Goal: Information Seeking & Learning: Compare options

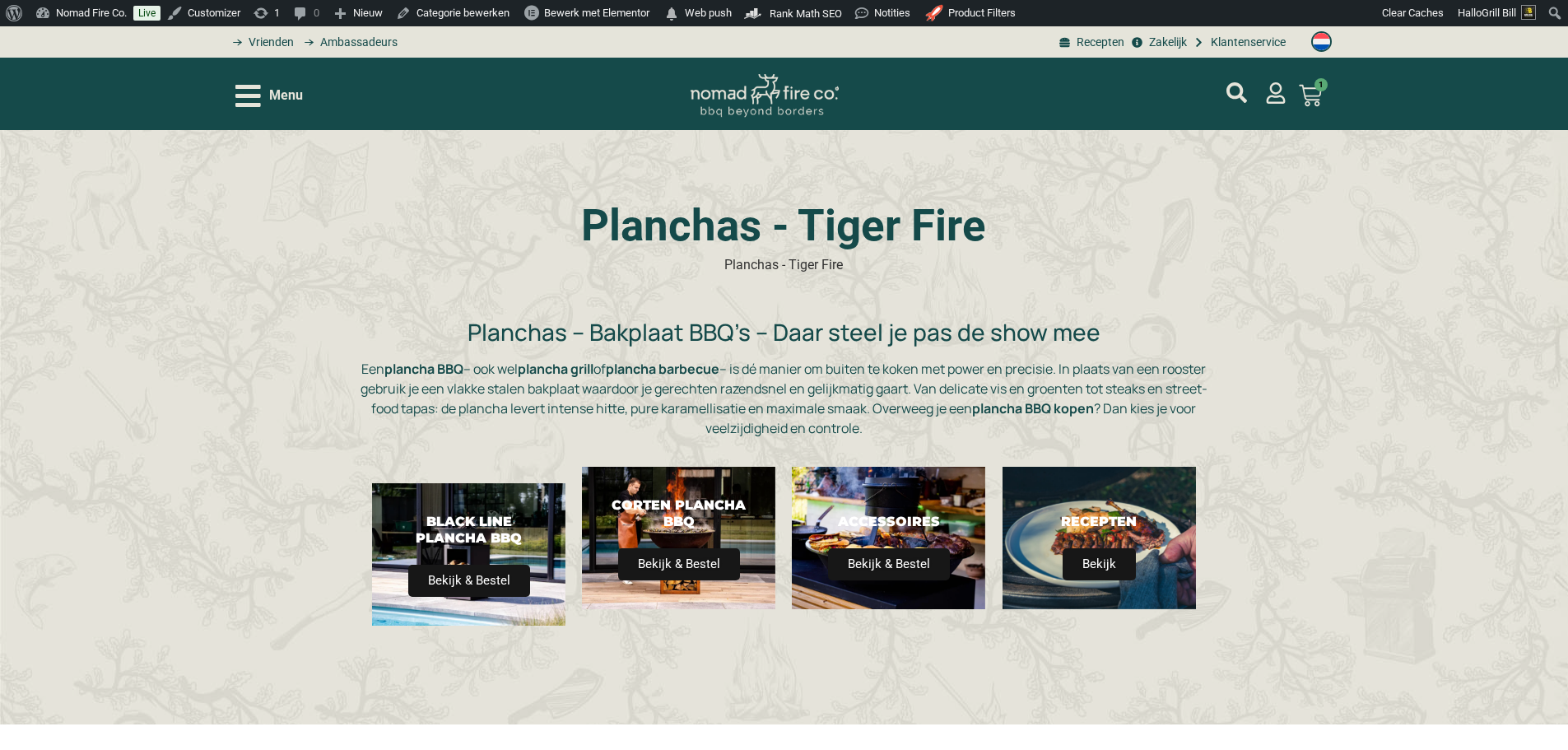
click at [272, 93] on span "Menu" at bounding box center [286, 96] width 33 height 20
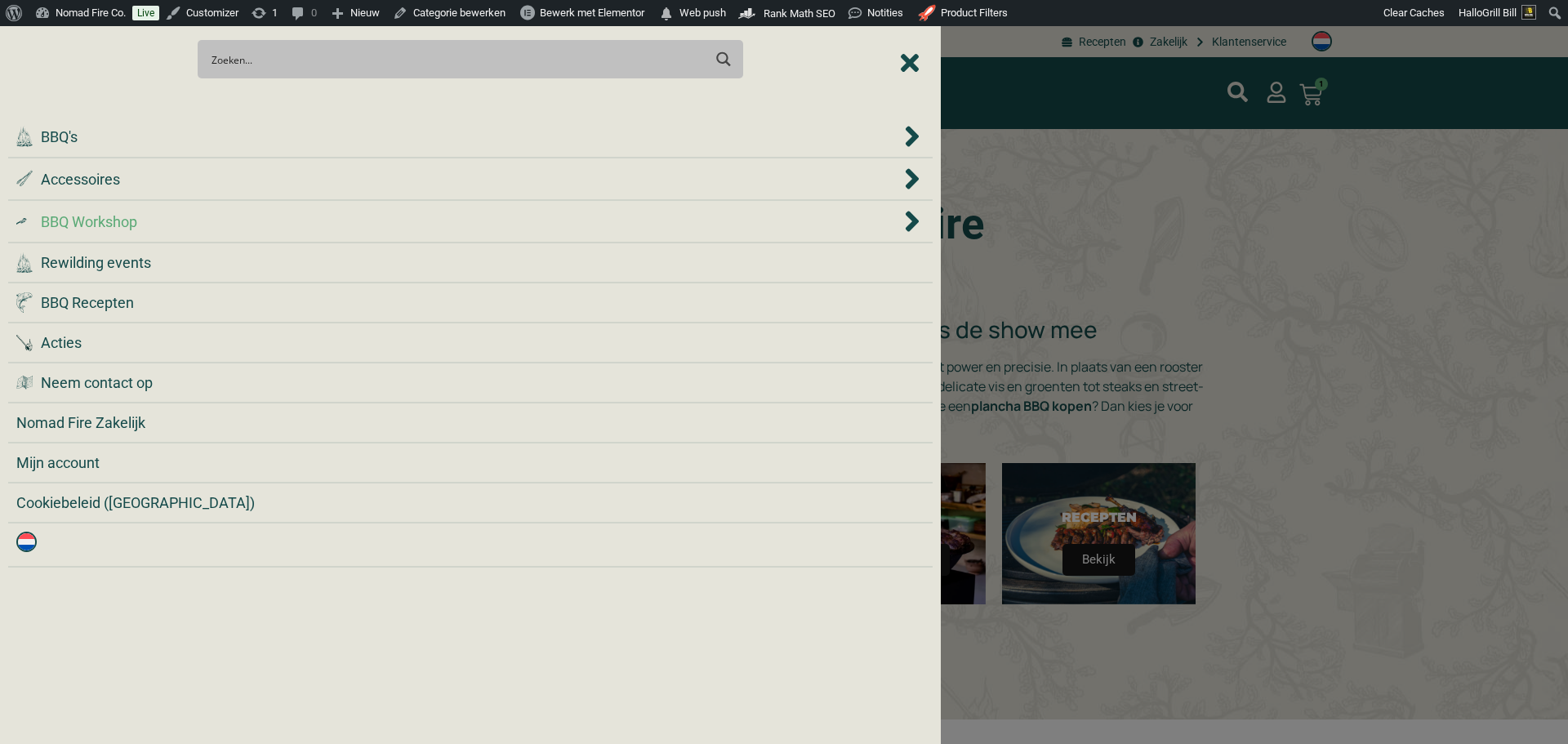
click at [204, 227] on div ".cls-1 { fill: #042e2c; } BBQ Workshop" at bounding box center [458, 221] width 884 height 22
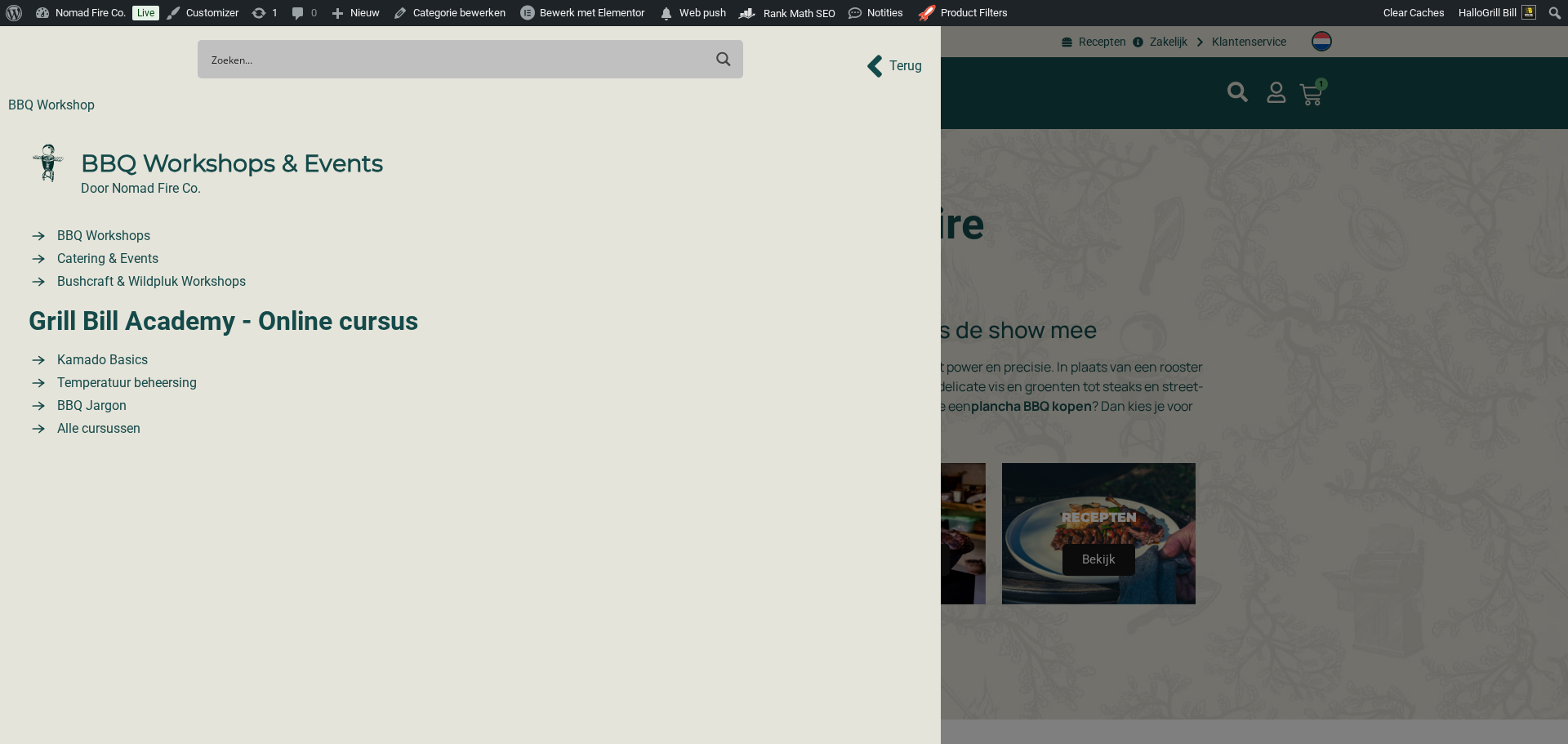
click at [902, 70] on div "Search Meer resultaten... Filter op categorie Accessoires BBQ Boeken BBQ Gietij…" at bounding box center [471, 59] width 925 height 57
drag, startPoint x: 1044, startPoint y: 203, endPoint x: 993, endPoint y: 203, distance: 51.0
click at [1044, 204] on div at bounding box center [784, 372] width 1568 height 744
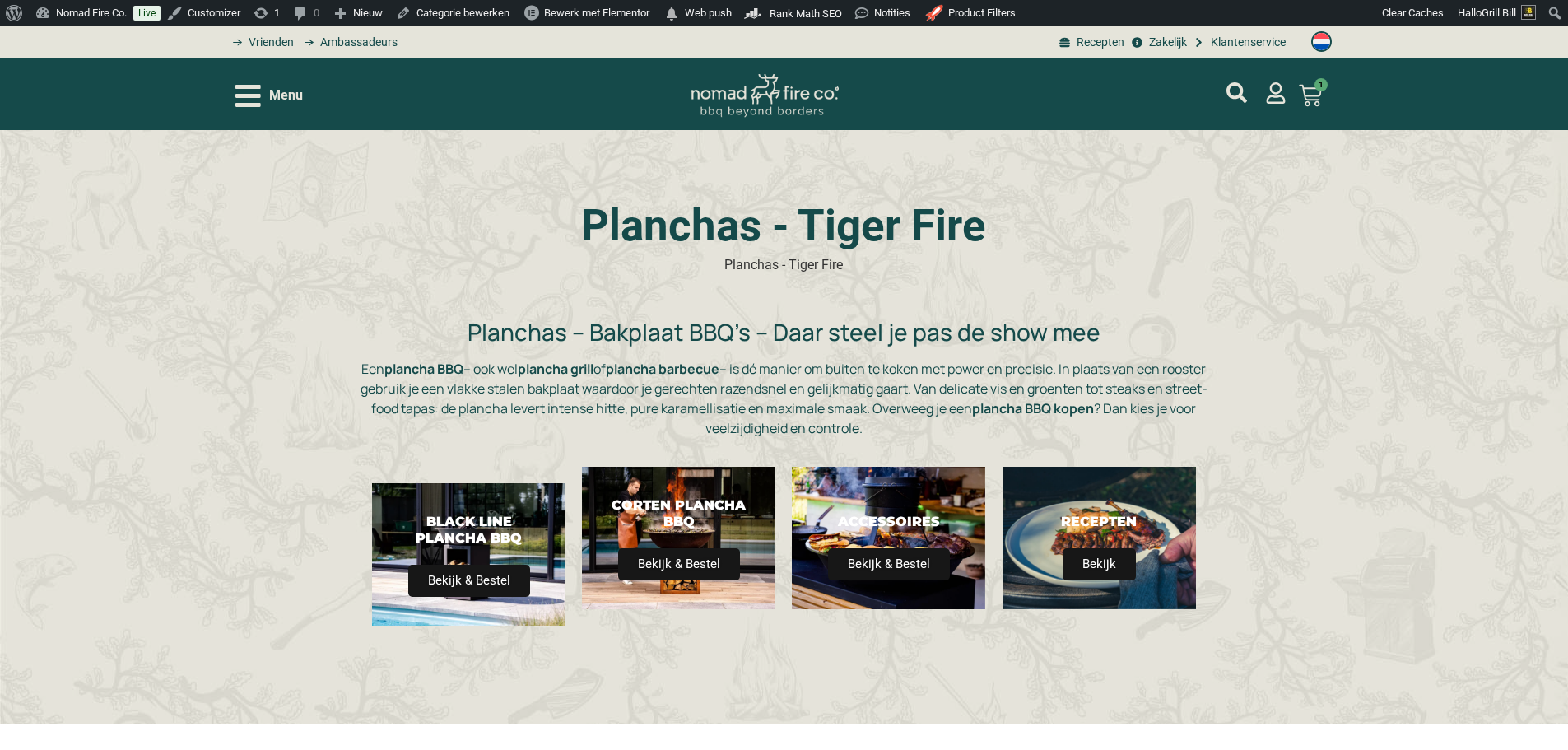
click at [270, 88] on span "Menu" at bounding box center [286, 96] width 33 height 20
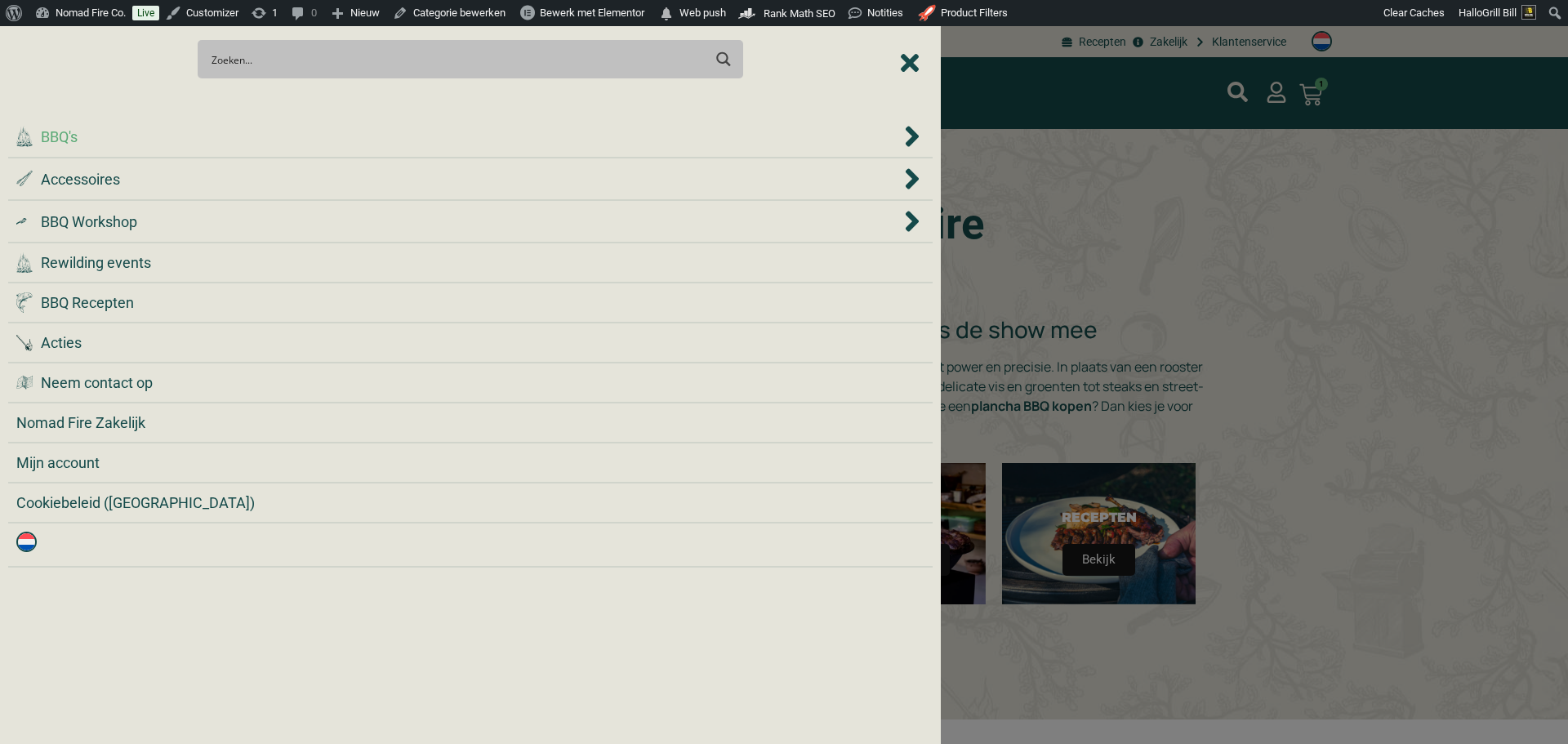
click at [290, 135] on div ".cls-1 { fill: #042e2c; } BBQ's" at bounding box center [458, 136] width 884 height 22
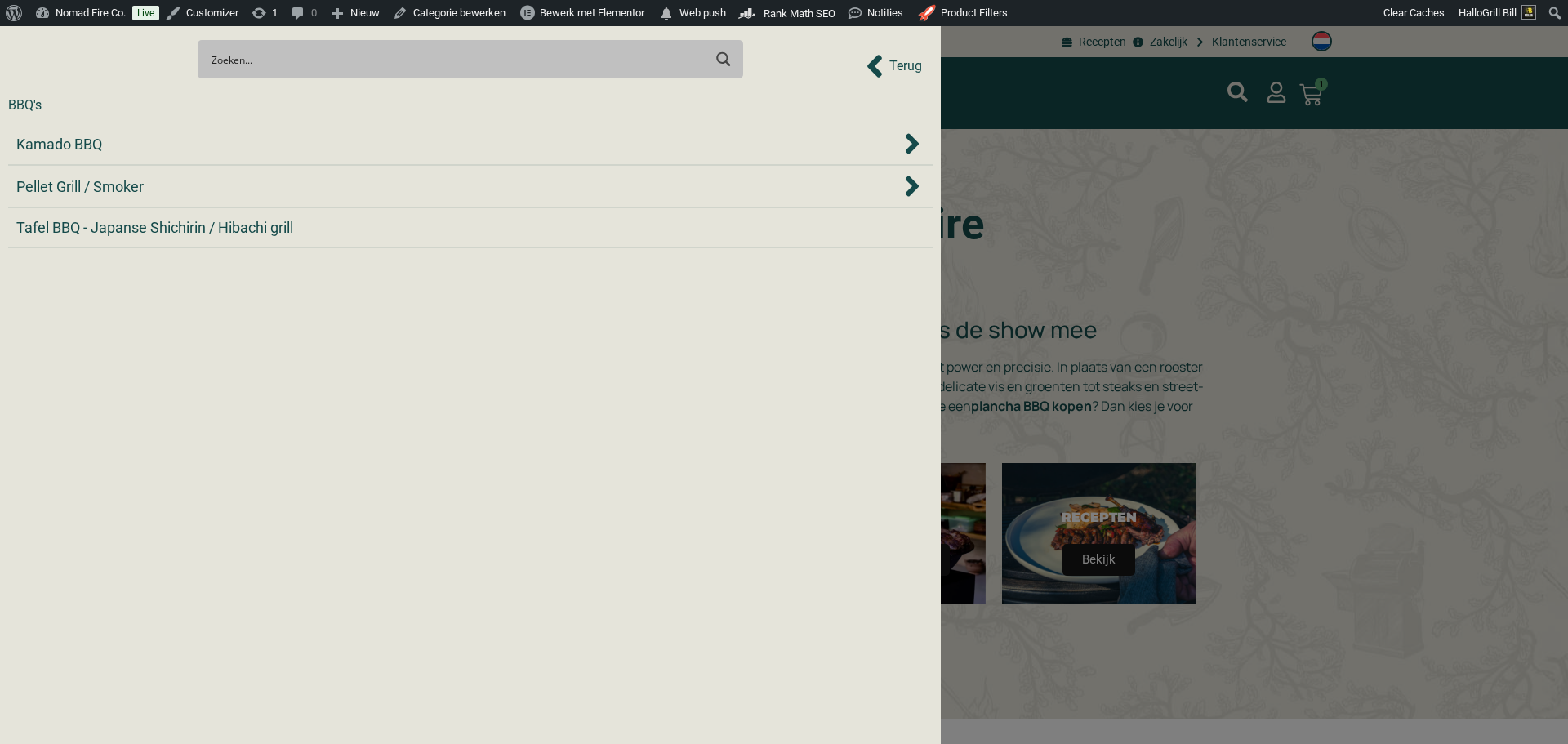
click at [290, 135] on div "Kamado BBQ" at bounding box center [458, 143] width 884 height 22
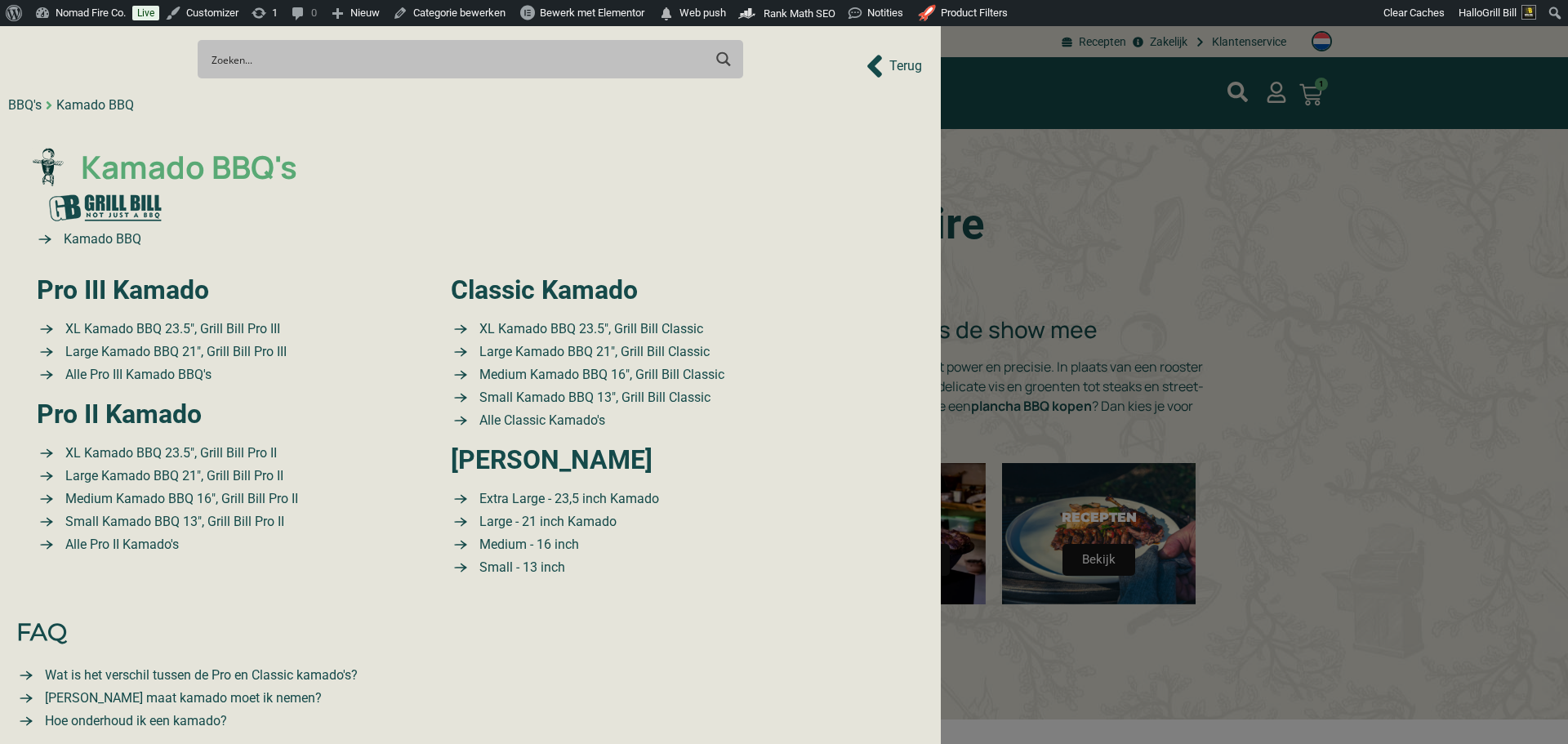
click at [210, 163] on span "Kamado BBQ's" at bounding box center [187, 168] width 221 height 47
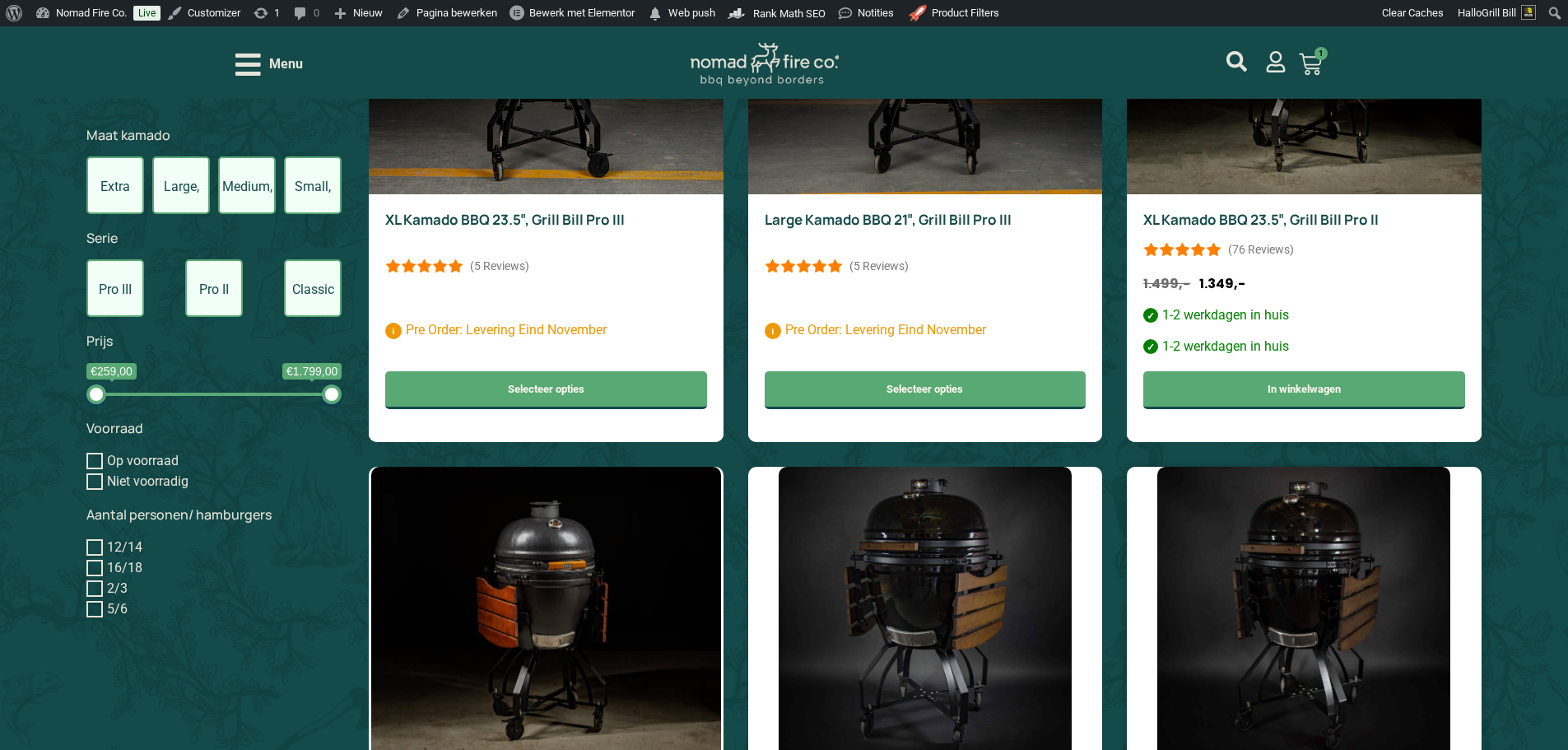
scroll to position [988, 0]
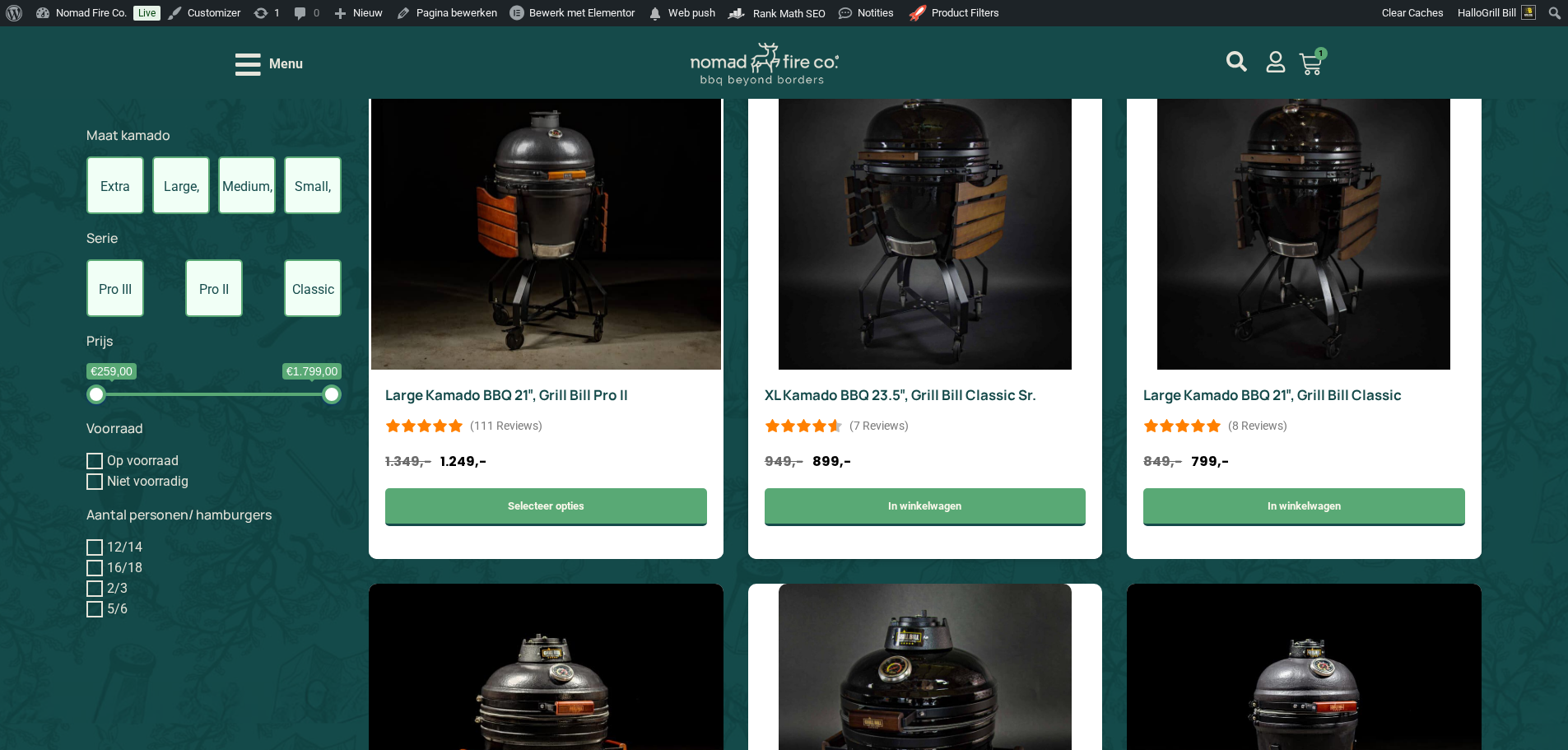
scroll to position [1400, 0]
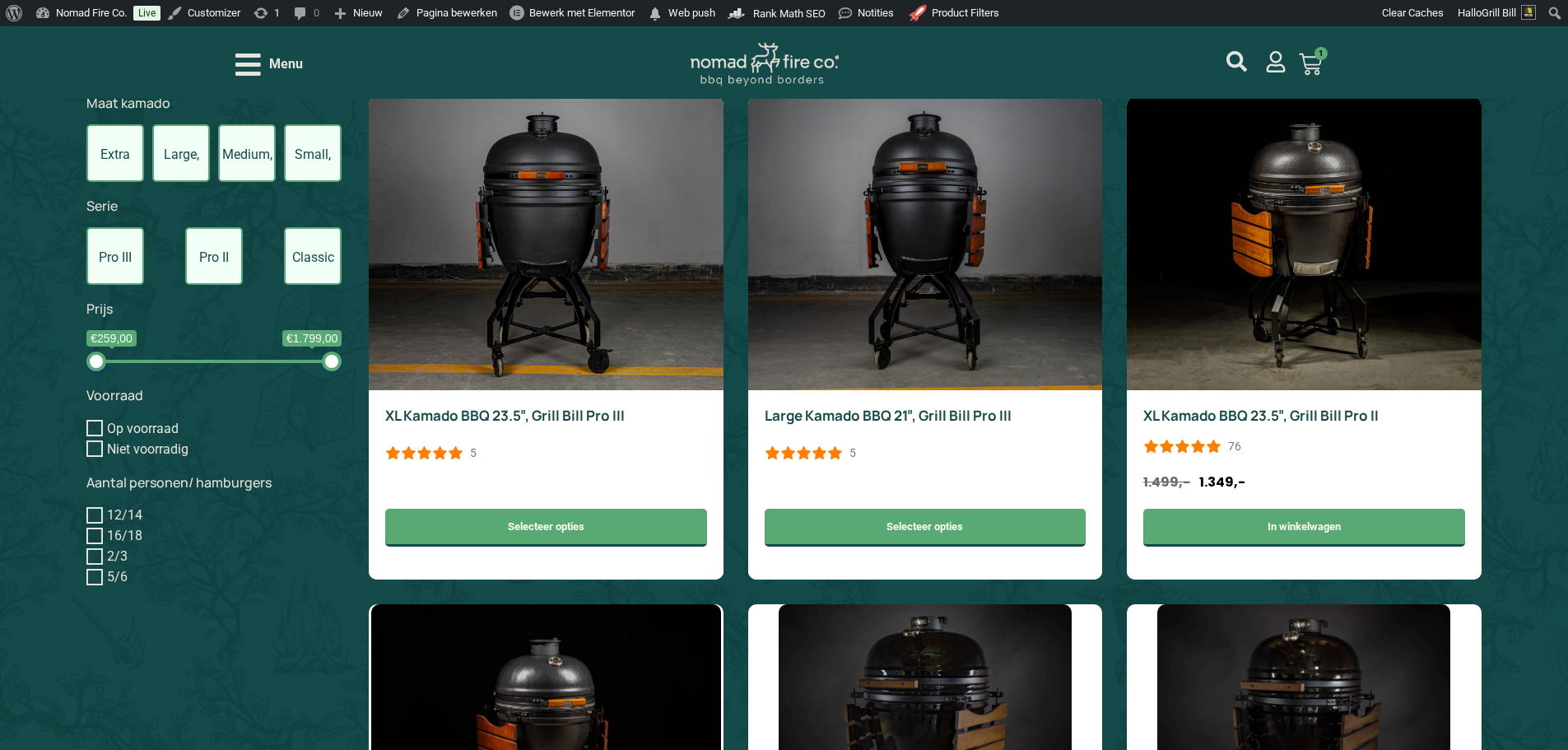
scroll to position [659, 0]
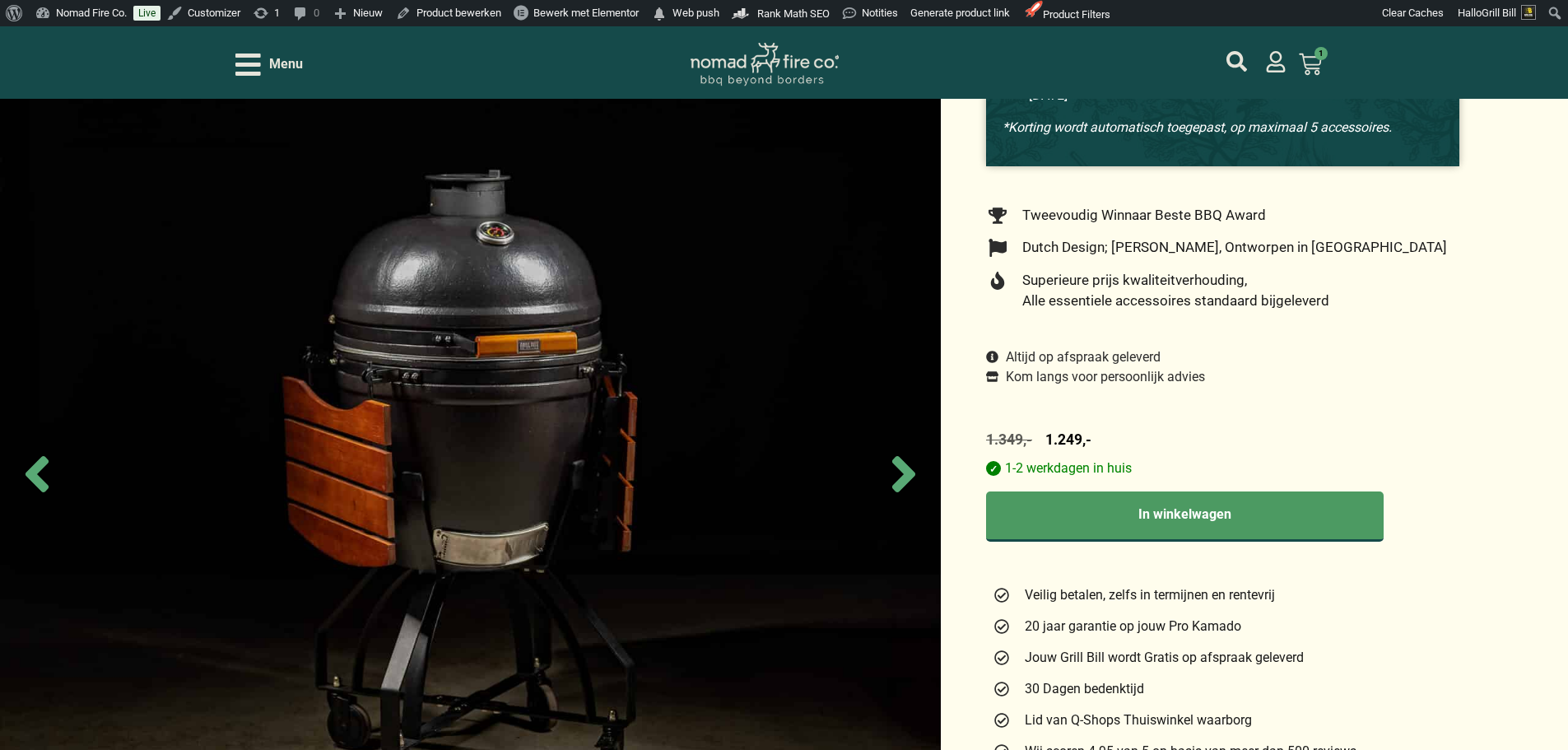
click at [299, 59] on span "Menu" at bounding box center [286, 64] width 33 height 20
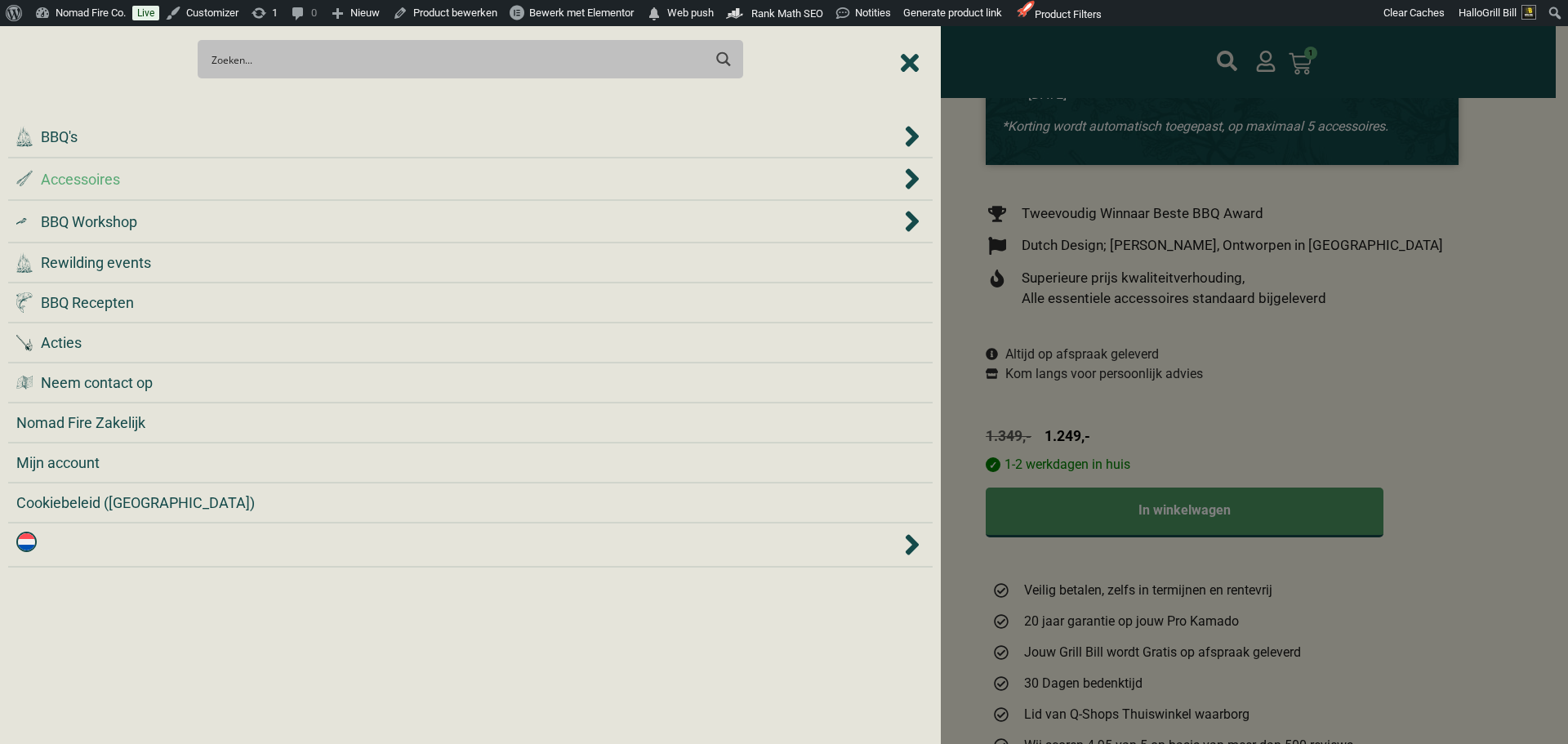
click at [331, 177] on div ".st0 { fill: #2c4a4e; } .st1 { fill: url(#Naamloos_verloop_2); } .st2 { fill: #…" at bounding box center [458, 179] width 884 height 22
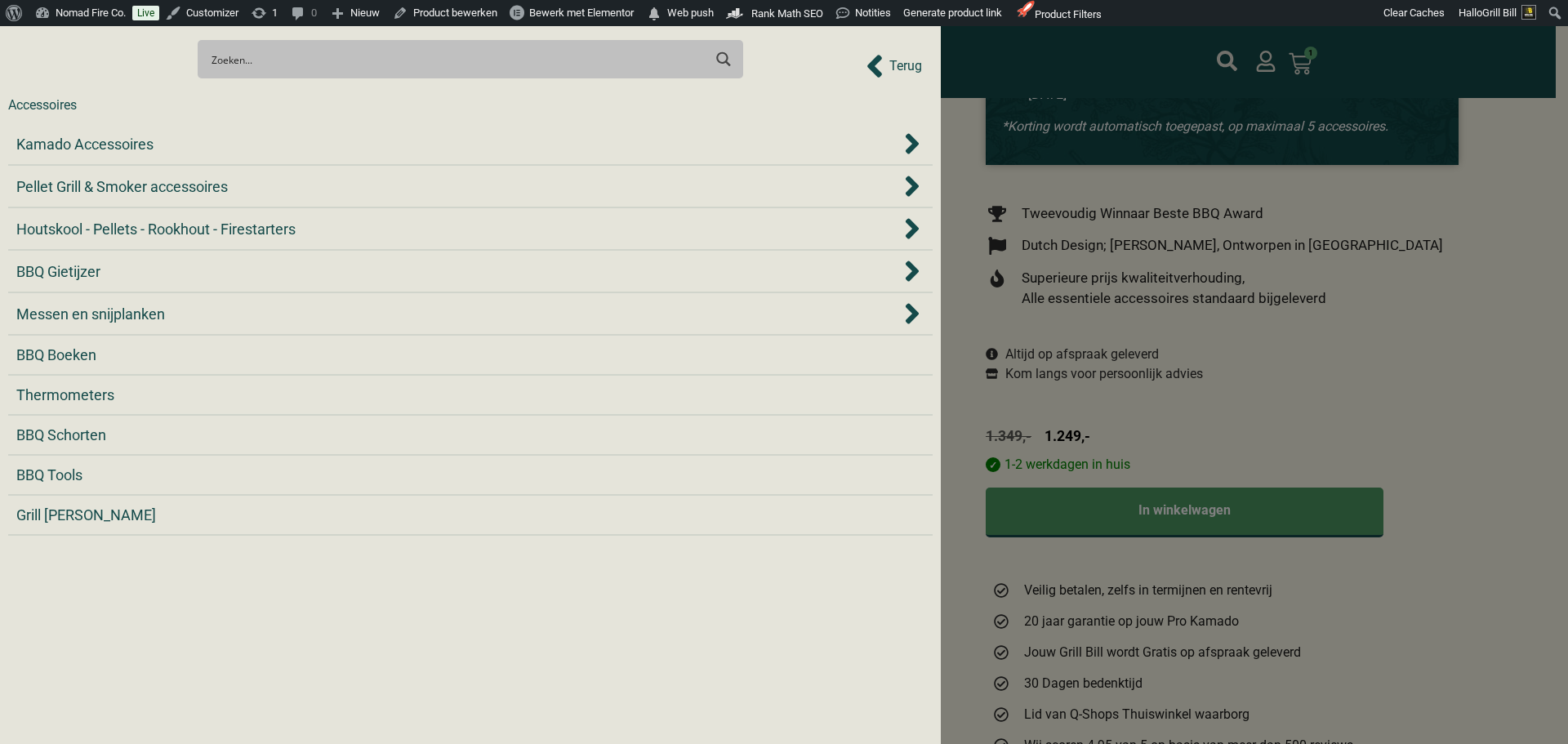
click at [331, 177] on div "Pellet Grill & Smoker accessoires" at bounding box center [458, 186] width 884 height 22
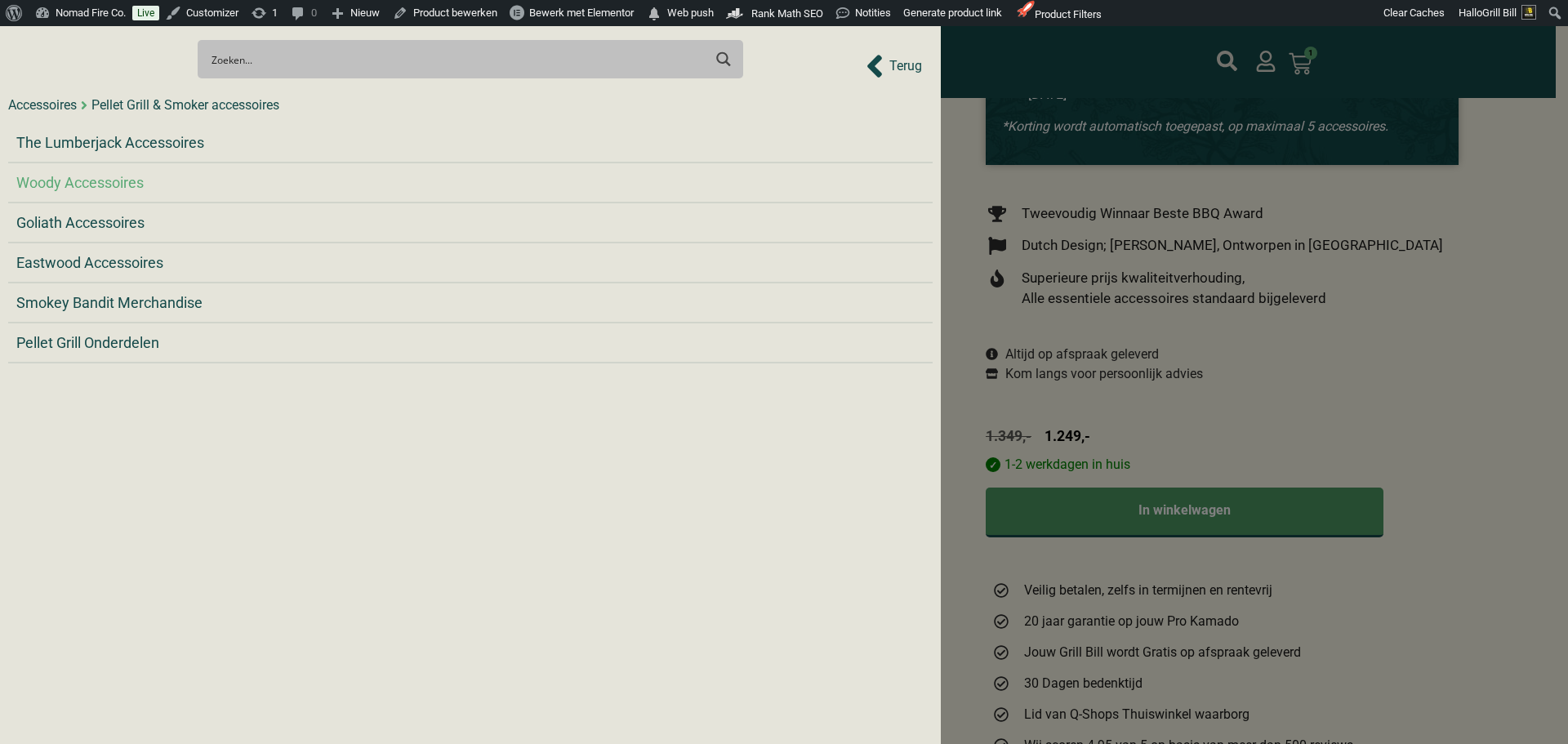
click at [164, 181] on div "Woody Accessoires" at bounding box center [470, 182] width 908 height 22
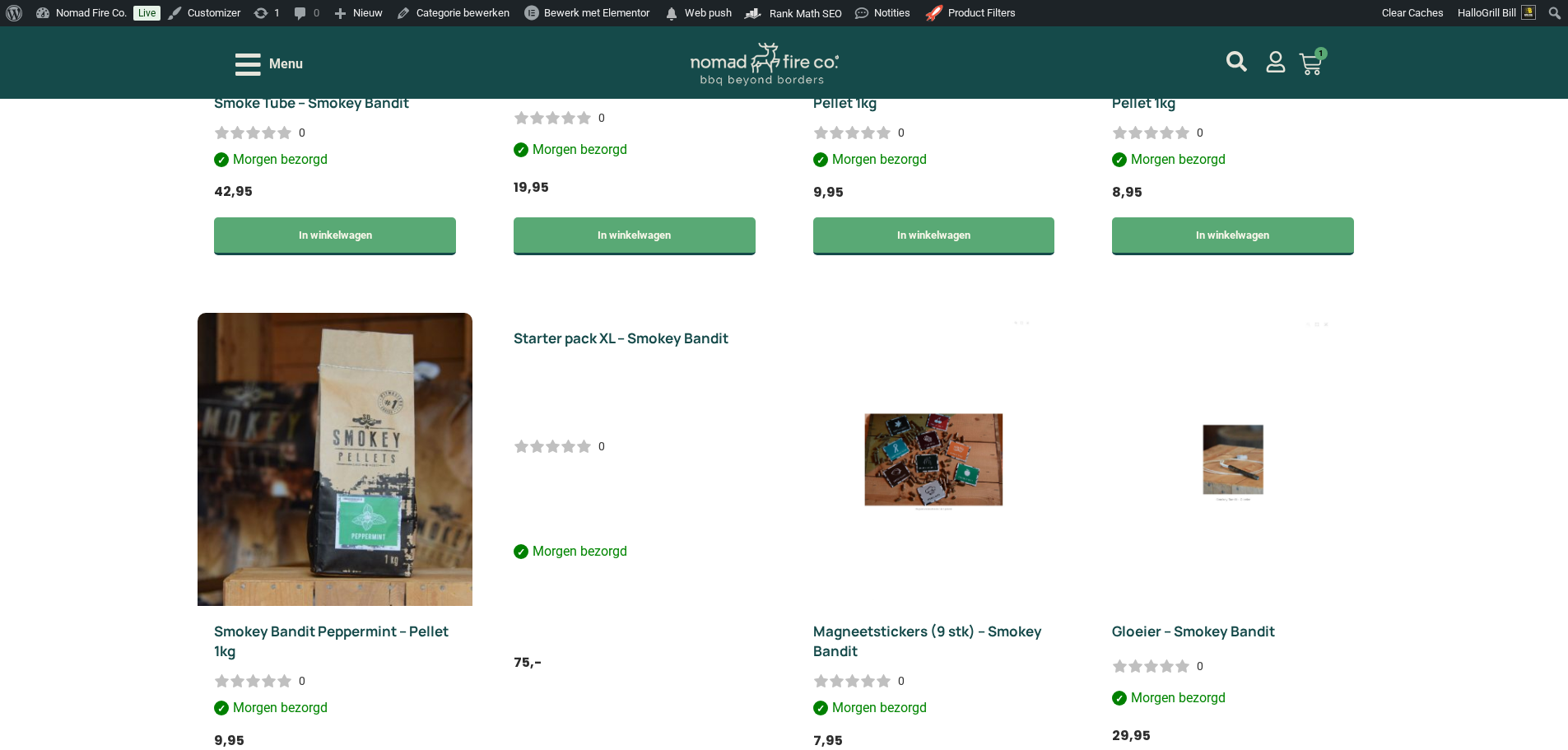
scroll to position [824, 0]
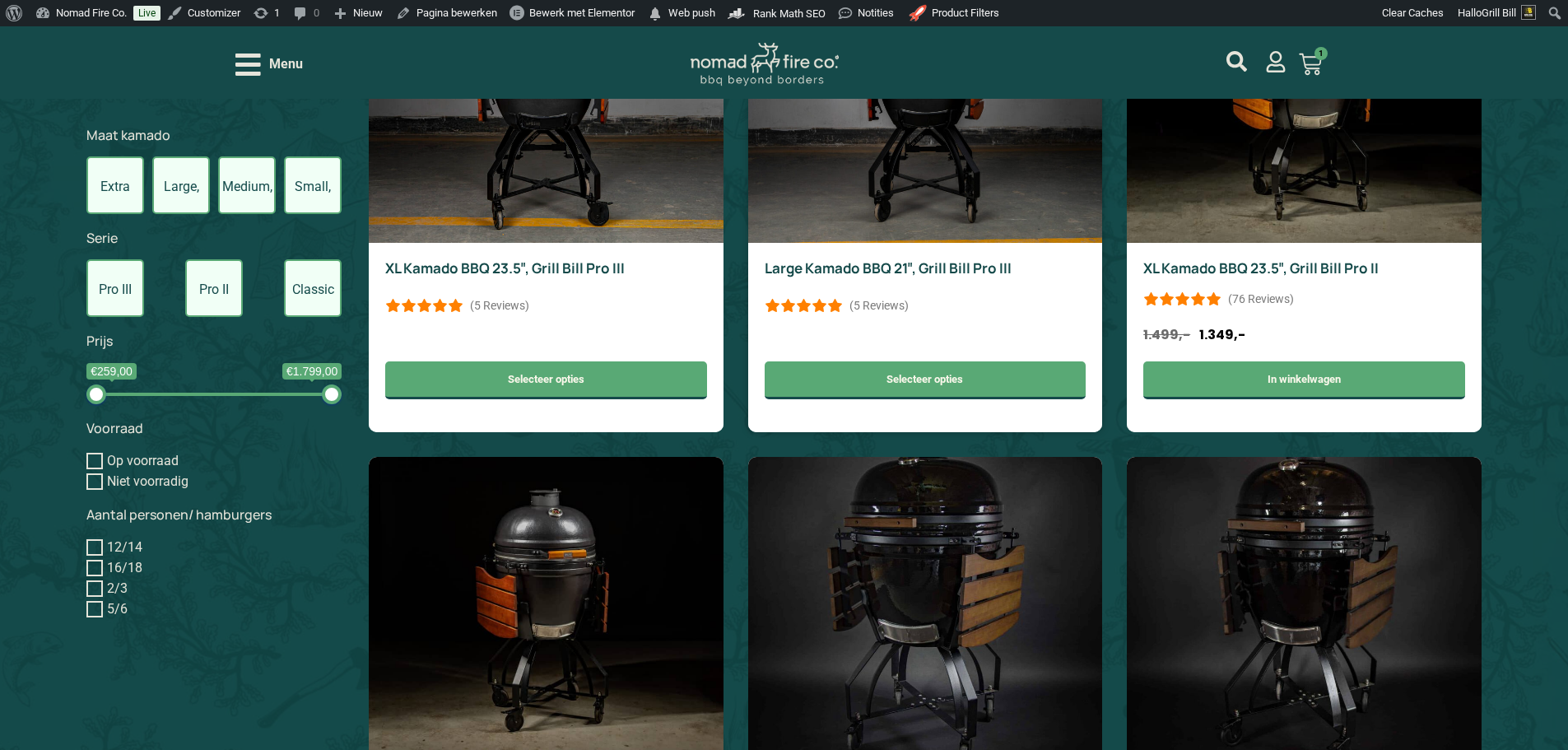
scroll to position [990, 0]
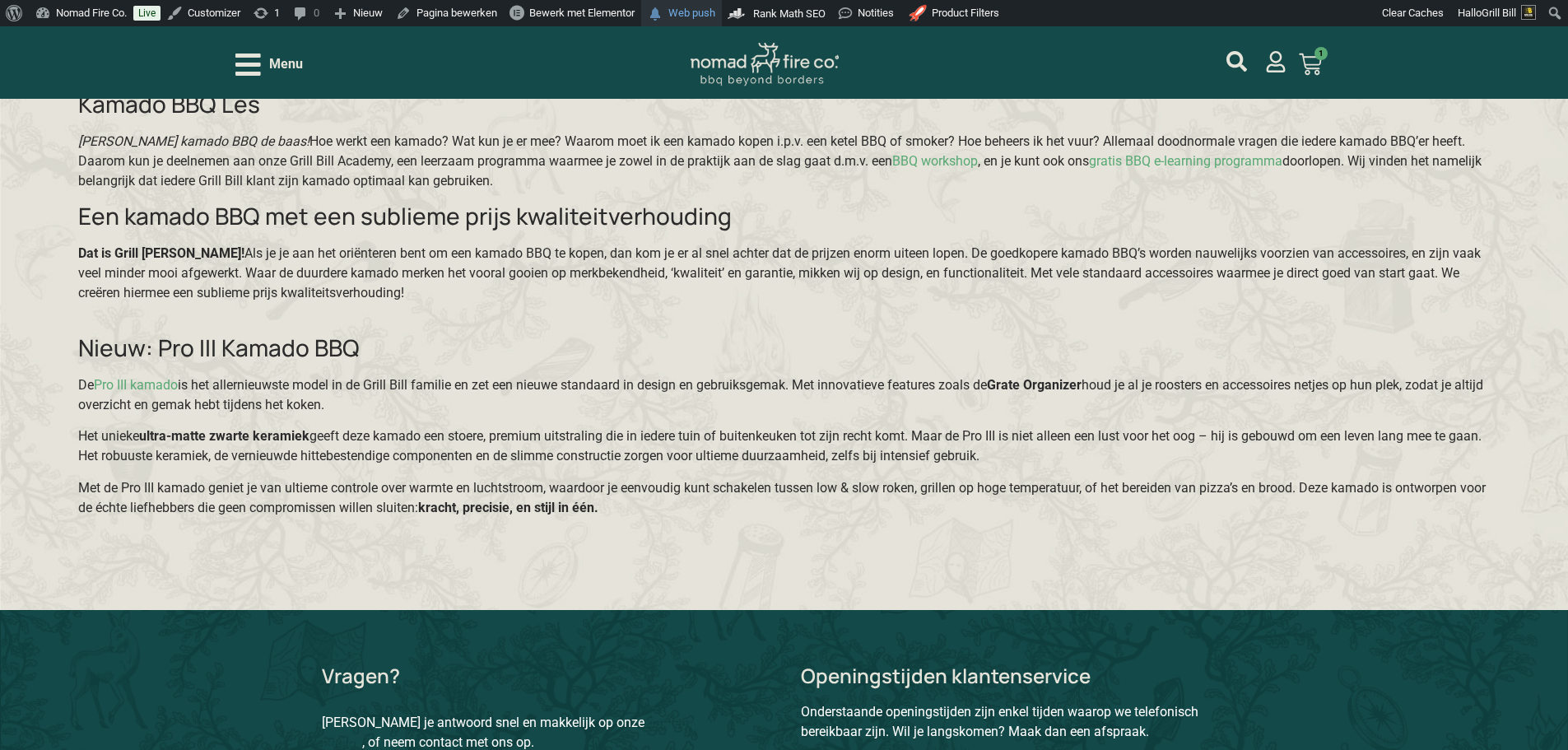
scroll to position [3708, 0]
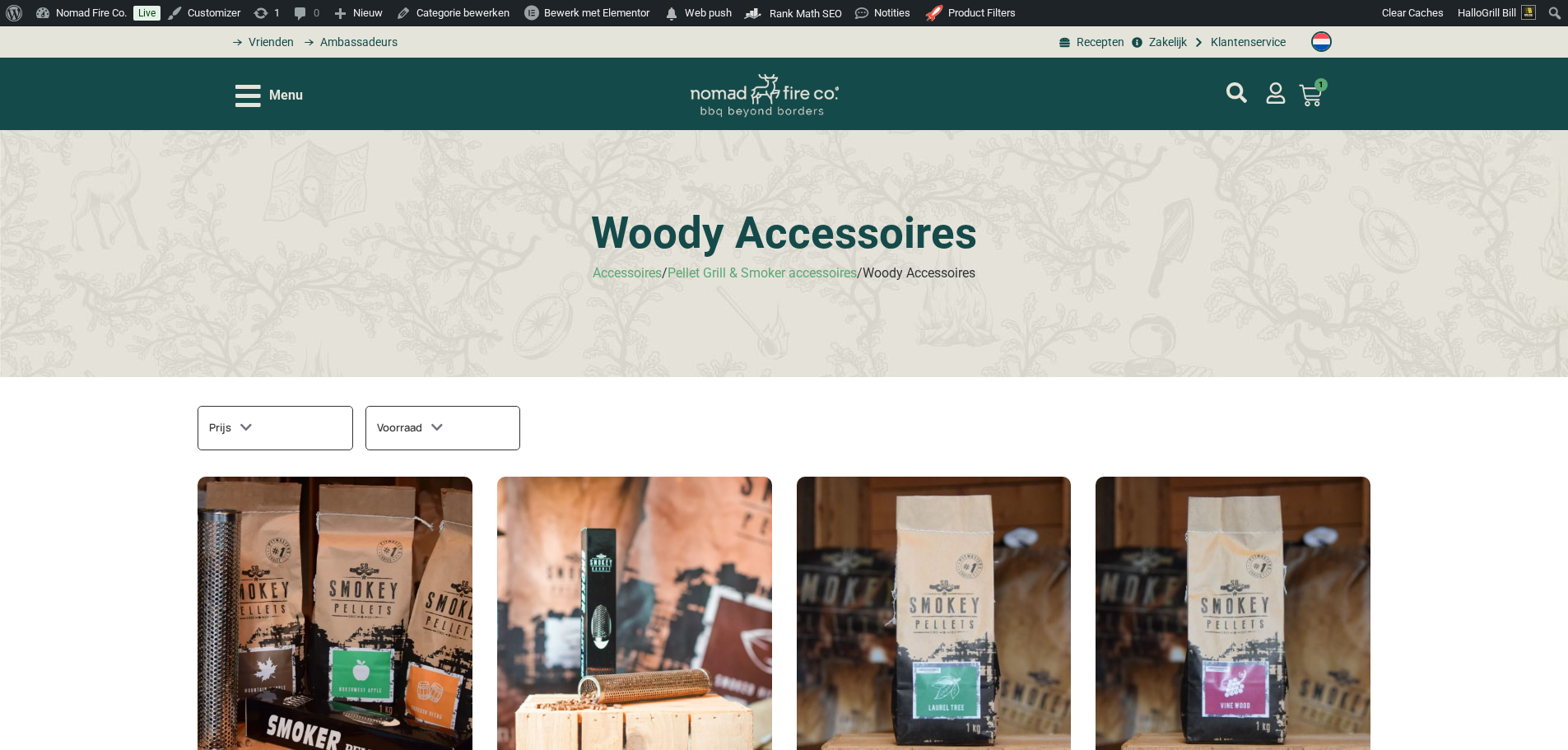
click at [980, 238] on h1 "Woody Accessoires" at bounding box center [783, 234] width 856 height 44
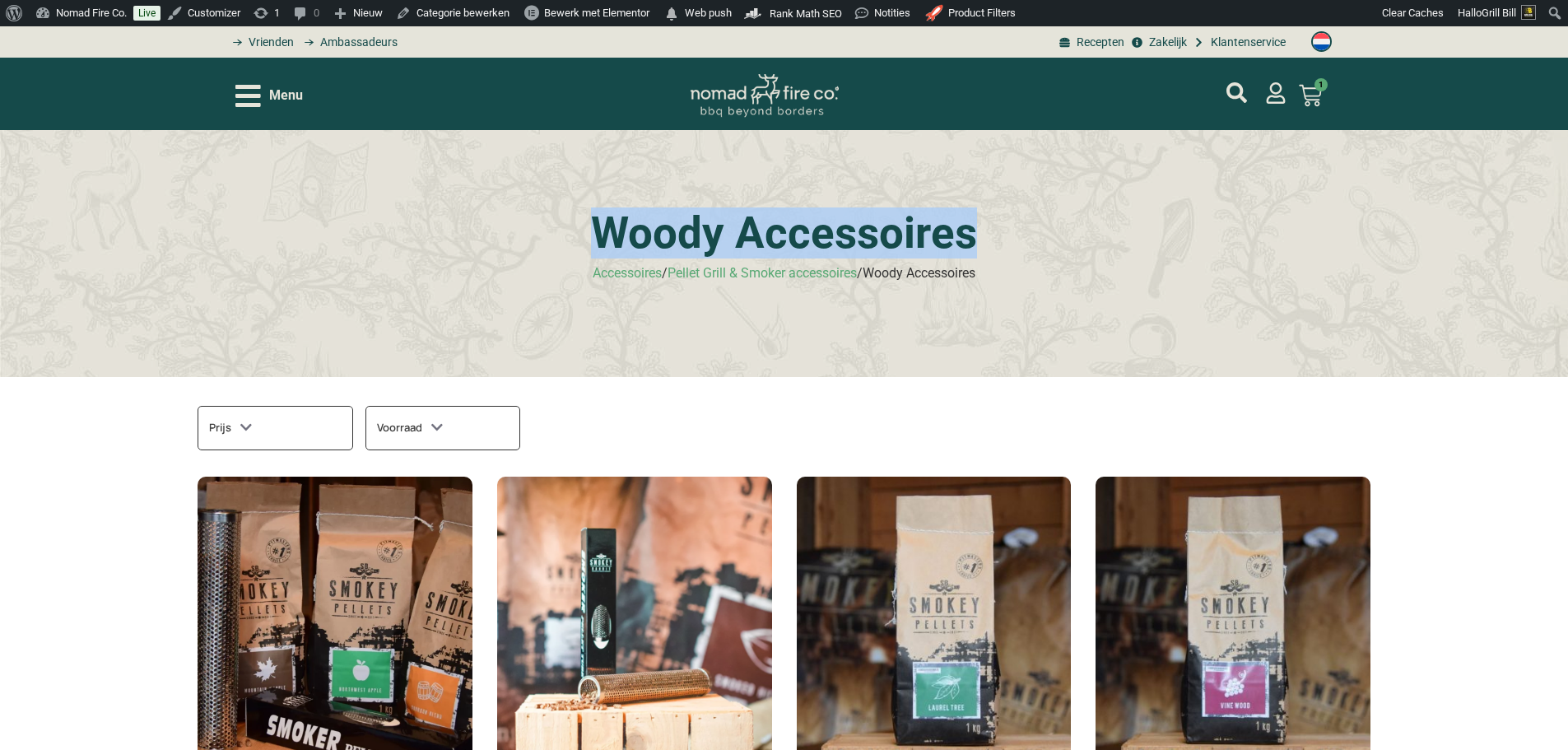
click at [980, 238] on h1 "Woody Accessoires" at bounding box center [783, 234] width 856 height 44
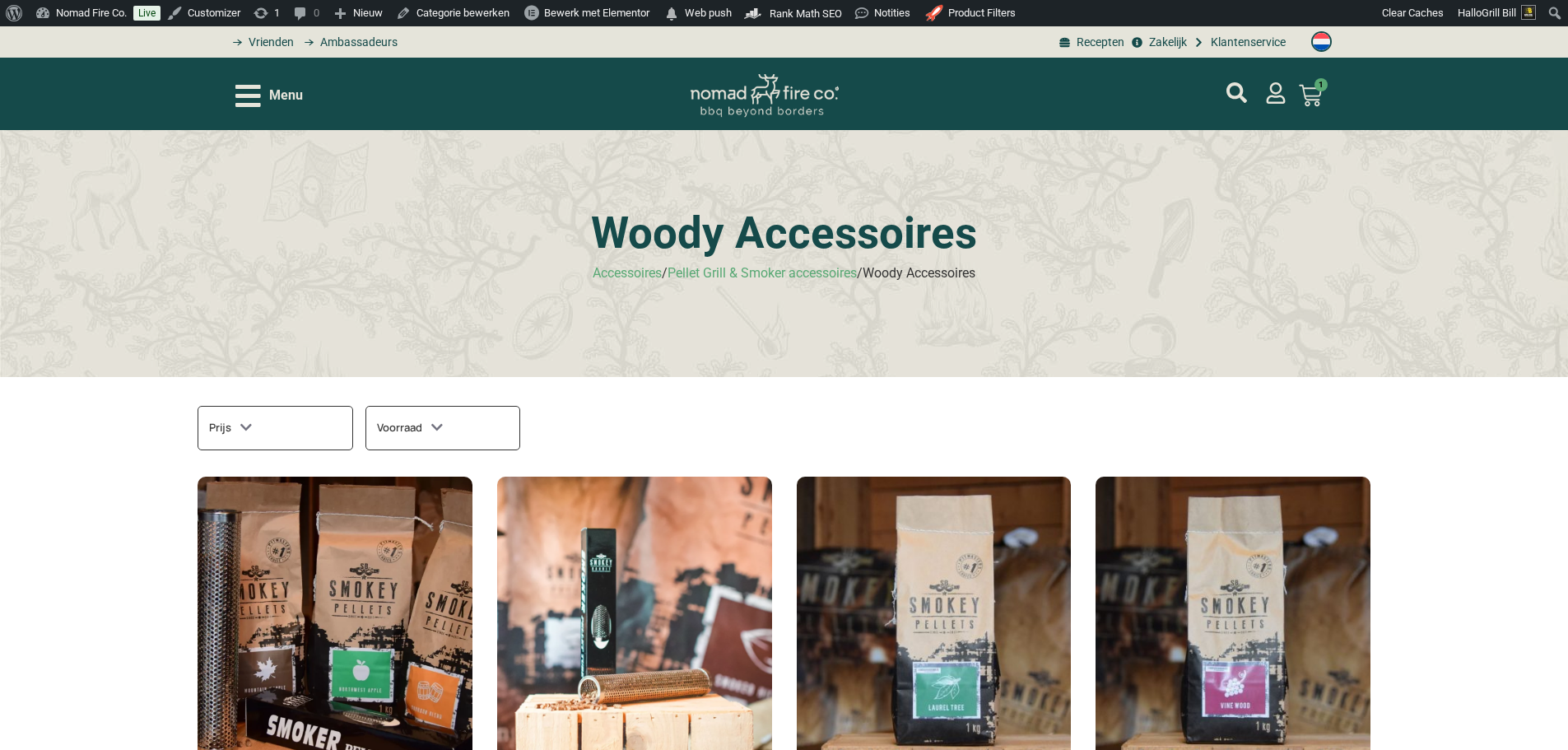
click at [1253, 298] on div "Woody Accessoires Accessoires / Pellet Grill & Smoker accessoires / Woody Acces…" at bounding box center [784, 253] width 1568 height 247
click at [503, 8] on link "Categorie bewerken" at bounding box center [453, 13] width 127 height 27
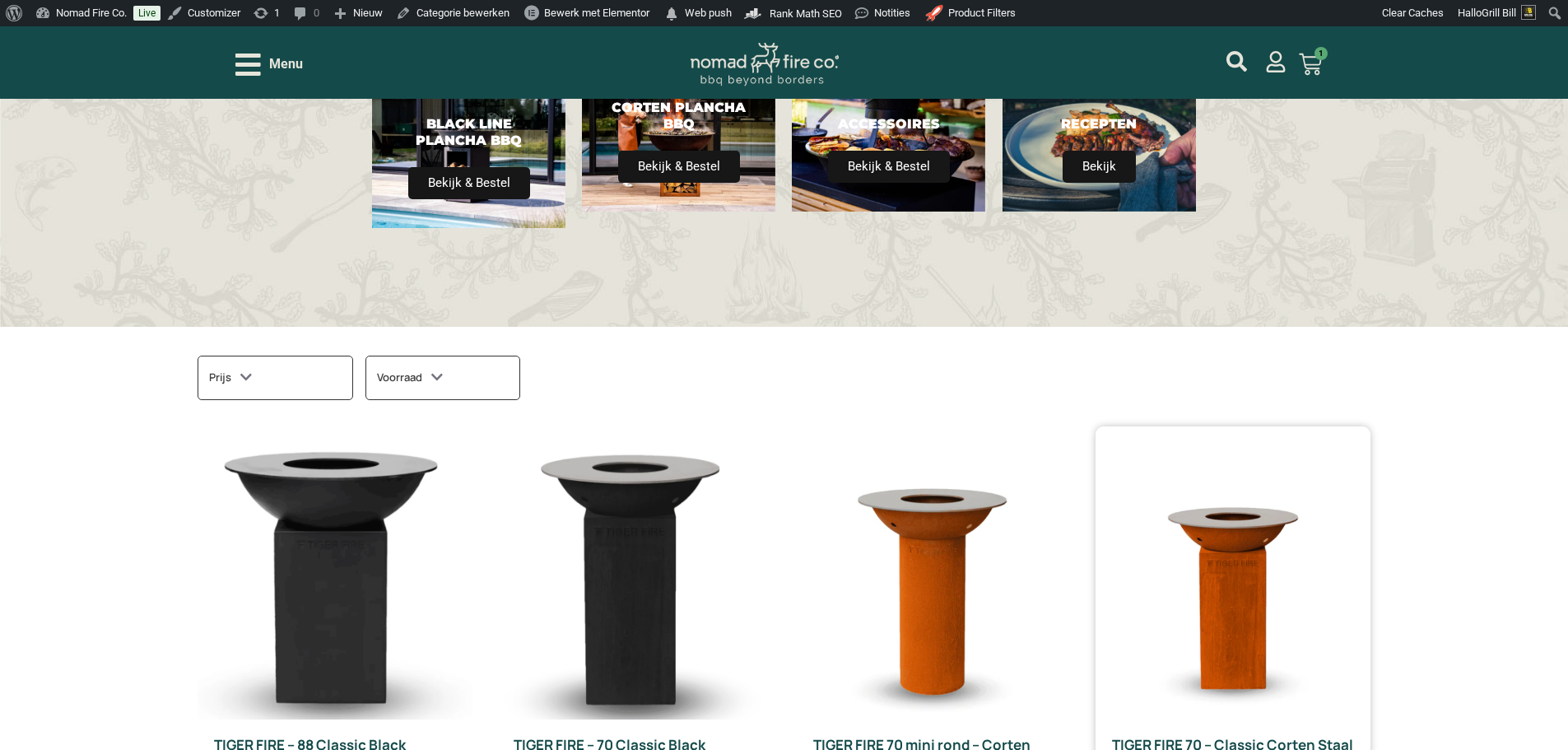
scroll to position [330, 0]
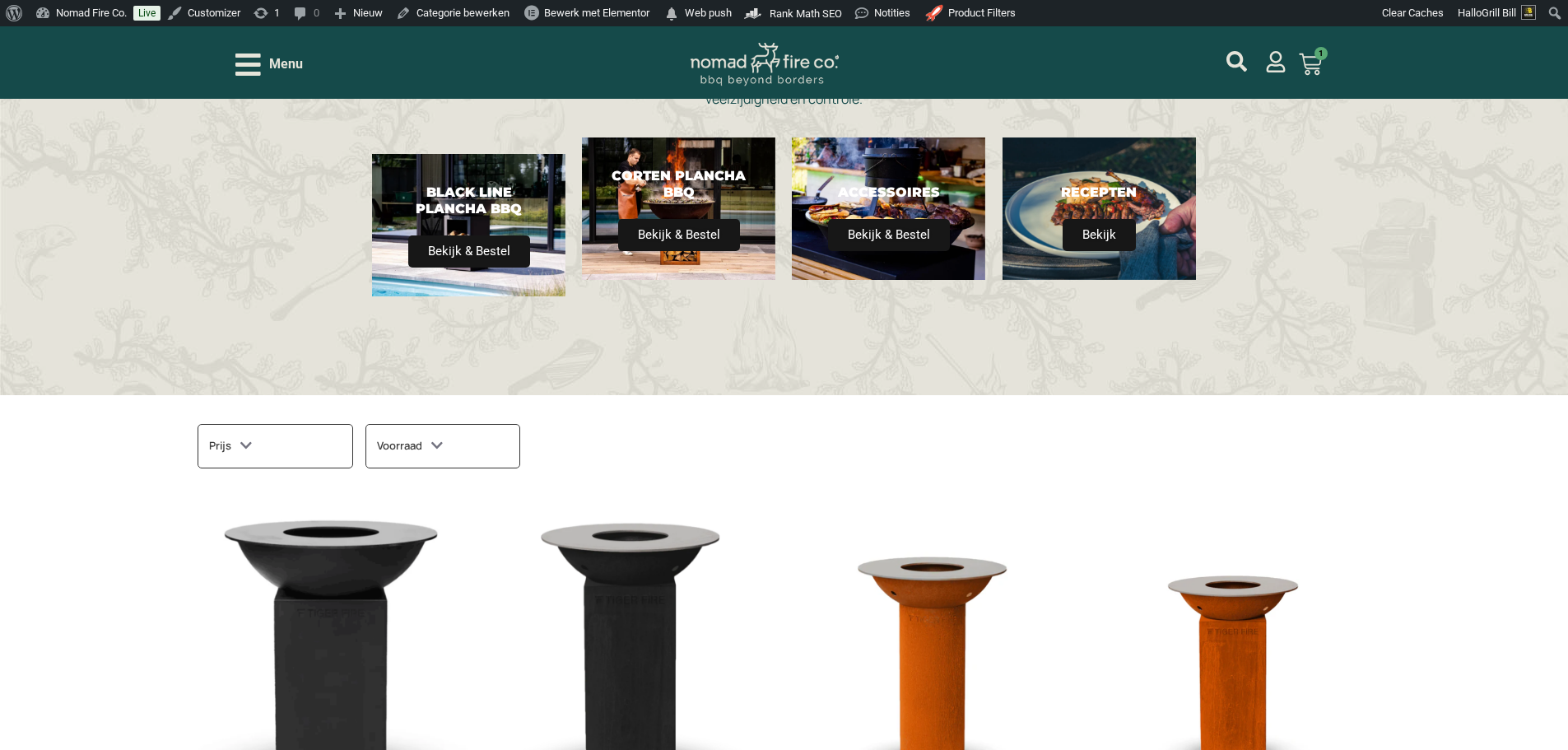
click at [246, 450] on icon at bounding box center [246, 446] width 11 height 15
click at [440, 451] on icon at bounding box center [437, 446] width 11 height 15
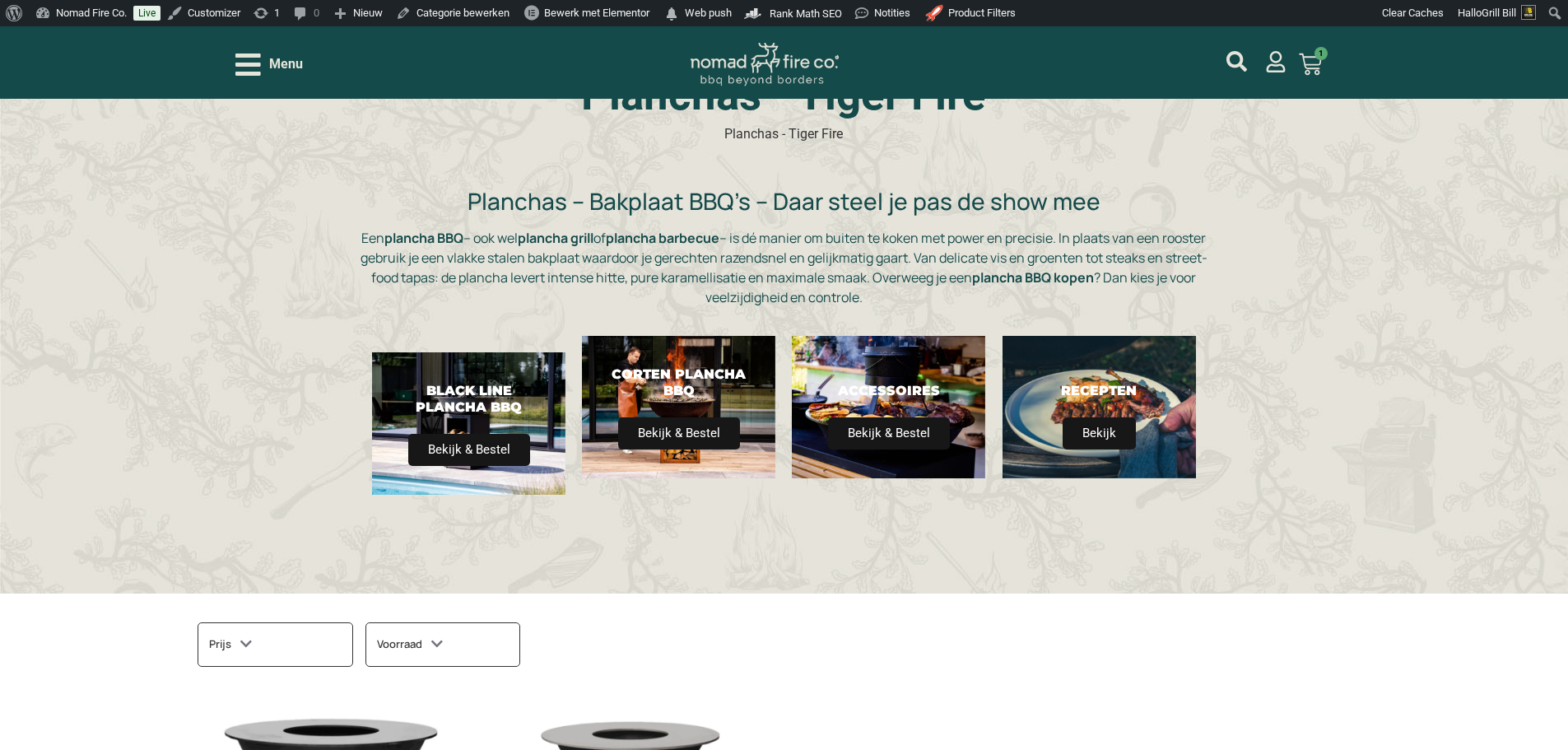
scroll to position [82, 0]
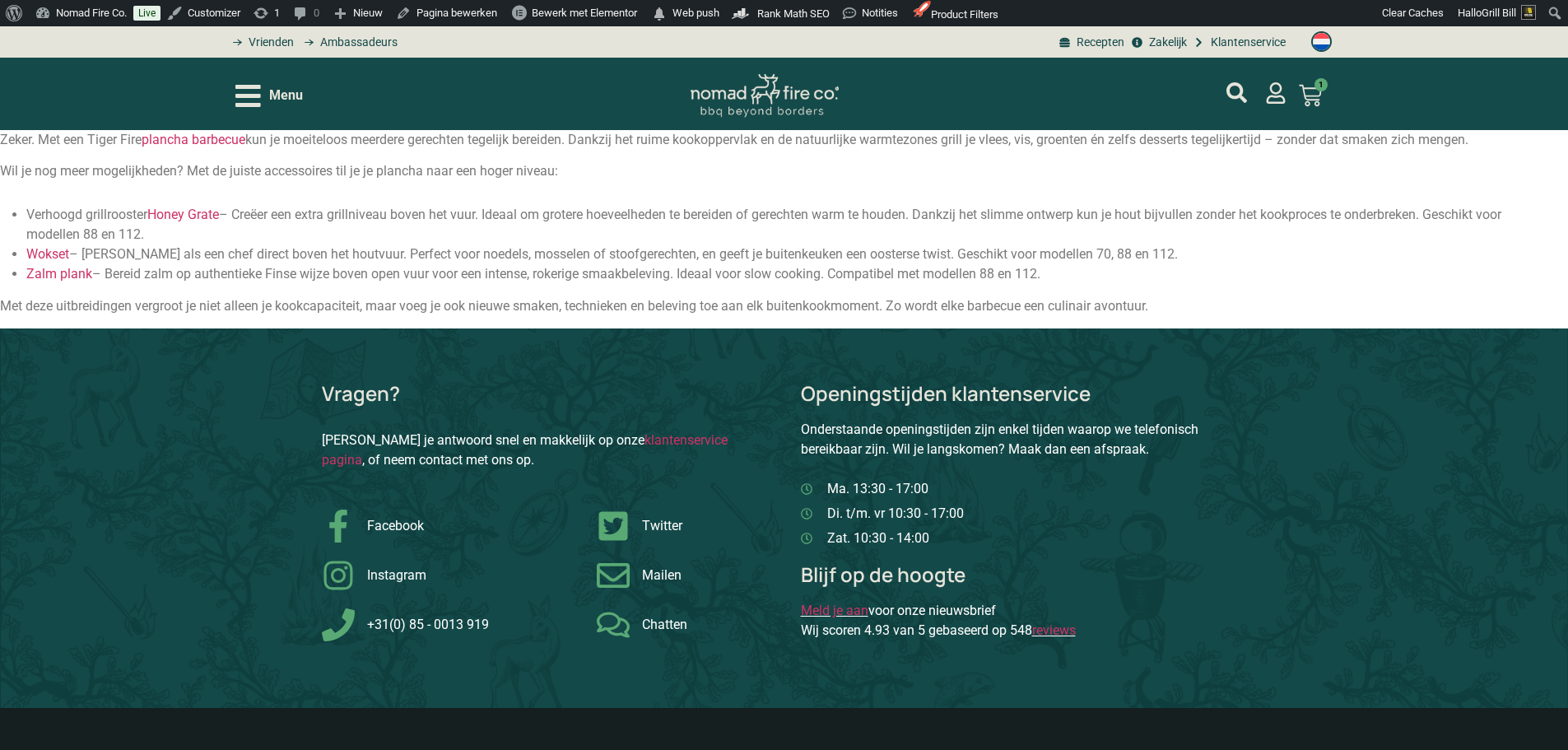
drag, startPoint x: 1098, startPoint y: 266, endPoint x: 1091, endPoint y: 260, distance: 9.2
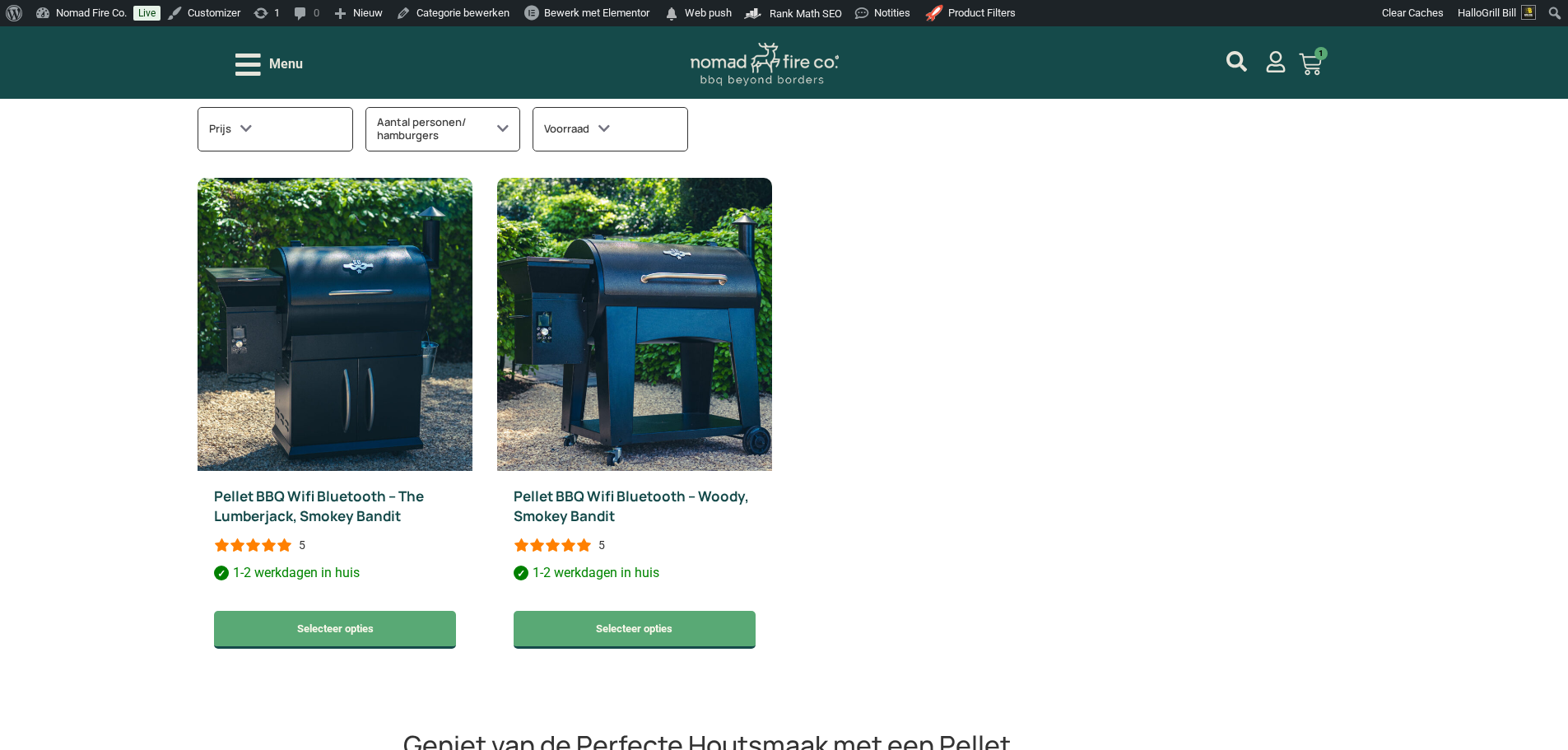
scroll to position [576, 0]
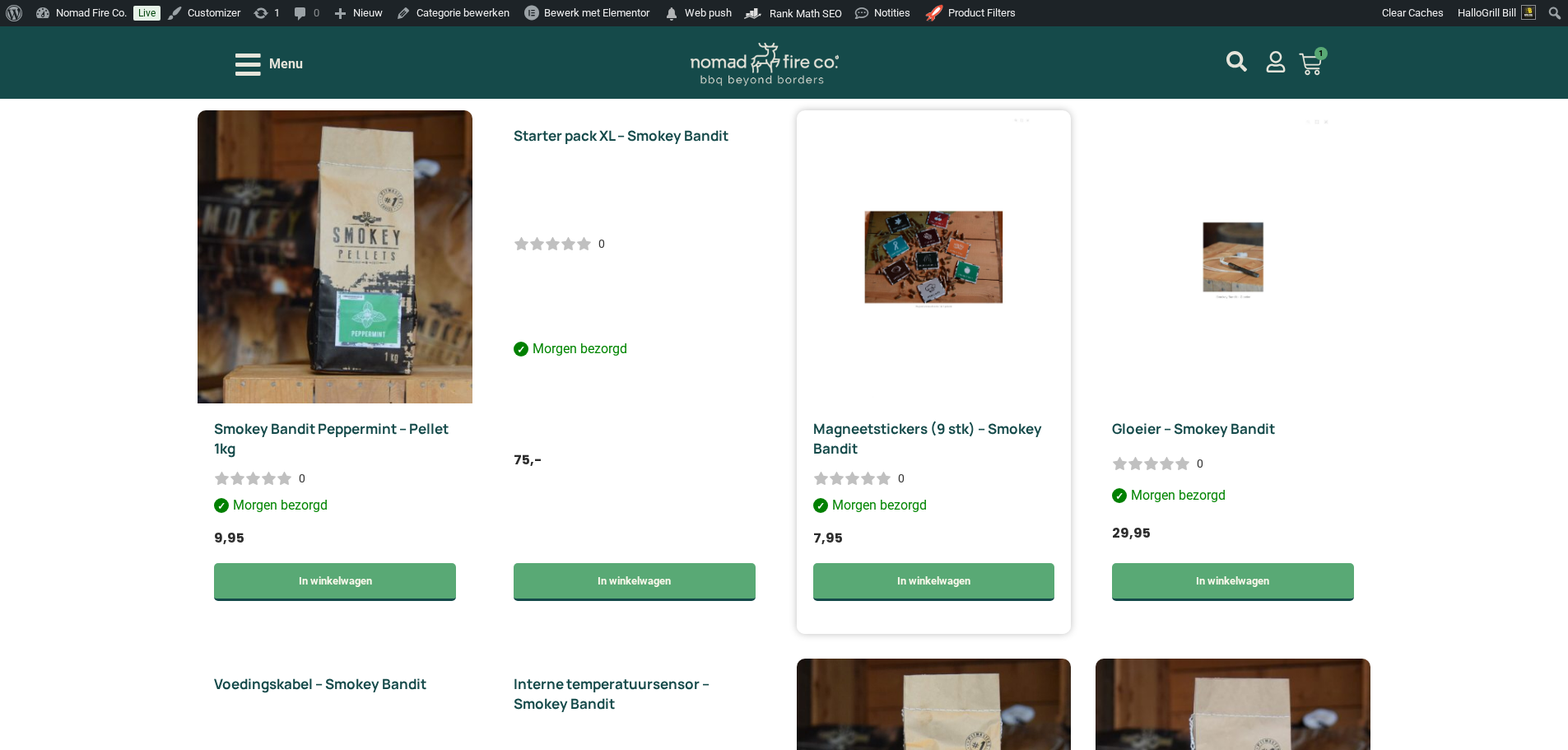
scroll to position [906, 0]
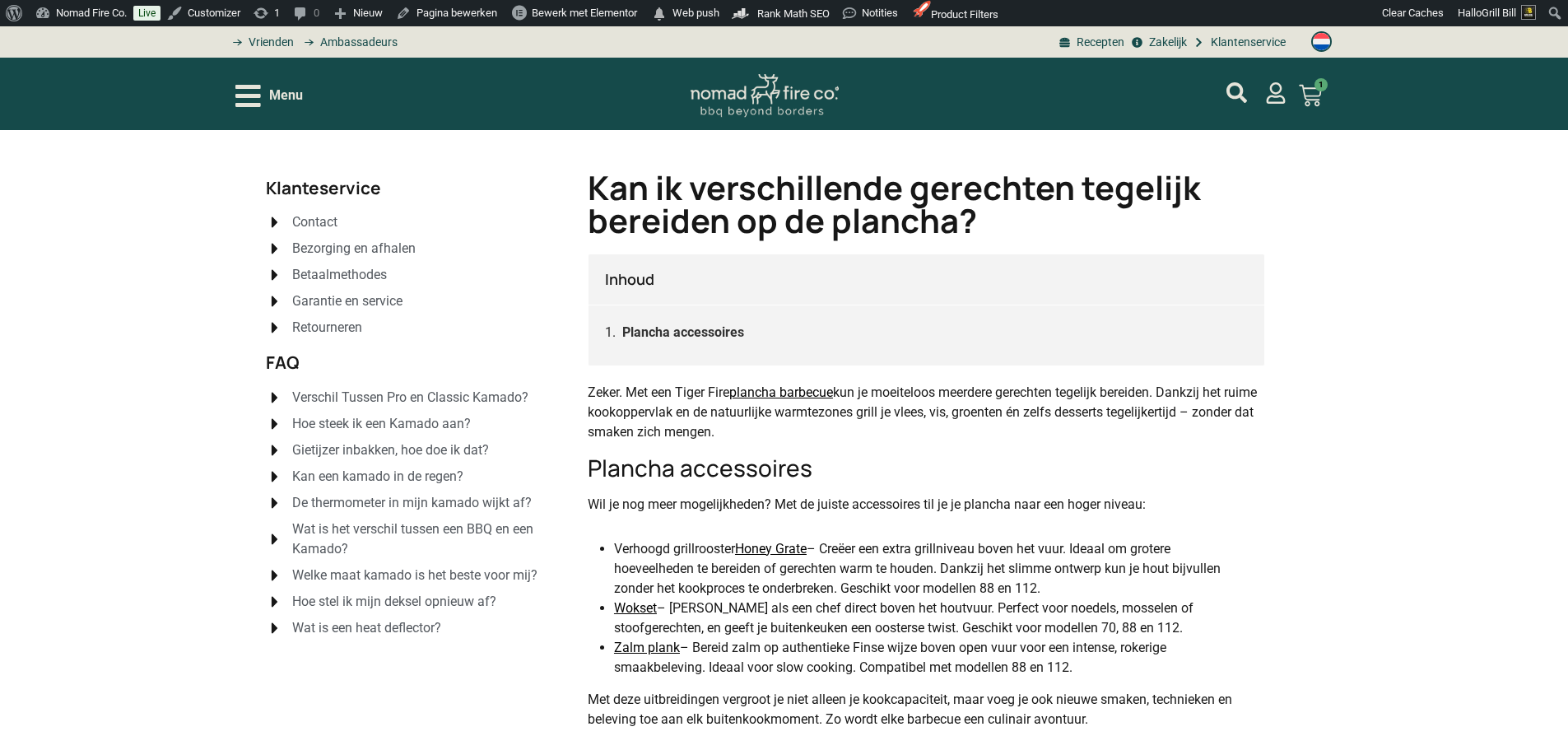
click at [716, 335] on link "Plancha accessoires" at bounding box center [684, 332] width 122 height 21
click at [801, 390] on link "plancha barbecue" at bounding box center [782, 393] width 106 height 15
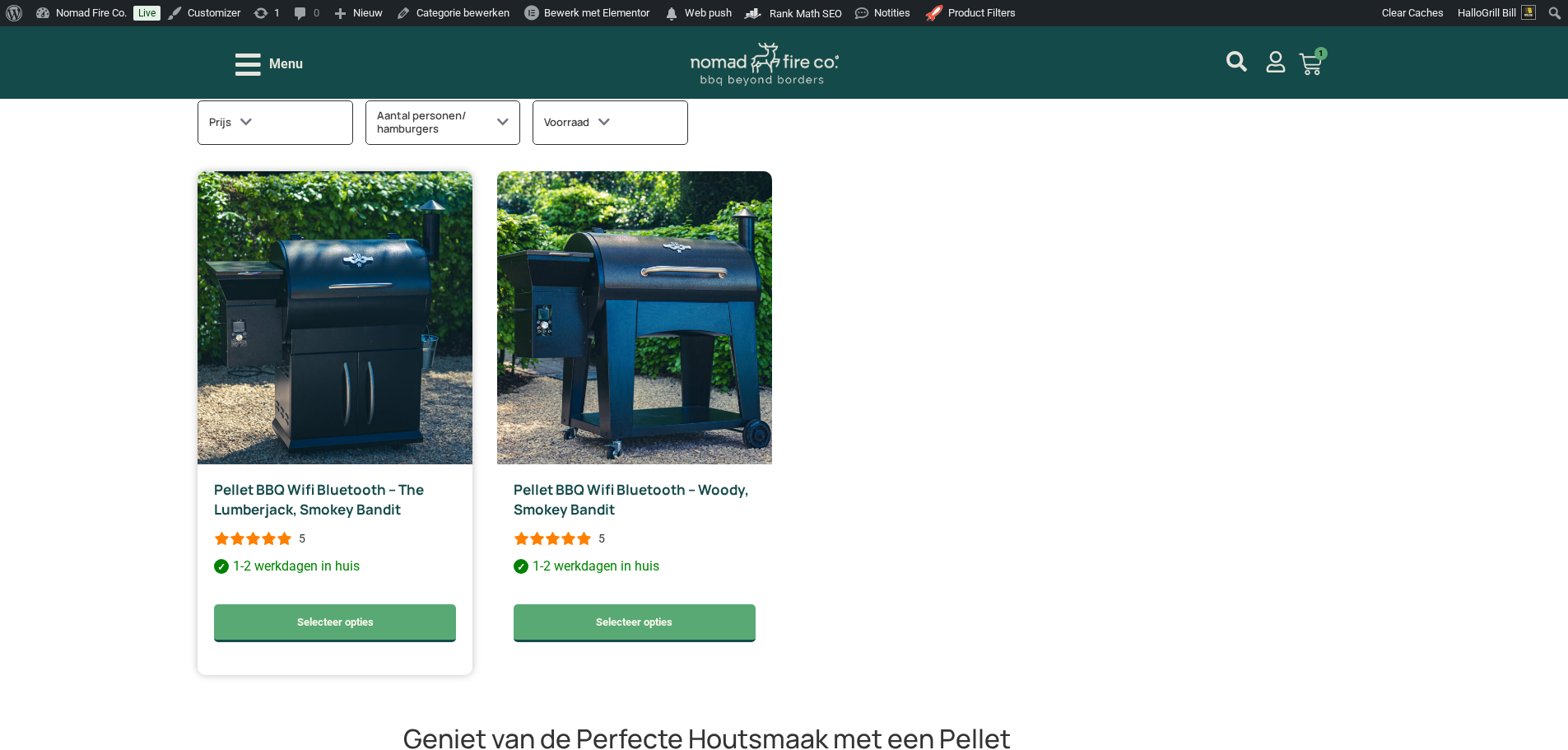
scroll to position [576, 0]
click at [372, 510] on link "Pellet BBQ Wifi Bluetooth – The Lumberjack, Smokey Bandit" at bounding box center [319, 500] width 210 height 39
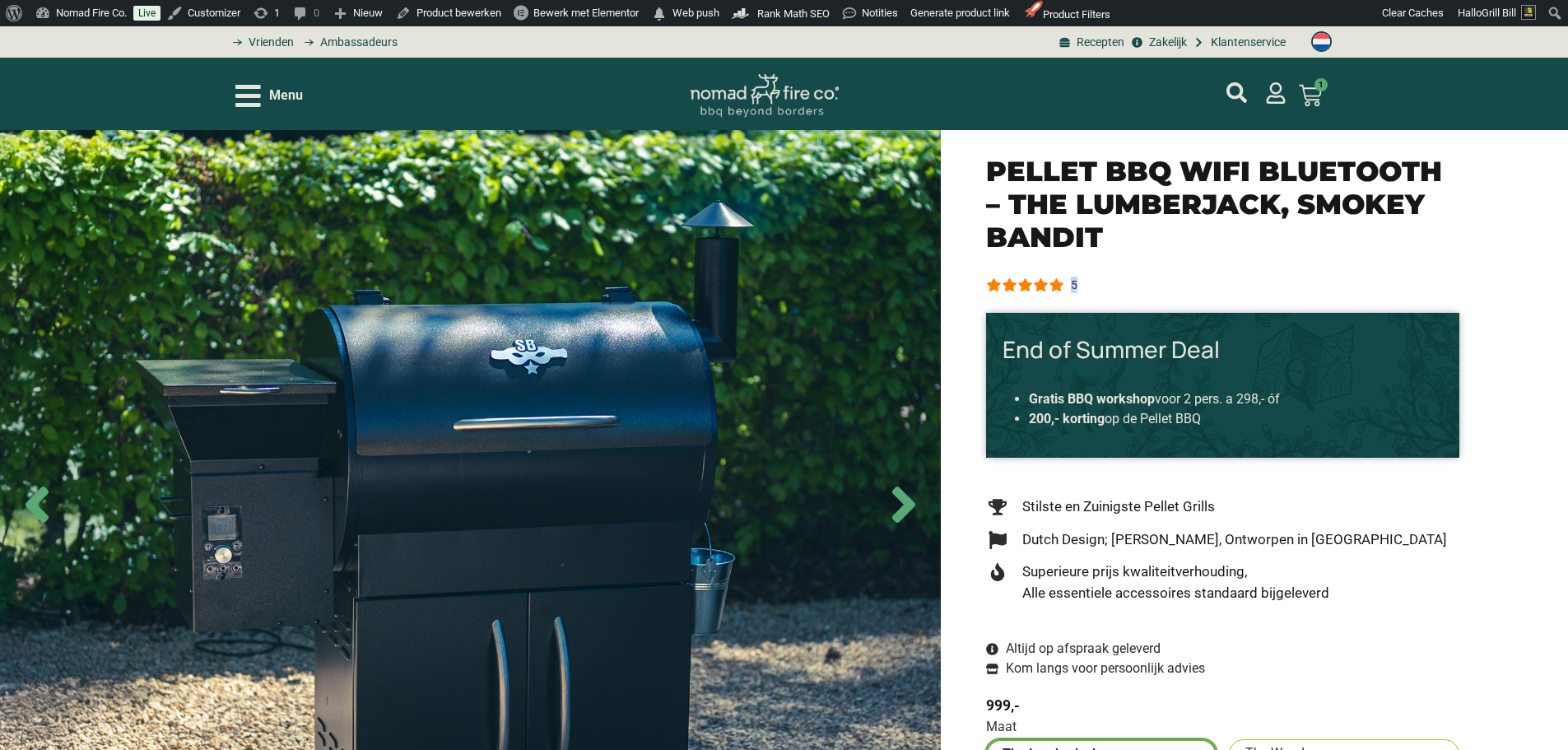
click at [1073, 286] on div "5" at bounding box center [1073, 285] width 7 height 16
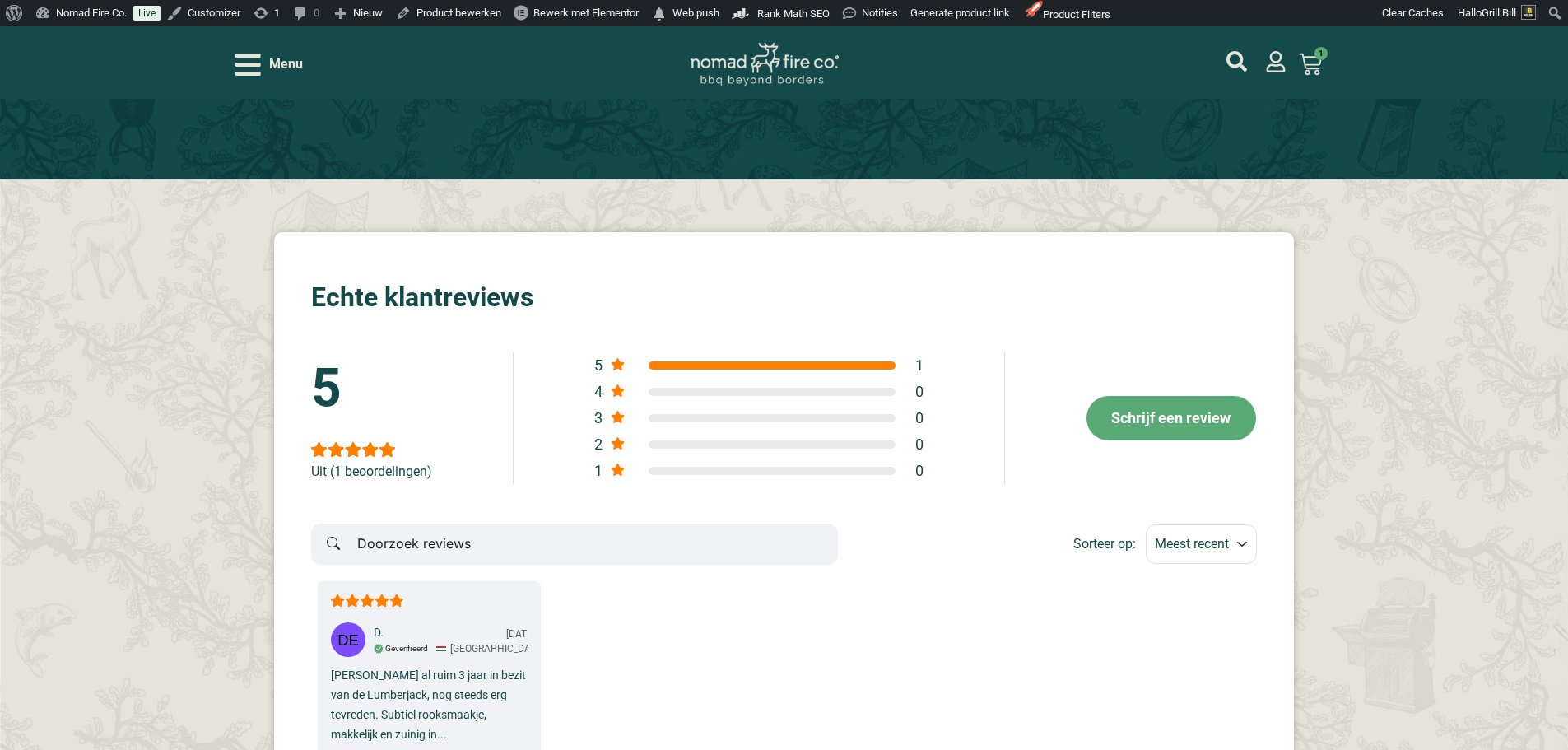
scroll to position [4566, 0]
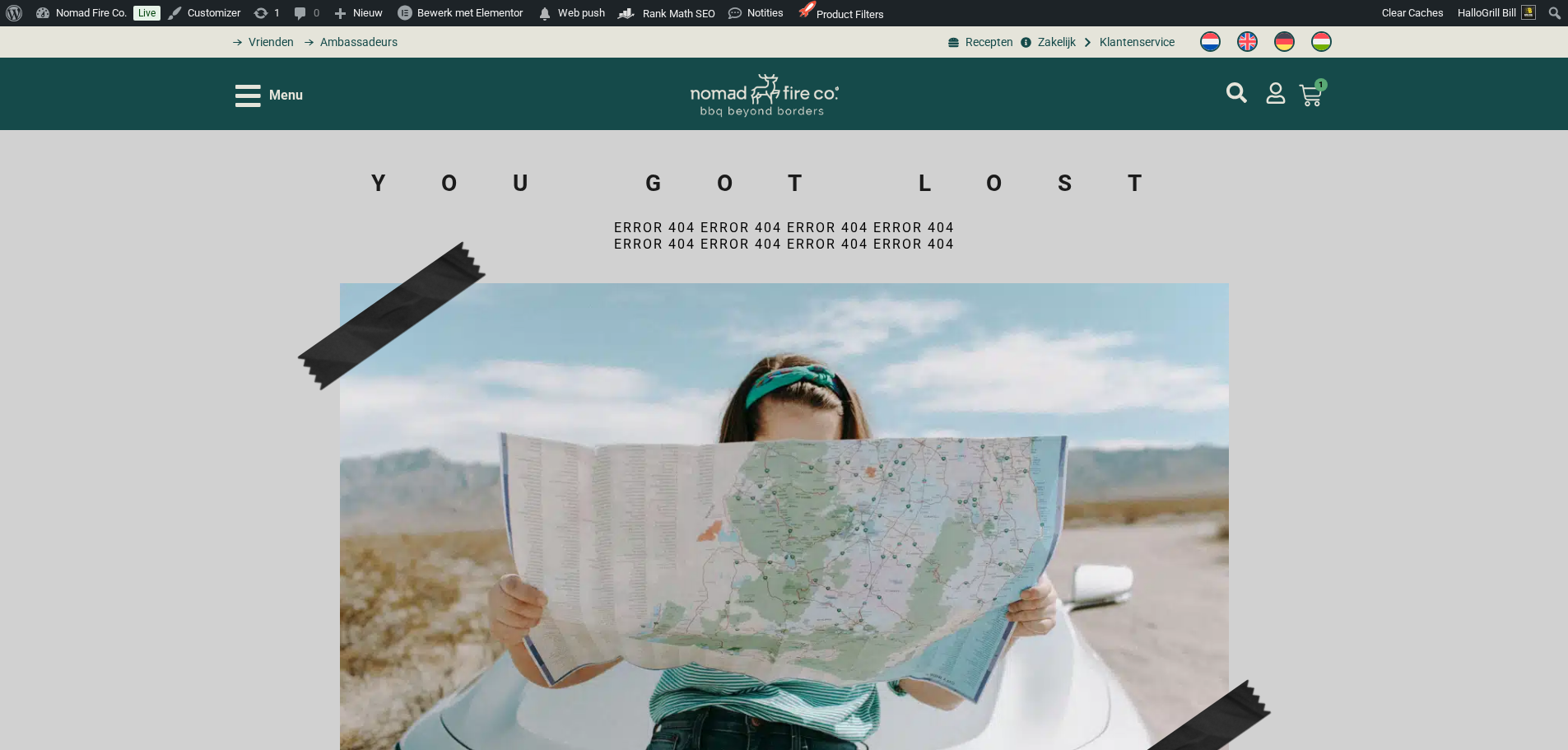
drag, startPoint x: 1376, startPoint y: 229, endPoint x: 1367, endPoint y: 231, distance: 9.2
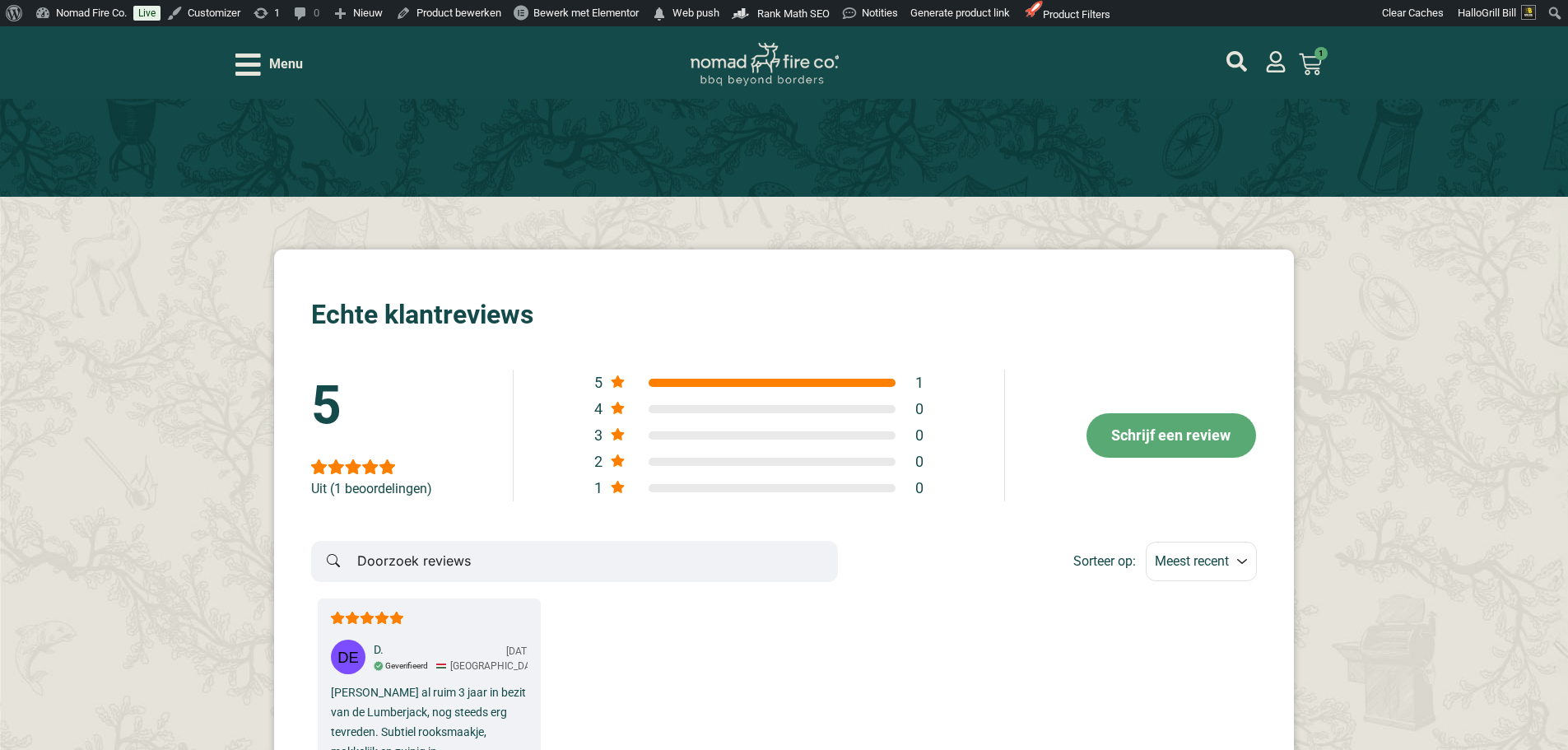
scroll to position [4566, 0]
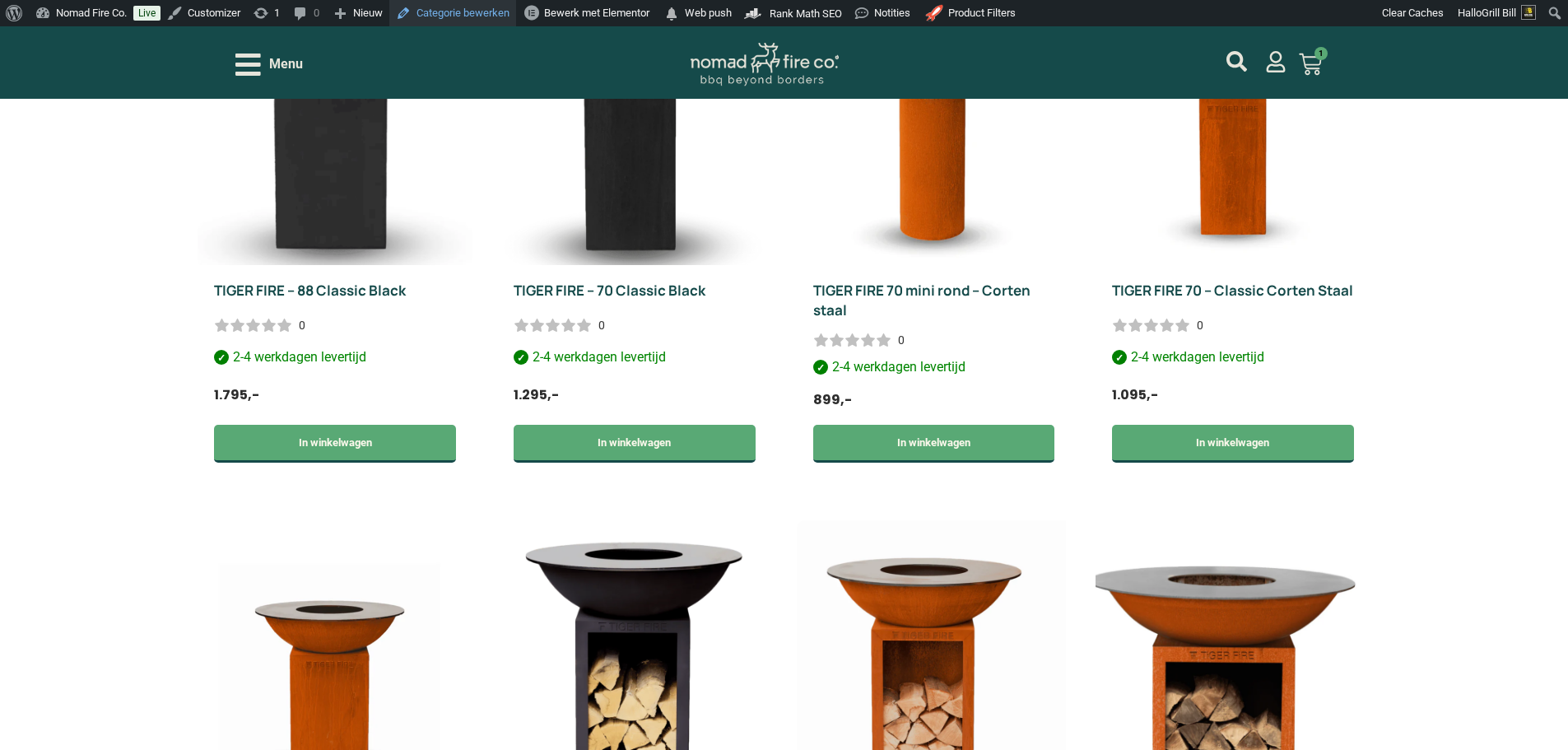
scroll to position [824, 0]
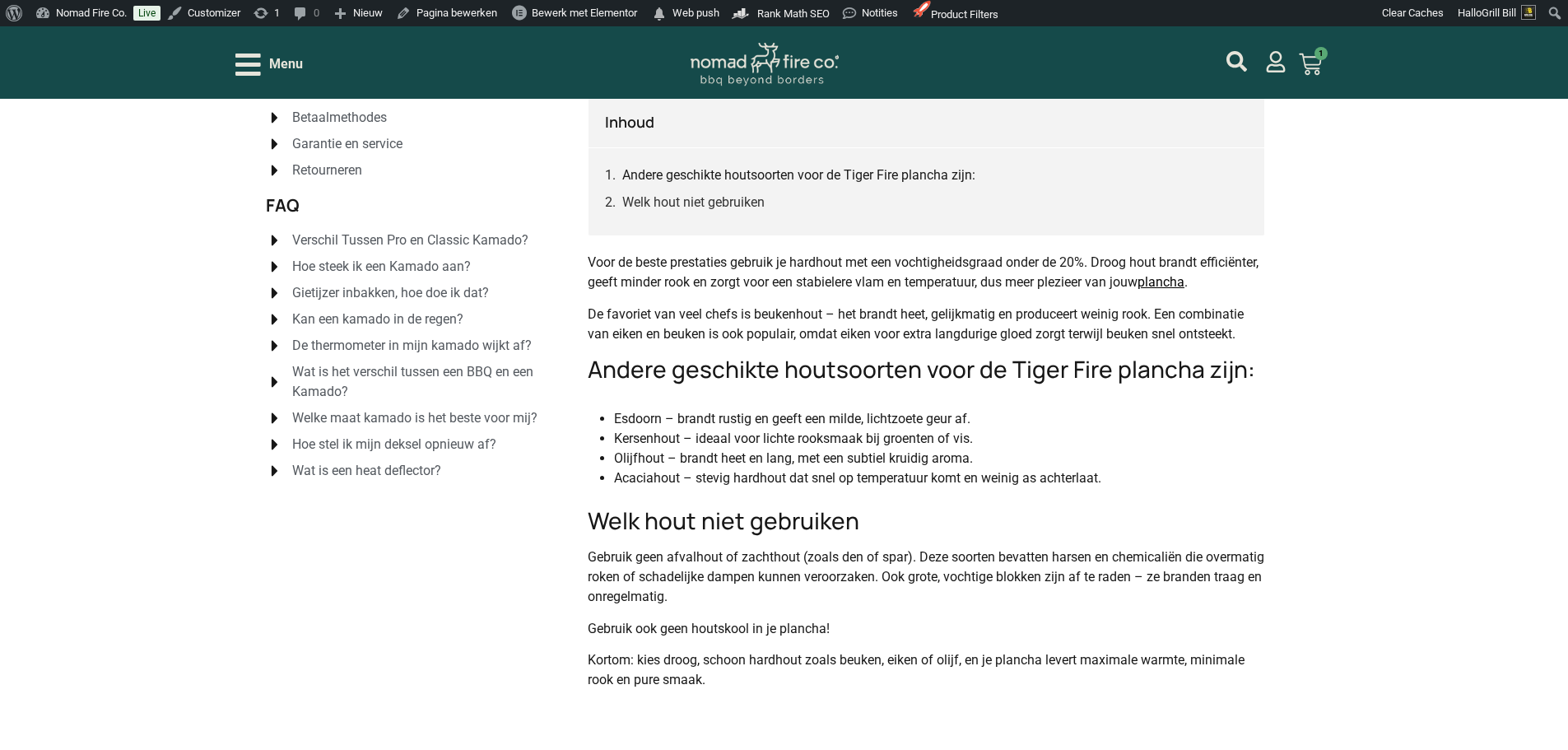
scroll to position [164, 0]
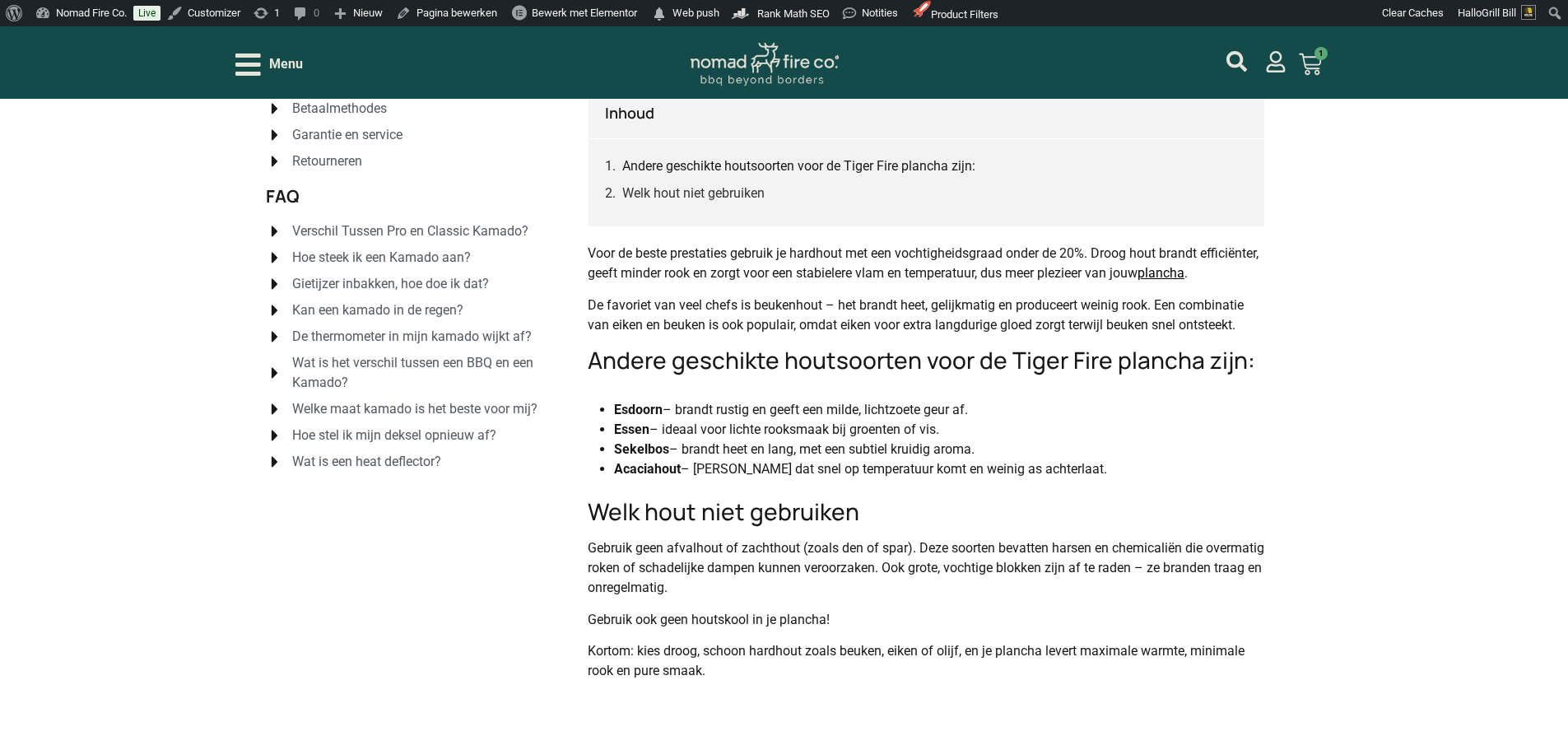
click at [1098, 402] on li "Esdoorn – brandt rustig en geeft een milde, lichtzoete geur af." at bounding box center [926, 410] width 625 height 20
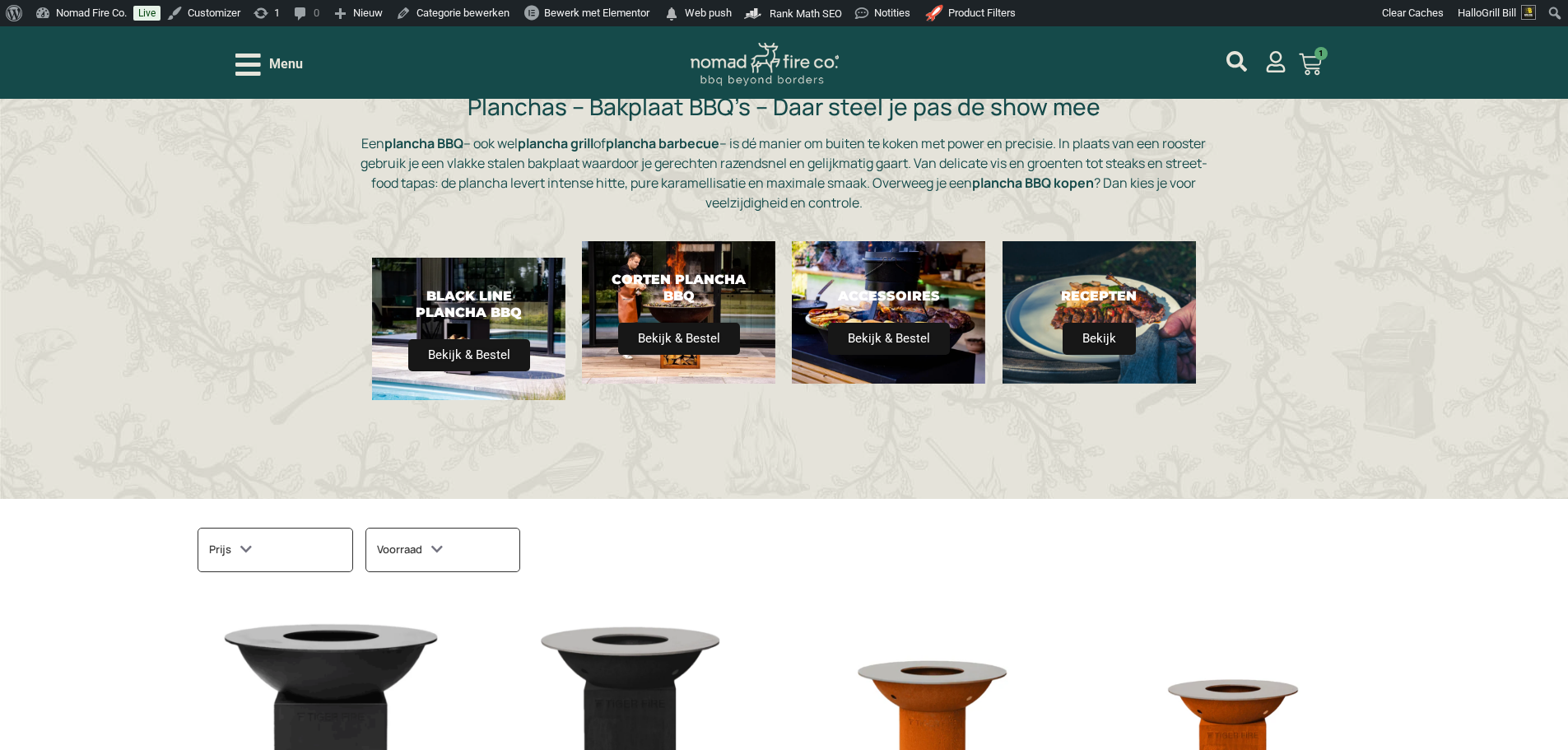
scroll to position [82, 0]
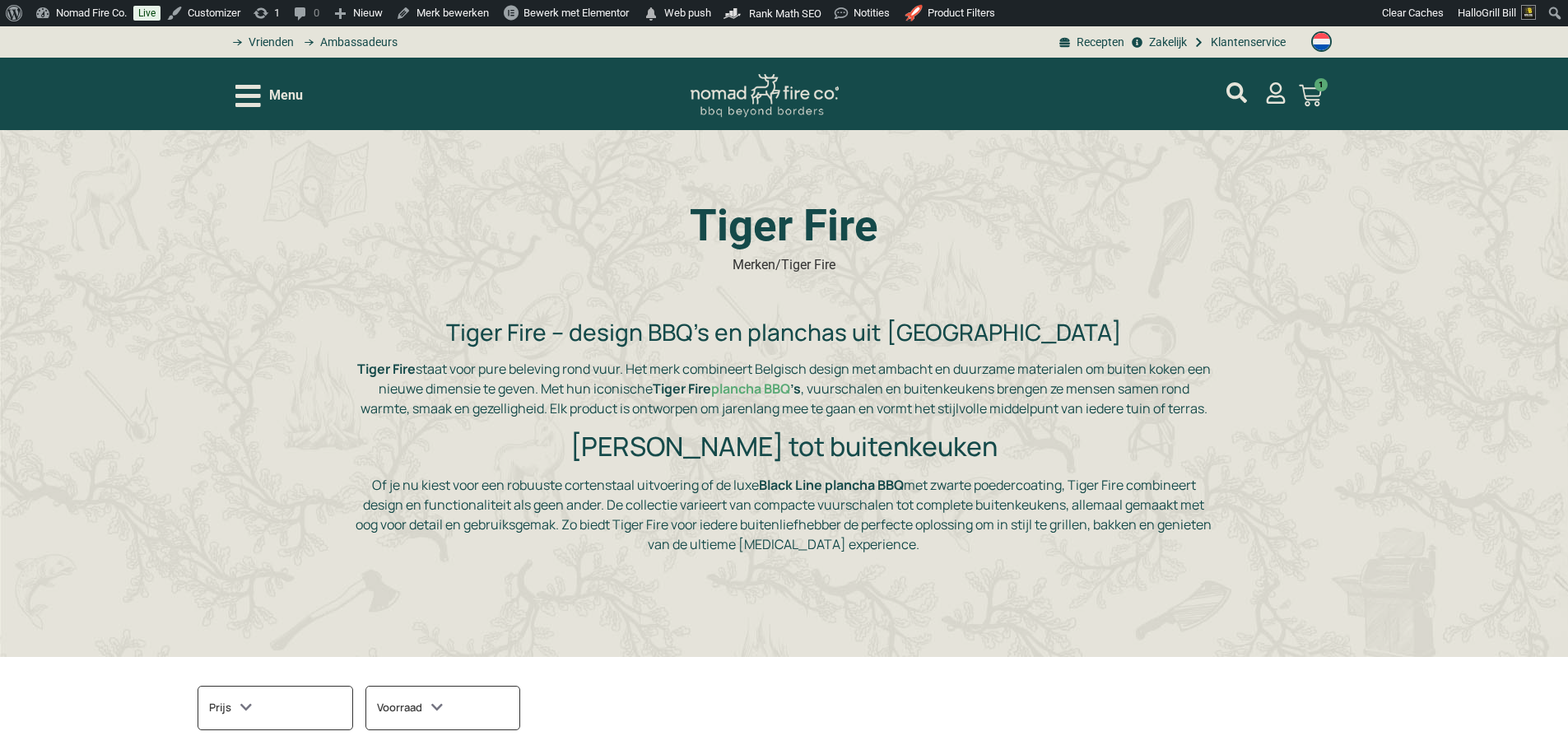
click at [632, 400] on p "Tiger Fire staat voor pure beleving rond vuur. Het merk combineert Belgisch des…" at bounding box center [783, 389] width 856 height 59
click at [1089, 104] on div at bounding box center [1051, 96] width 392 height 27
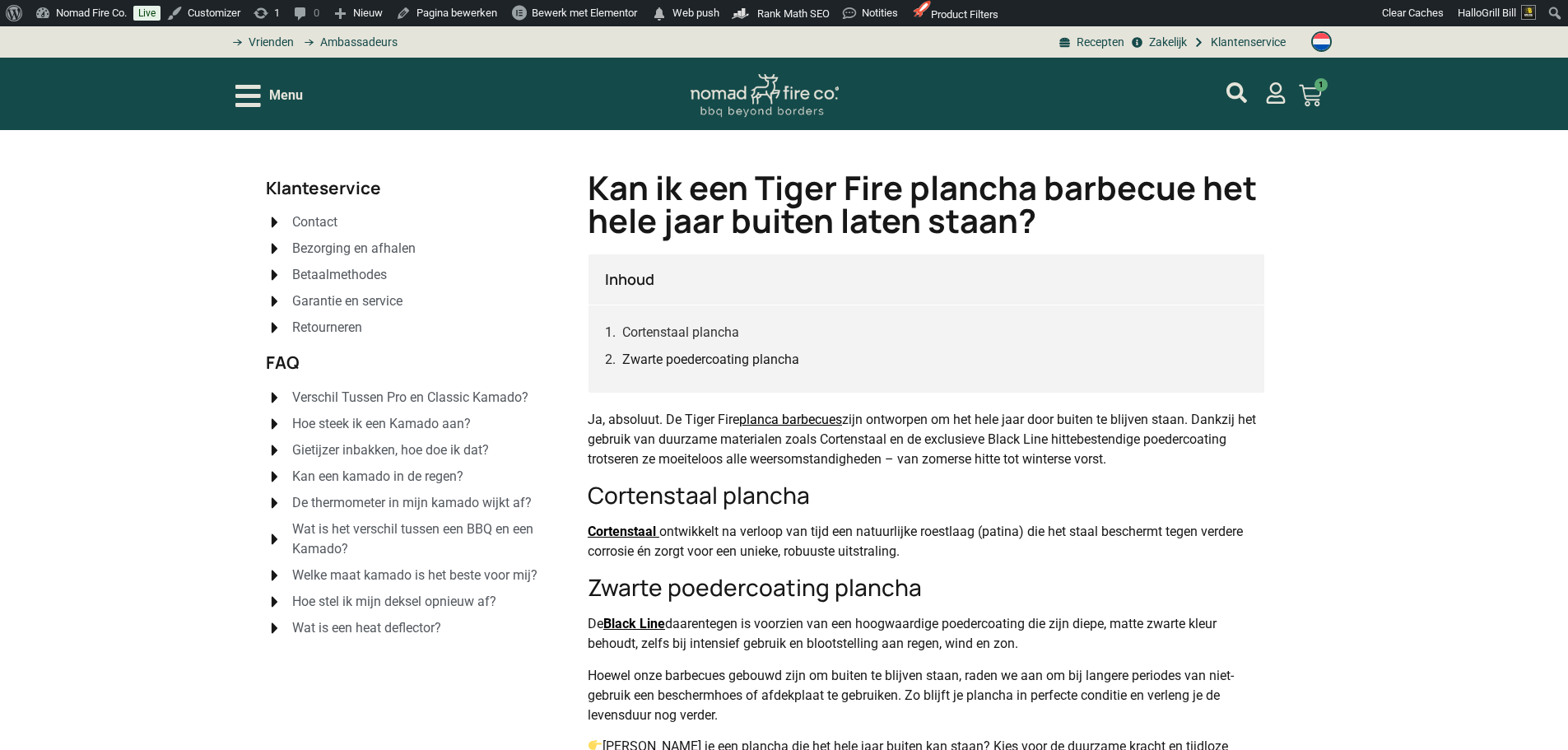
click at [721, 109] on img at bounding box center [764, 96] width 148 height 44
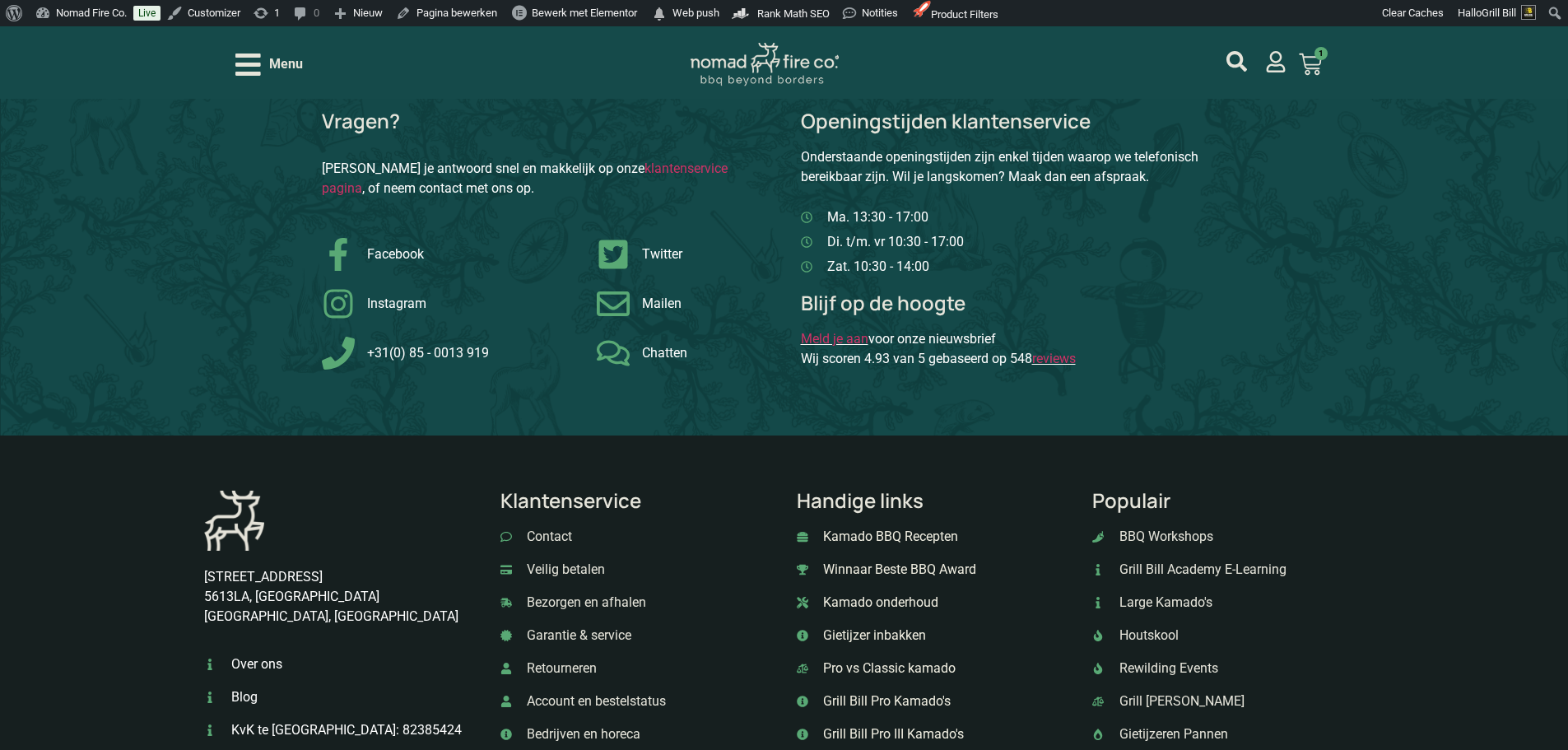
scroll to position [824, 0]
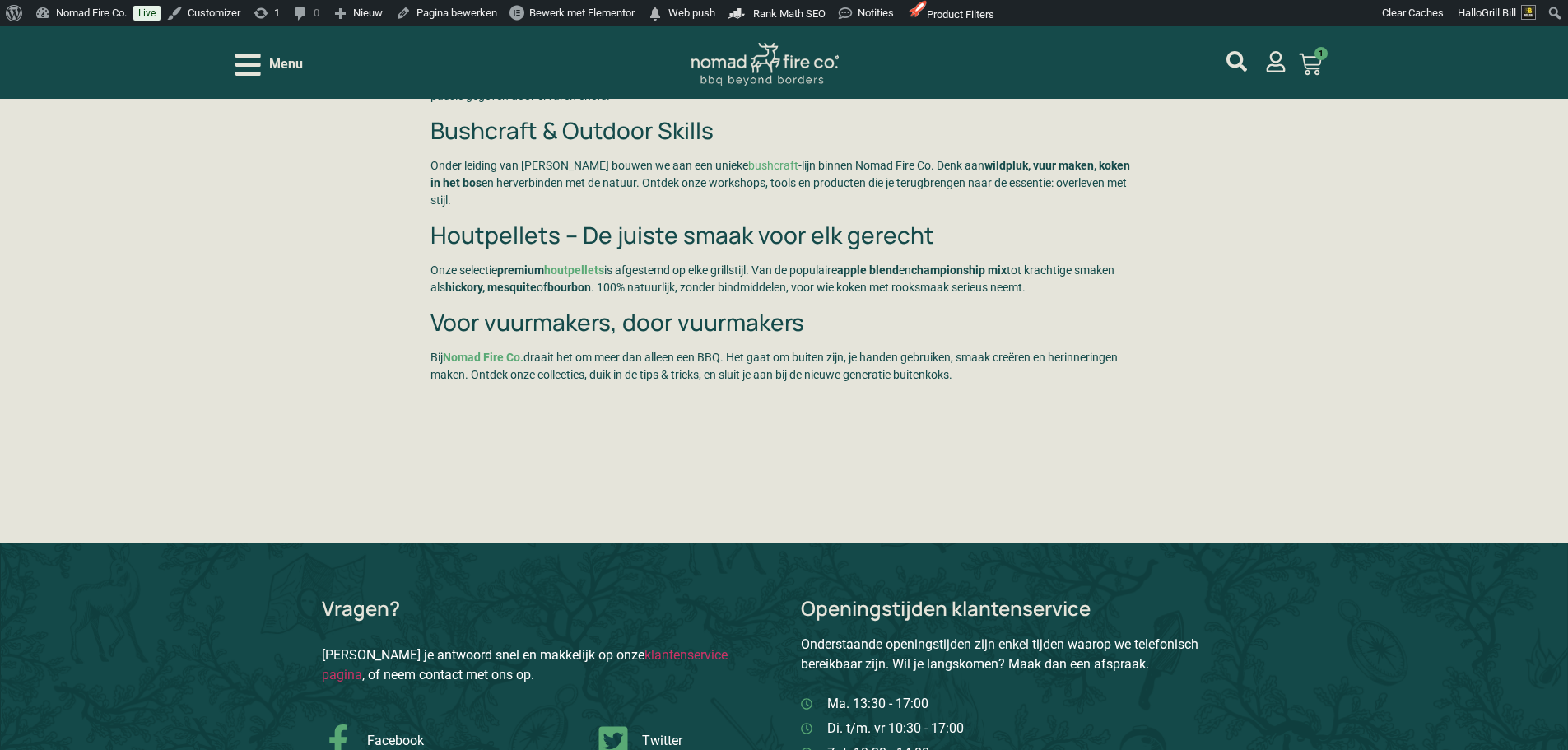
scroll to position [4118, 0]
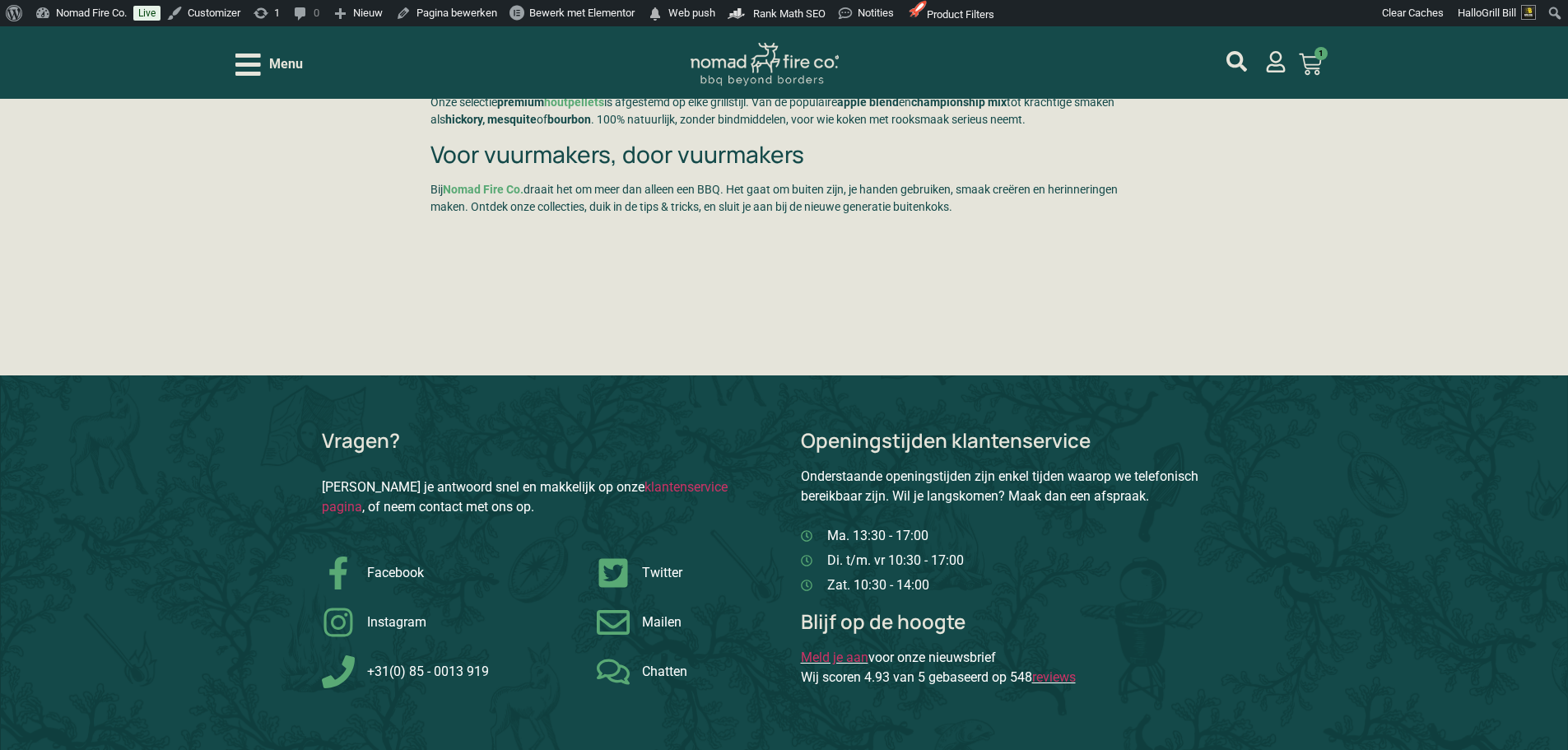
click at [289, 72] on span "Menu" at bounding box center [286, 64] width 33 height 20
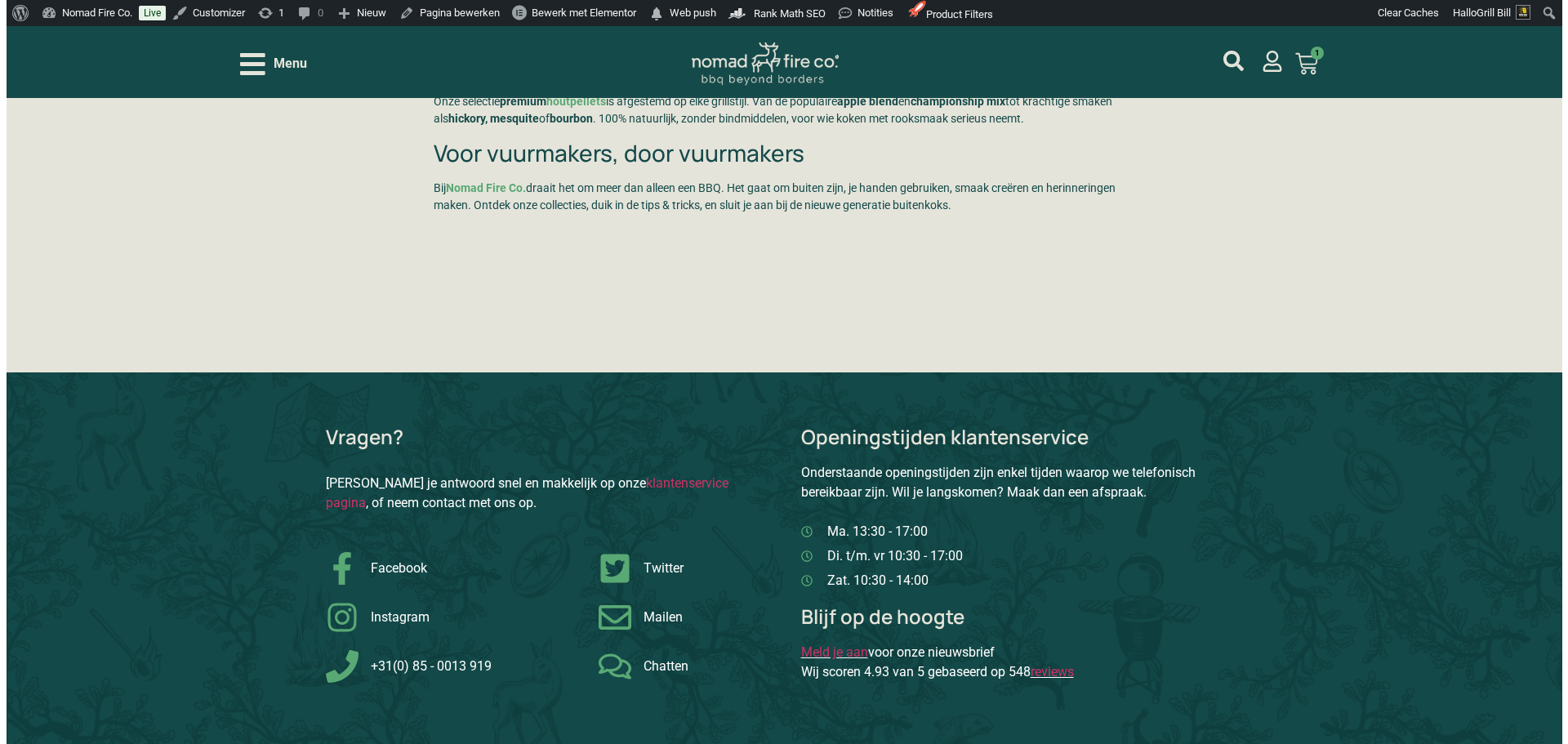
scroll to position [4091, 0]
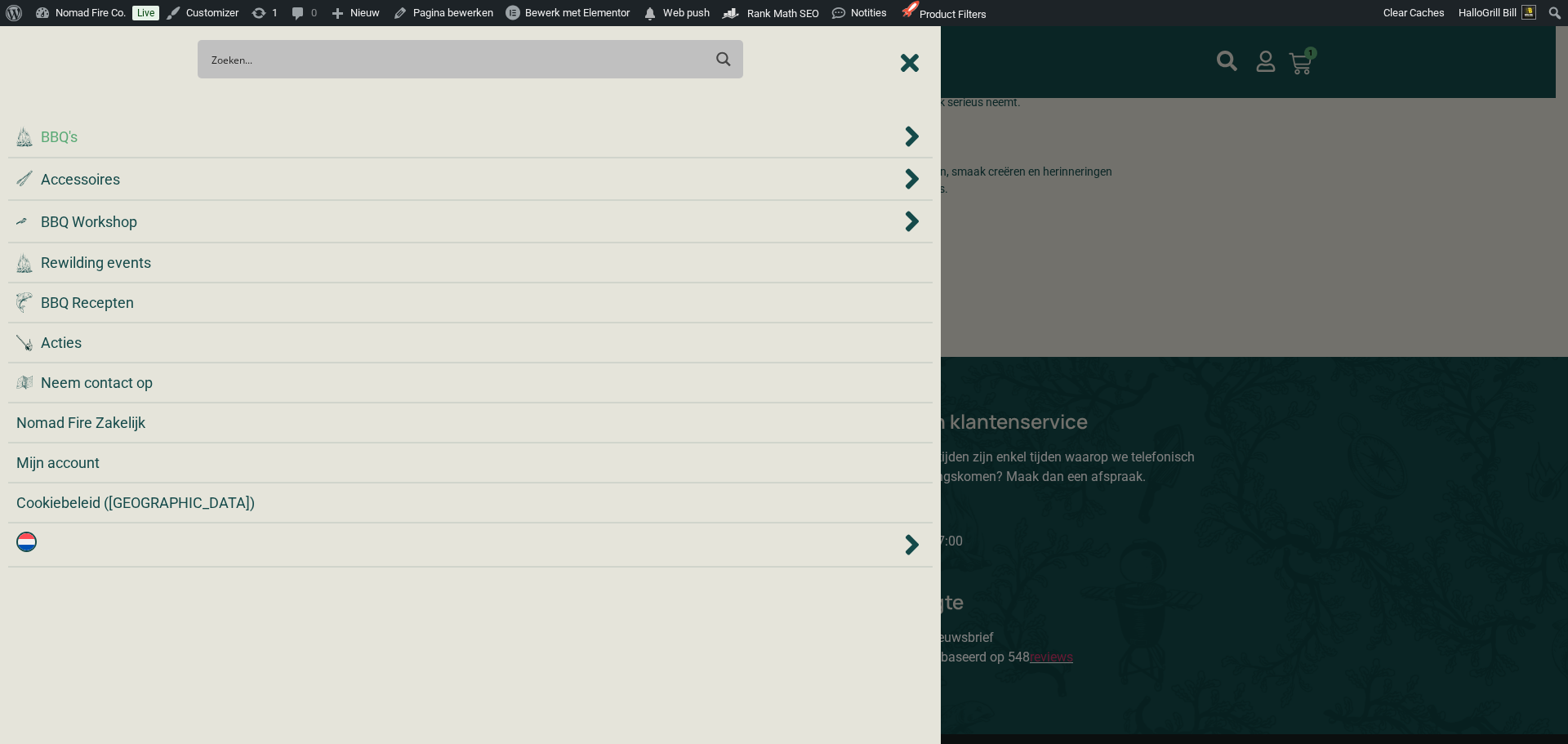
click at [131, 145] on div ".cls-1 { fill: #042e2c; } BBQ's" at bounding box center [458, 136] width 884 height 22
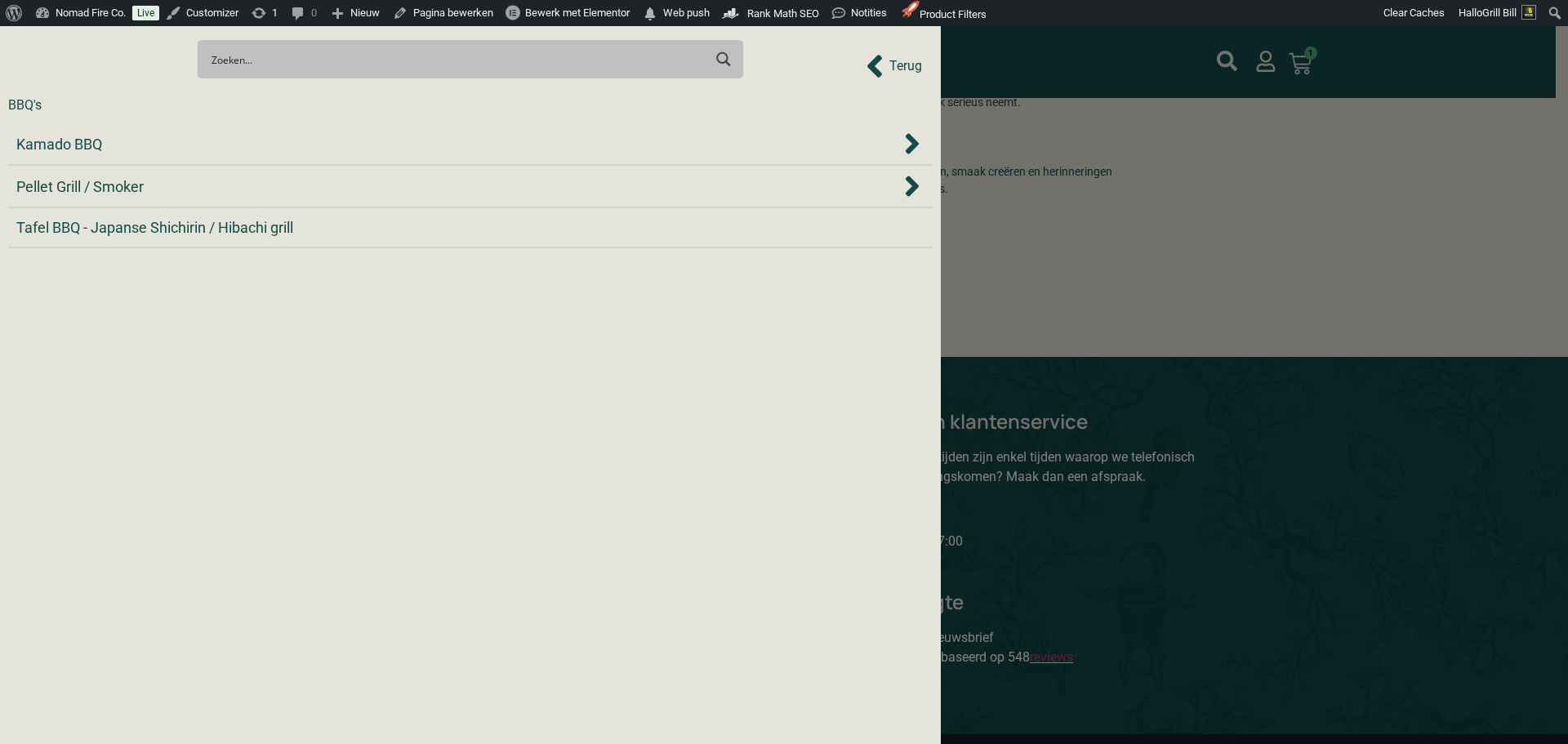
click at [131, 145] on div "Kamado BBQ" at bounding box center [458, 143] width 884 height 22
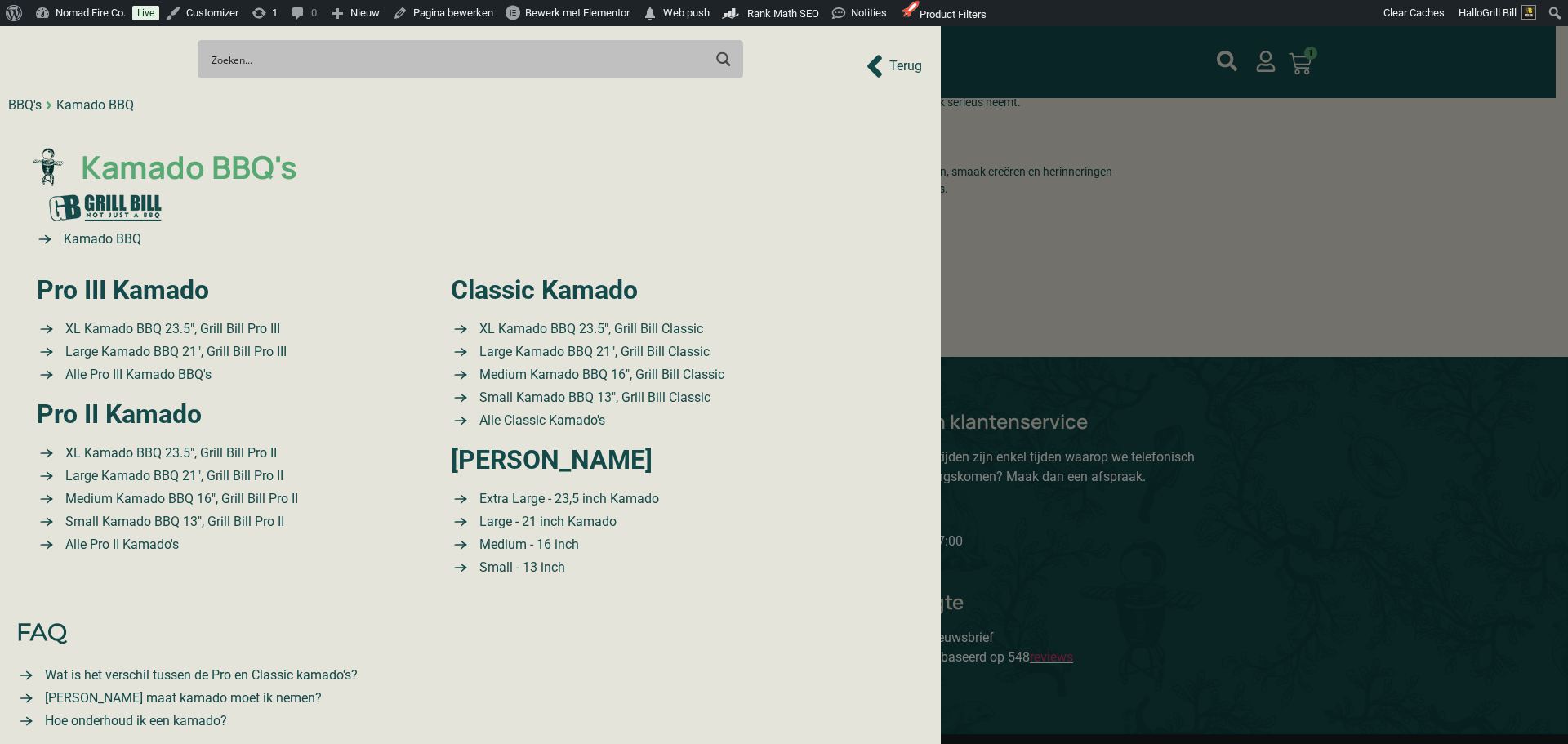
click at [151, 163] on span "Kamado BBQ's" at bounding box center [187, 168] width 221 height 47
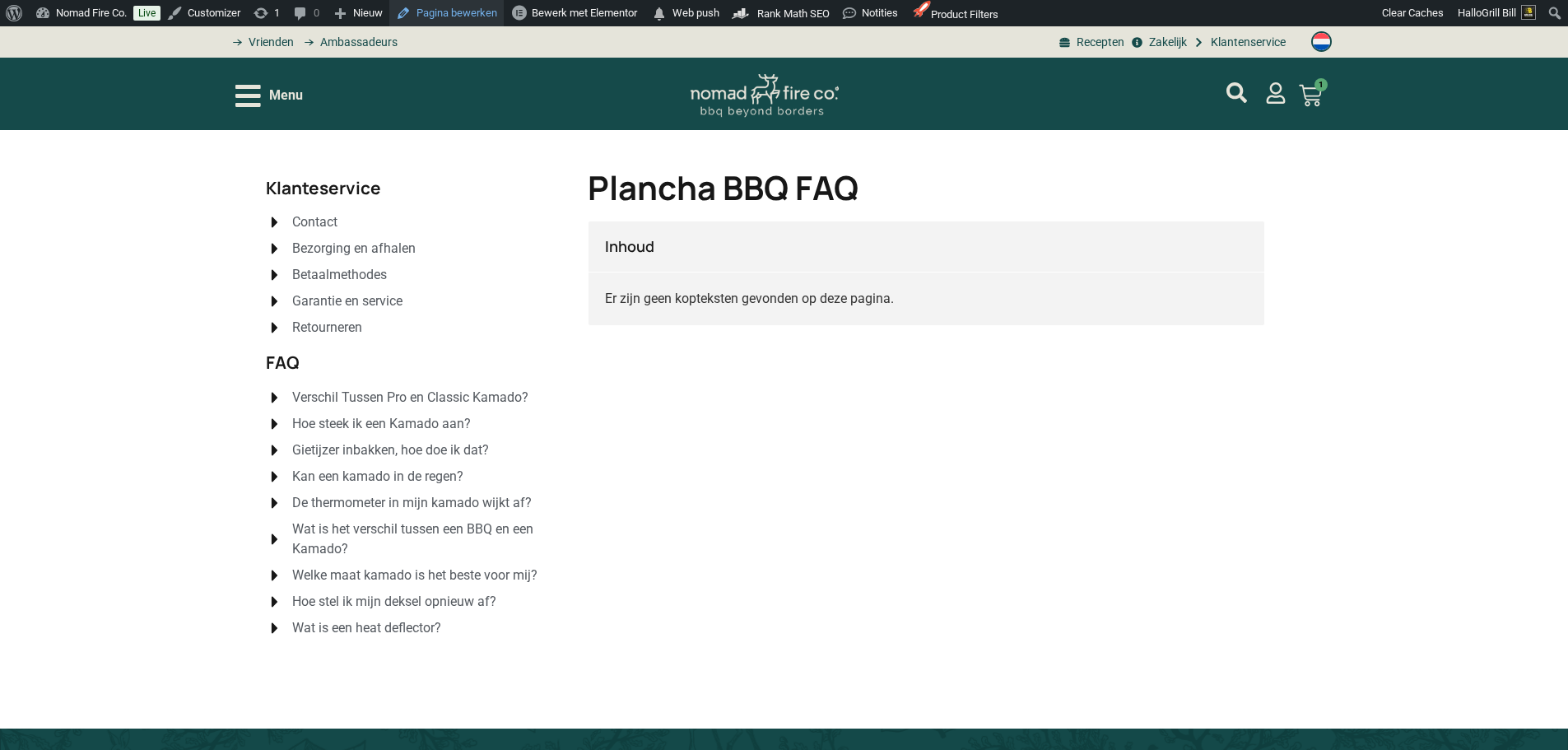
click at [438, 11] on link "Pagina bewerken" at bounding box center [447, 13] width 115 height 27
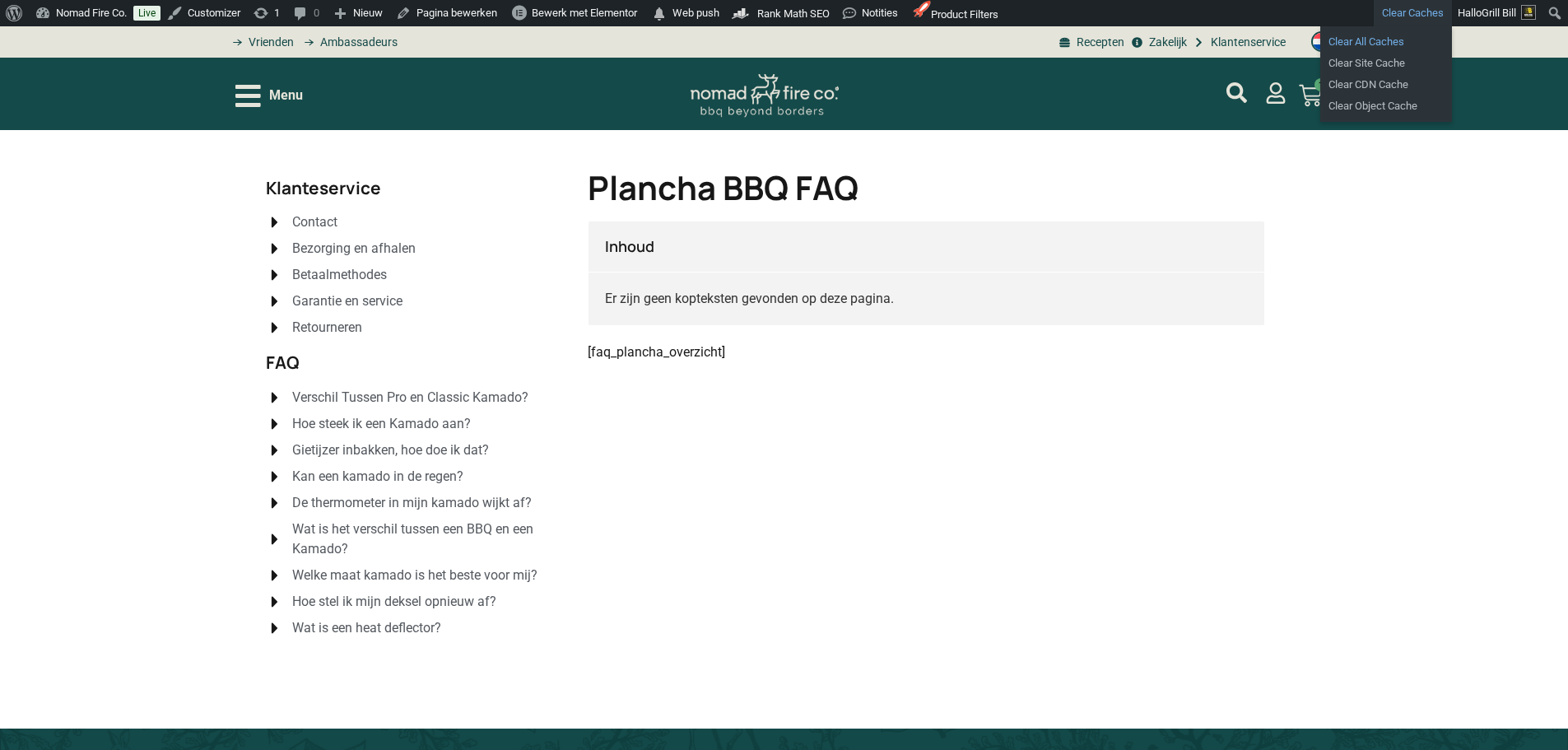
click at [1390, 39] on link "Clear All Caches" at bounding box center [1387, 42] width 132 height 21
click at [1380, 40] on link "Clear All Caches" at bounding box center [1387, 42] width 132 height 21
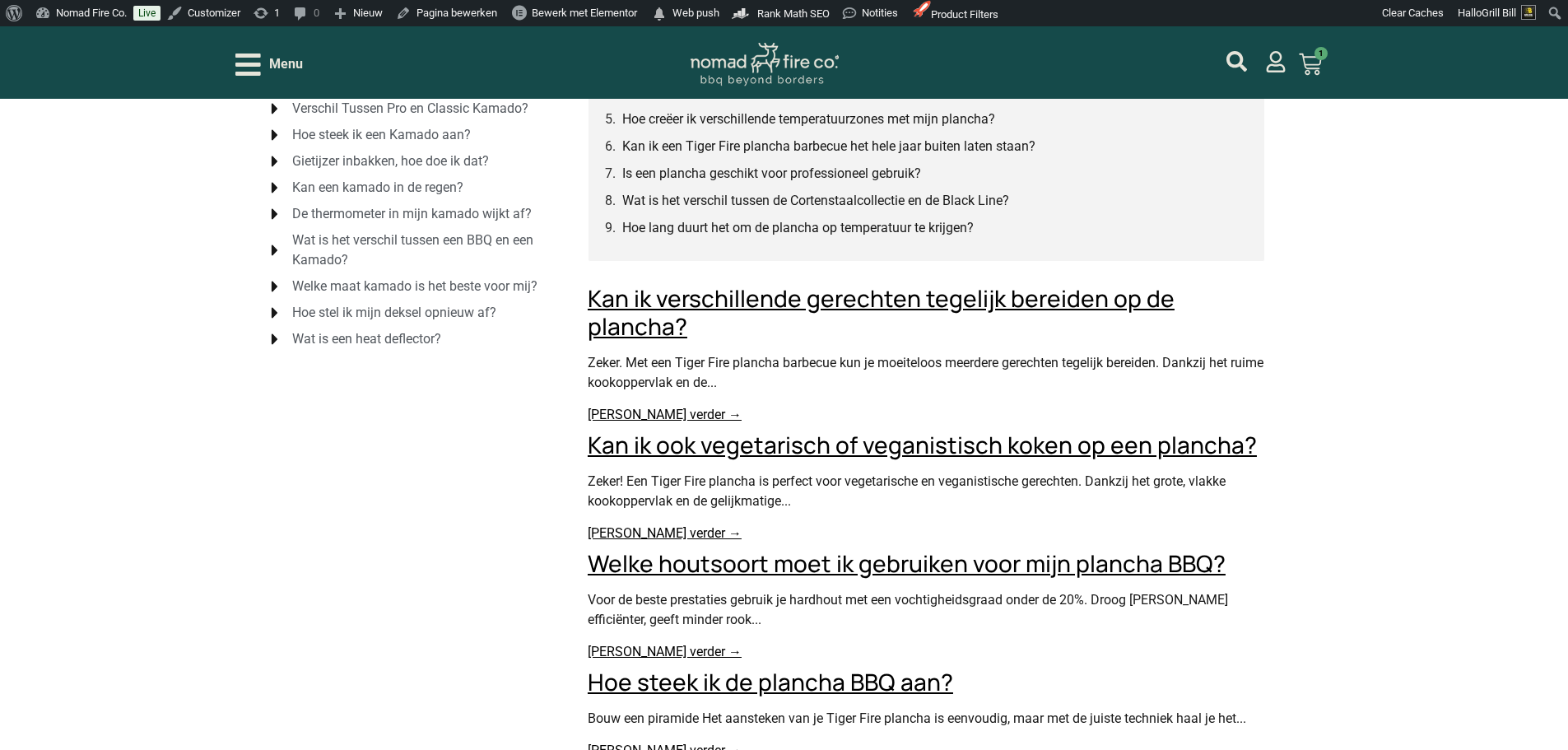
scroll to position [82, 0]
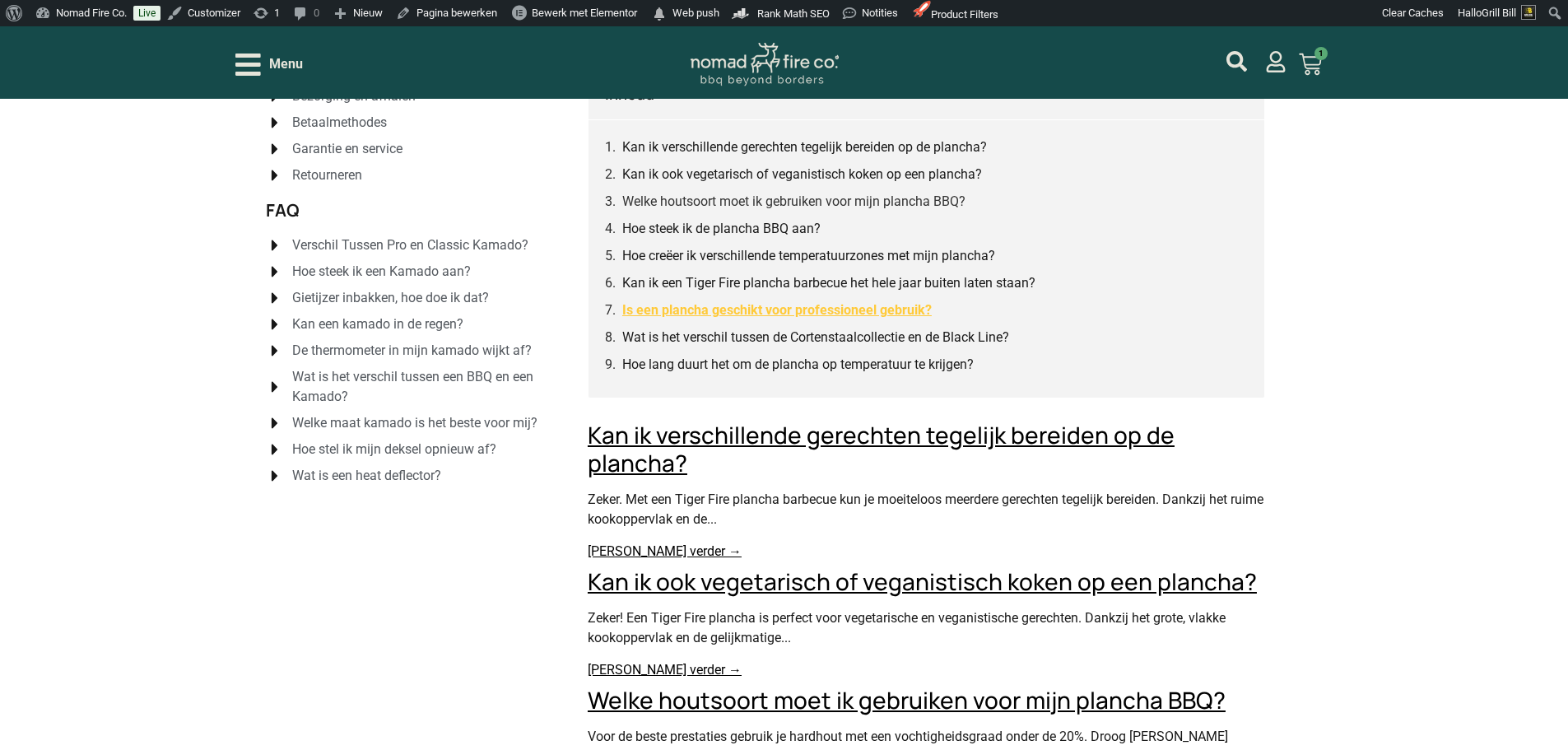
scroll to position [164, 0]
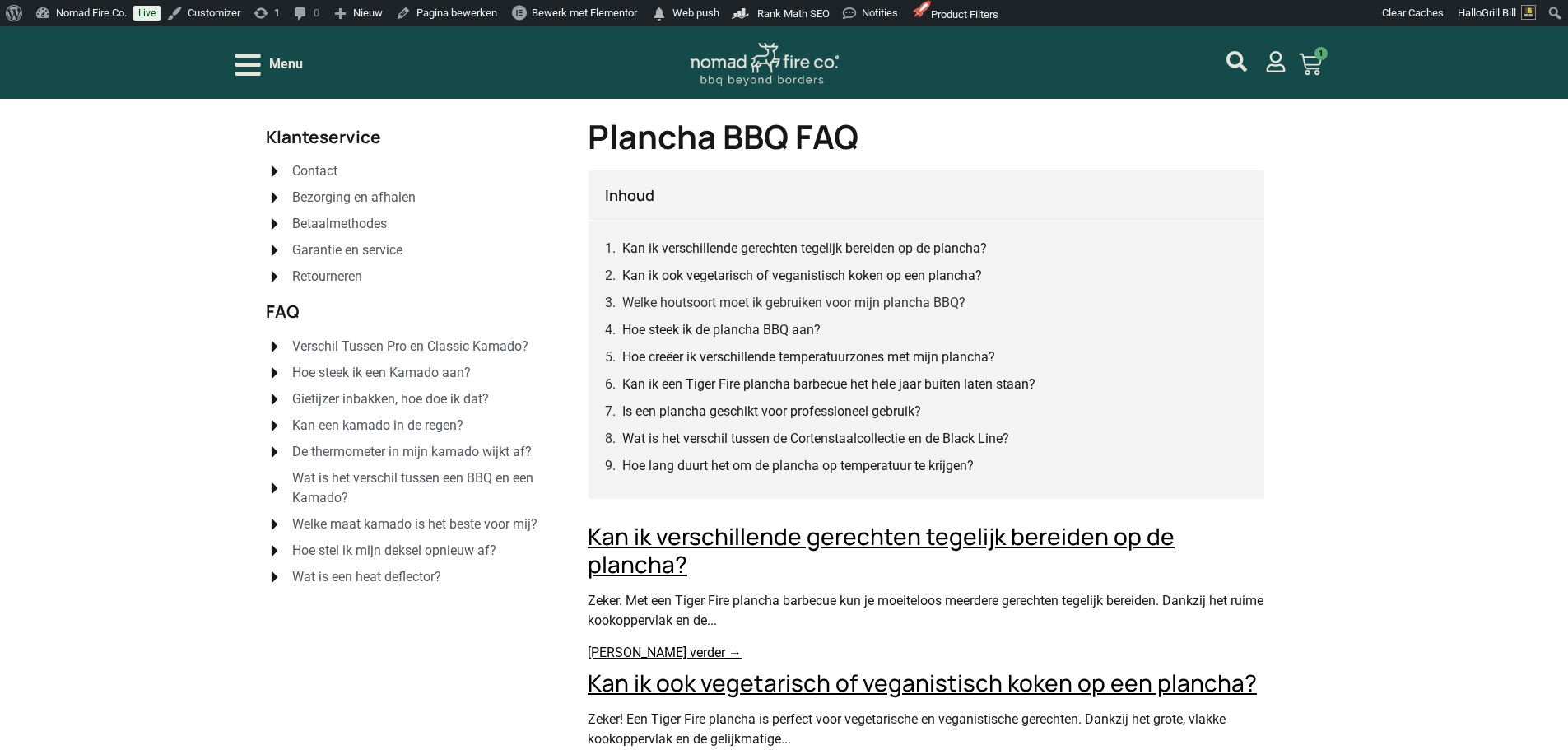
scroll to position [7, 0]
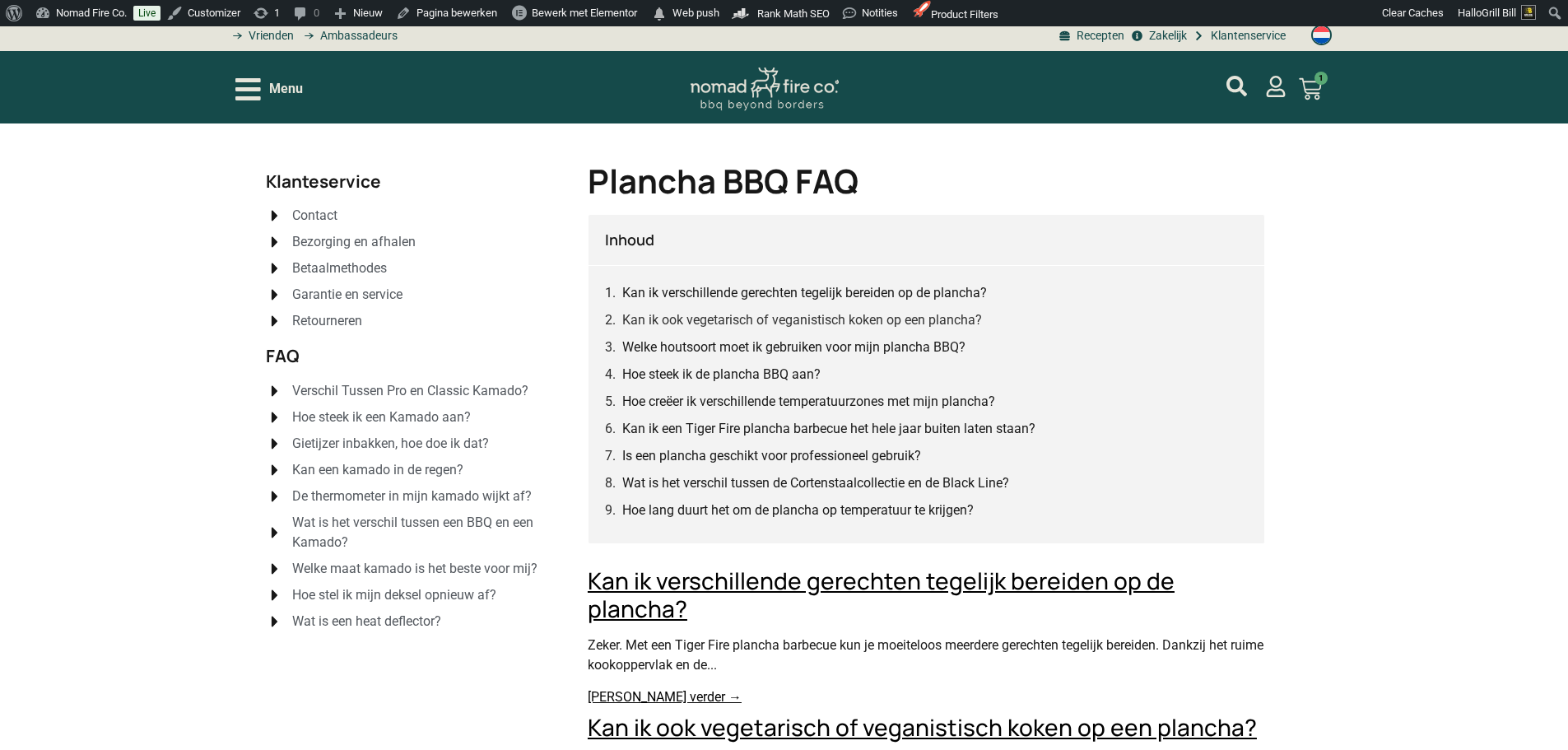
click at [1318, 97] on icon at bounding box center [1310, 89] width 23 height 23
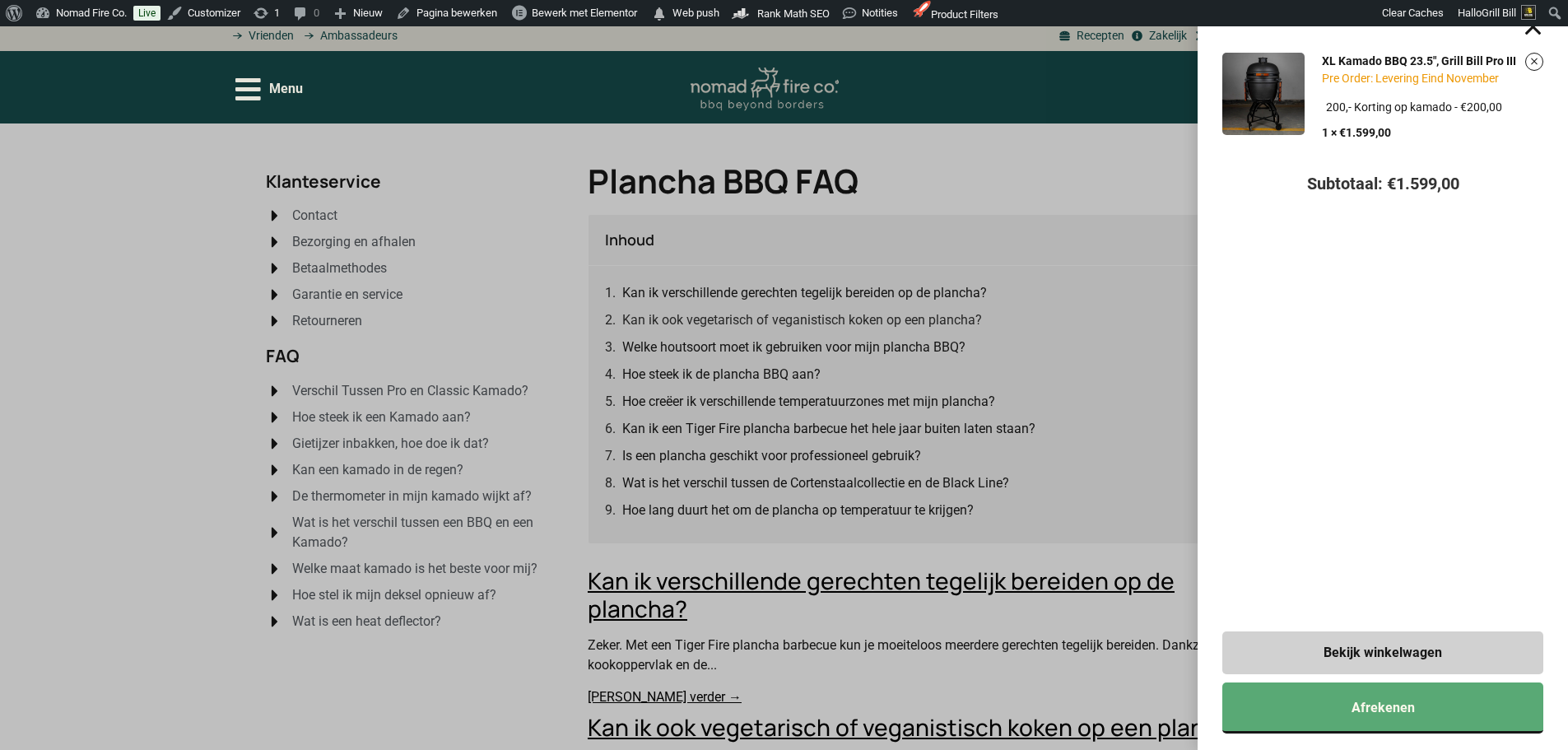
click at [1160, 185] on div "XL Kamado BBQ 23.5", Grill Bill Pro III Pre Order: Levering Eind November Kies …" at bounding box center [784, 375] width 1568 height 750
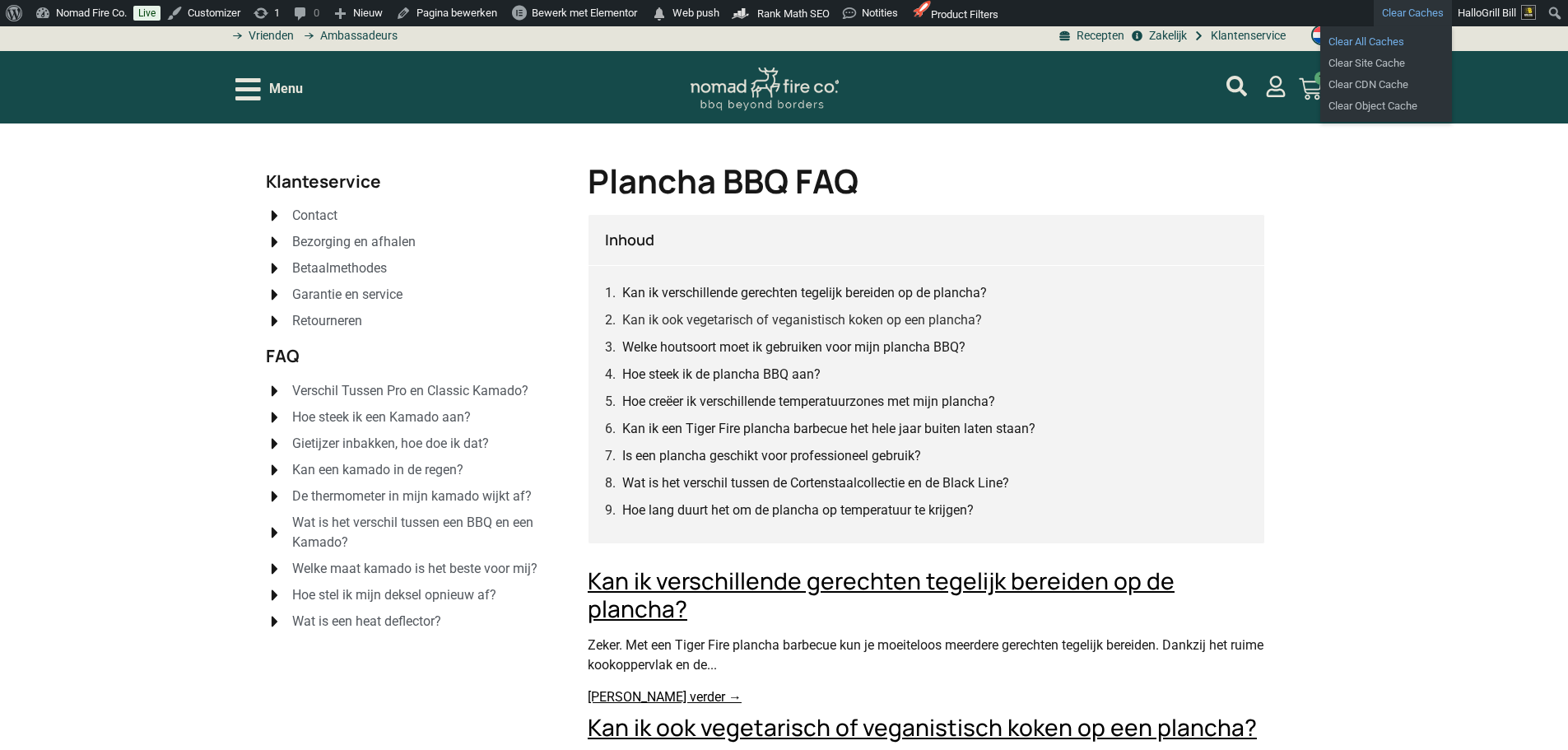
click at [1375, 42] on link "Clear All Caches" at bounding box center [1387, 42] width 132 height 21
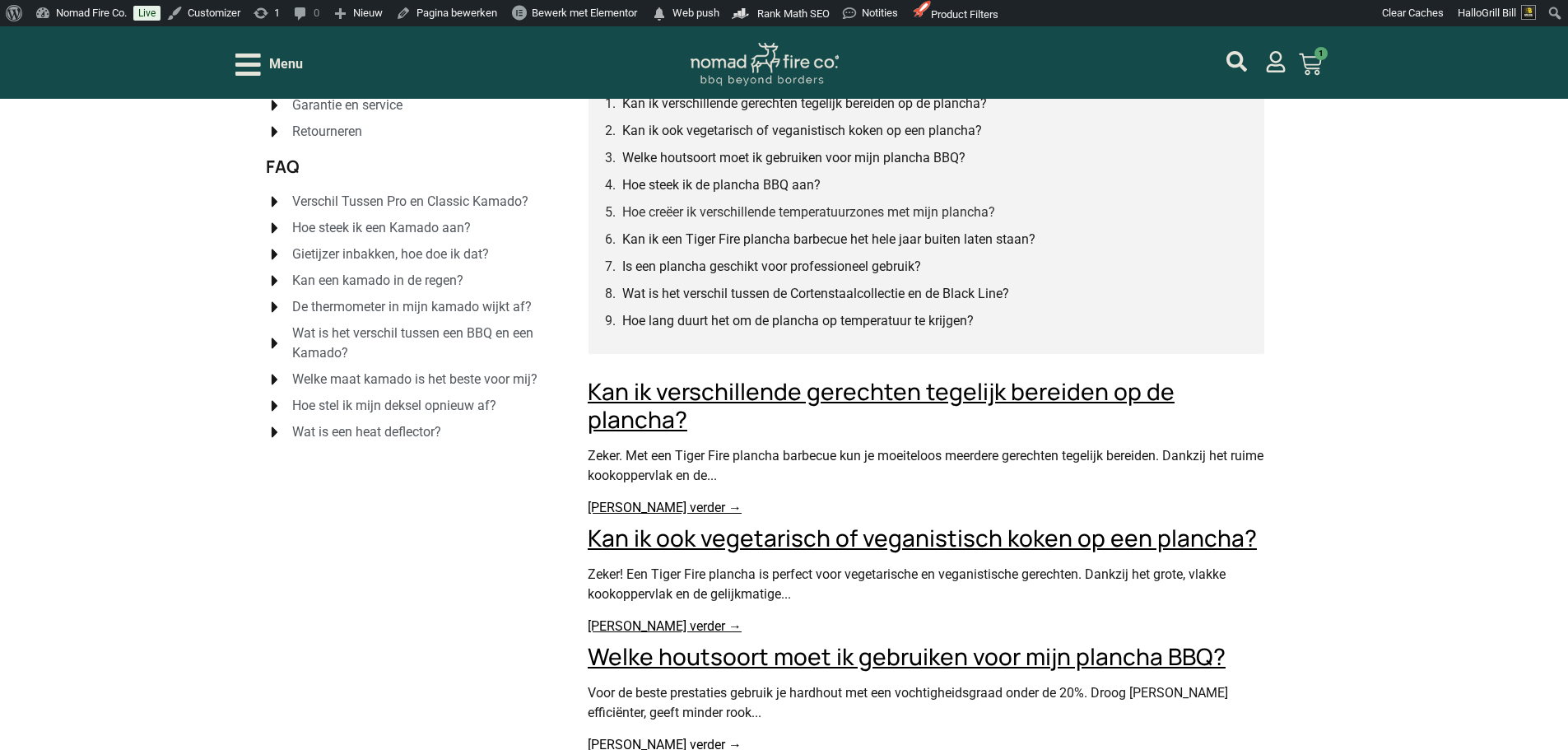
scroll to position [330, 0]
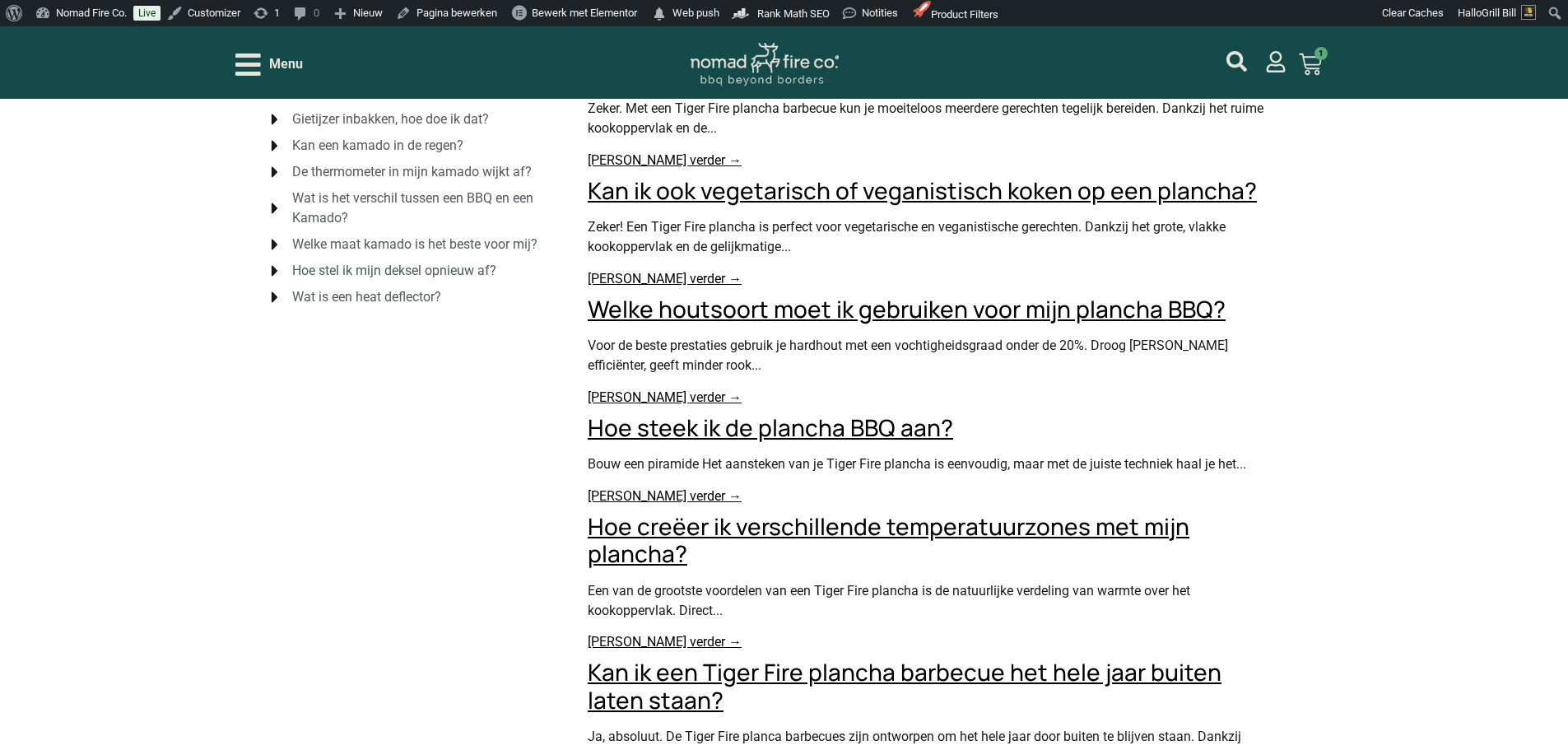
scroll to position [332, 0]
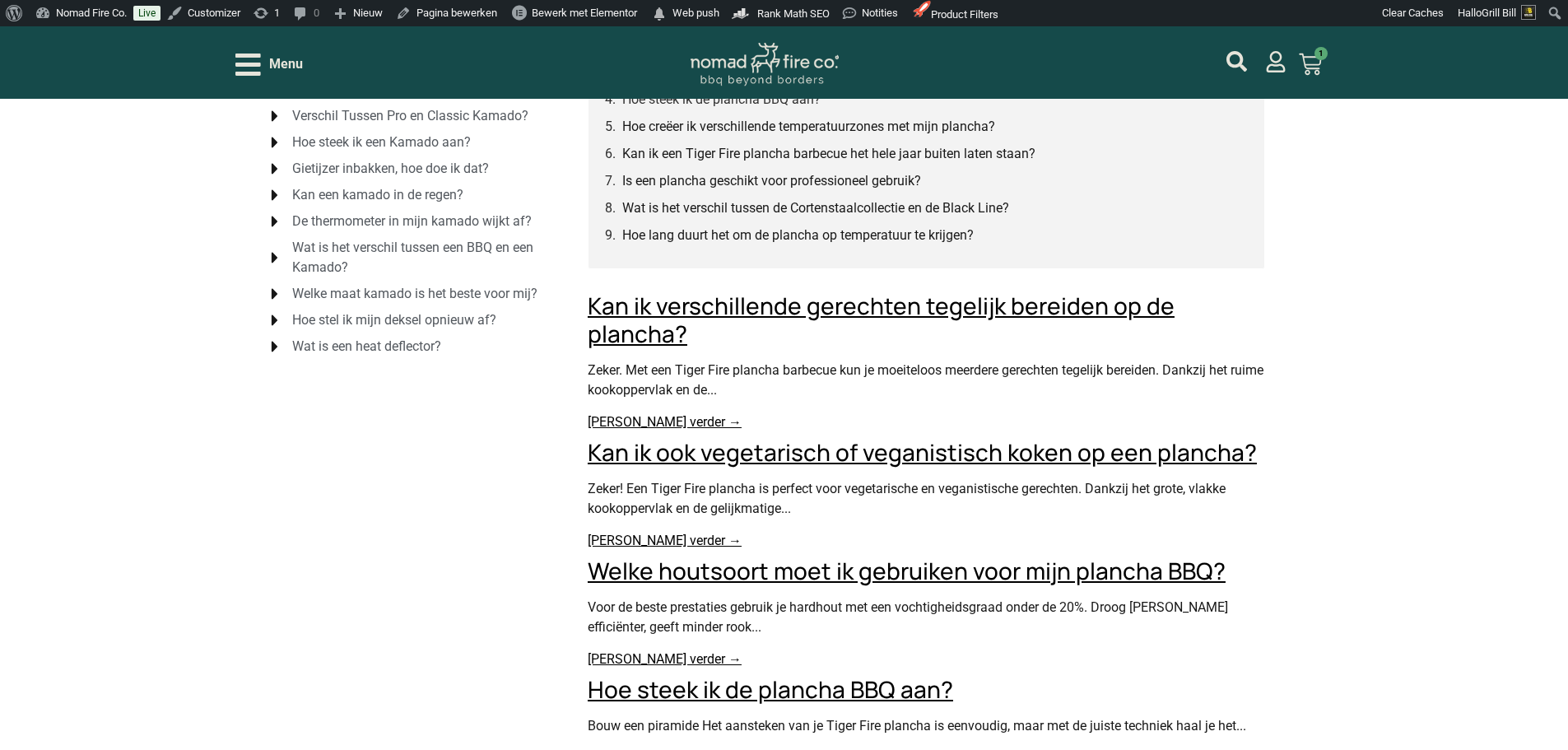
scroll to position [252, 0]
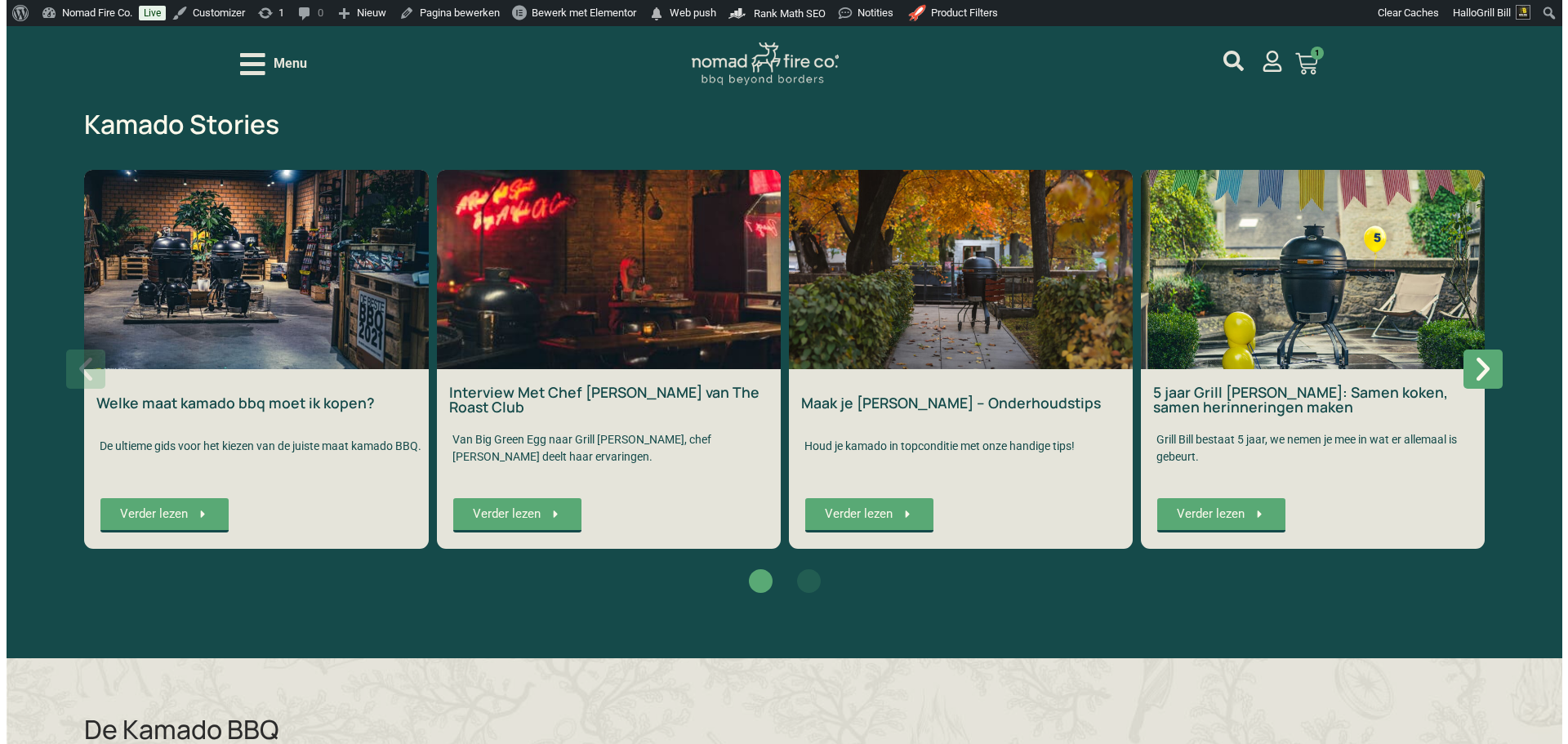
scroll to position [2859, 0]
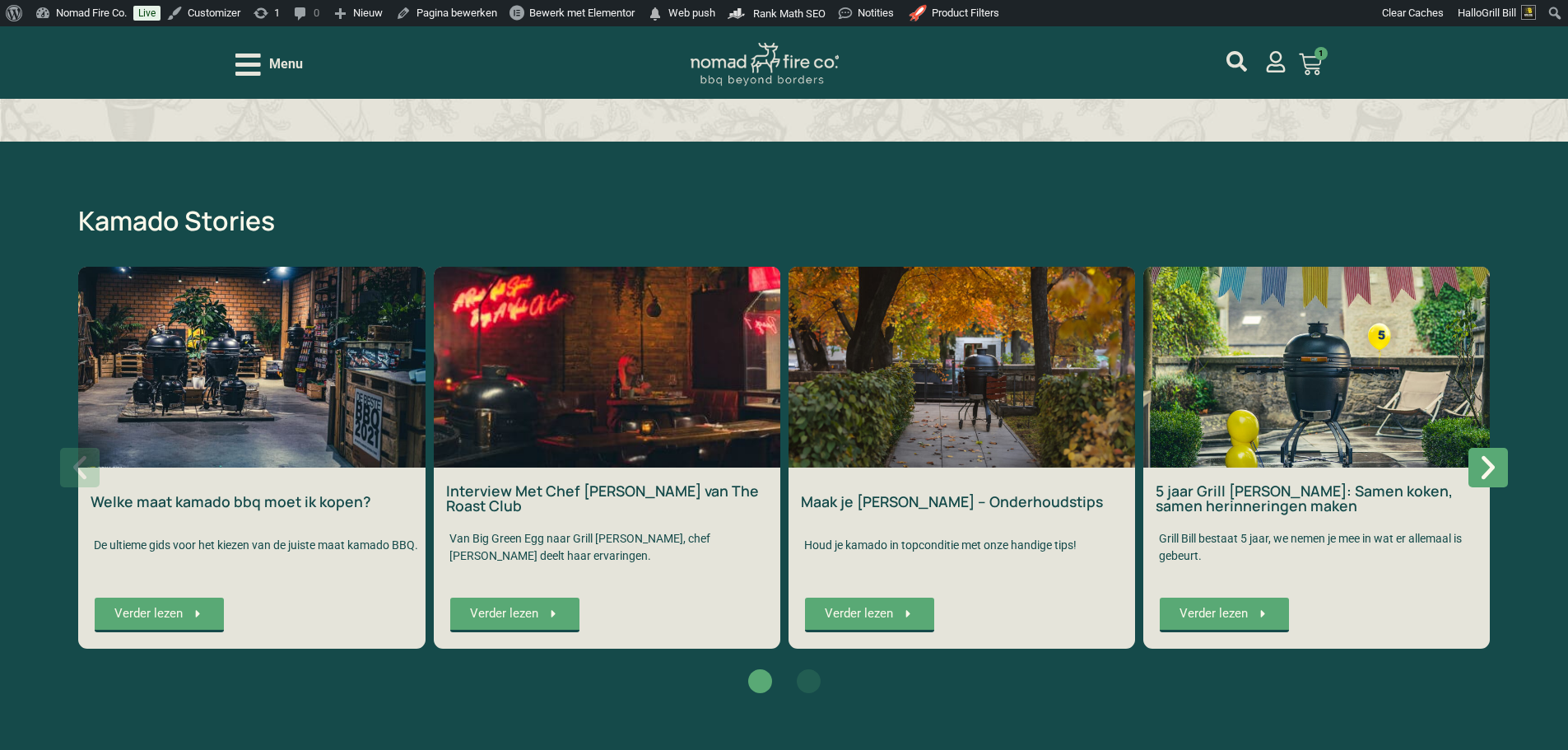
click at [274, 57] on span "Menu" at bounding box center [286, 64] width 33 height 20
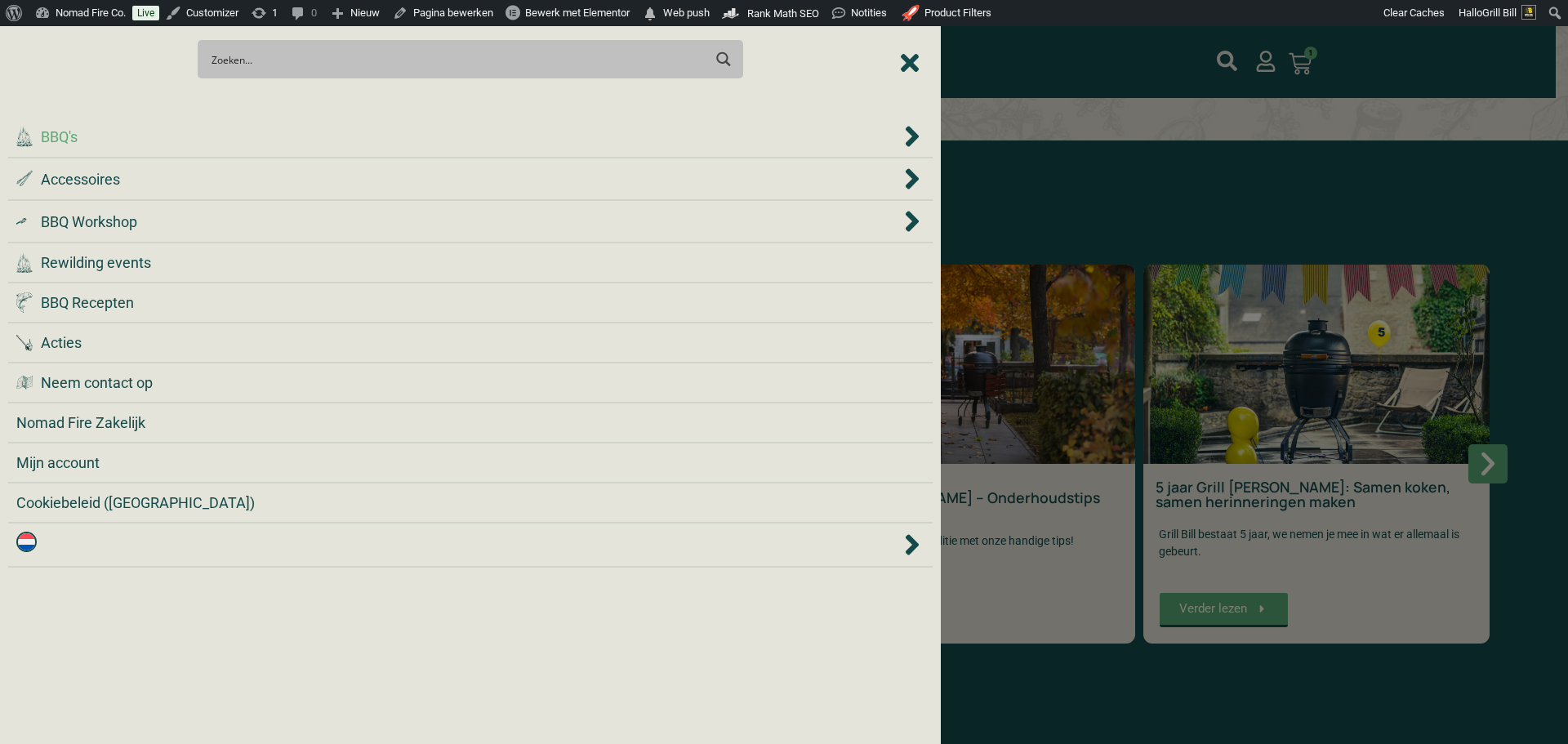
click at [440, 142] on div ".cls-1 { fill: #042e2c; } BBQ's" at bounding box center [458, 136] width 884 height 22
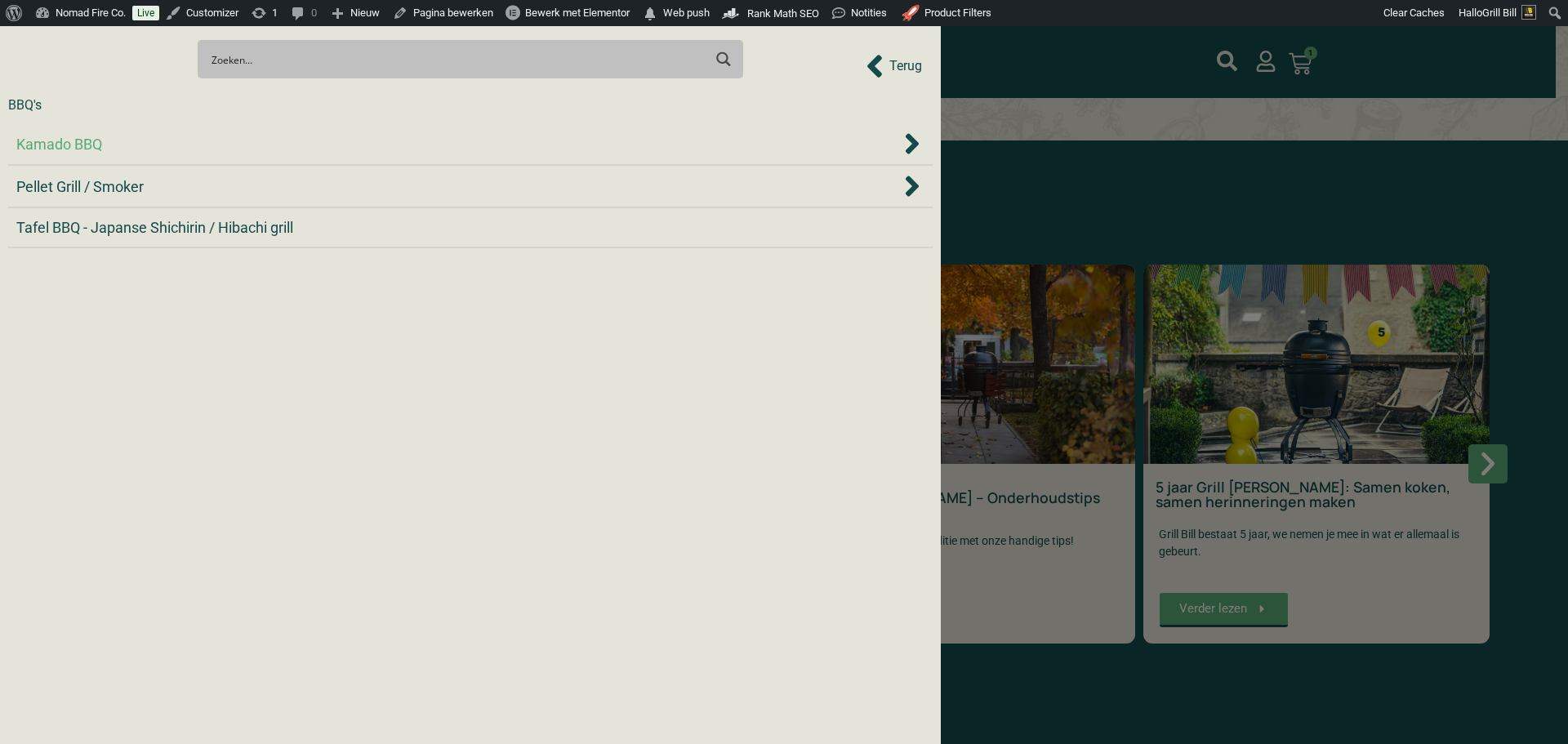
click at [265, 147] on div "Kamado BBQ" at bounding box center [458, 143] width 884 height 22
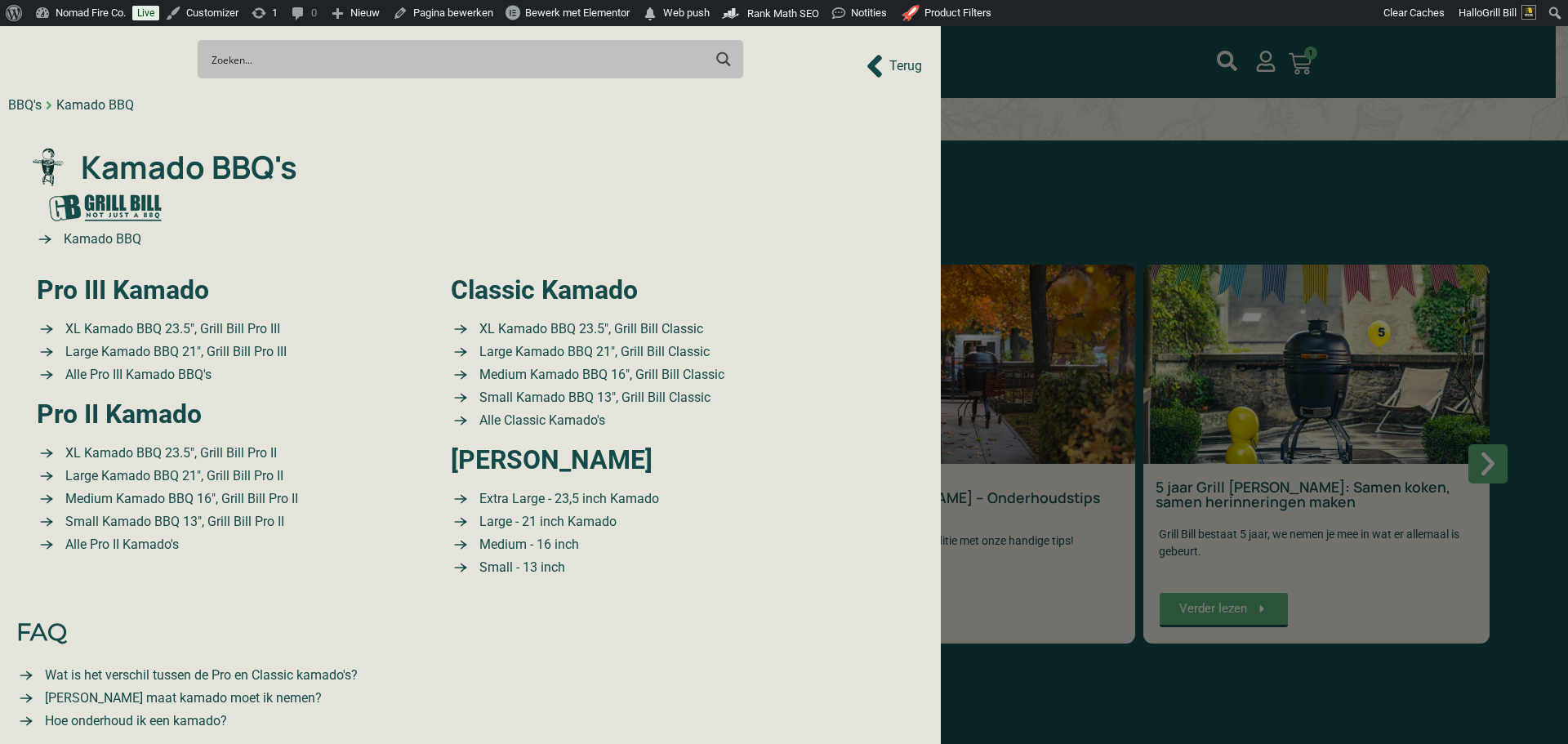
click at [1095, 203] on div at bounding box center [784, 372] width 1568 height 744
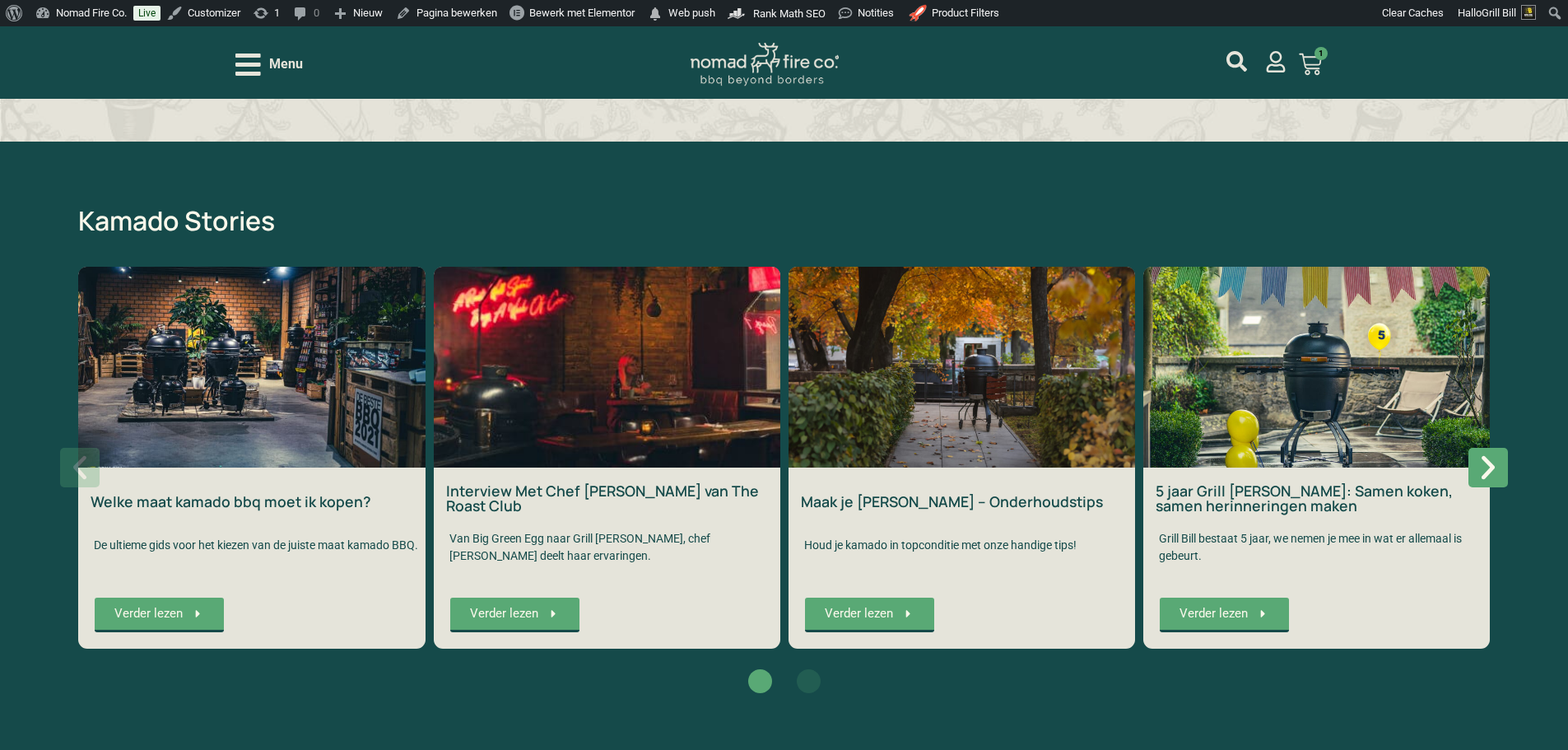
click at [304, 54] on div "Menu" at bounding box center [455, 65] width 438 height 29
click at [297, 74] on span "Menu" at bounding box center [286, 64] width 33 height 20
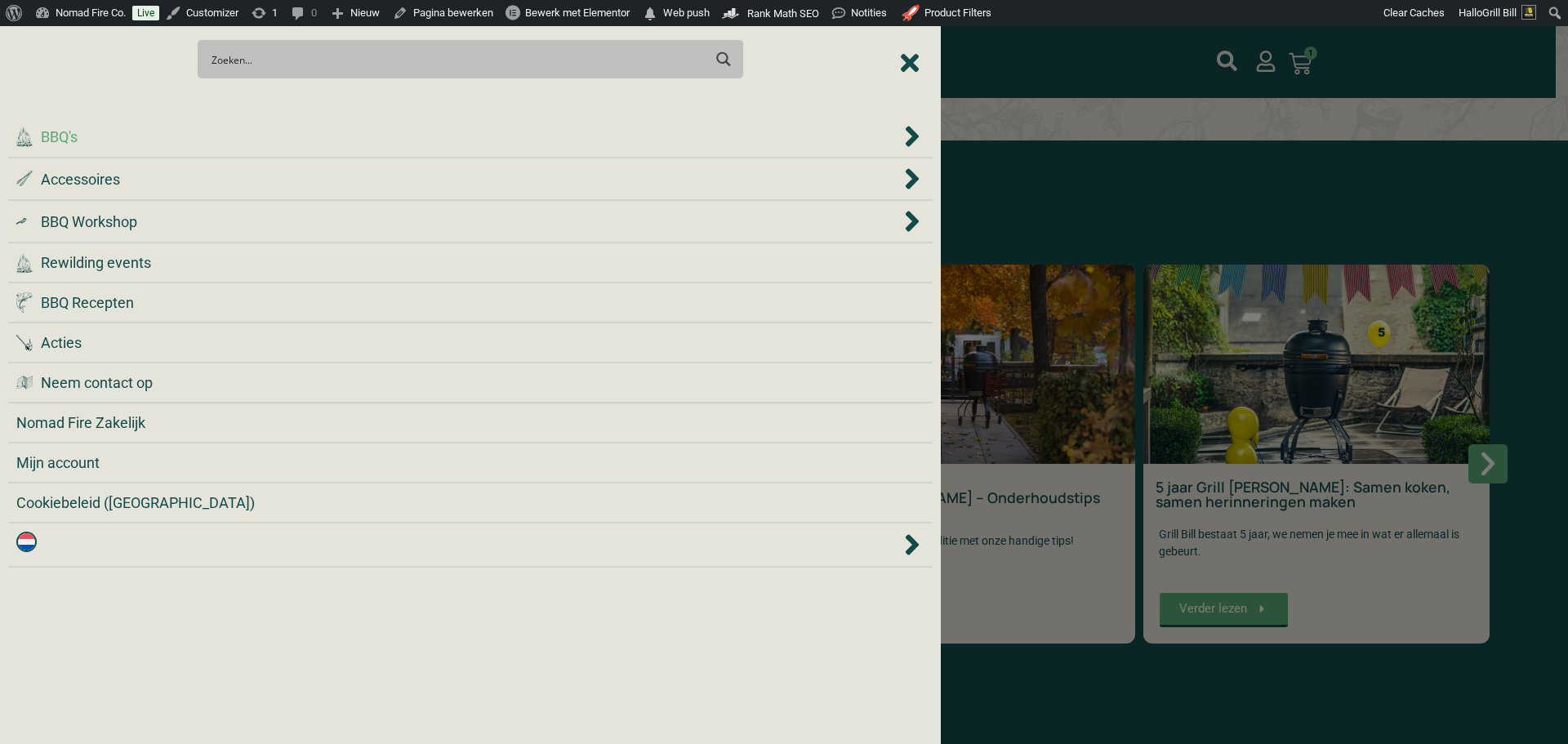
click at [271, 144] on div ".cls-1 { fill: #042e2c; } BBQ's" at bounding box center [458, 136] width 884 height 22
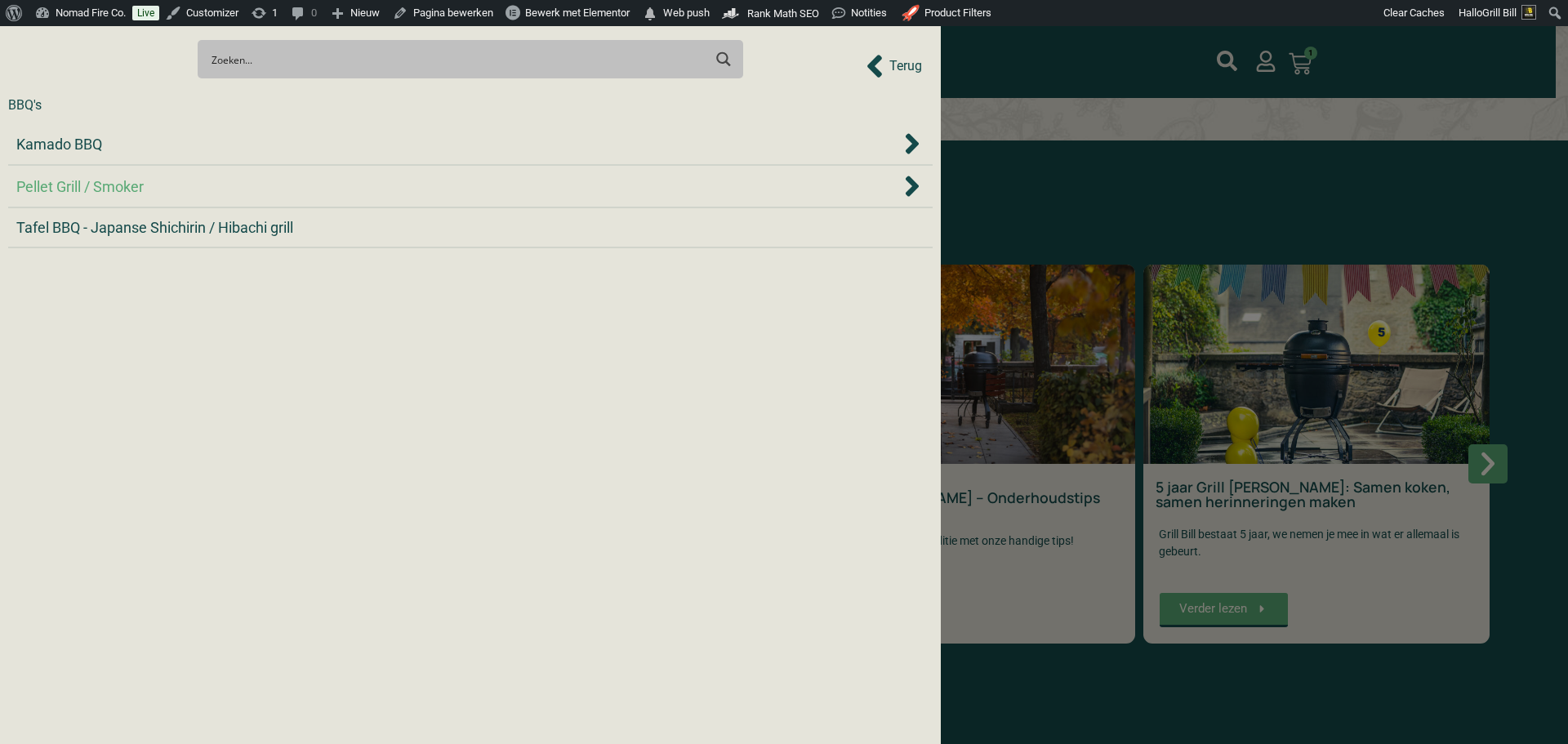
click at [259, 204] on li "Pellet Grill / Smoker" at bounding box center [471, 187] width 925 height 43
click at [258, 203] on li "Pellet Grill / Smoker" at bounding box center [471, 187] width 925 height 43
click at [261, 202] on li "Pellet Grill / Smoker" at bounding box center [471, 187] width 925 height 43
click at [261, 189] on div "Pellet Grill / Smoker" at bounding box center [458, 186] width 884 height 22
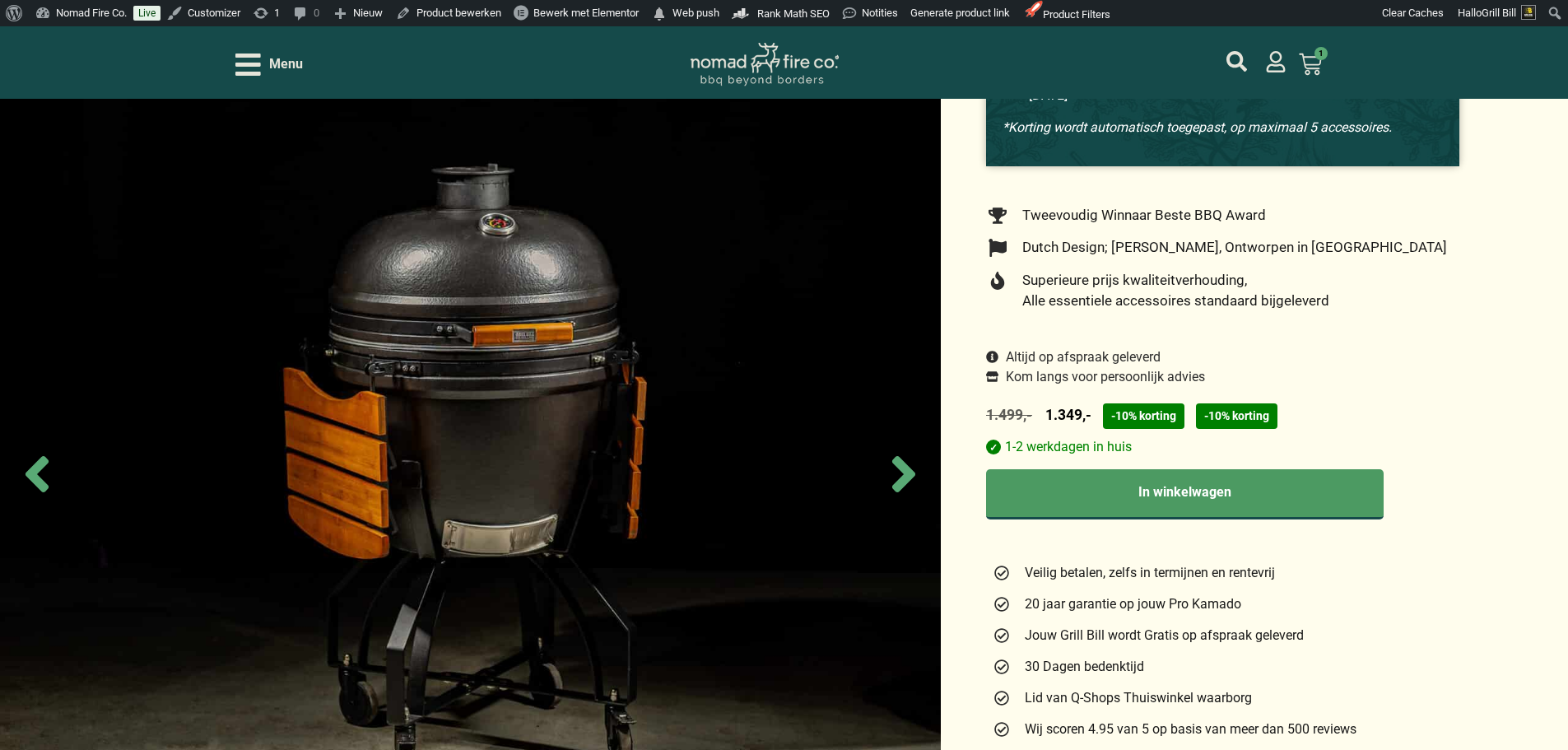
click at [289, 69] on span "Menu" at bounding box center [286, 64] width 33 height 20
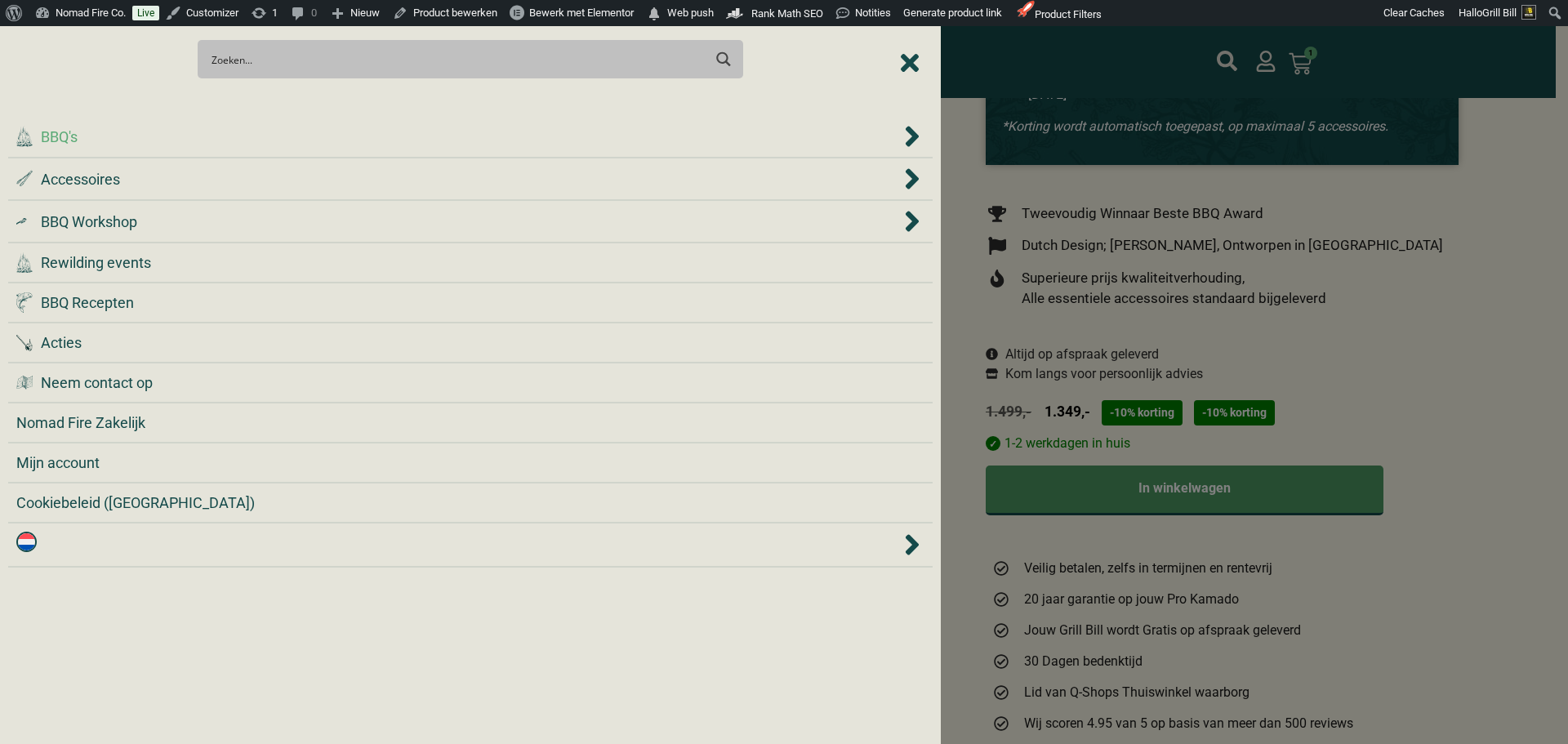
click at [432, 132] on div ".cls-1 { fill: #042e2c; } BBQ's" at bounding box center [458, 136] width 884 height 22
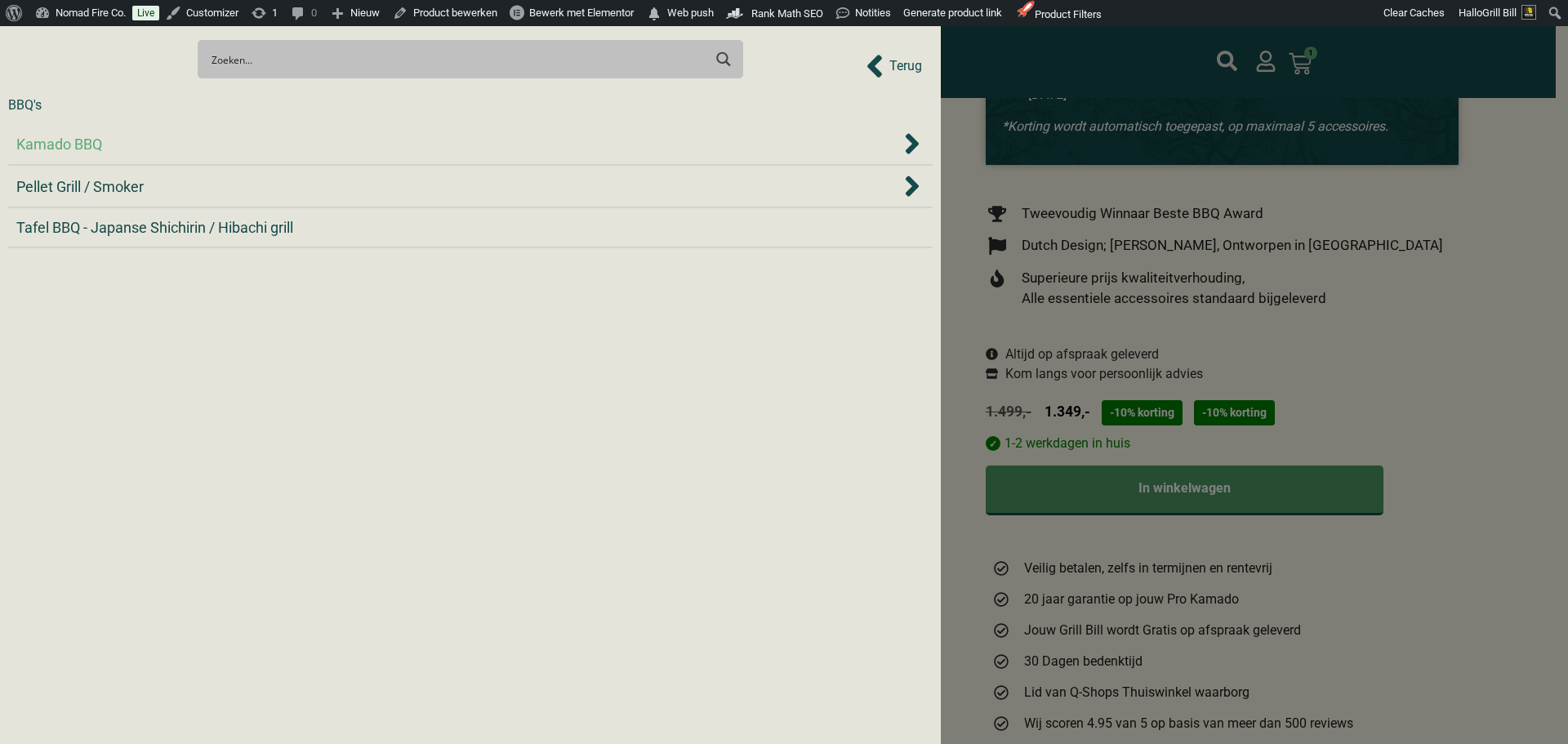
click at [730, 154] on div "Kamado BBQ" at bounding box center [458, 143] width 884 height 22
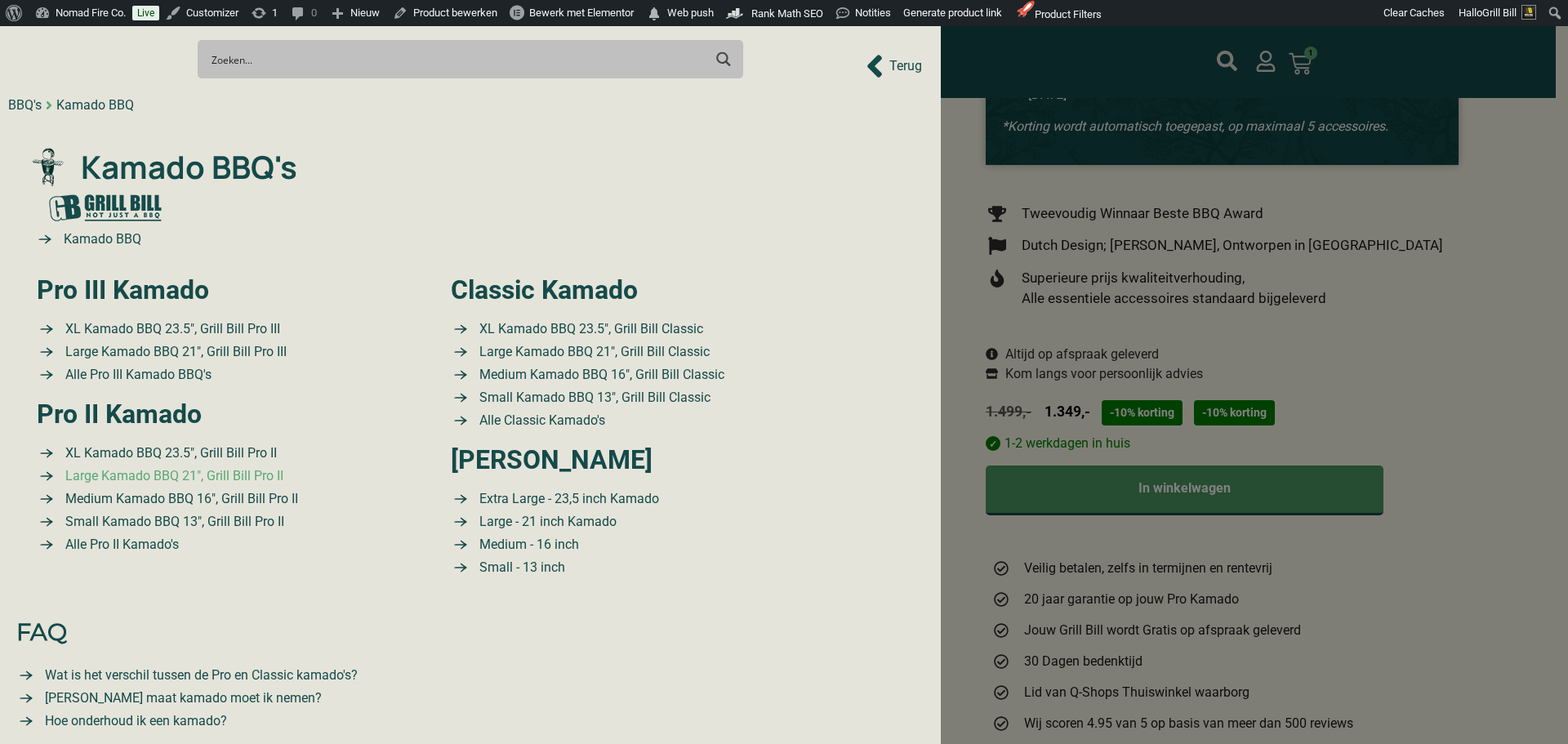
click at [201, 471] on span "Large Kamado BBQ 21″, Grill Bill Pro II" at bounding box center [172, 476] width 222 height 20
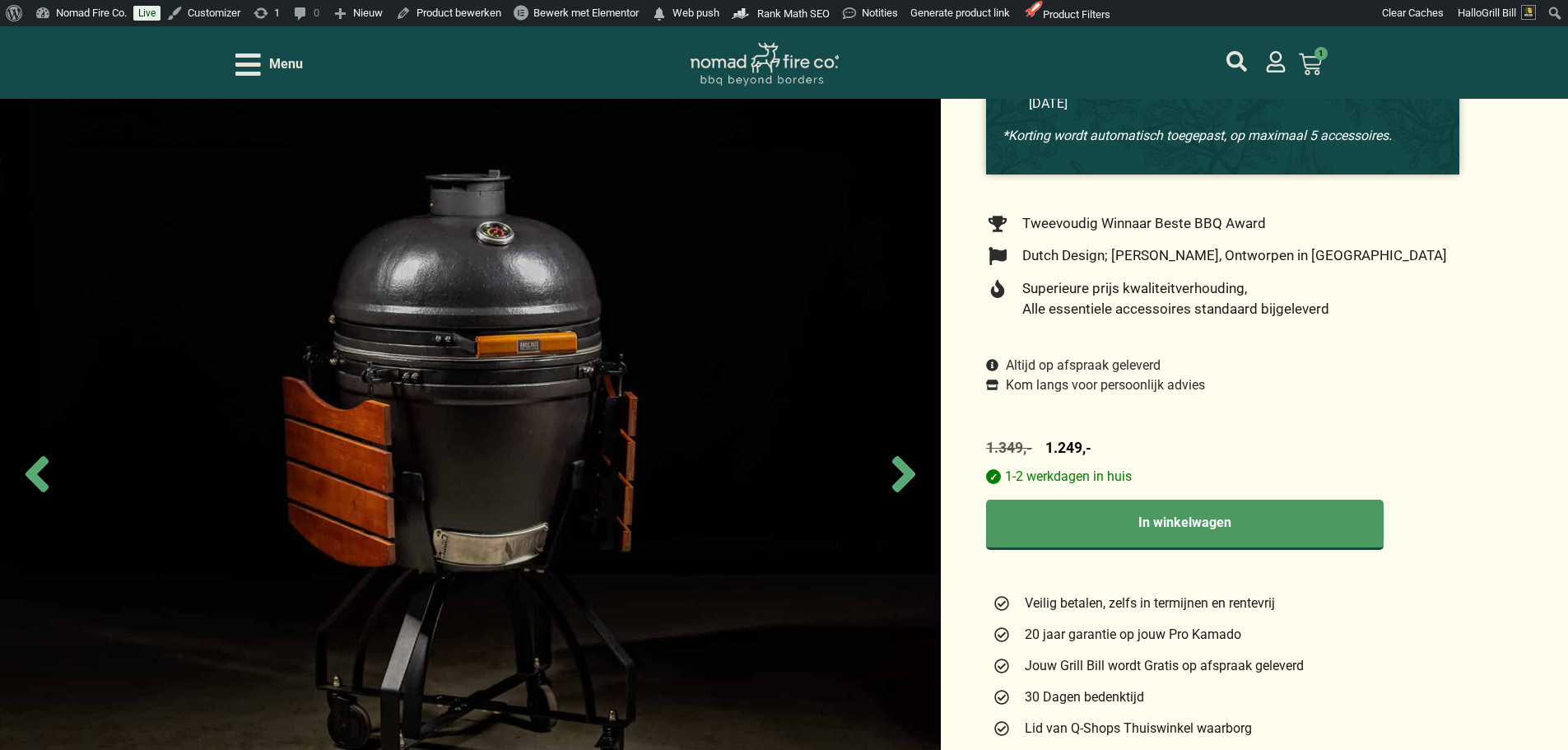
scroll to position [247, 0]
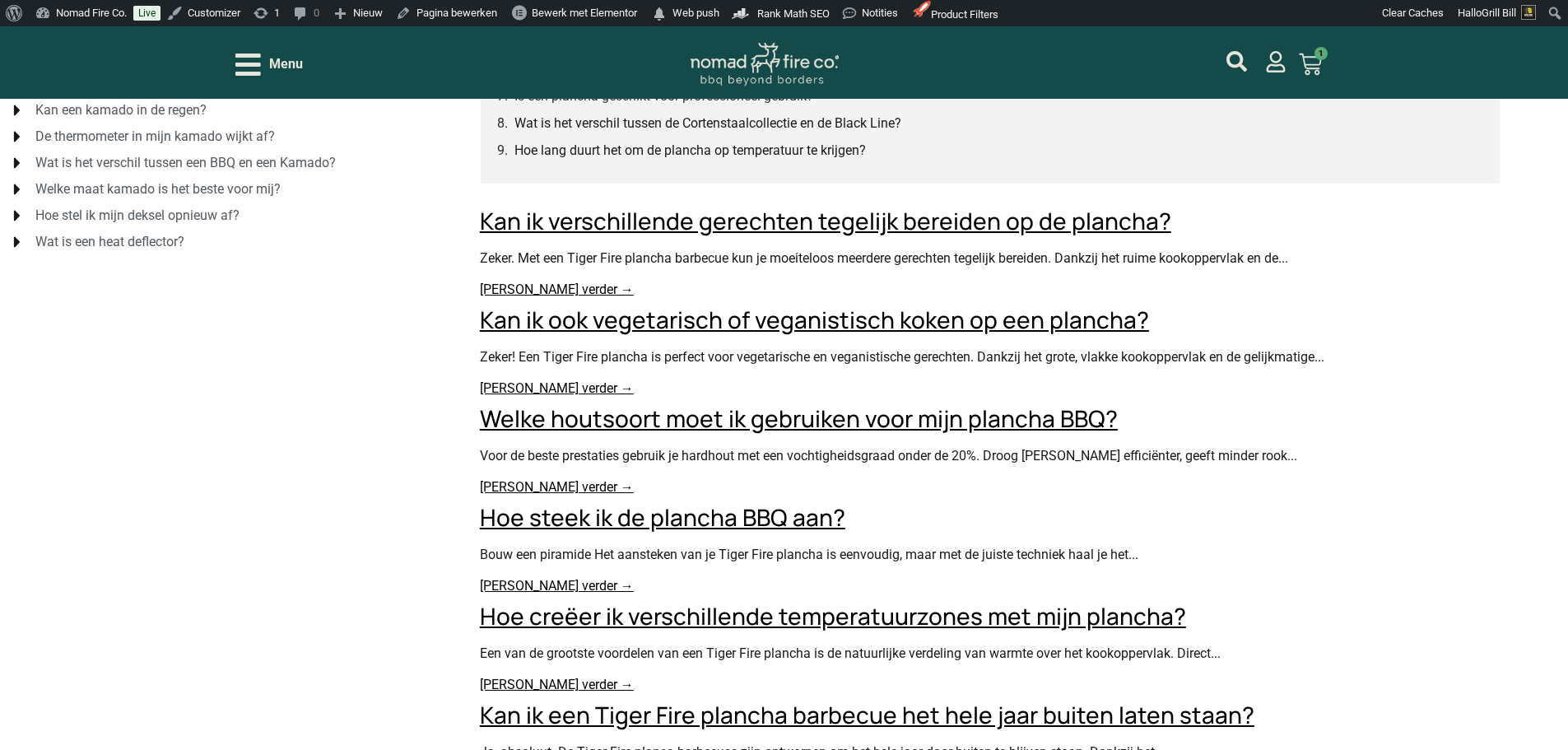
scroll to position [330, 0]
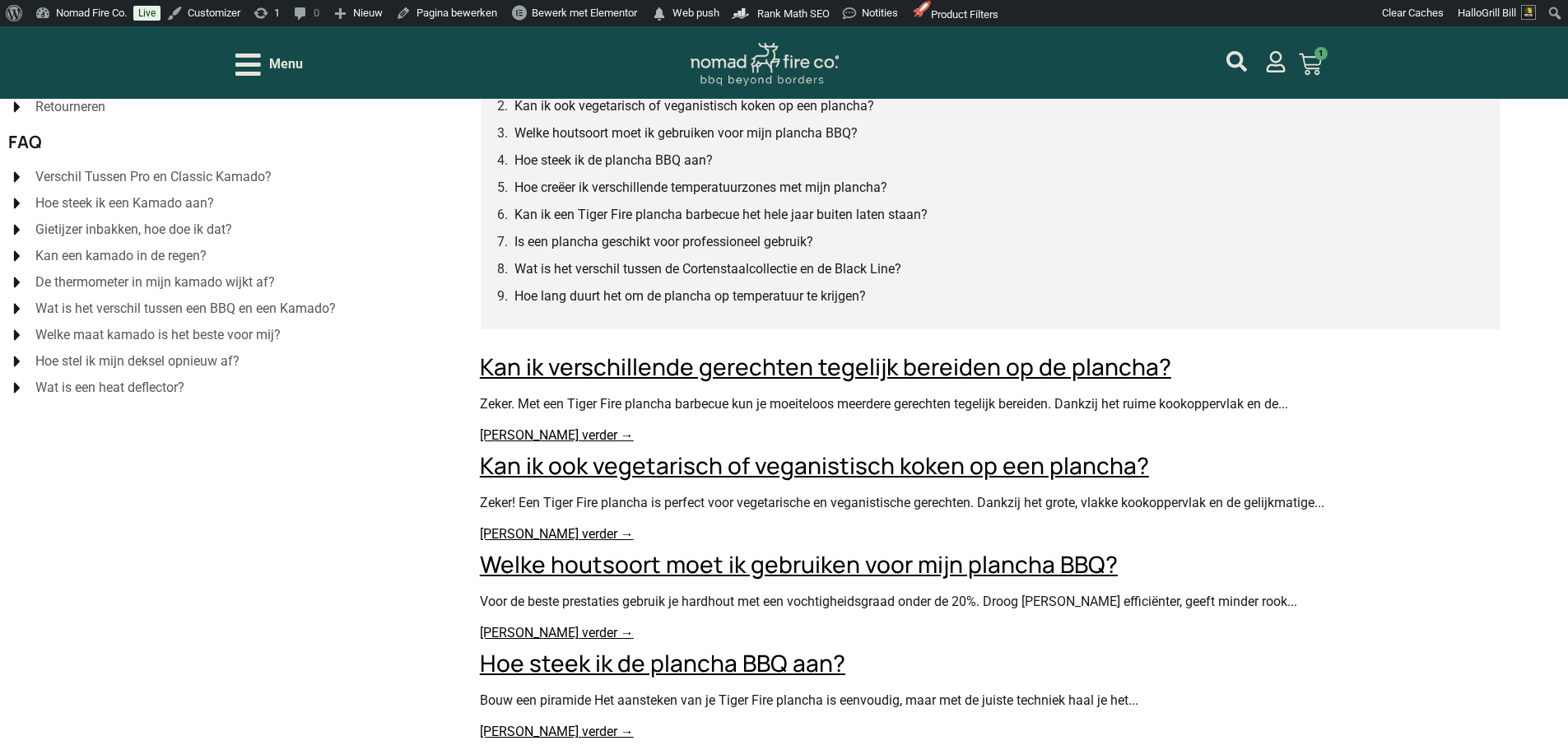
scroll to position [166, 0]
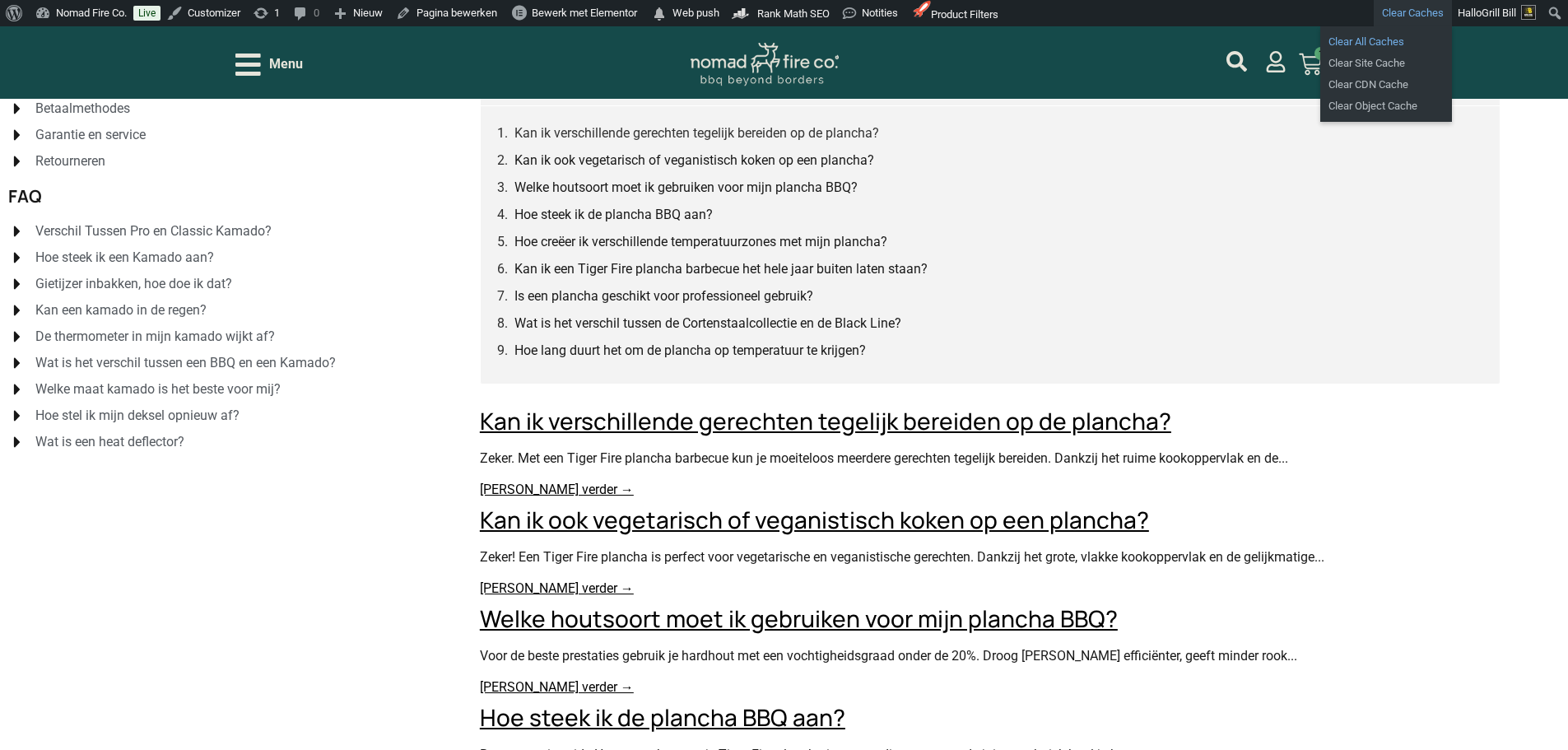
click at [1367, 42] on link "Clear All Caches" at bounding box center [1387, 42] width 132 height 21
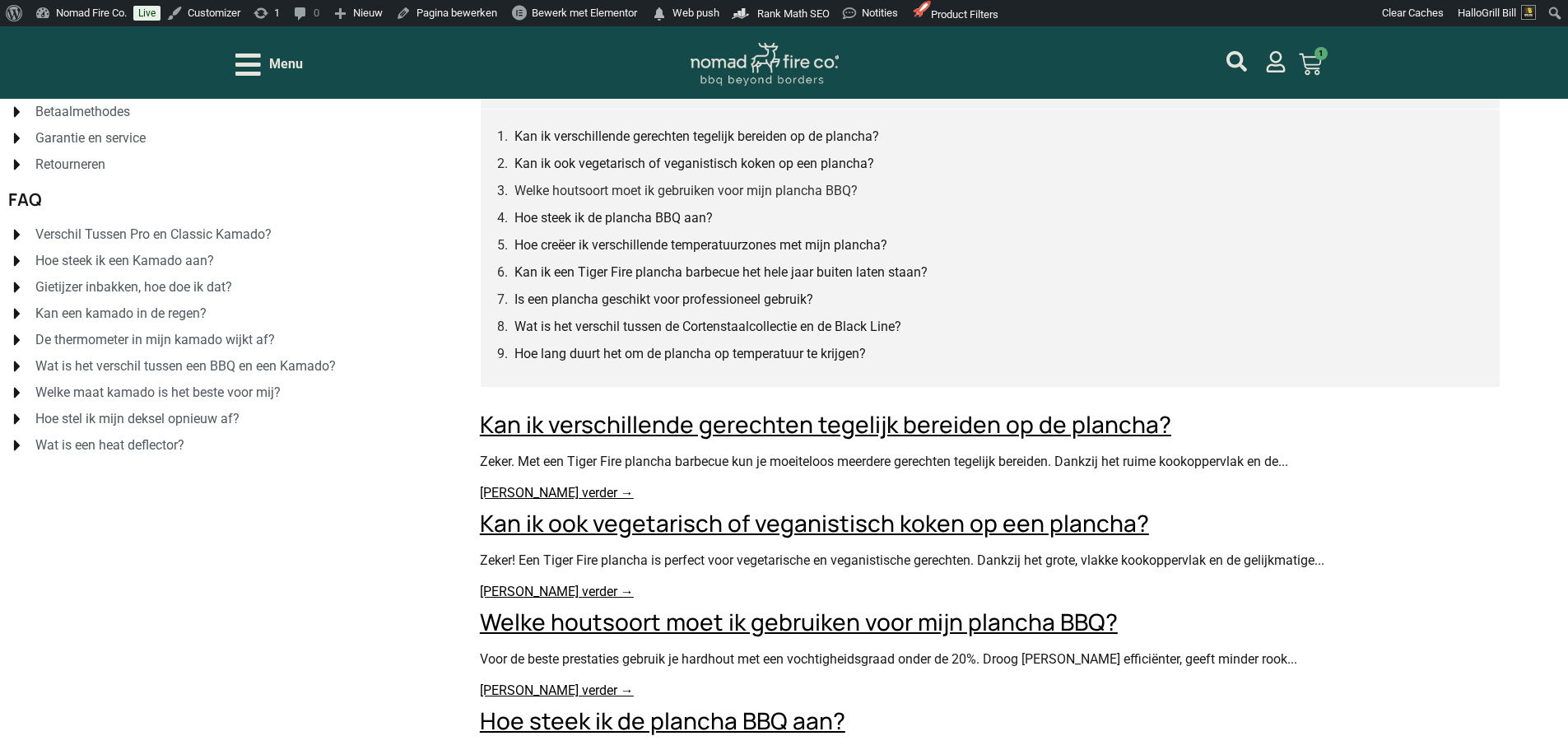
scroll to position [164, 0]
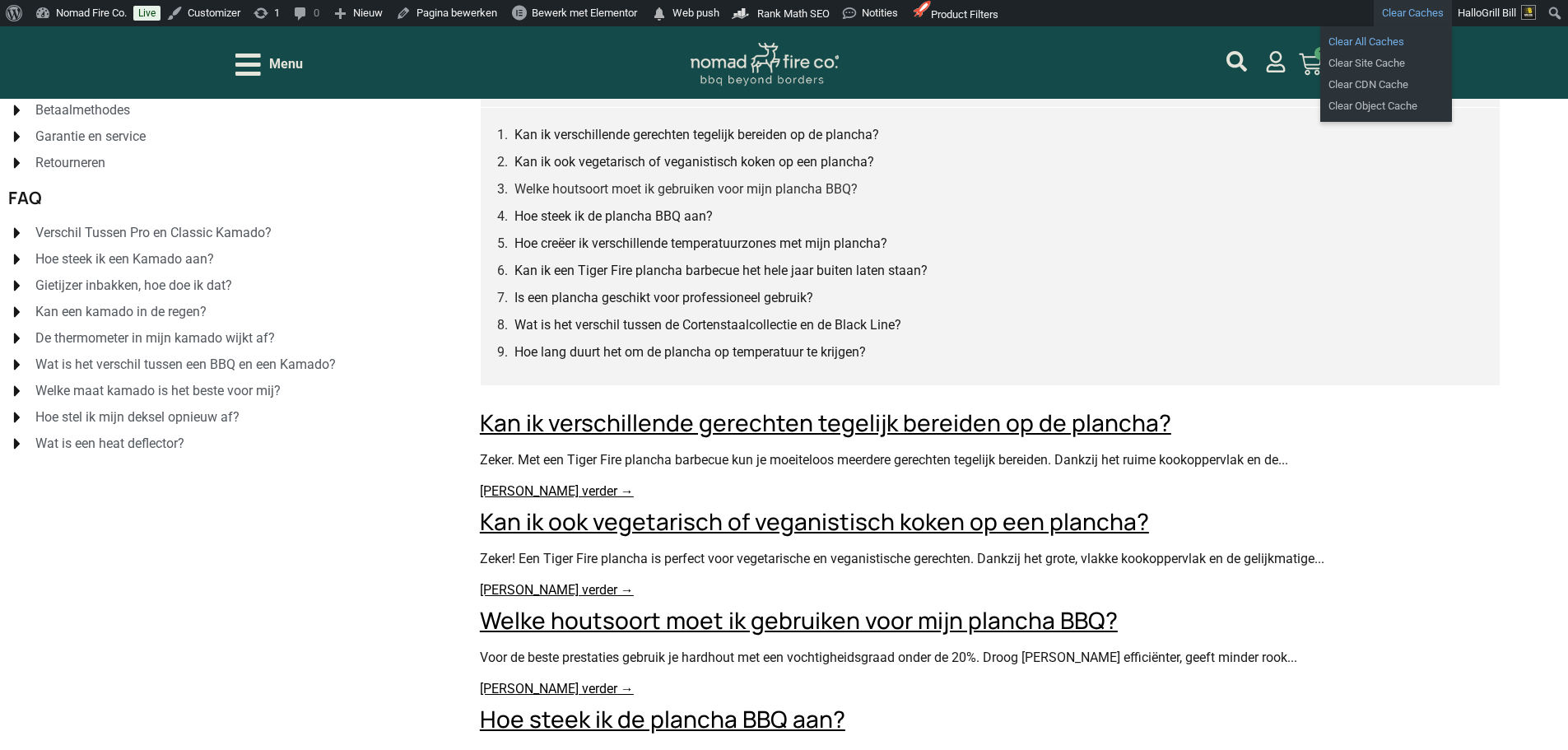
click at [1383, 35] on link "Clear All Caches" at bounding box center [1387, 42] width 132 height 21
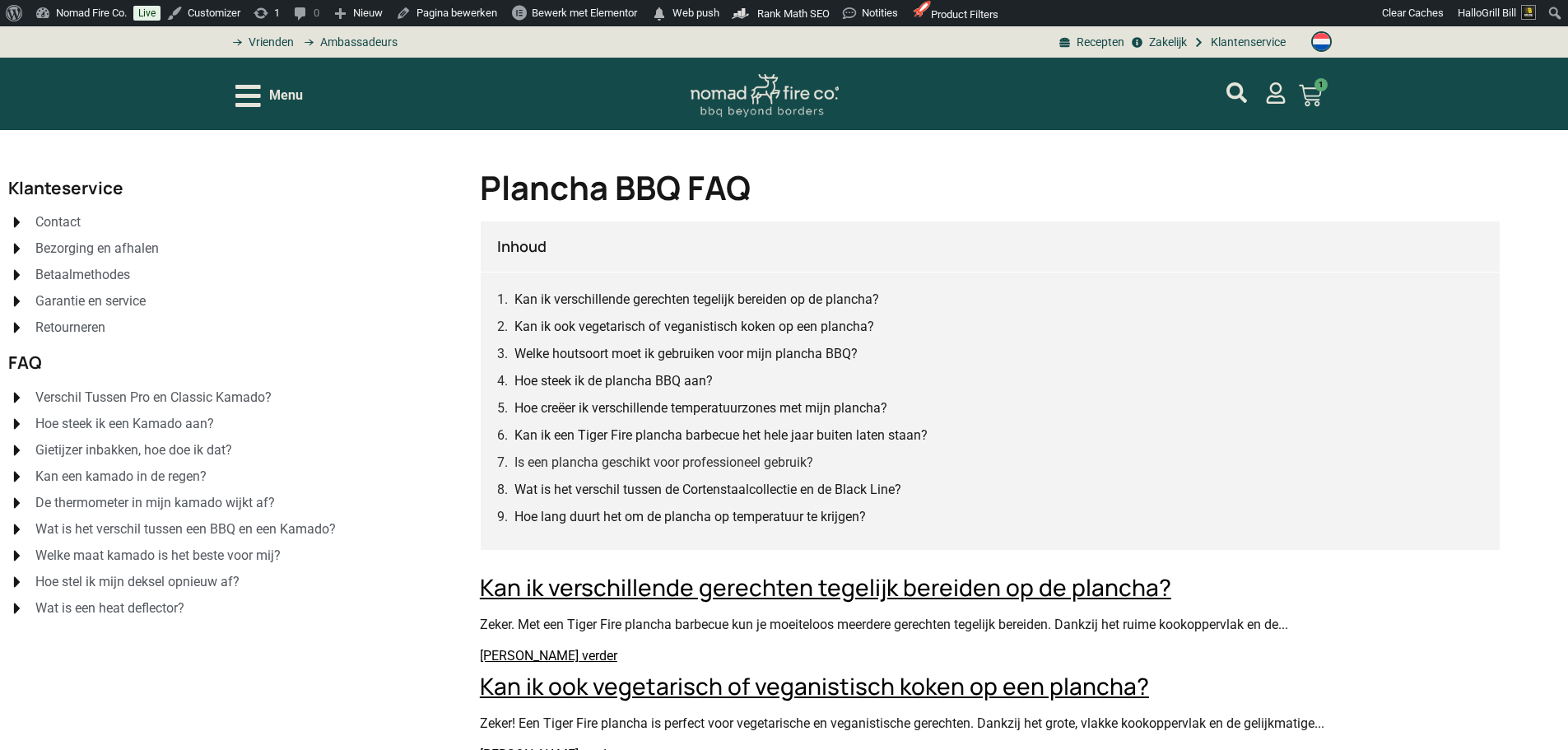
scroll to position [330, 0]
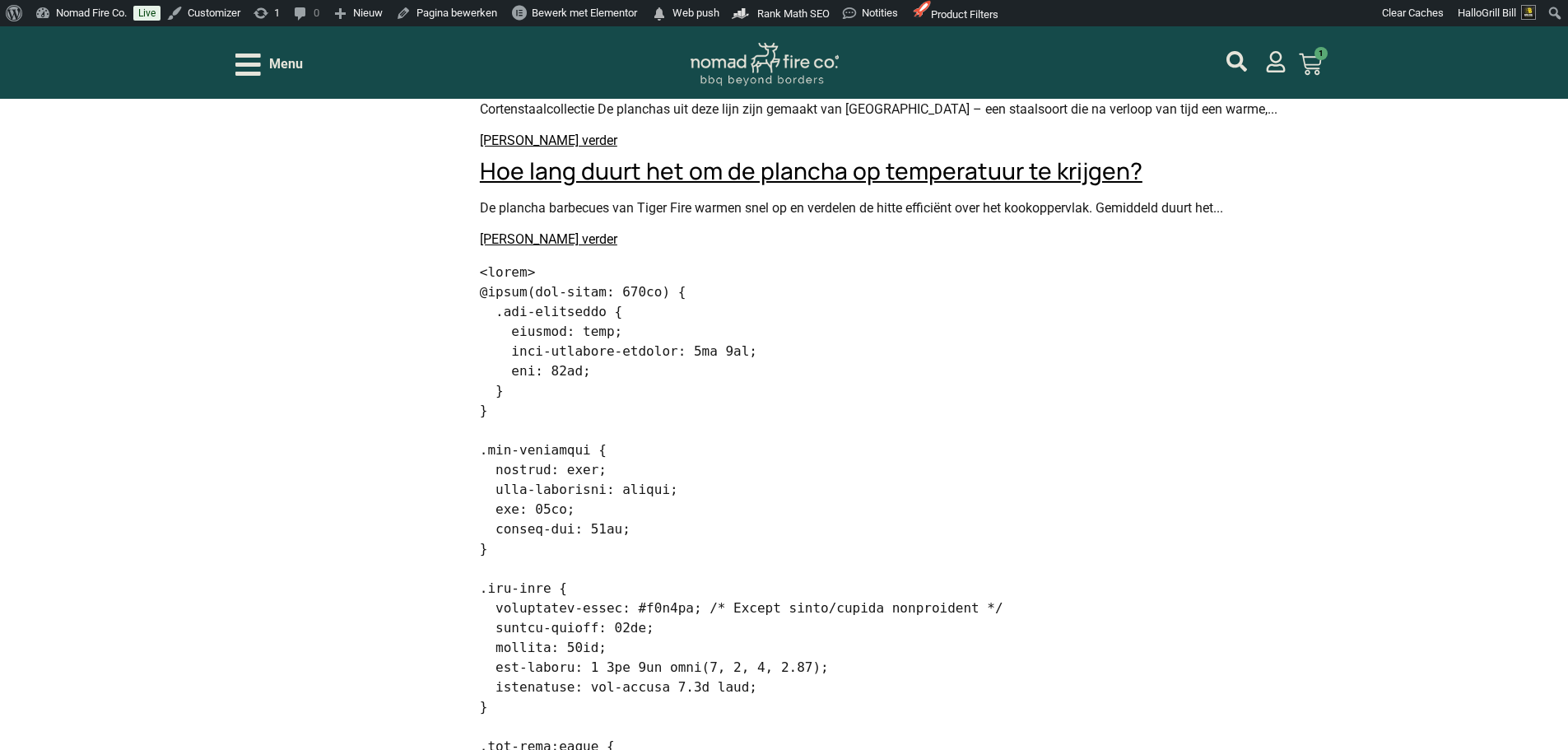
scroll to position [1071, 0]
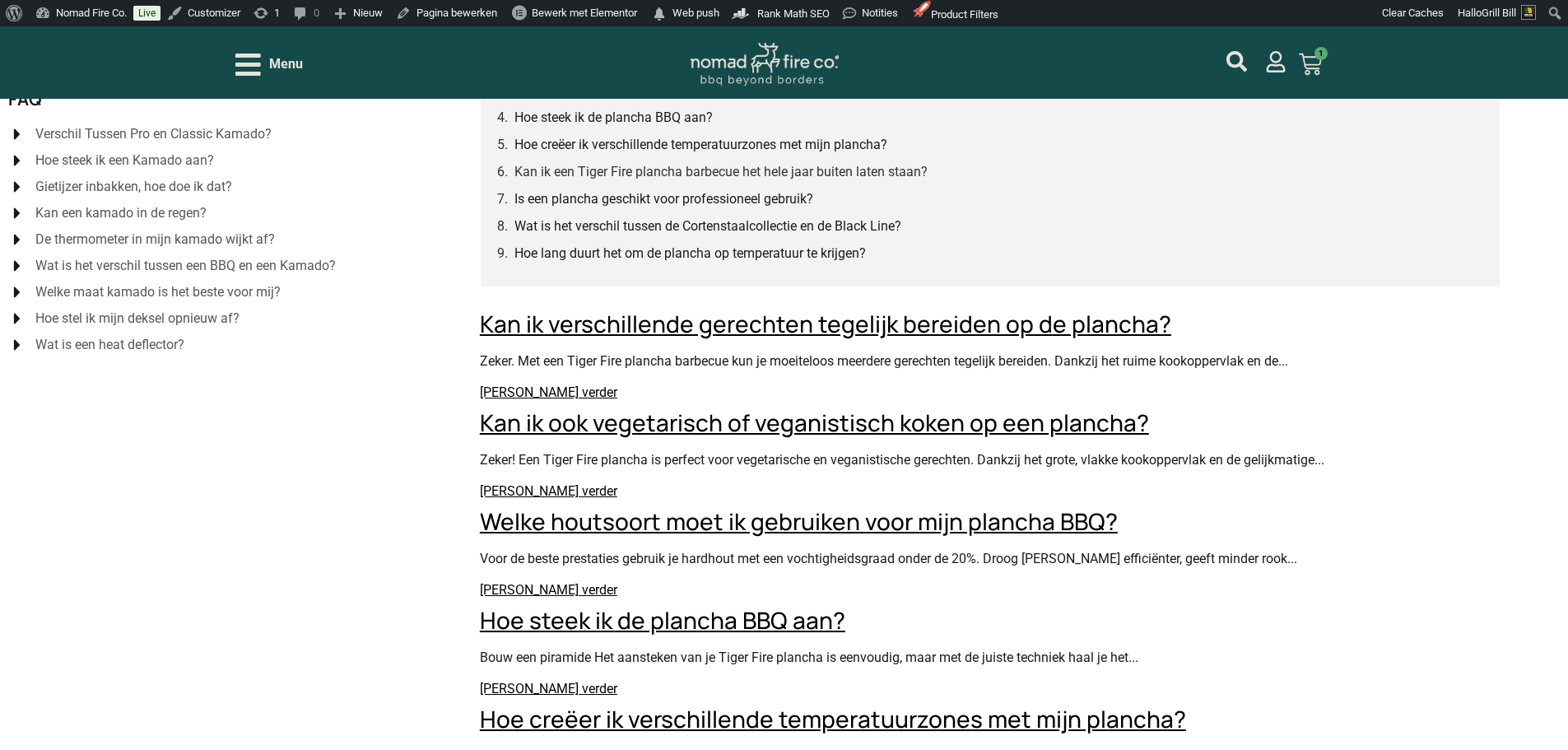
scroll to position [247, 0]
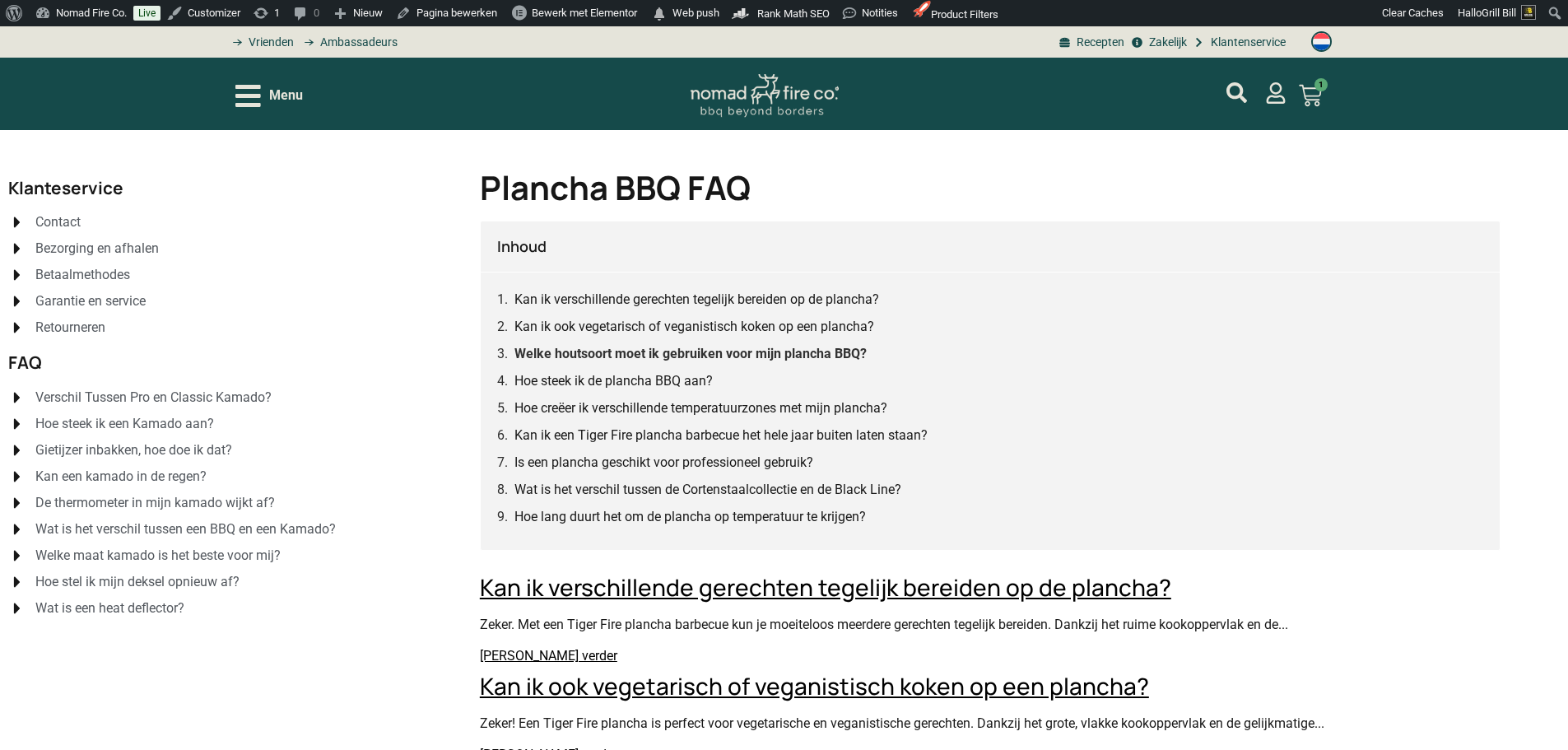
click at [691, 356] on link "Welke houtsoort moet ik gebruiken voor mijn plancha BBQ?" at bounding box center [690, 354] width 352 height 21
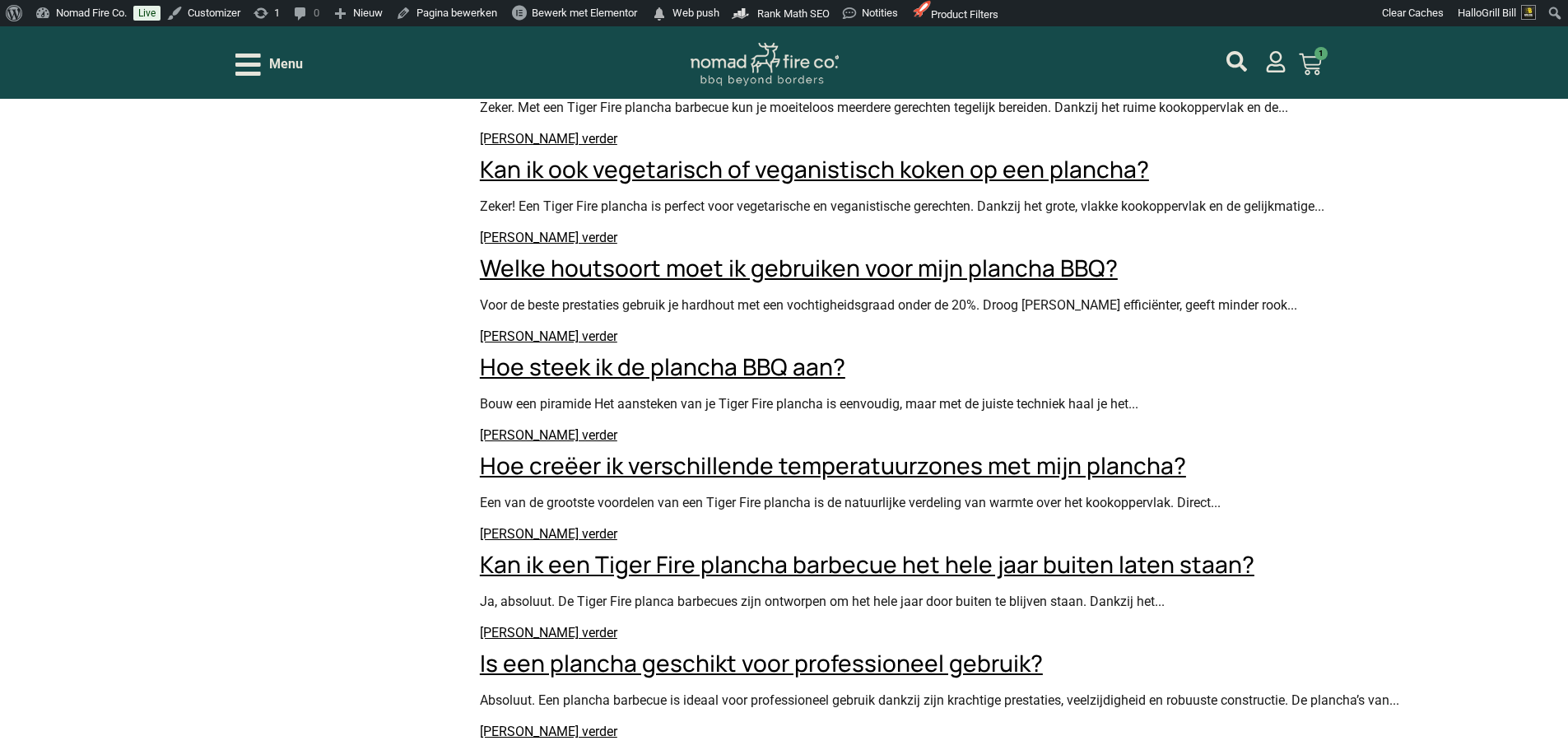
scroll to position [210, 0]
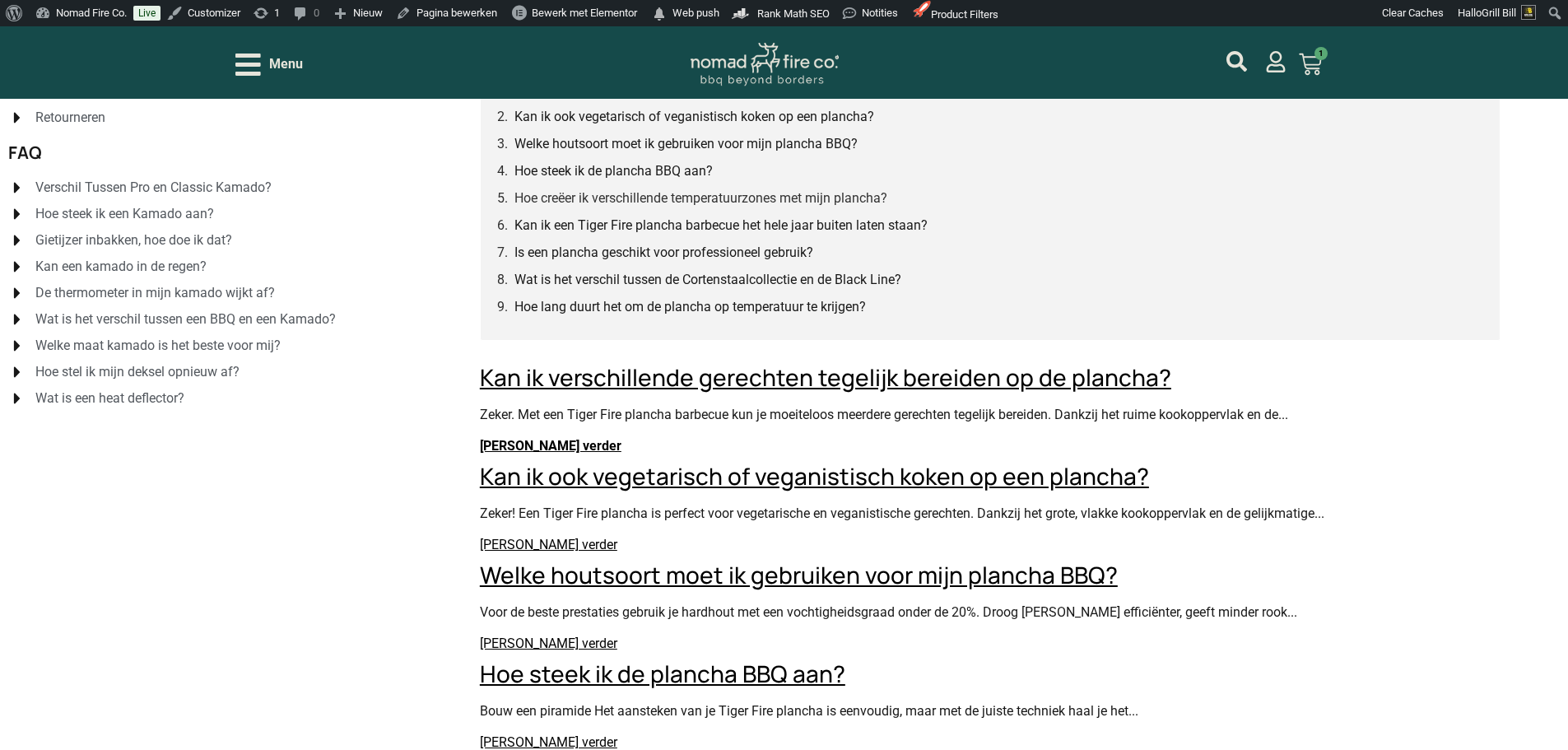
click at [528, 454] on link "Lees verder" at bounding box center [551, 446] width 141 height 15
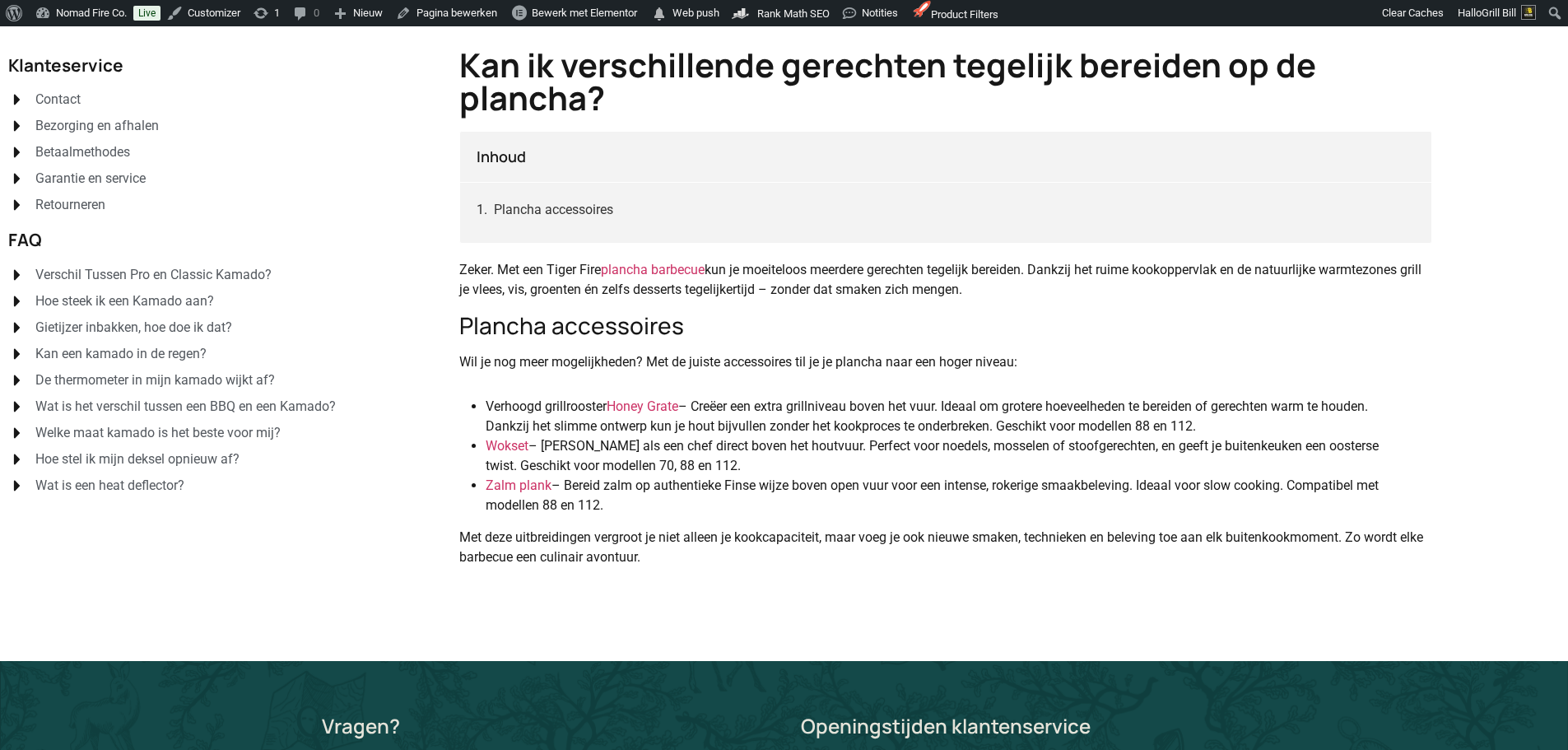
scroll to position [247, 0]
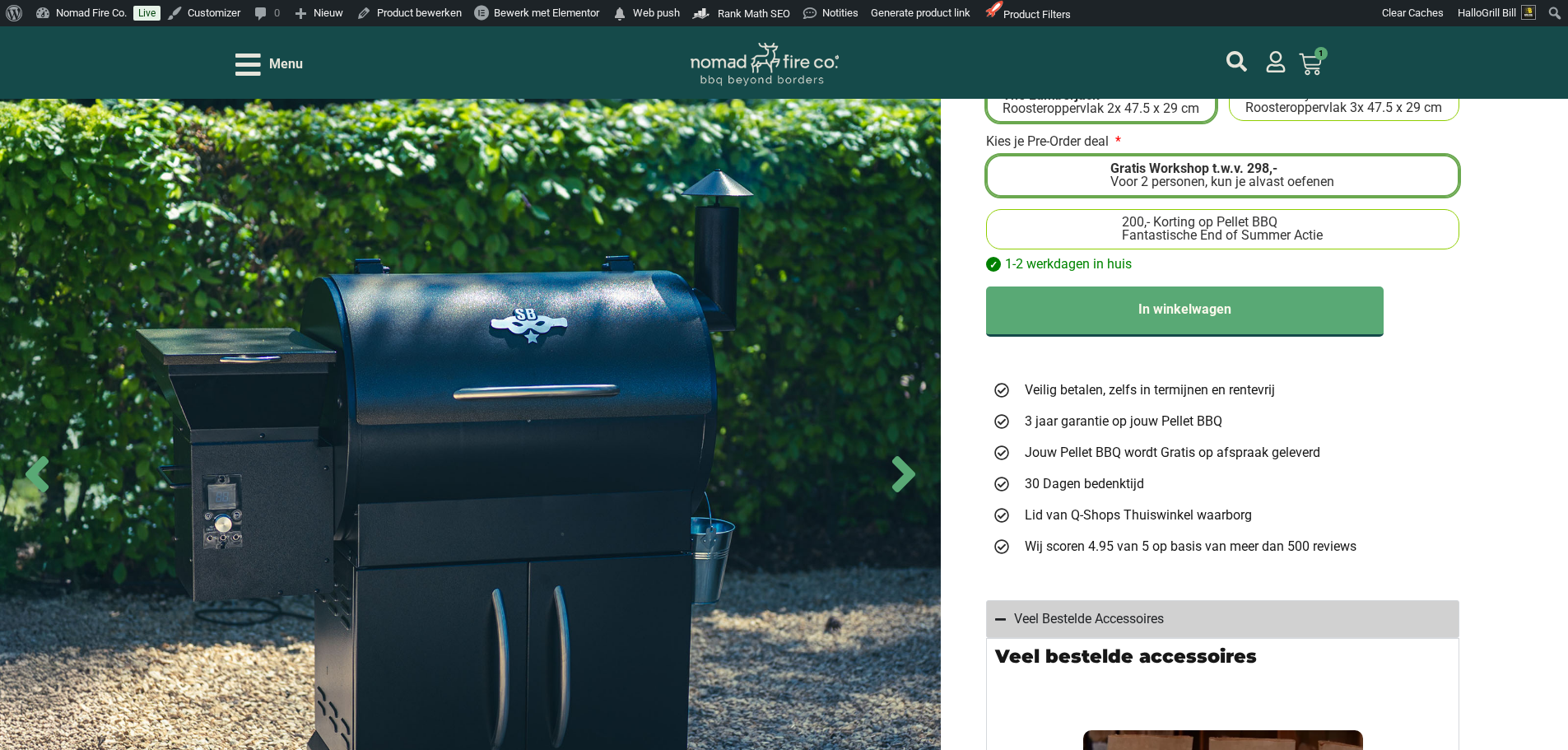
click at [1358, 233] on label "200,- Korting op Pellet BBQ Fantastische End of Summer Actie" at bounding box center [1222, 229] width 459 height 27
click at [0, 0] on input "200,- Korting op Pellet BBQ Fantastische End of Summer Actie" at bounding box center [0, 0] width 0 height 0
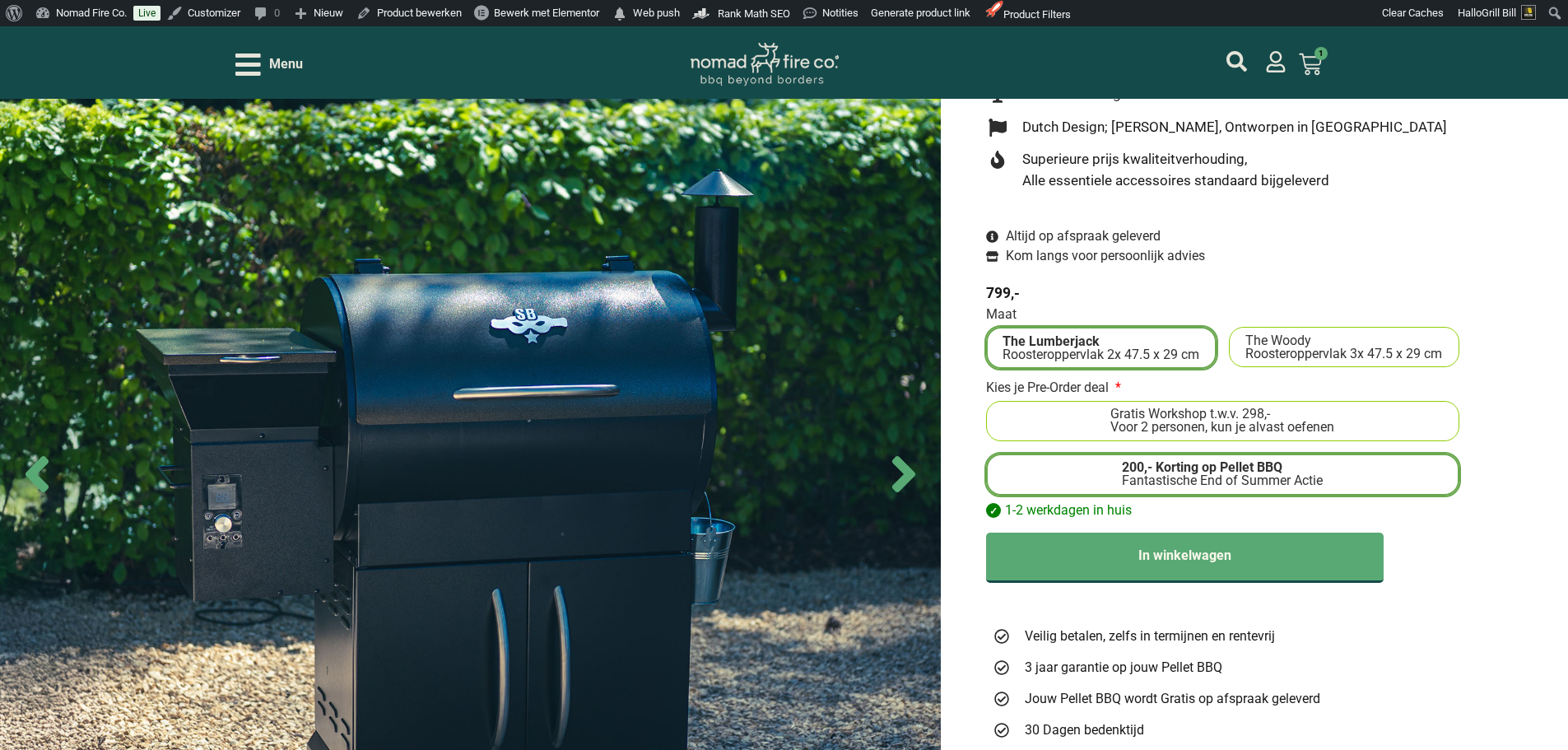
scroll to position [412, 0]
click at [1331, 408] on li "Gratis Workshop t.w.v. 298,- Voor 2 personen, kun je alvast oefenen" at bounding box center [1223, 422] width 474 height 40
click at [1327, 422] on div "Voor 2 personen, kun je alvast oefenen" at bounding box center [1222, 428] width 223 height 13
click at [0, 0] on input "Gratis Workshop t.w.v. 298,- Voor 2 personen, kun je alvast oefenen" at bounding box center [0, 0] width 0 height 0
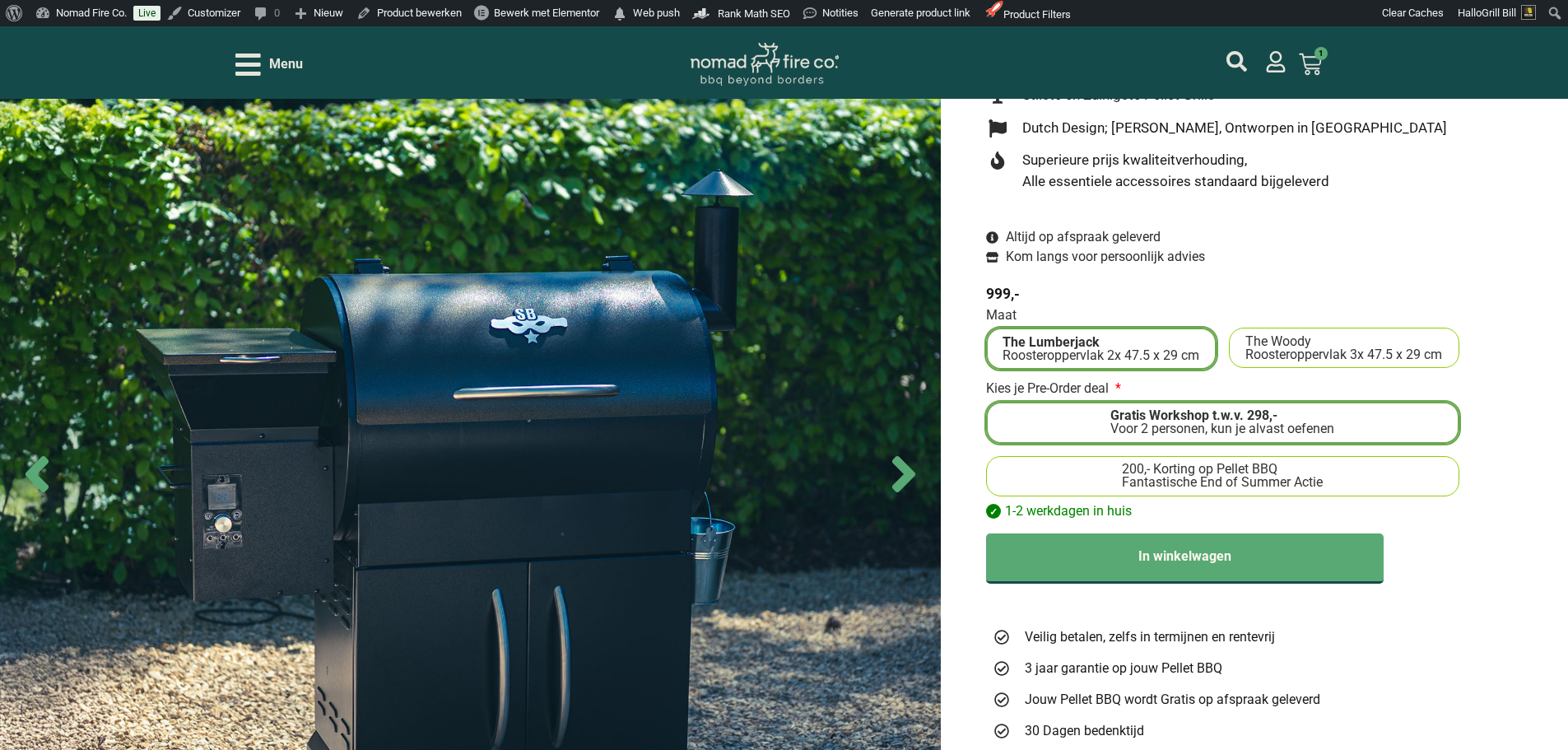
click at [1328, 483] on label "200,- Korting op Pellet BBQ Fantastische End of Summer Actie" at bounding box center [1222, 476] width 459 height 27
click at [0, 0] on input "200,- Korting op Pellet BBQ Fantastische End of Summer Actie" at bounding box center [0, 0] width 0 height 0
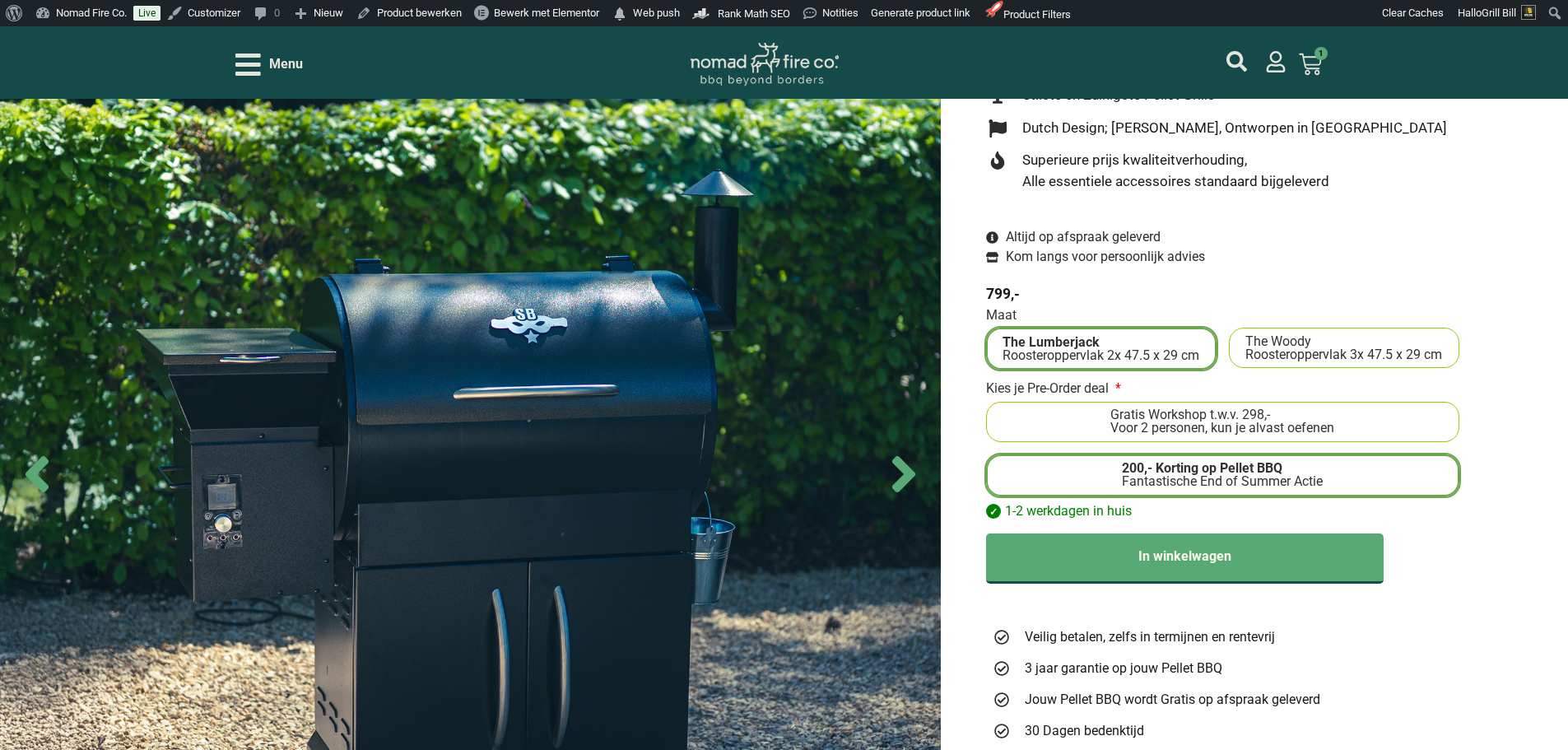
click at [1333, 416] on span "Gratis Workshop t.w.v. 298,-" at bounding box center [1222, 416] width 223 height 13
click at [0, 0] on input "Gratis Workshop t.w.v. 298,- Voor 2 personen, kun je alvast oefenen" at bounding box center [0, 0] width 0 height 0
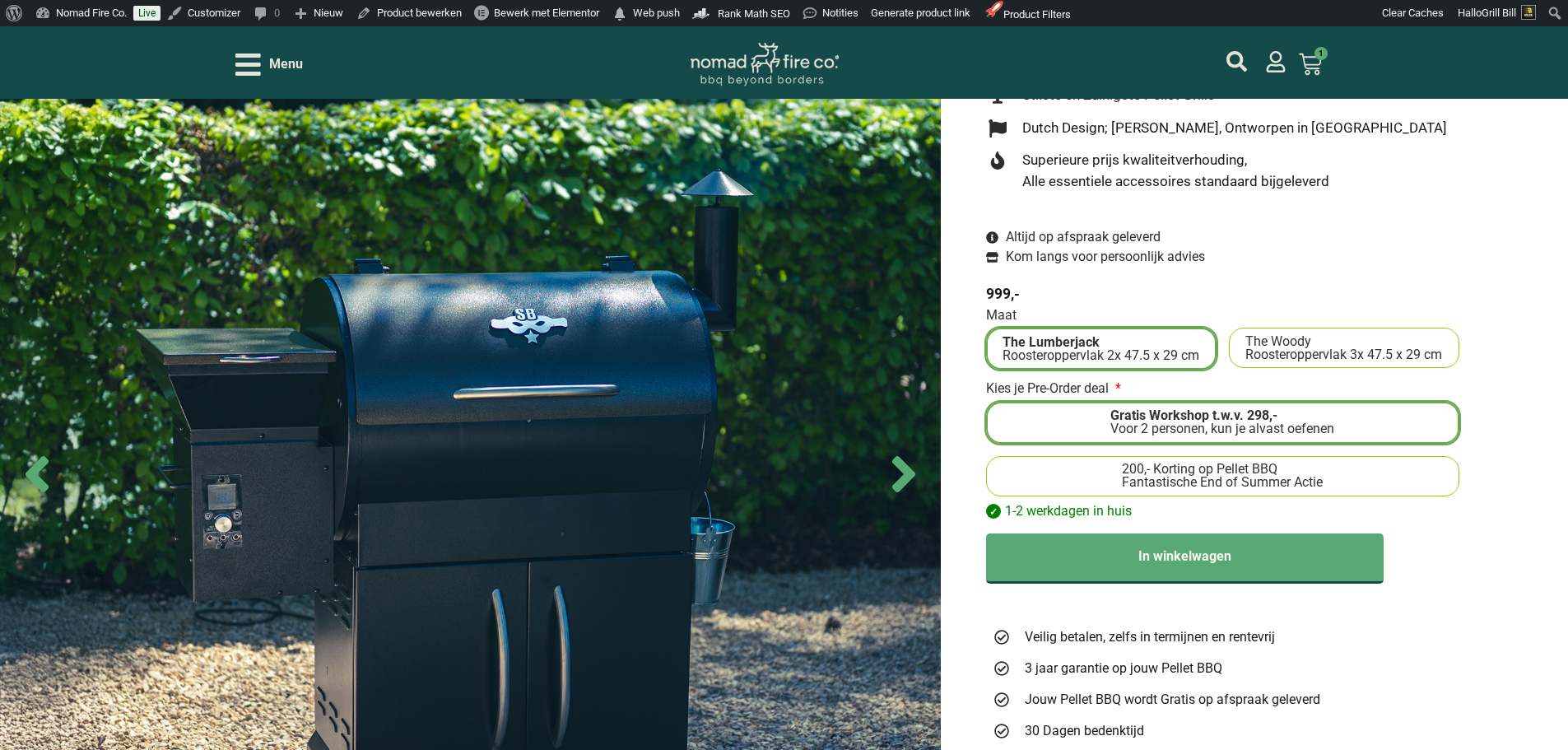
click at [1377, 483] on label "200,- Korting op Pellet BBQ Fantastische End of Summer Actie" at bounding box center [1222, 476] width 459 height 27
click at [0, 0] on input "200,- Korting op Pellet BBQ Fantastische End of Summer Actie" at bounding box center [0, 0] width 0 height 0
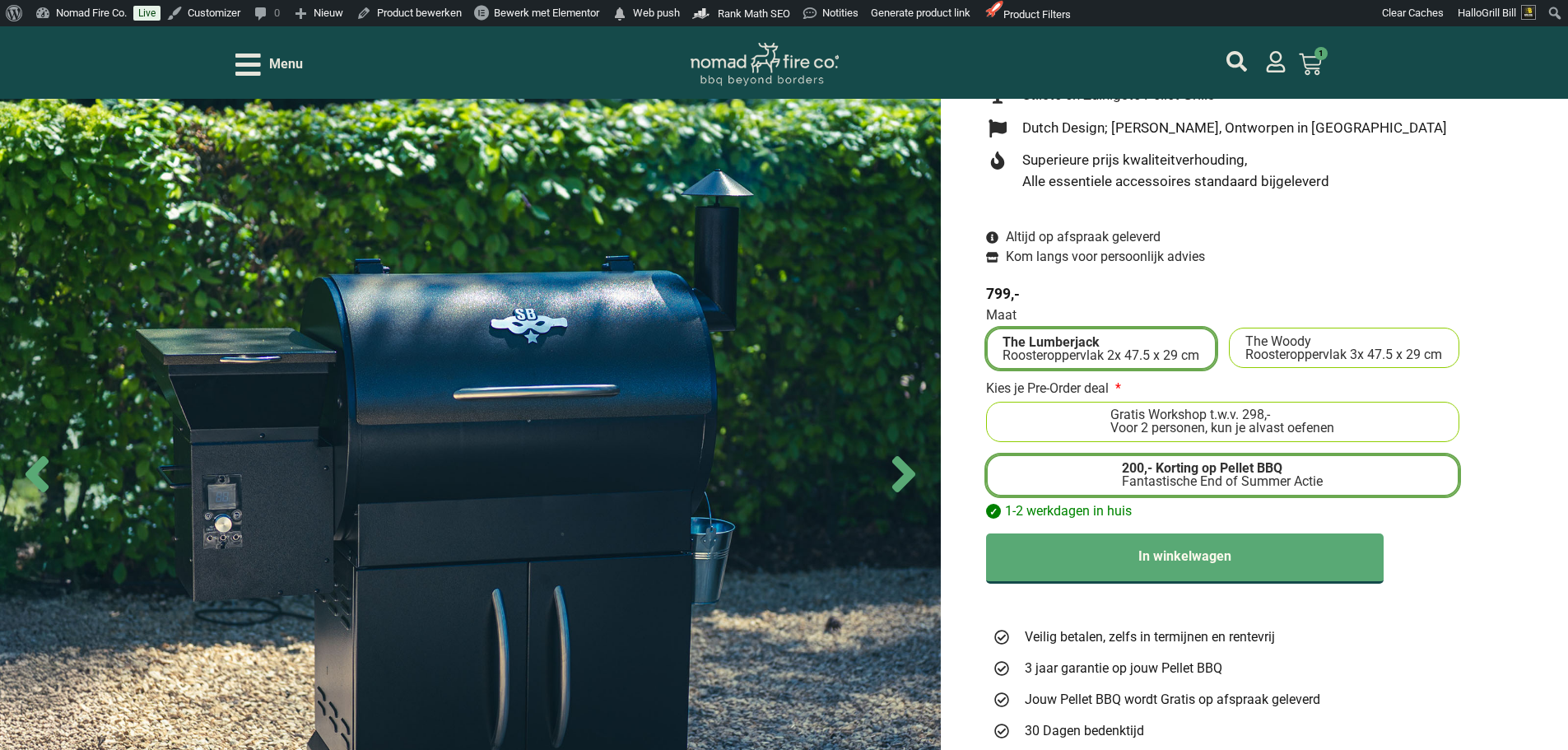
click at [1410, 436] on li "Gratis Workshop t.w.v. 298,- Voor 2 personen, kun je alvast oefenen" at bounding box center [1223, 422] width 474 height 40
click at [1368, 431] on label "Gratis Workshop t.w.v. 298,- Voor 2 personen, kun je alvast oefenen" at bounding box center [1222, 422] width 459 height 27
click at [0, 0] on input "Gratis Workshop t.w.v. 298,- Voor 2 personen, kun je alvast oefenen" at bounding box center [0, 0] width 0 height 0
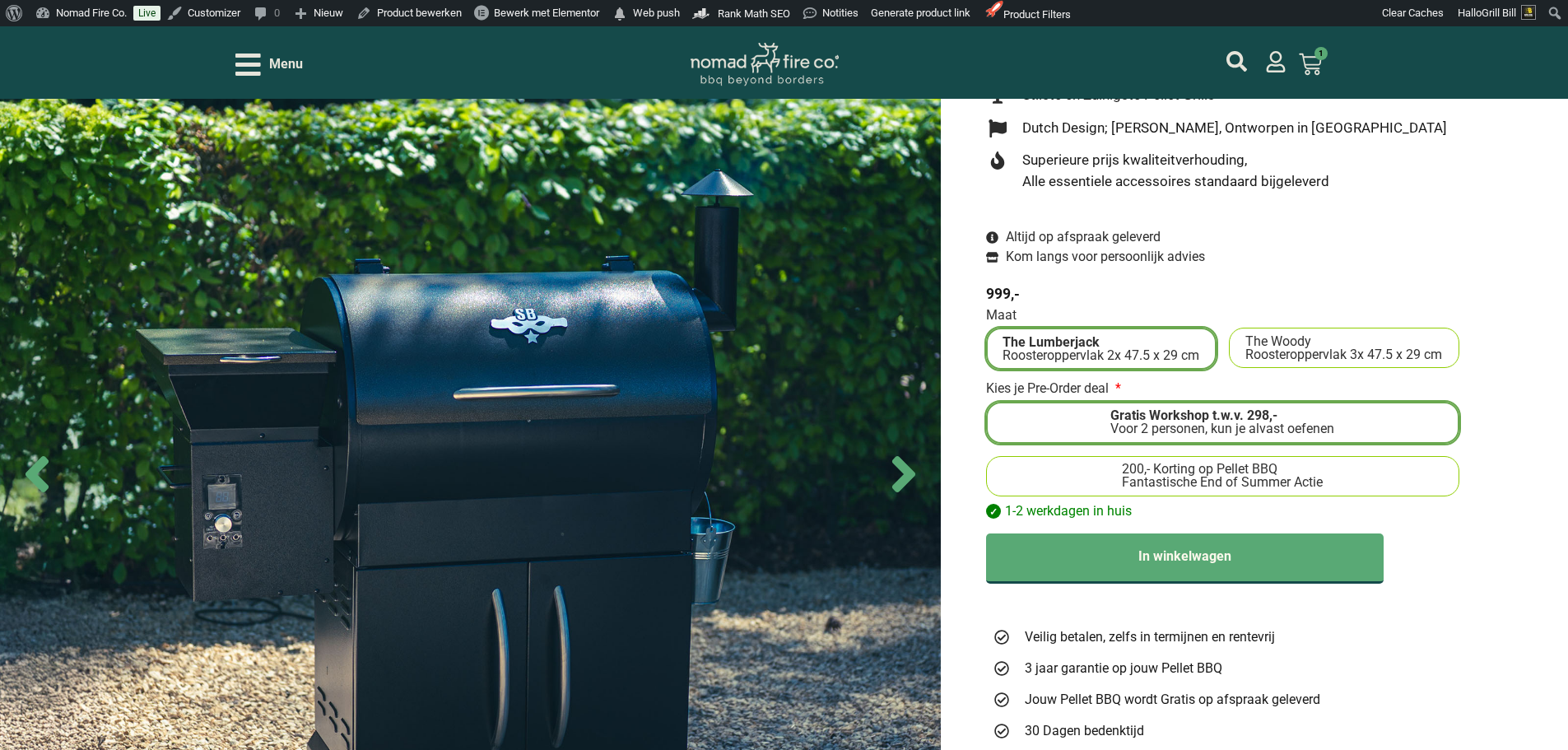
click at [1375, 481] on label "200,- Korting op Pellet BBQ Fantastische End of Summer Actie" at bounding box center [1222, 476] width 459 height 27
click at [0, 0] on input "200,- Korting op Pellet BBQ Fantastische End of Summer Actie" at bounding box center [0, 0] width 0 height 0
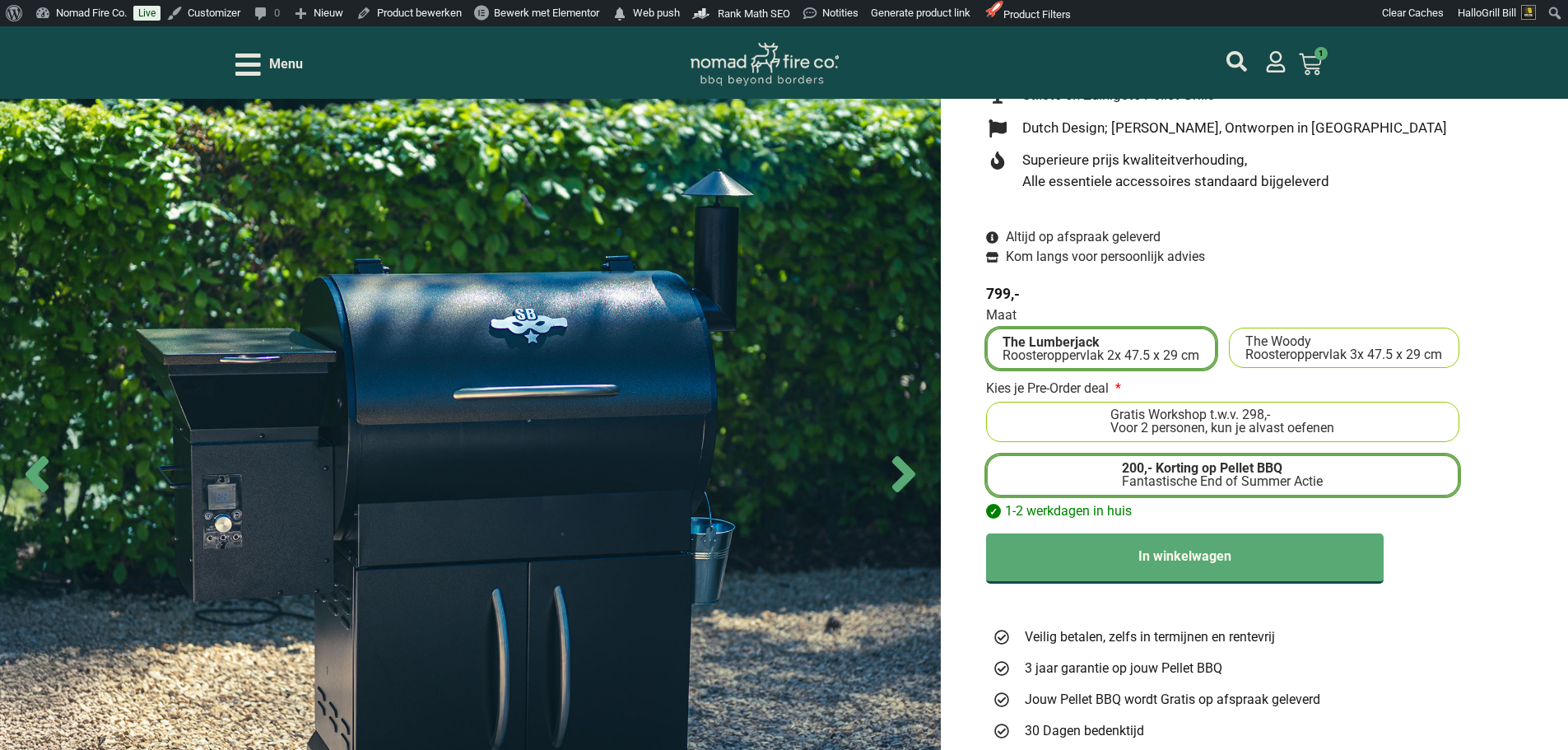
click at [1357, 426] on label "Gratis Workshop t.w.v. 298,- Voor 2 personen, kun je alvast oefenen" at bounding box center [1222, 422] width 459 height 27
click at [0, 0] on input "Gratis Workshop t.w.v. 298,- Voor 2 personen, kun je alvast oefenen" at bounding box center [0, 0] width 0 height 0
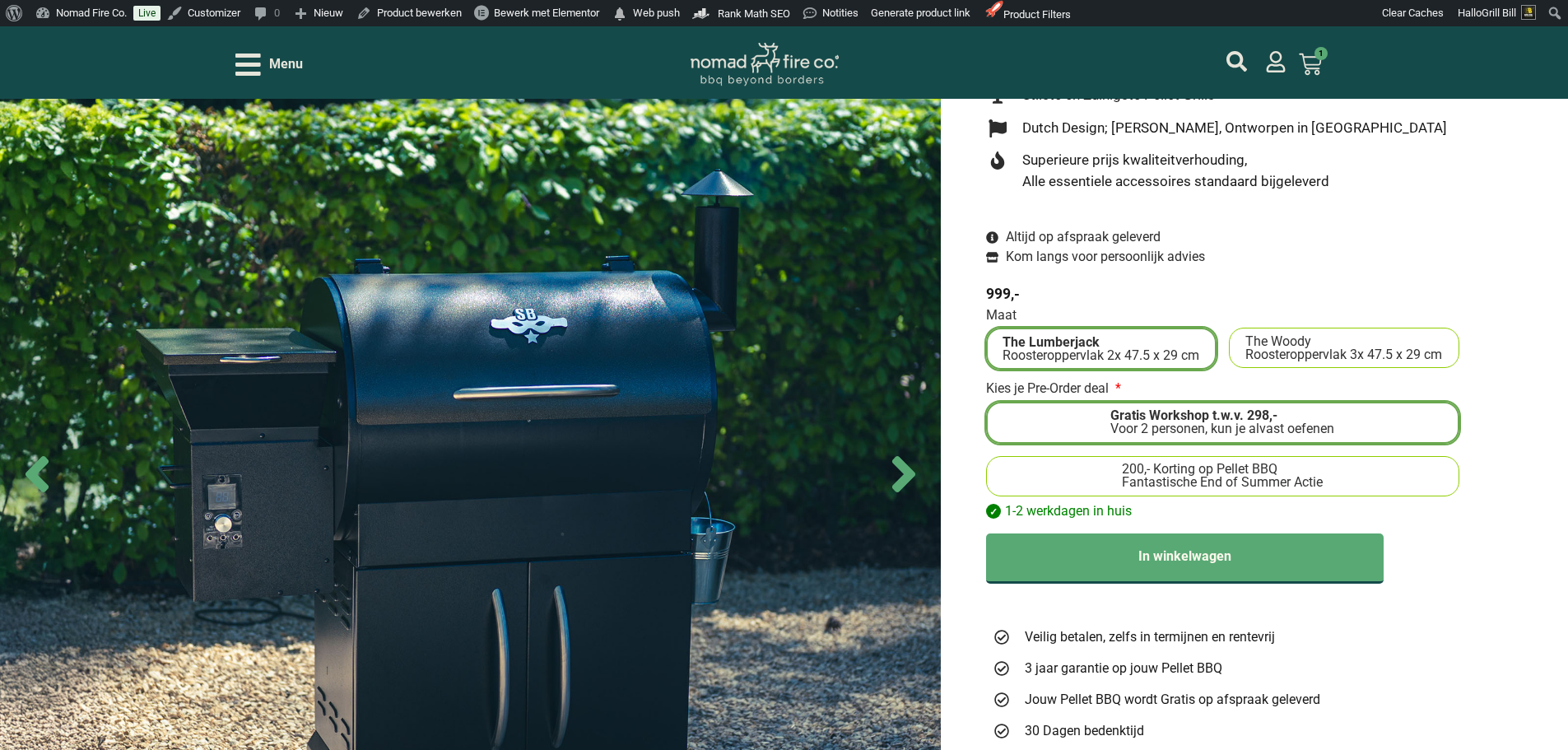
click at [1361, 477] on label "200,- Korting op Pellet BBQ Fantastische End of Summer Actie" at bounding box center [1222, 476] width 459 height 27
click at [0, 0] on input "200,- Korting op Pellet BBQ Fantastische End of Summer Actie" at bounding box center [0, 0] width 0 height 0
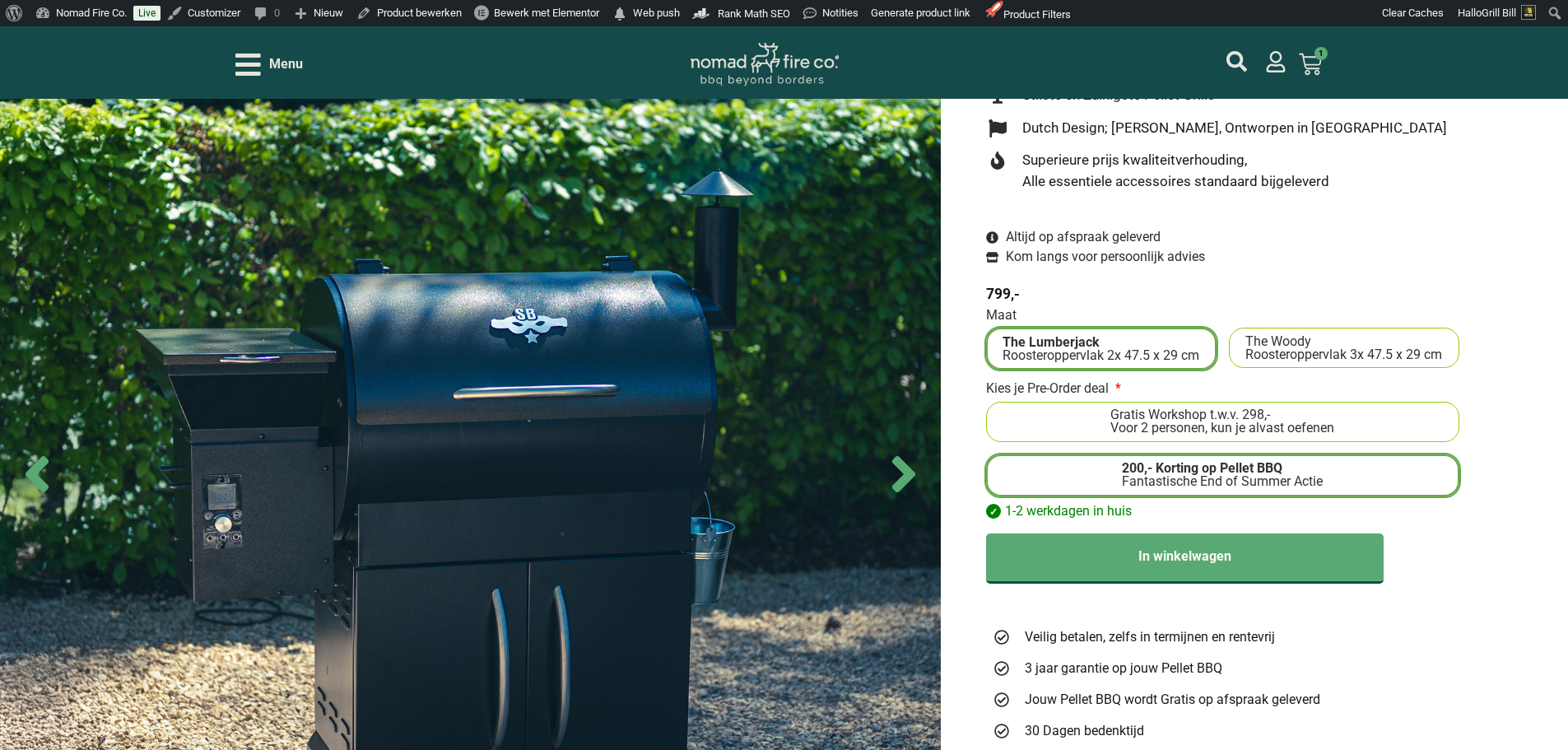
click at [1388, 420] on label "Gratis Workshop t.w.v. 298,- Voor 2 personen, kun je alvast oefenen" at bounding box center [1222, 422] width 459 height 27
click at [0, 0] on input "Gratis Workshop t.w.v. 298,- Voor 2 personen, kun je alvast oefenen" at bounding box center [0, 0] width 0 height 0
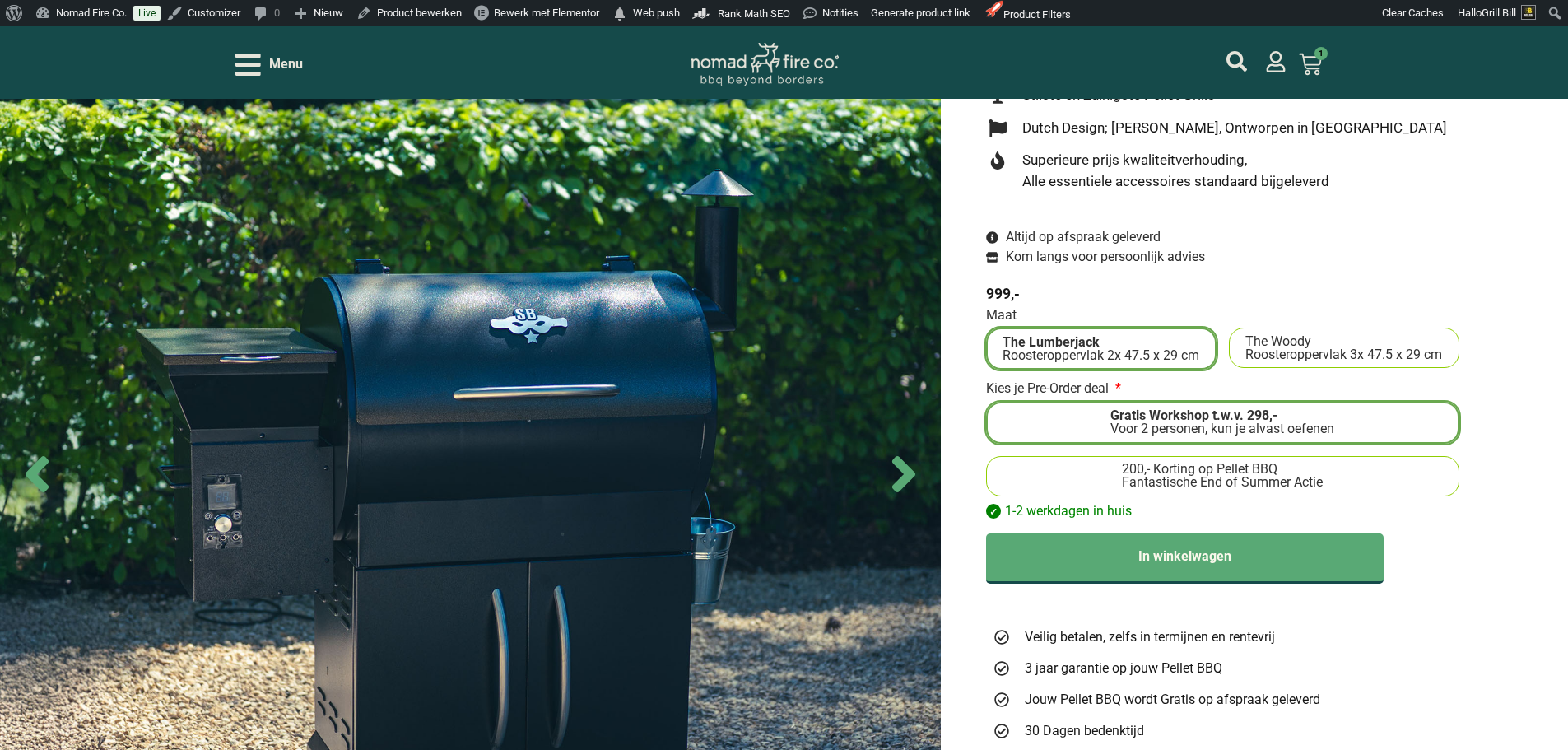
click at [1361, 472] on label "200,- Korting op Pellet BBQ Fantastische End of Summer Actie" at bounding box center [1222, 476] width 459 height 27
click at [0, 0] on input "200,- Korting op Pellet BBQ Fantastische End of Summer Actie" at bounding box center [0, 0] width 0 height 0
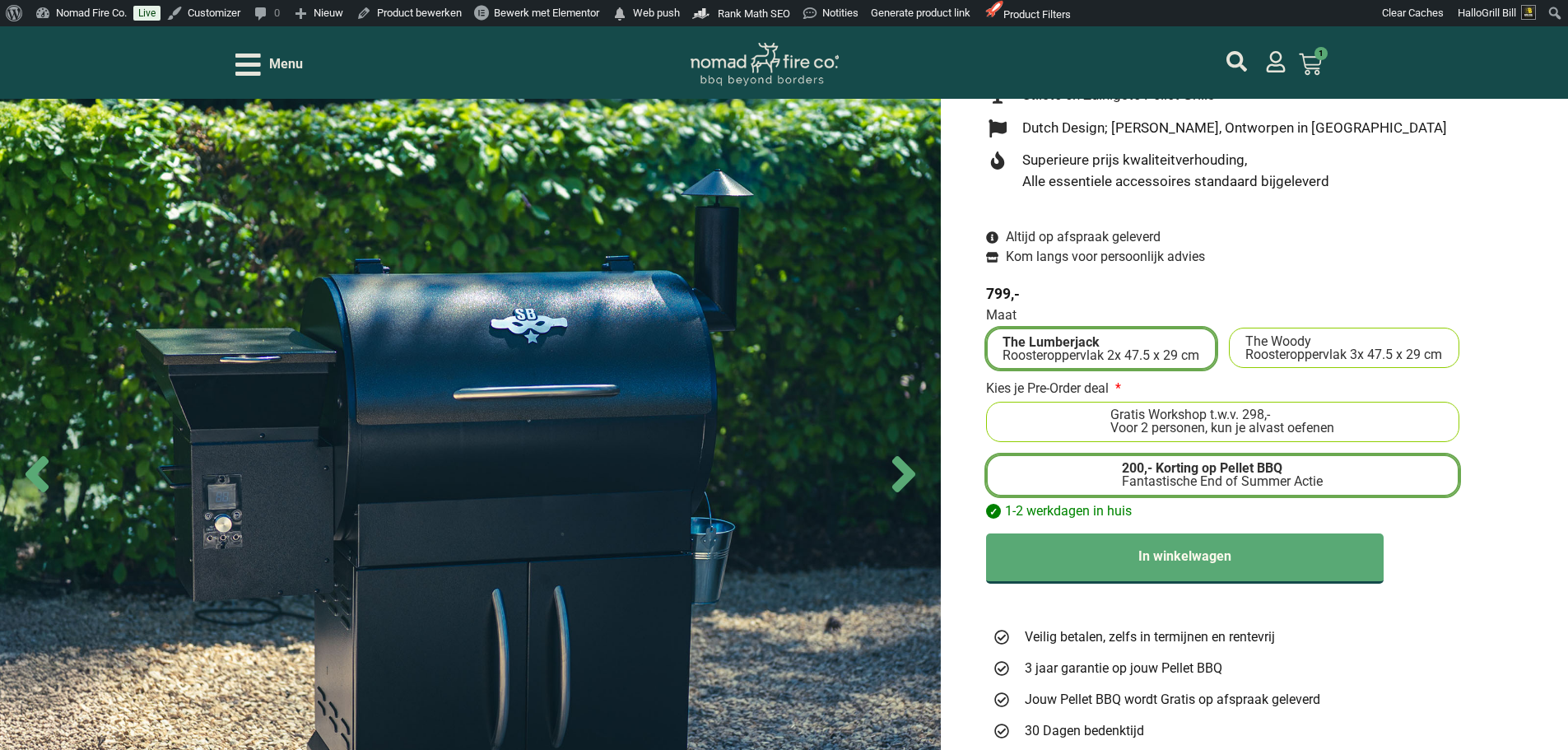
click at [1398, 420] on label "Gratis Workshop t.w.v. 298,- Voor 2 personen, kun je alvast oefenen" at bounding box center [1222, 422] width 459 height 27
click at [0, 0] on input "Gratis Workshop t.w.v. 298,- Voor 2 personen, kun je alvast oefenen" at bounding box center [0, 0] width 0 height 0
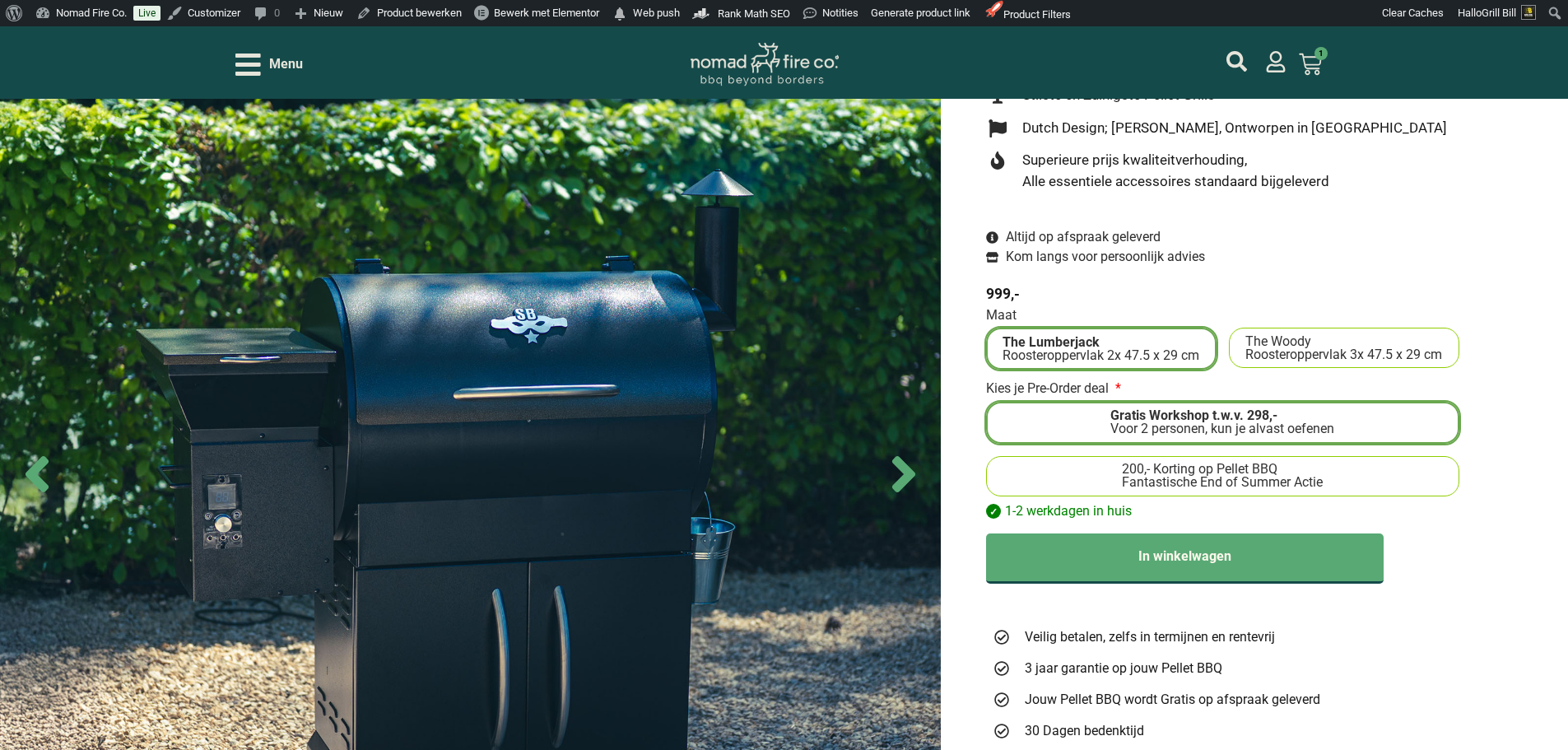
click at [1388, 479] on label "200,- Korting op Pellet BBQ Fantastische End of Summer Actie" at bounding box center [1222, 476] width 459 height 27
click at [0, 0] on input "200,- Korting op Pellet BBQ Fantastische End of Summer Actie" at bounding box center [0, 0] width 0 height 0
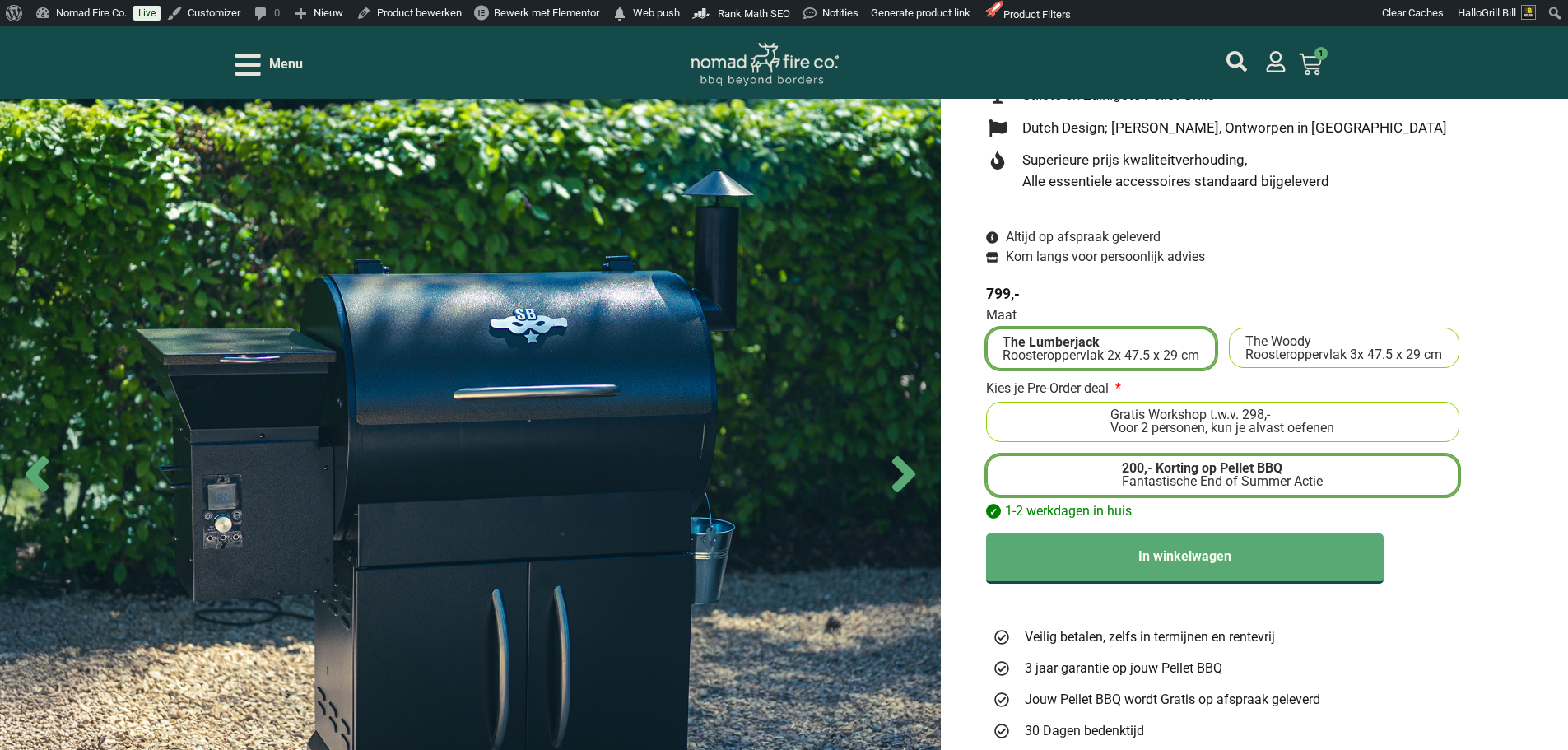
click at [1358, 433] on label "Gratis Workshop t.w.v. 298,- Voor 2 personen, kun je alvast oefenen" at bounding box center [1222, 422] width 459 height 27
click at [0, 0] on input "Gratis Workshop t.w.v. 298,- Voor 2 personen, kun je alvast oefenen" at bounding box center [0, 0] width 0 height 0
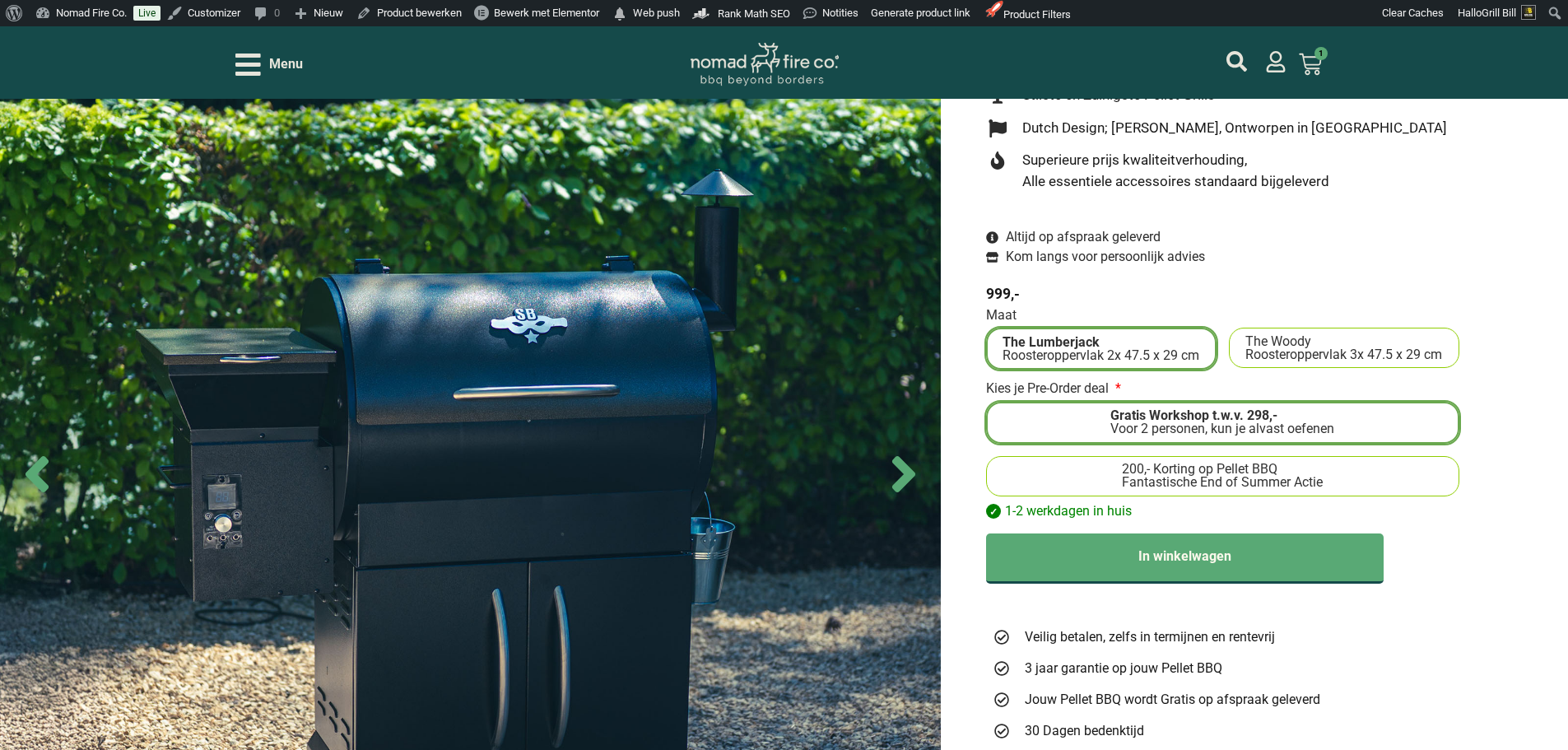
click at [1363, 472] on label "200,- Korting op Pellet BBQ Fantastische End of Summer Actie" at bounding box center [1222, 476] width 459 height 27
click at [0, 0] on input "200,- Korting op Pellet BBQ Fantastische End of Summer Actie" at bounding box center [0, 0] width 0 height 0
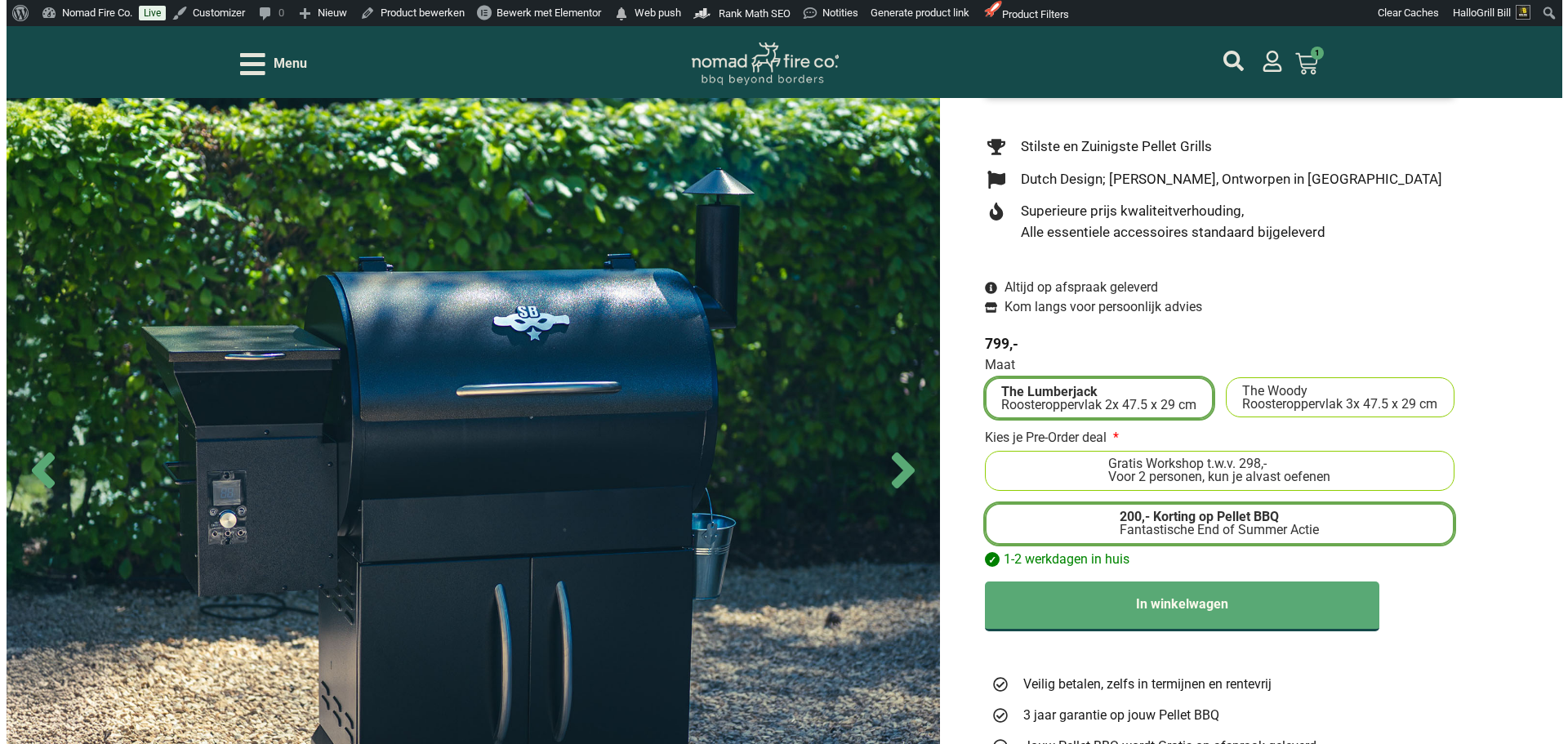
scroll to position [327, 0]
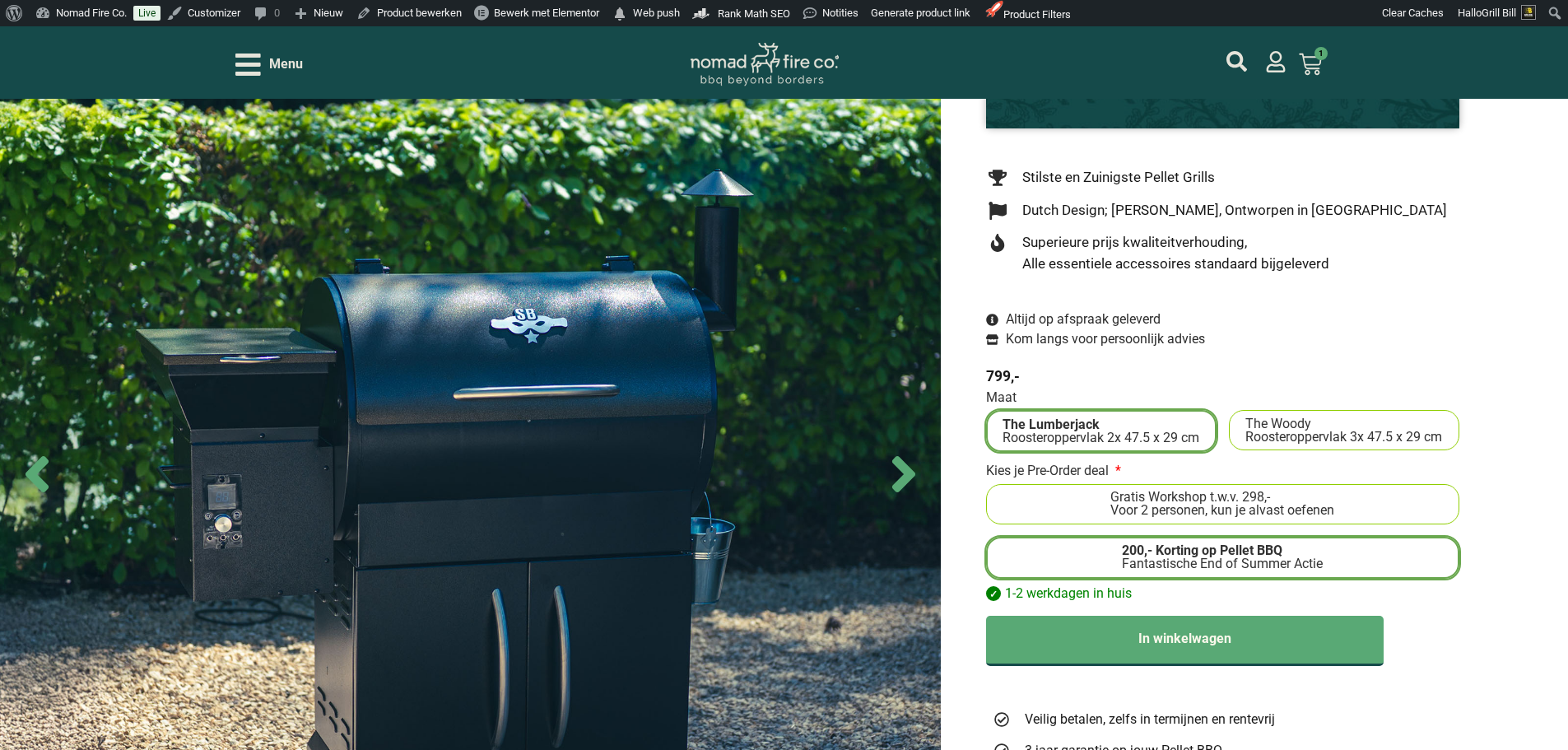
click at [1321, 501] on span "Gratis Workshop t.w.v. 298,-" at bounding box center [1222, 498] width 223 height 13
click at [0, 0] on input "Gratis Workshop t.w.v. 298,- Voor 2 personen, kun je alvast oefenen" at bounding box center [0, 0] width 0 height 0
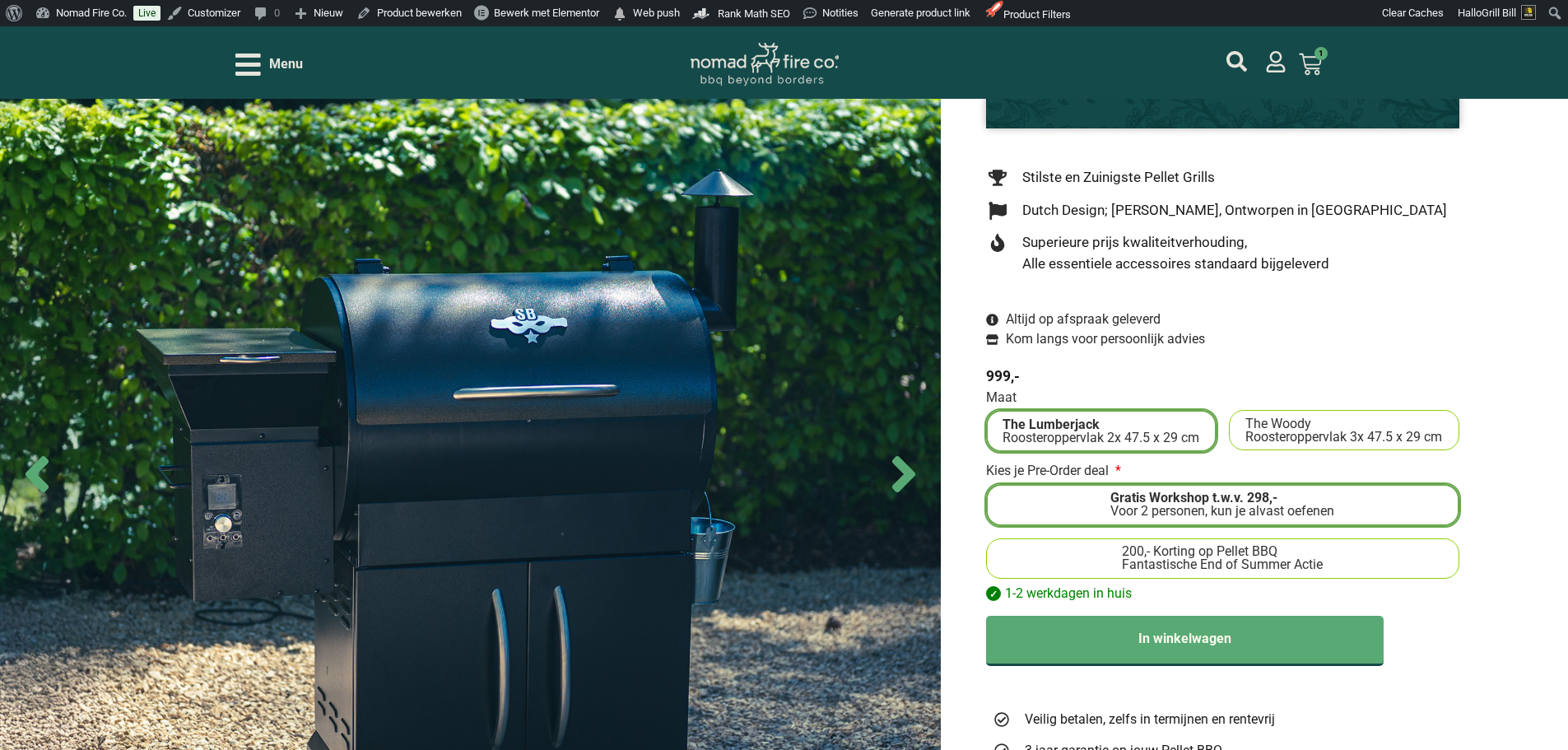
click at [1333, 559] on label "200,- Korting op Pellet BBQ Fantastische End of Summer Actie" at bounding box center [1222, 559] width 459 height 27
click at [0, 0] on input "200,- Korting op Pellet BBQ Fantastische End of Summer Actie" at bounding box center [0, 0] width 0 height 0
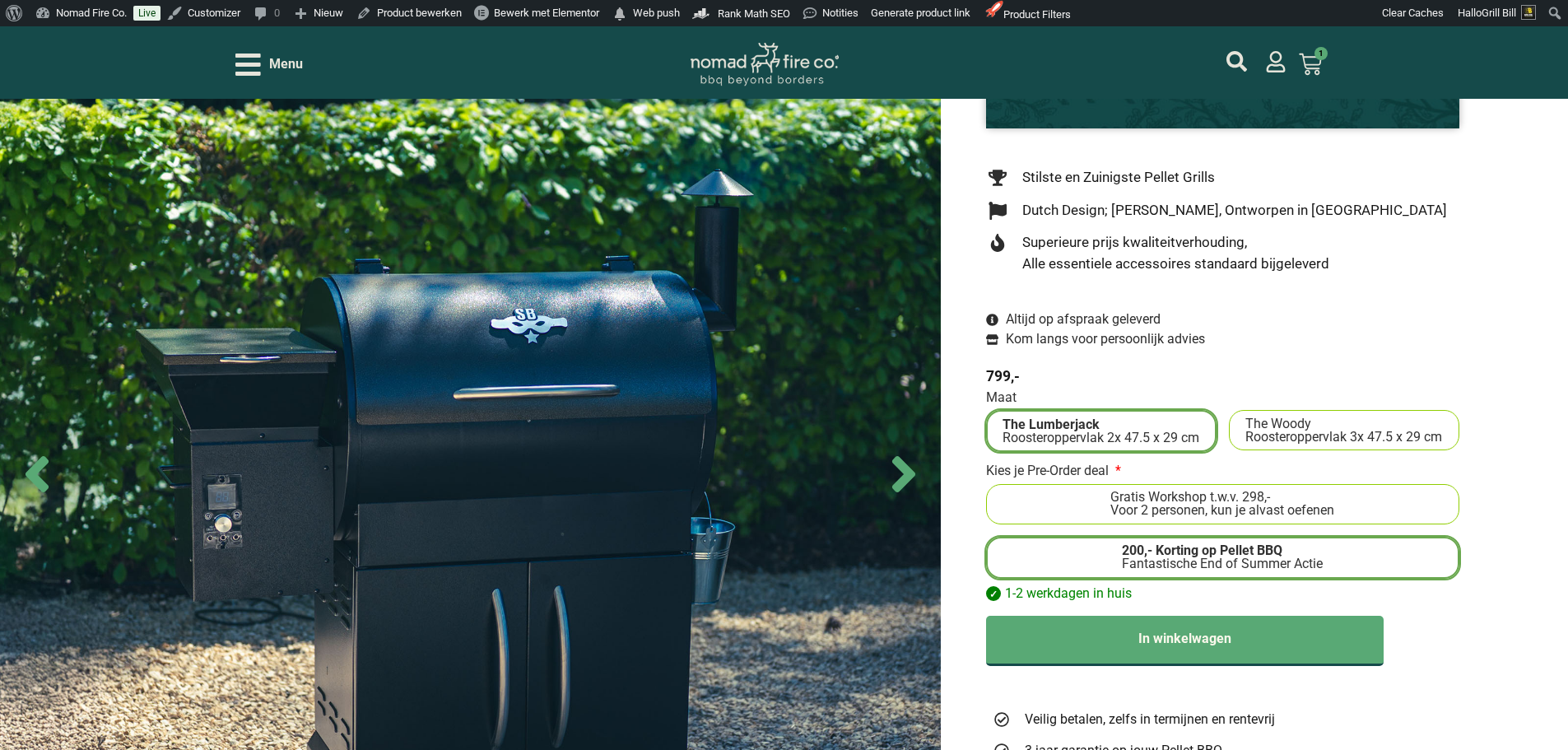
click at [284, 64] on span "Menu" at bounding box center [286, 64] width 33 height 20
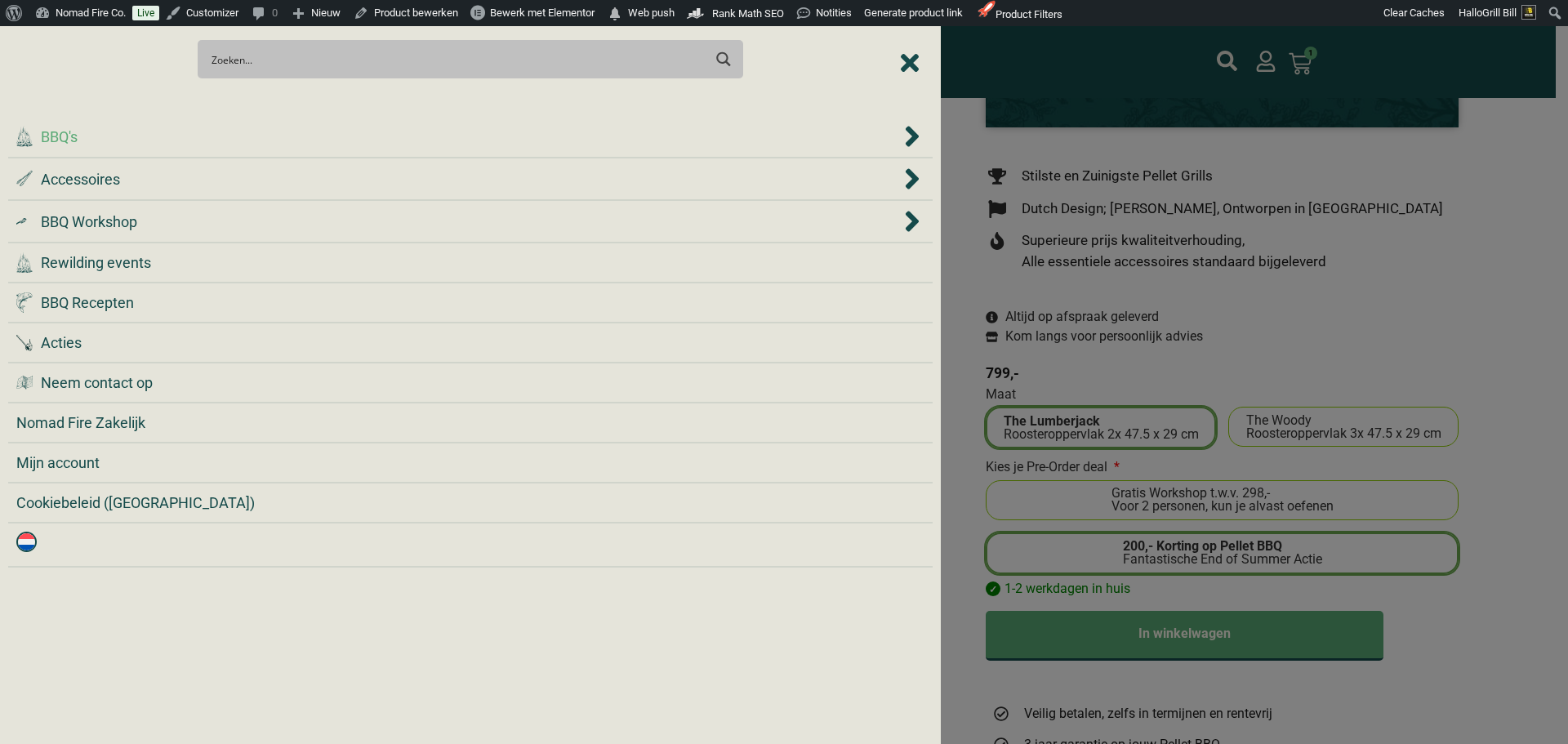
click at [333, 139] on div ".cls-1 { fill: #042e2c; } BBQ's" at bounding box center [458, 136] width 884 height 22
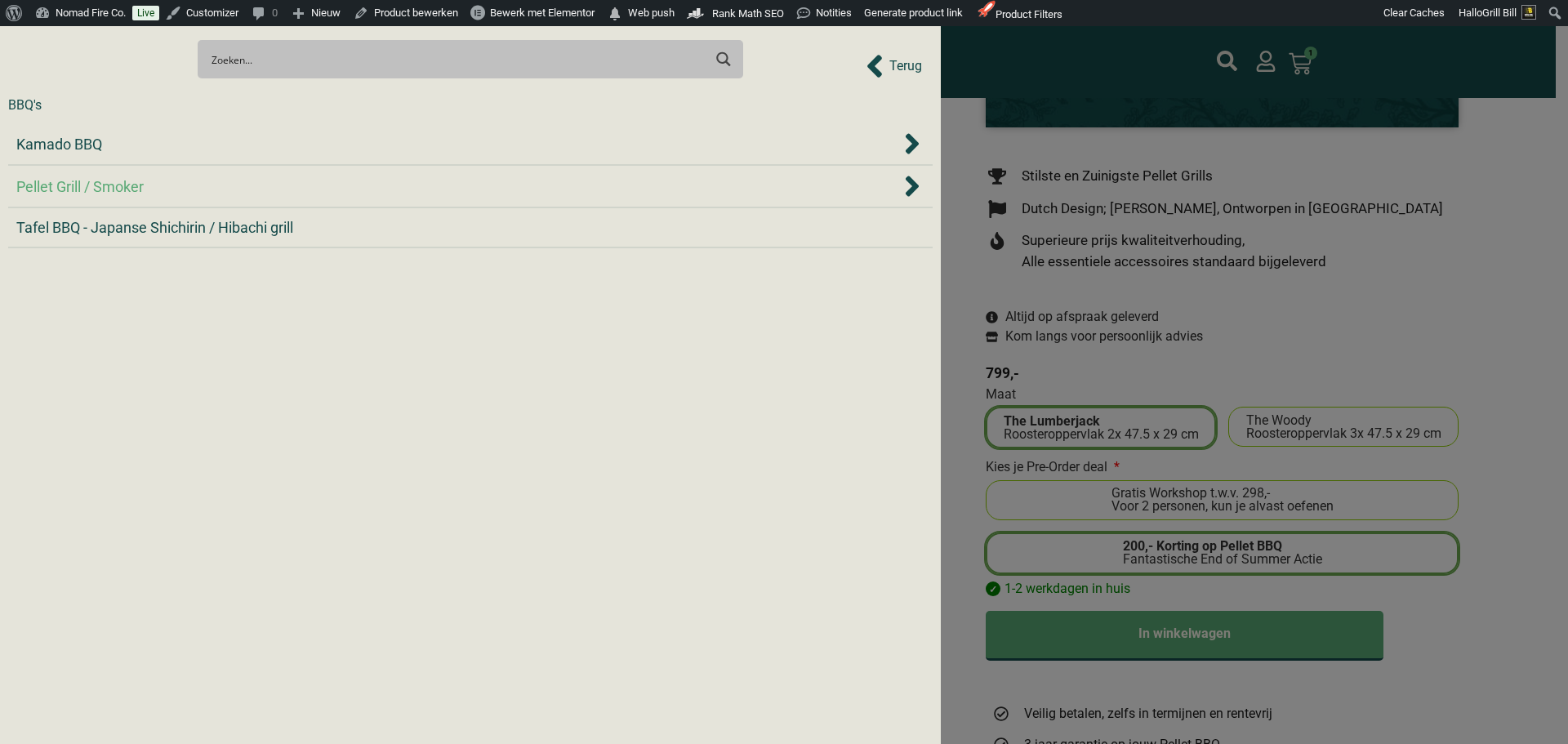
click at [320, 192] on div "Pellet Grill / Smoker" at bounding box center [458, 186] width 884 height 22
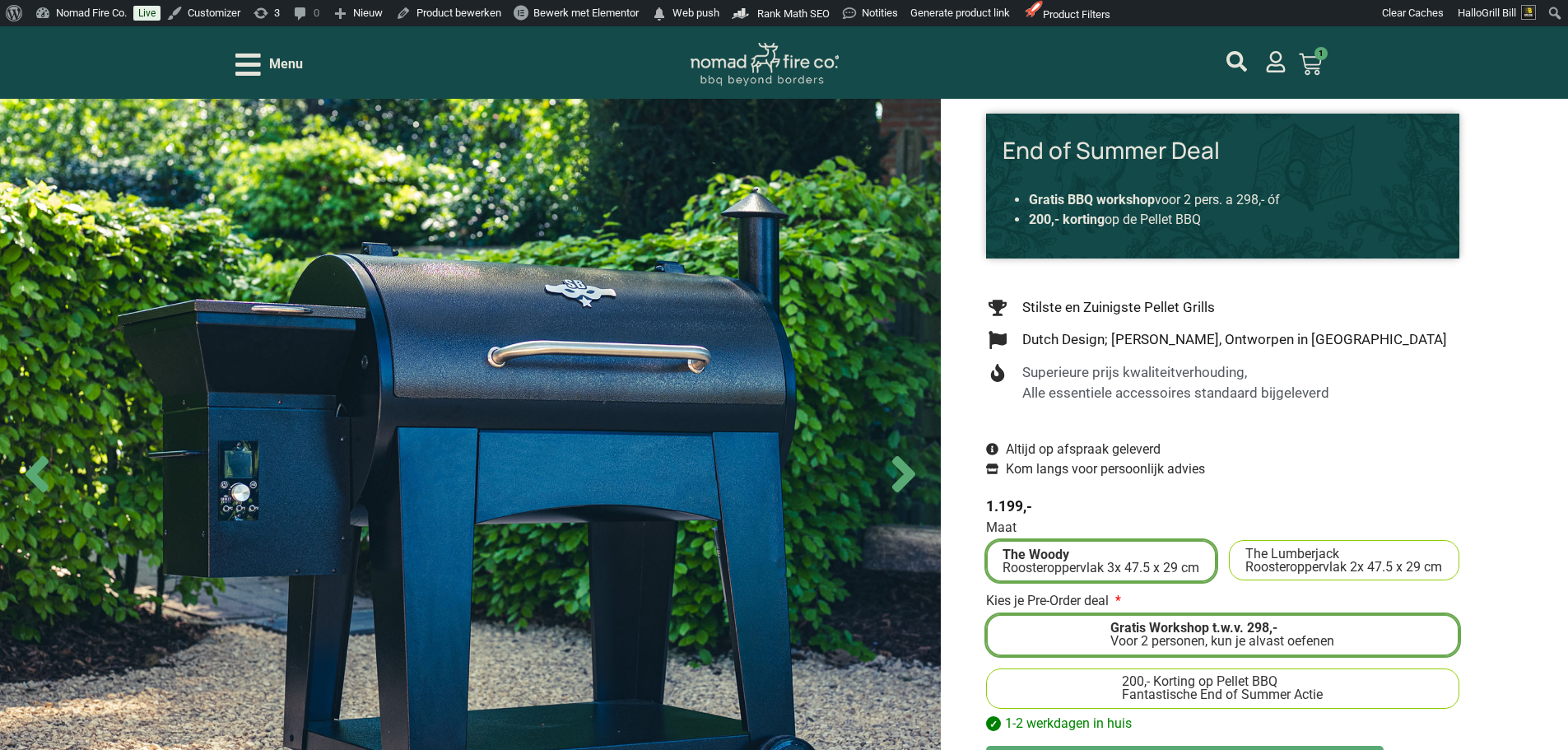
scroll to position [247, 0]
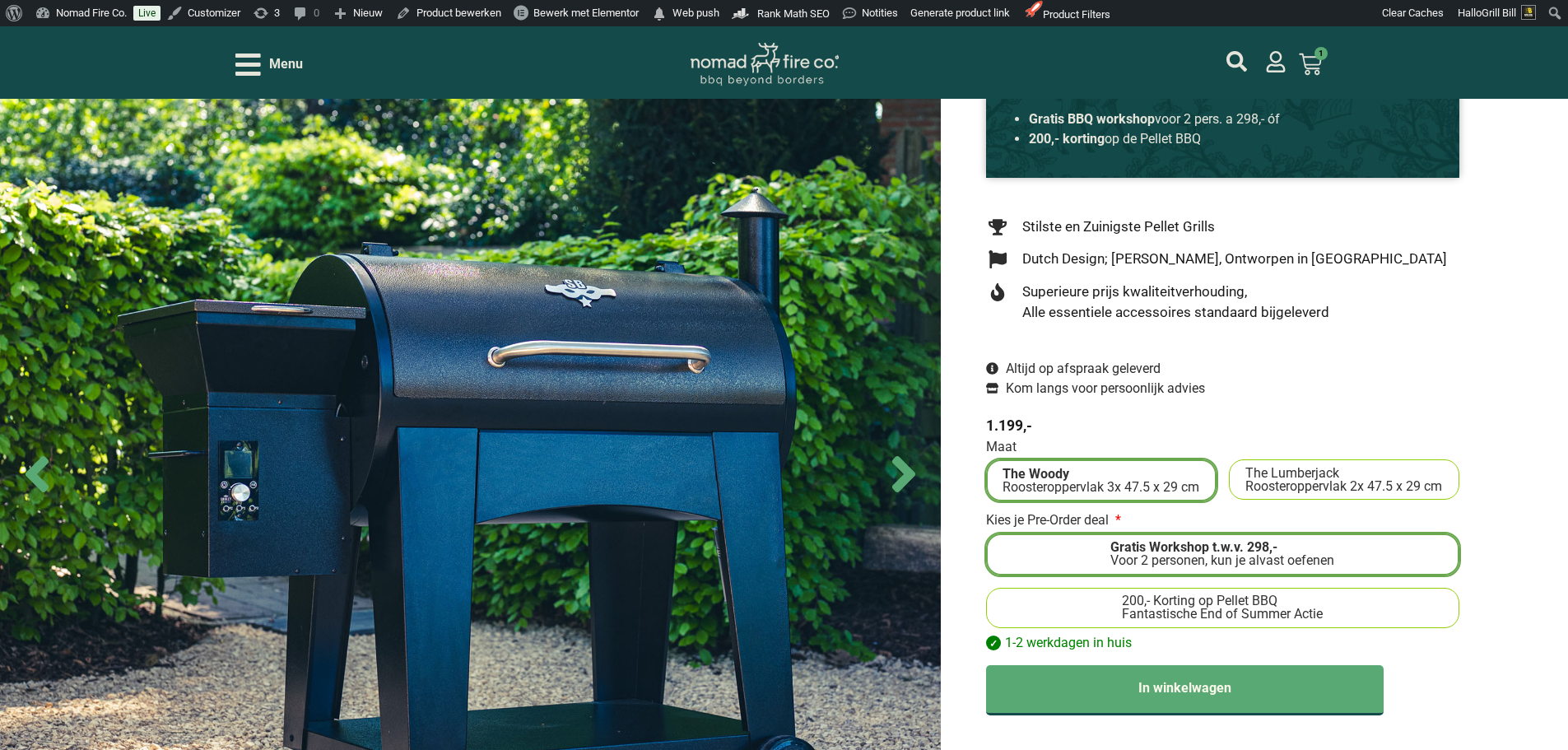
click at [1405, 617] on label "200,- Korting op Pellet BBQ Fantastische End of Summer Actie" at bounding box center [1222, 608] width 459 height 27
click at [0, 0] on input "200,- Korting op Pellet BBQ Fantastische End of Summer Actie" at bounding box center [0, 0] width 0 height 0
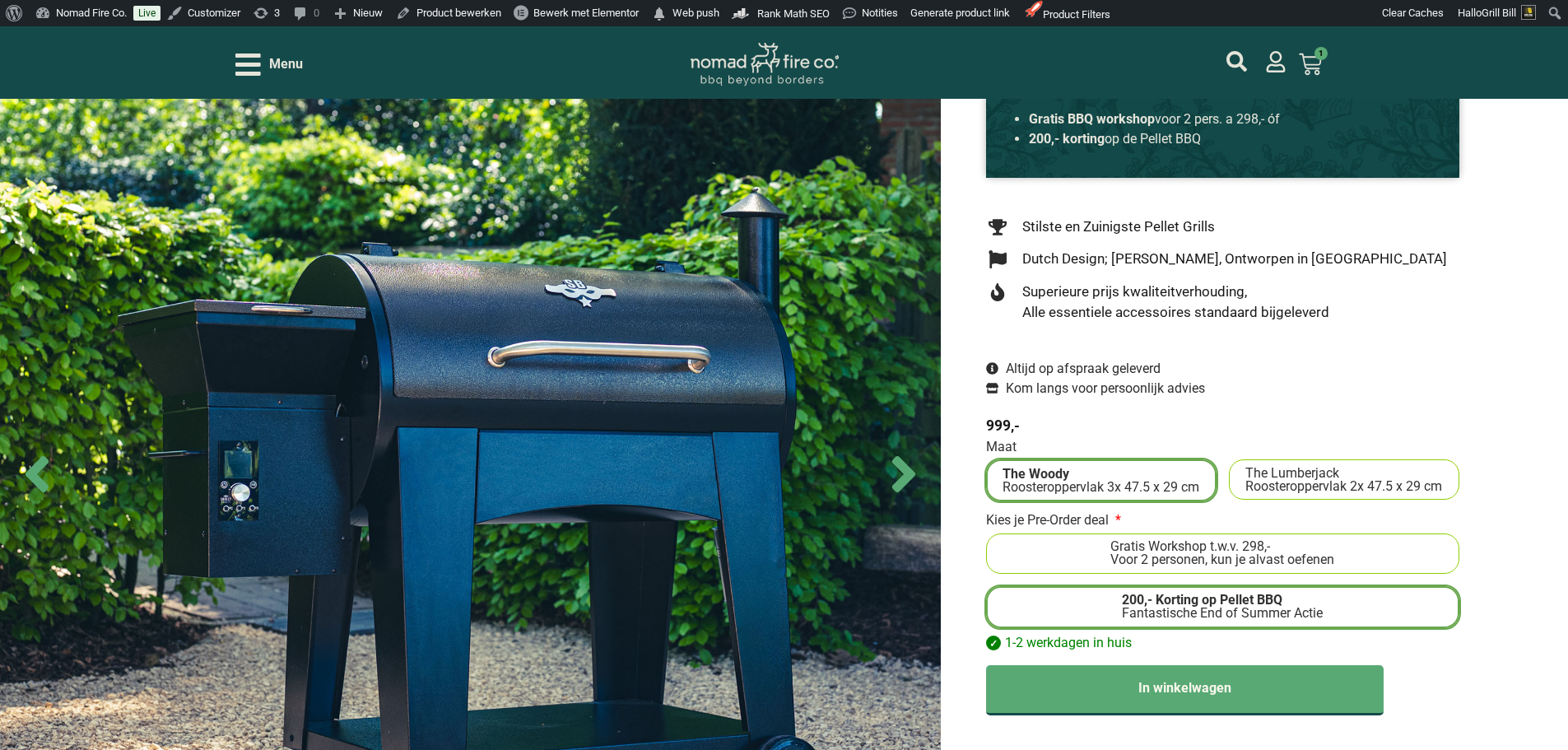
click at [1393, 564] on label "Gratis Workshop t.w.v. 298,- Voor 2 personen, kun je alvast oefenen" at bounding box center [1222, 553] width 459 height 27
click at [0, 0] on input "Gratis Workshop t.w.v. 298,- Voor 2 personen, kun je alvast oefenen" at bounding box center [0, 0] width 0 height 0
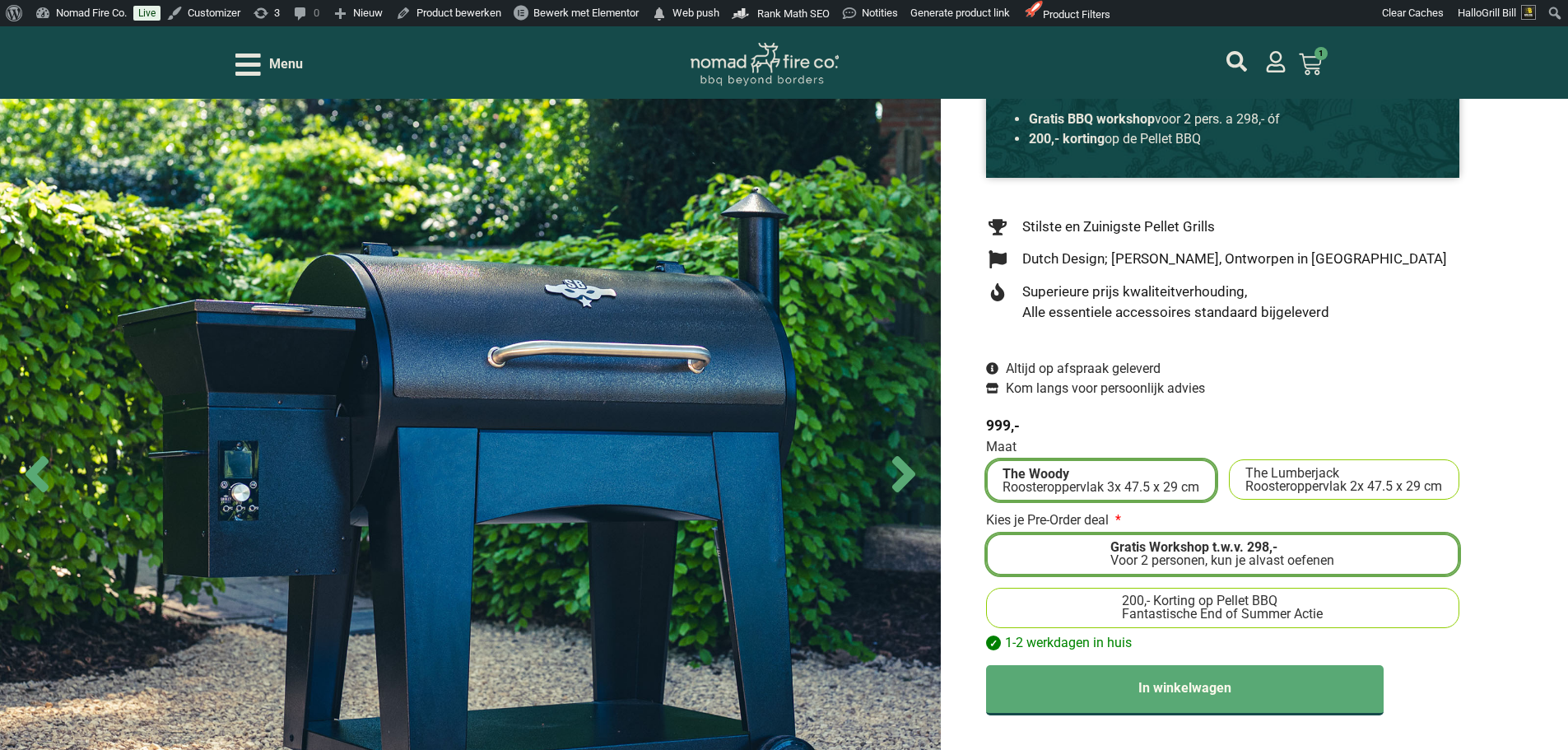
click at [1230, 608] on div "Fantastische End of Summer Actie" at bounding box center [1222, 614] width 201 height 13
click at [0, 0] on input "200,- Korting op Pellet BBQ Fantastische End of Summer Actie" at bounding box center [0, 0] width 0 height 0
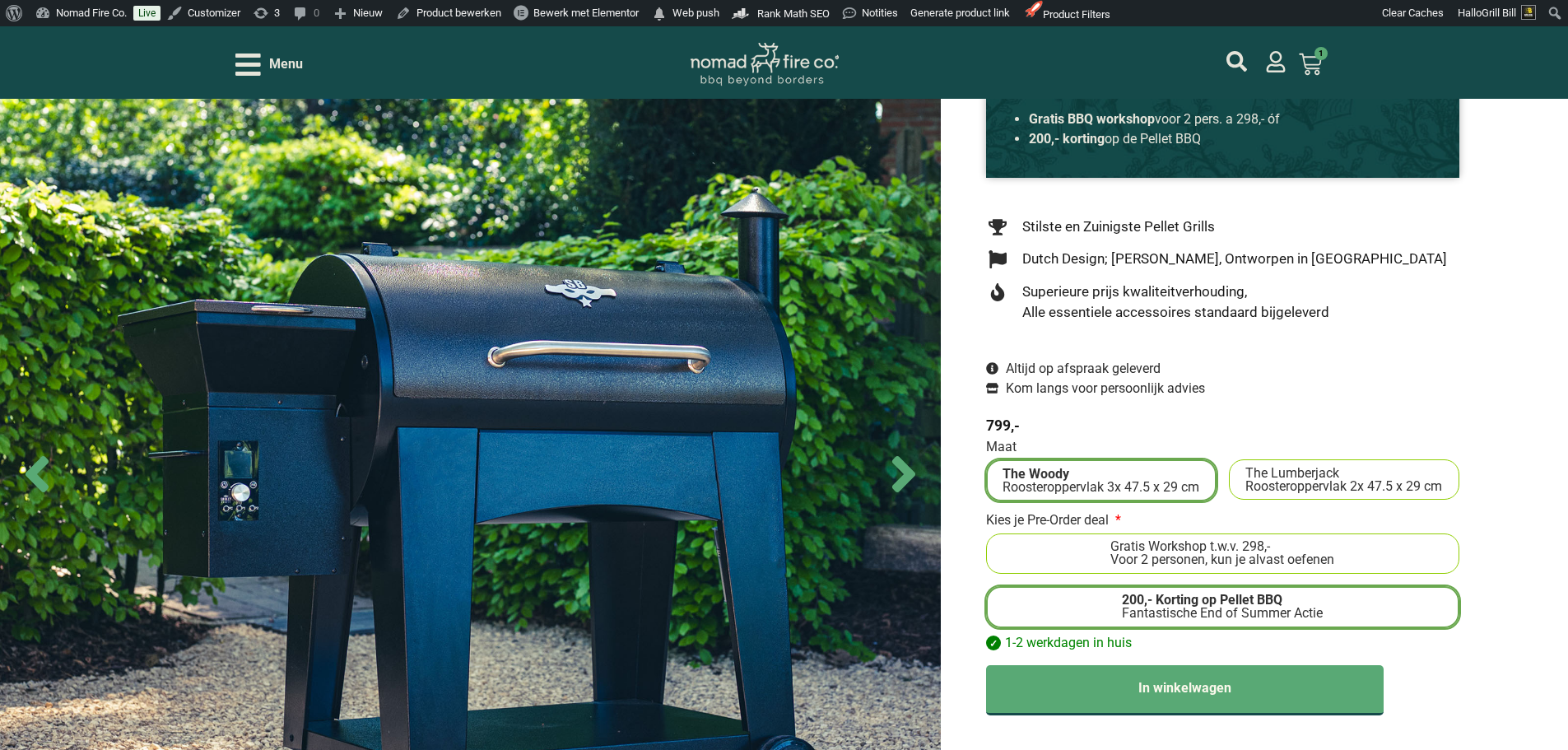
click at [1223, 564] on div "Voor 2 personen, kun je alvast oefenen" at bounding box center [1222, 560] width 223 height 13
click at [0, 0] on input "Gratis Workshop t.w.v. 298,- Voor 2 personen, kun je alvast oefenen" at bounding box center [0, 0] width 0 height 0
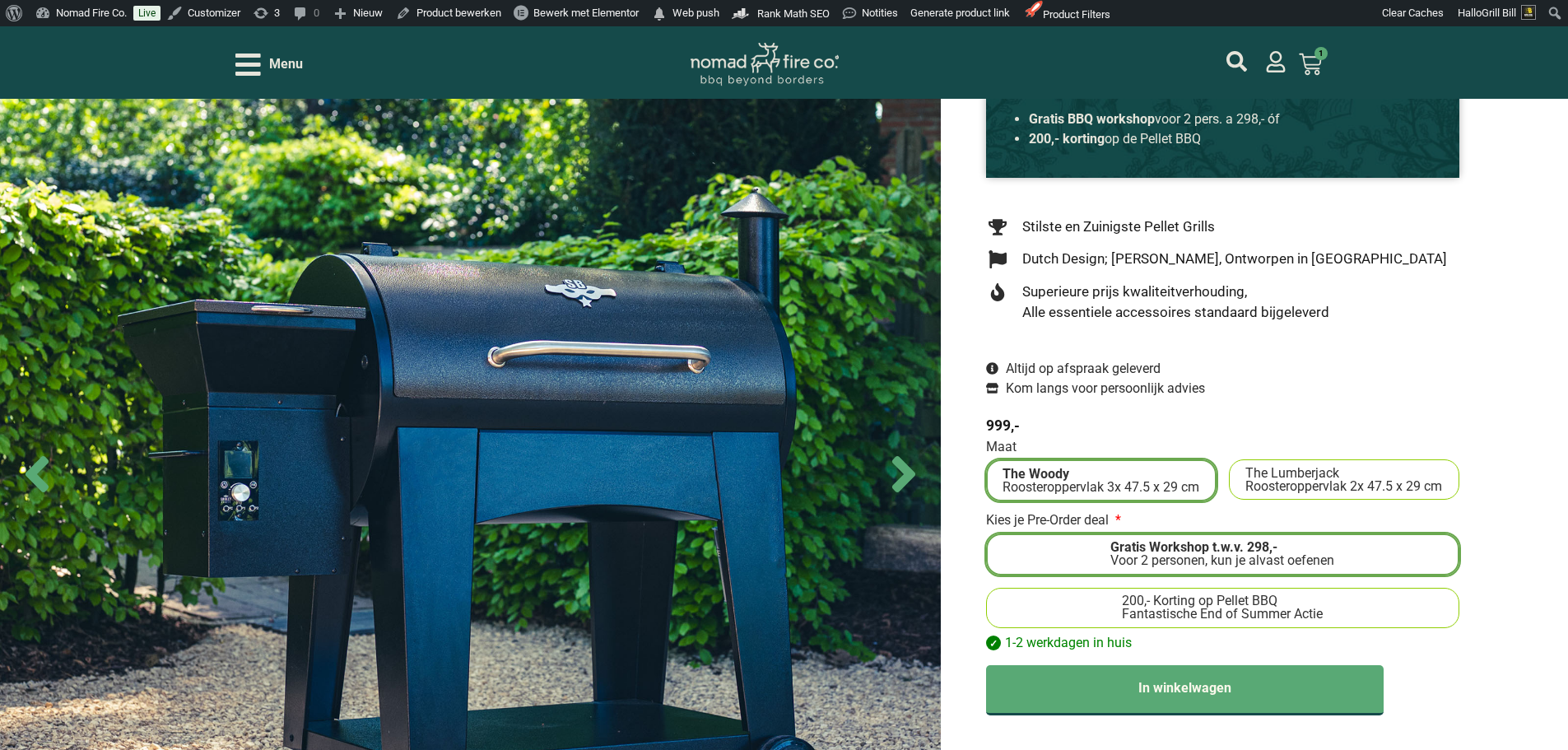
click at [291, 63] on span "Menu" at bounding box center [286, 64] width 33 height 20
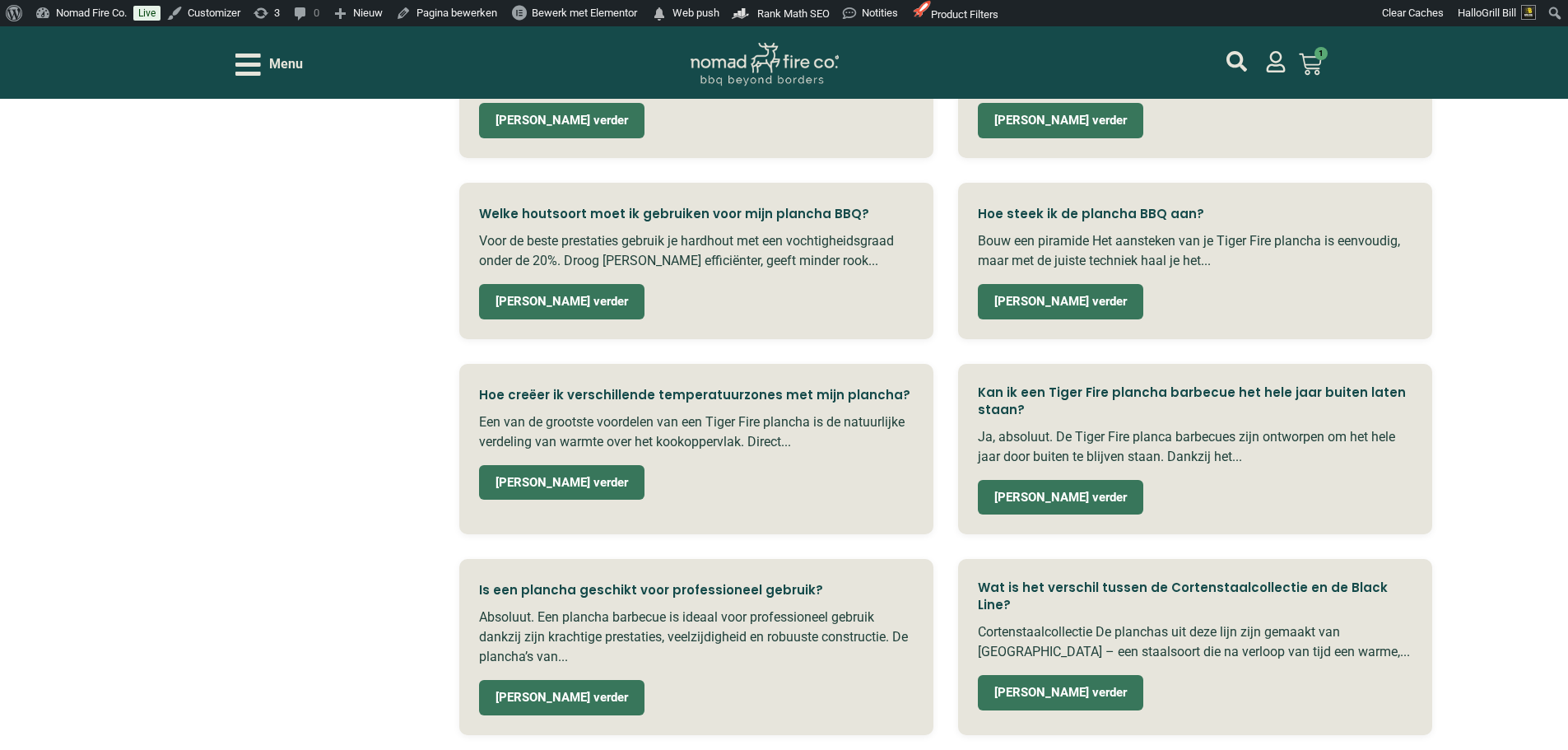
scroll to position [431, 0]
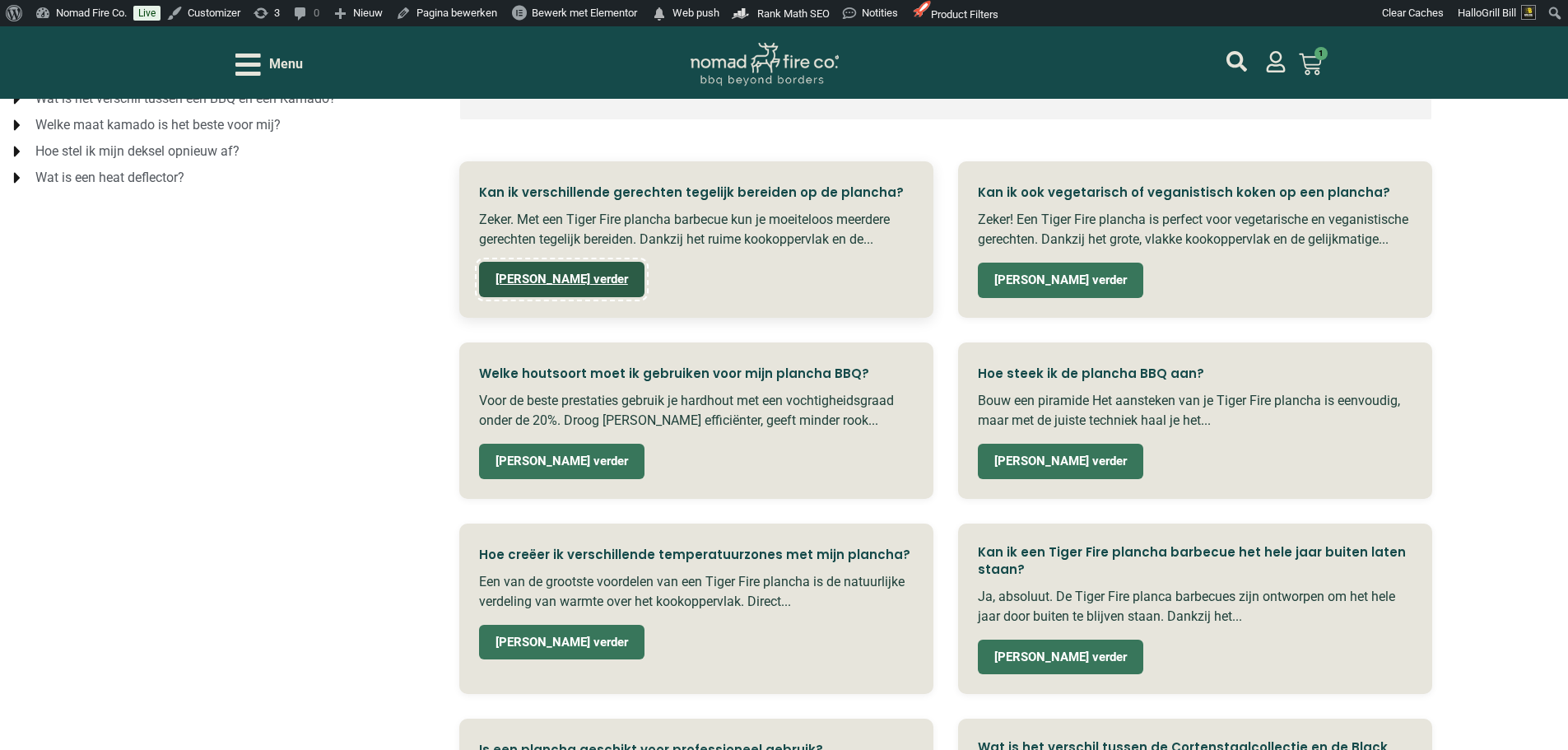
click at [534, 286] on link "[PERSON_NAME] verder" at bounding box center [562, 279] width 165 height 35
click at [863, 360] on div "Kan ik verschillende gerechten tegelijk bereiden op de plancha? Zeker. Met een …" at bounding box center [945, 618] width 973 height 914
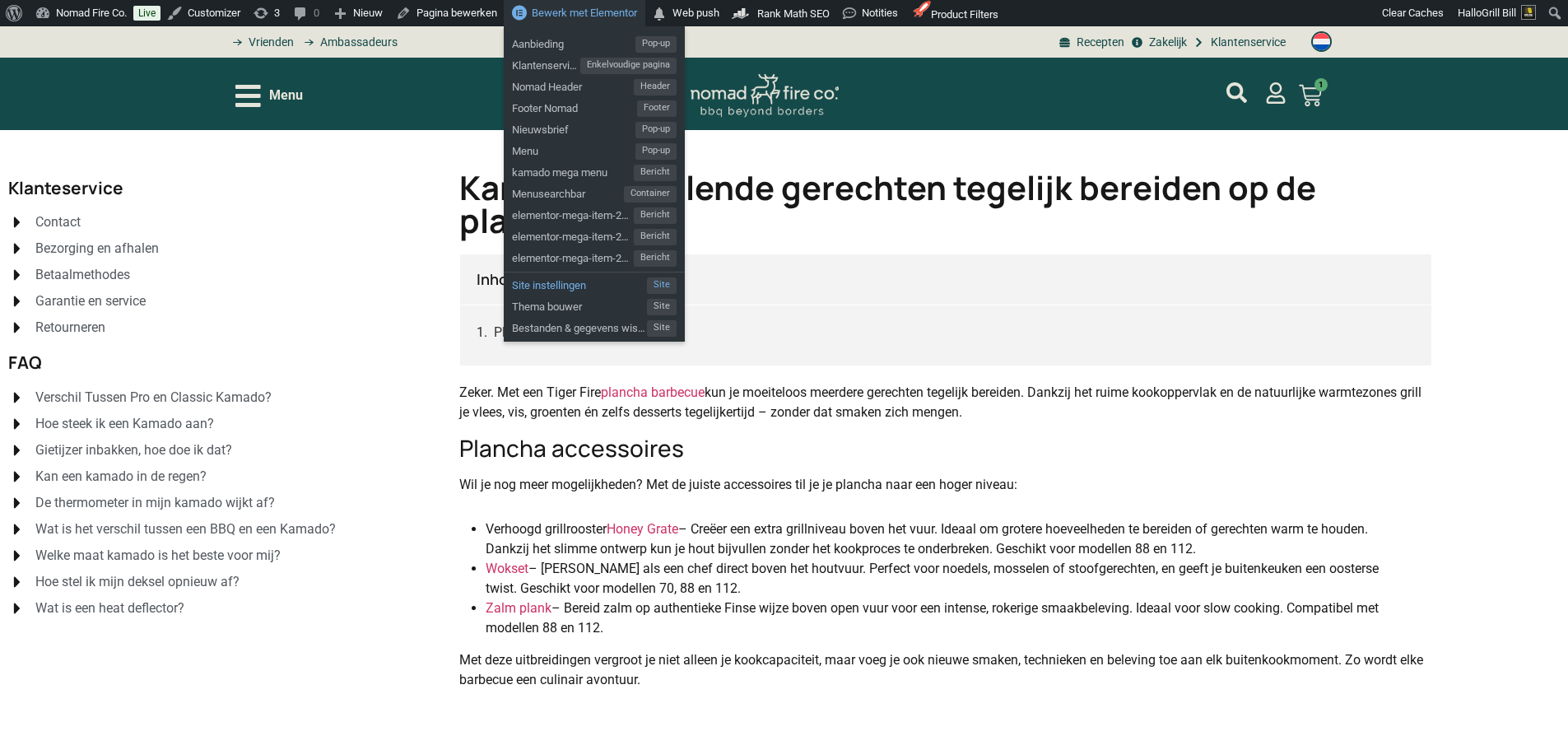
click at [569, 282] on span "Site instellingen" at bounding box center [579, 283] width 135 height 21
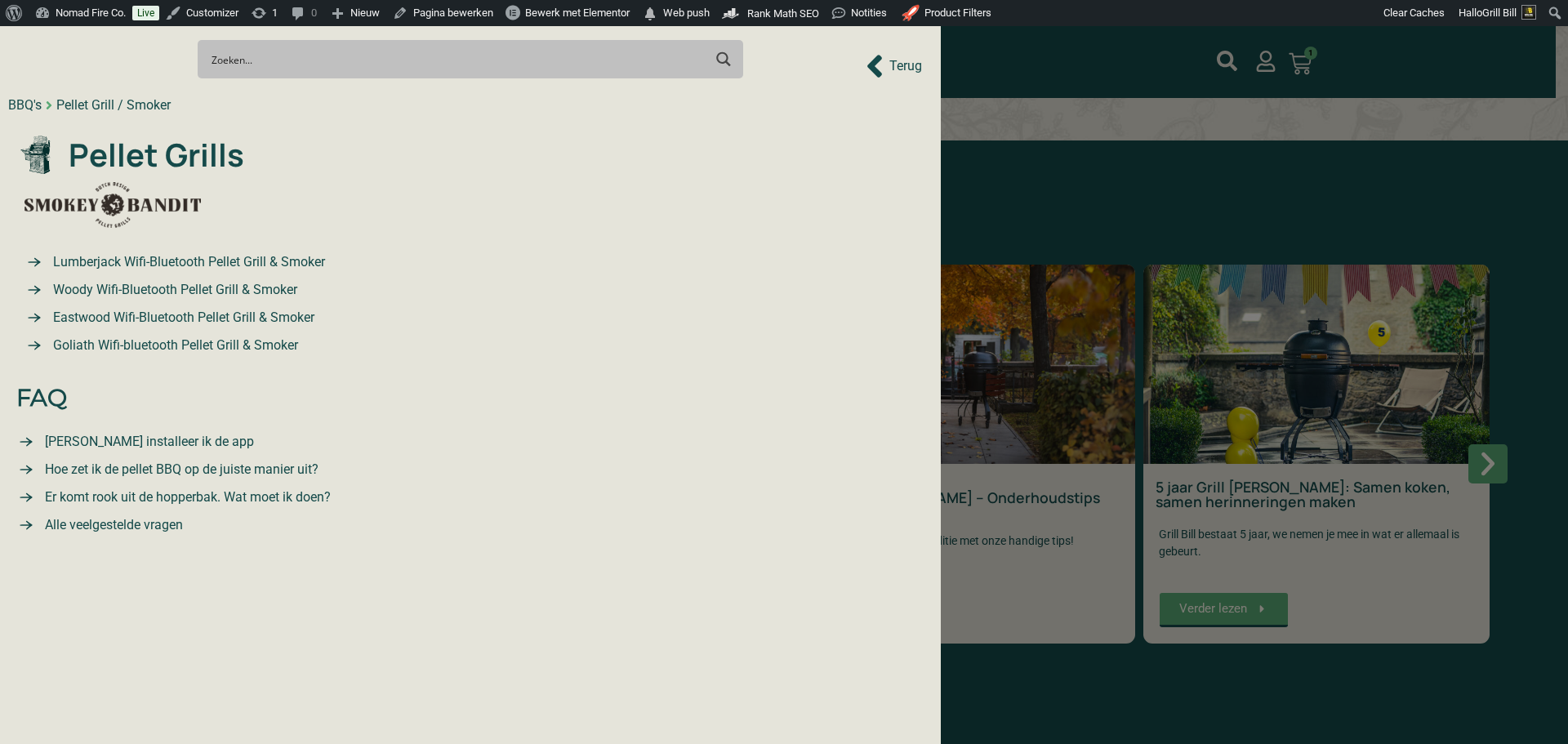
click at [910, 68] on div "Search Meer resultaten... Filter op categorie Accessoires BBQ Boeken BBQ Gietij…" at bounding box center [471, 59] width 925 height 57
click at [889, 89] on div "BBQ's Pellet Grill / Smoker Terug" at bounding box center [471, 105] width 925 height 36
click at [897, 93] on div "BBQ's Pellet Grill / Smoker Terug" at bounding box center [471, 105] width 925 height 36
click at [982, 130] on div at bounding box center [784, 372] width 1568 height 744
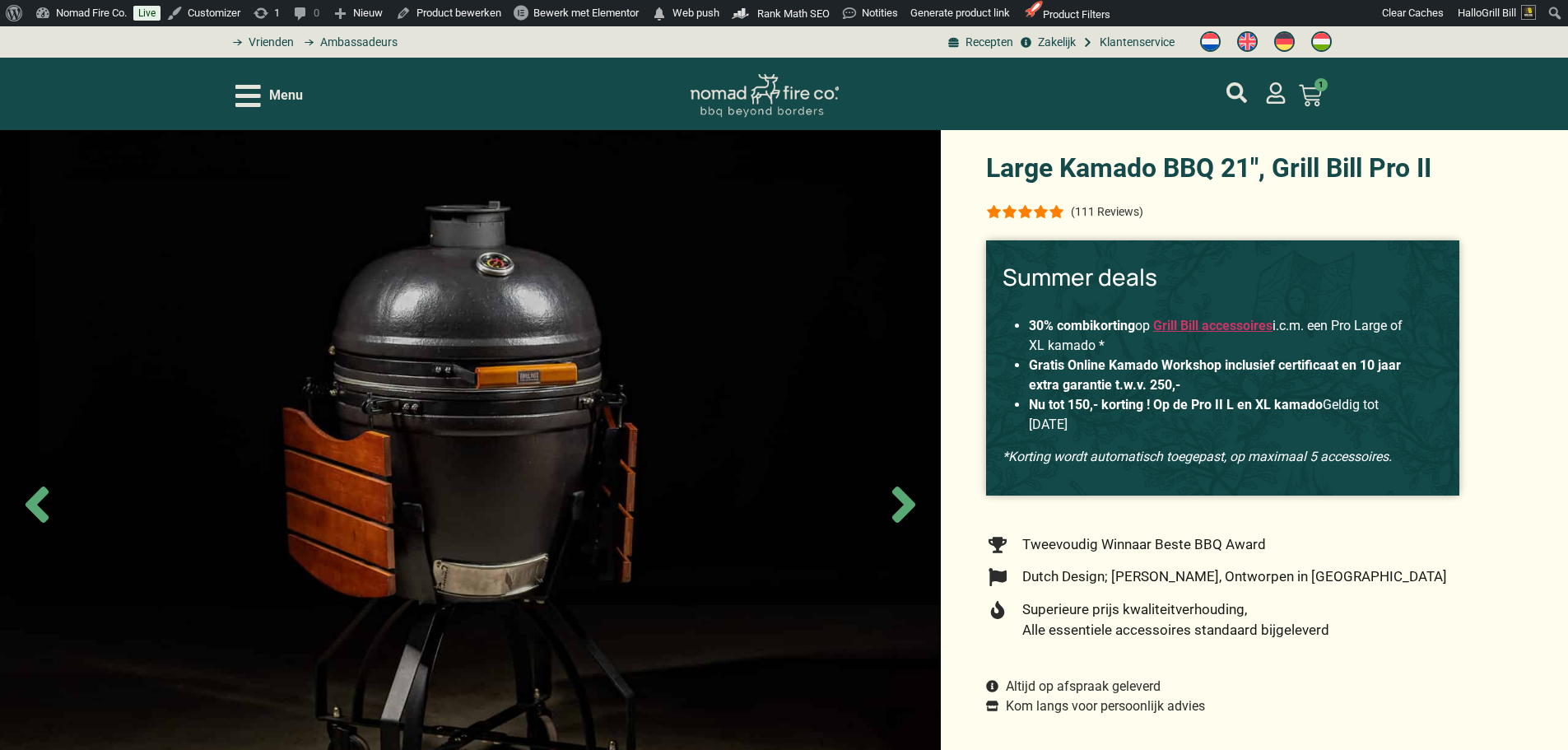
click at [309, 93] on div "Menu" at bounding box center [455, 96] width 438 height 29
click at [283, 89] on span "Menu" at bounding box center [286, 96] width 33 height 20
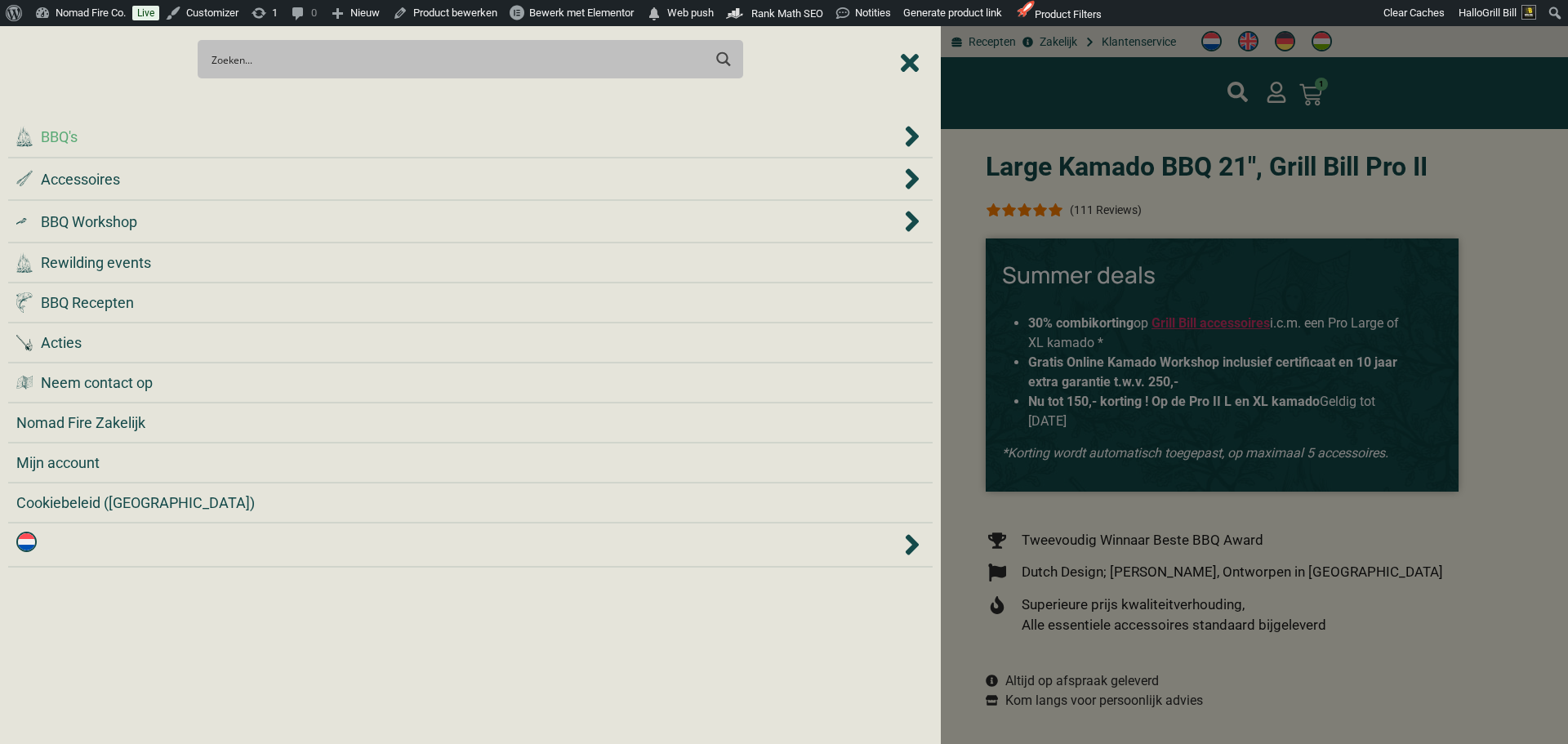
click at [753, 134] on div ".cls-1 { fill: #042e2c; } BBQ's" at bounding box center [458, 136] width 884 height 22
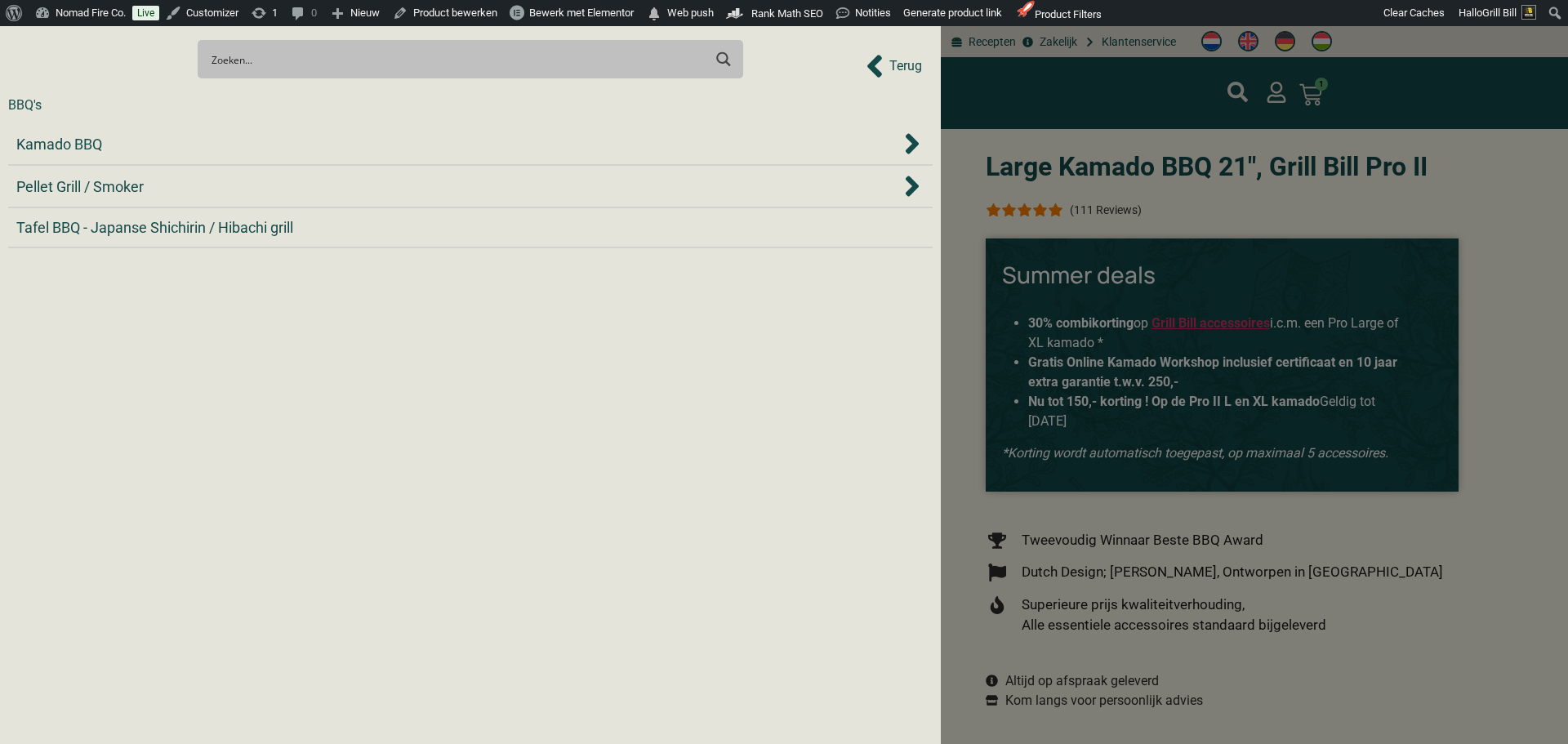
click at [753, 134] on div "Kamado BBQ" at bounding box center [458, 143] width 884 height 22
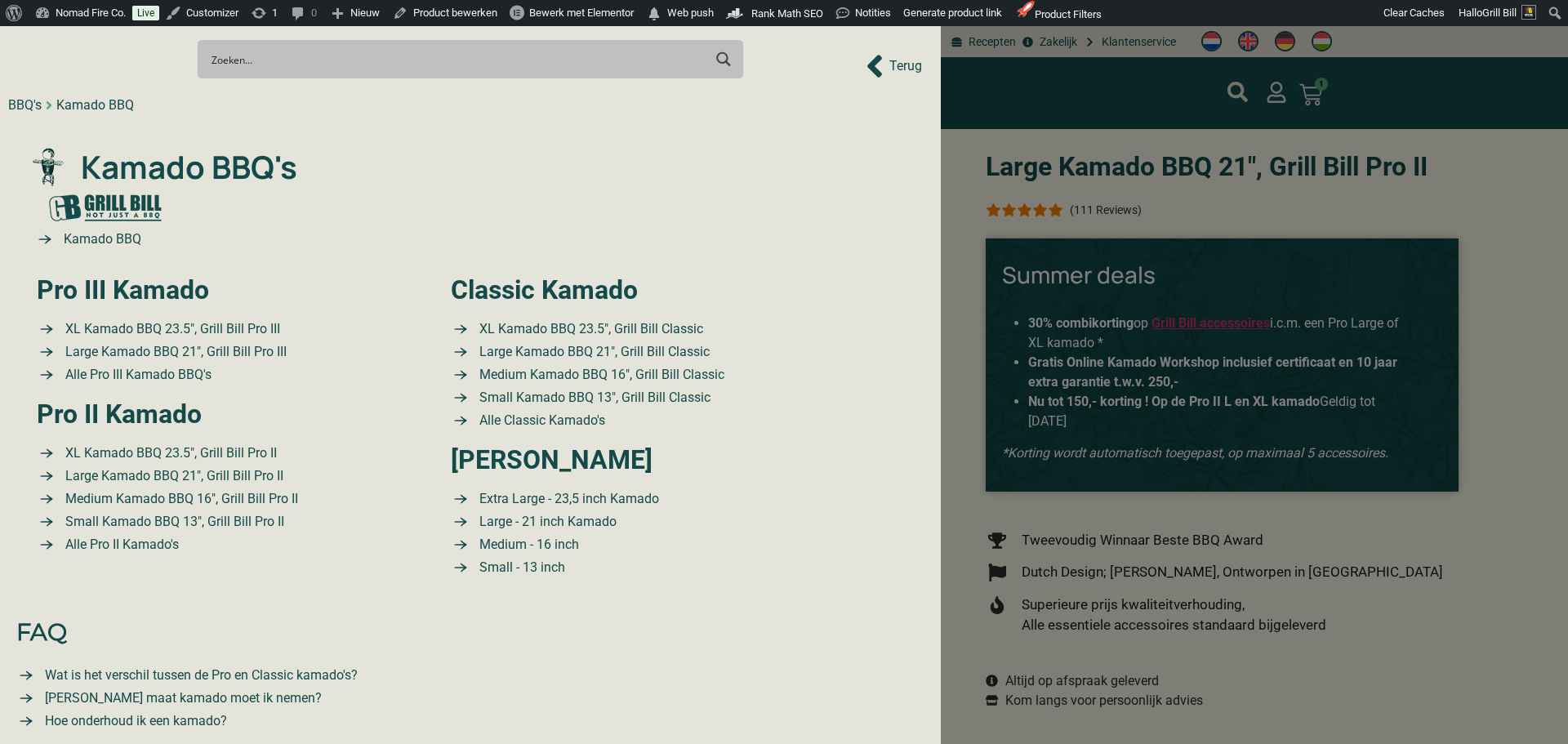
click at [914, 70] on div "Search Meer resultaten... Filter op categorie Accessoires BBQ Boeken BBQ Gietij…" at bounding box center [471, 59] width 925 height 57
click at [979, 147] on div at bounding box center [784, 372] width 1568 height 744
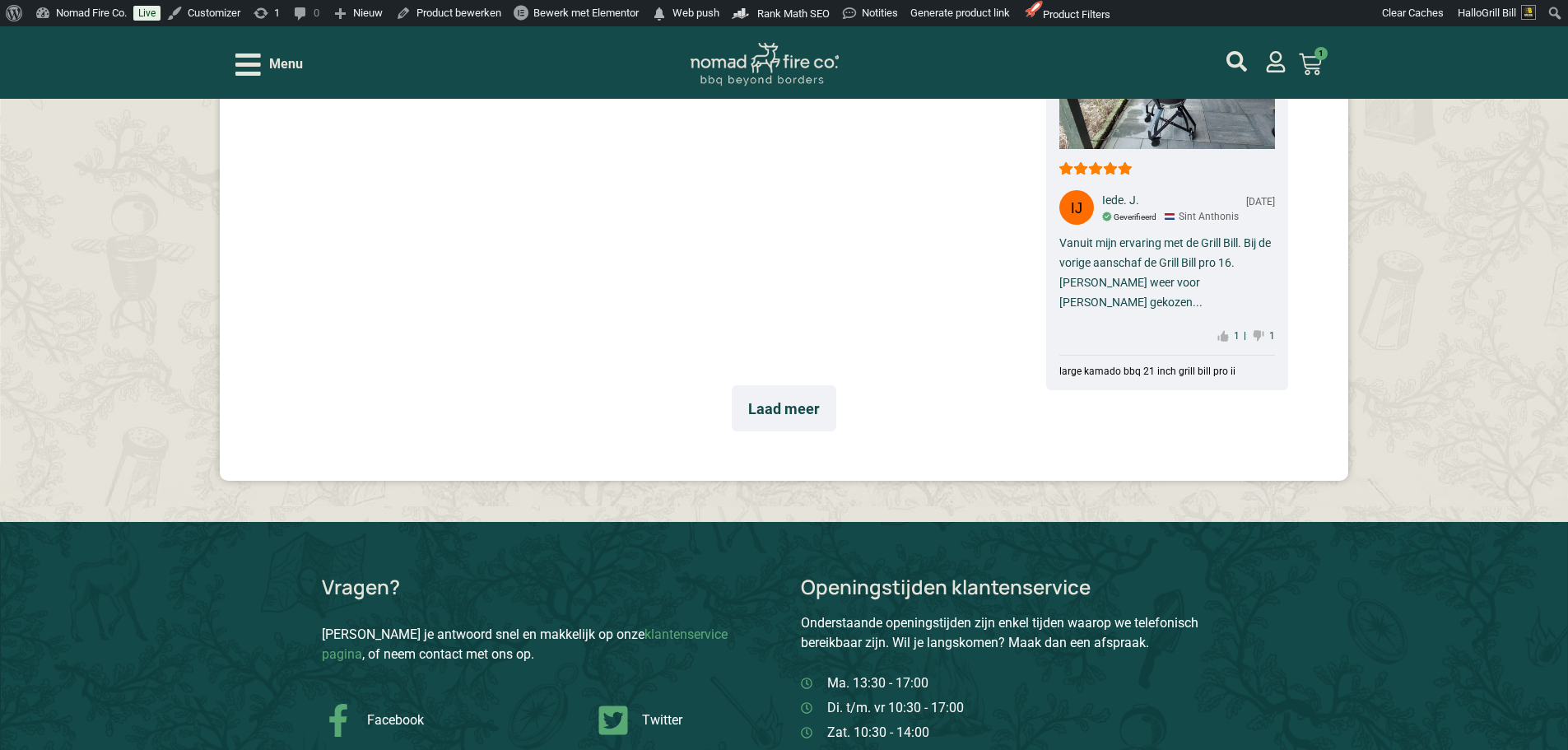
scroll to position [8437, 0]
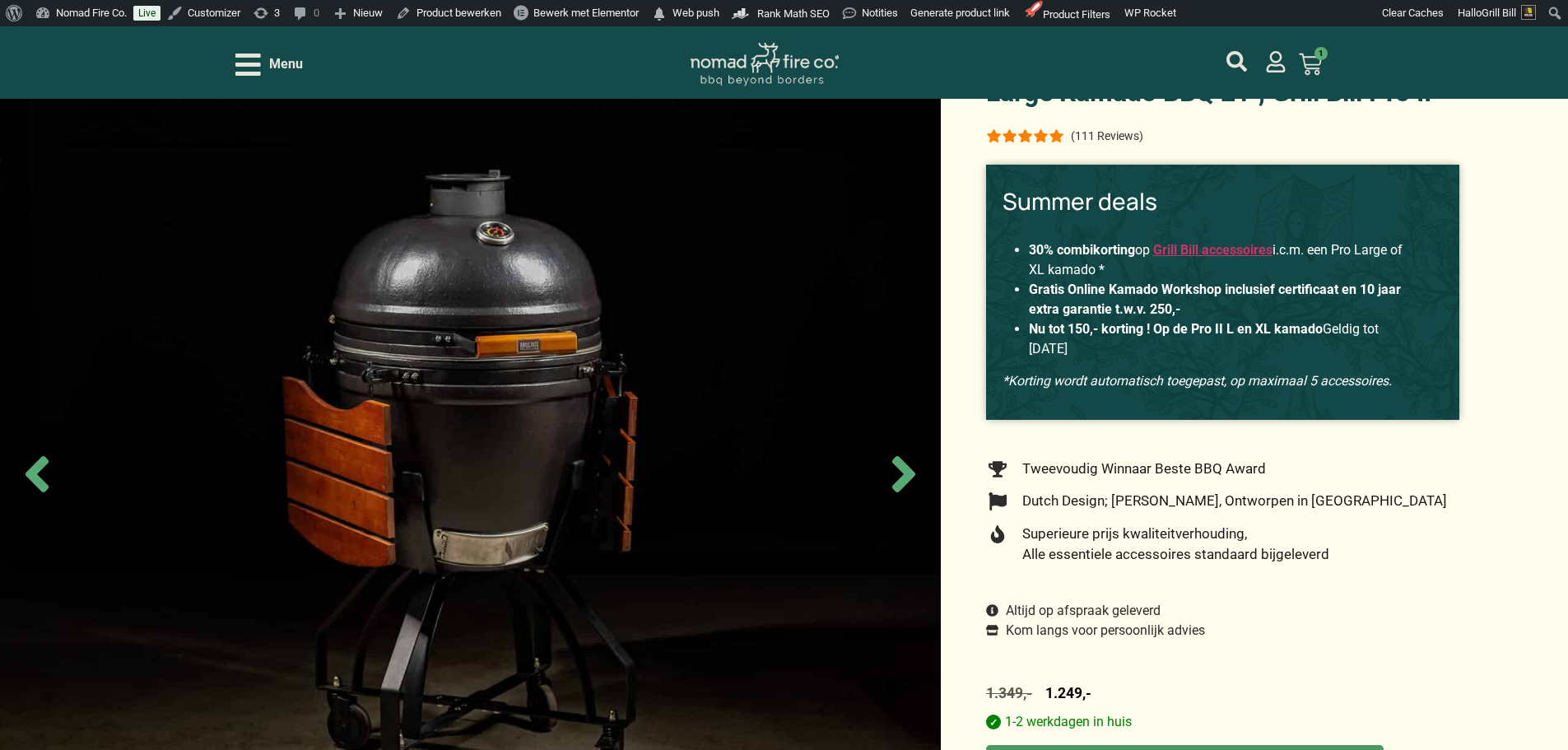
scroll to position [247, 0]
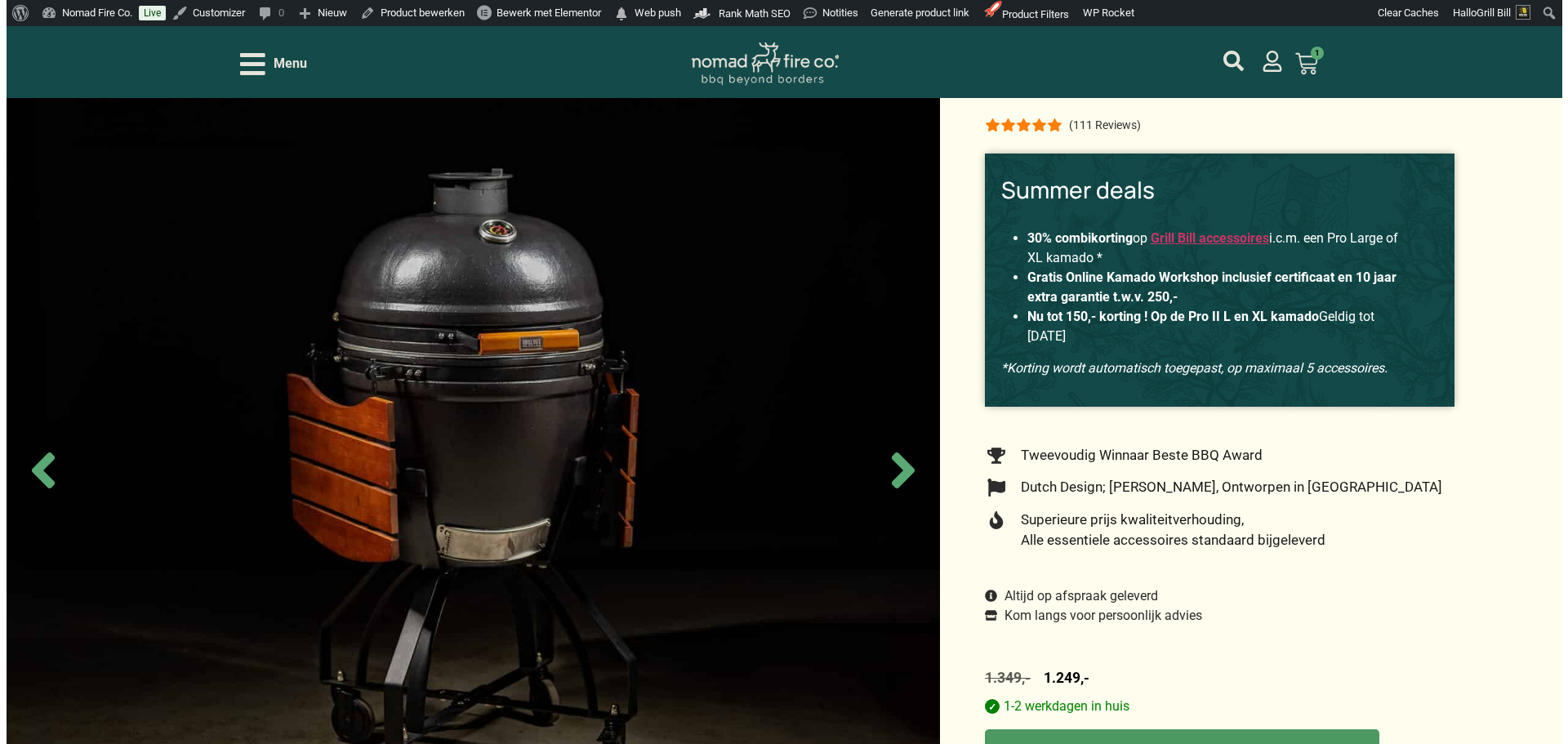
scroll to position [82, 0]
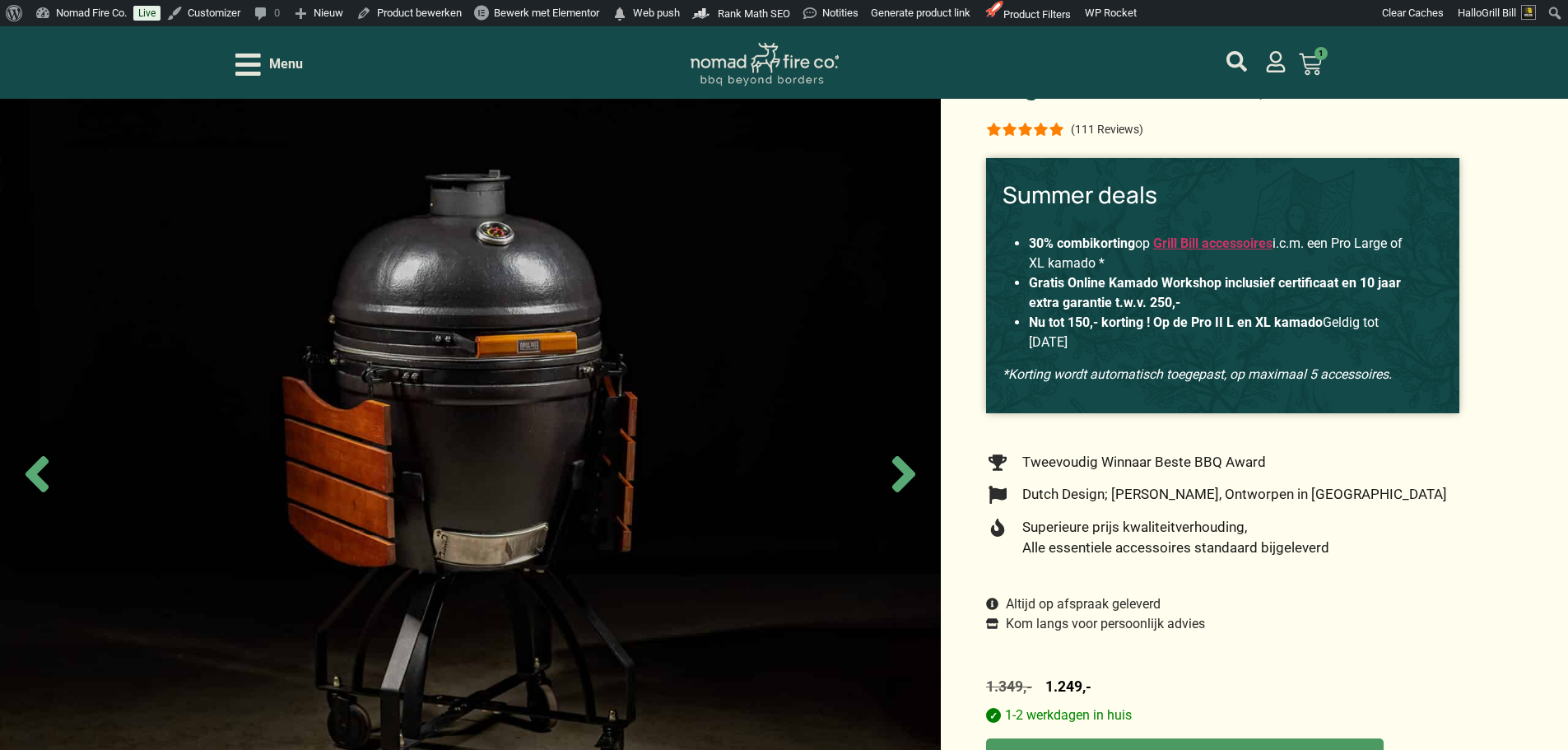
click at [276, 58] on span "Menu" at bounding box center [286, 64] width 33 height 20
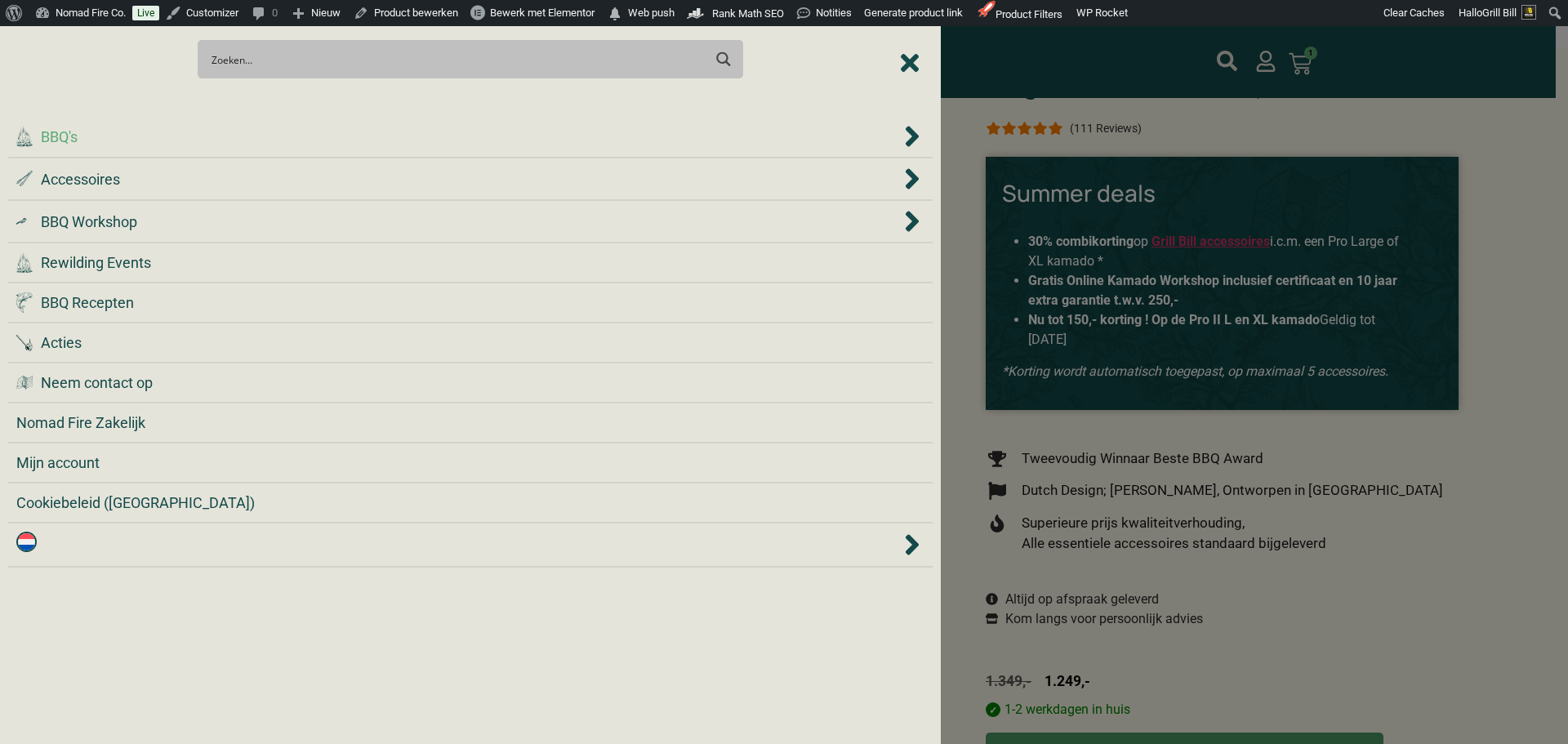
click at [269, 139] on div ".cls-1 { fill: #042e2c; } BBQ's" at bounding box center [458, 136] width 884 height 22
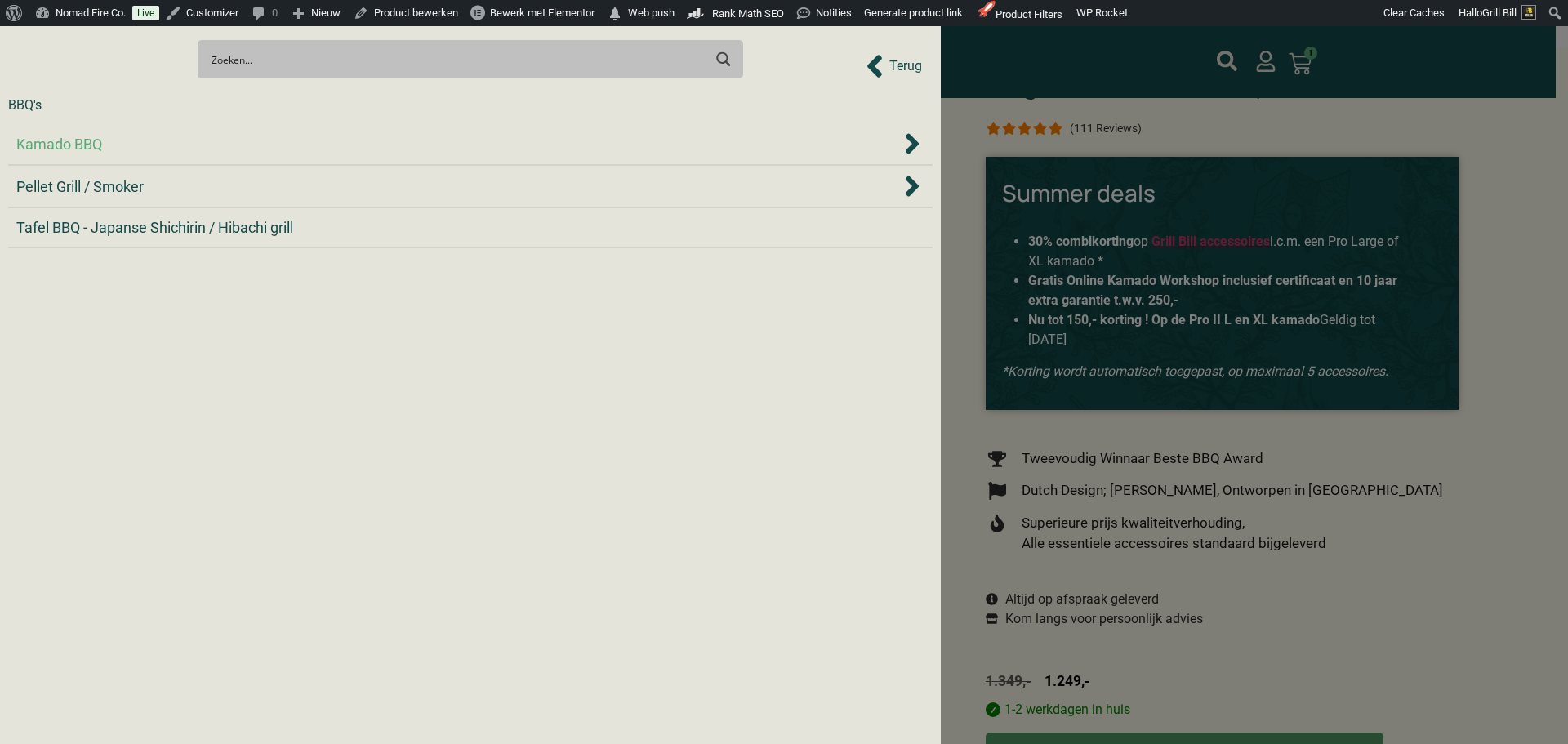
click at [267, 139] on div "Kamado BBQ" at bounding box center [458, 143] width 884 height 22
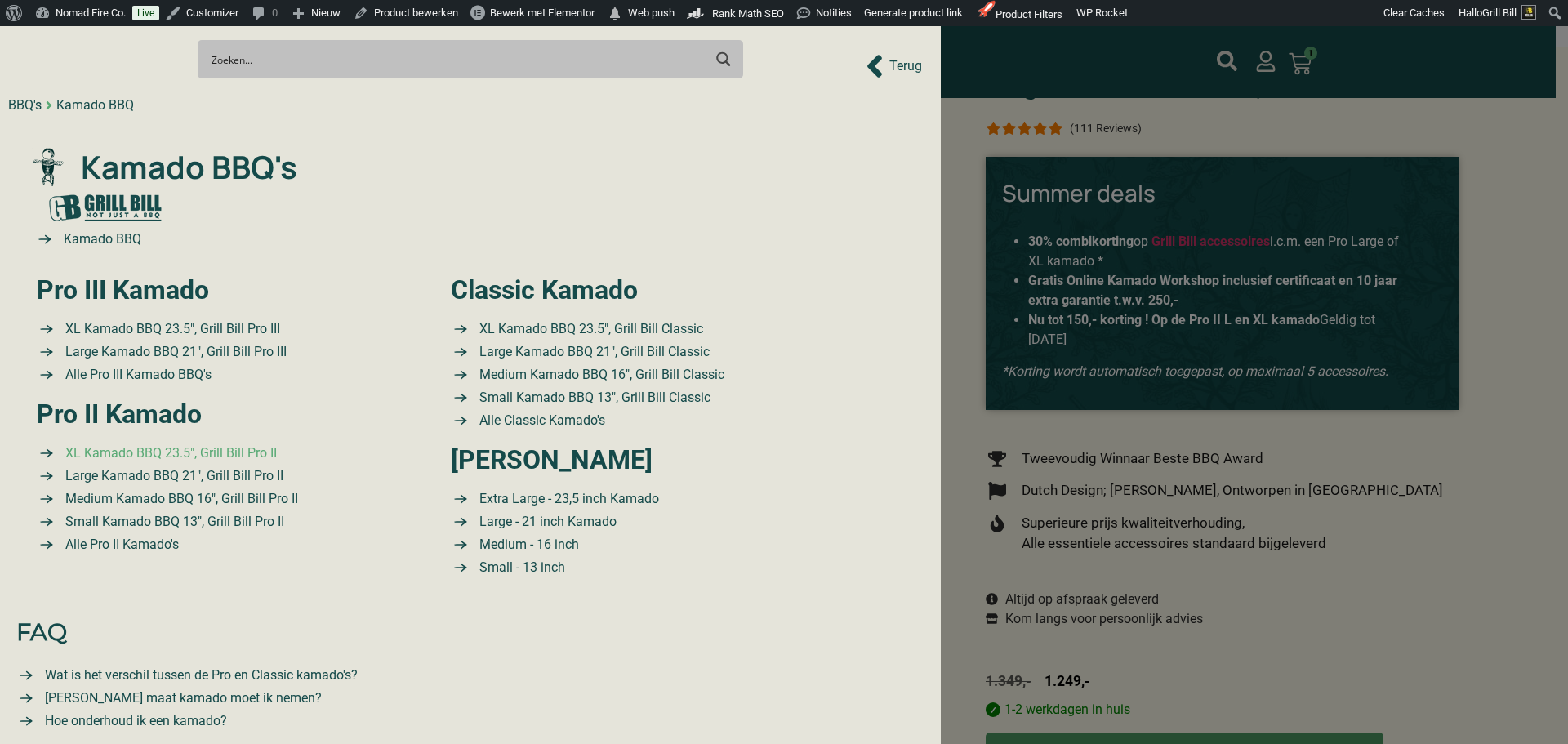
click at [184, 459] on span "XL Kamado BBQ 23.5″, Grill Bill Pro II" at bounding box center [170, 453] width 216 height 20
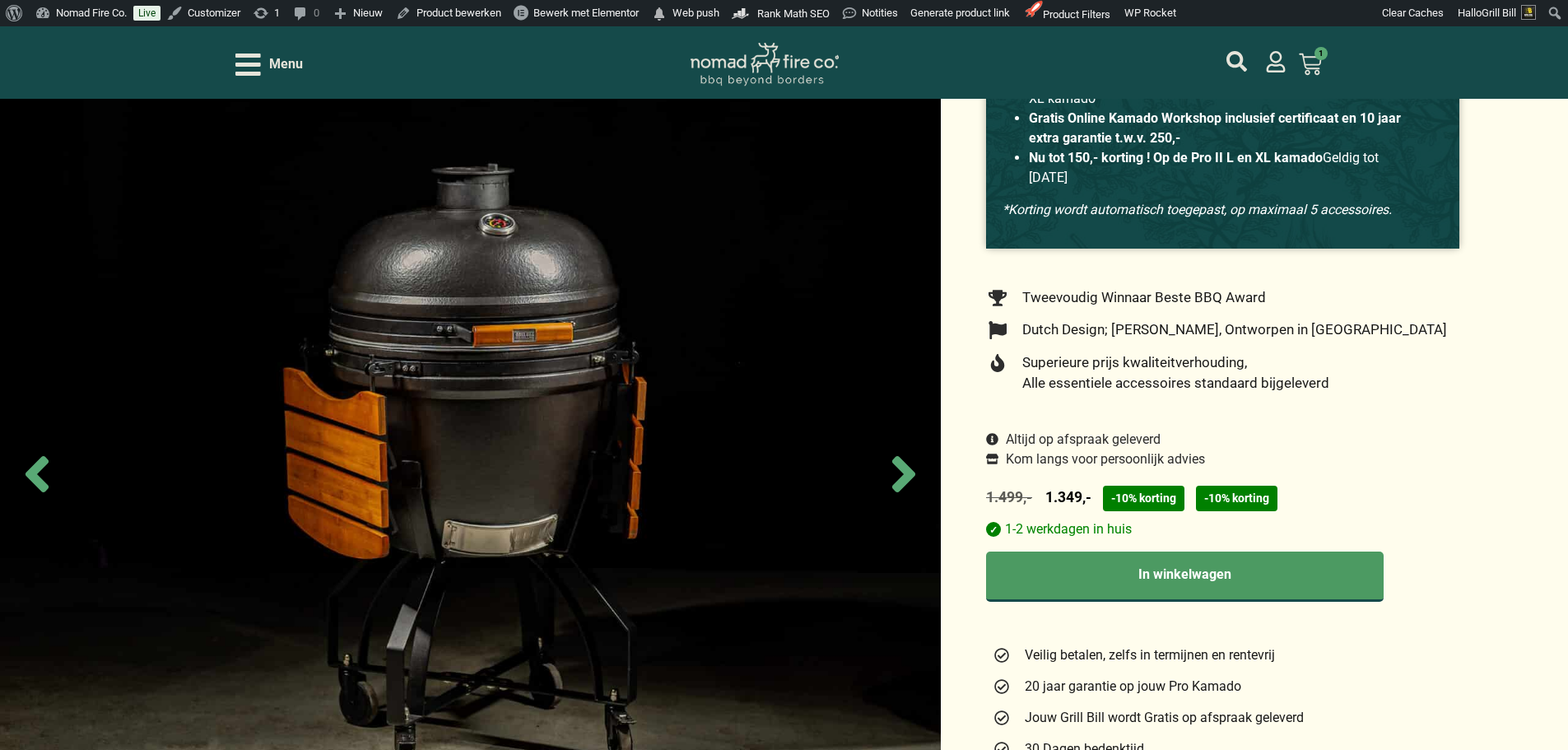
drag, startPoint x: 568, startPoint y: 75, endPoint x: 541, endPoint y: 80, distance: 27.5
click at [564, 74] on div "Menu" at bounding box center [455, 65] width 438 height 29
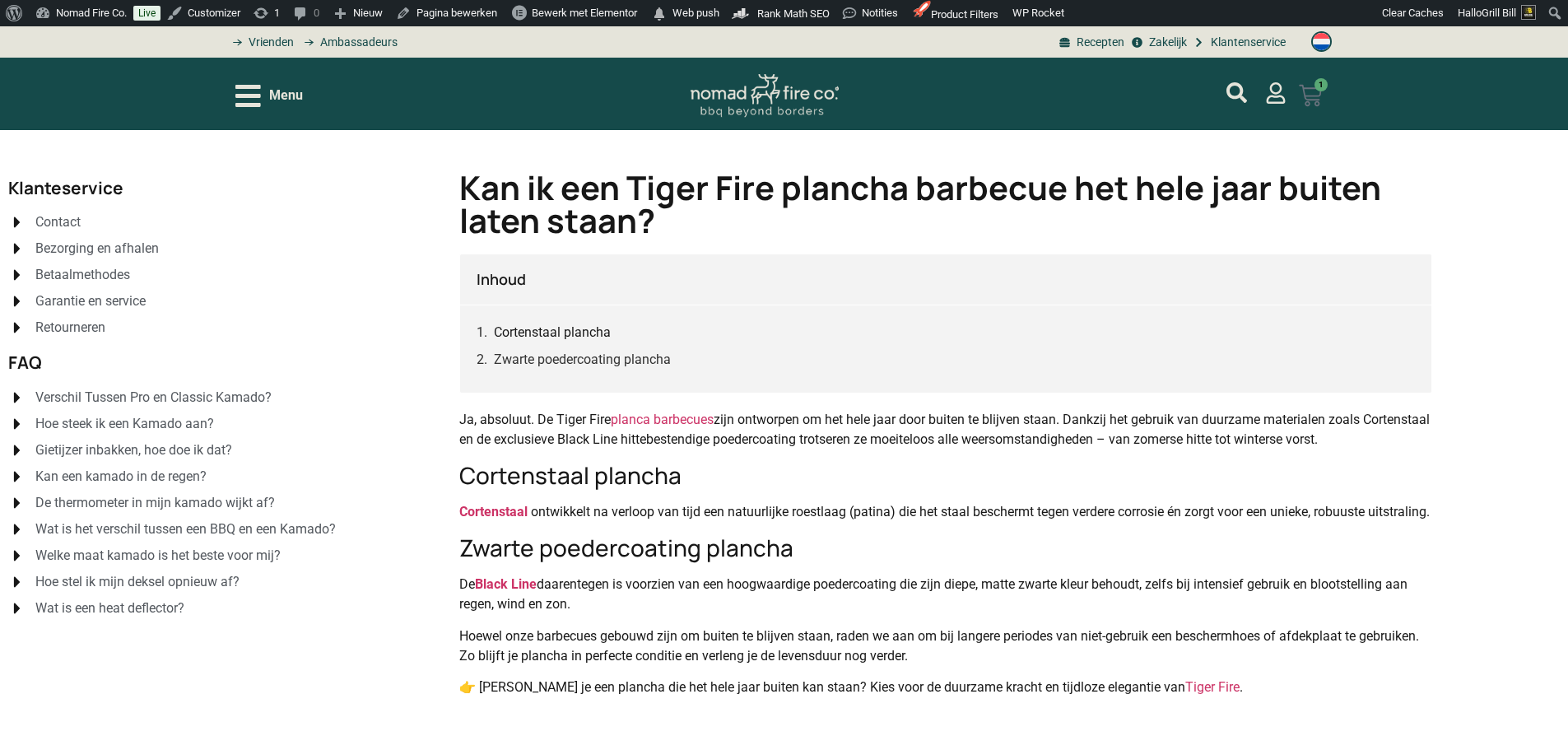
click at [1309, 96] on icon at bounding box center [1310, 96] width 22 height 21
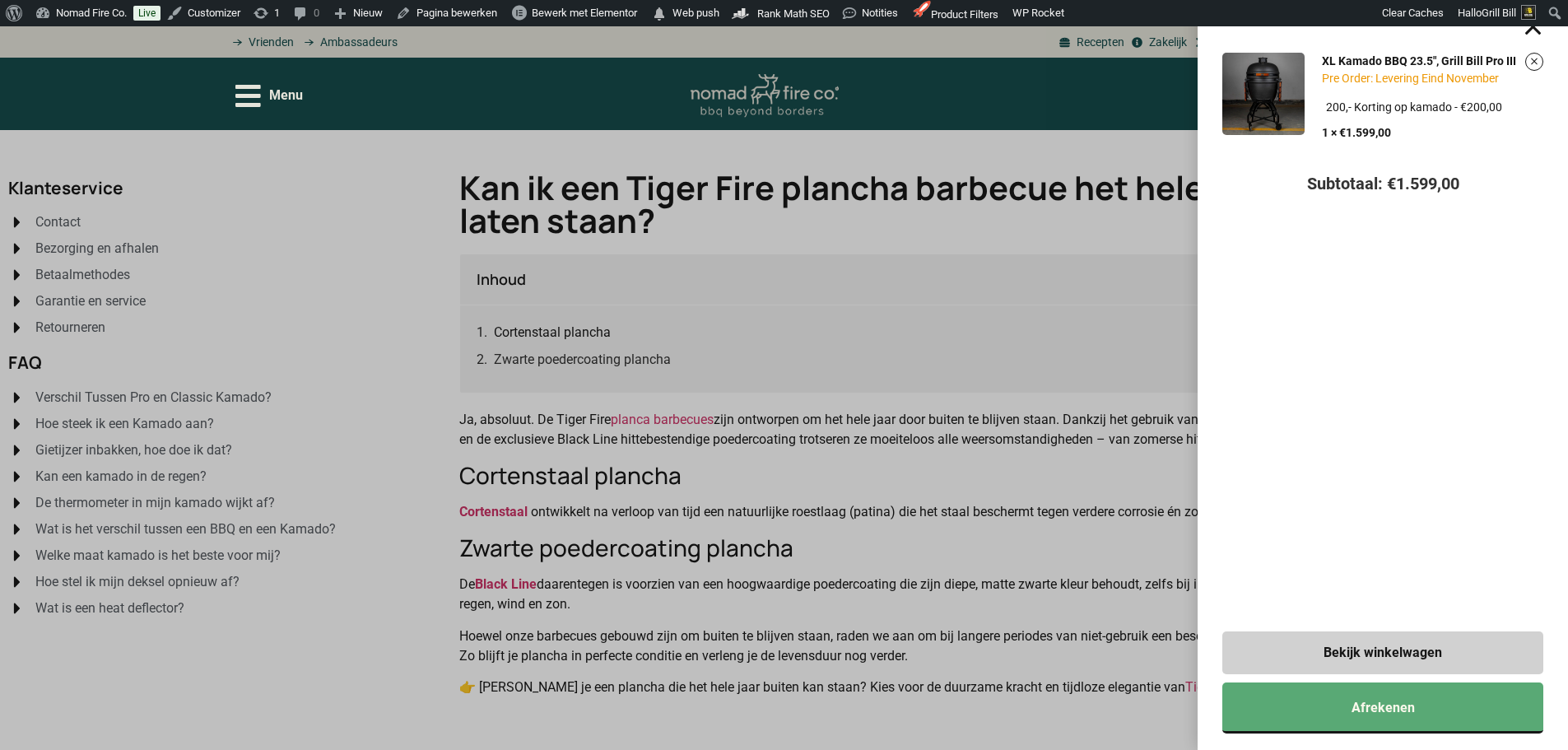
drag, startPoint x: 1089, startPoint y: 309, endPoint x: 1090, endPoint y: 295, distance: 14.0
click at [1090, 309] on div "XL Kamado BBQ 23.5", Grill Bill Pro III Pre Order: Levering Eind November Kies …" at bounding box center [784, 375] width 1568 height 750
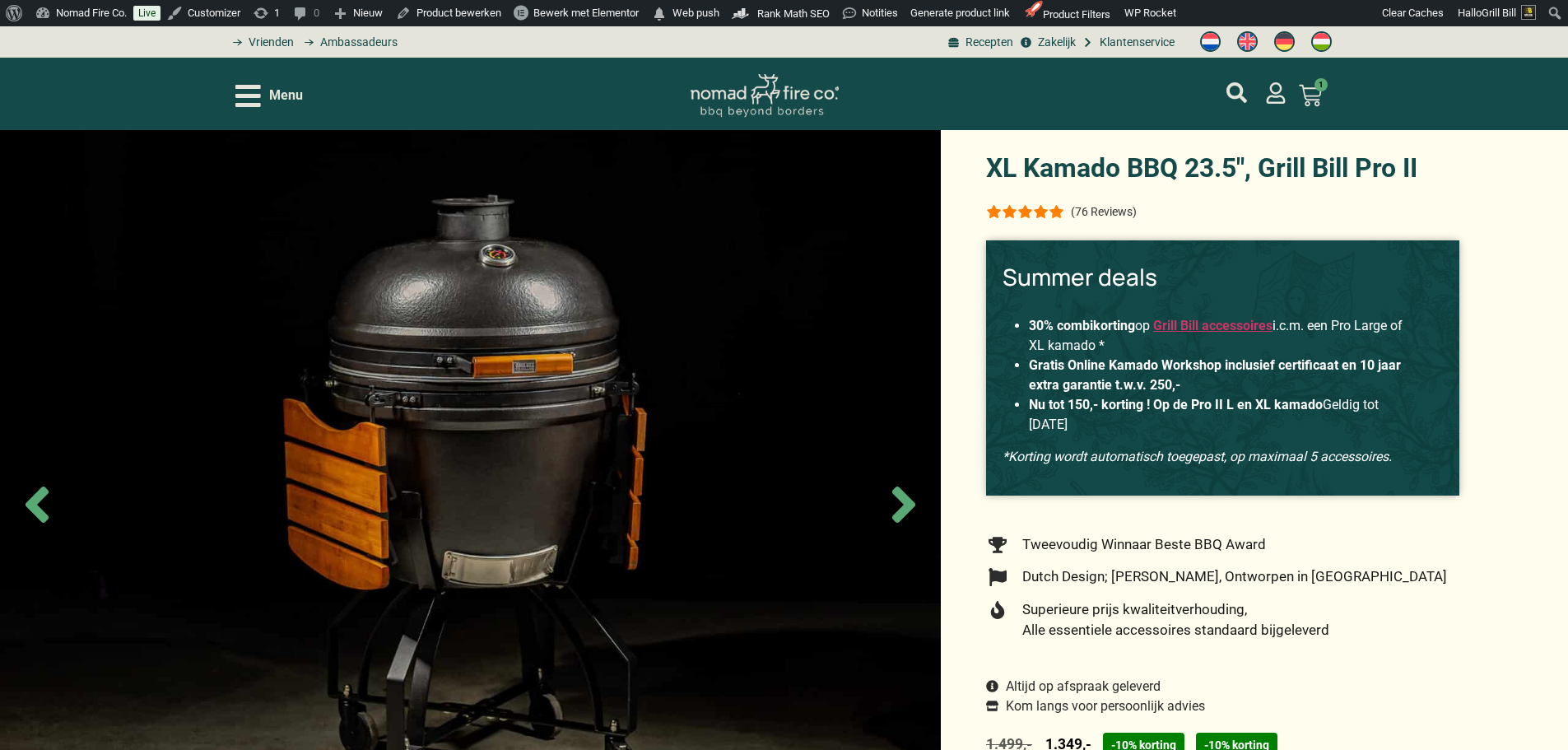
click at [1092, 215] on div "(76 Reviews)" at bounding box center [1103, 211] width 66 height 16
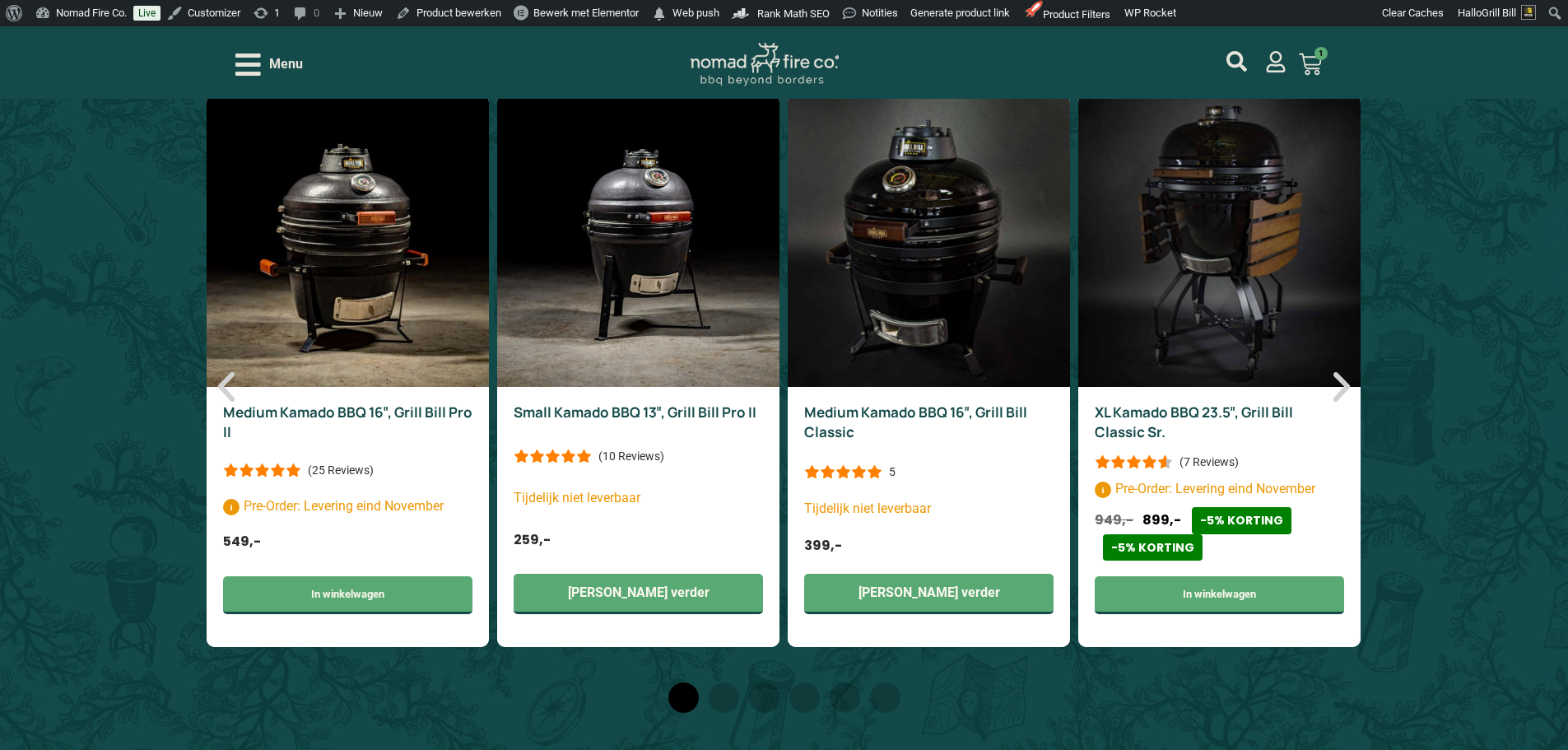
scroll to position [6245, 0]
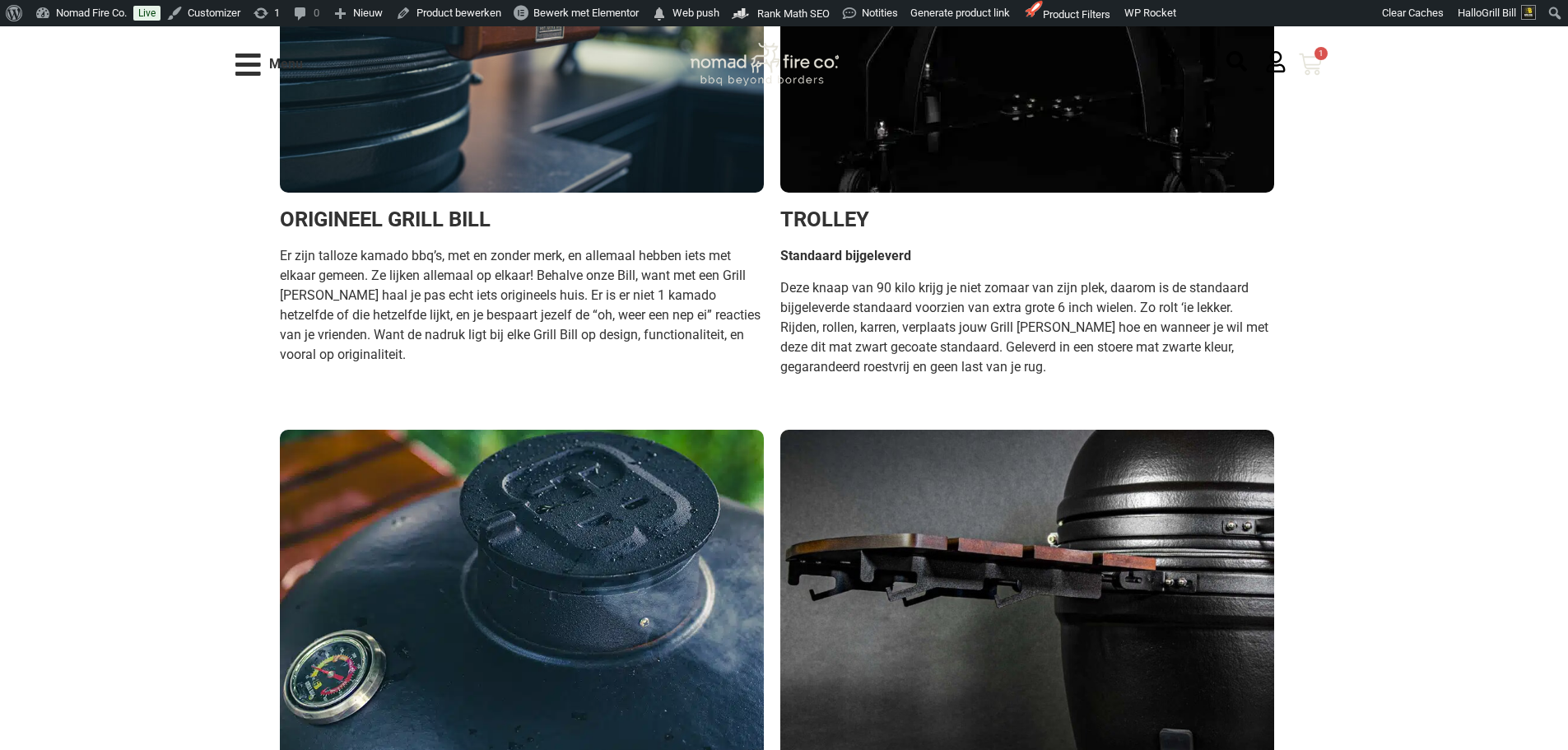
scroll to position [4186, 0]
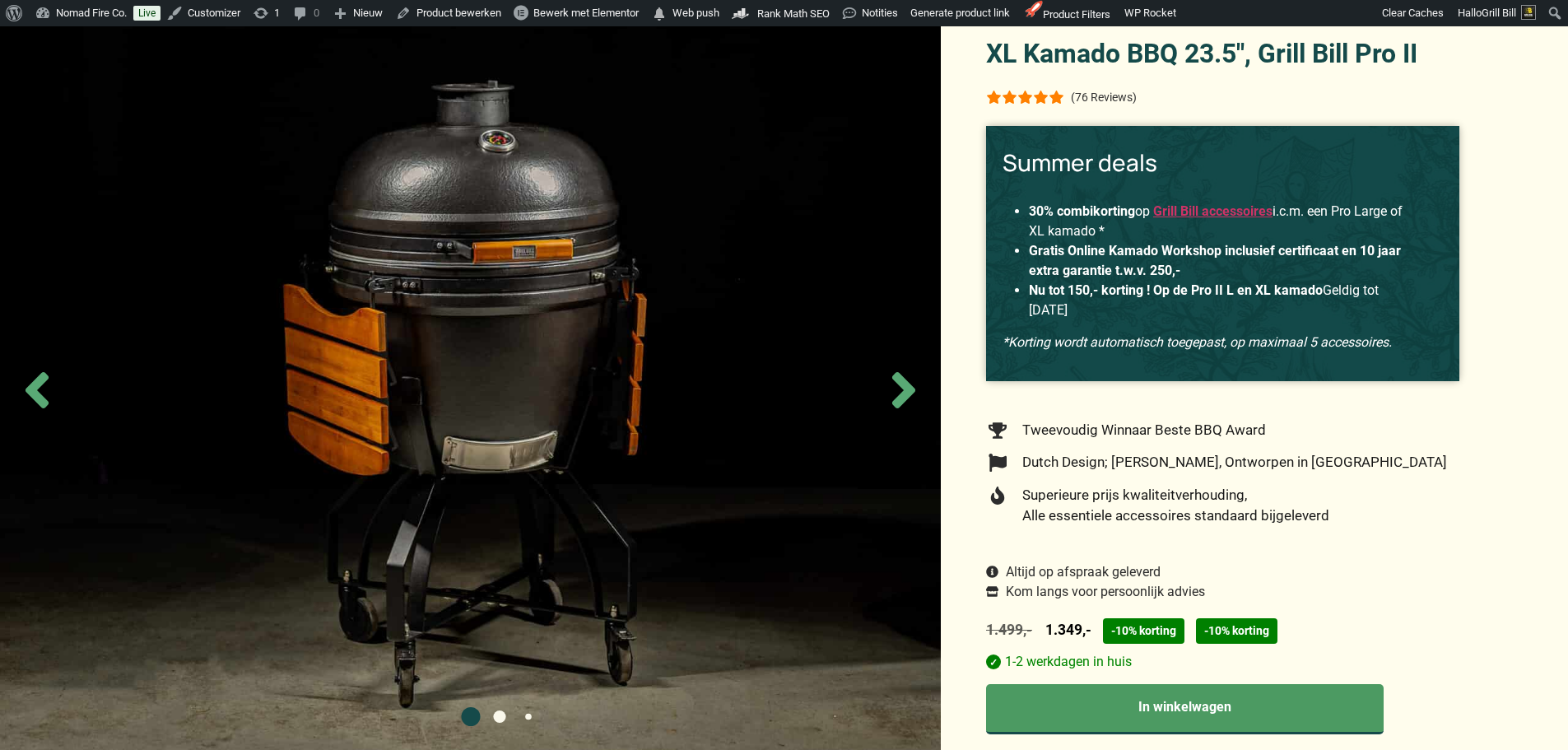
scroll to position [247, 0]
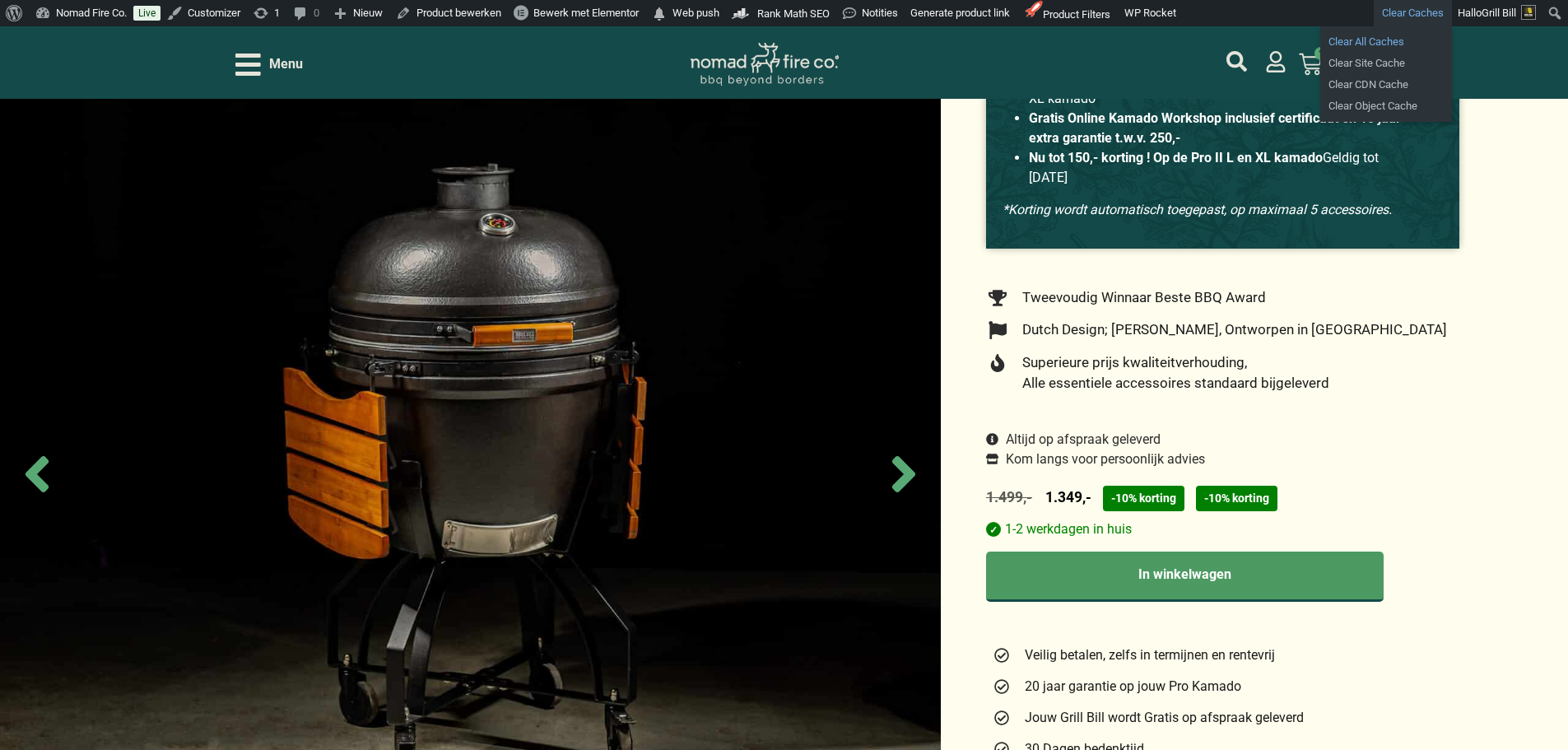
click at [1366, 41] on link "Clear All Caches" at bounding box center [1387, 42] width 132 height 21
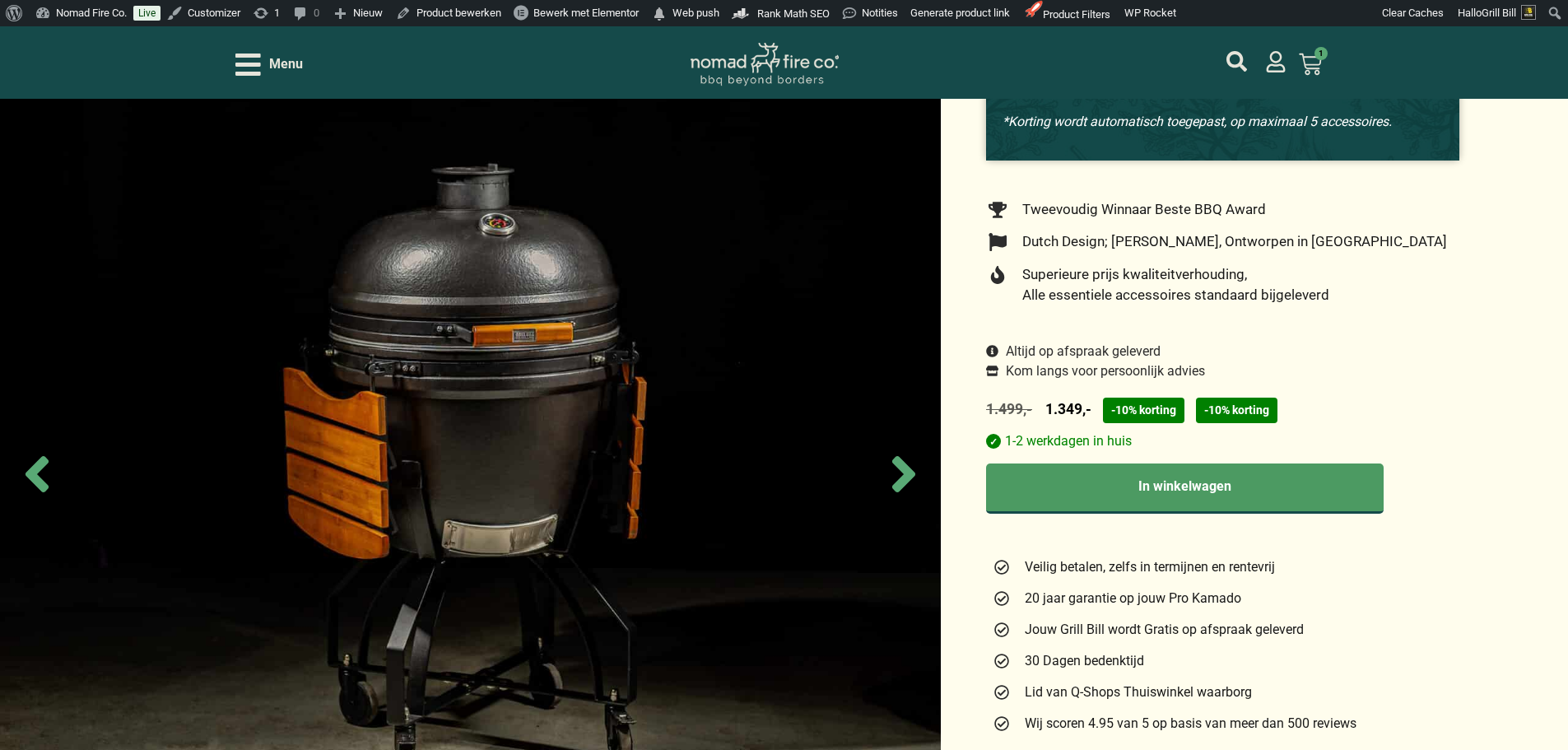
scroll to position [330, 0]
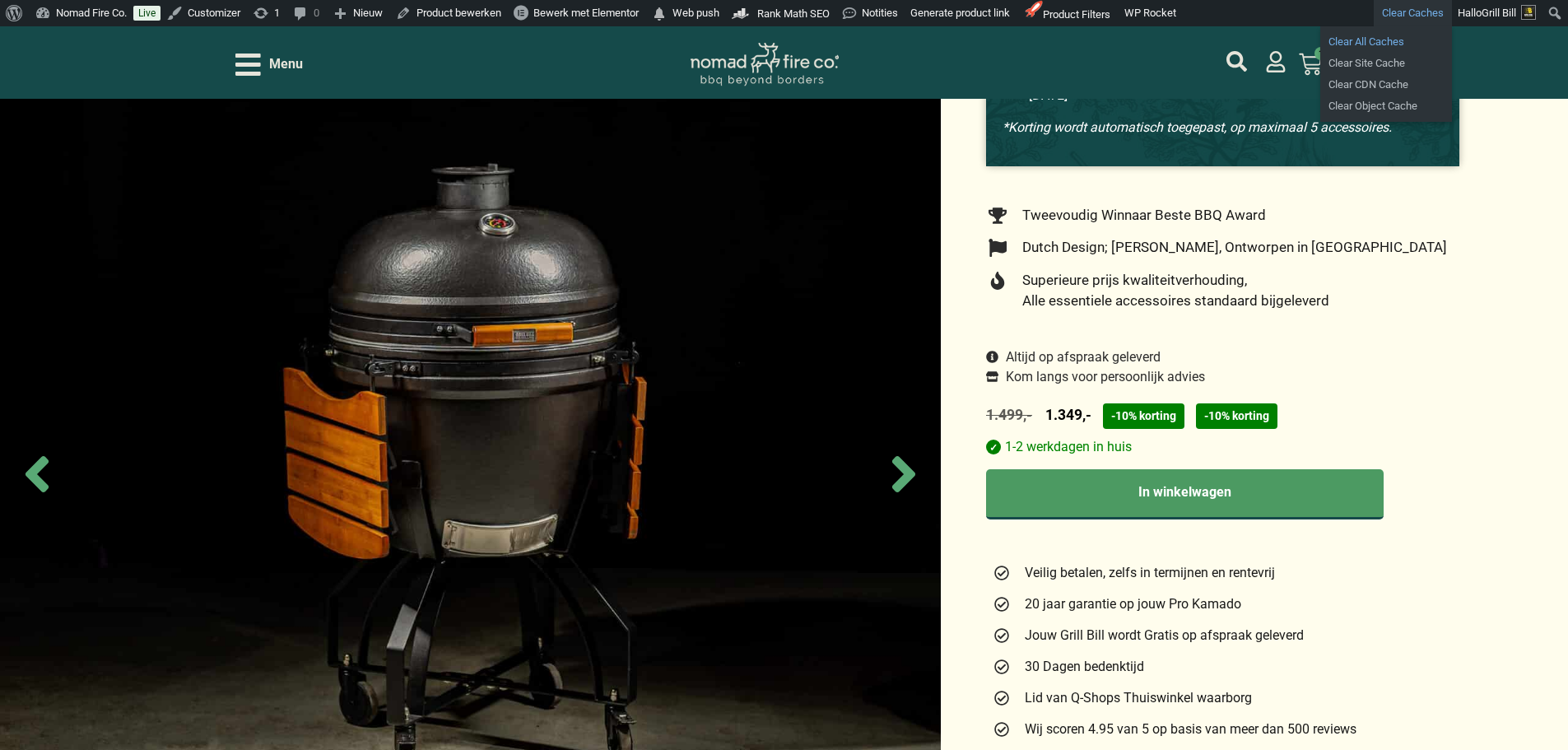
click at [1374, 45] on link "Clear All Caches" at bounding box center [1387, 42] width 132 height 21
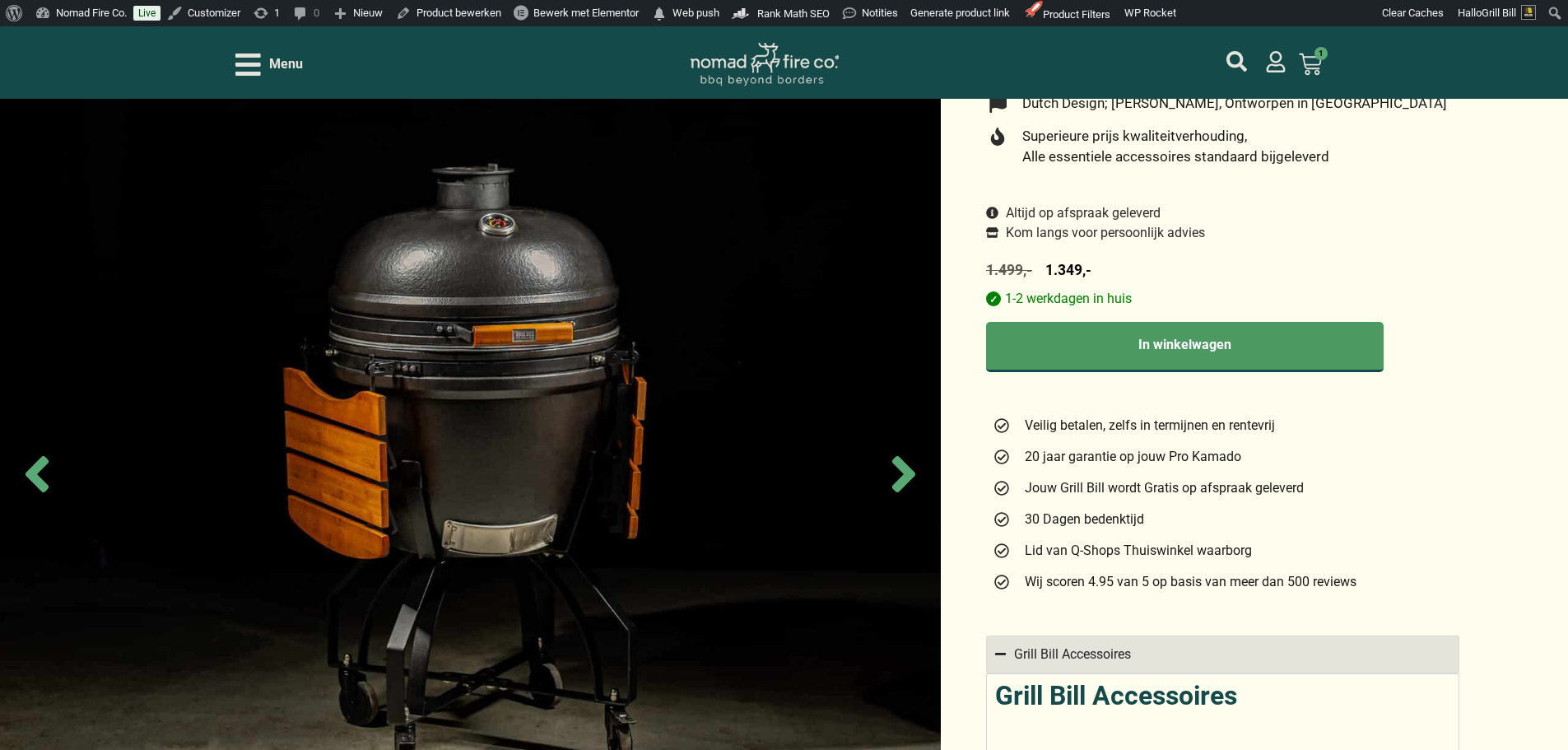
scroll to position [494, 0]
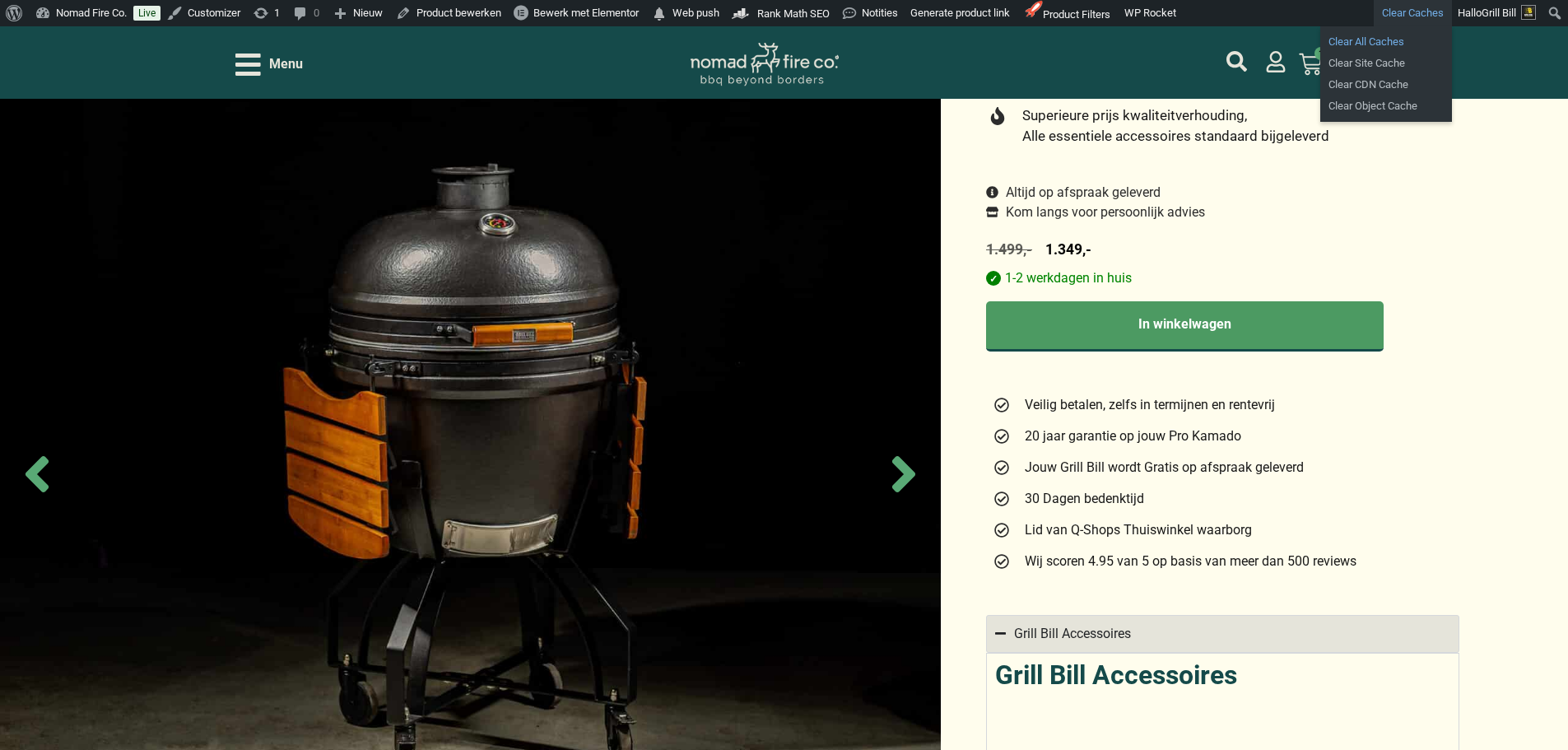
click at [1378, 41] on link "Clear All Caches" at bounding box center [1387, 42] width 132 height 21
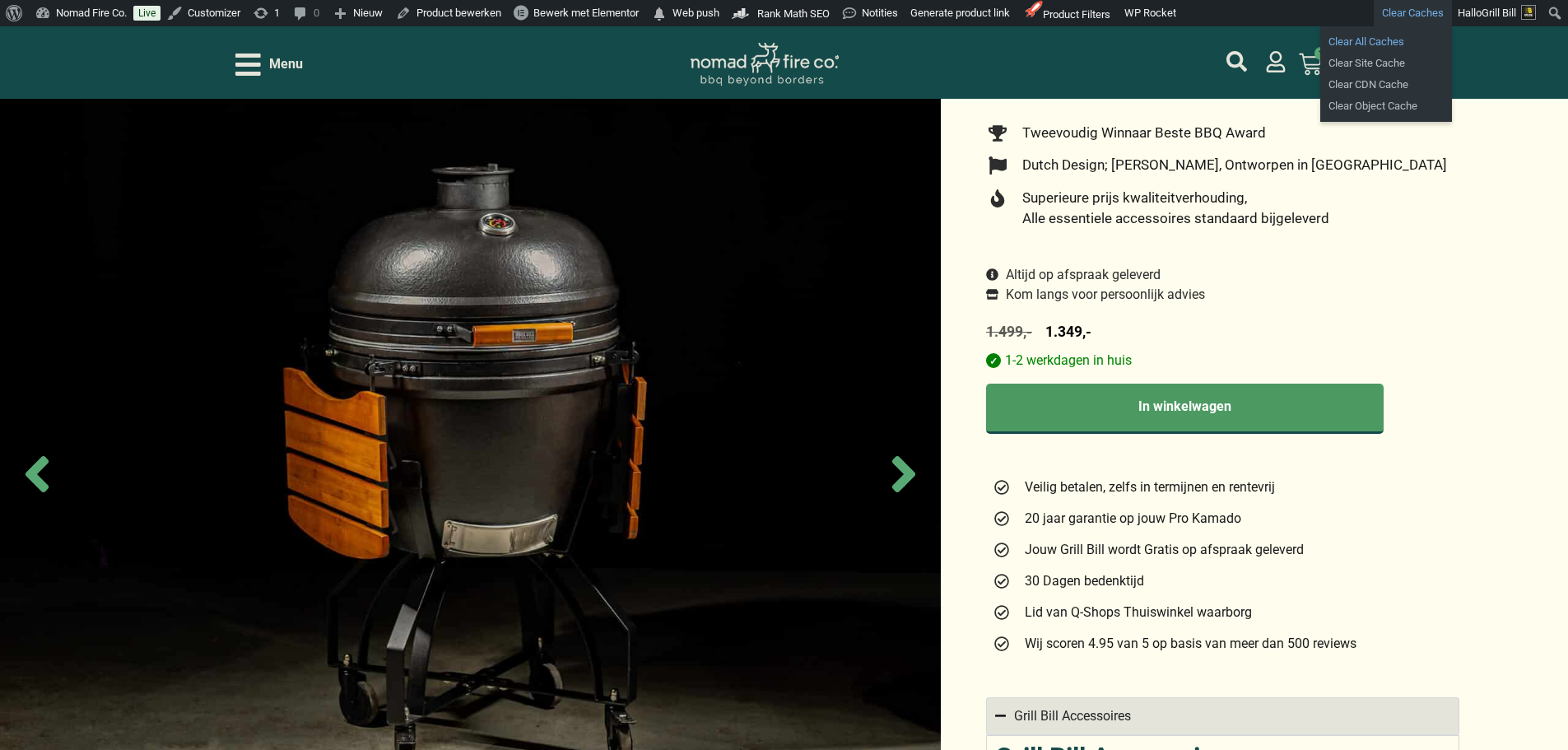
click at [1360, 45] on link "Clear All Caches" at bounding box center [1387, 42] width 132 height 21
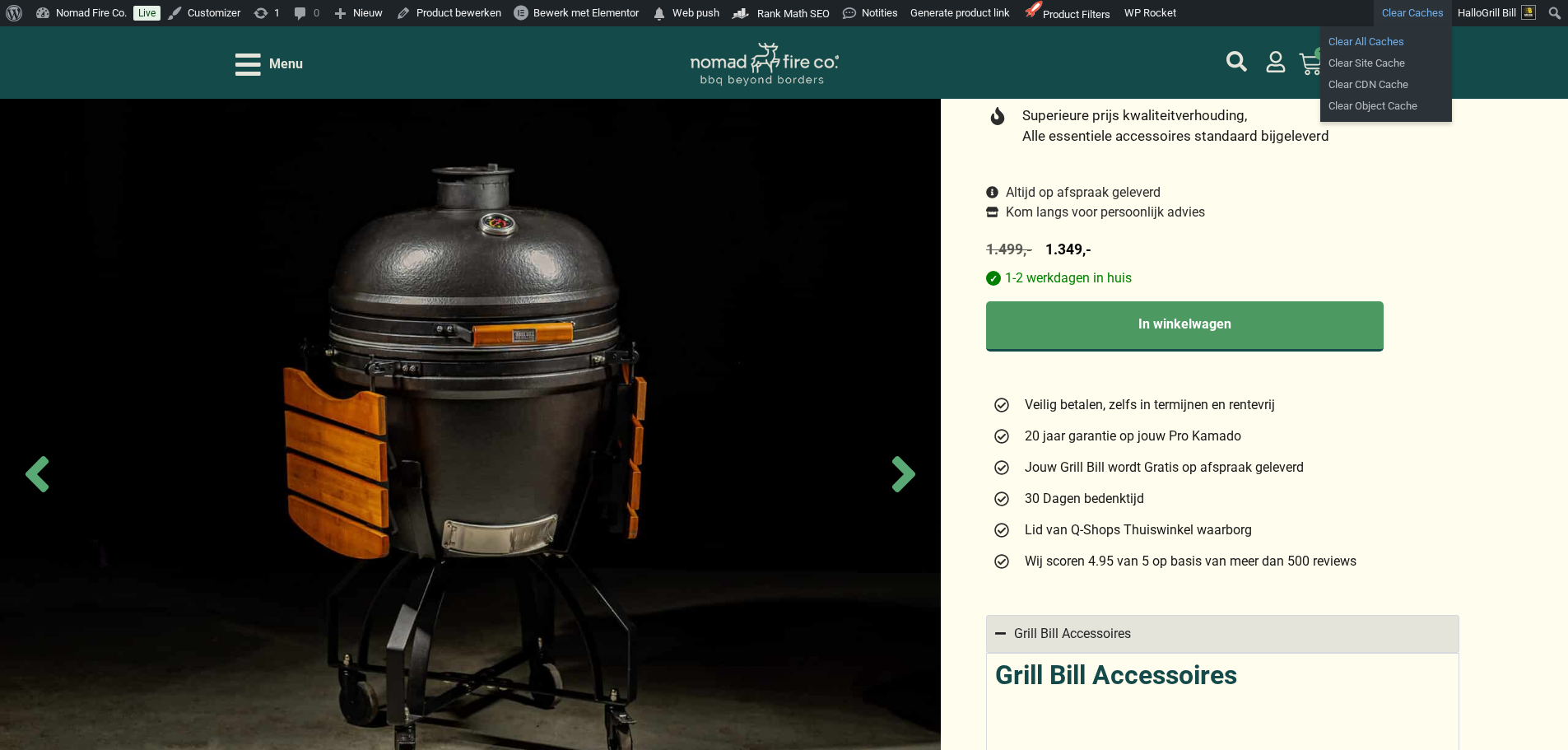
click at [1356, 34] on link "Clear All Caches" at bounding box center [1387, 42] width 132 height 21
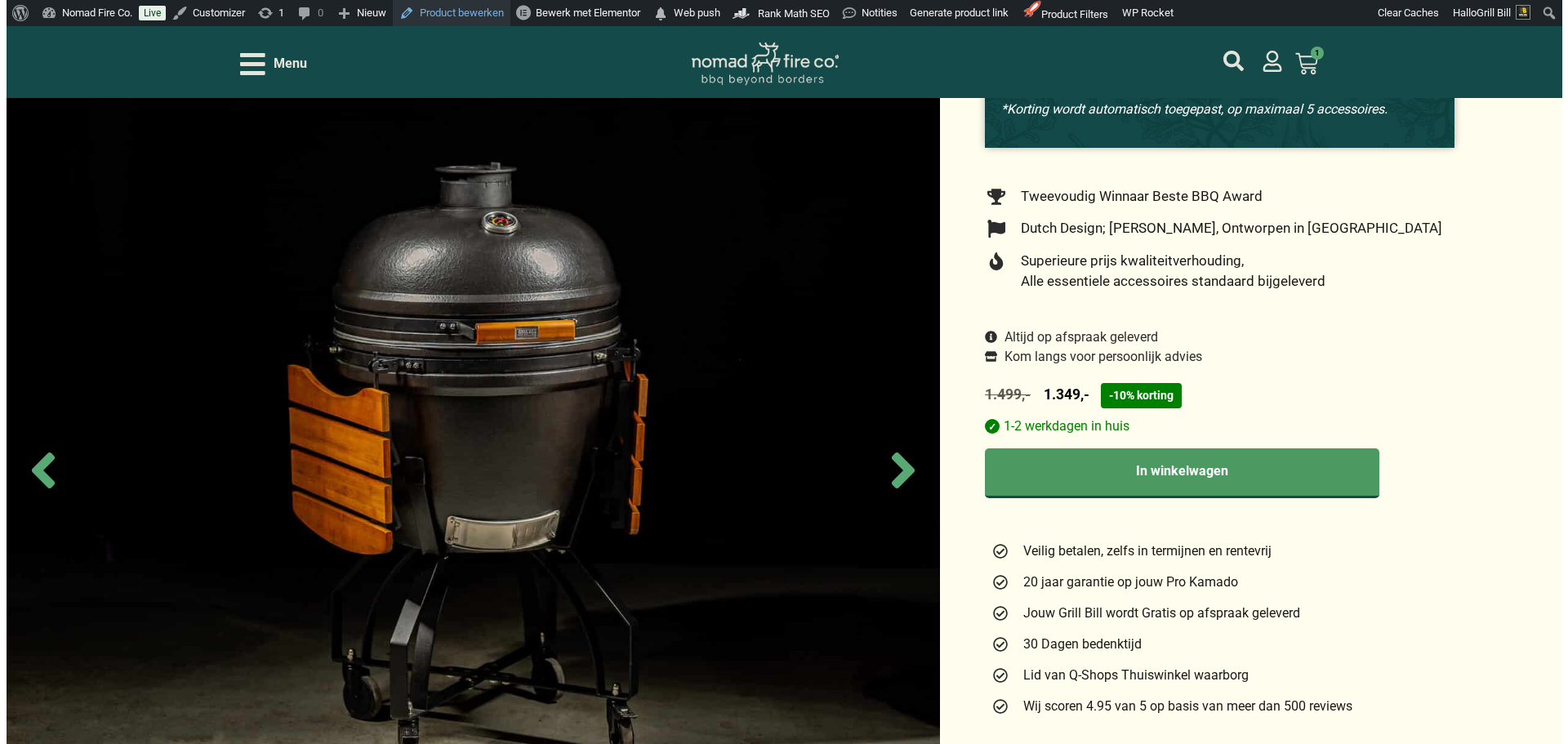
scroll to position [327, 0]
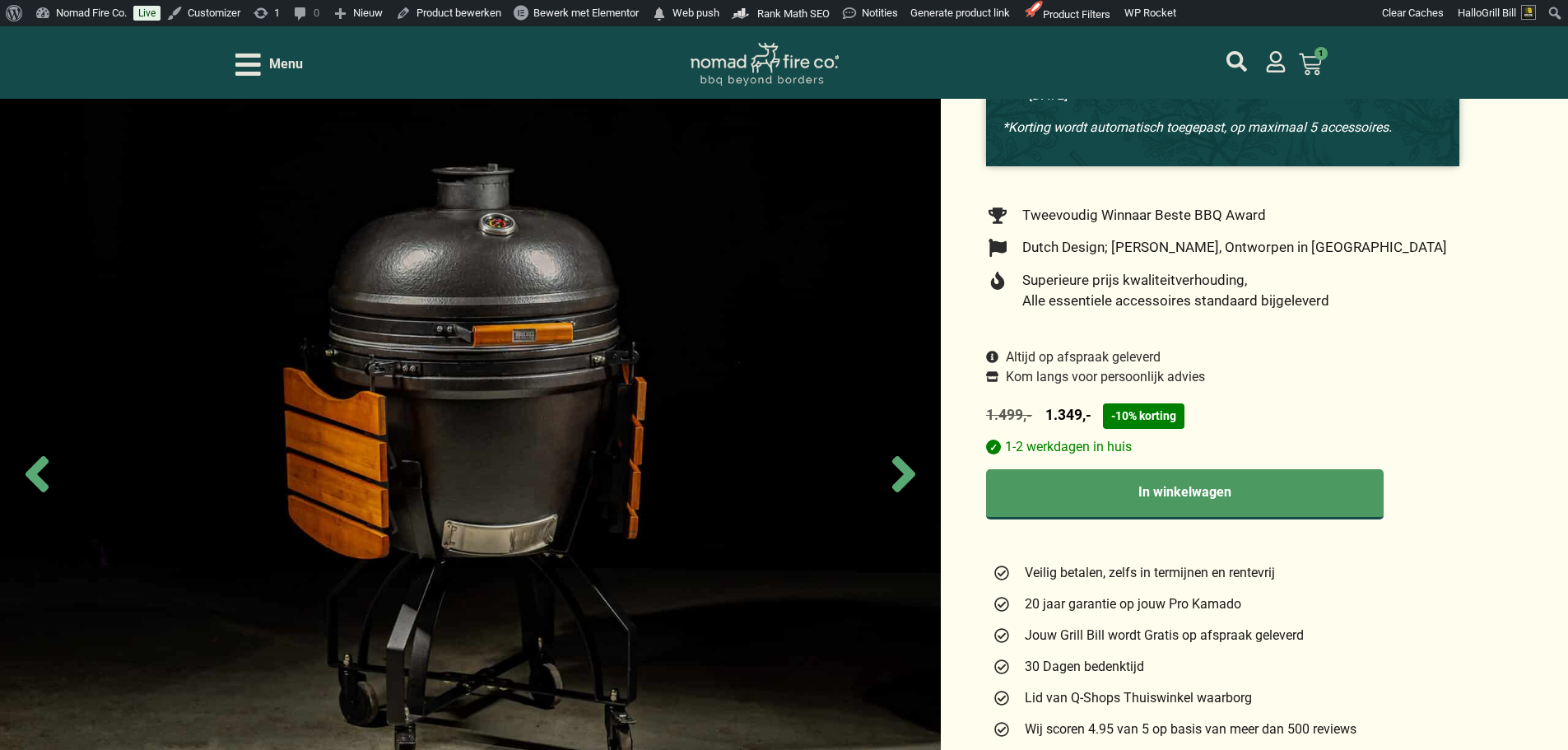
click at [285, 70] on span "Menu" at bounding box center [286, 64] width 33 height 20
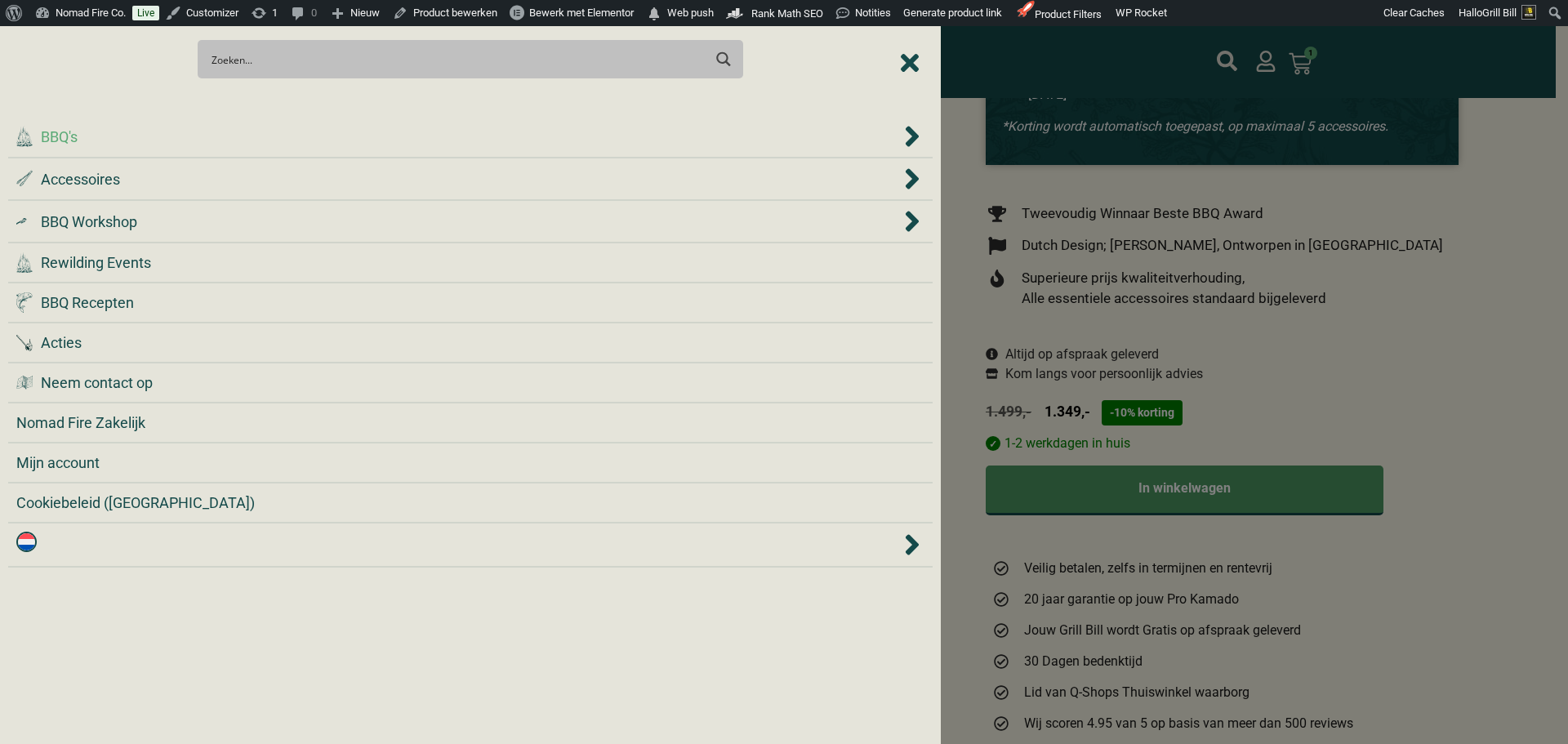
click at [252, 139] on div ".cls-1 { fill: #042e2c; } BBQ's" at bounding box center [458, 136] width 884 height 22
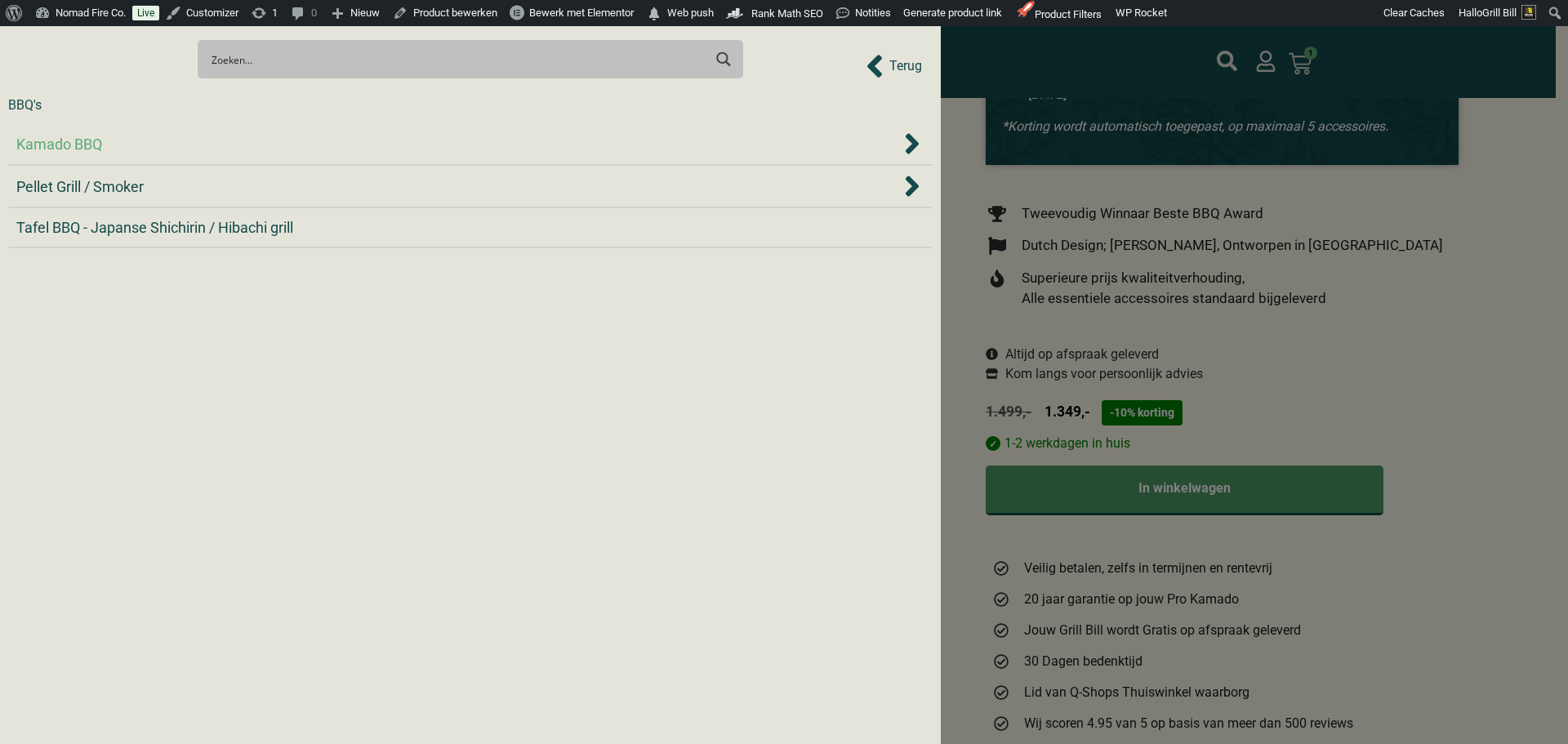
click at [208, 144] on div "Kamado BBQ" at bounding box center [458, 143] width 884 height 22
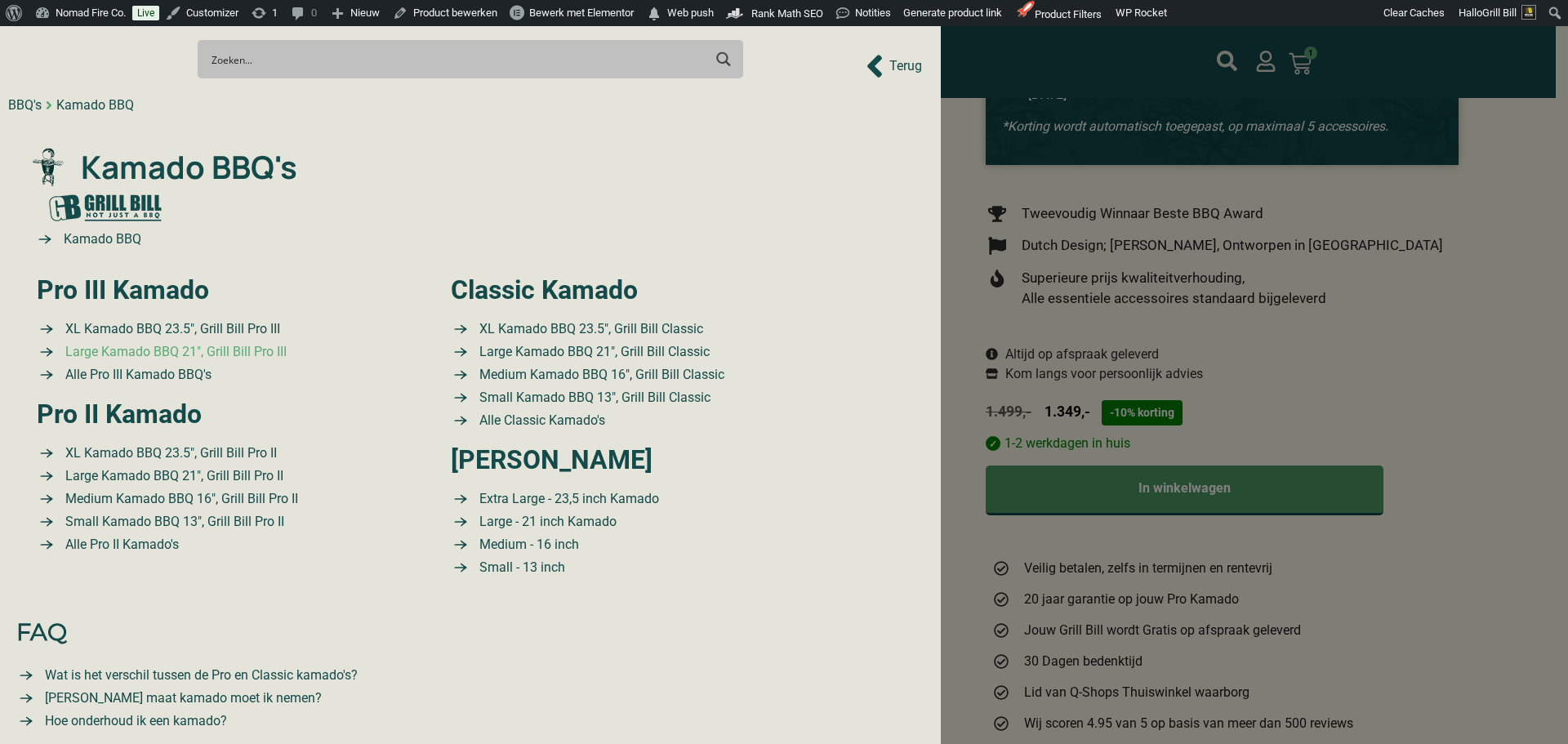
click at [189, 347] on span "Large Kamado BBQ 21″, Grill Bill Pro III" at bounding box center [174, 352] width 225 height 20
click at [152, 469] on span "Large Kamado BBQ 21″, Grill Bill Pro II" at bounding box center [172, 476] width 222 height 20
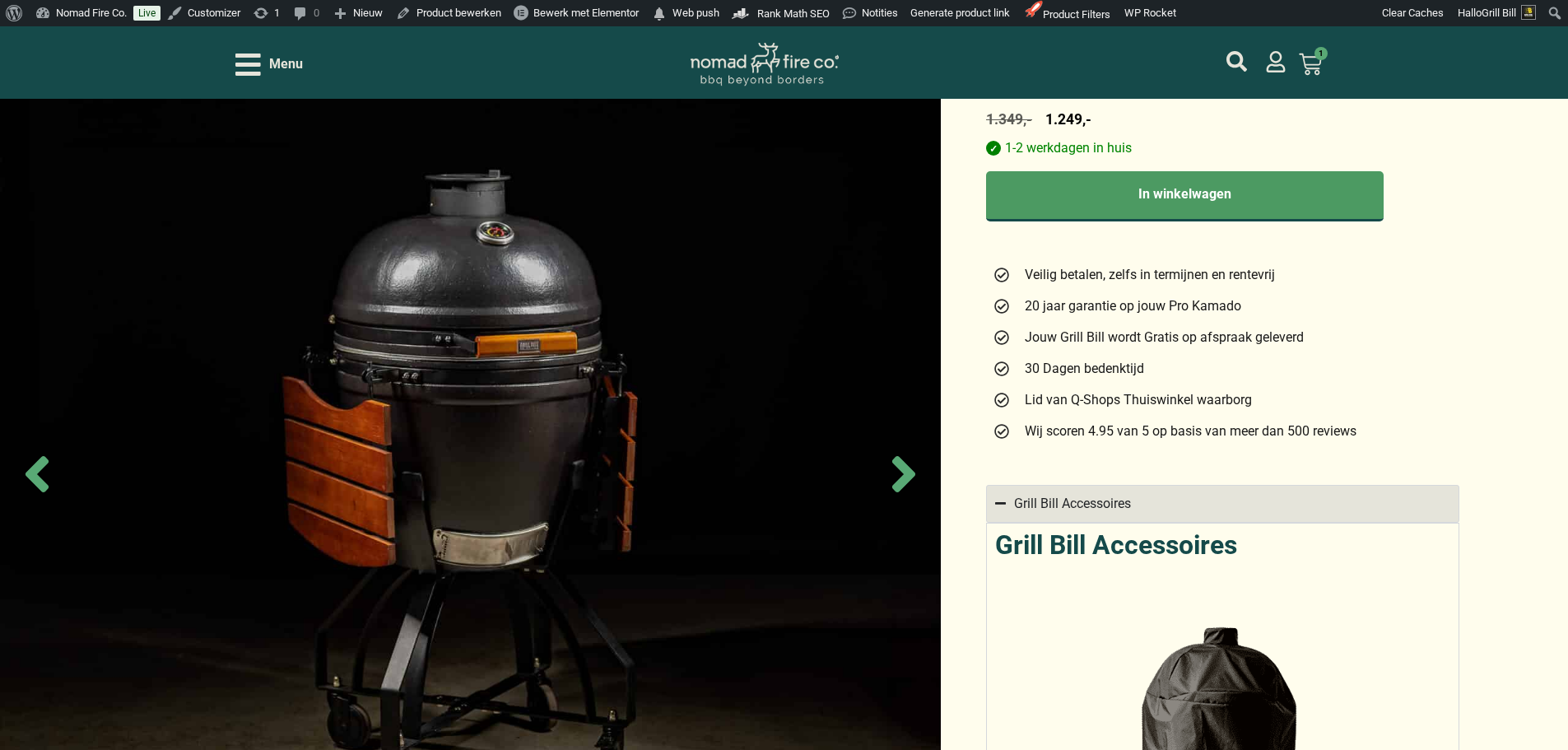
scroll to position [659, 0]
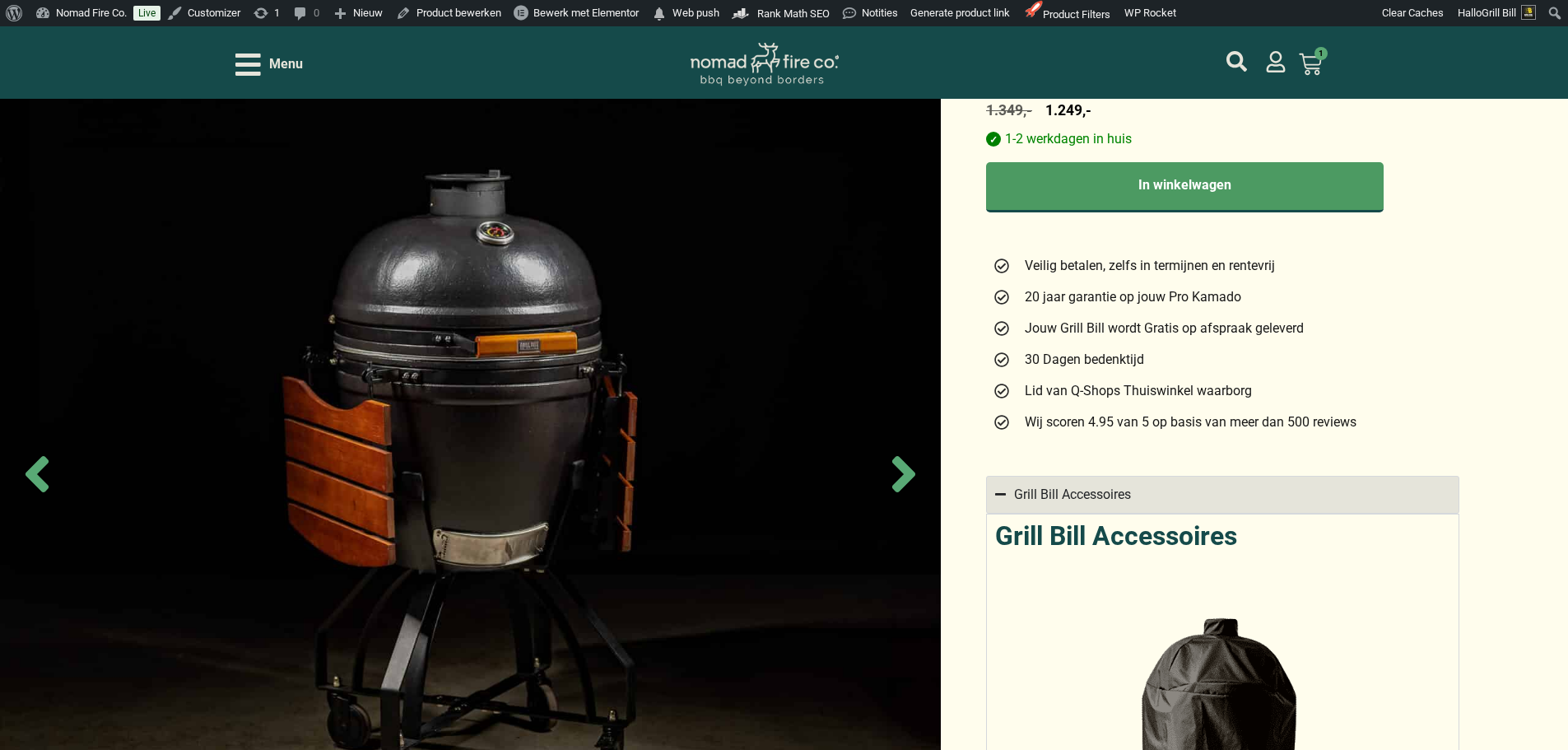
click at [1522, 373] on div "Large Kamado BBQ 21″, Grill Bill Pro II (111 Reviews) Summer deals 30% combikor…" at bounding box center [784, 407] width 1568 height 1872
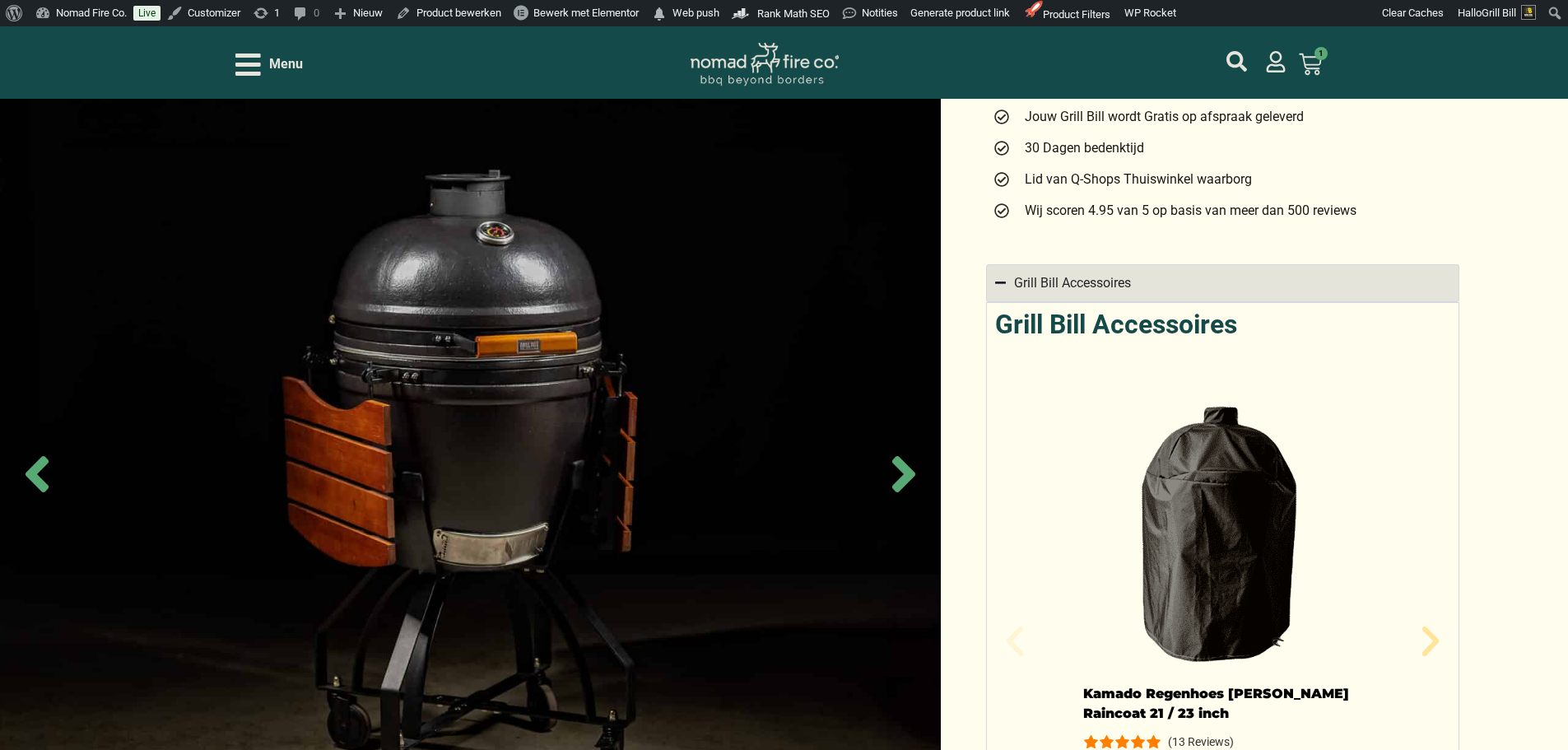
scroll to position [576, 0]
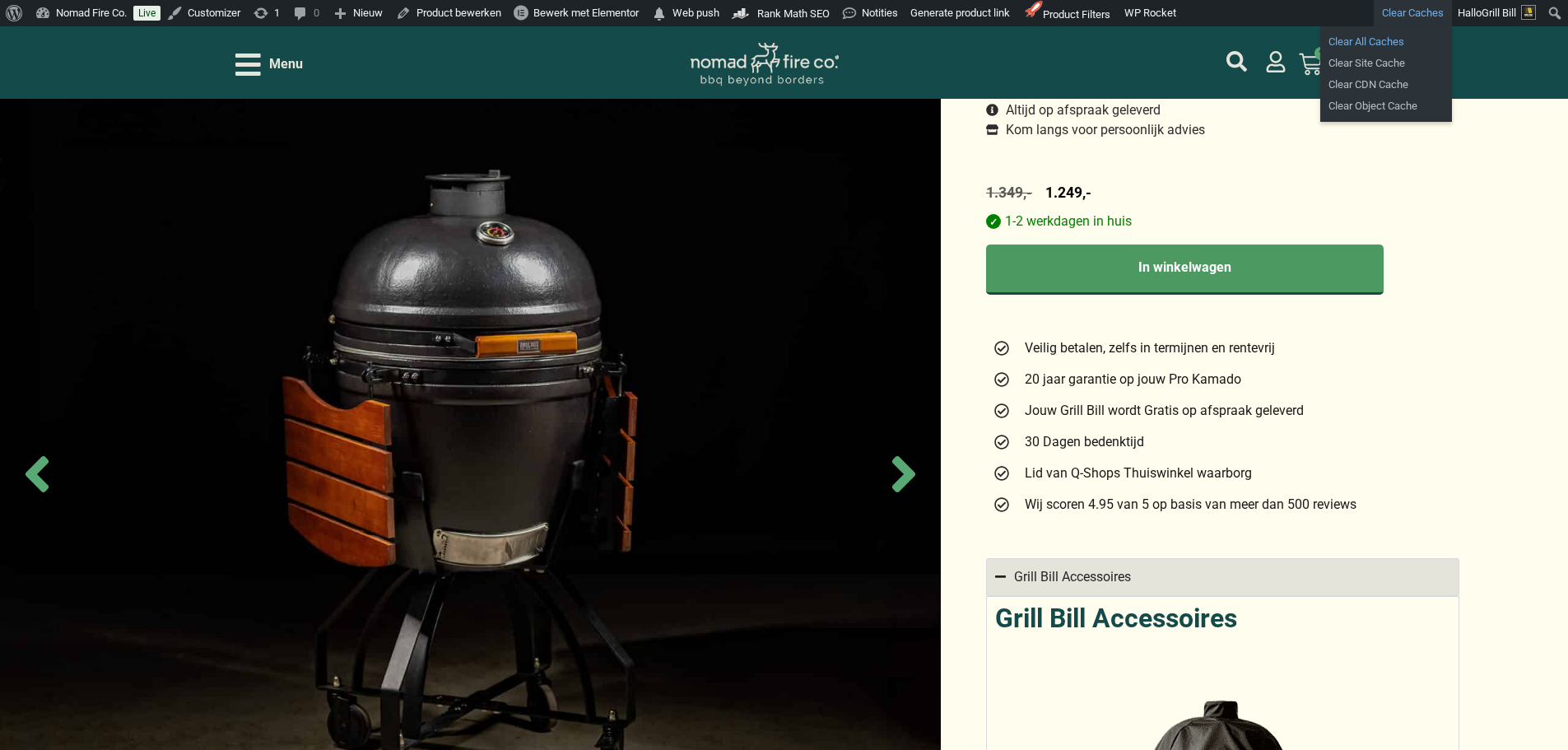
click at [1385, 46] on link "Clear All Caches" at bounding box center [1387, 42] width 132 height 21
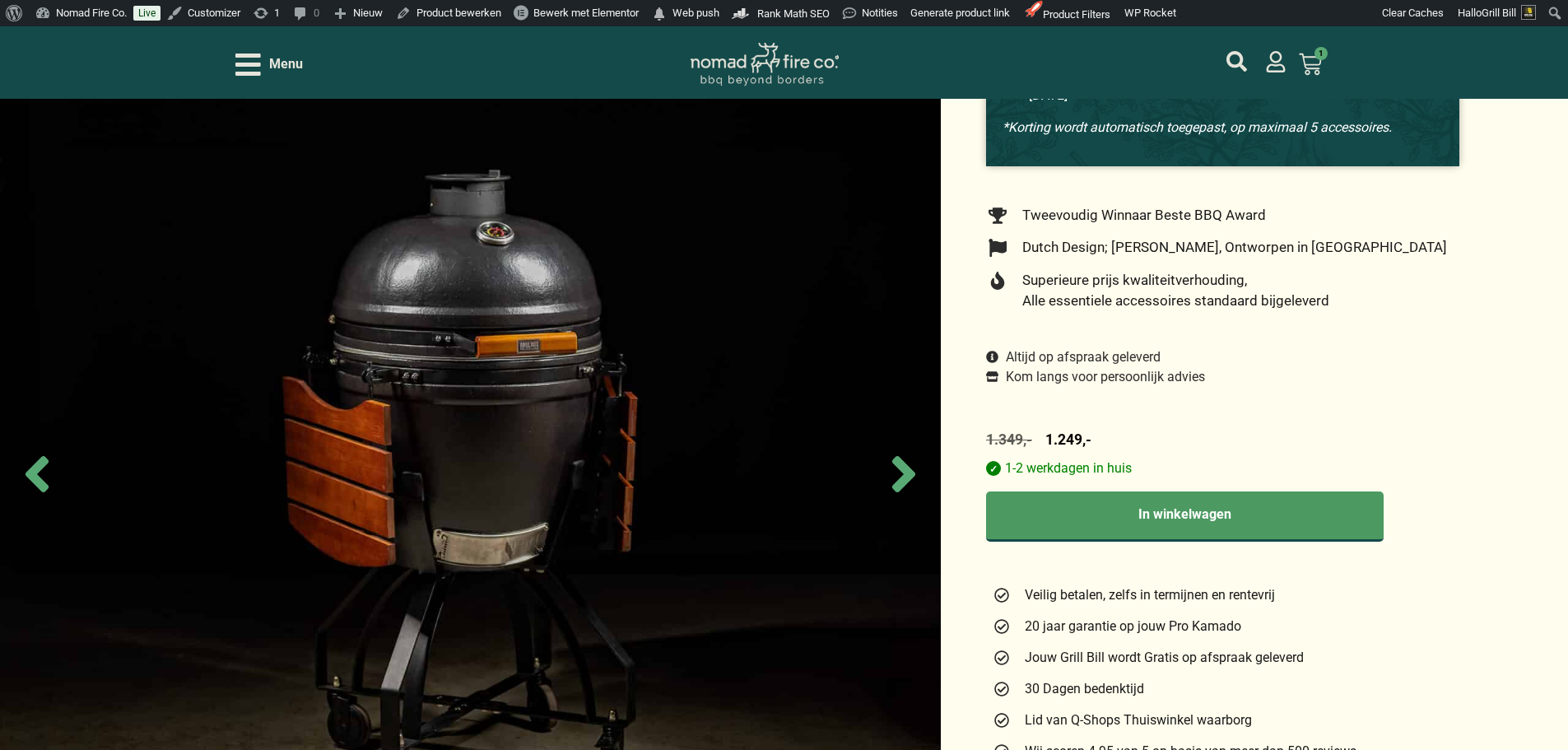
scroll to position [494, 0]
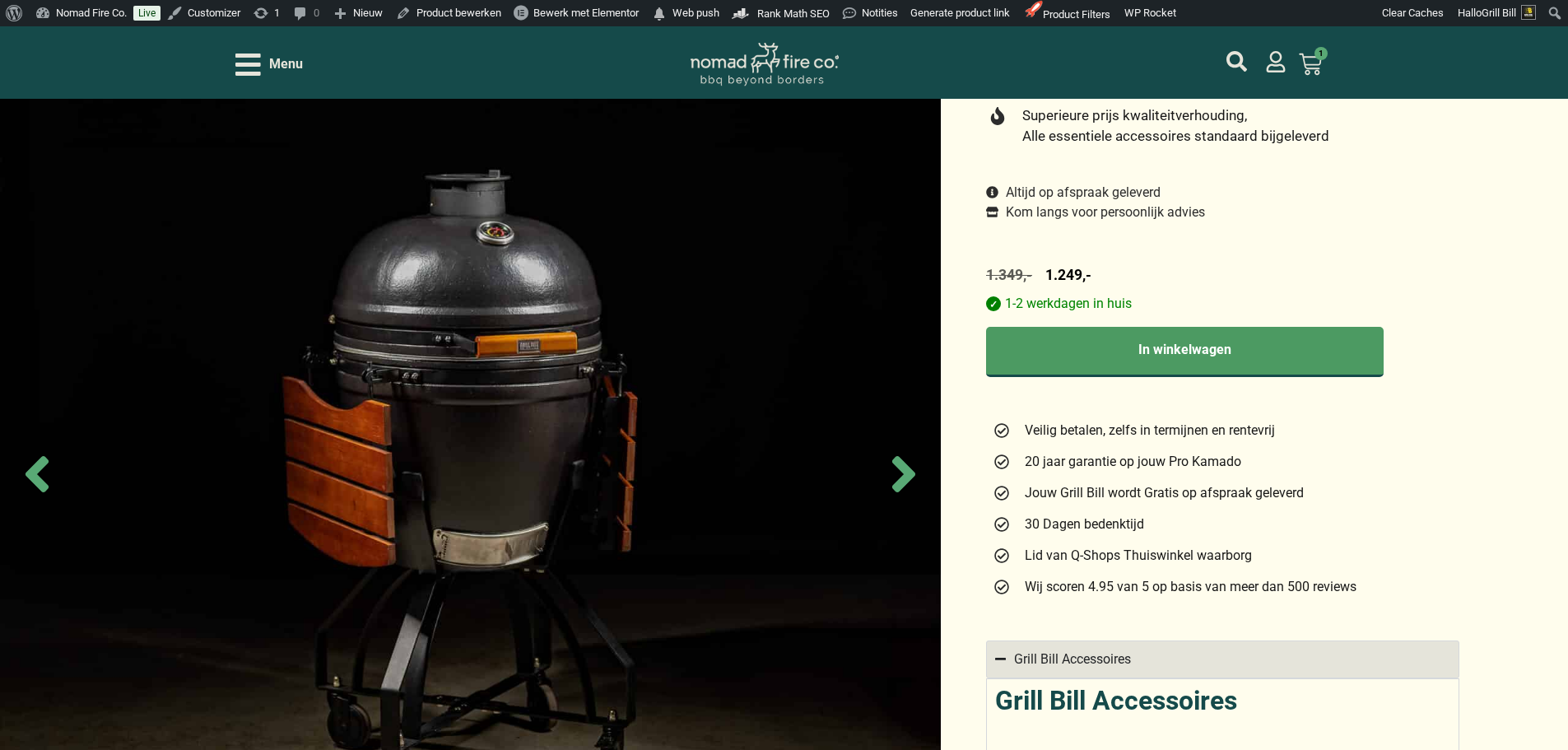
click at [286, 69] on span "Menu" at bounding box center [286, 64] width 33 height 20
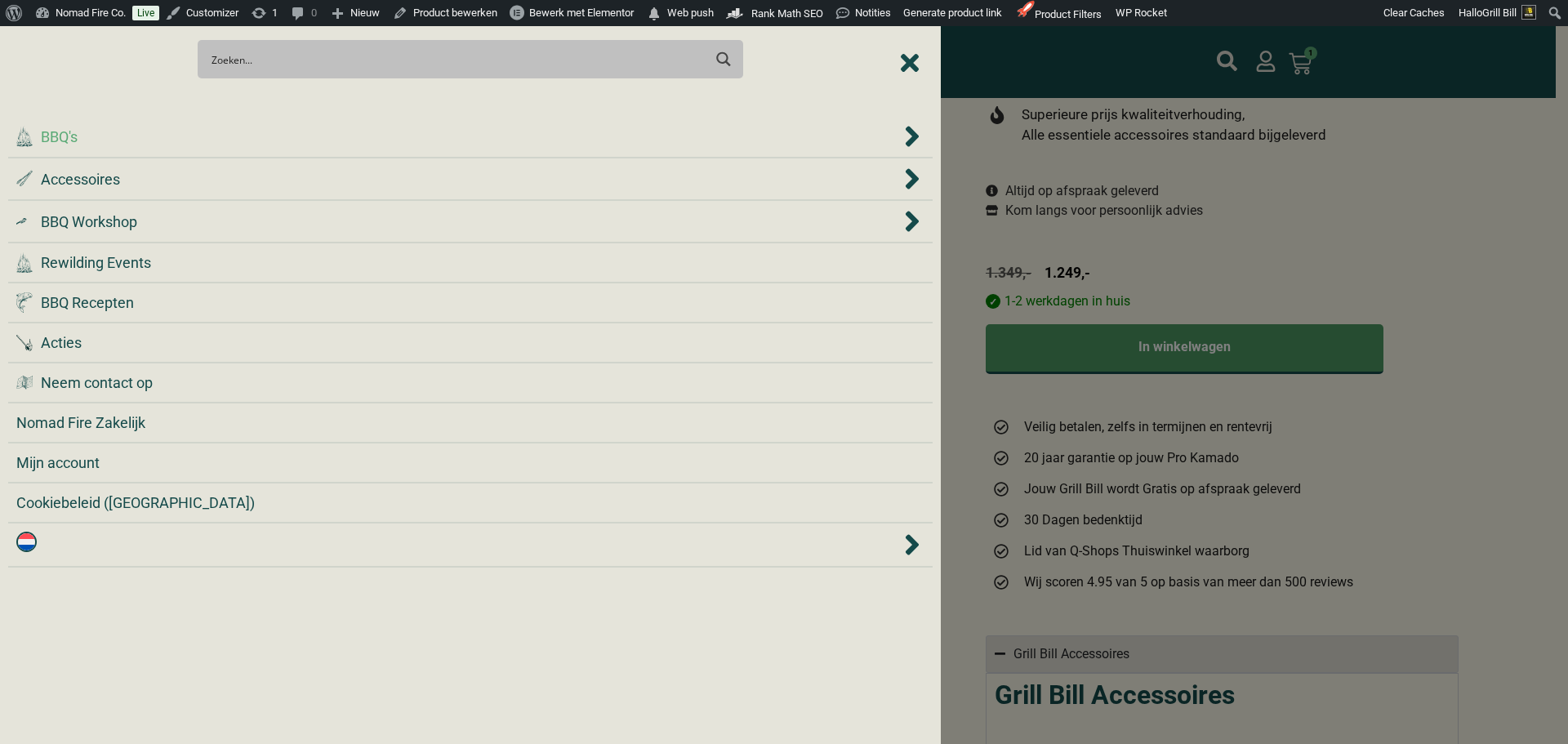
click at [381, 136] on div ".cls-1 { fill: #042e2c; } BBQ's" at bounding box center [458, 136] width 884 height 22
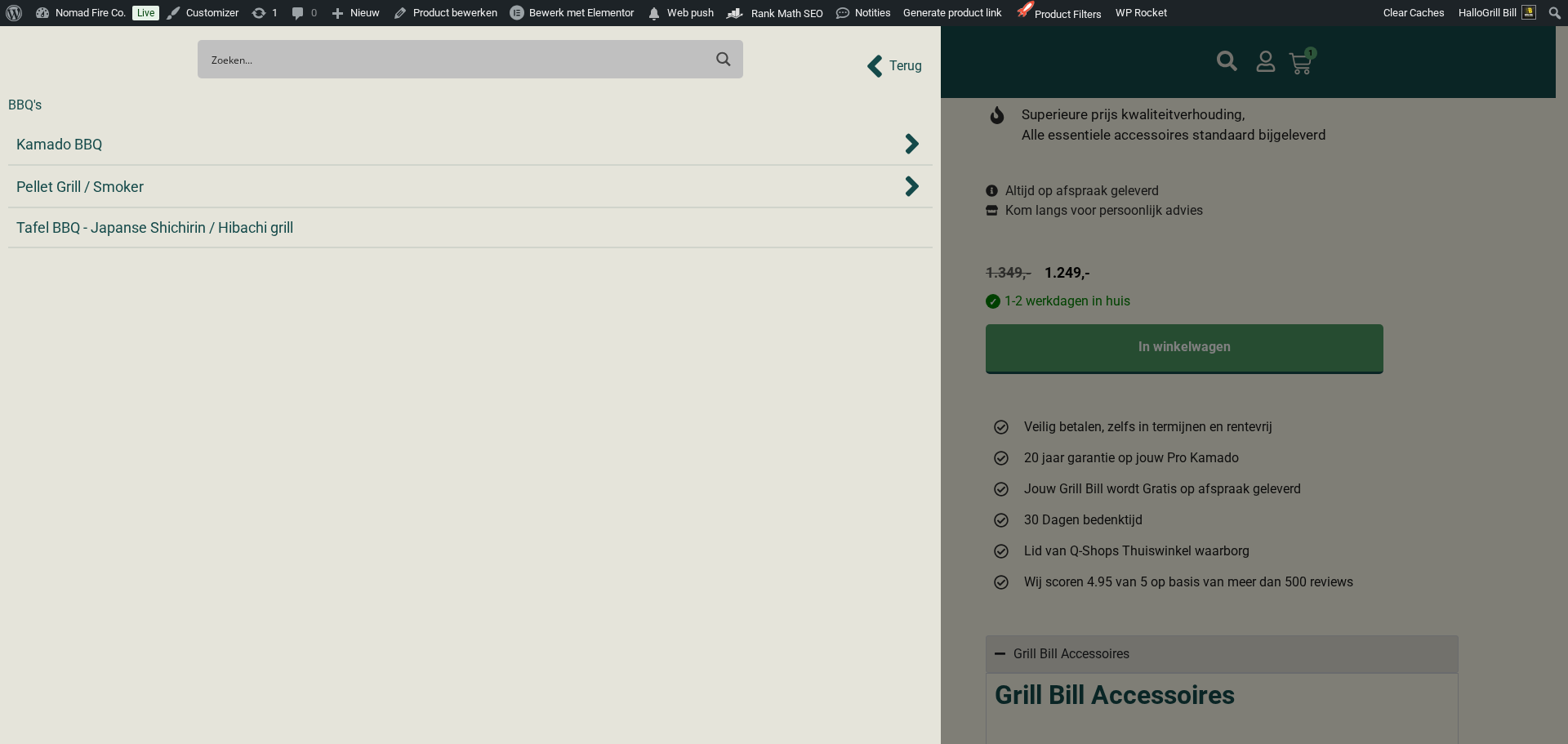
click at [381, 136] on div "Kamado BBQ" at bounding box center [458, 143] width 884 height 22
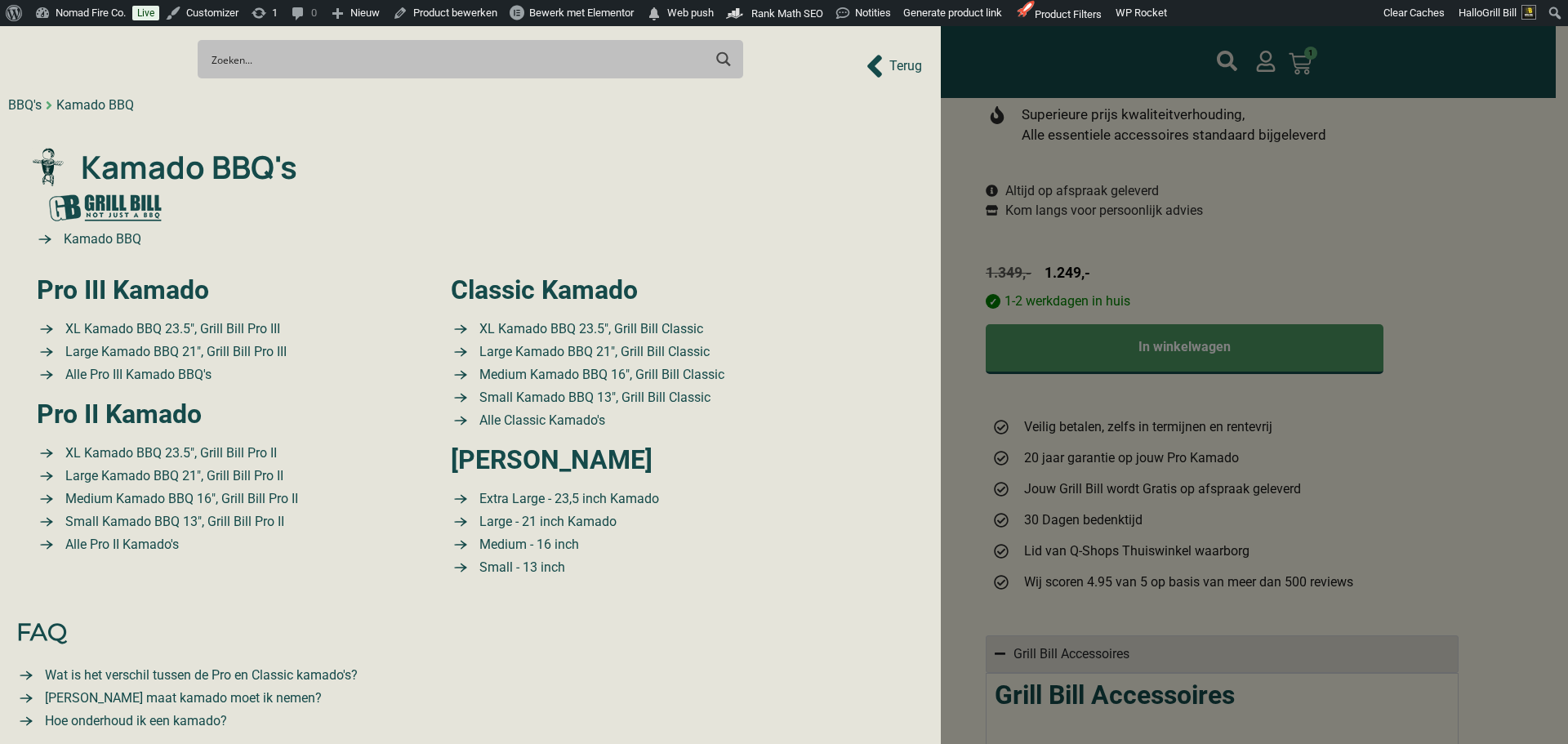
click at [1362, 228] on div at bounding box center [784, 372] width 1568 height 744
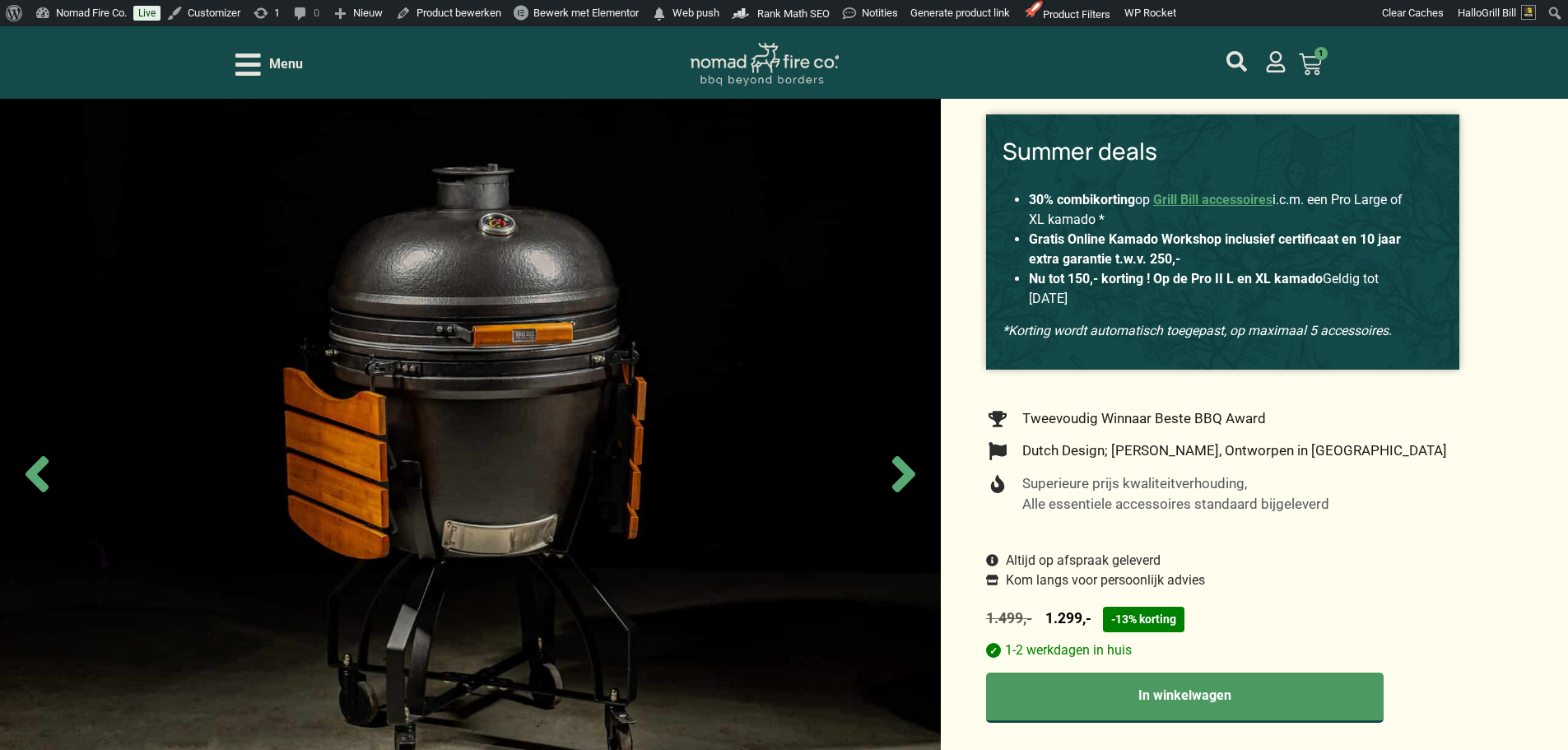
scroll to position [247, 0]
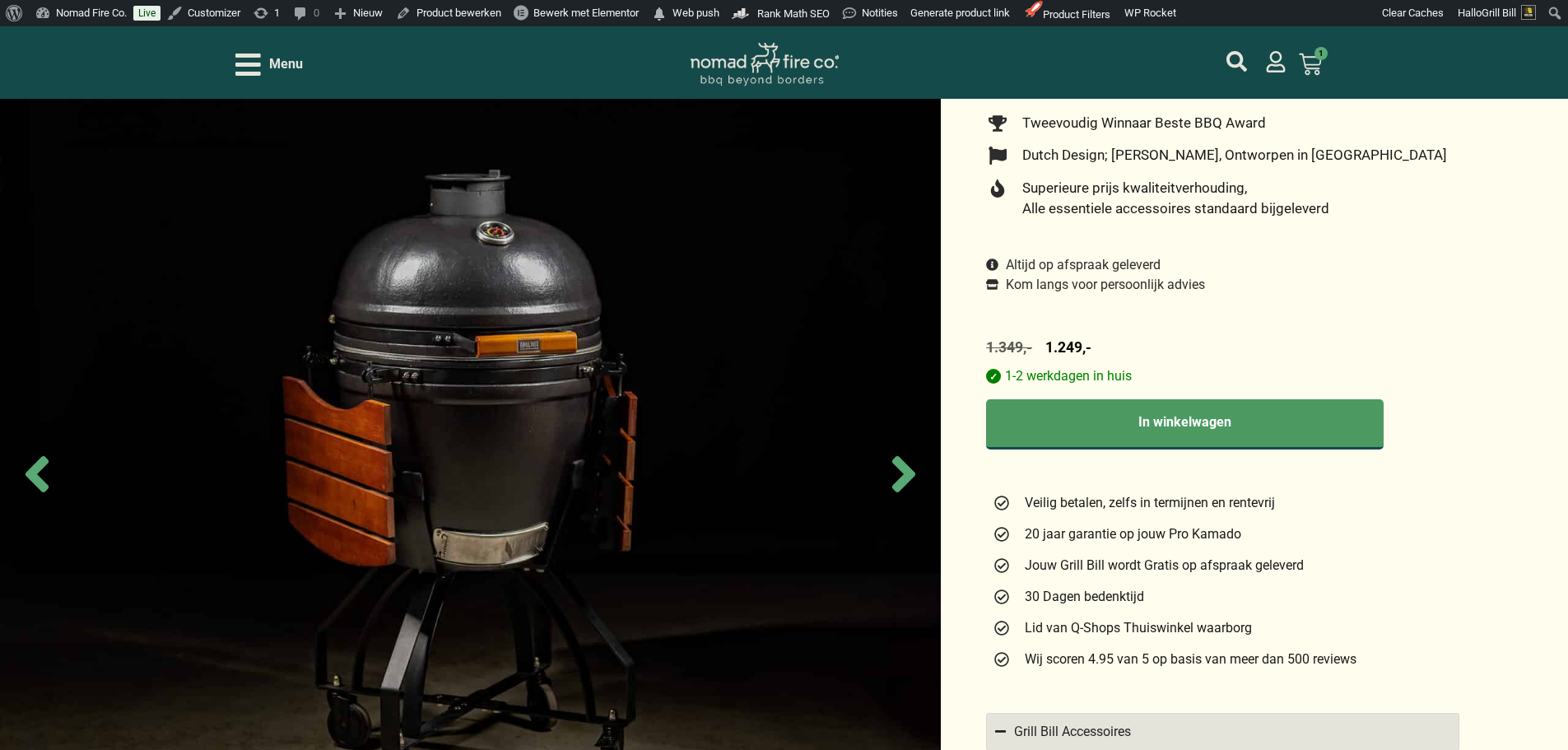
scroll to position [494, 0]
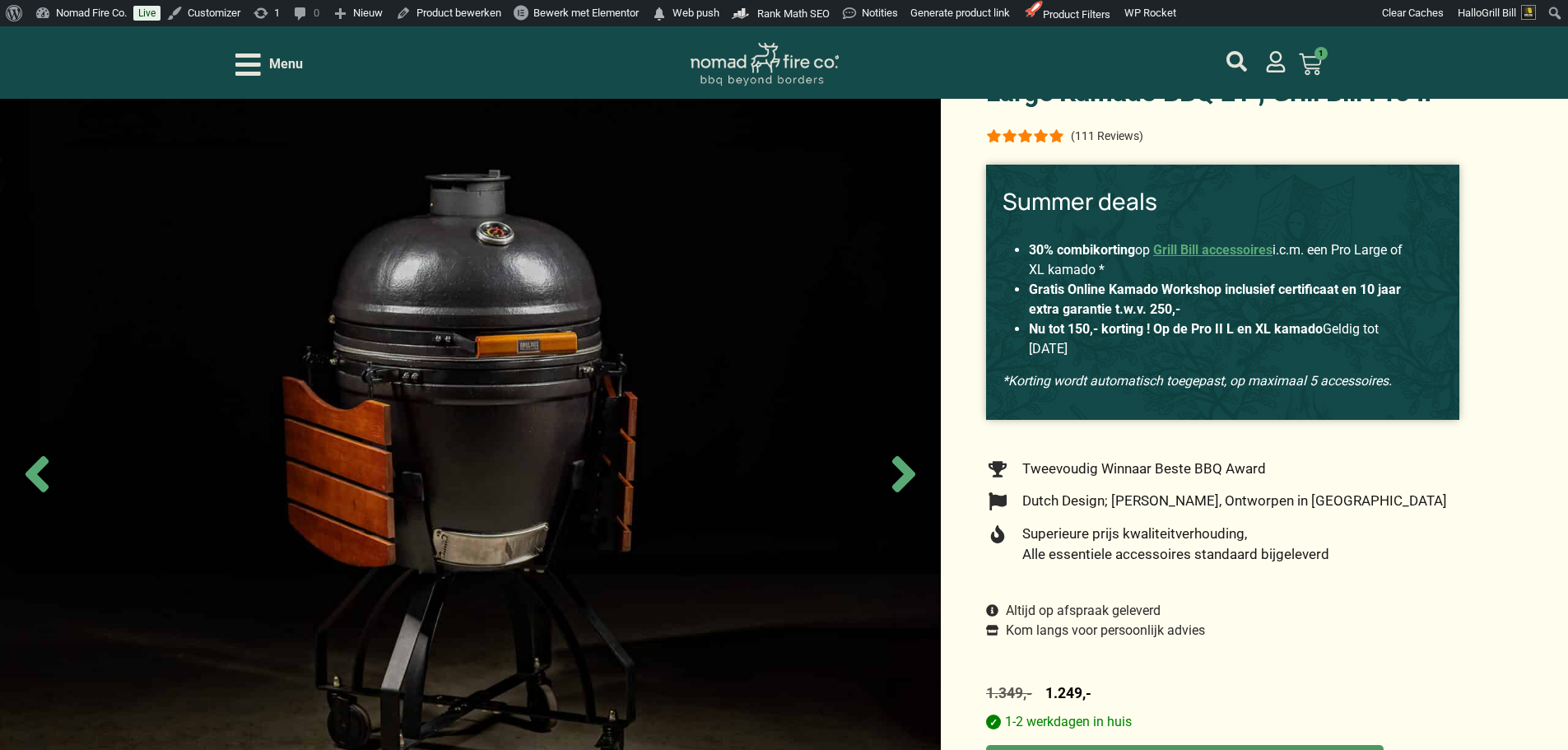
scroll to position [164, 0]
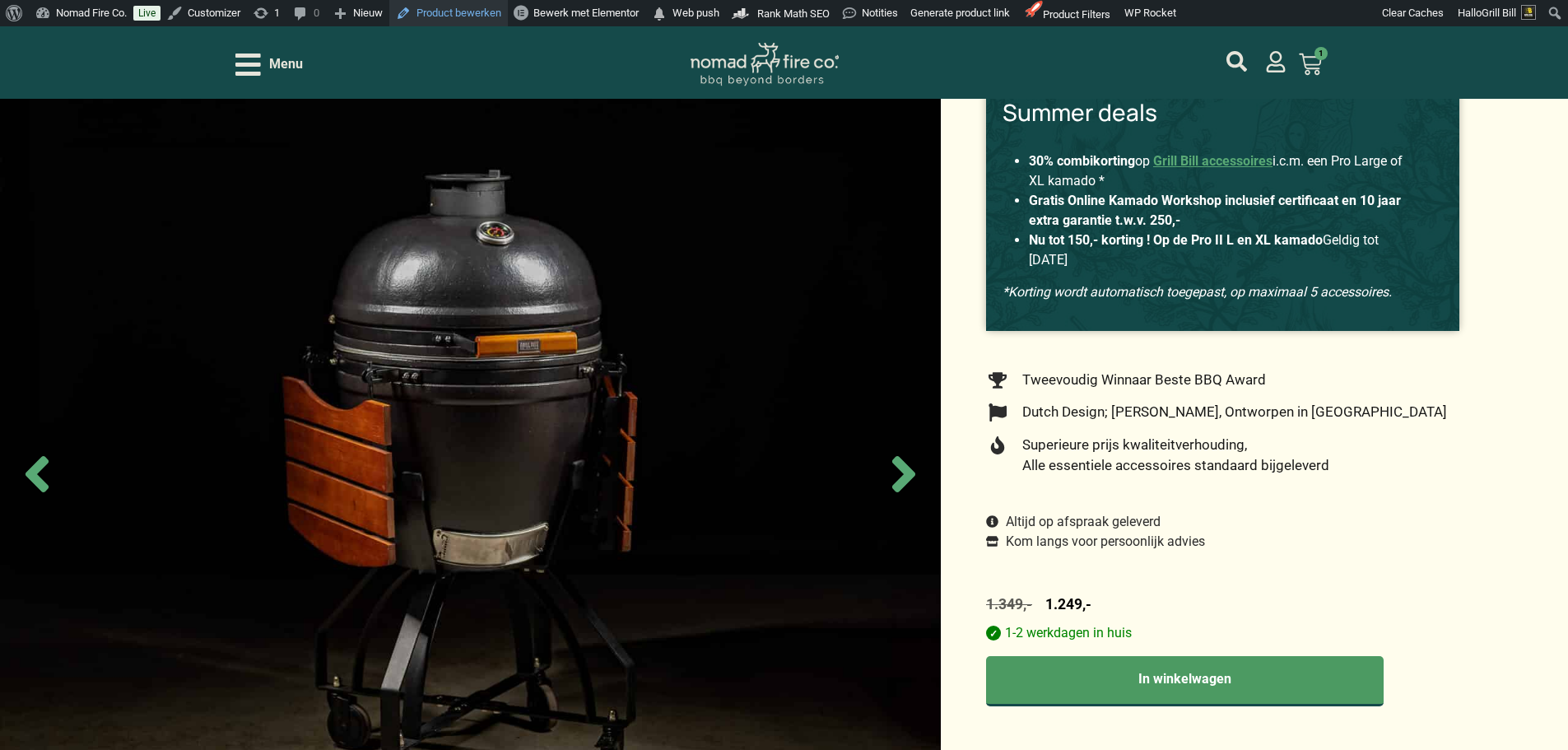
click at [466, 10] on link "Product bewerken" at bounding box center [449, 13] width 118 height 27
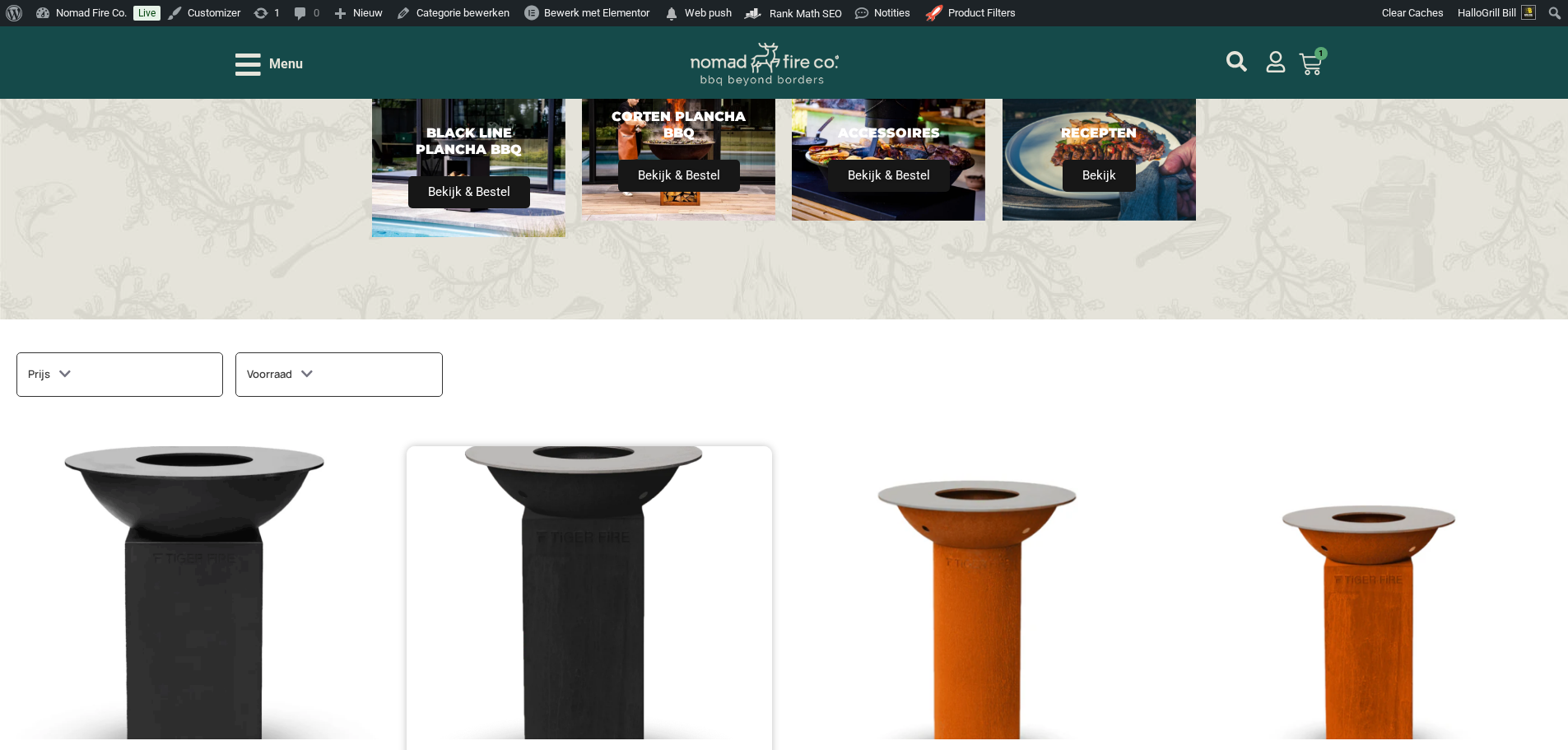
scroll to position [659, 0]
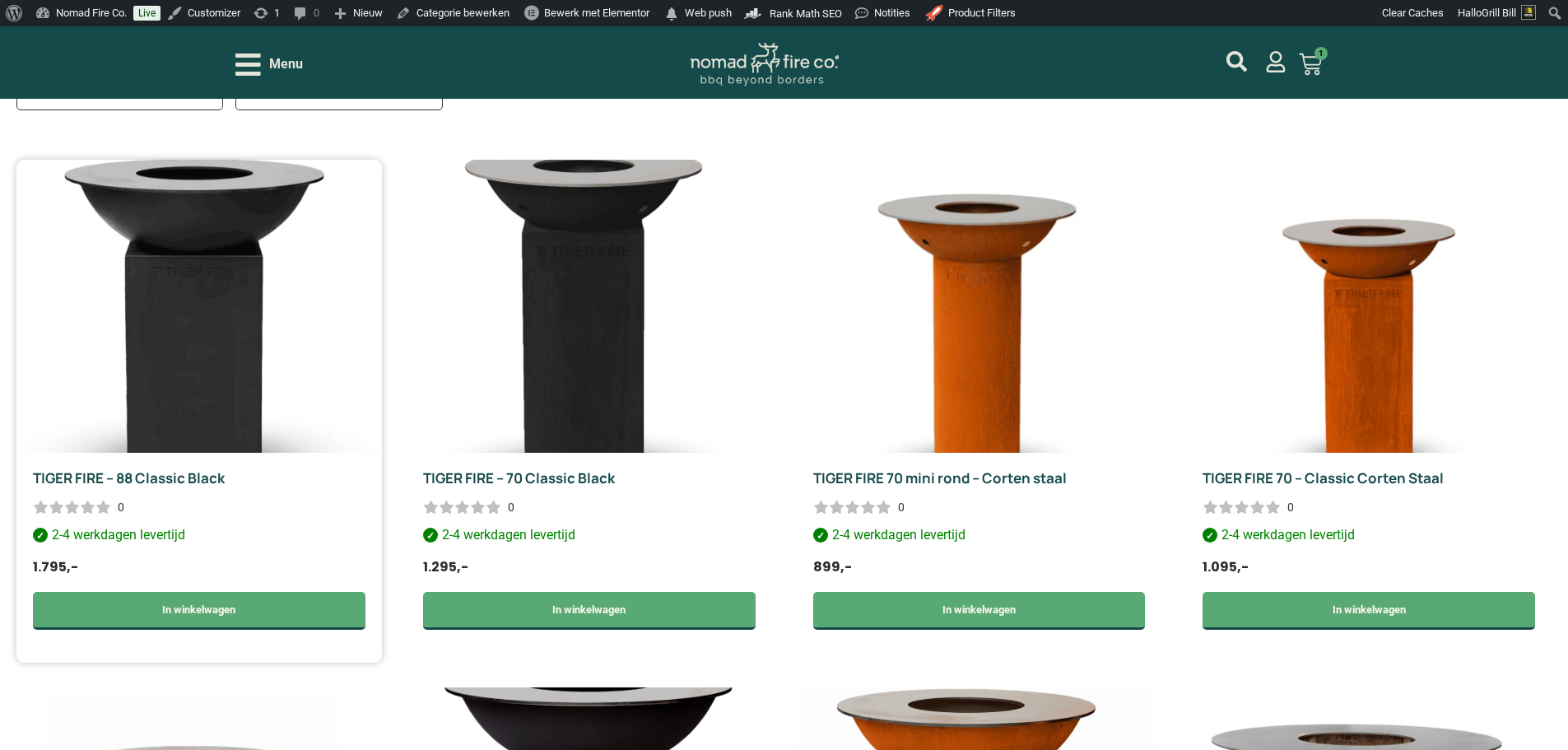
click at [381, 396] on img at bounding box center [199, 306] width 366 height 293
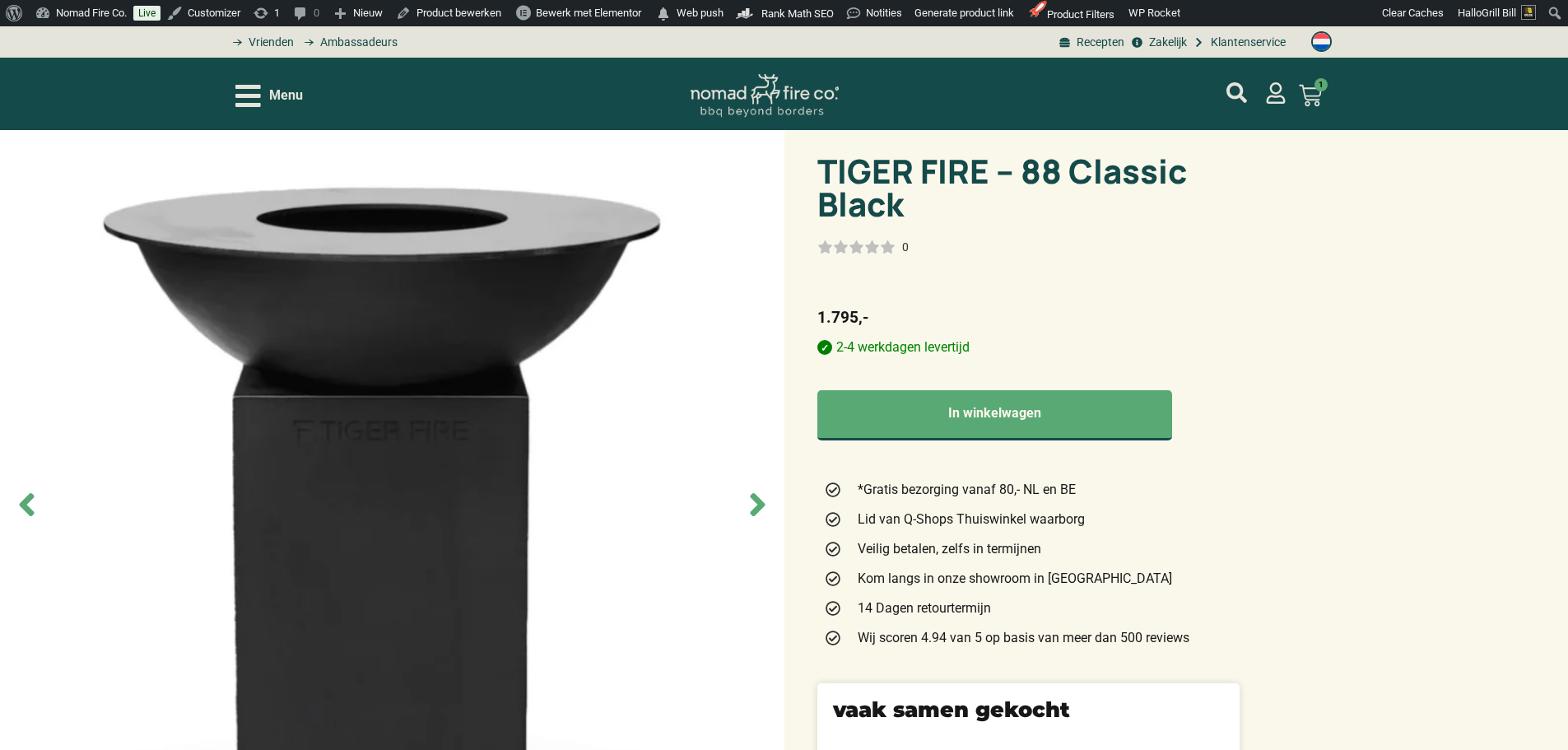
click at [366, 217] on img at bounding box center [392, 504] width 784 height 750
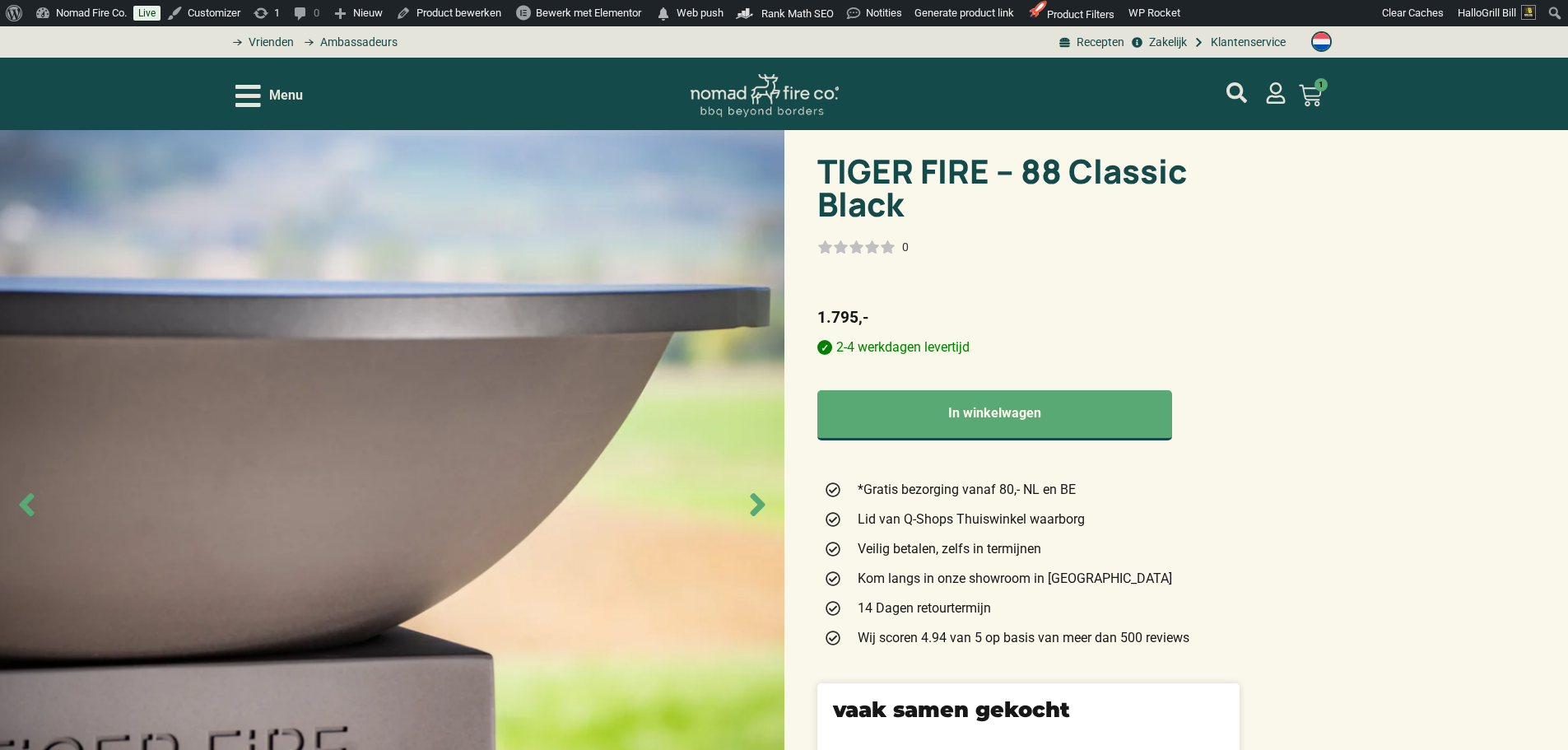
click at [413, 272] on img at bounding box center [392, 504] width 784 height 750
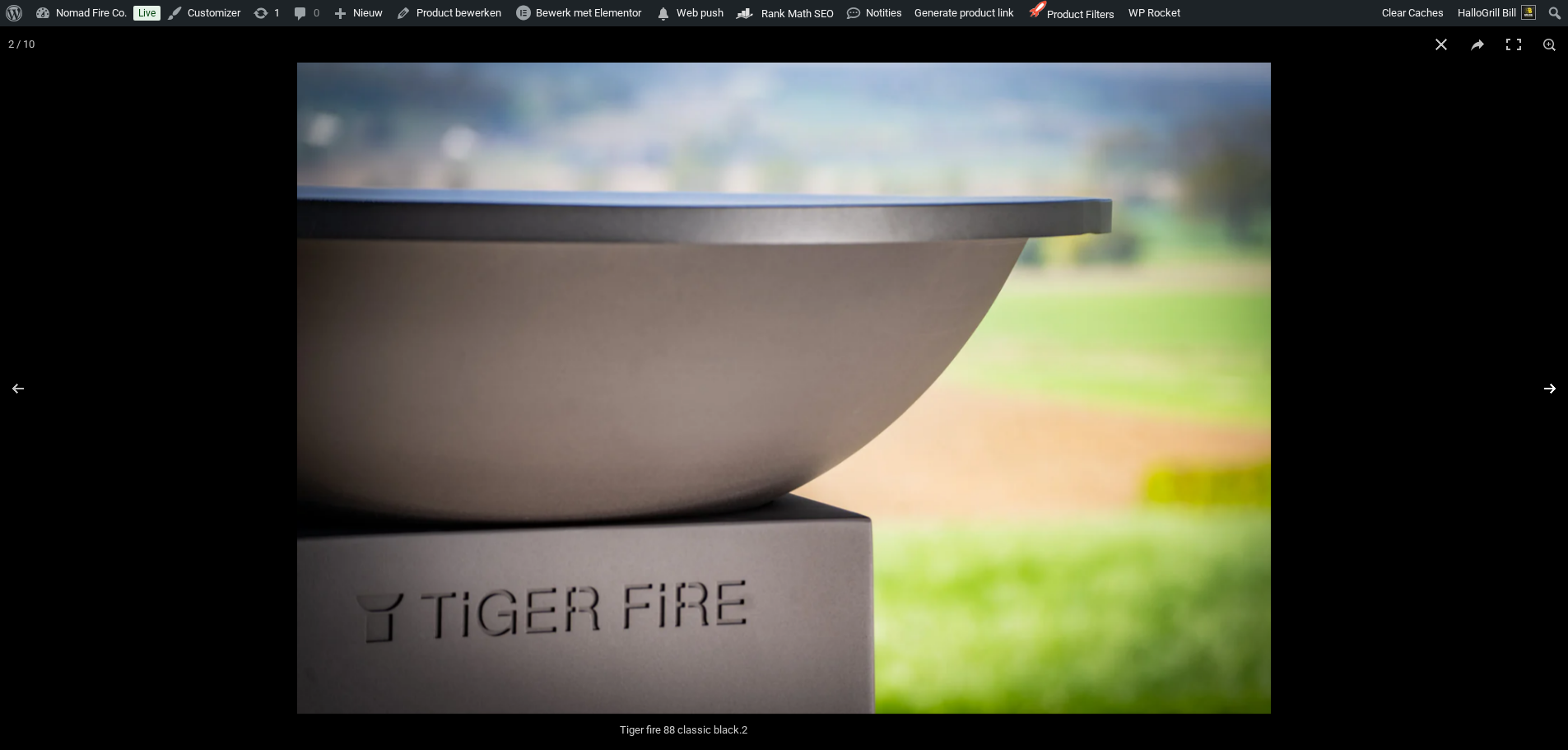
click at [1551, 390] on button "Next (arrow right)" at bounding box center [1539, 389] width 57 height 82
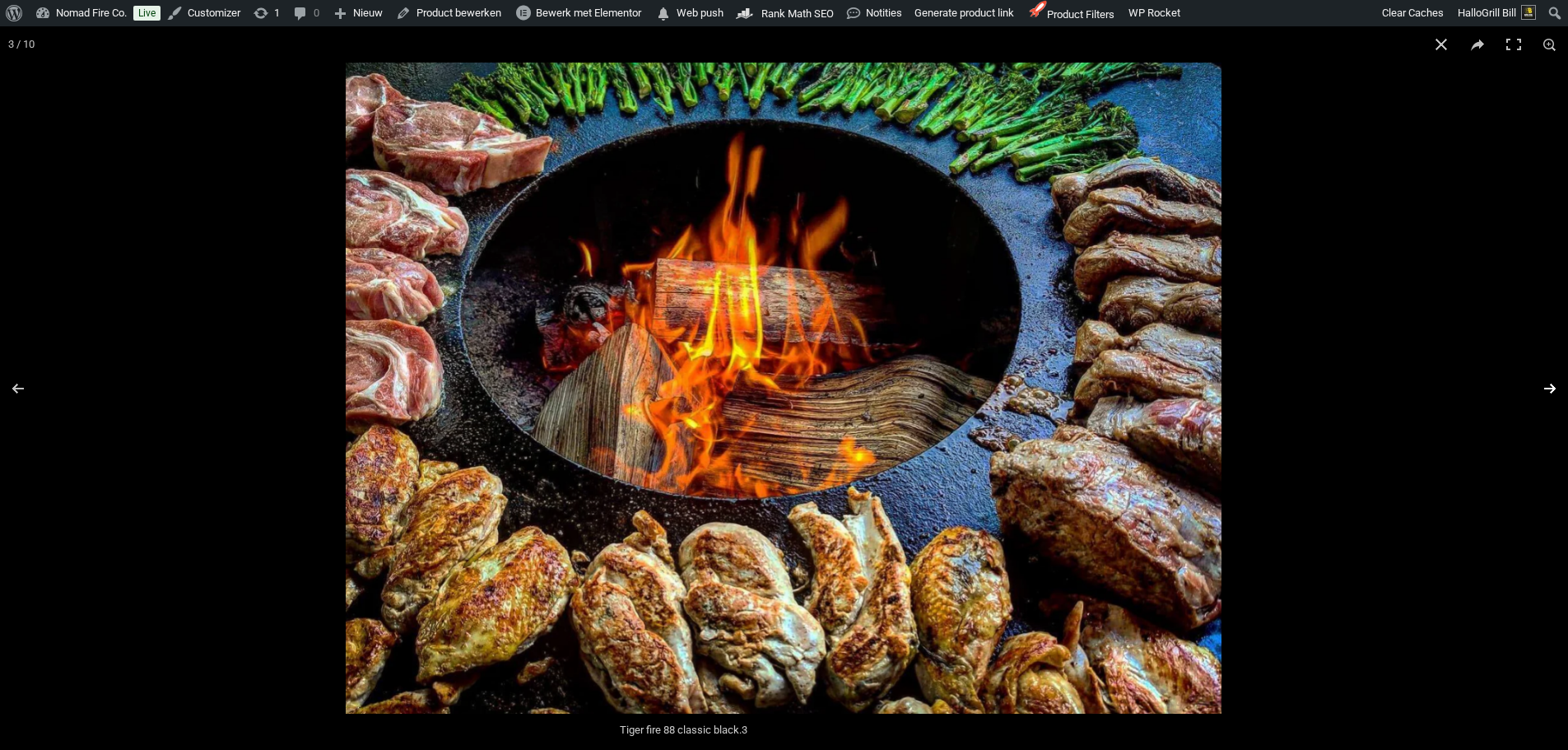
click at [1551, 390] on button "Next (arrow right)" at bounding box center [1539, 389] width 57 height 82
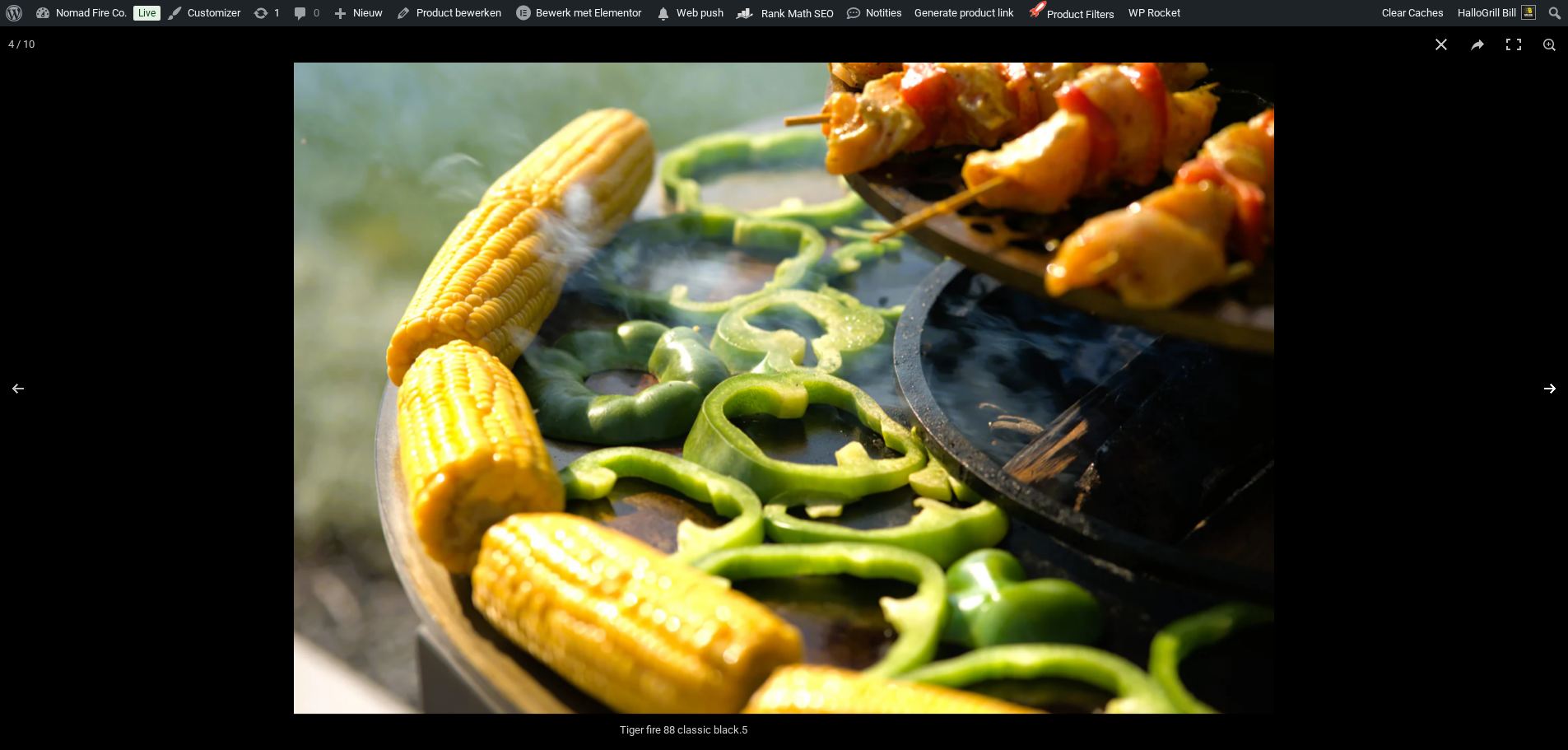
click at [1551, 390] on button "Next (arrow right)" at bounding box center [1539, 389] width 57 height 82
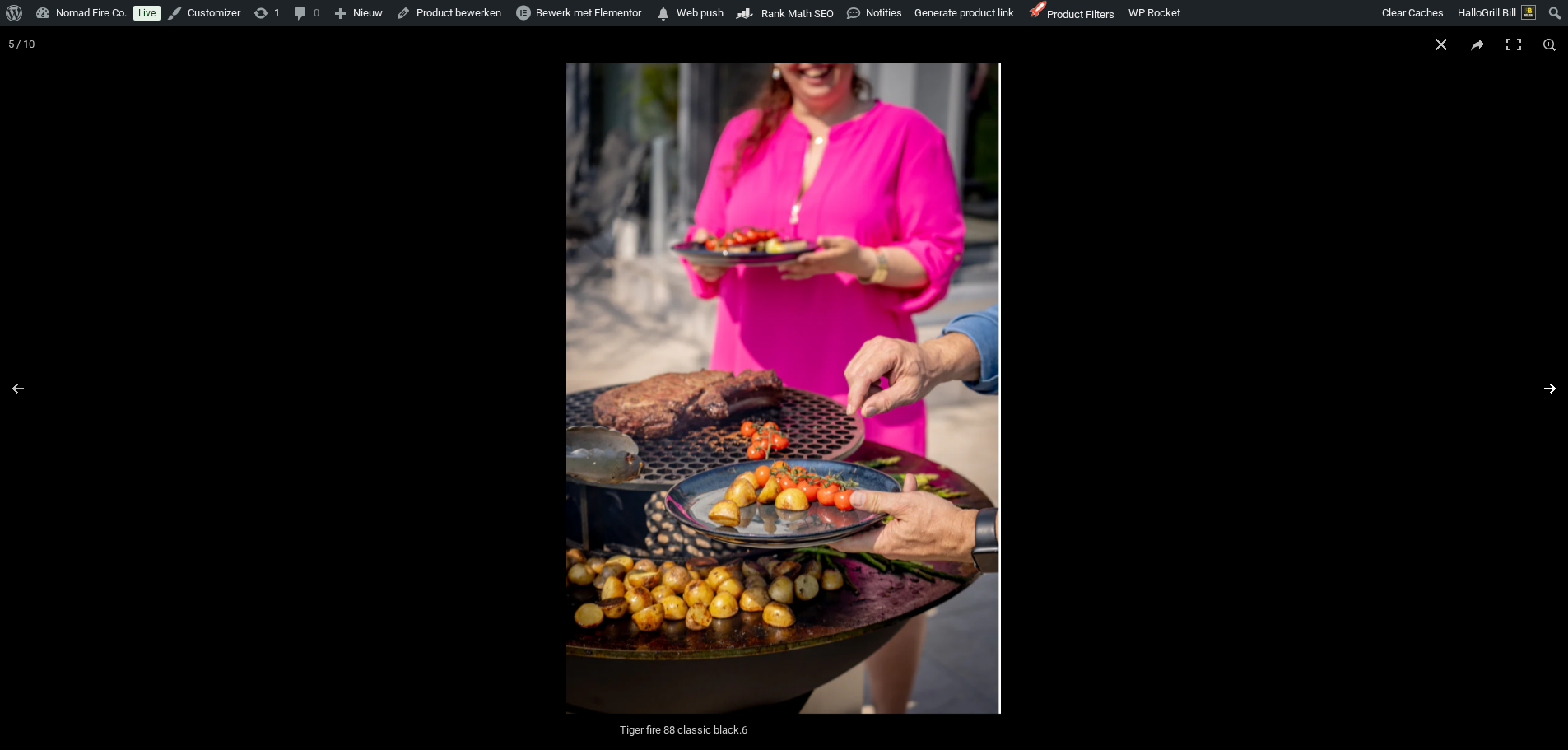
click at [1549, 390] on button "Next (arrow right)" at bounding box center [1539, 389] width 57 height 82
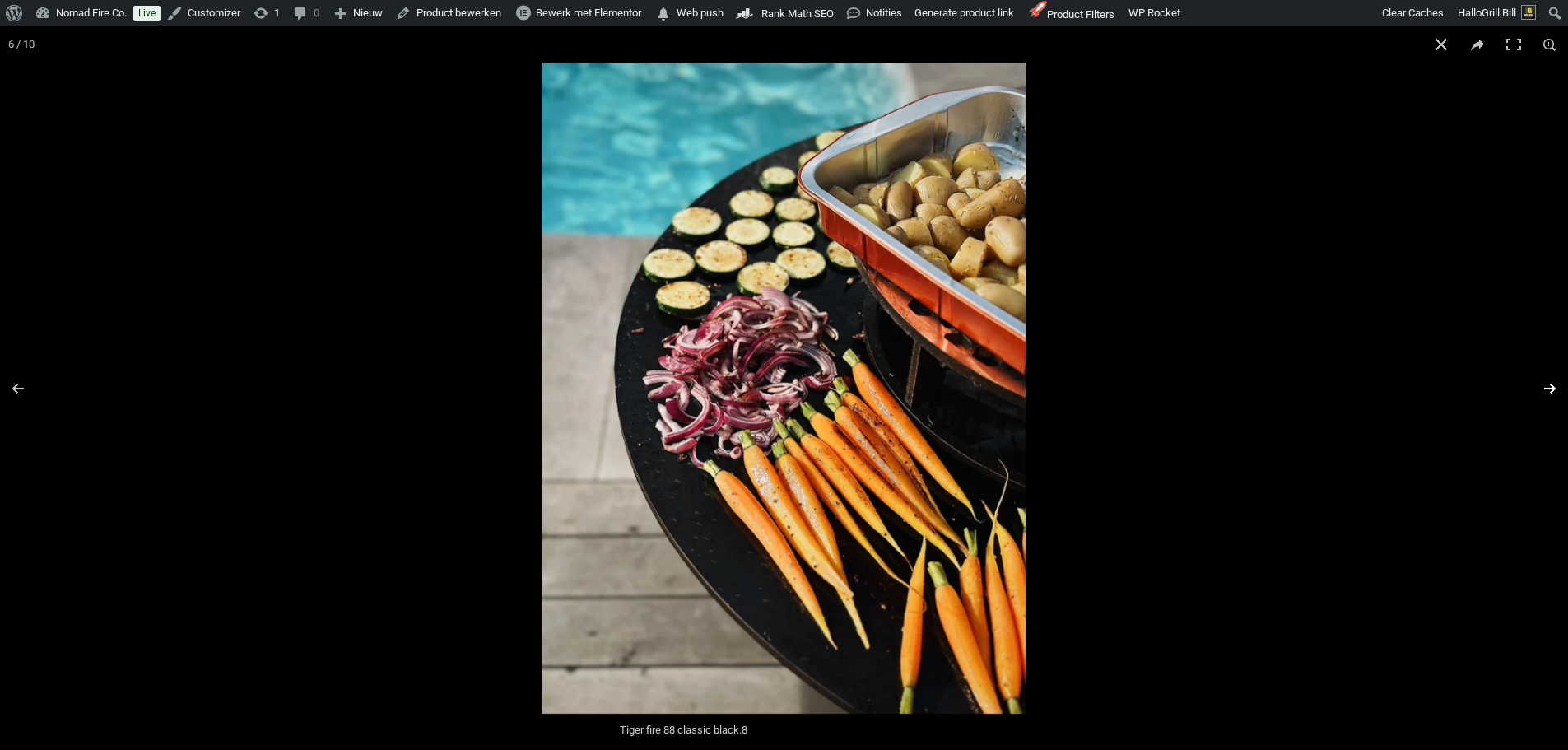
click at [1548, 391] on button "Next (arrow right)" at bounding box center [1539, 389] width 57 height 82
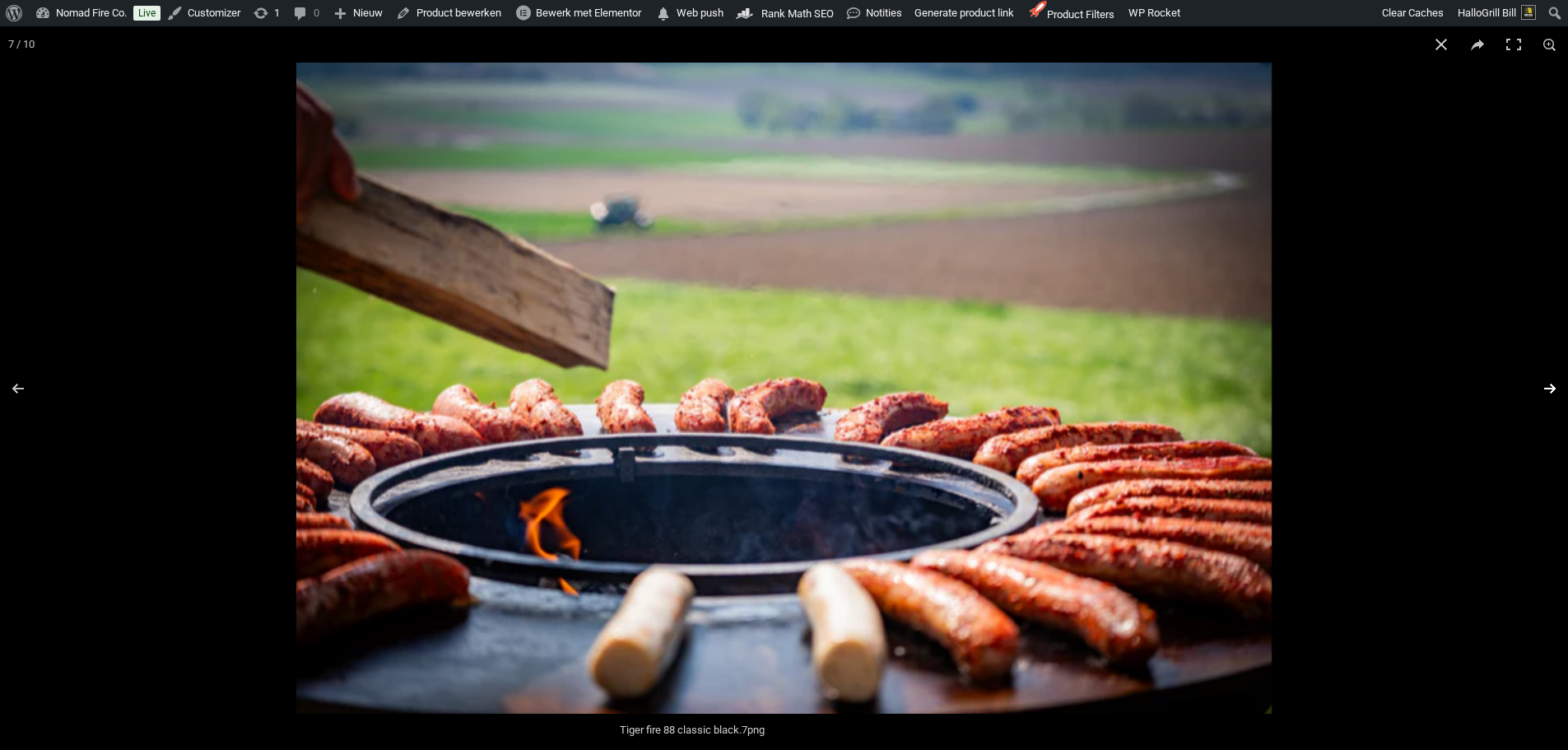
click at [1547, 391] on button "Next (arrow right)" at bounding box center [1539, 389] width 57 height 82
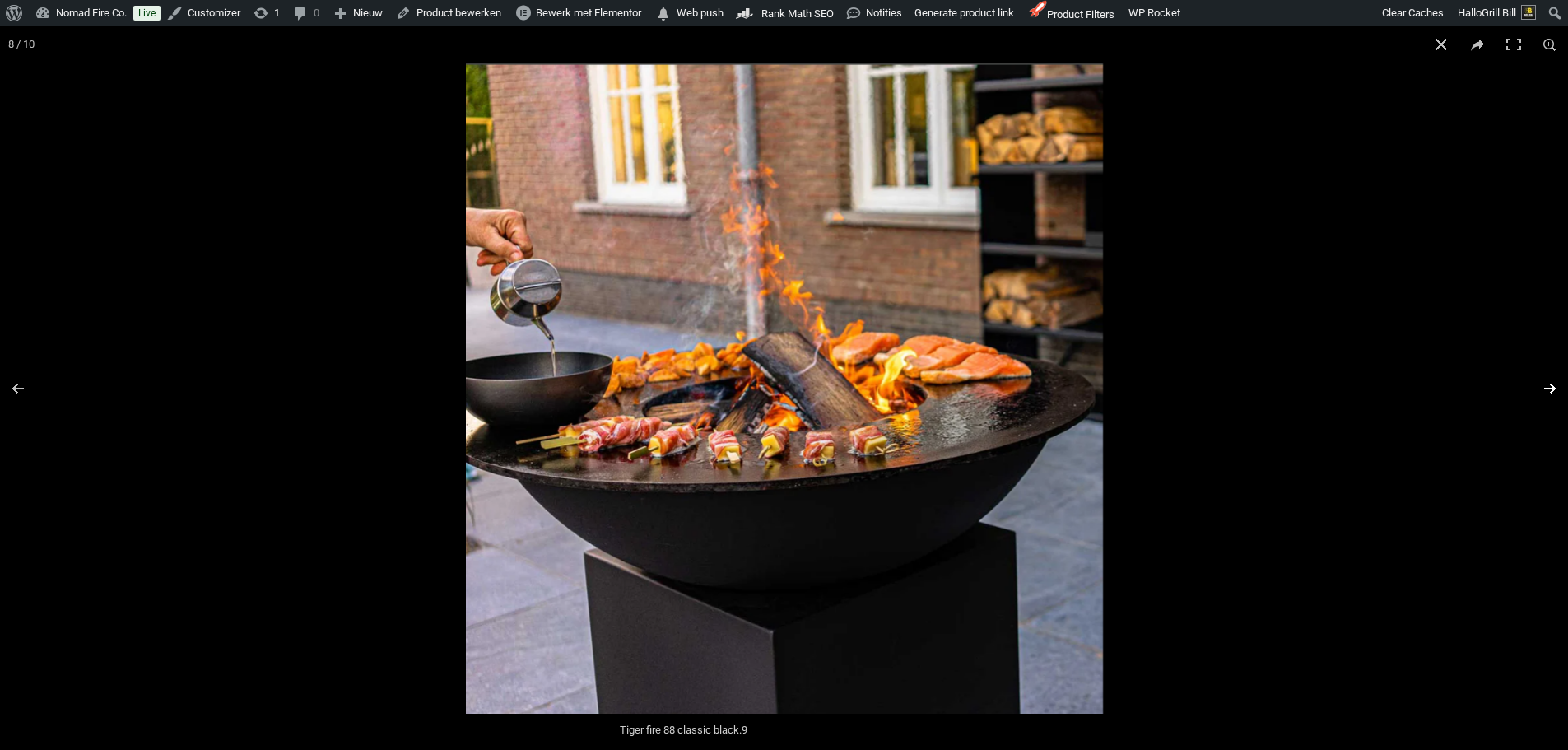
click at [1548, 391] on button "Next (arrow right)" at bounding box center [1539, 389] width 57 height 82
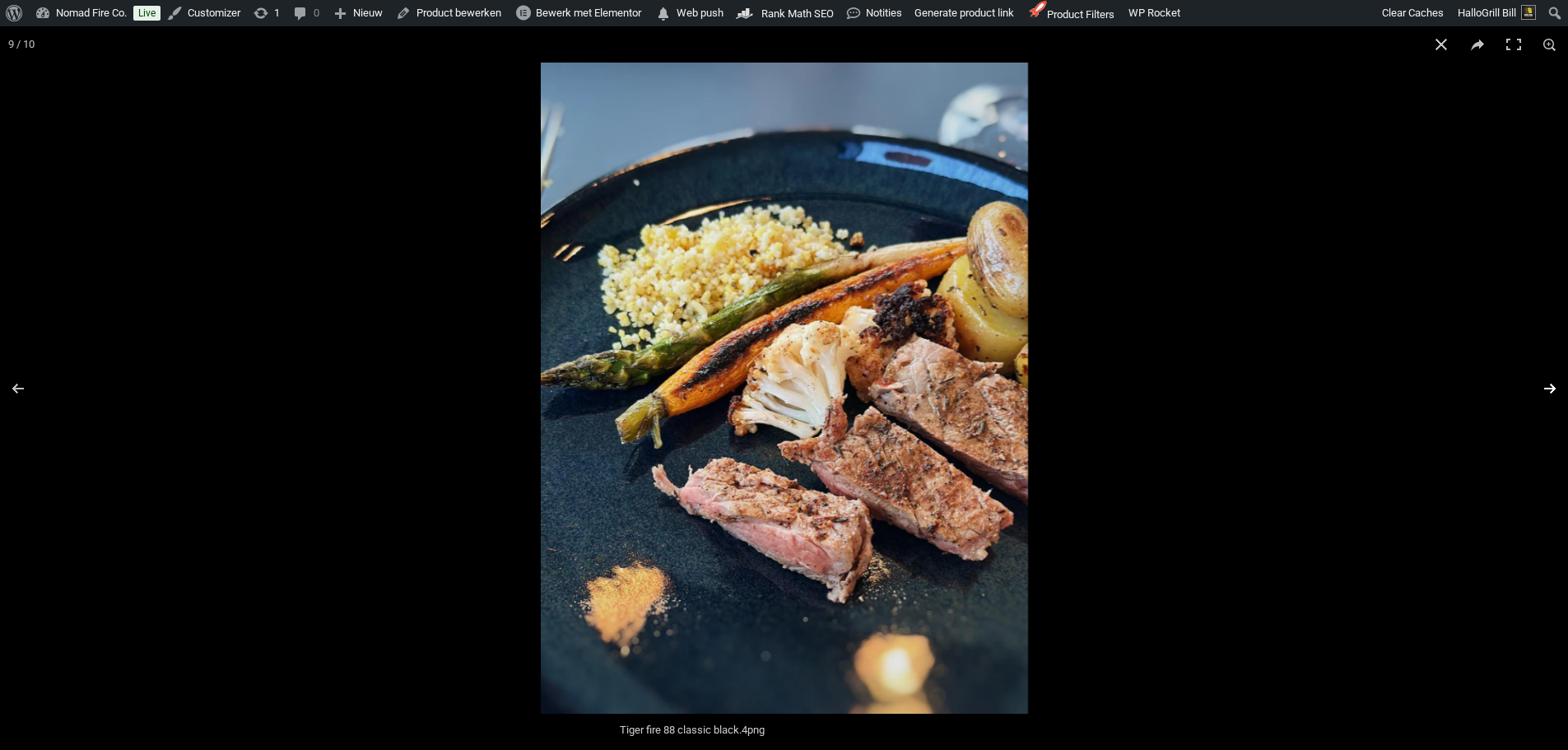
click at [1548, 391] on button "Next (arrow right)" at bounding box center [1539, 389] width 57 height 82
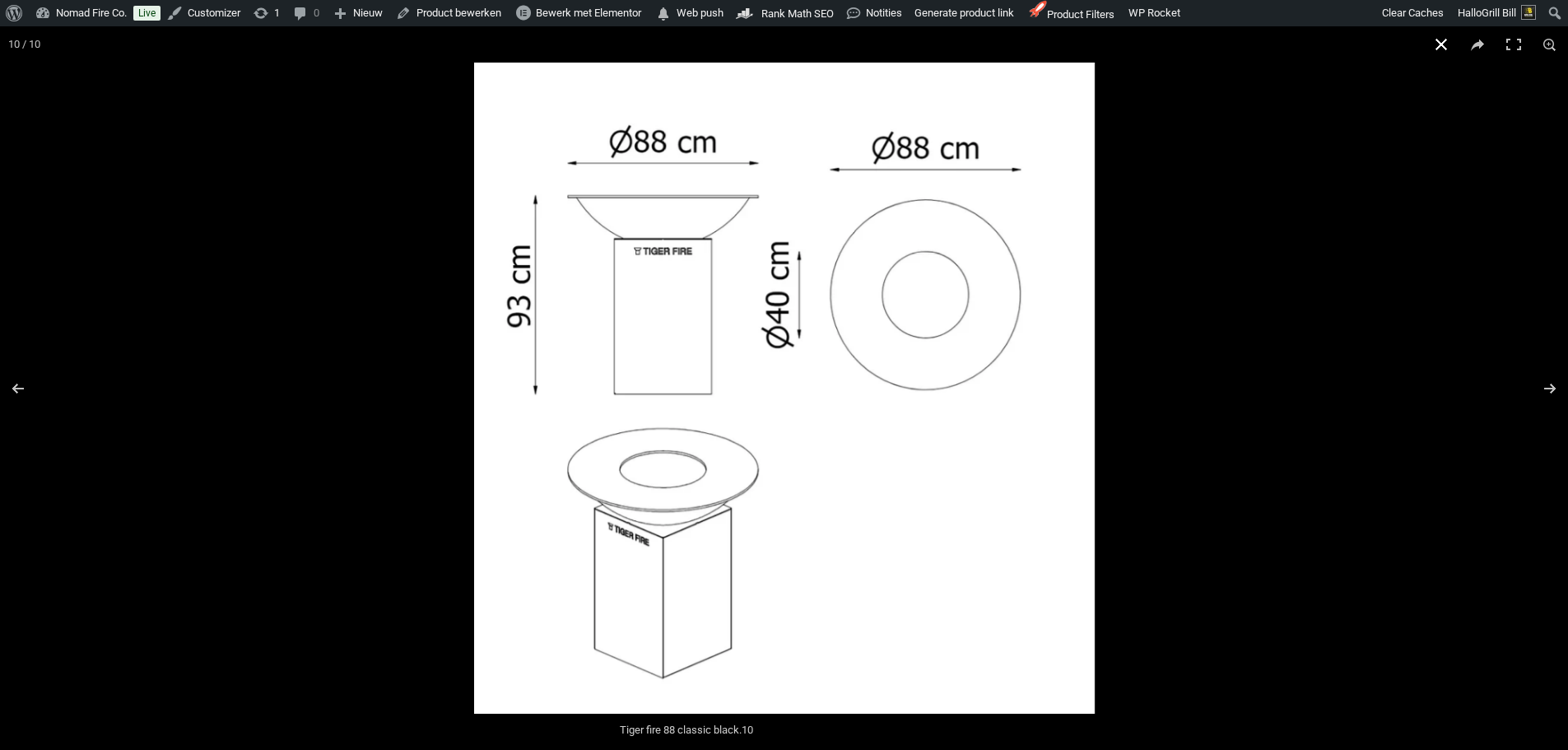
click at [1451, 53] on button "Close (Esc)" at bounding box center [1441, 45] width 36 height 36
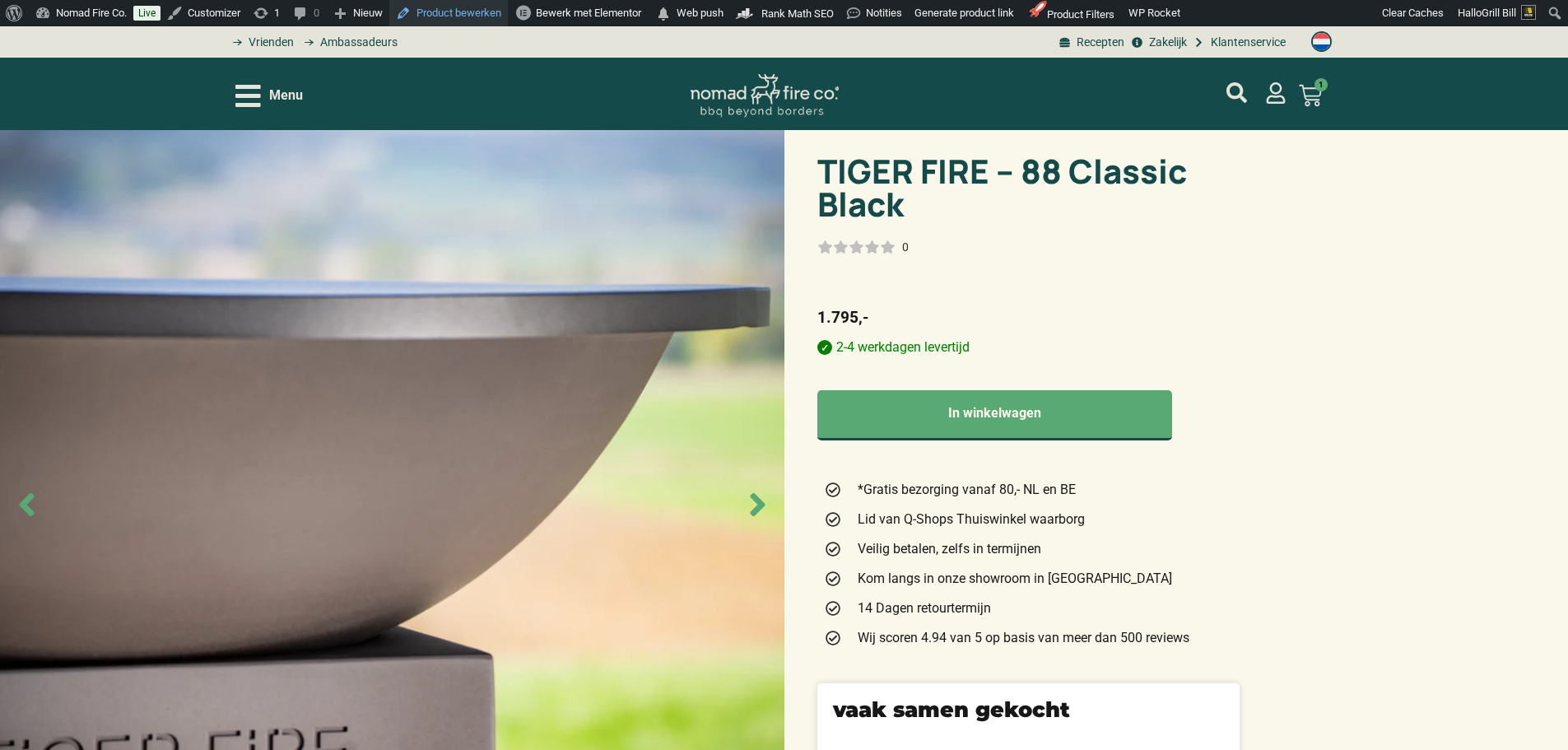
click at [463, 20] on link "Product bewerken" at bounding box center [449, 13] width 118 height 27
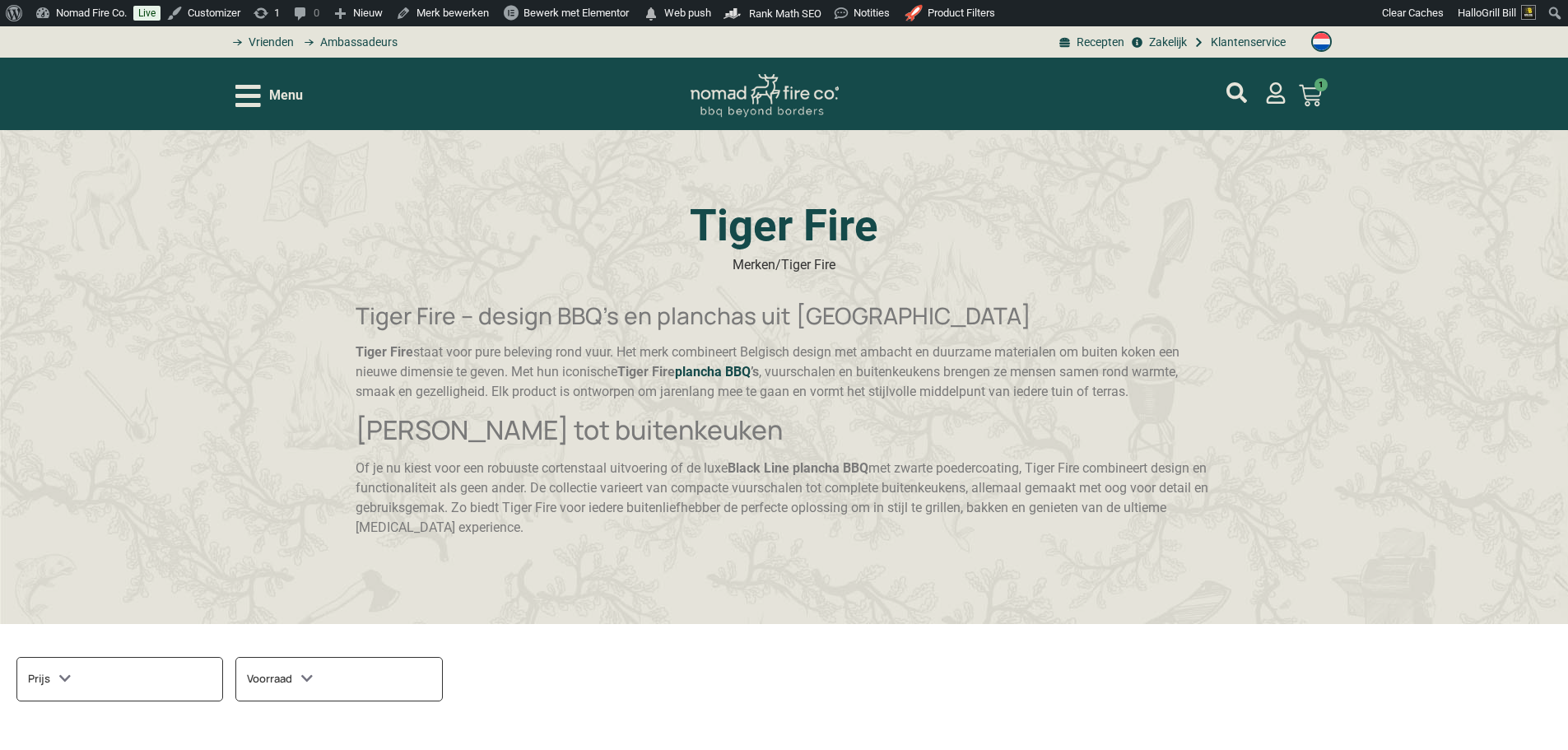
click at [751, 379] on link "plancha BBQ" at bounding box center [712, 372] width 75 height 15
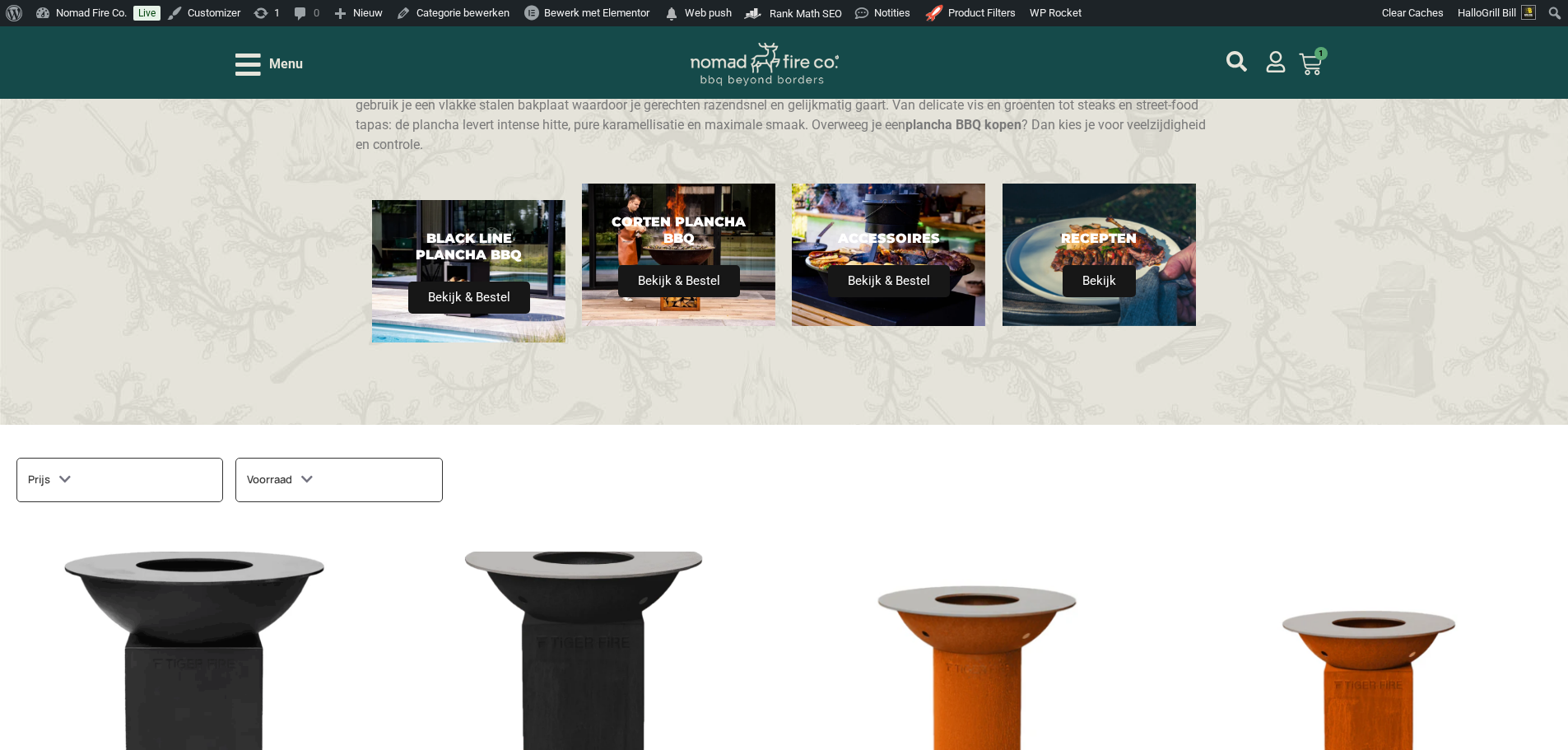
scroll to position [247, 0]
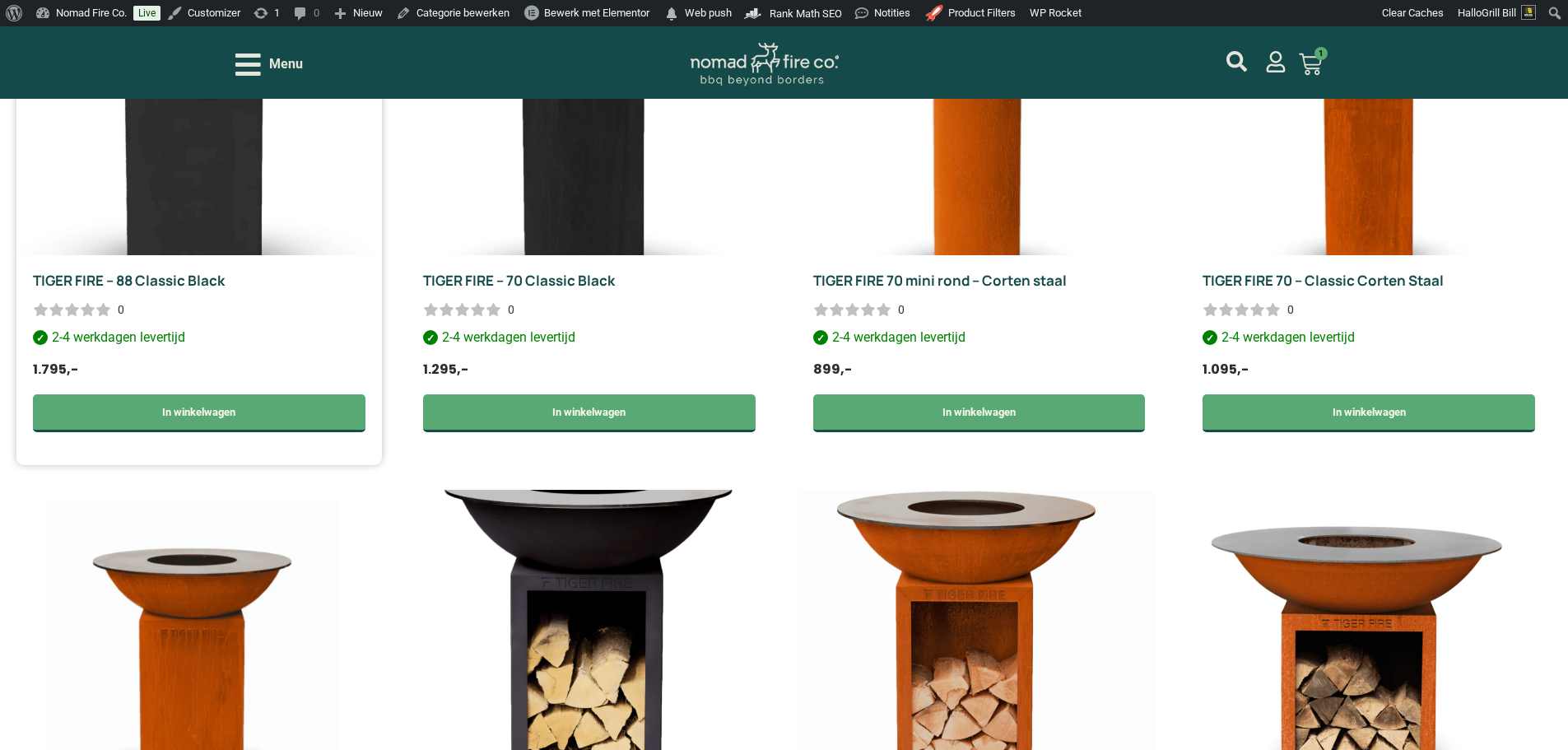
scroll to position [1071, 0]
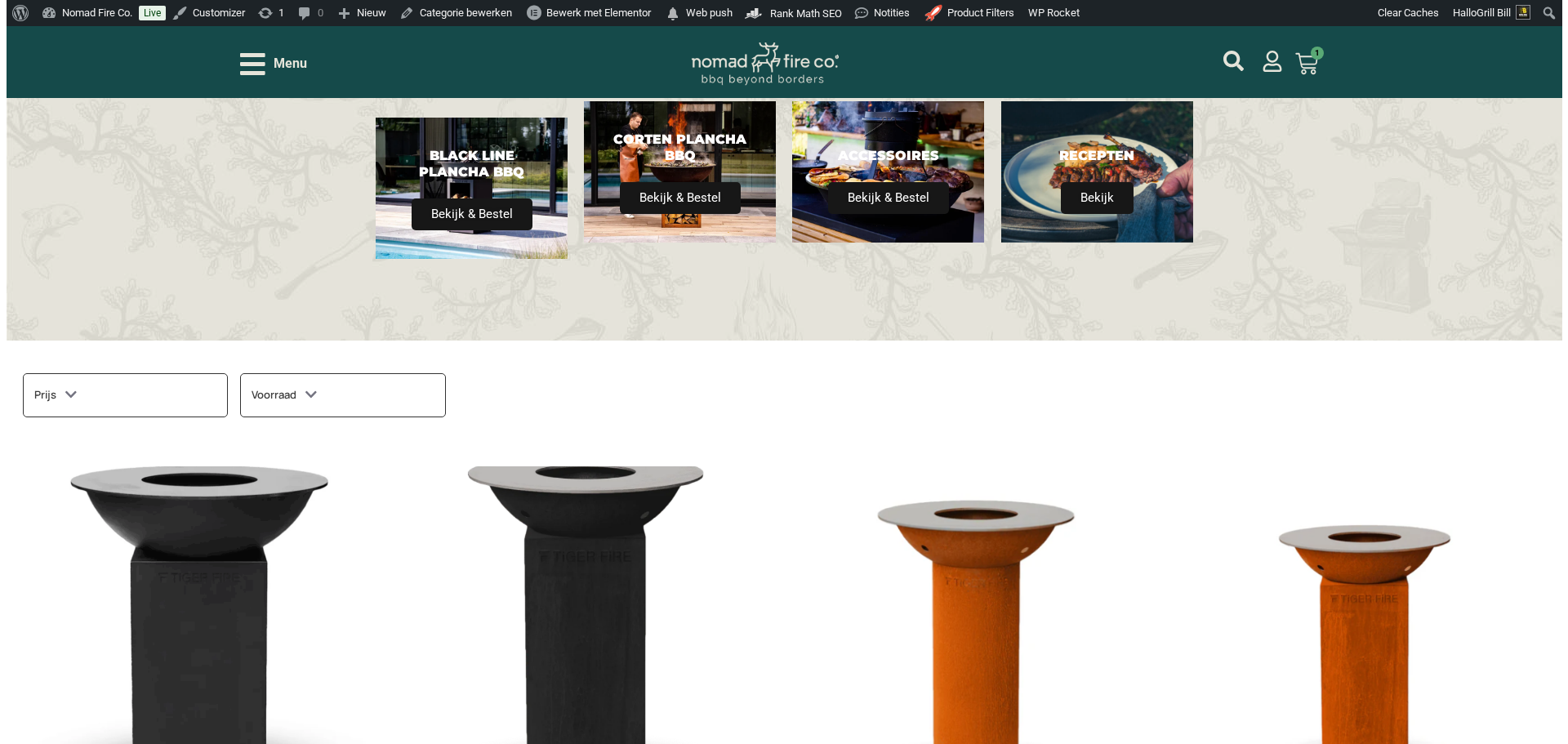
scroll to position [408, 0]
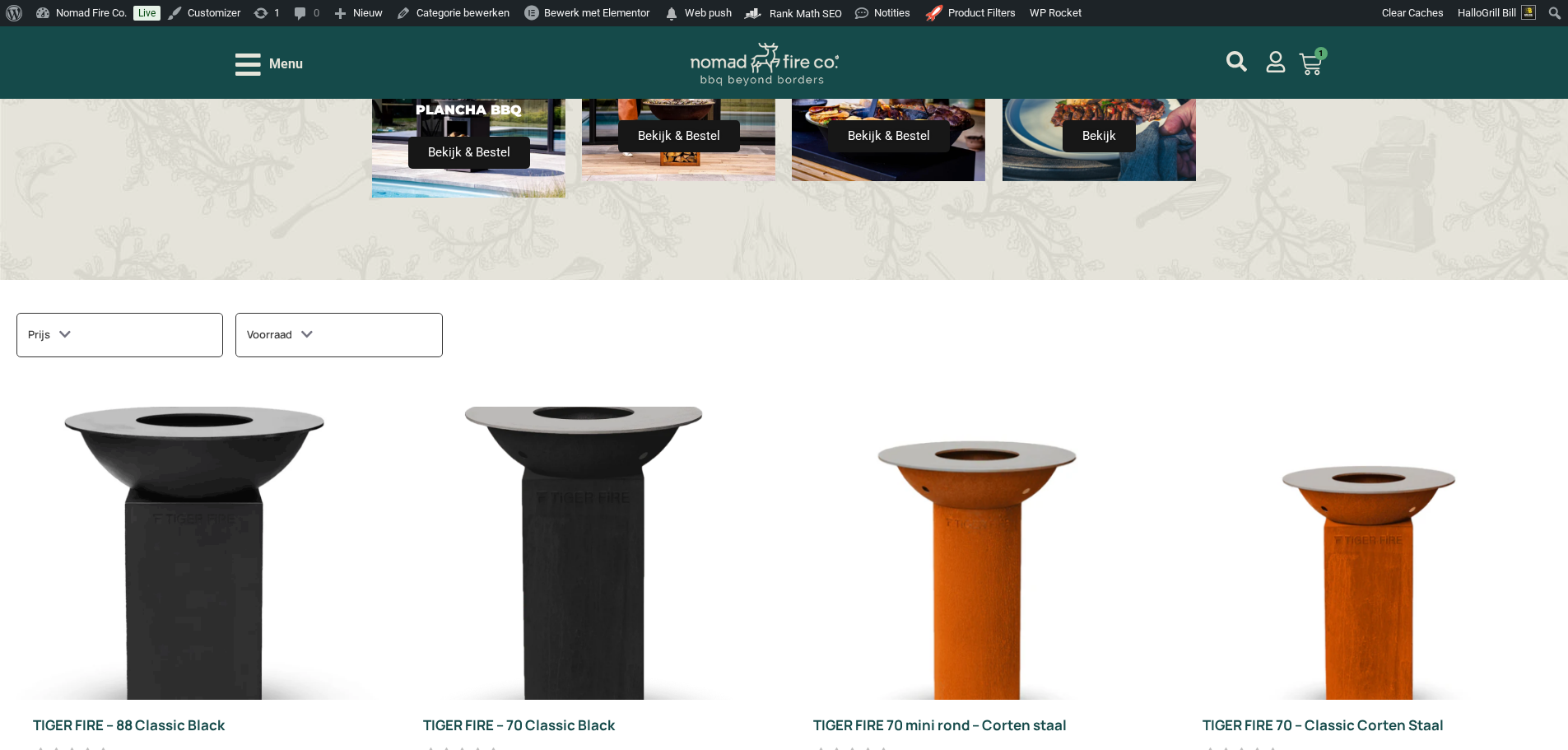
click at [293, 59] on span "Menu" at bounding box center [286, 64] width 33 height 20
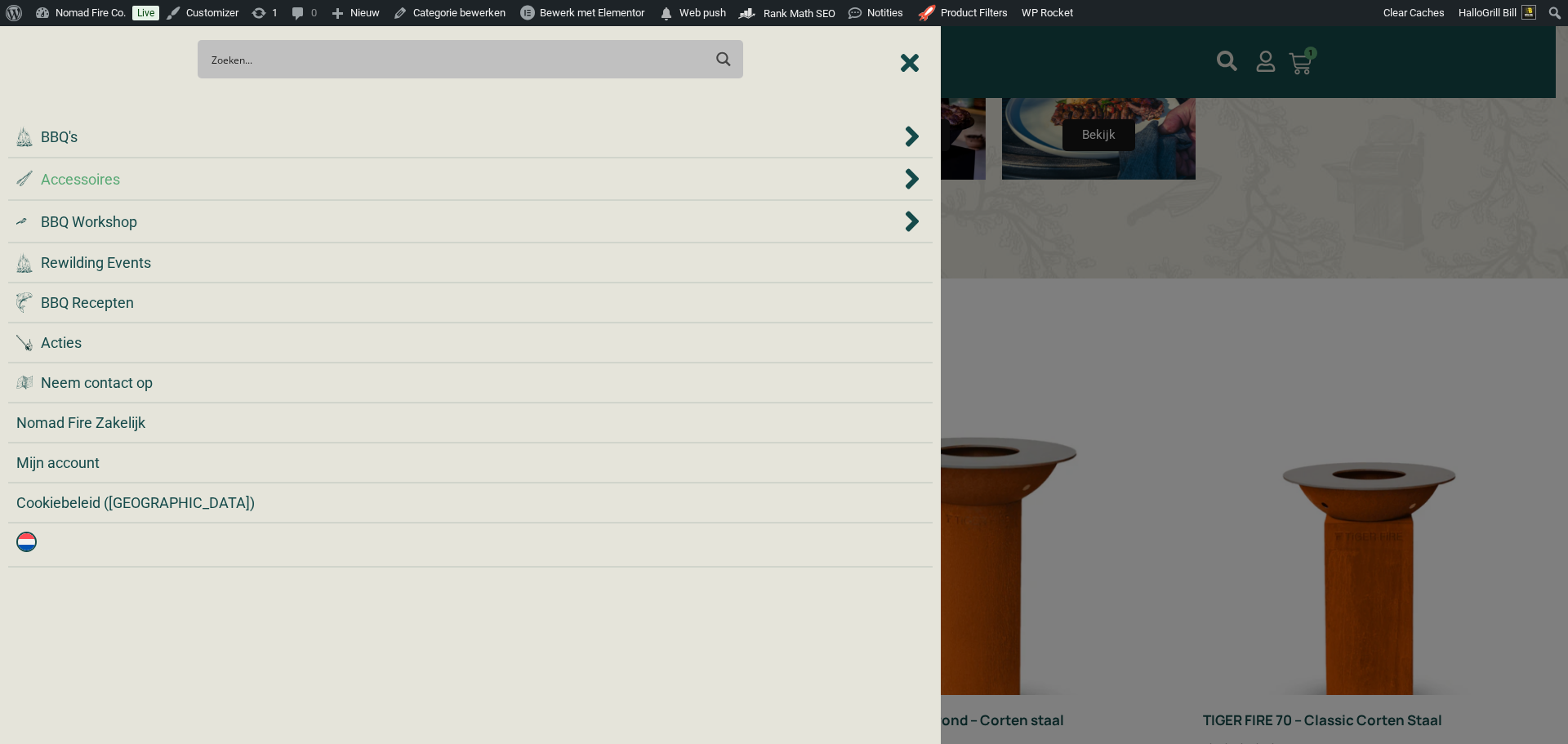
click at [256, 175] on div ".st0 { fill: #2c4a4e; } .st1 { fill: url(#Naamloos_verloop_2); } .st2 { fill: #…" at bounding box center [458, 179] width 884 height 22
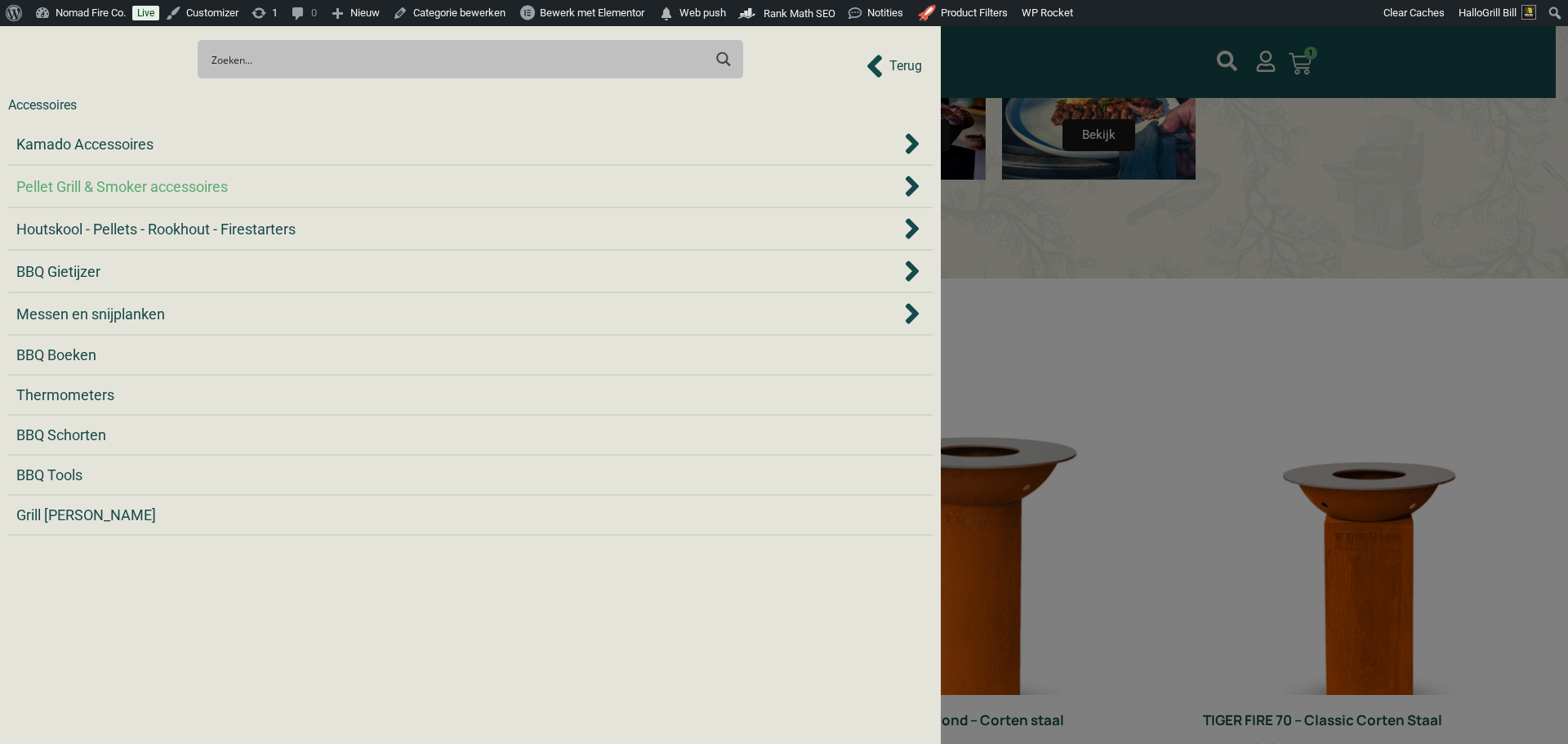
click at [260, 182] on div "Pellet Grill & Smoker accessoires" at bounding box center [458, 186] width 884 height 22
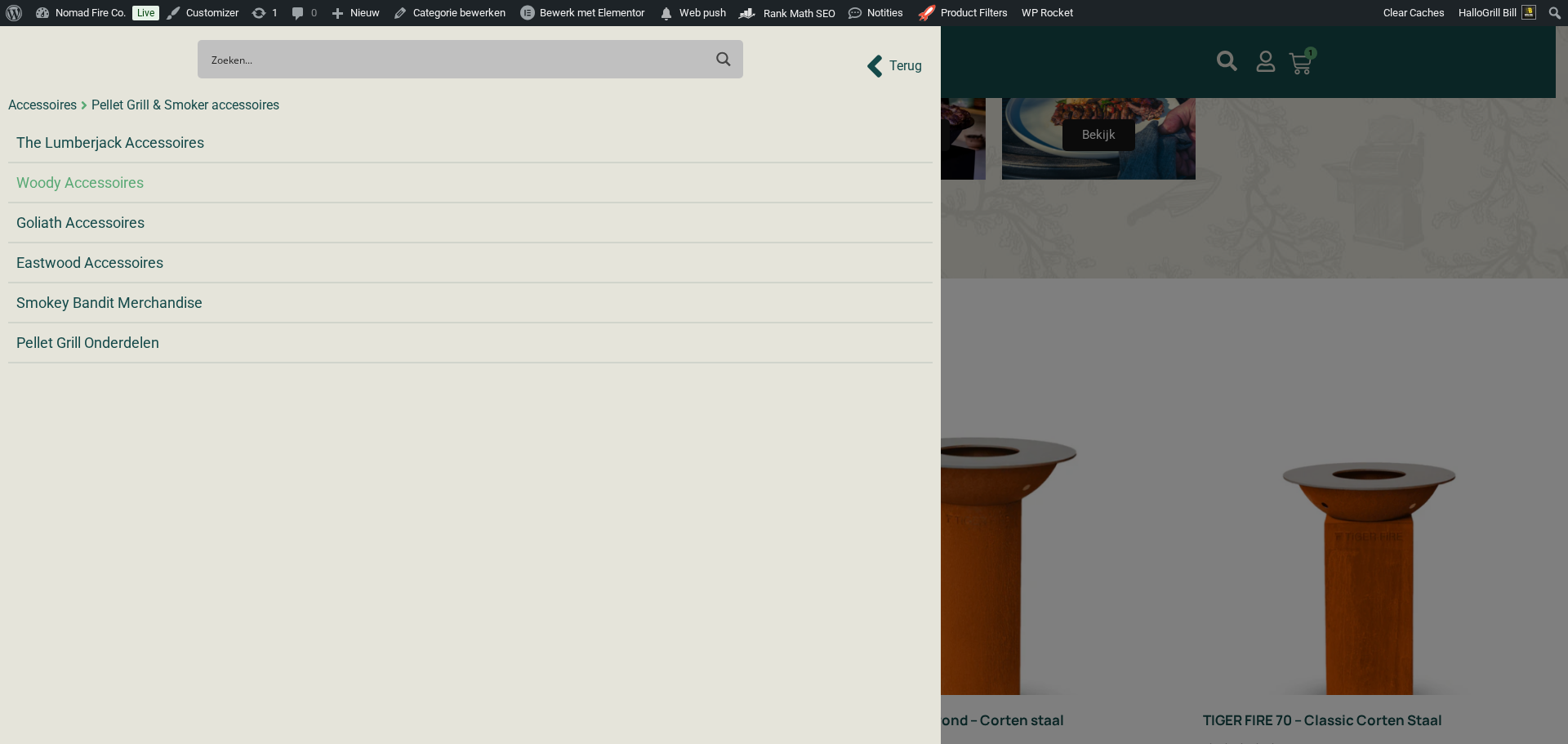
click at [83, 169] on li "Woody Accessoires" at bounding box center [471, 183] width 925 height 40
click at [94, 180] on span "Woody Accessoires" at bounding box center [80, 182] width 127 height 22
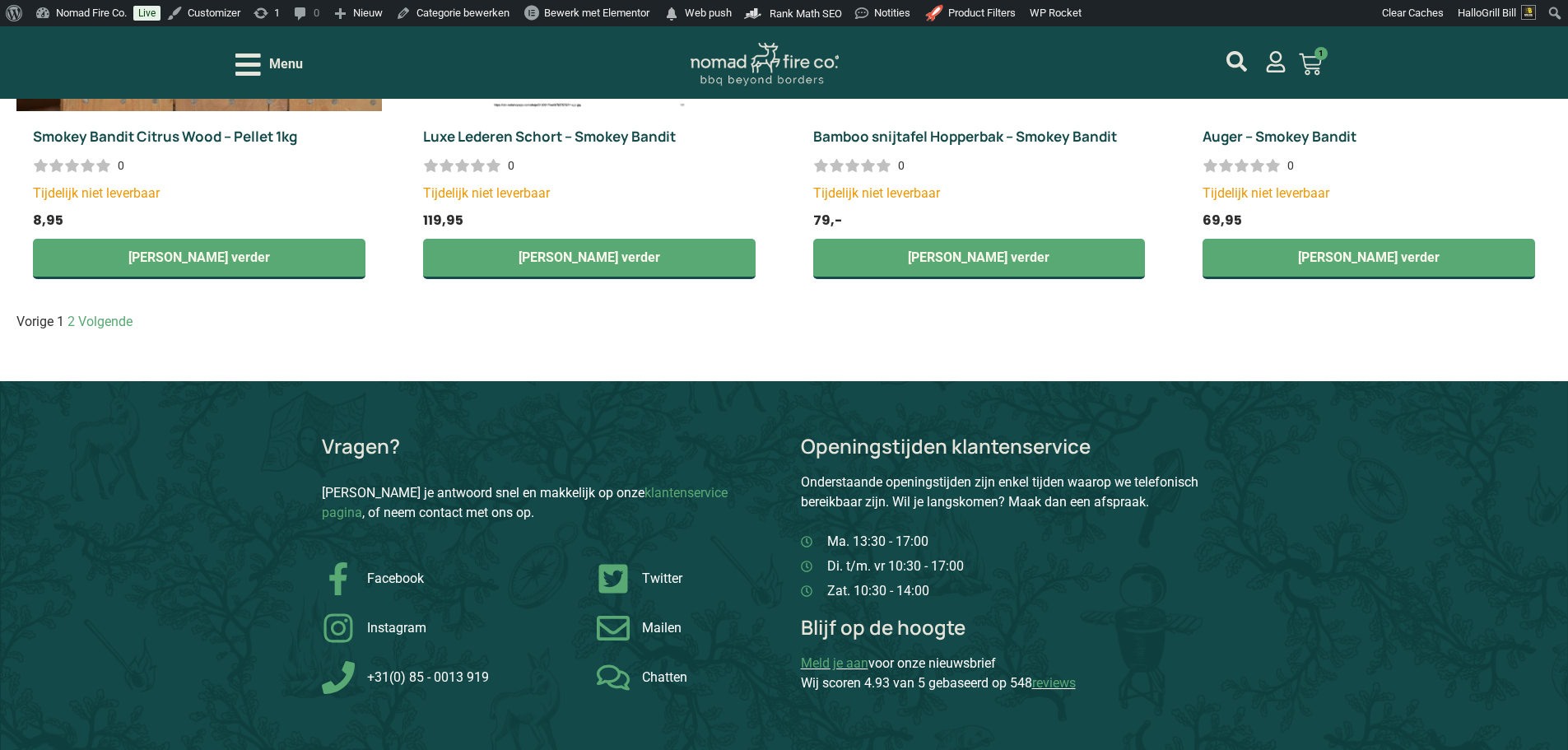
scroll to position [2635, 0]
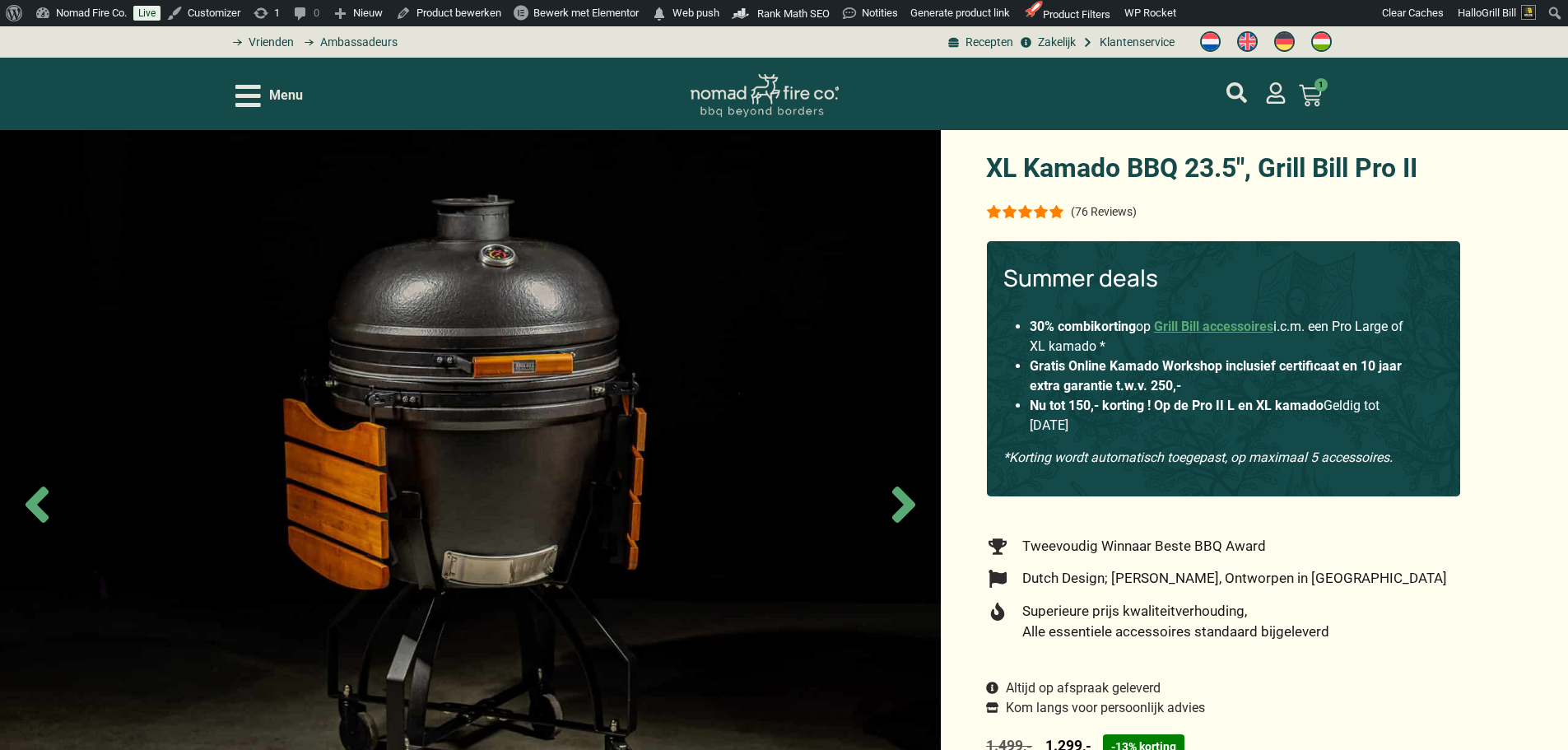
click at [284, 91] on span "Menu" at bounding box center [286, 96] width 33 height 20
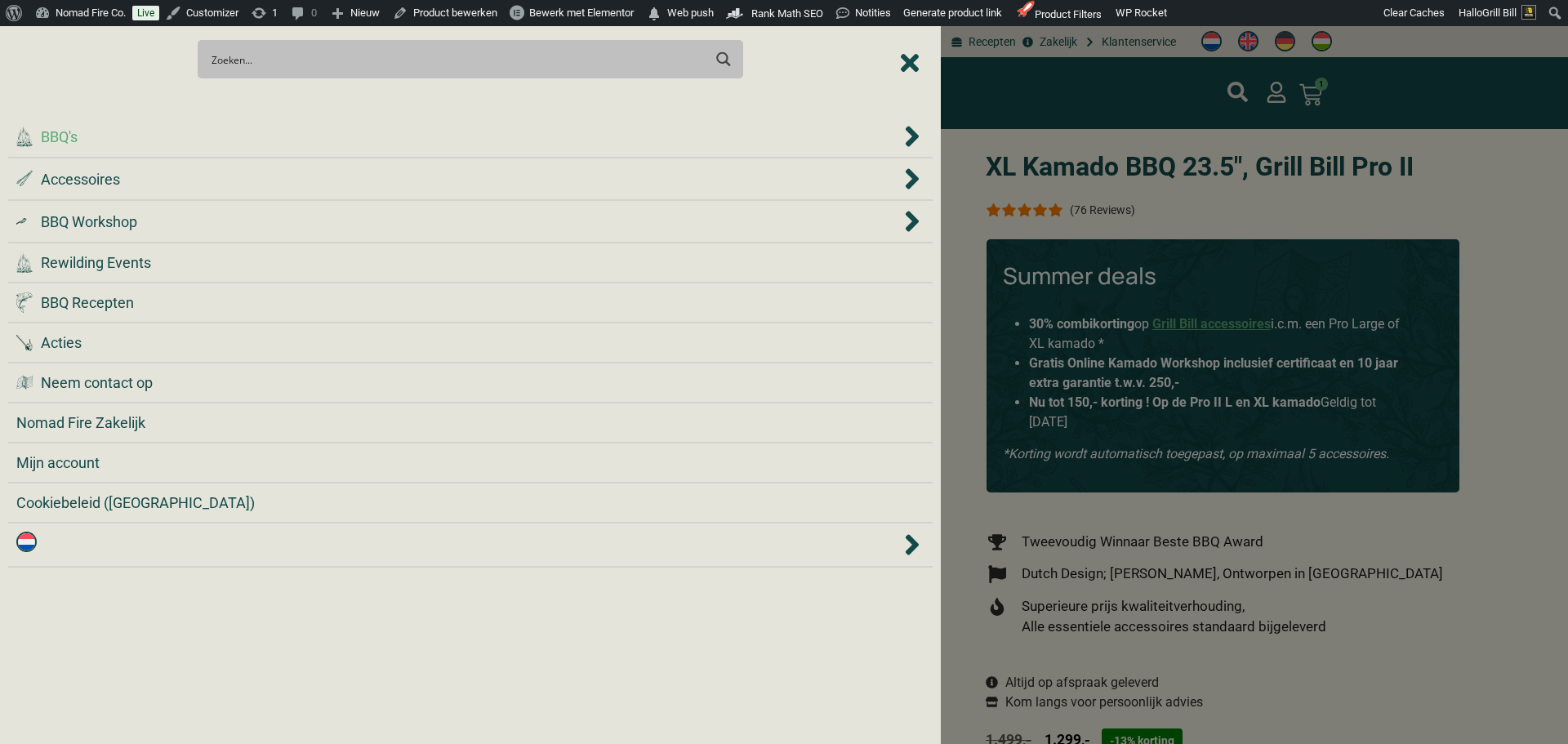
click at [281, 149] on li ".cls-1 { fill: #042e2c; } BBQ's" at bounding box center [471, 136] width 925 height 43
click at [279, 142] on div ".cls-1 { fill: #042e2c; } BBQ's" at bounding box center [458, 136] width 884 height 22
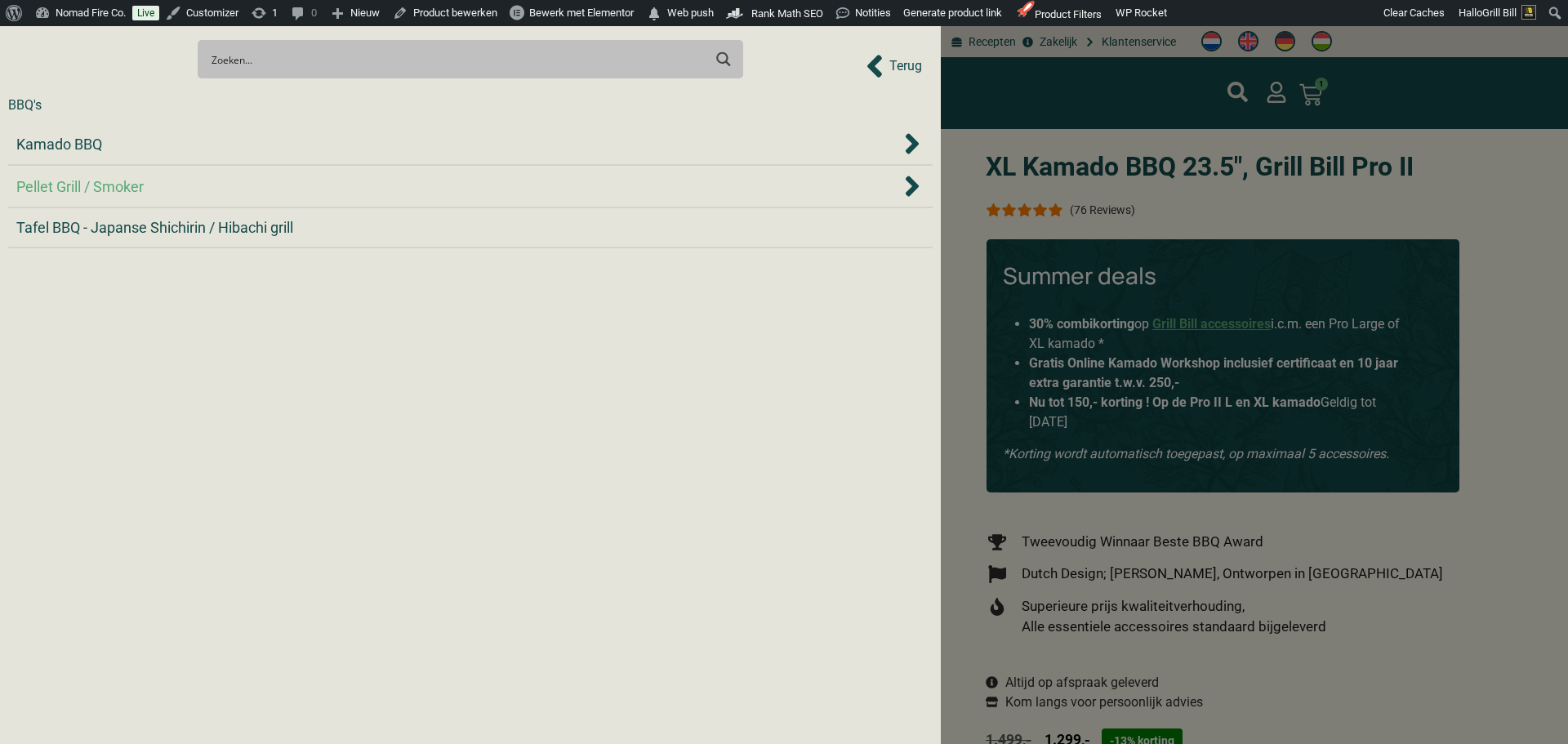
click at [278, 192] on div "Pellet Grill / Smoker" at bounding box center [458, 186] width 884 height 22
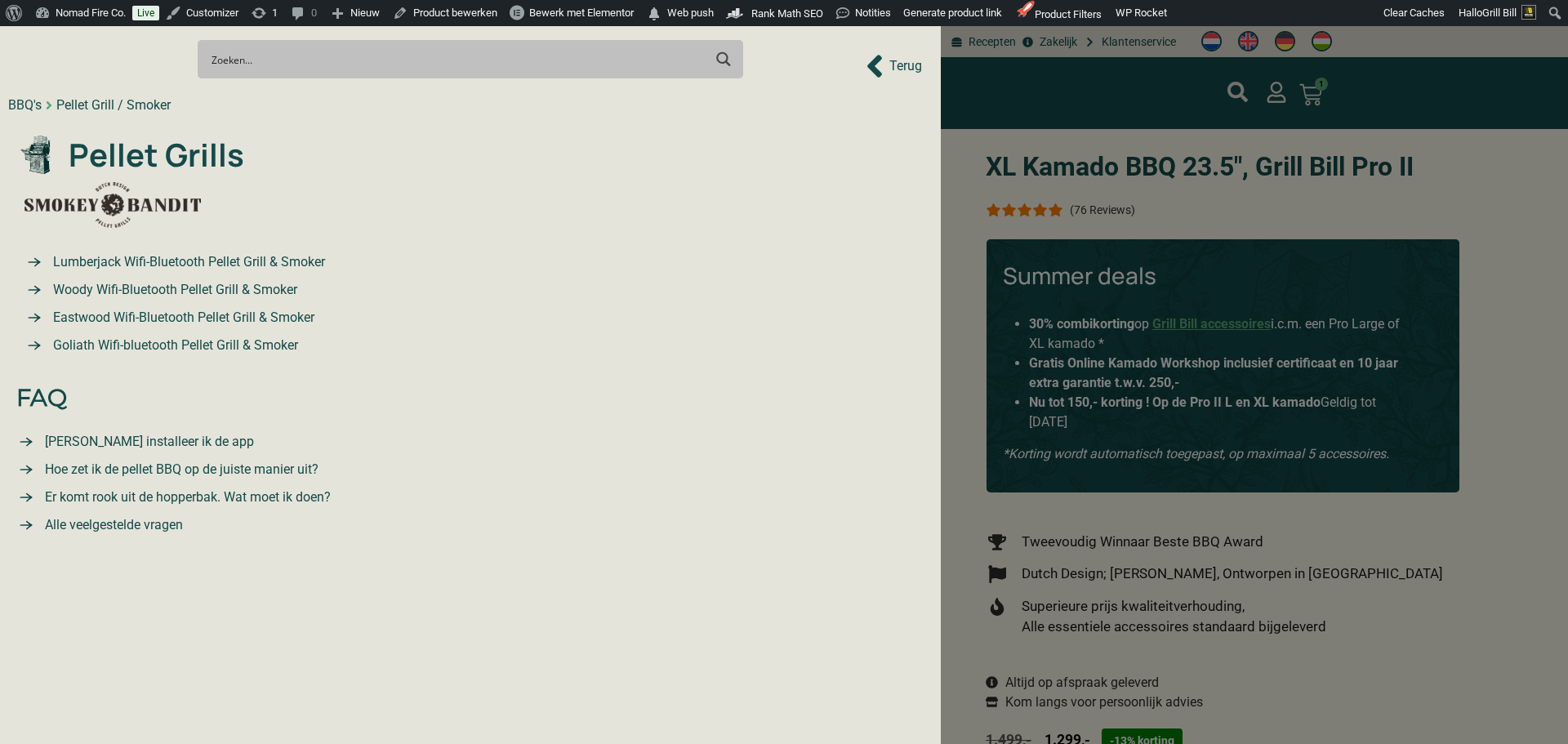
click at [251, 258] on span "Lumberjack Wifi-Bluetooth Pellet Grill & Smoker" at bounding box center [187, 262] width 276 height 20
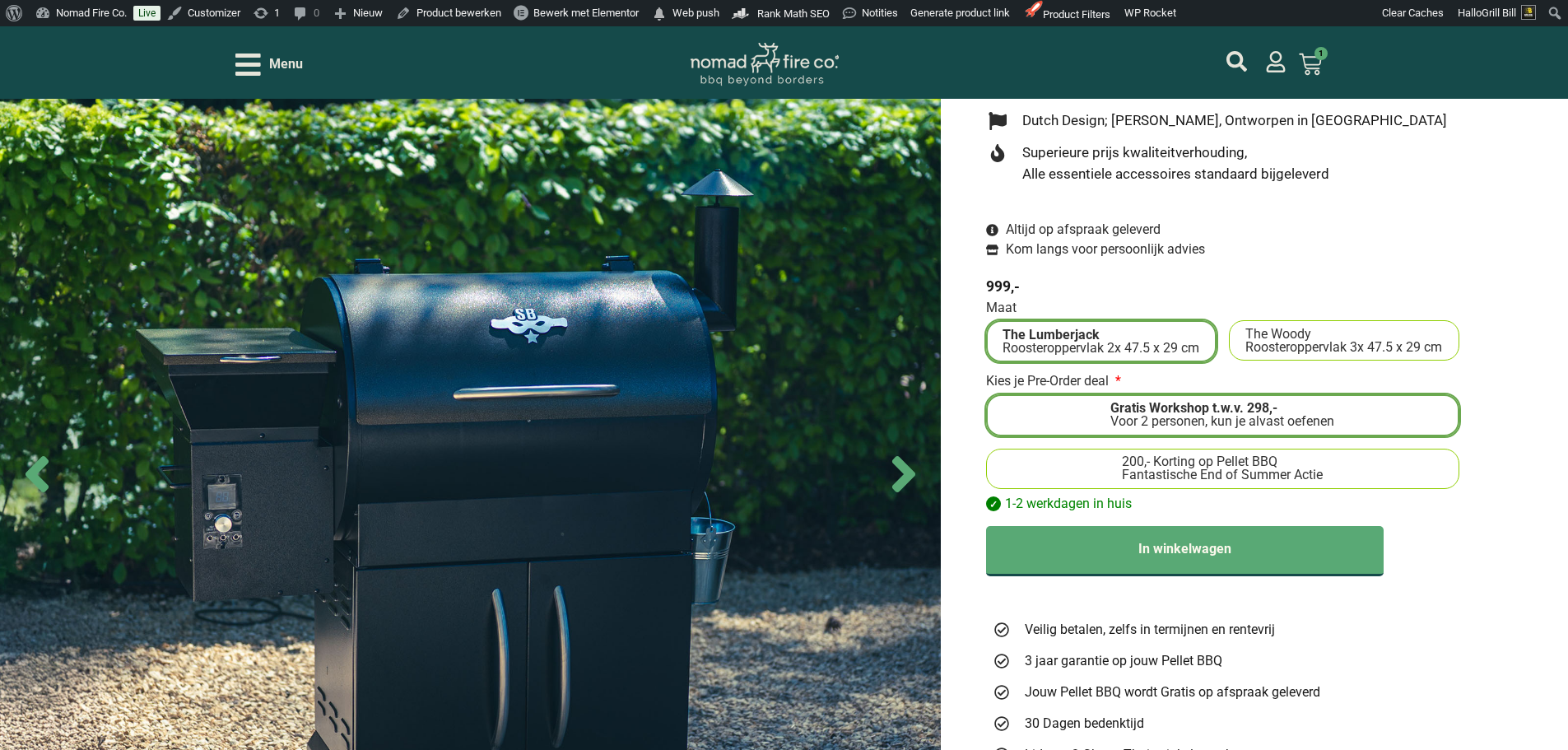
scroll to position [412, 0]
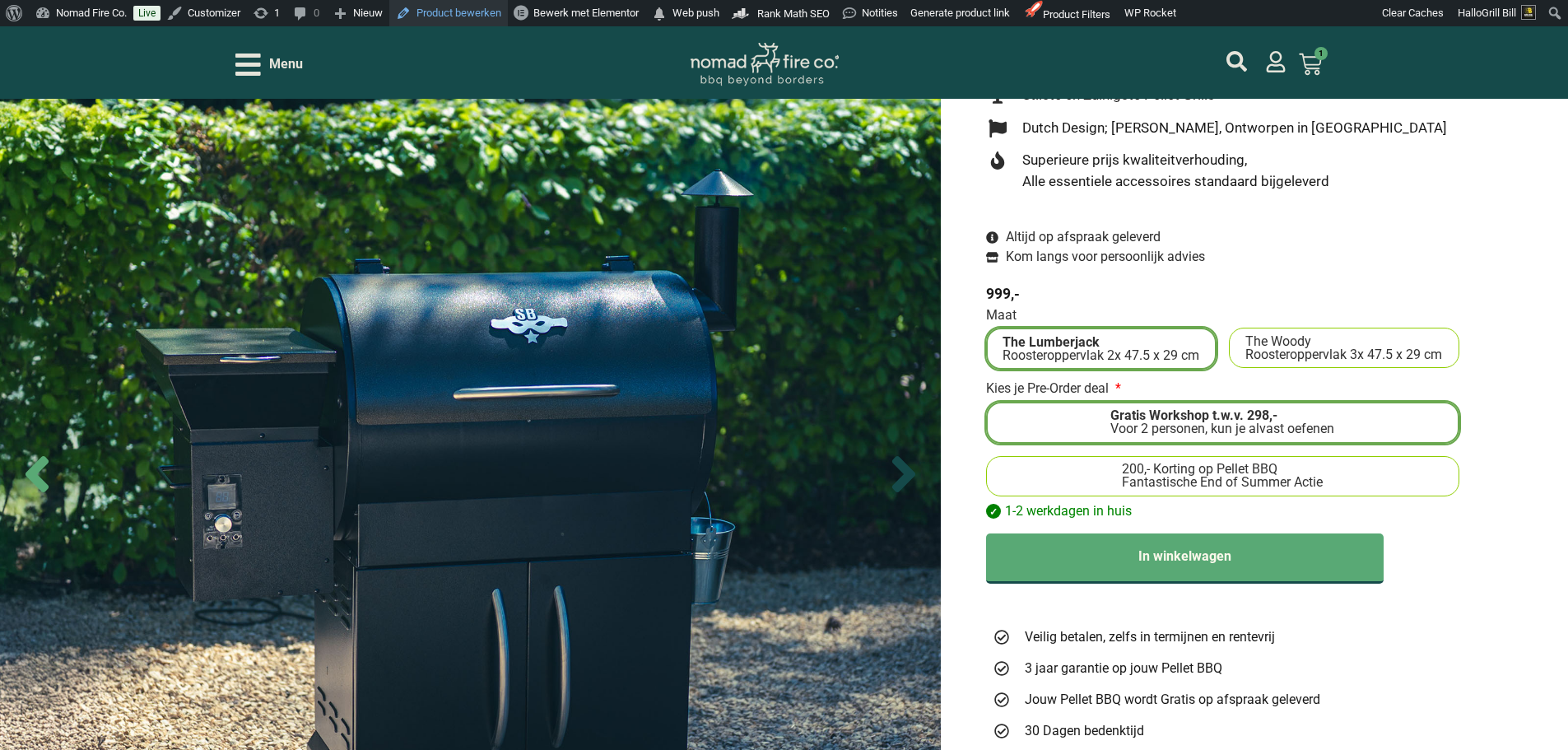
click at [905, 482] on icon "Next slide" at bounding box center [903, 475] width 23 height 36
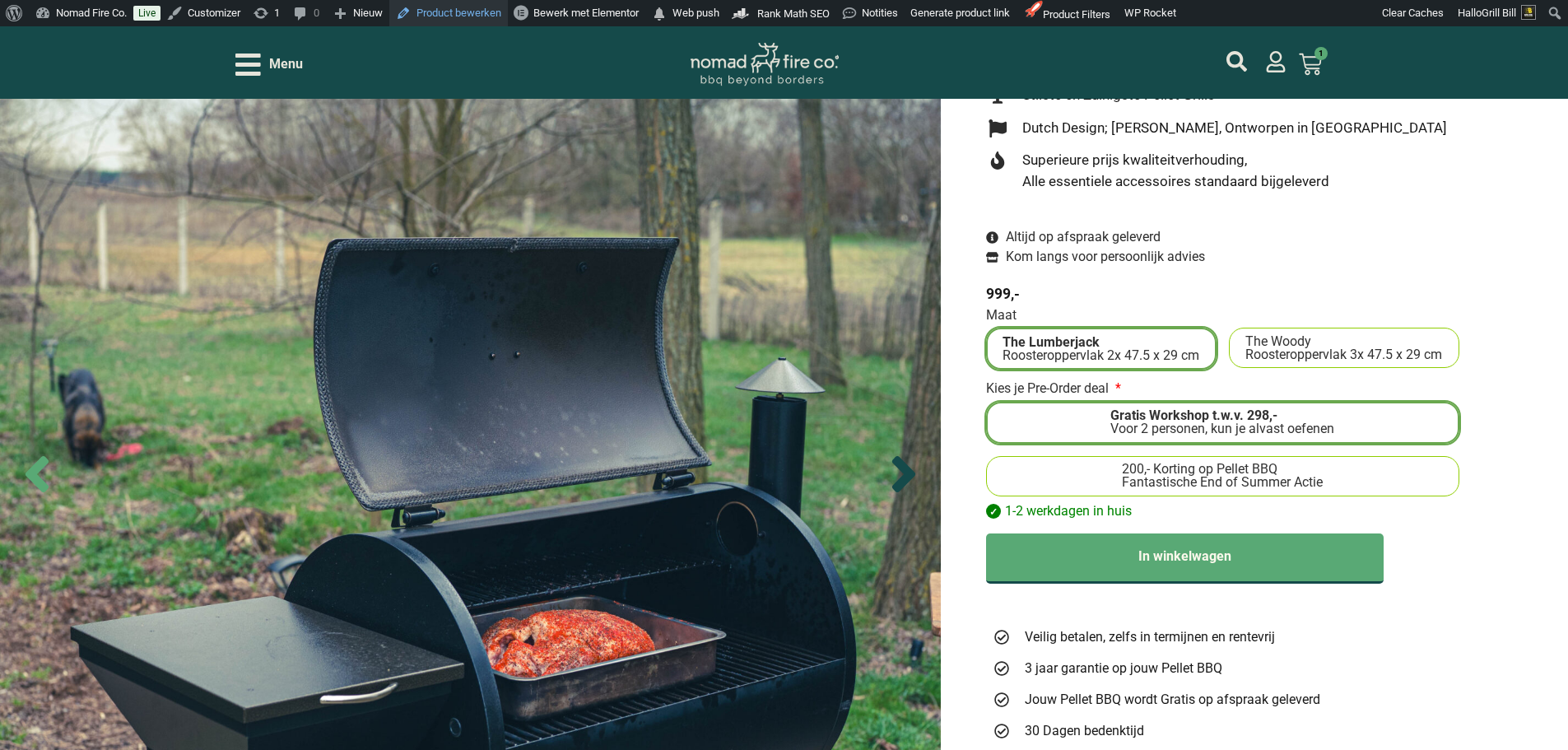
click at [907, 484] on icon "Next slide" at bounding box center [903, 474] width 57 height 57
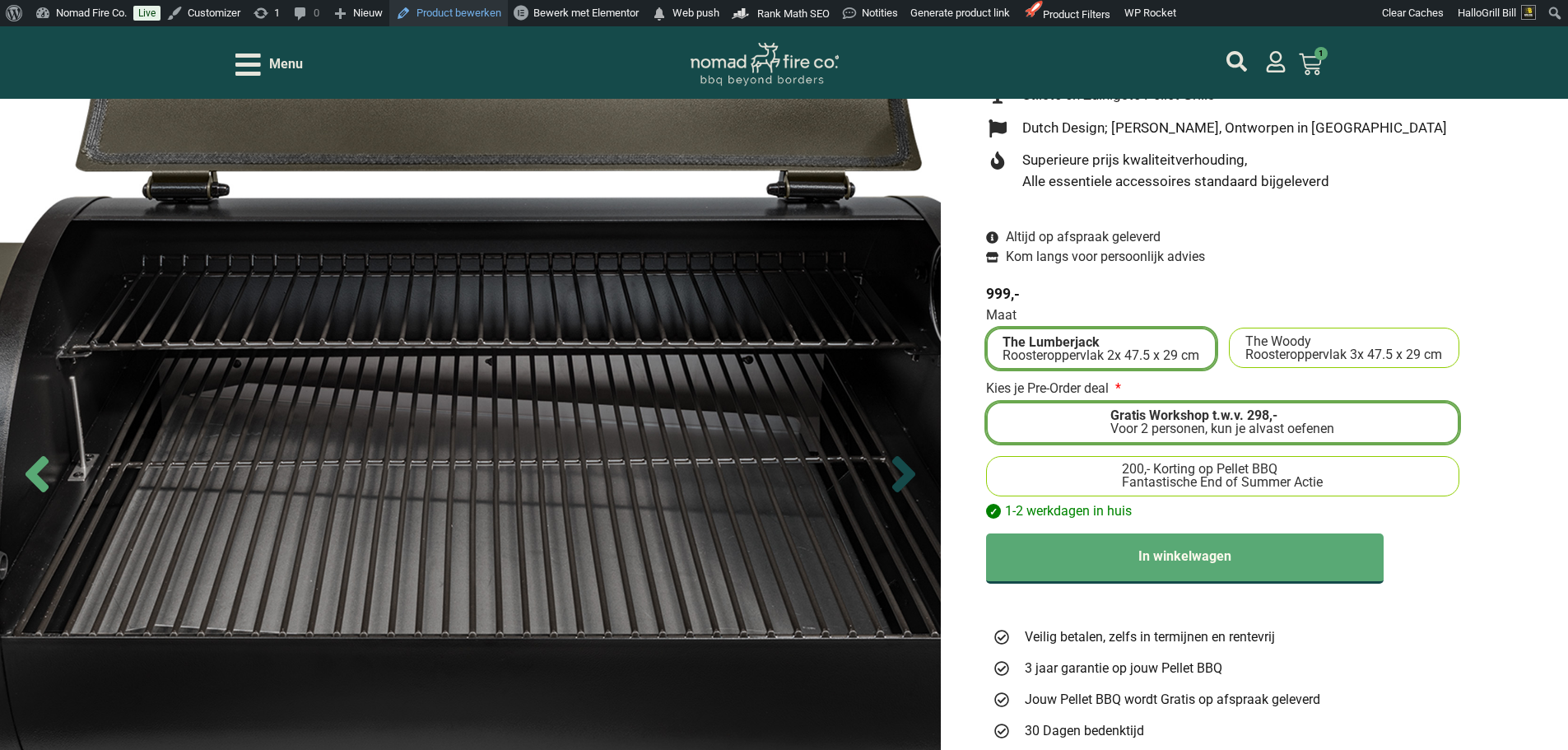
click at [907, 484] on icon "Next slide" at bounding box center [903, 474] width 57 height 57
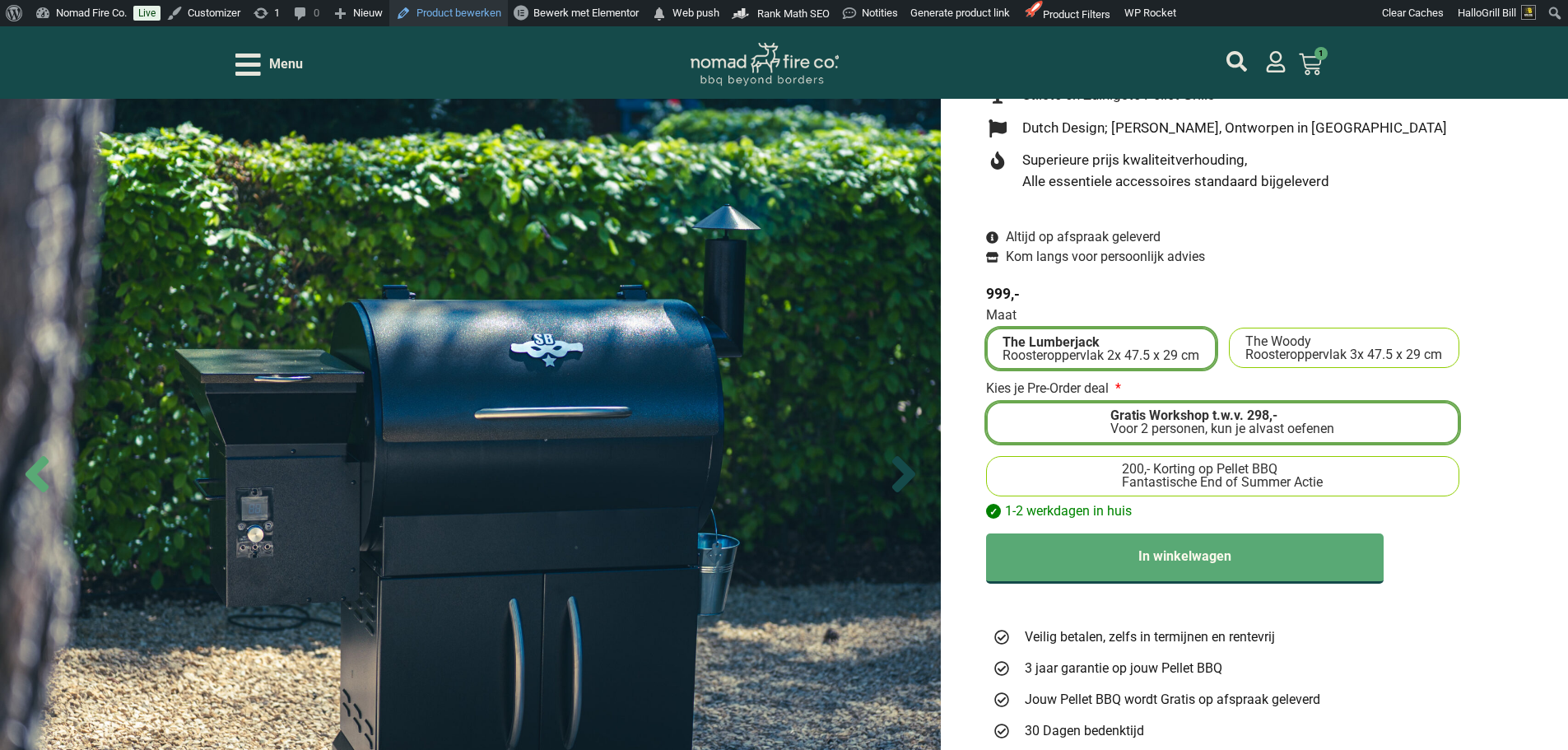
click at [907, 484] on icon "Next slide" at bounding box center [903, 474] width 57 height 57
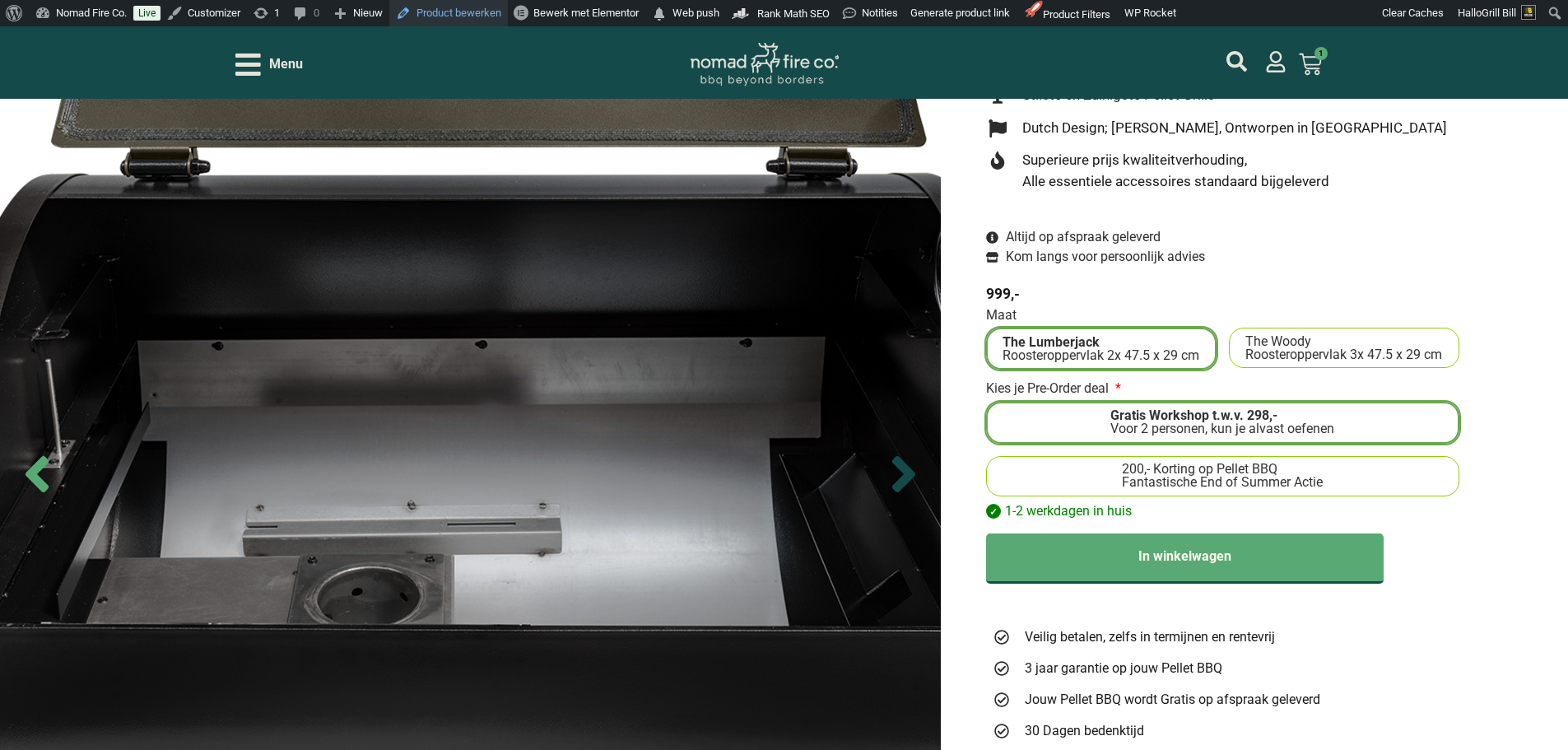
click at [907, 484] on icon "Next slide" at bounding box center [903, 474] width 57 height 57
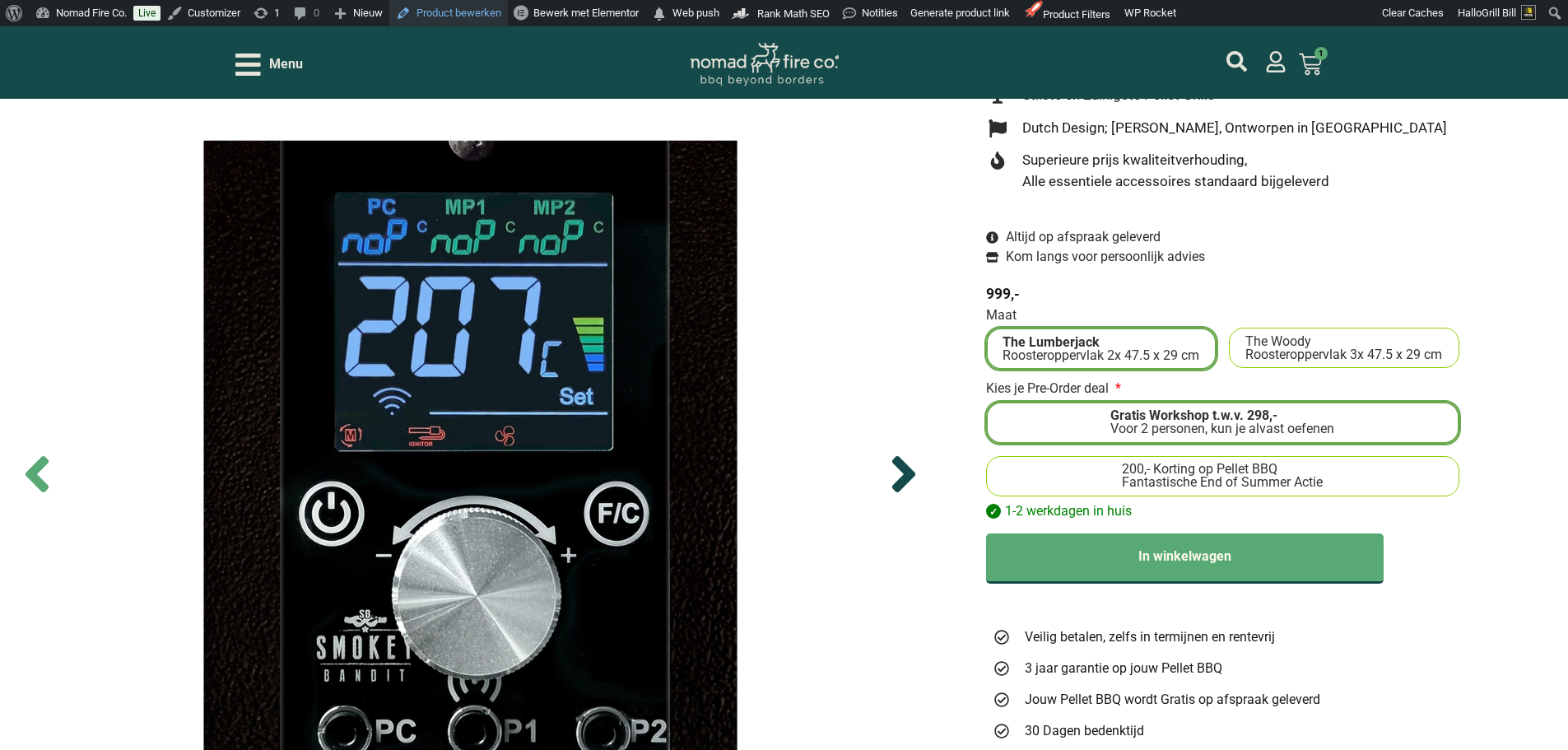
click at [907, 484] on icon "Next slide" at bounding box center [903, 474] width 57 height 57
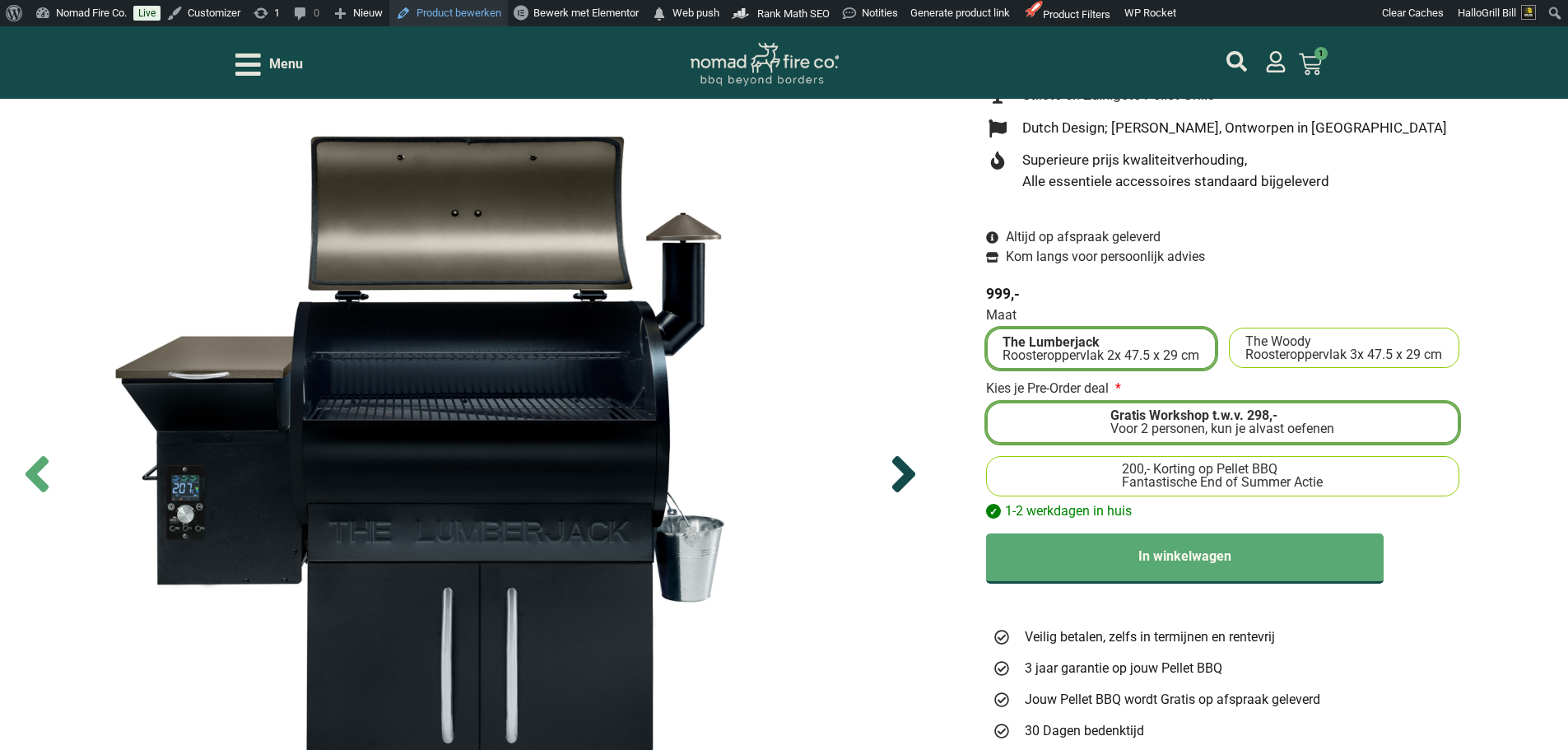
click at [907, 484] on icon "Next slide" at bounding box center [903, 474] width 57 height 57
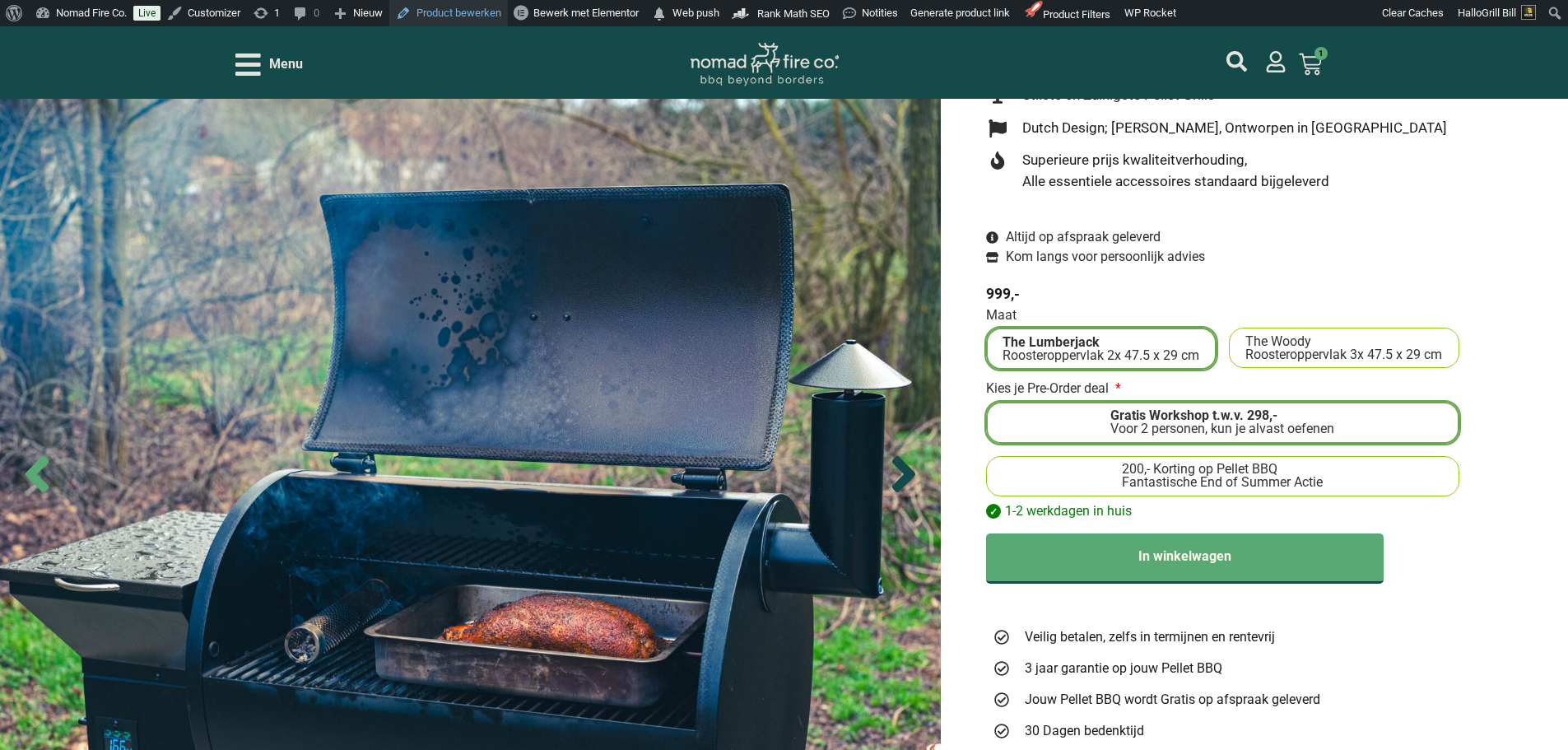
click at [907, 484] on icon "Next slide" at bounding box center [903, 474] width 57 height 57
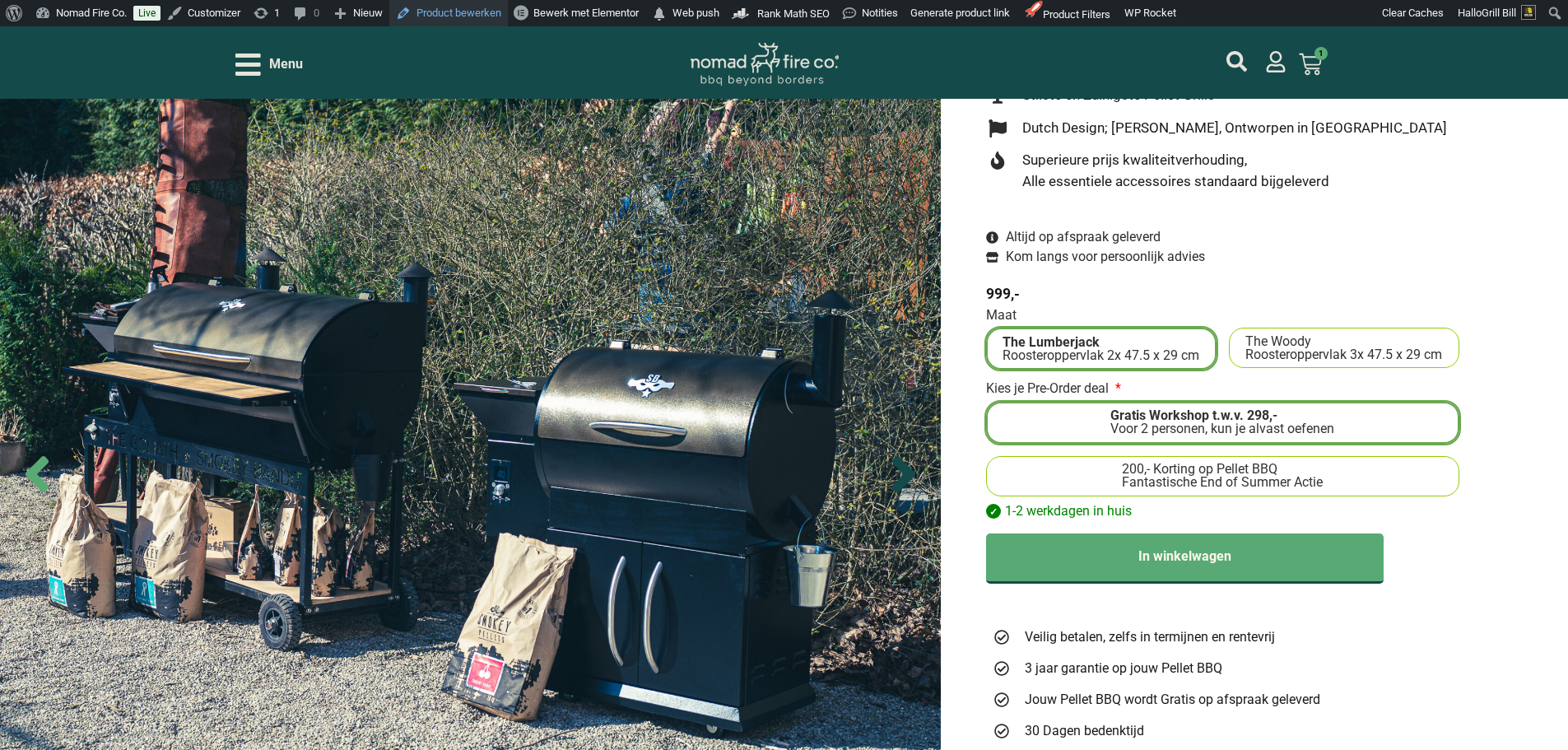
click at [915, 477] on icon "Next slide" at bounding box center [903, 474] width 57 height 57
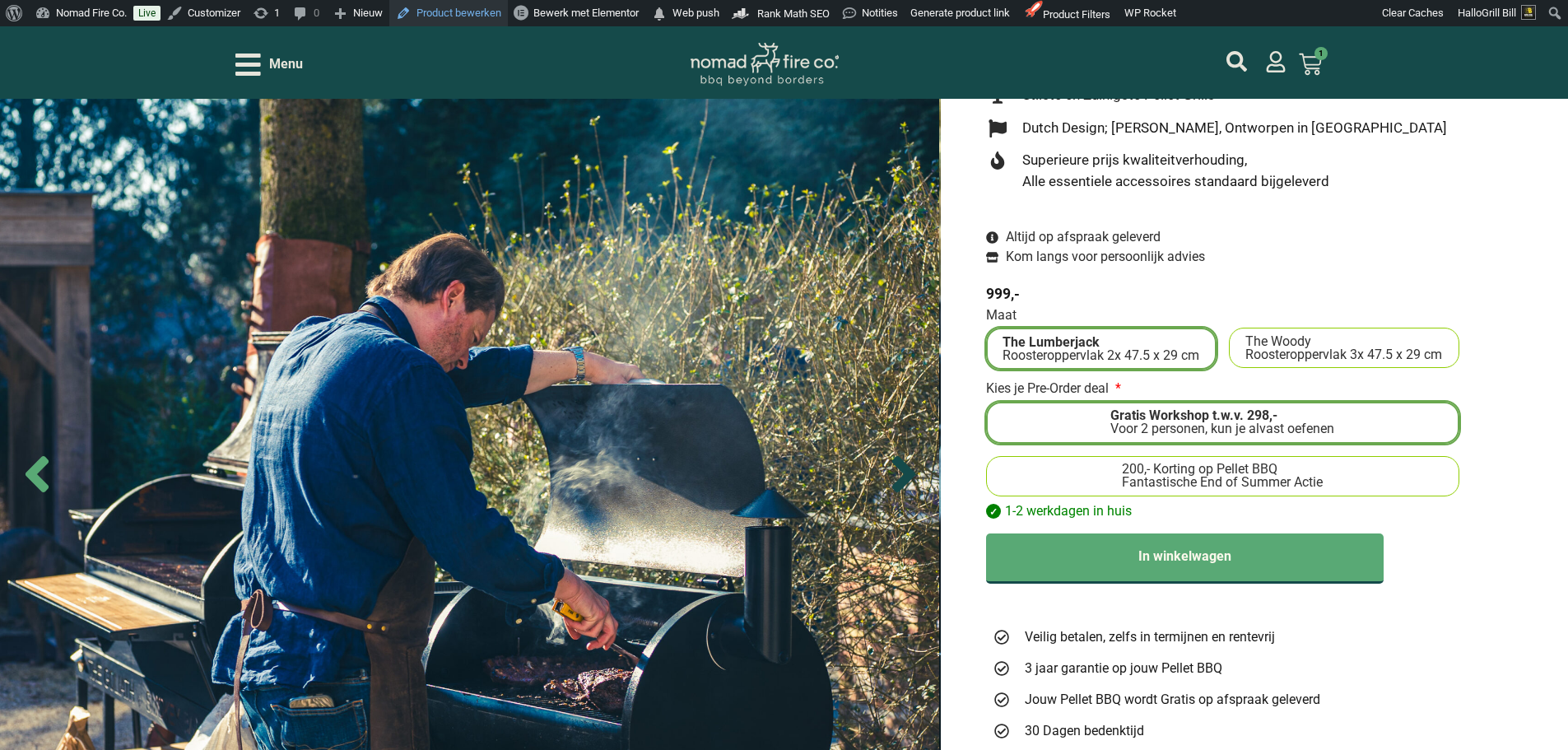
click at [912, 481] on icon "Next slide" at bounding box center [903, 474] width 57 height 57
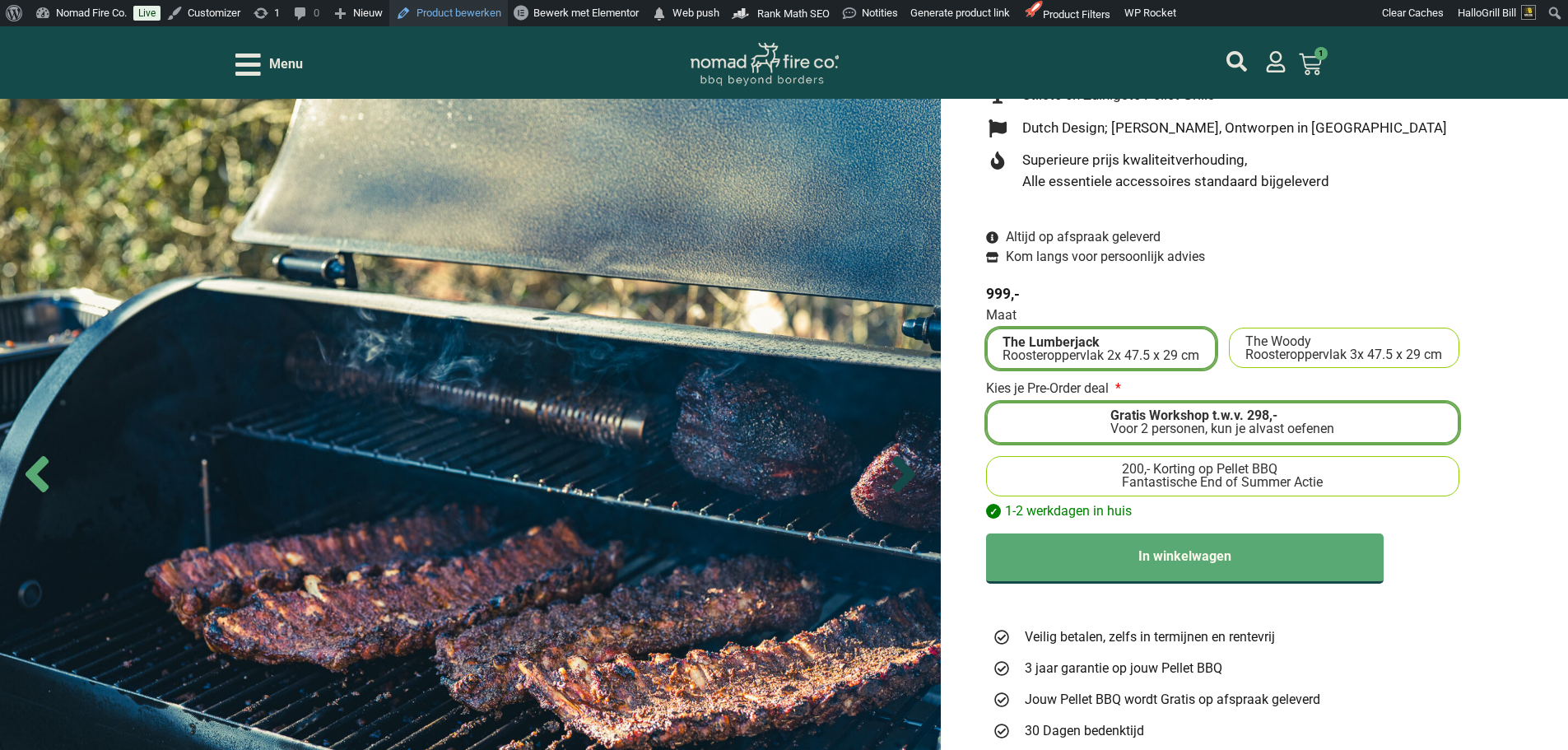
click at [900, 484] on icon "Next slide" at bounding box center [903, 475] width 23 height 36
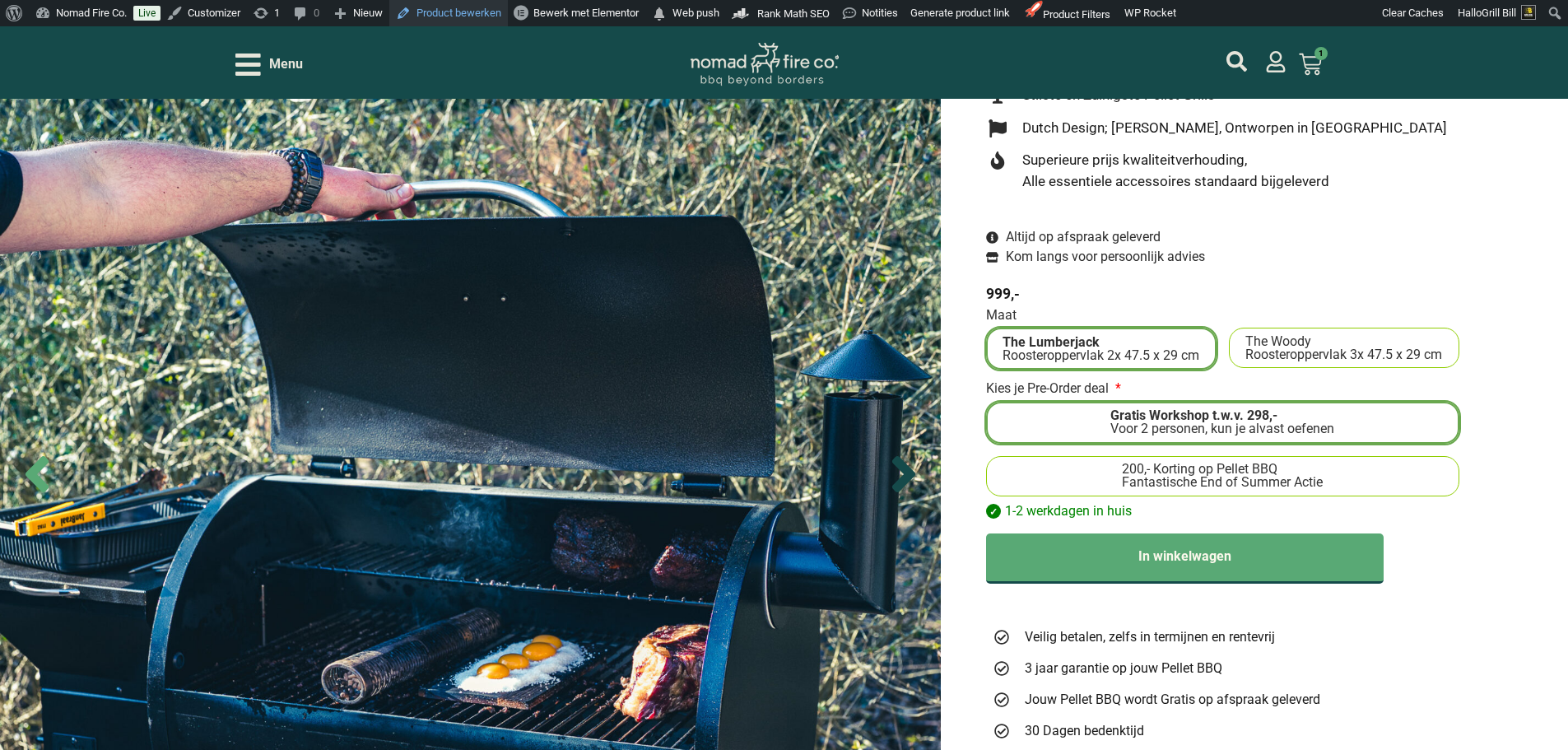
click at [900, 484] on icon "Next slide" at bounding box center [903, 475] width 23 height 36
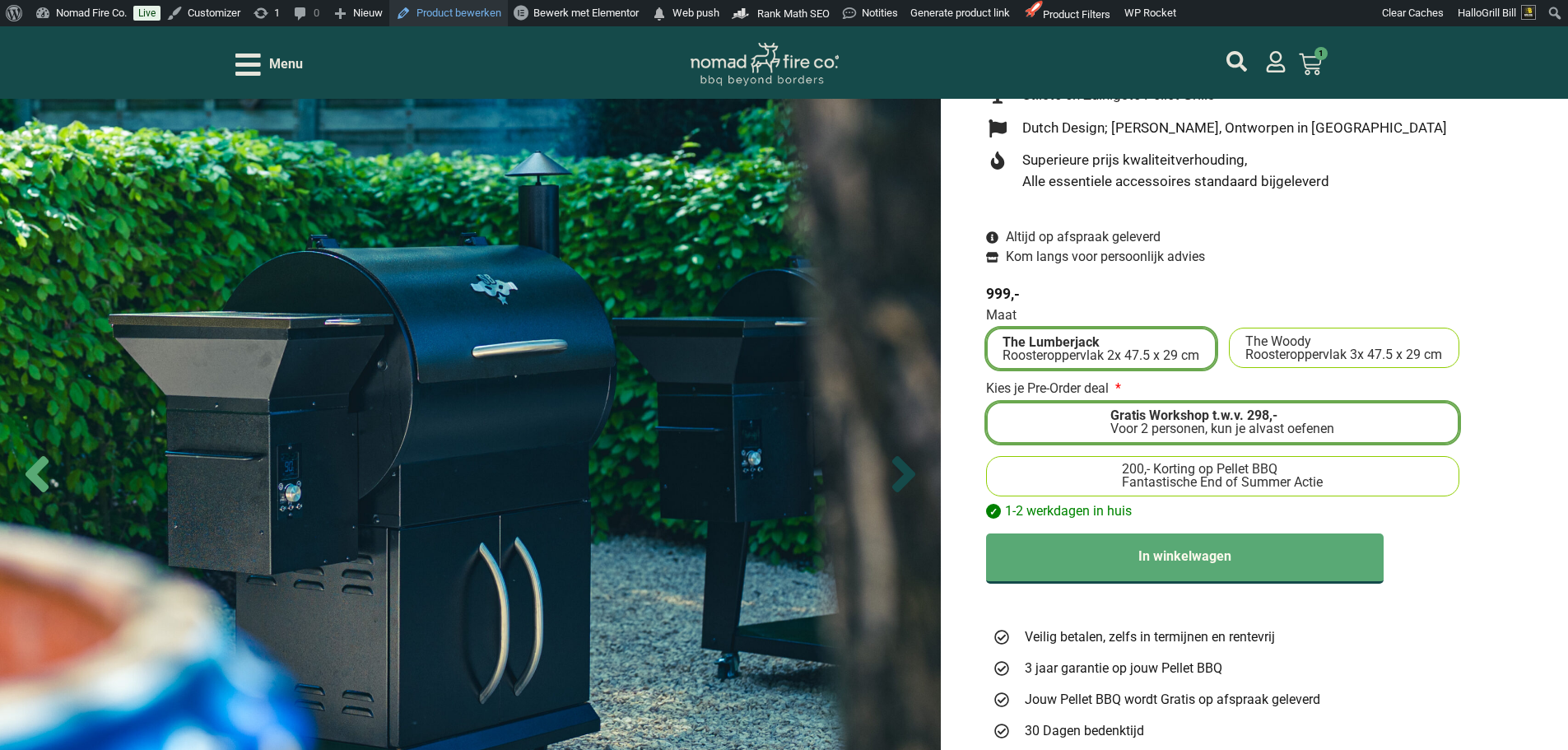
click at [900, 484] on icon "Next slide" at bounding box center [903, 475] width 23 height 36
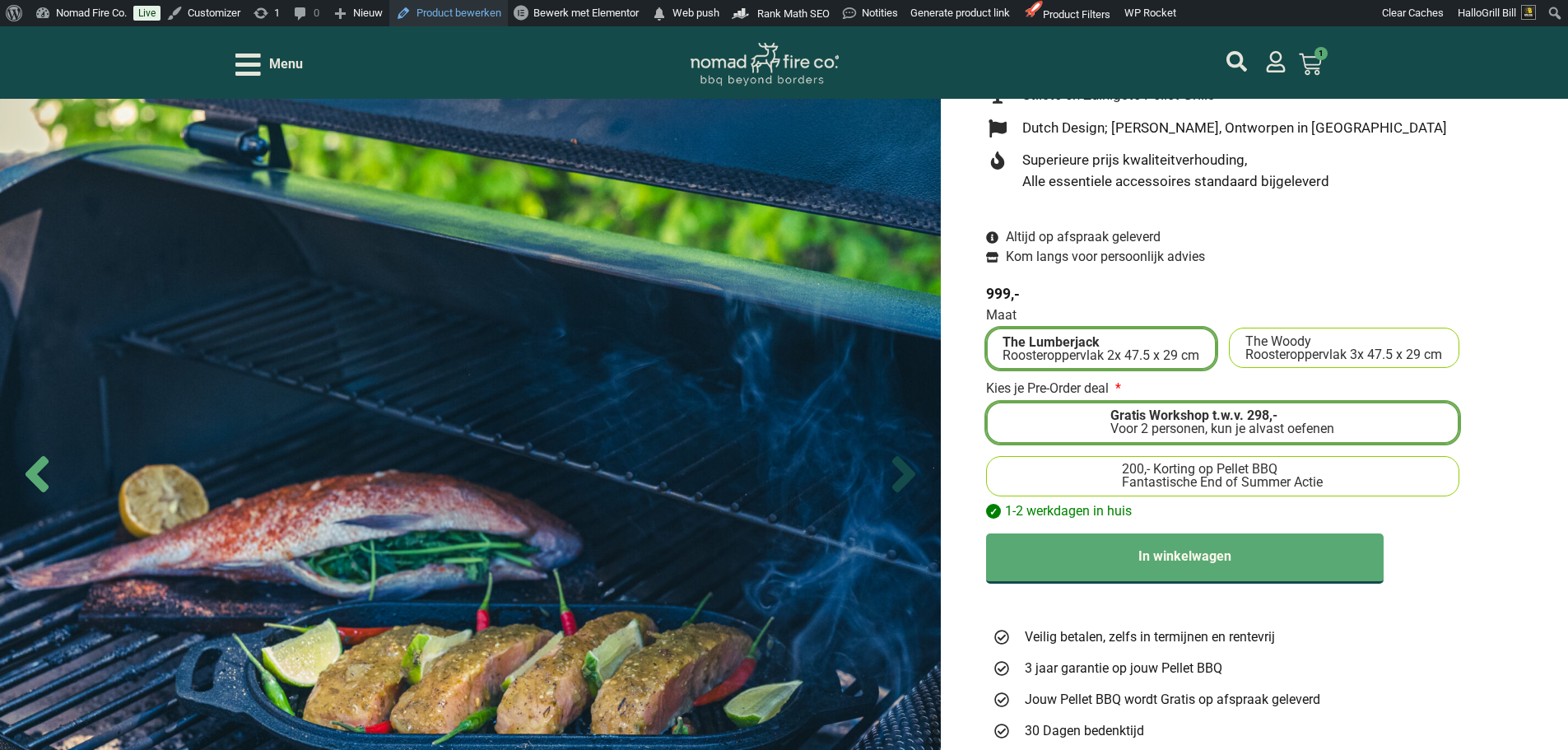
click at [900, 484] on icon "Next slide" at bounding box center [903, 475] width 23 height 36
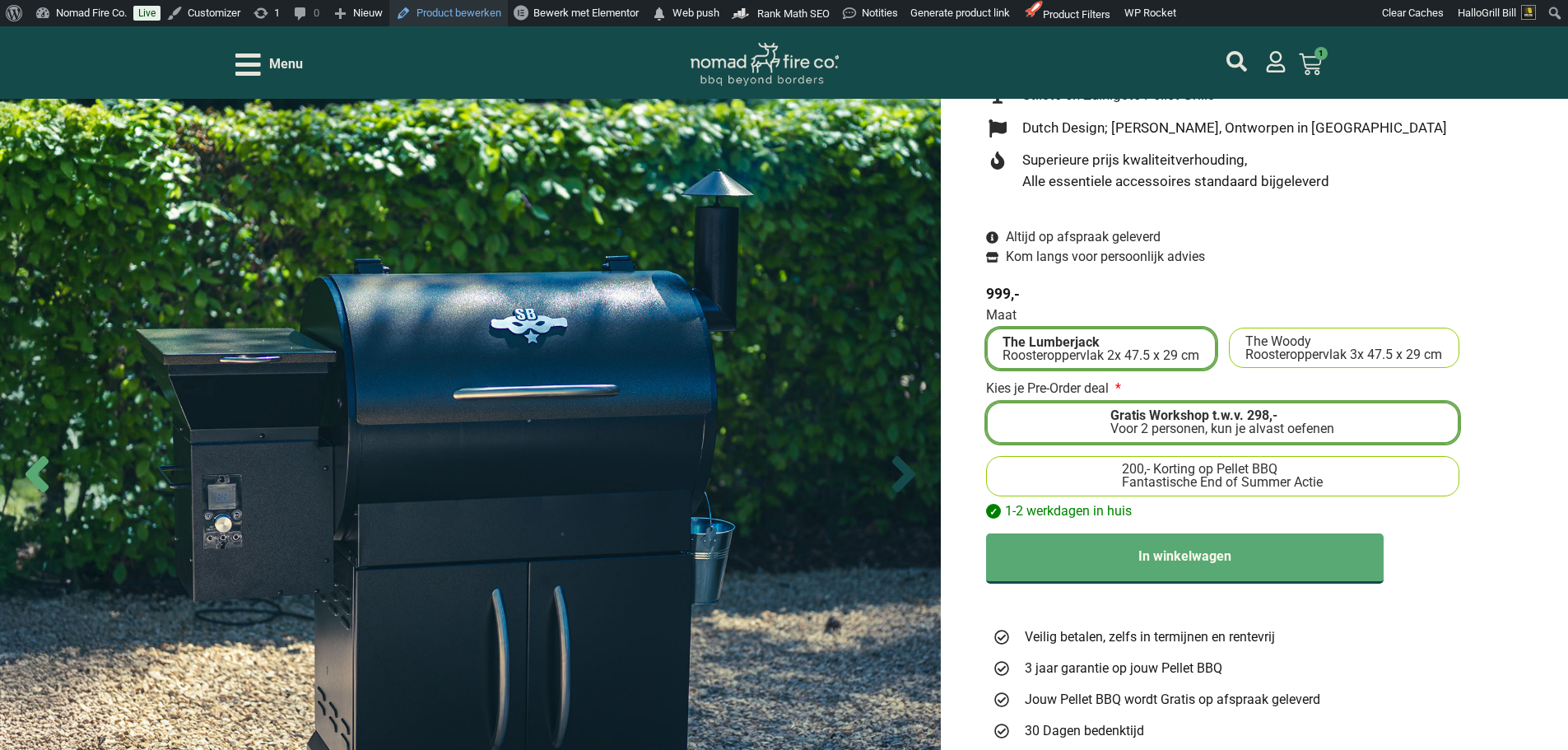
click at [900, 484] on icon "Next slide" at bounding box center [903, 475] width 23 height 36
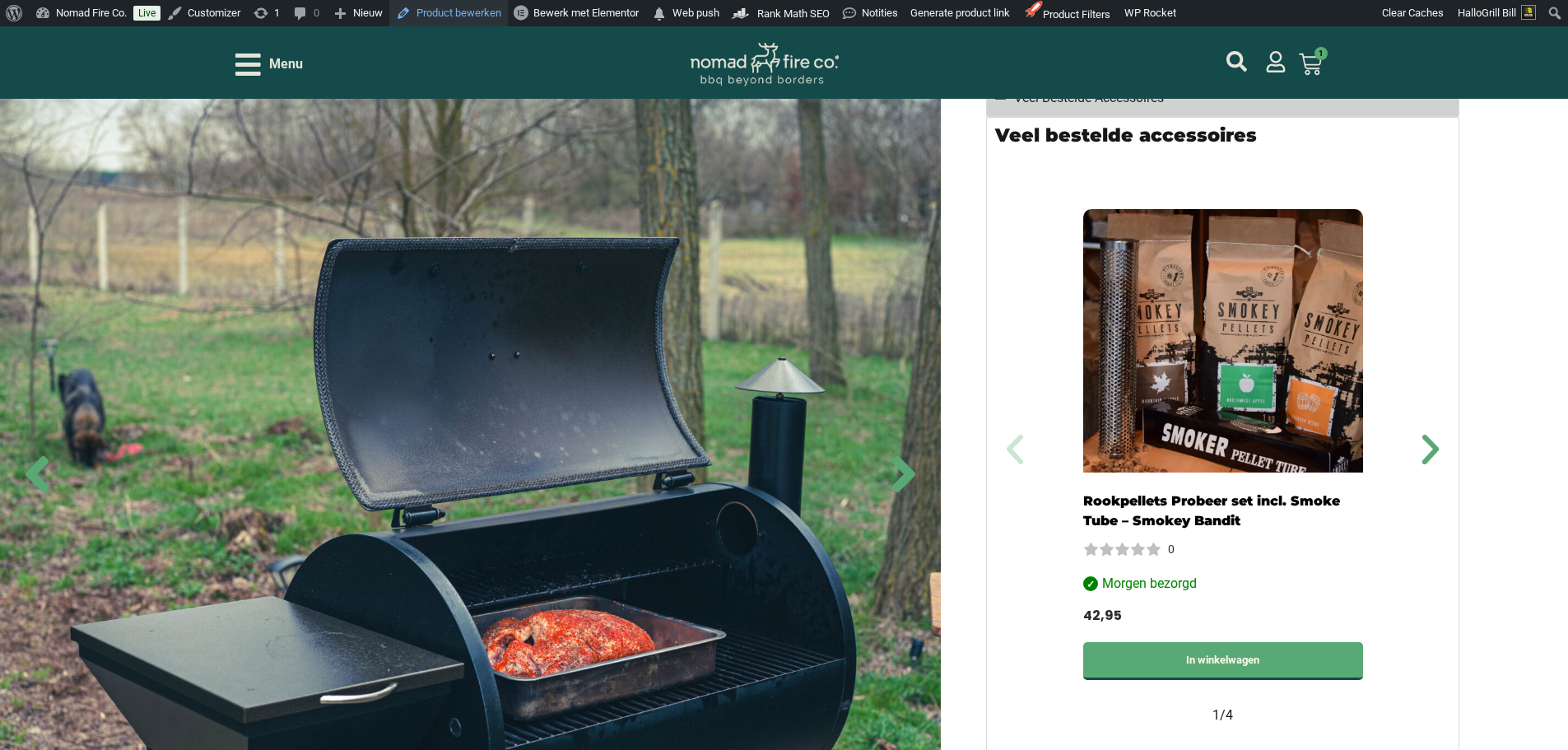
scroll to position [1153, 0]
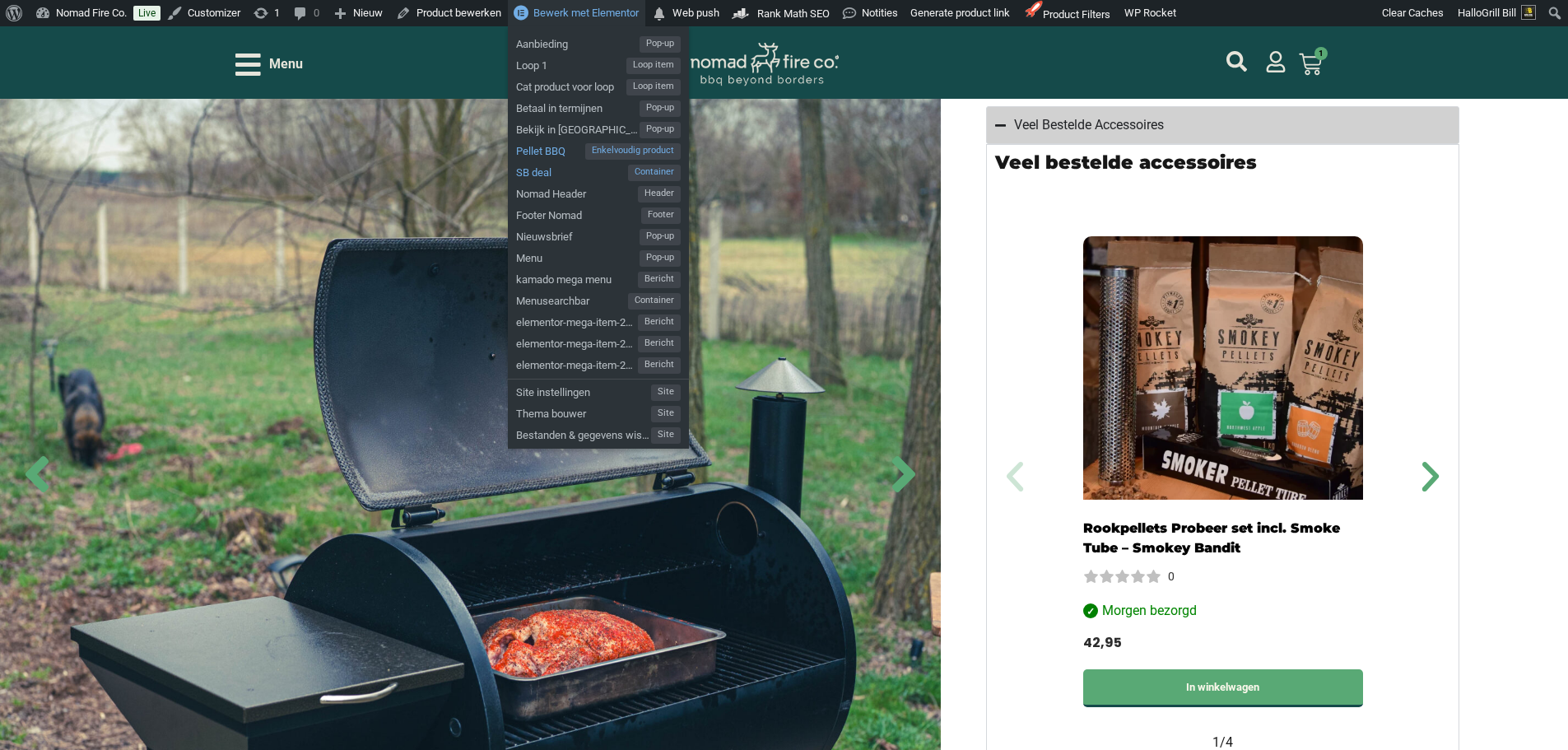
drag, startPoint x: 581, startPoint y: 155, endPoint x: 553, endPoint y: 161, distance: 28.6
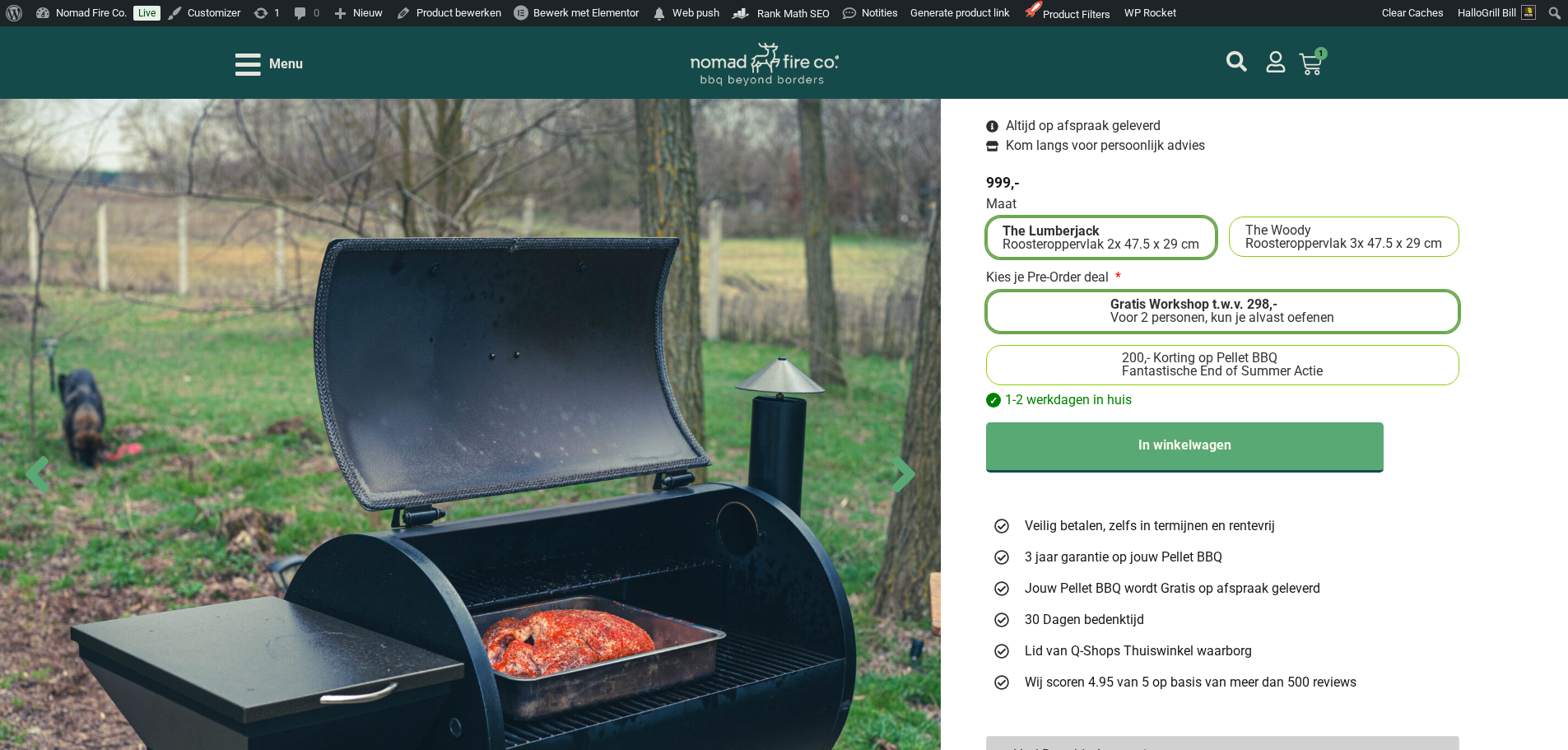
scroll to position [494, 0]
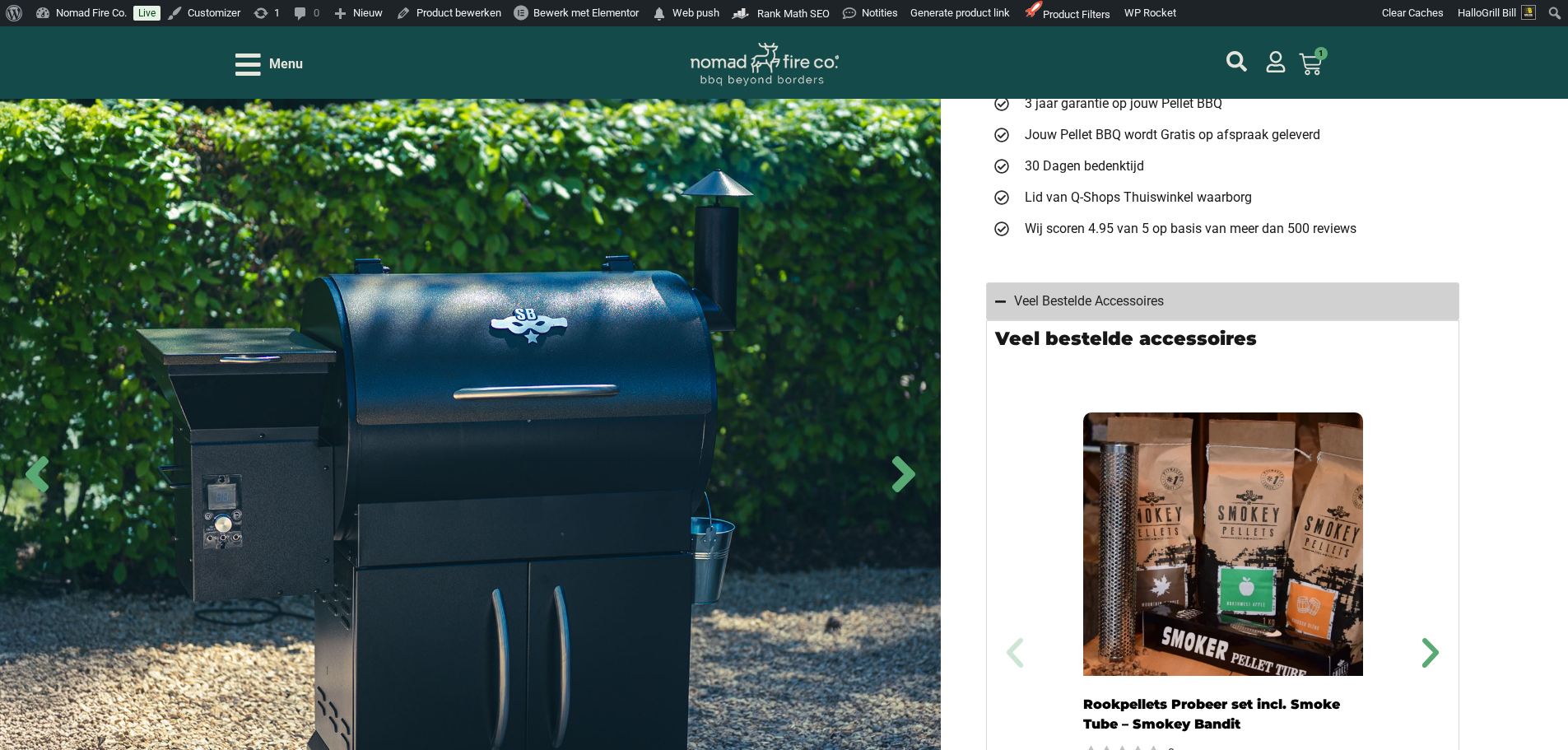
scroll to position [988, 0]
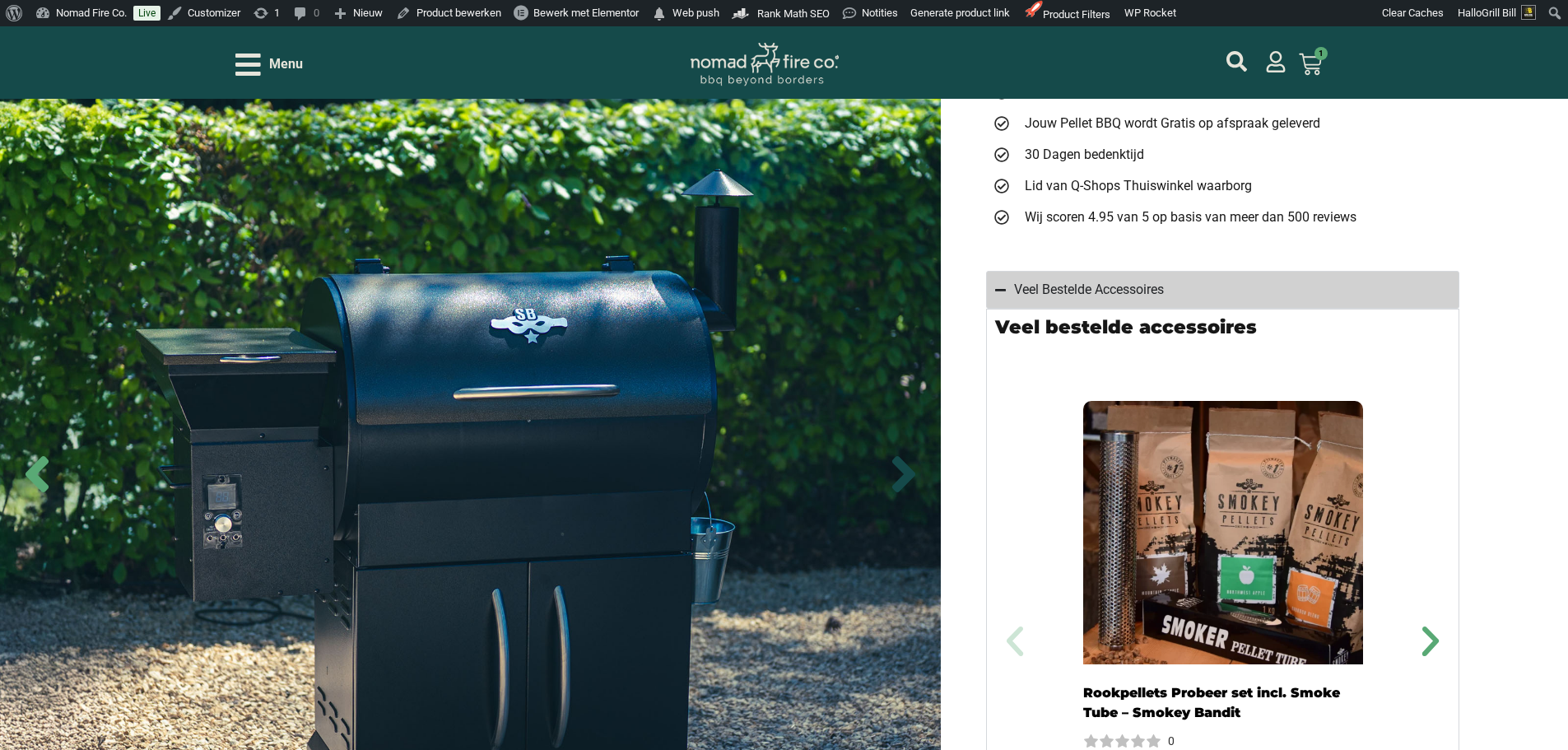
click at [899, 457] on icon "Next slide" at bounding box center [903, 475] width 23 height 36
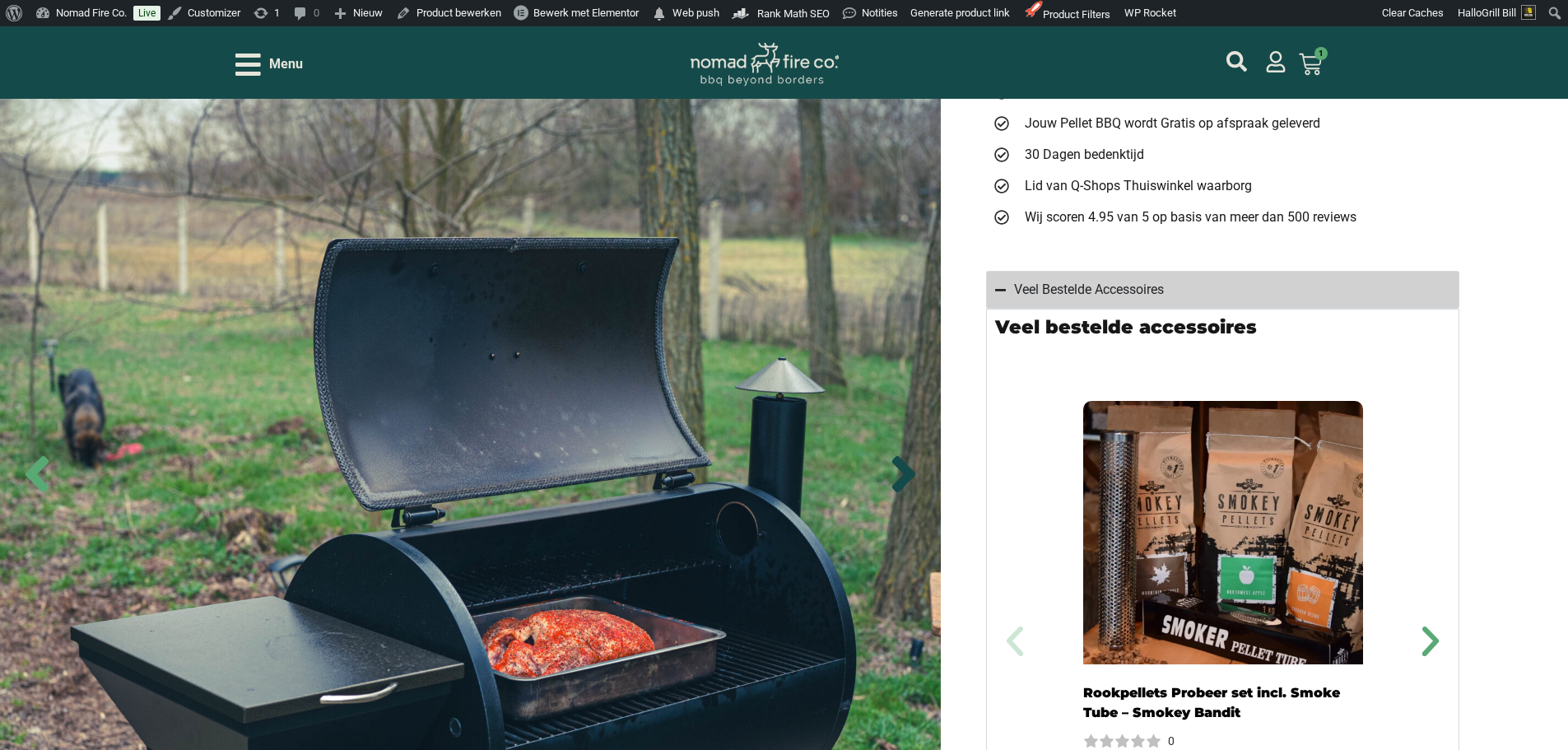
click at [899, 457] on icon "Next slide" at bounding box center [903, 475] width 23 height 36
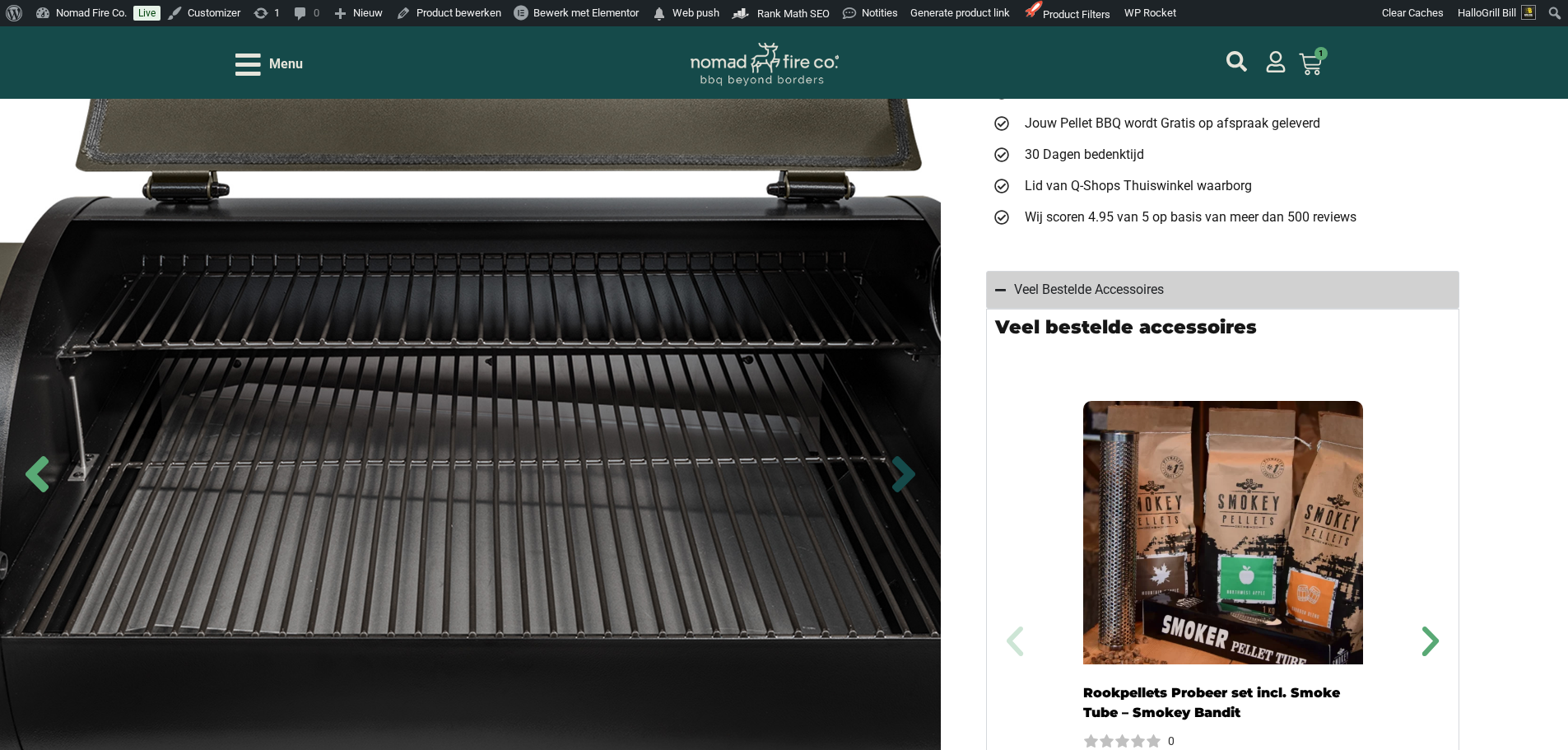
click at [899, 457] on icon "Next slide" at bounding box center [903, 475] width 23 height 36
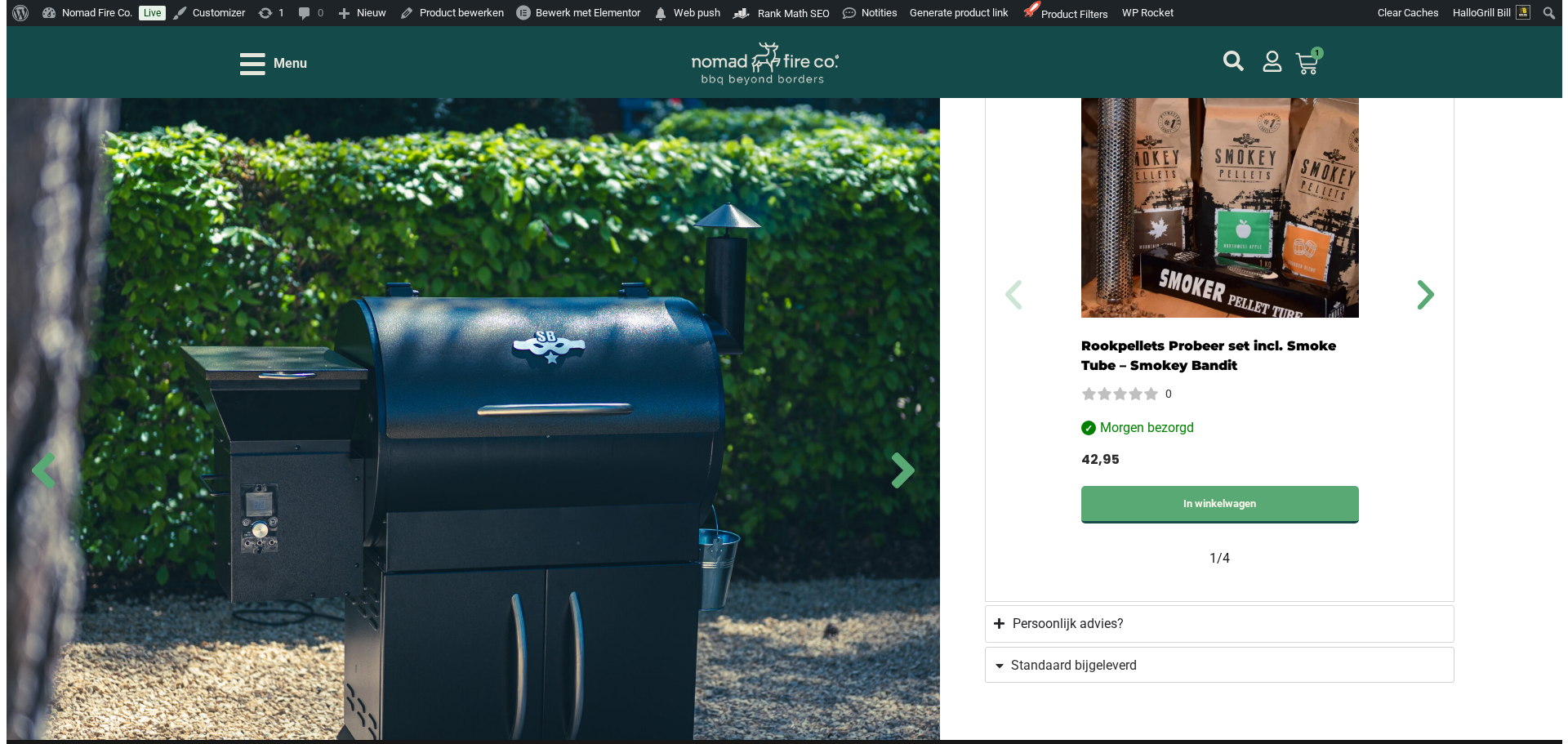
scroll to position [1225, 0]
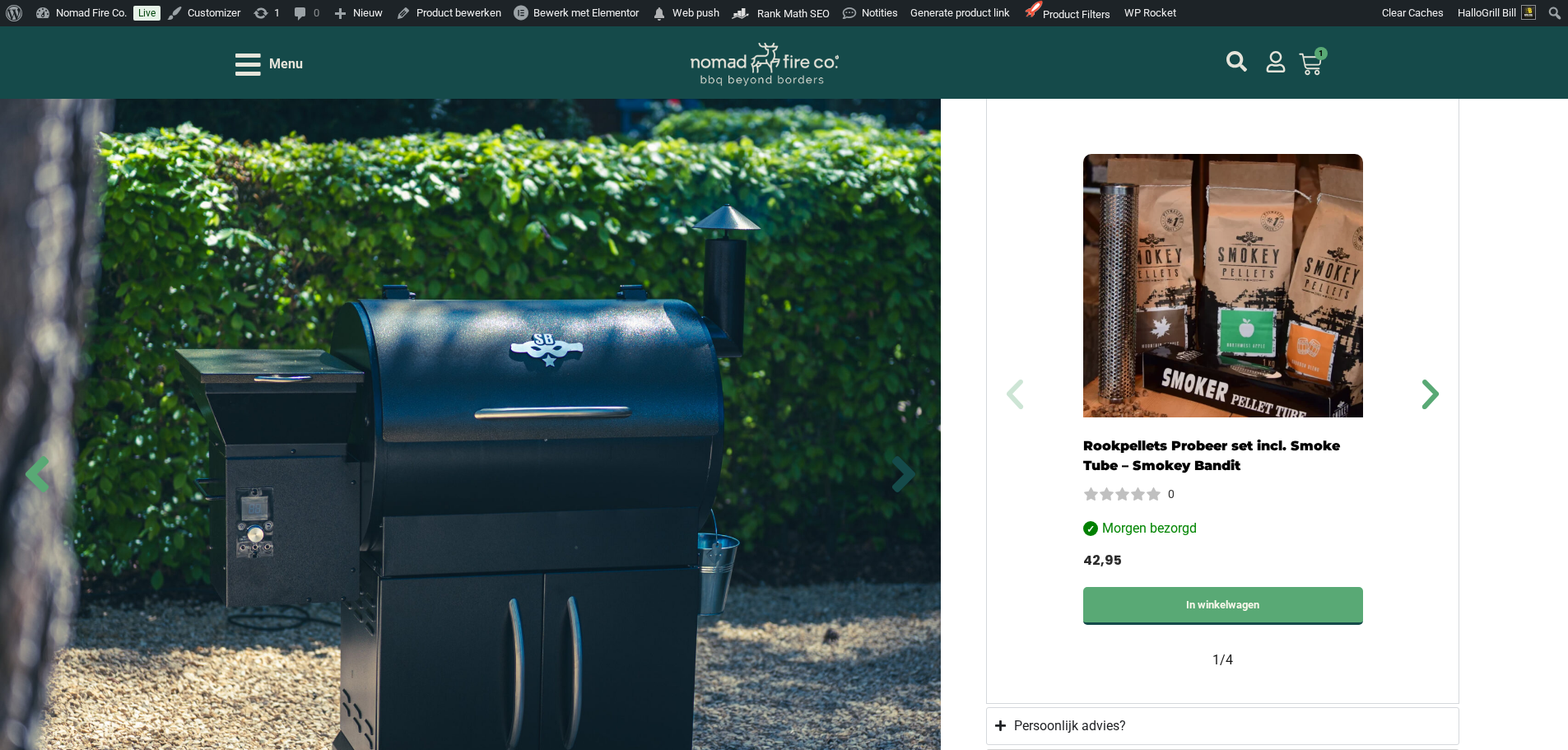
click at [900, 457] on icon "Next slide" at bounding box center [903, 475] width 23 height 36
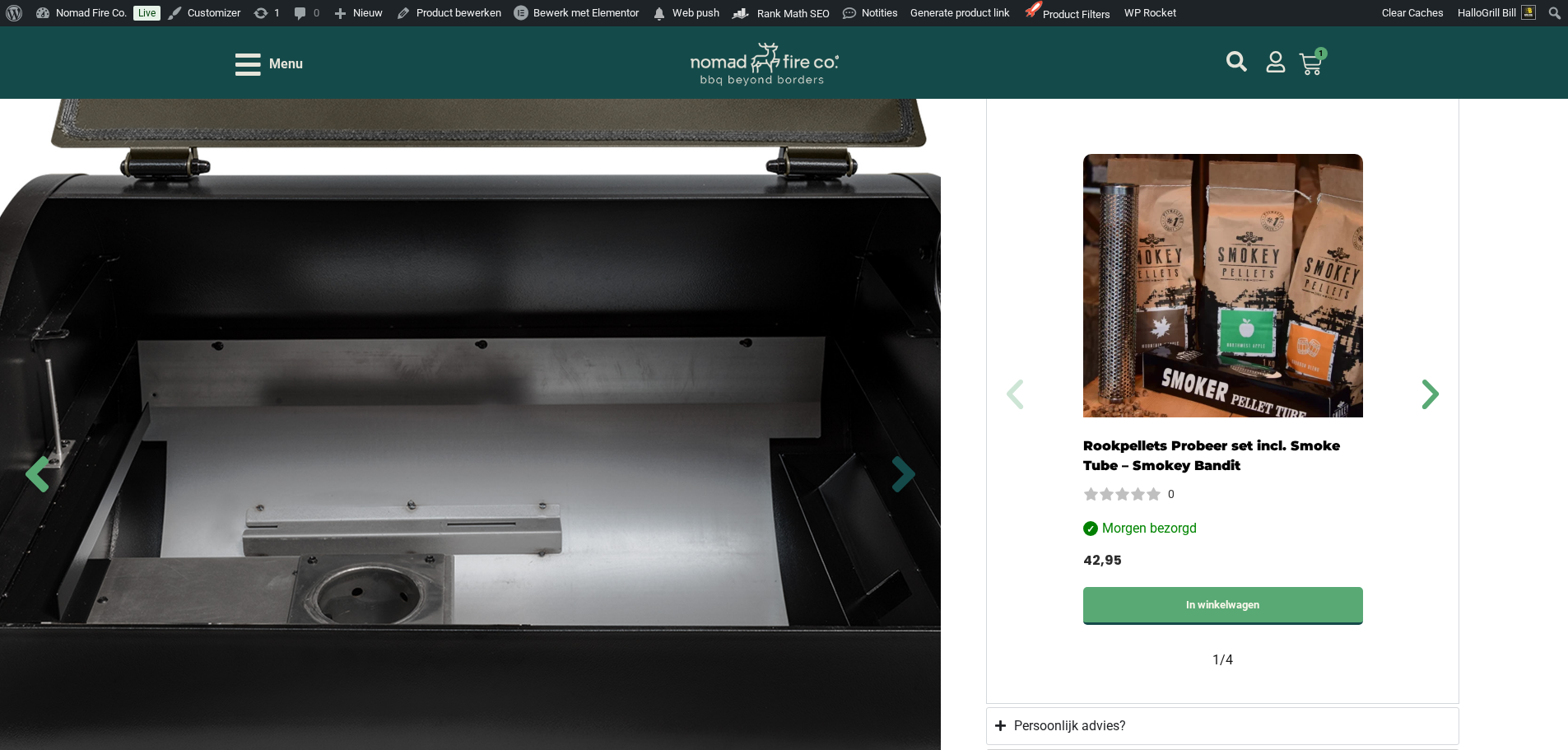
click at [900, 457] on icon "Next slide" at bounding box center [903, 475] width 23 height 36
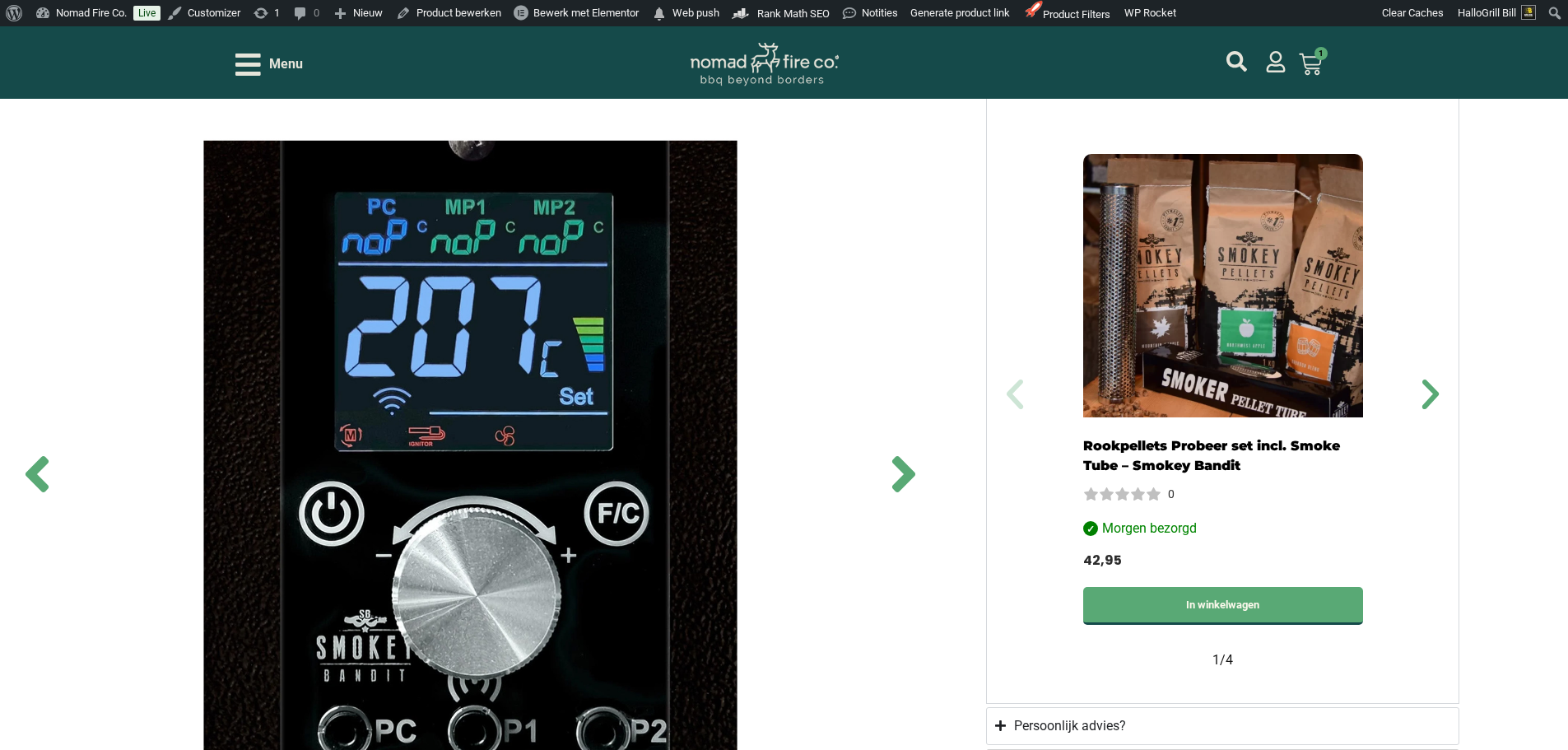
click at [297, 67] on span "Menu" at bounding box center [286, 64] width 33 height 20
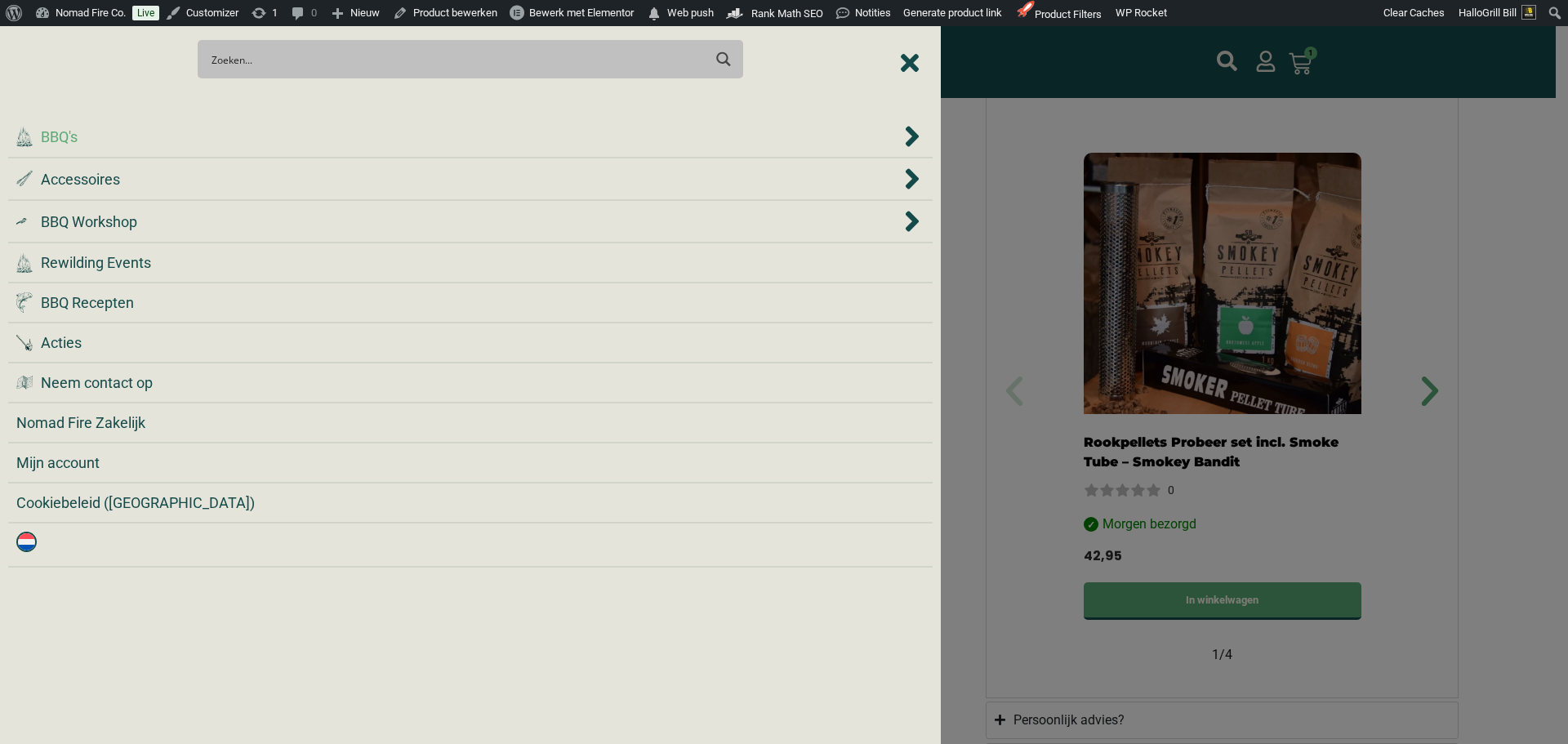
click at [298, 155] on li ".cls-1 { fill: #042e2c; } BBQ's" at bounding box center [471, 136] width 925 height 43
click at [270, 186] on div ".st0 { fill: #2c4a4e; } .st1 { fill: url(#Naamloos_verloop_2); } .st2 { fill: #…" at bounding box center [458, 179] width 884 height 22
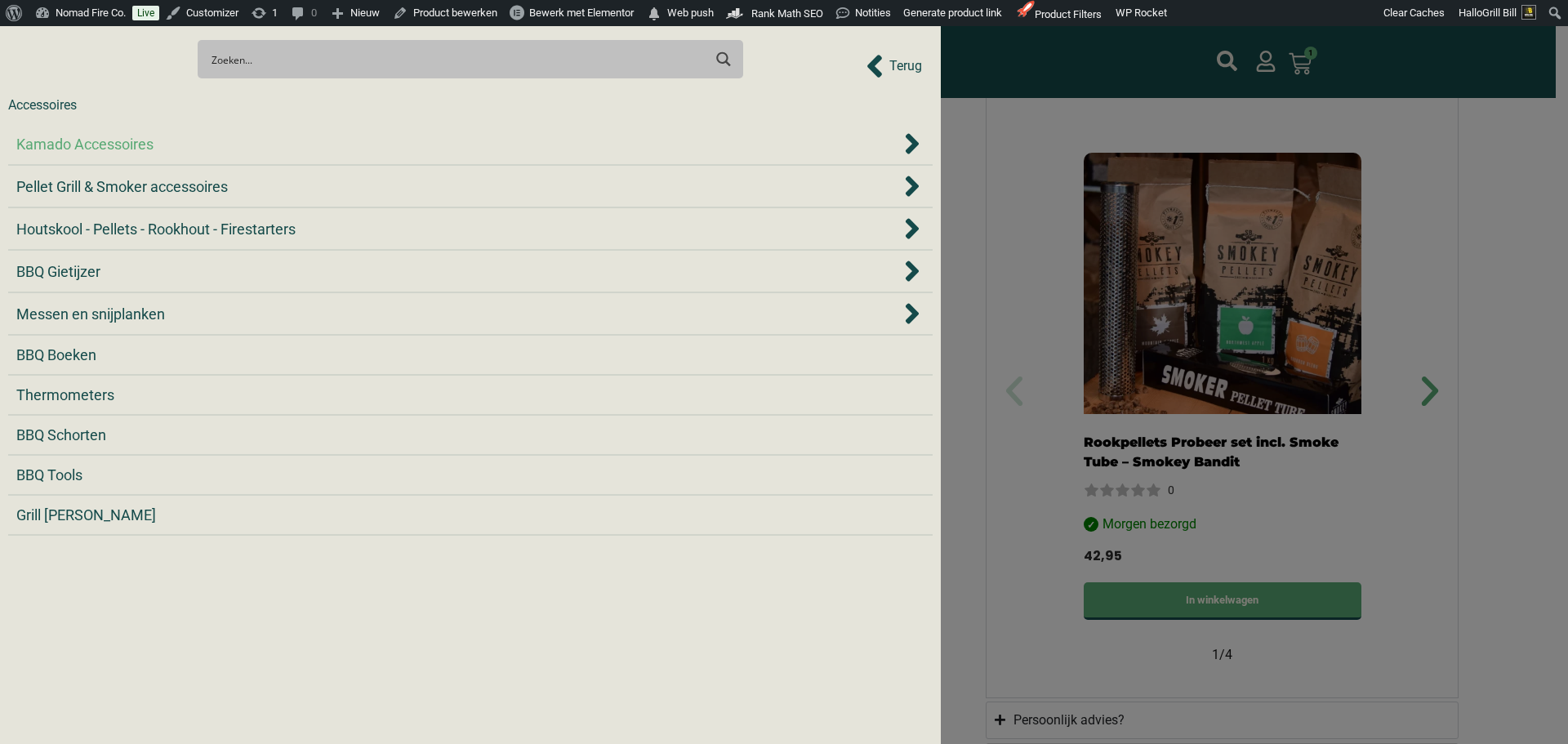
click at [127, 147] on span "Kamado Accessoires" at bounding box center [84, 143] width 137 height 22
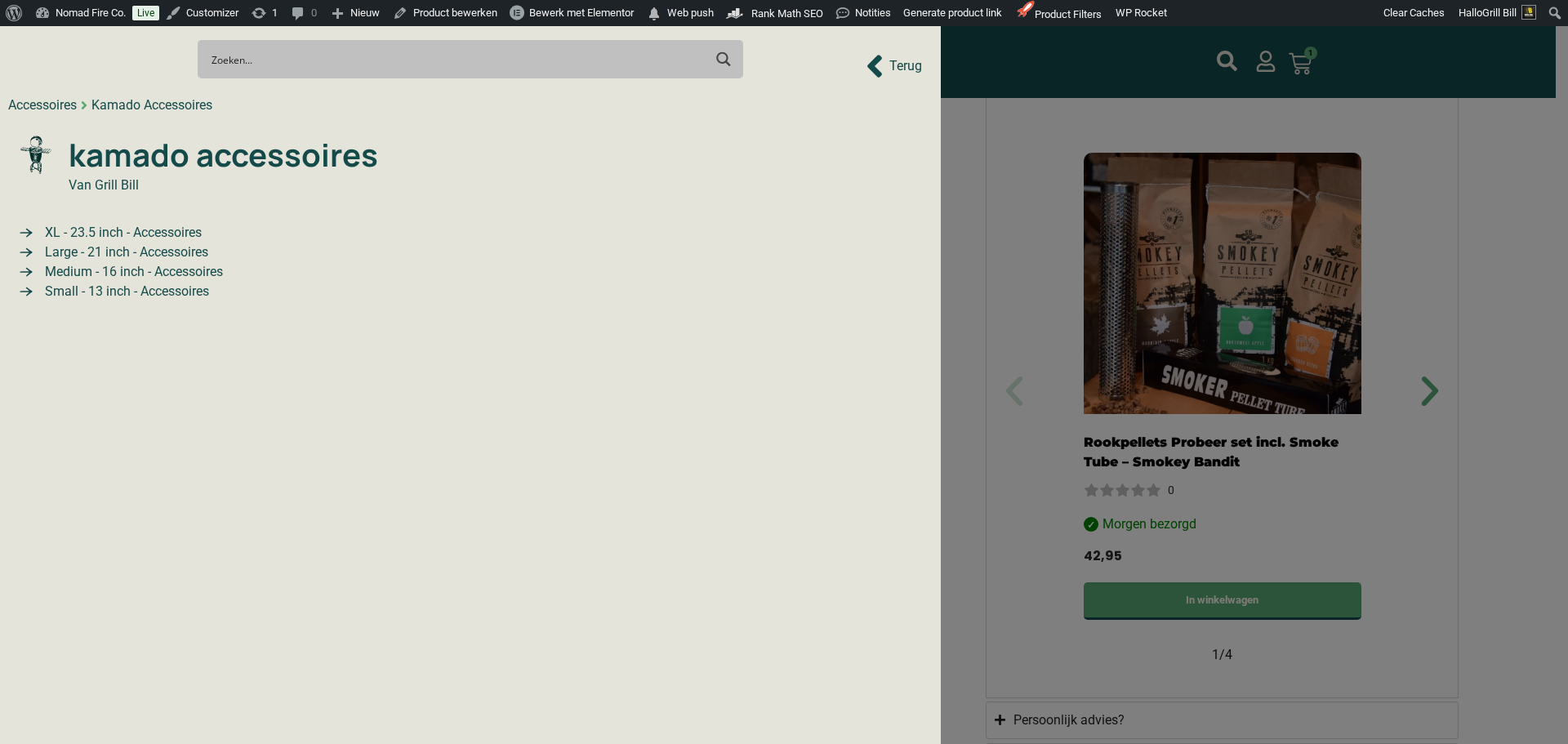
click at [123, 234] on span "XL - 23.5 inch - Accessoires" at bounding box center [121, 232] width 161 height 20
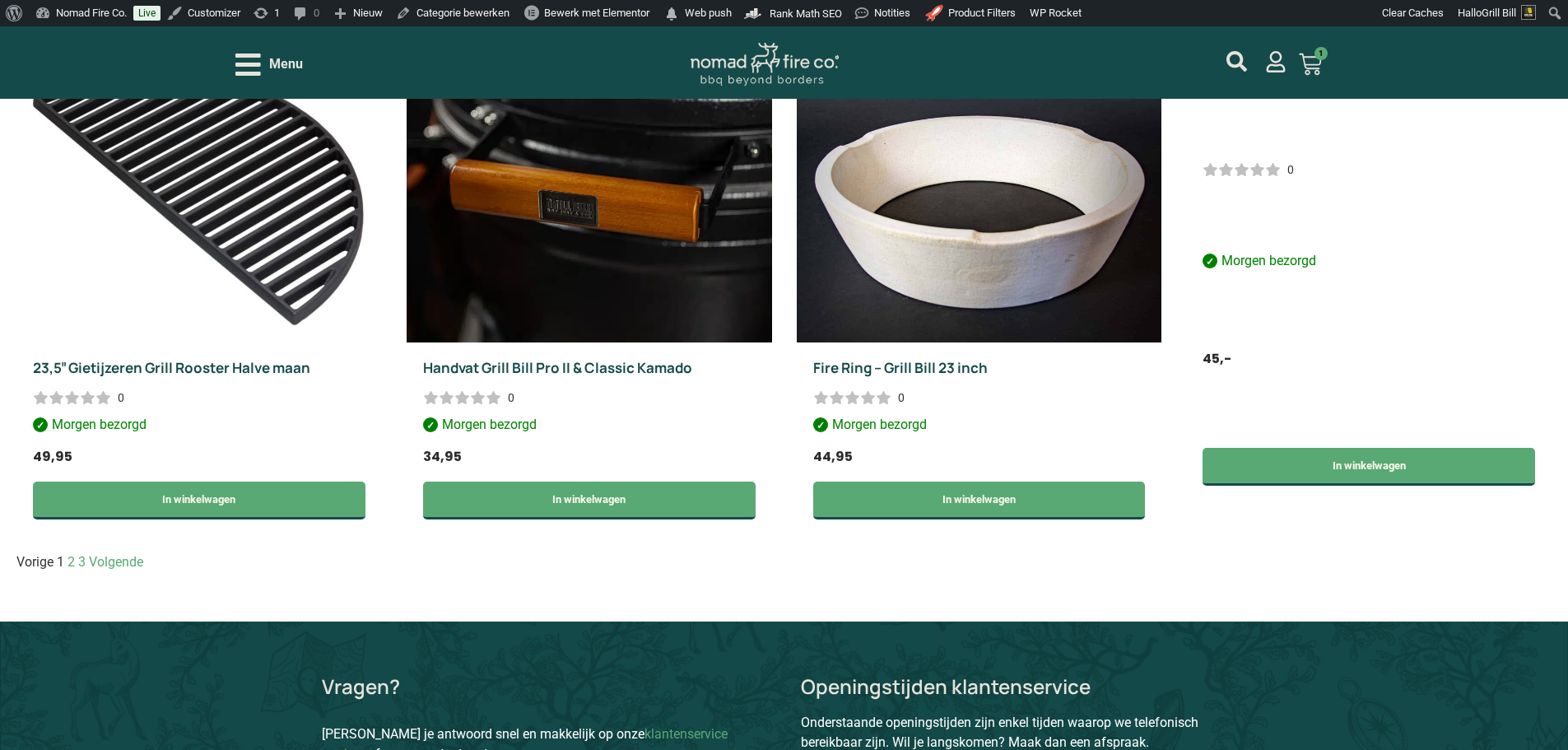
scroll to position [2305, 0]
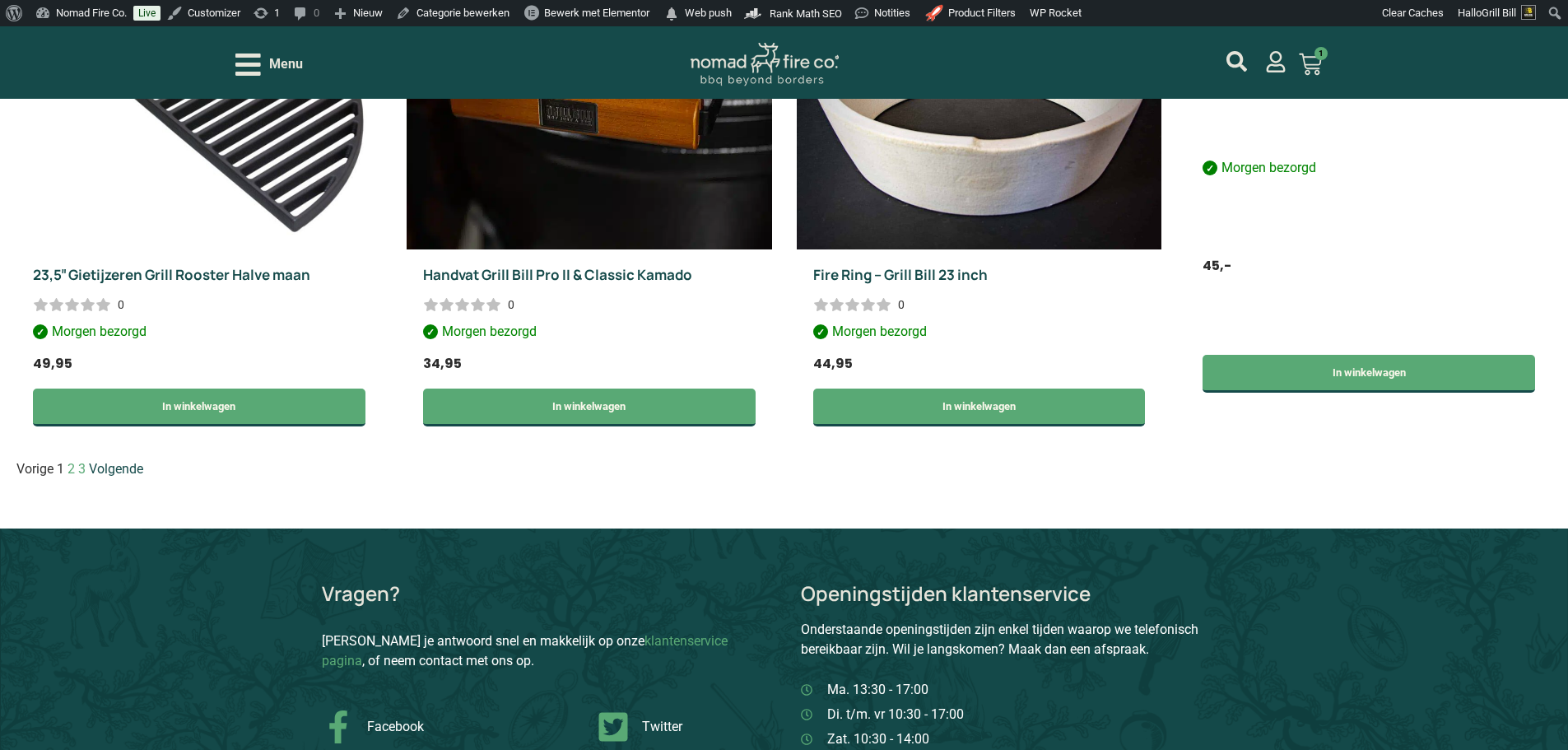
click at [143, 477] on link "Volgende" at bounding box center [116, 469] width 54 height 15
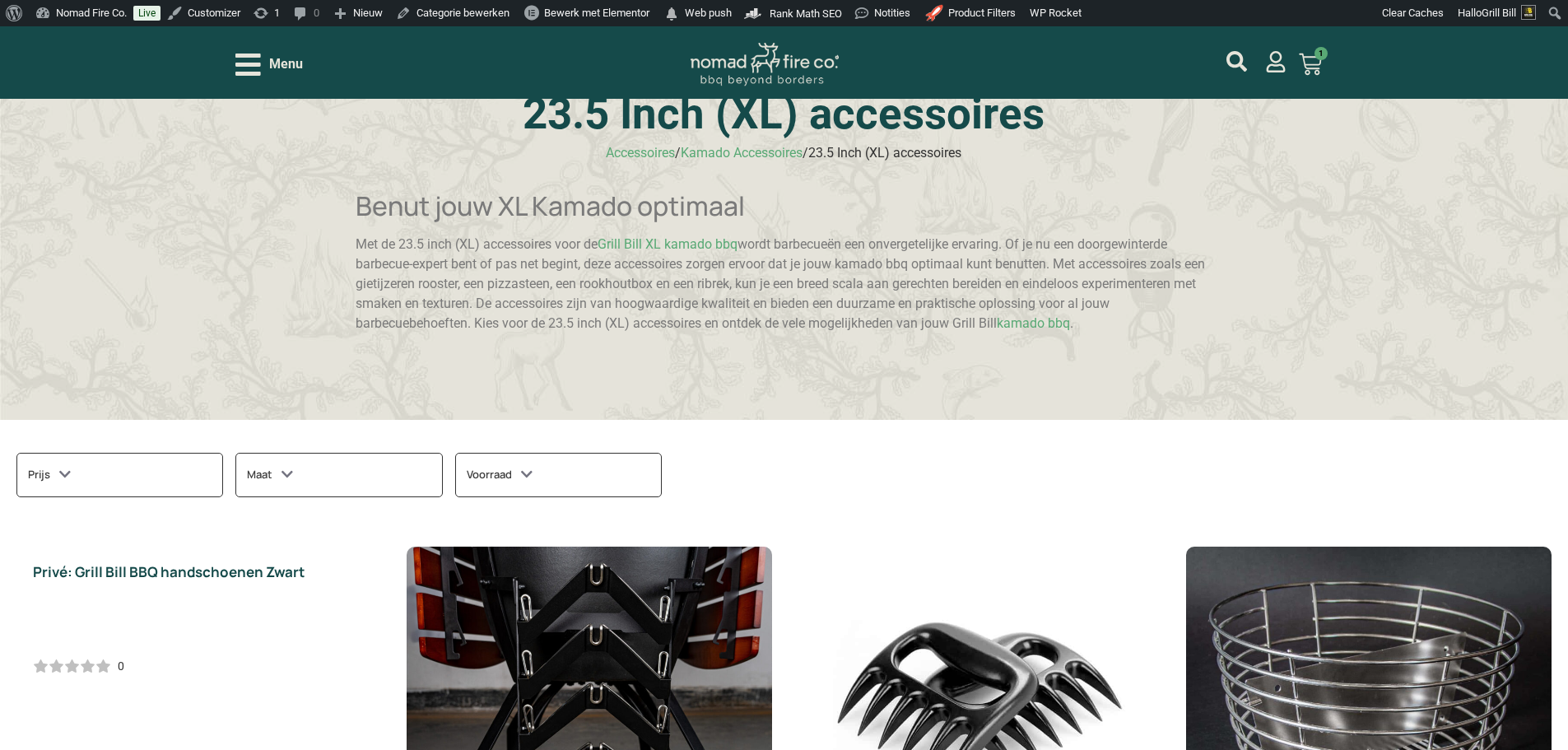
scroll to position [104, 0]
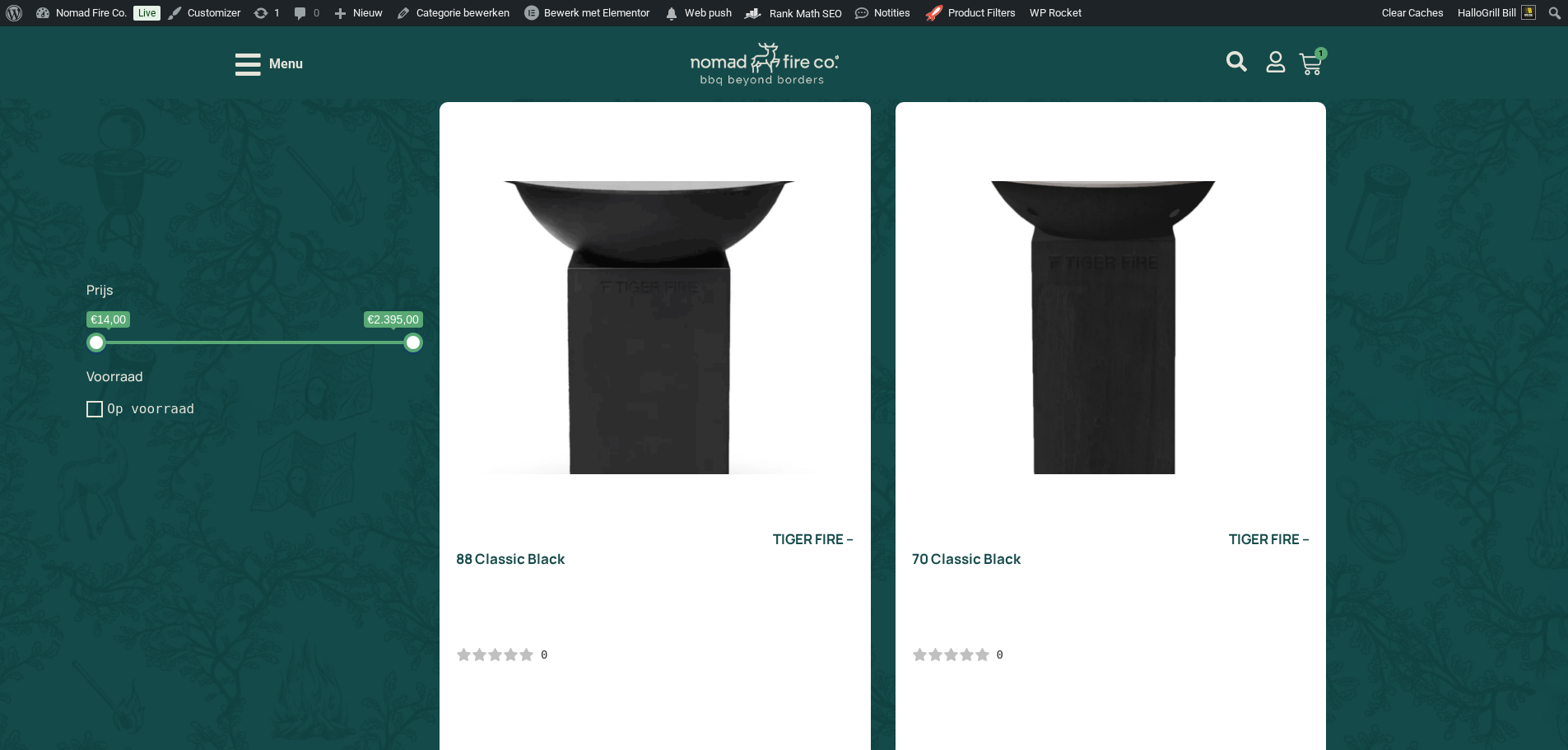
scroll to position [2059, 0]
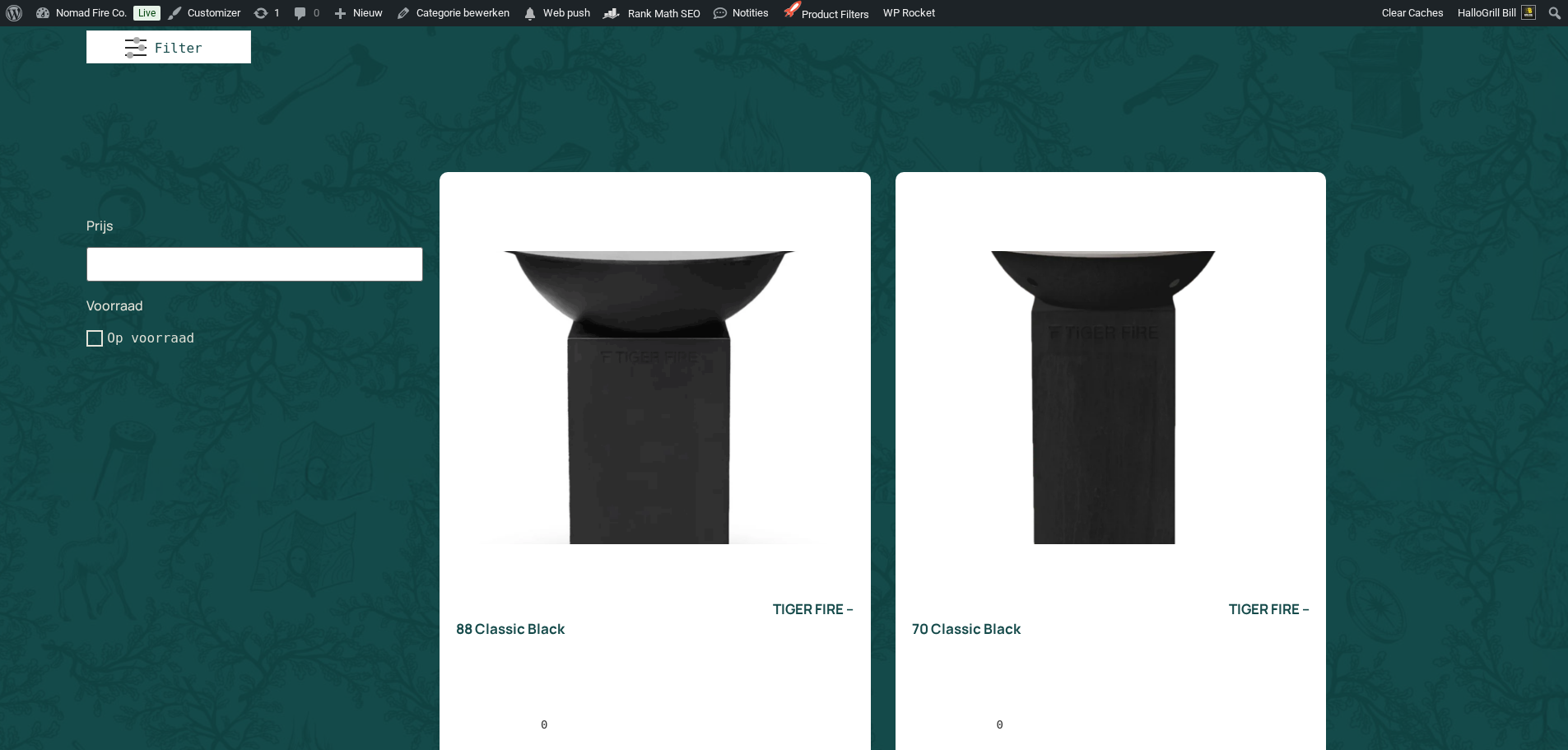
scroll to position [2053, 0]
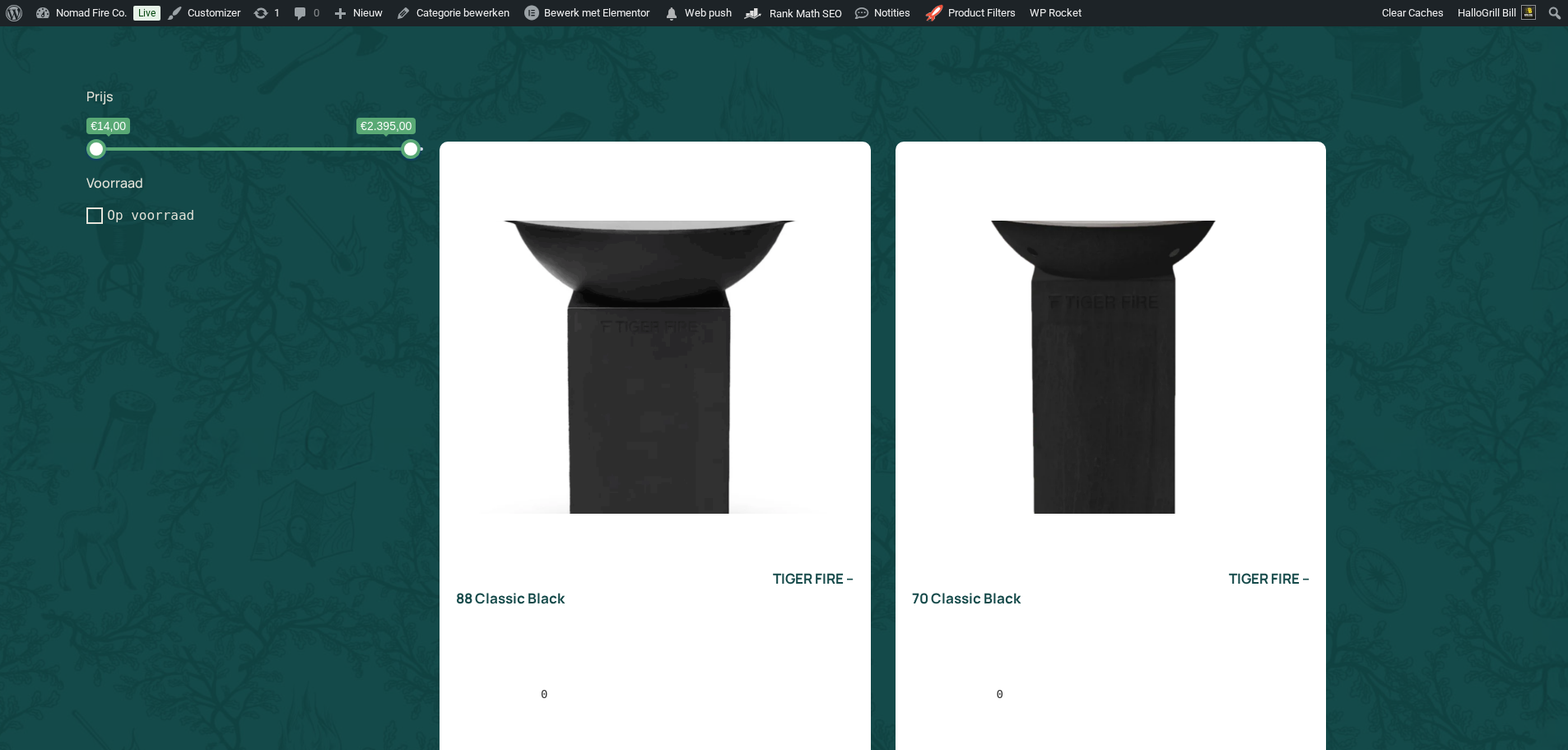
type input "14;2395"
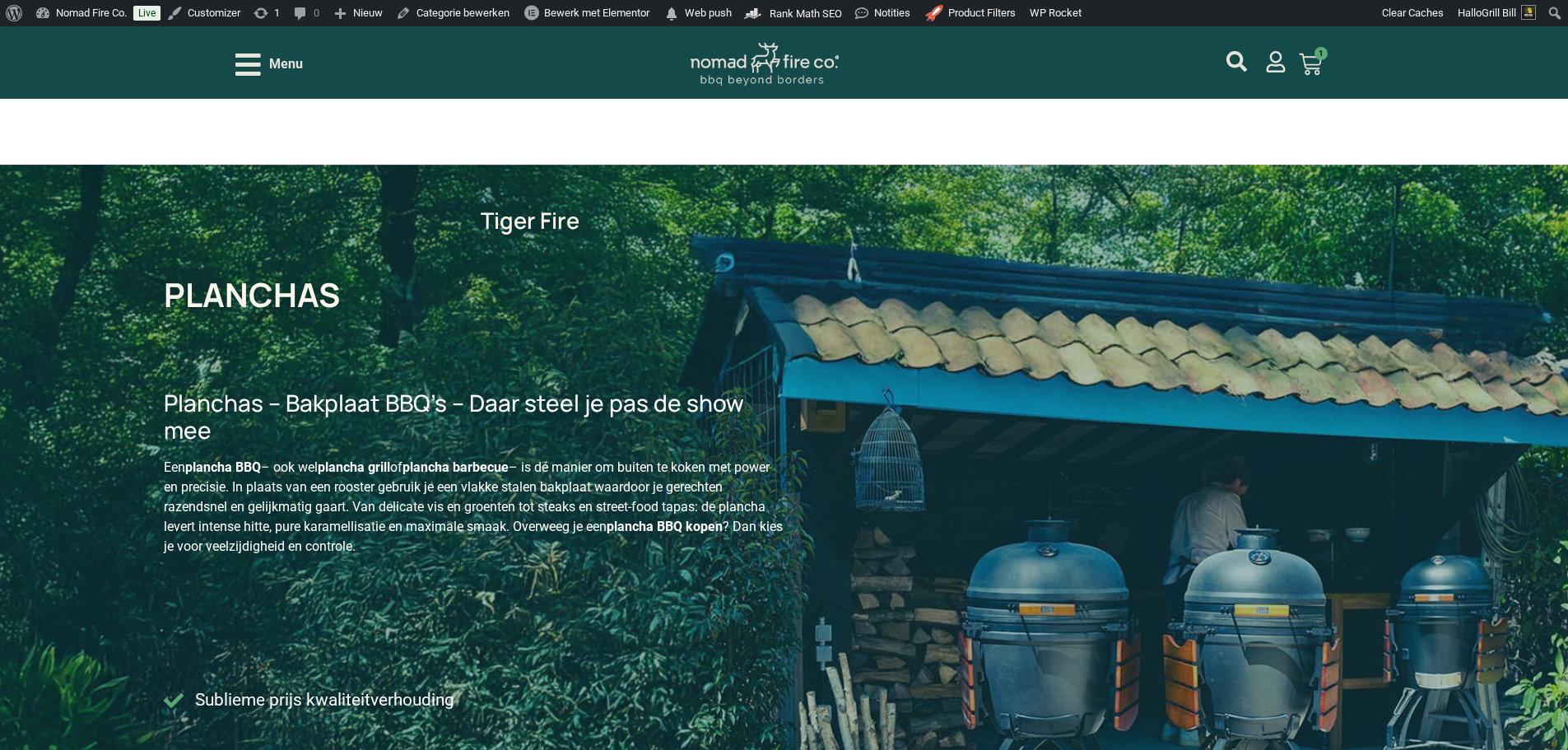
scroll to position [0, 0]
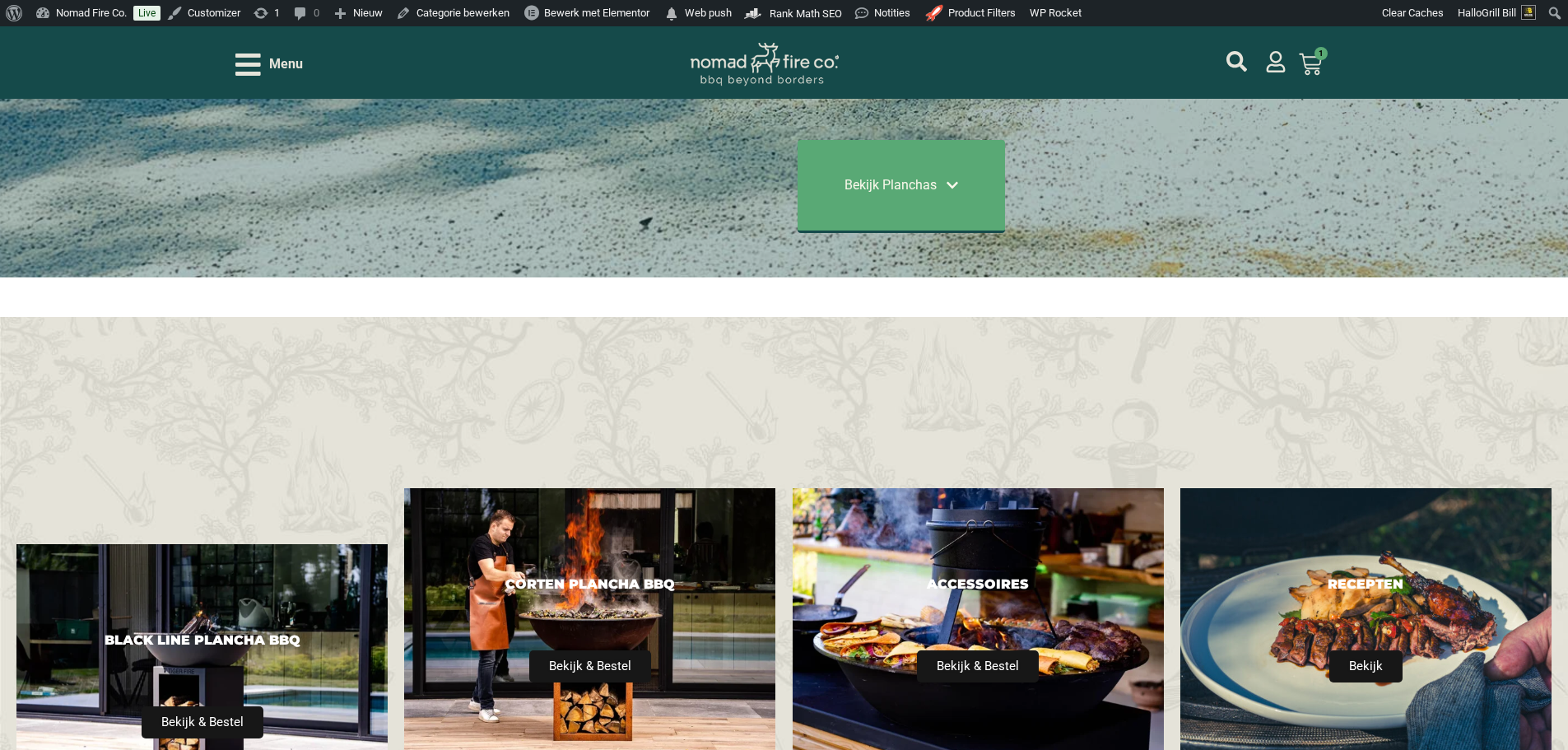
scroll to position [824, 0]
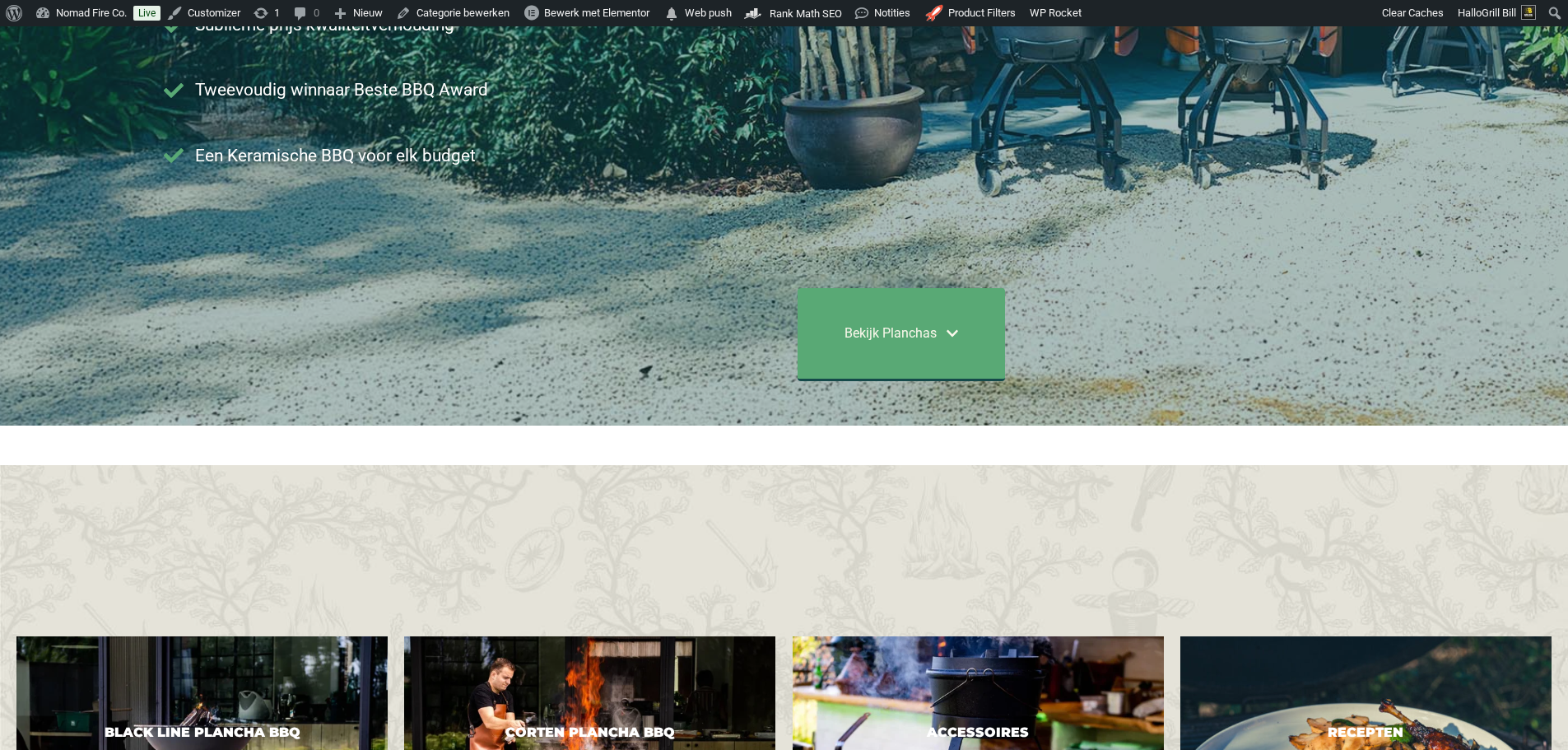
type input "14;2395"
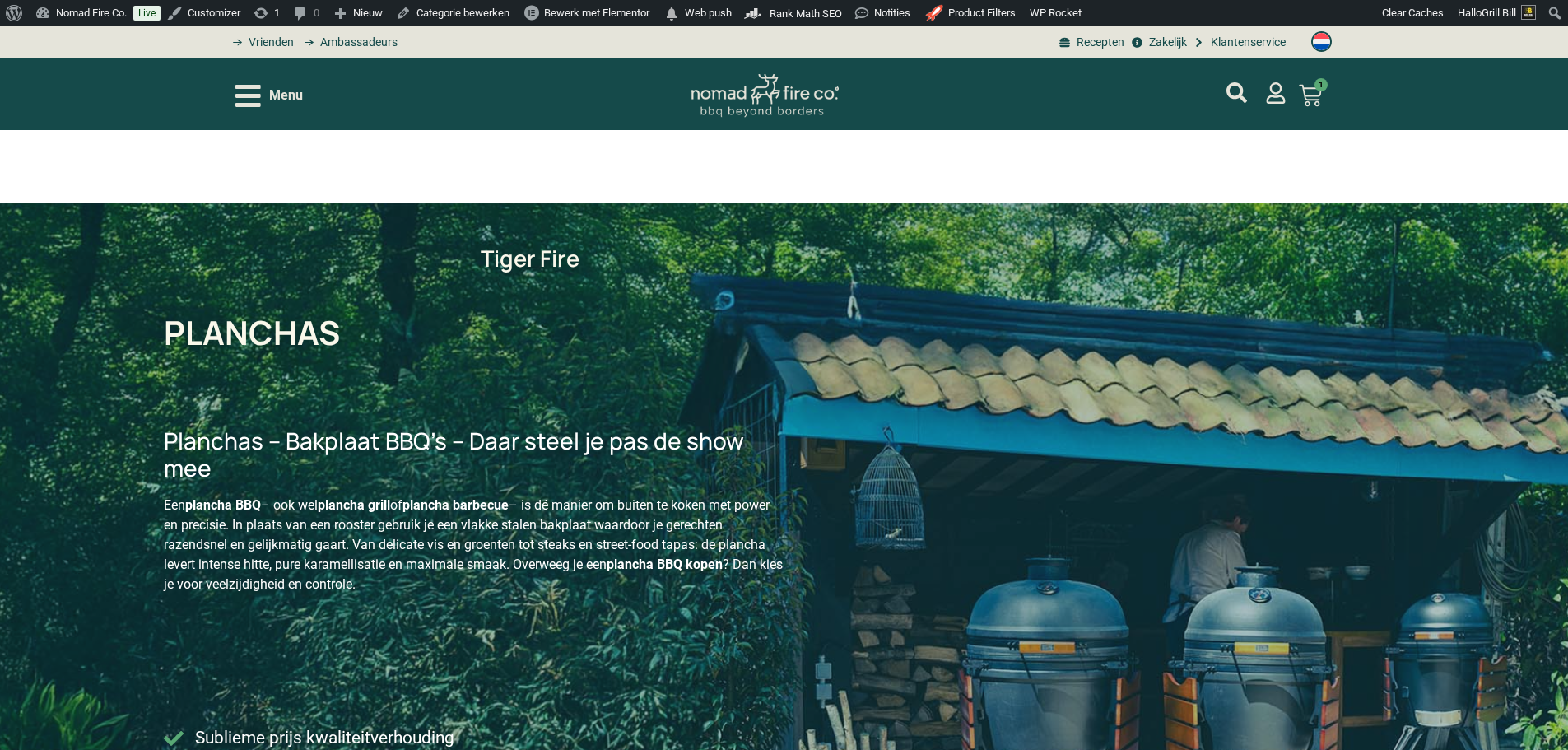
click at [279, 87] on span "Menu" at bounding box center [286, 96] width 33 height 20
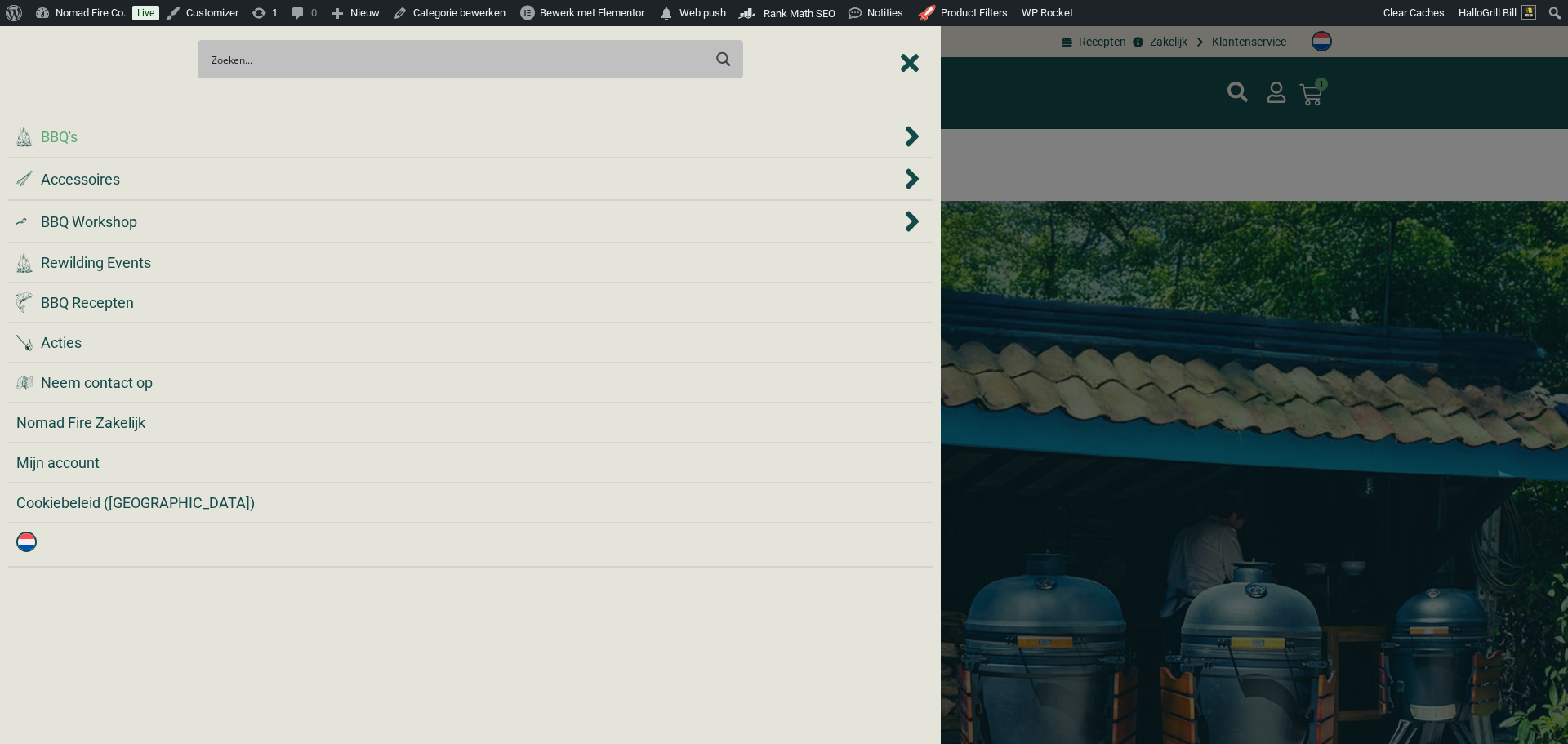
click at [319, 139] on div ".cls-1 { fill: #042e2c; } BBQ's" at bounding box center [458, 136] width 884 height 22
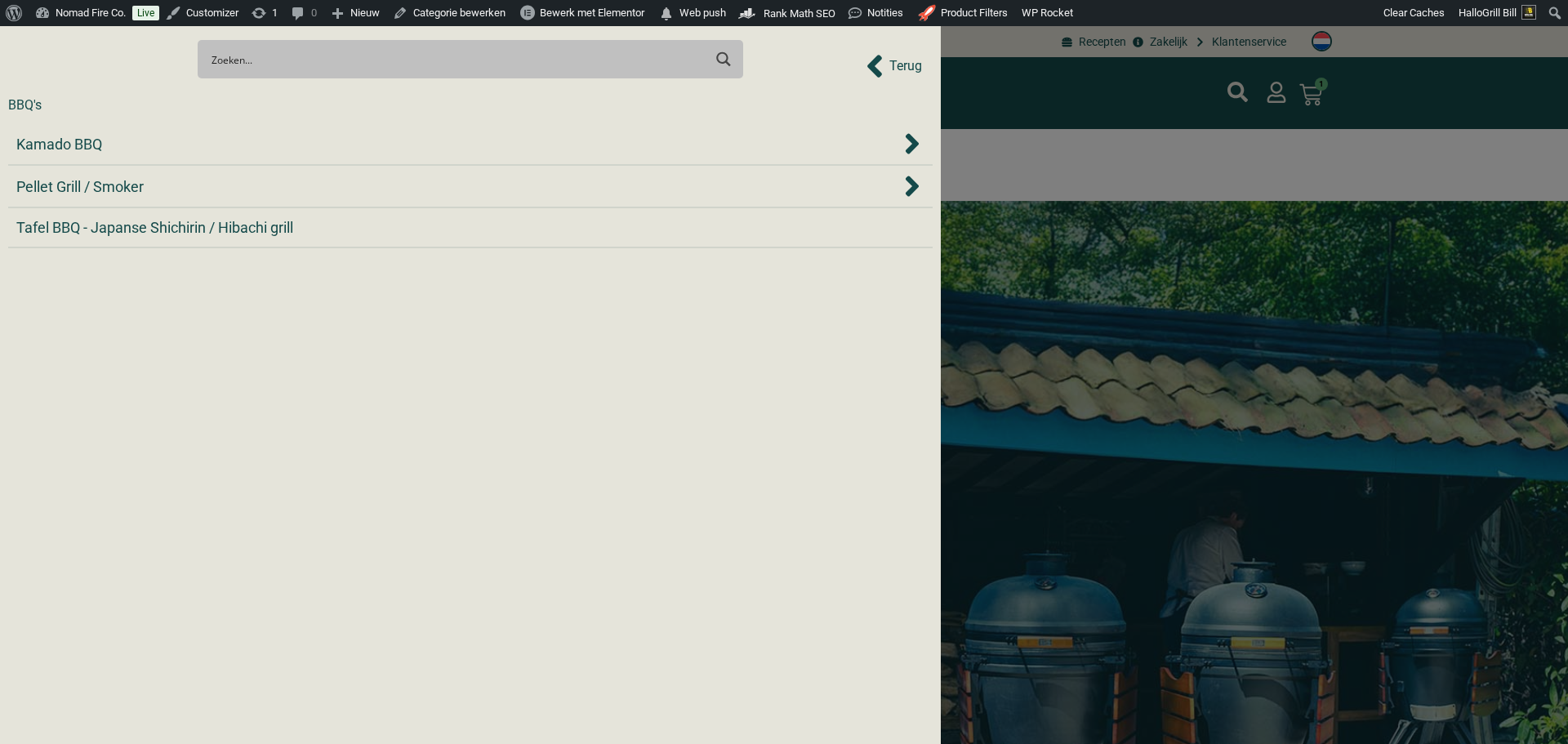
click at [319, 139] on div "Kamado BBQ" at bounding box center [458, 143] width 884 height 22
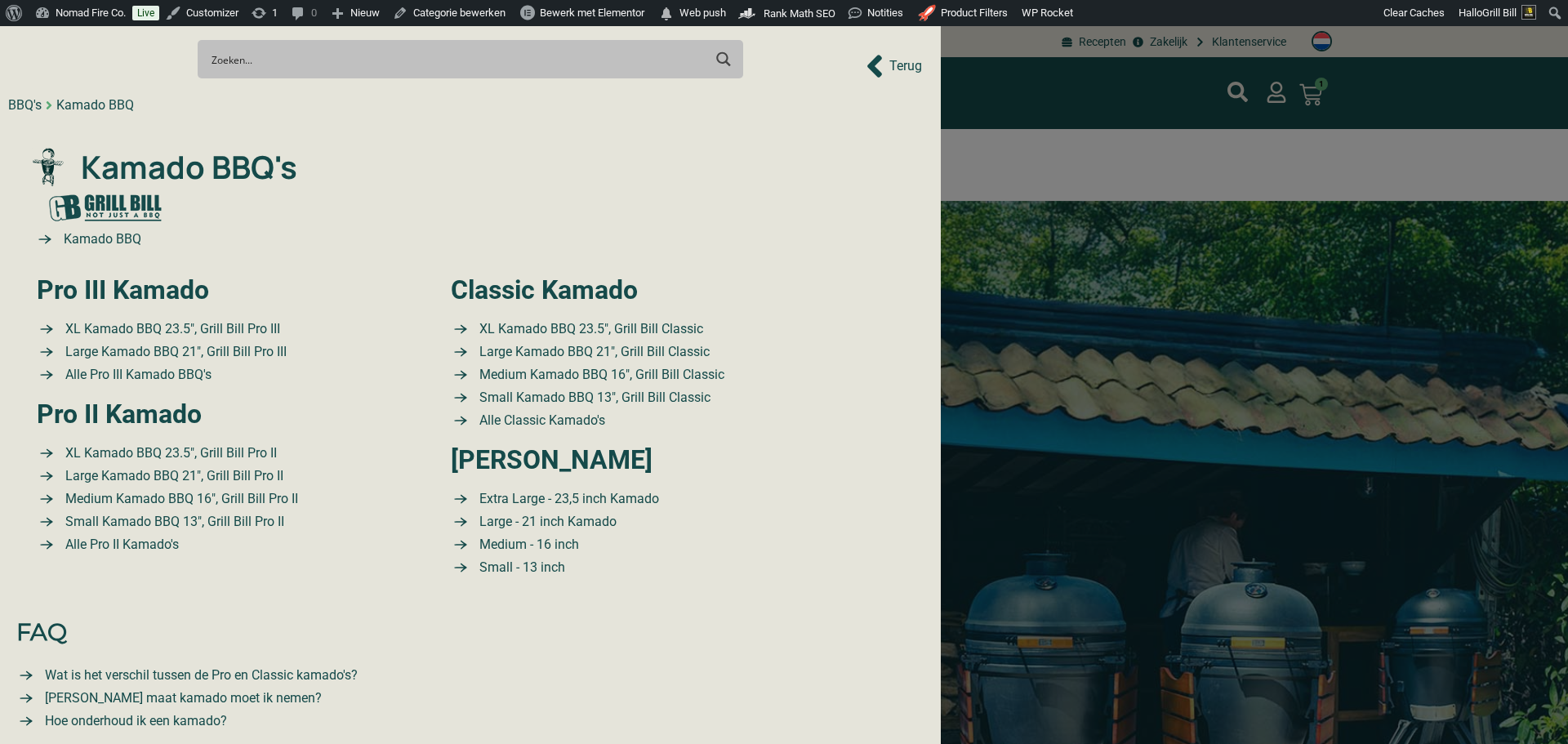
click at [1007, 78] on div at bounding box center [784, 372] width 1568 height 744
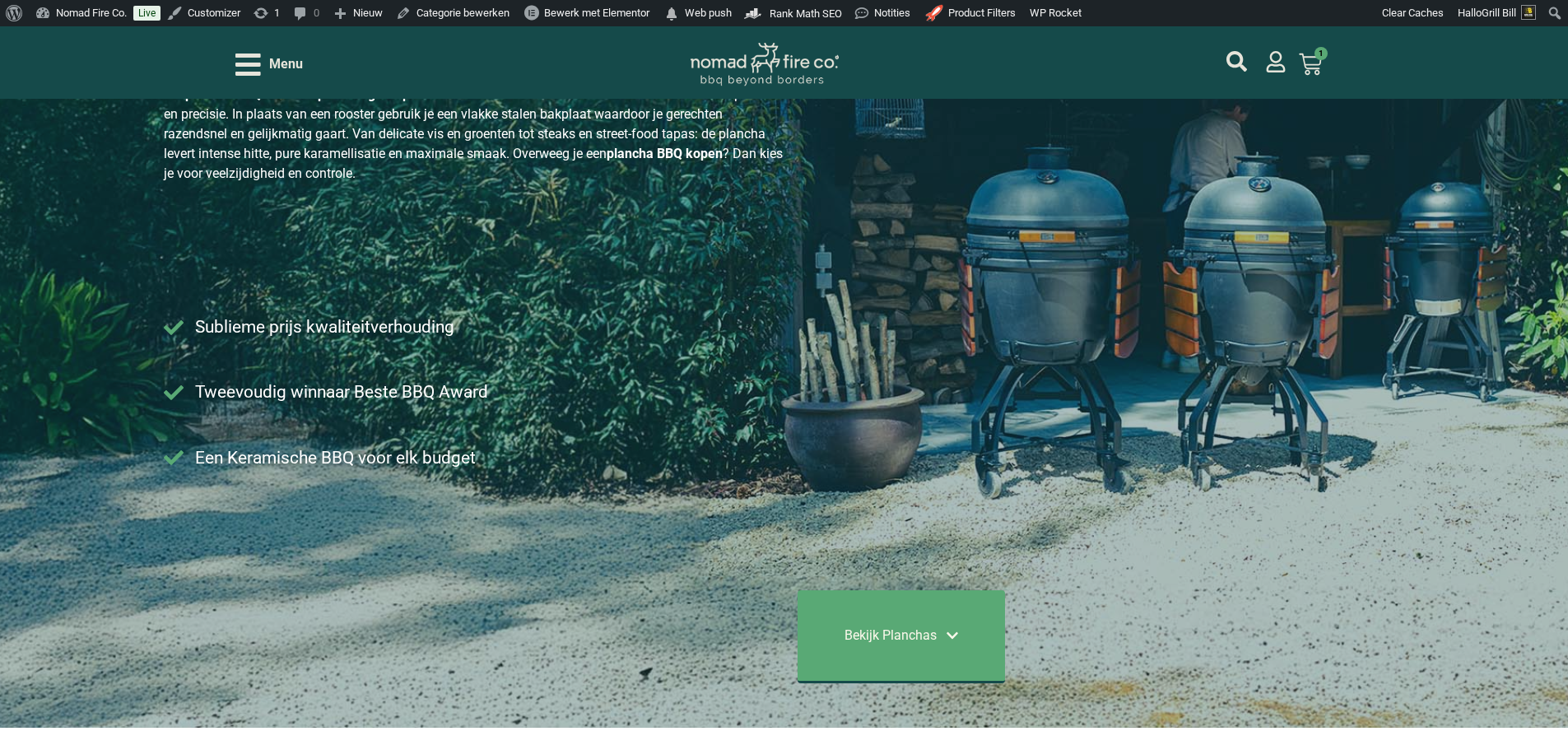
scroll to position [412, 0]
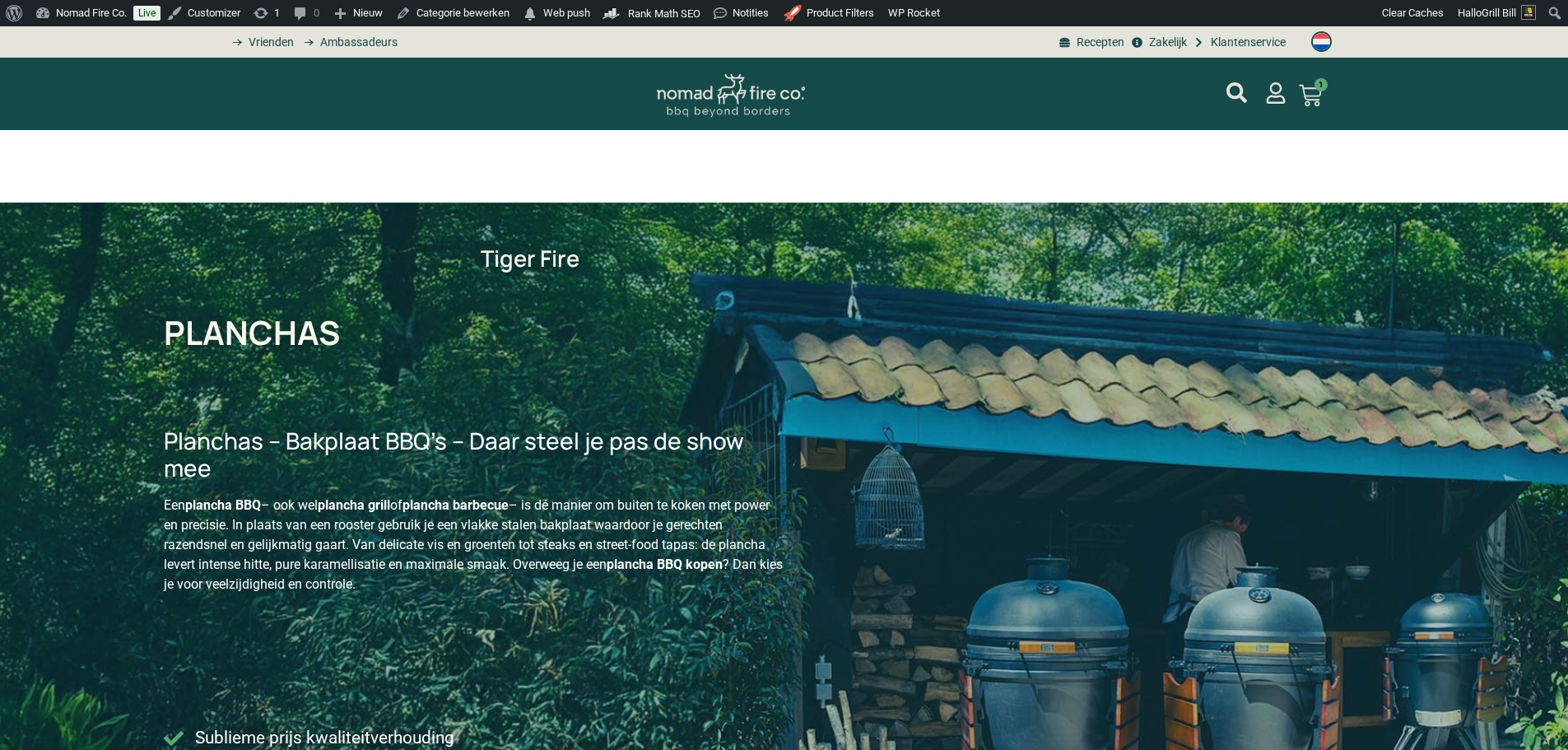
type input "14;2395"
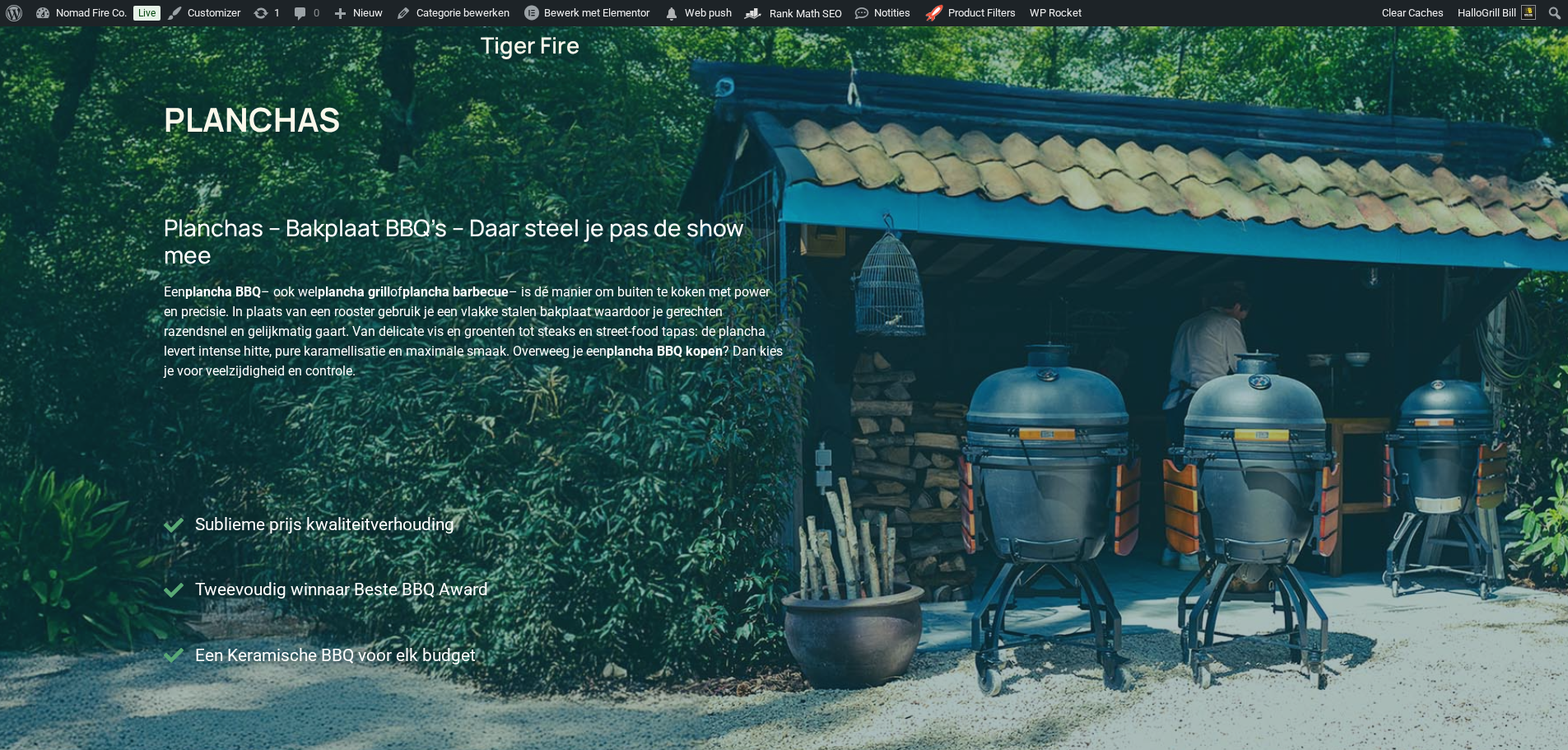
type input "14;2395"
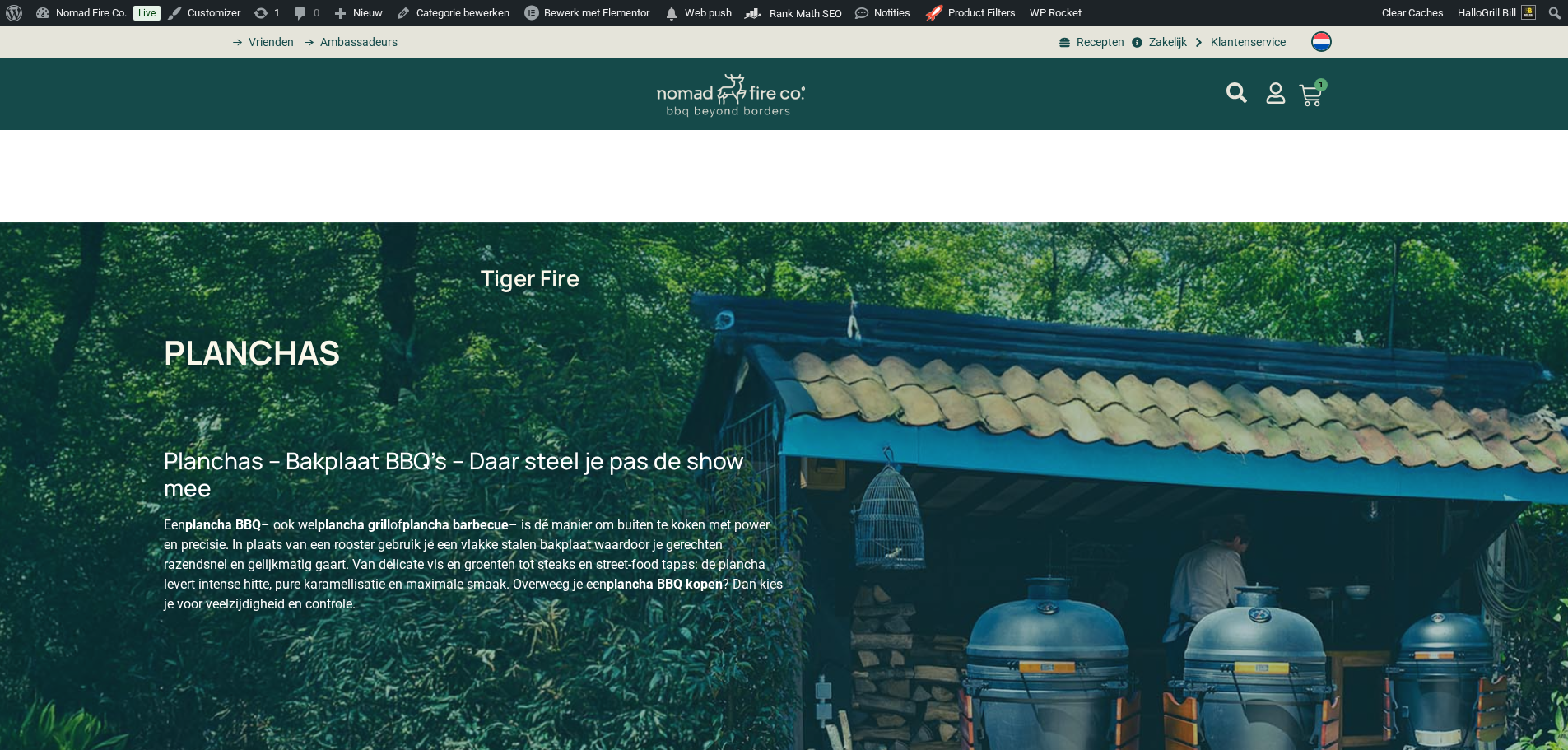
type input "14;2395"
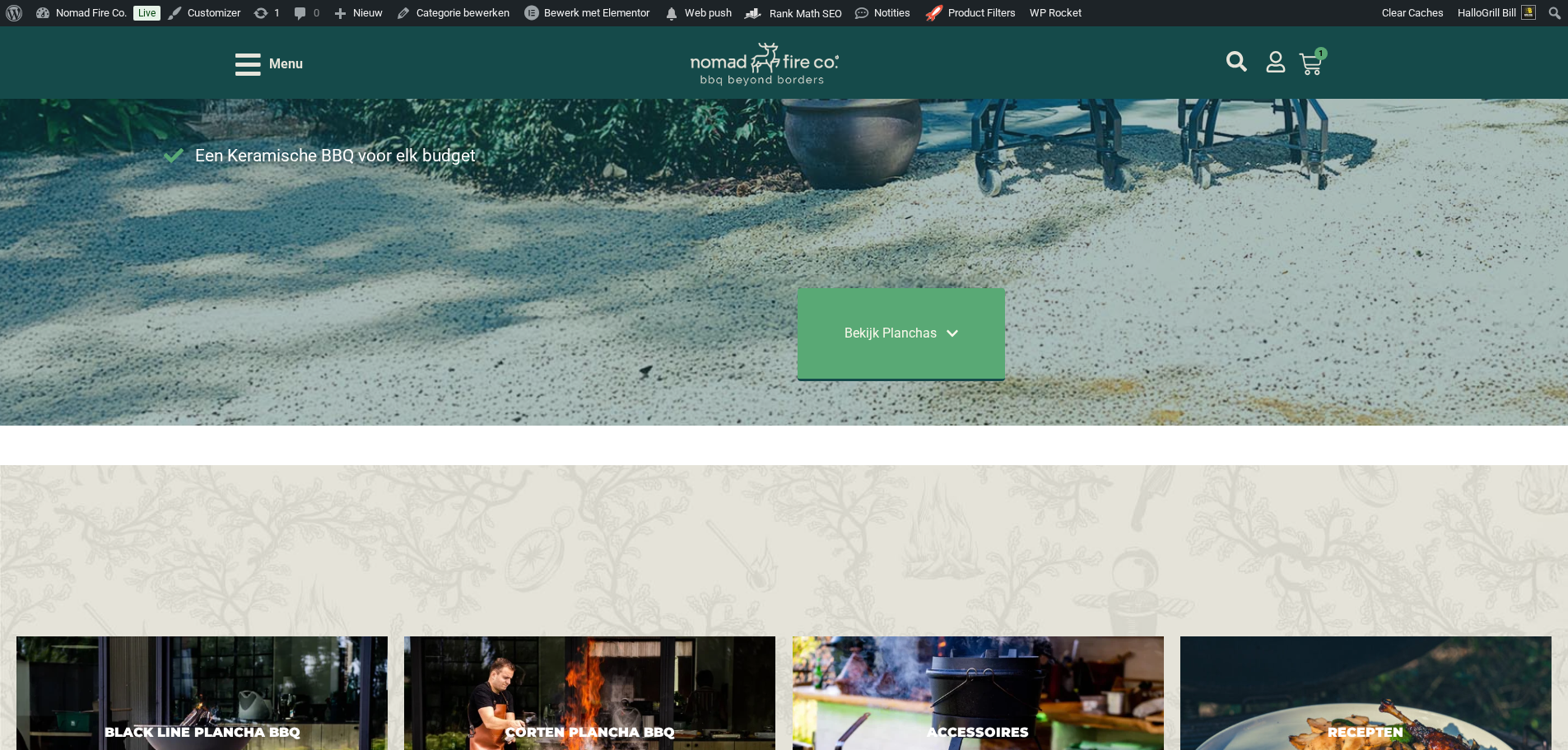
scroll to position [741, 0]
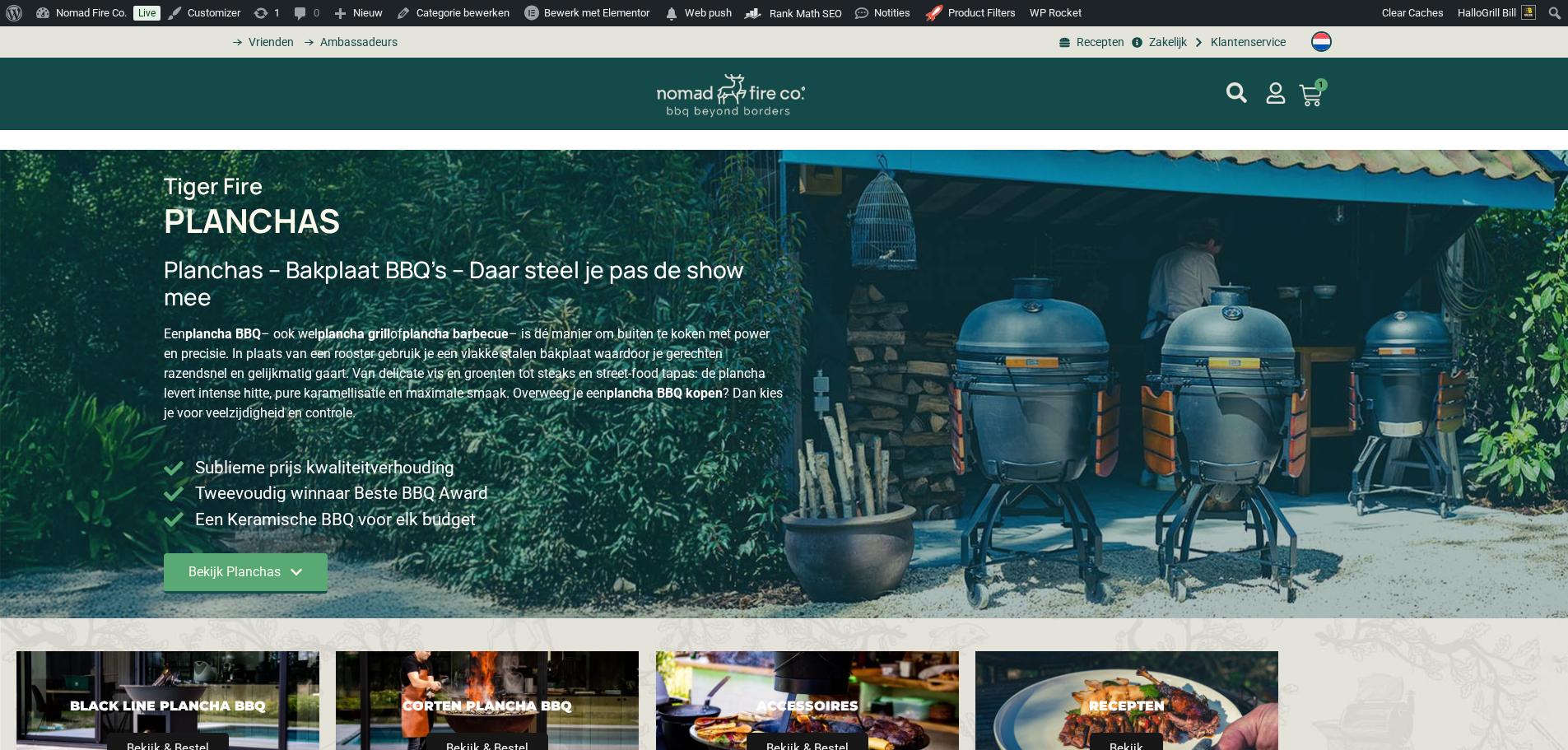
type input "14;2395"
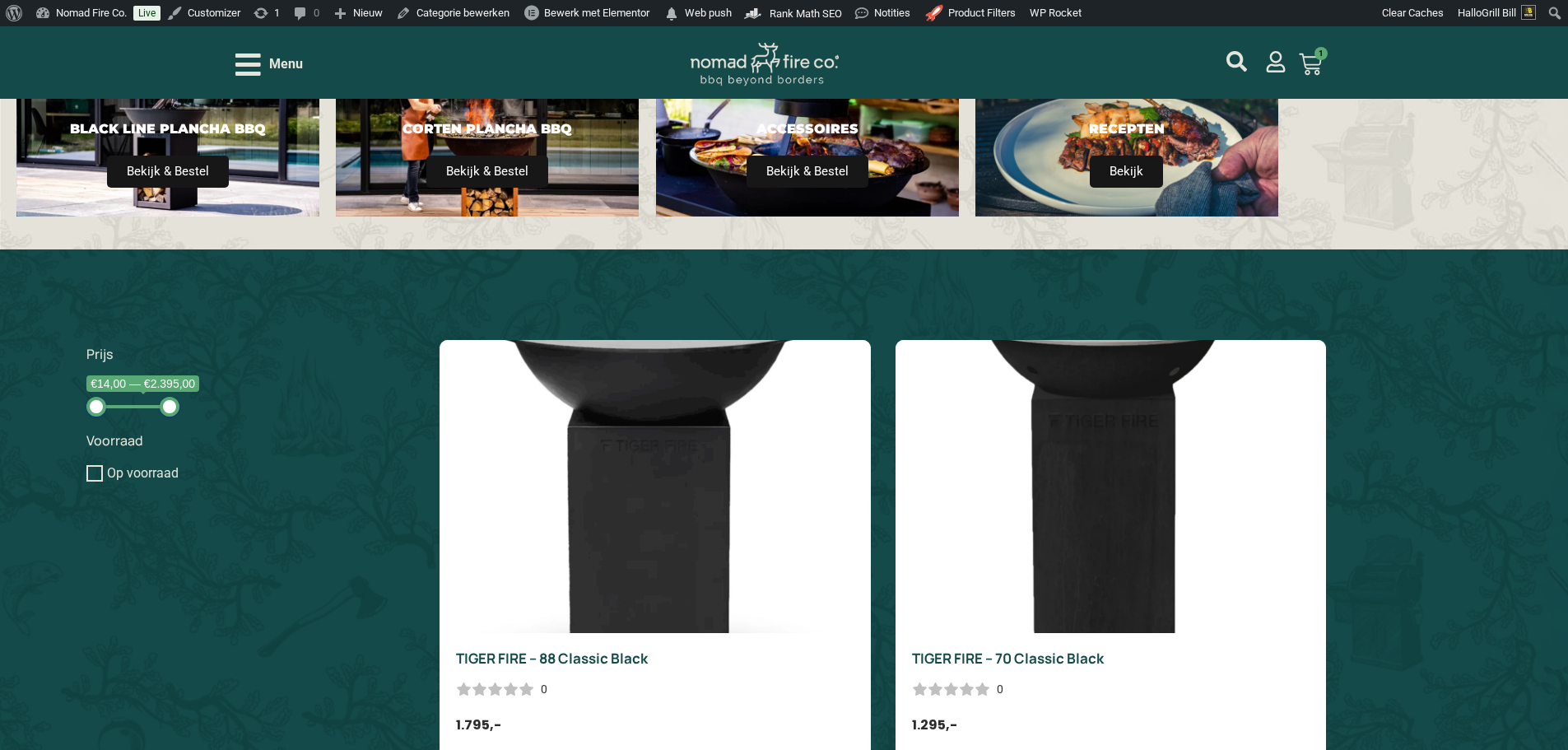
scroll to position [576, 0]
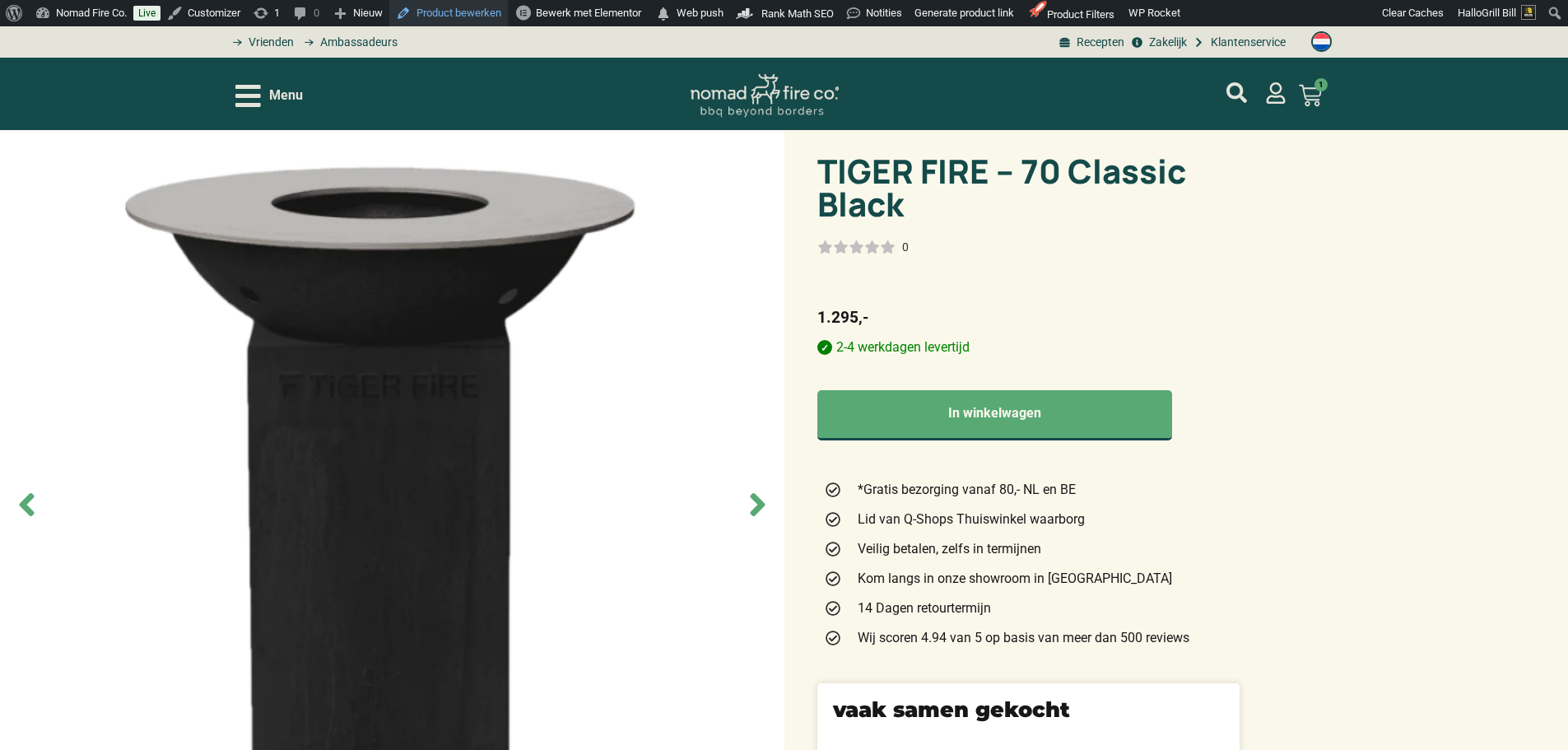
click at [469, 8] on link "Product bewerken" at bounding box center [449, 13] width 118 height 27
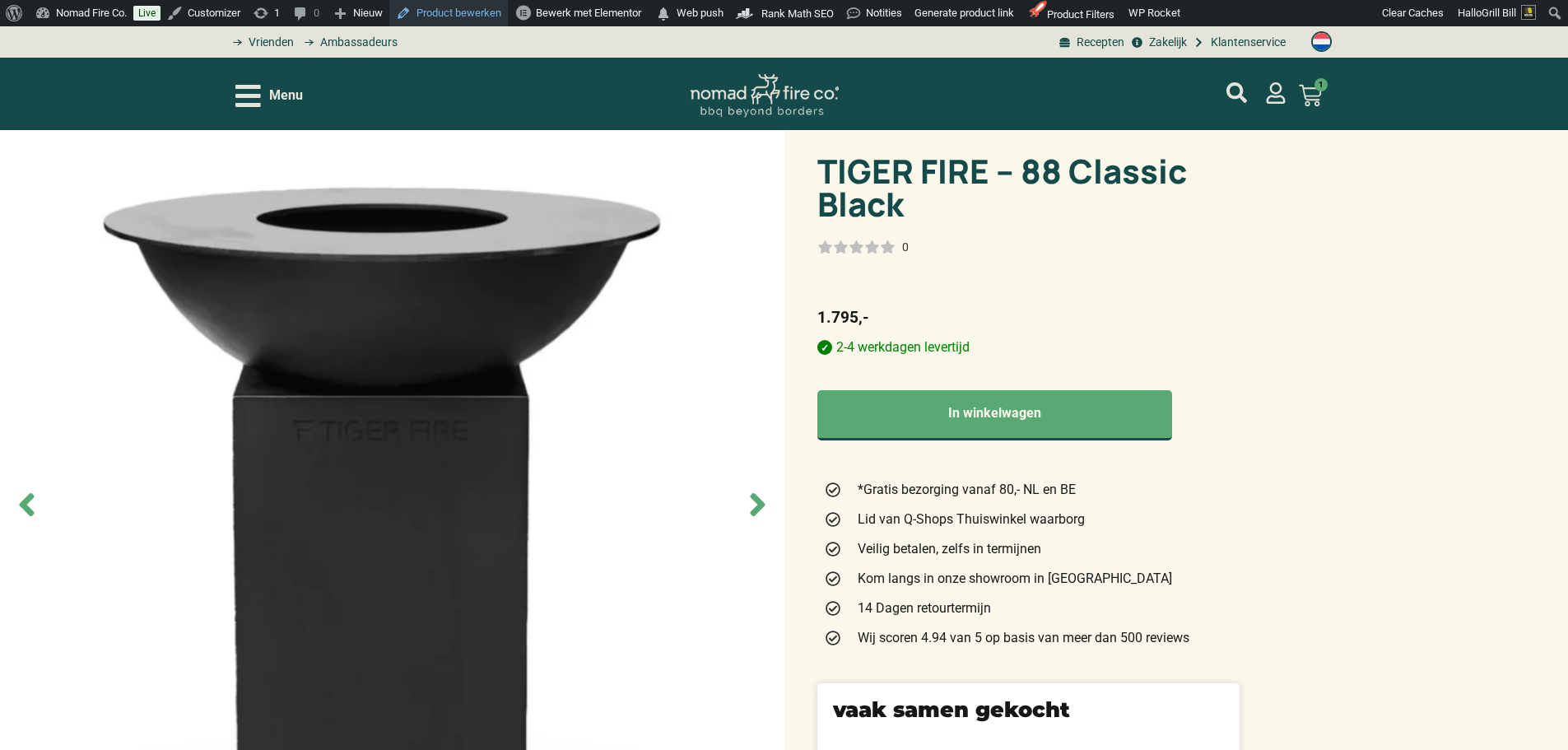
click at [477, 16] on link "Product bewerken" at bounding box center [449, 13] width 118 height 27
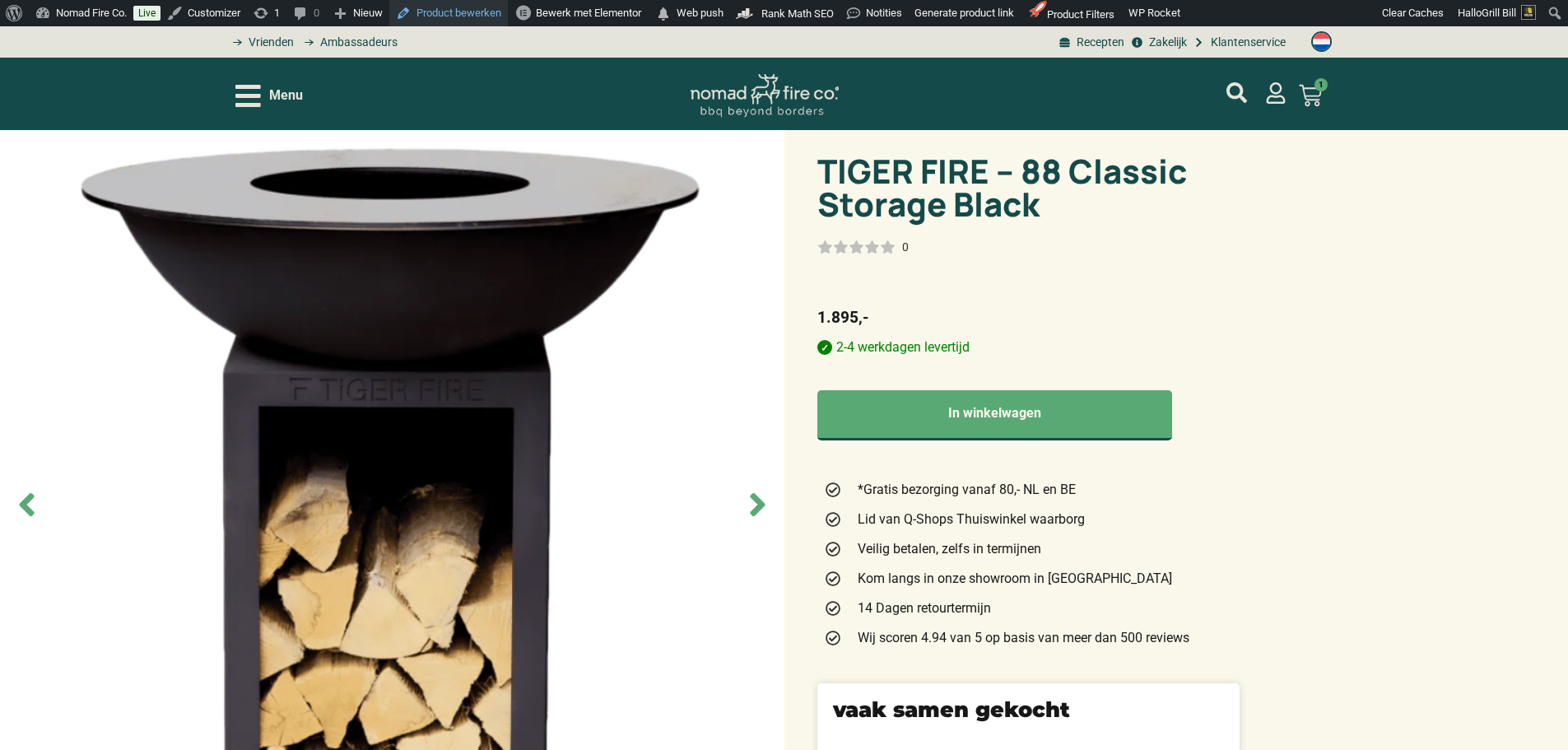
click at [483, 11] on link "Product bewerken" at bounding box center [449, 13] width 118 height 27
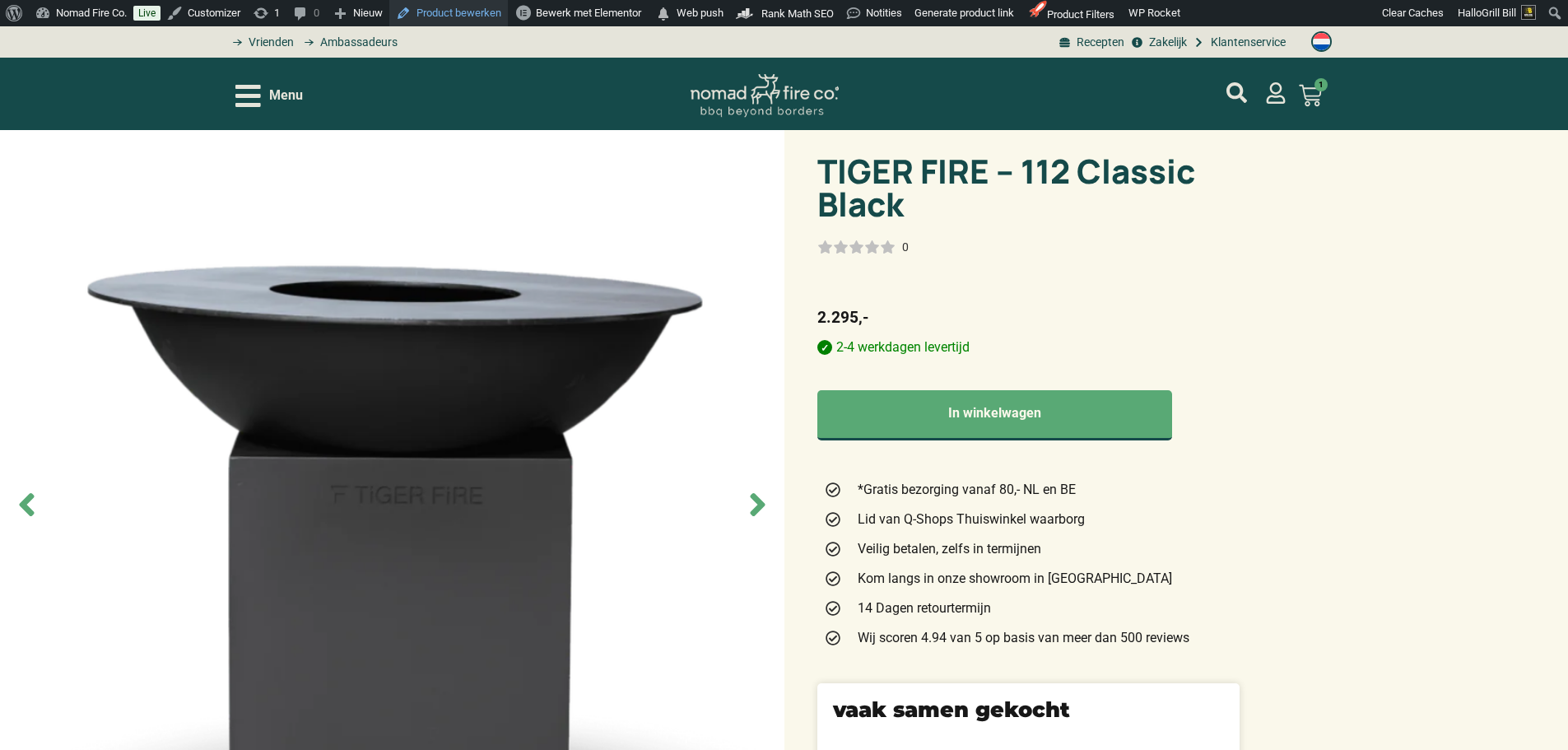
click at [490, 15] on link "Product bewerken" at bounding box center [449, 13] width 118 height 27
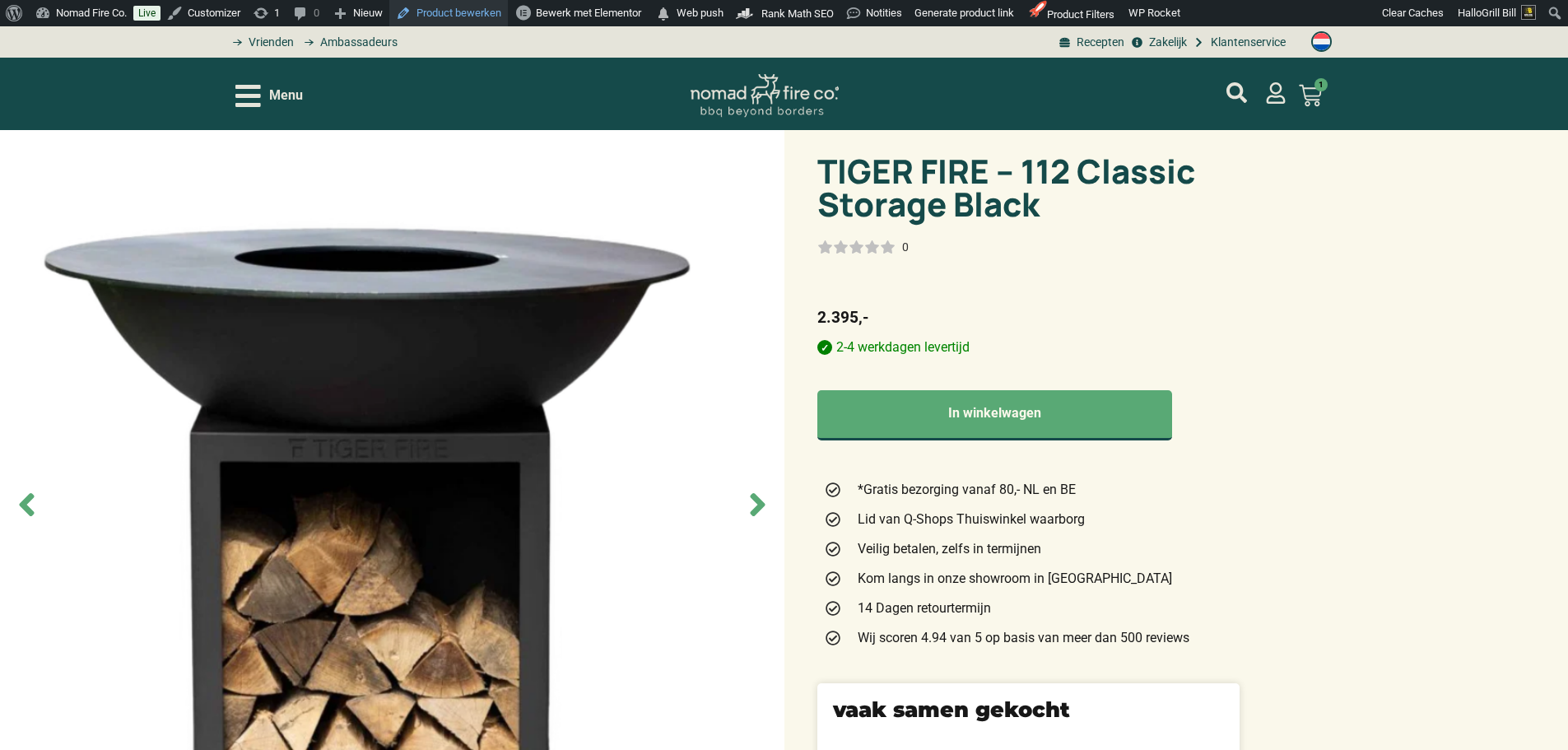
click at [459, 15] on link "Product bewerken" at bounding box center [449, 13] width 118 height 27
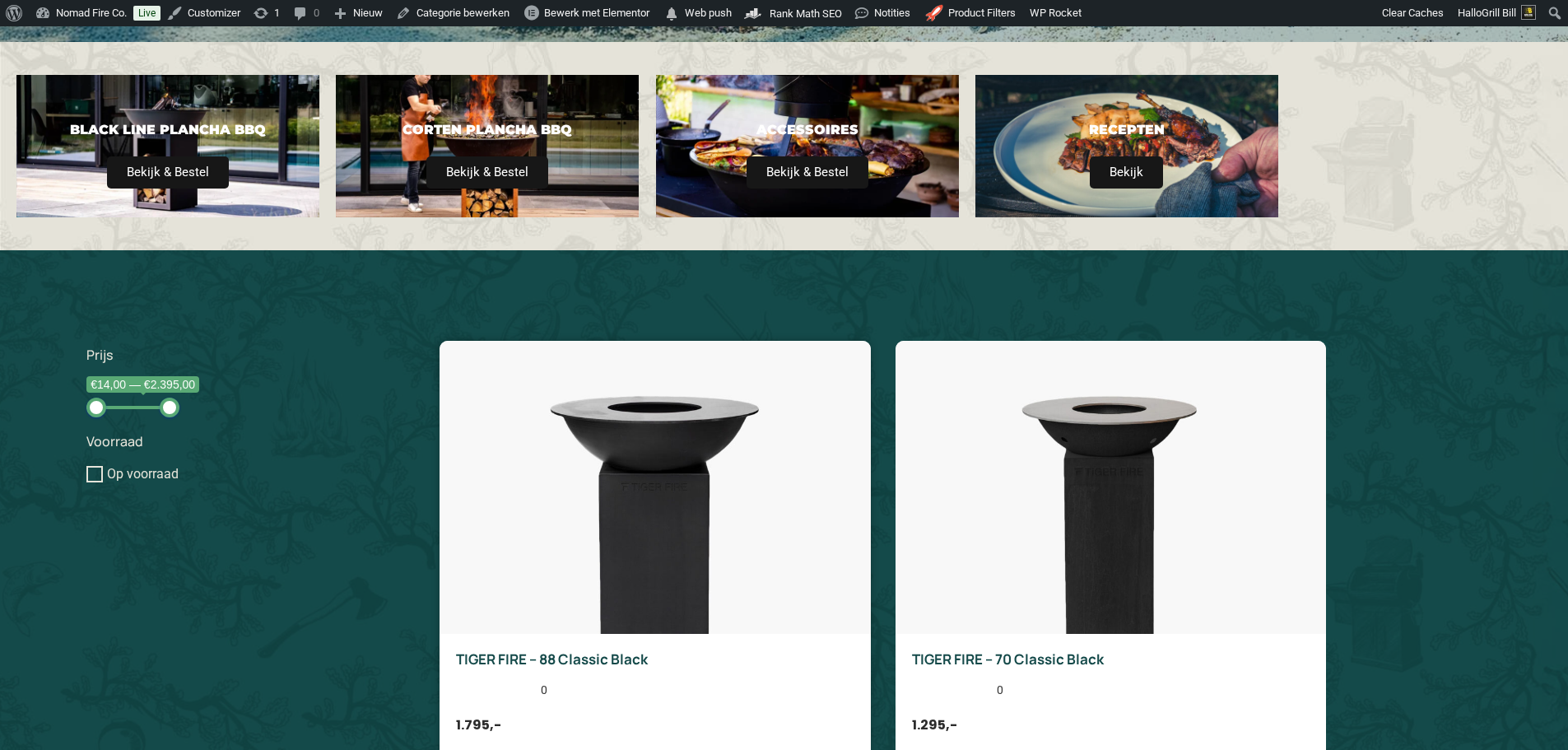
type input "14;2395"
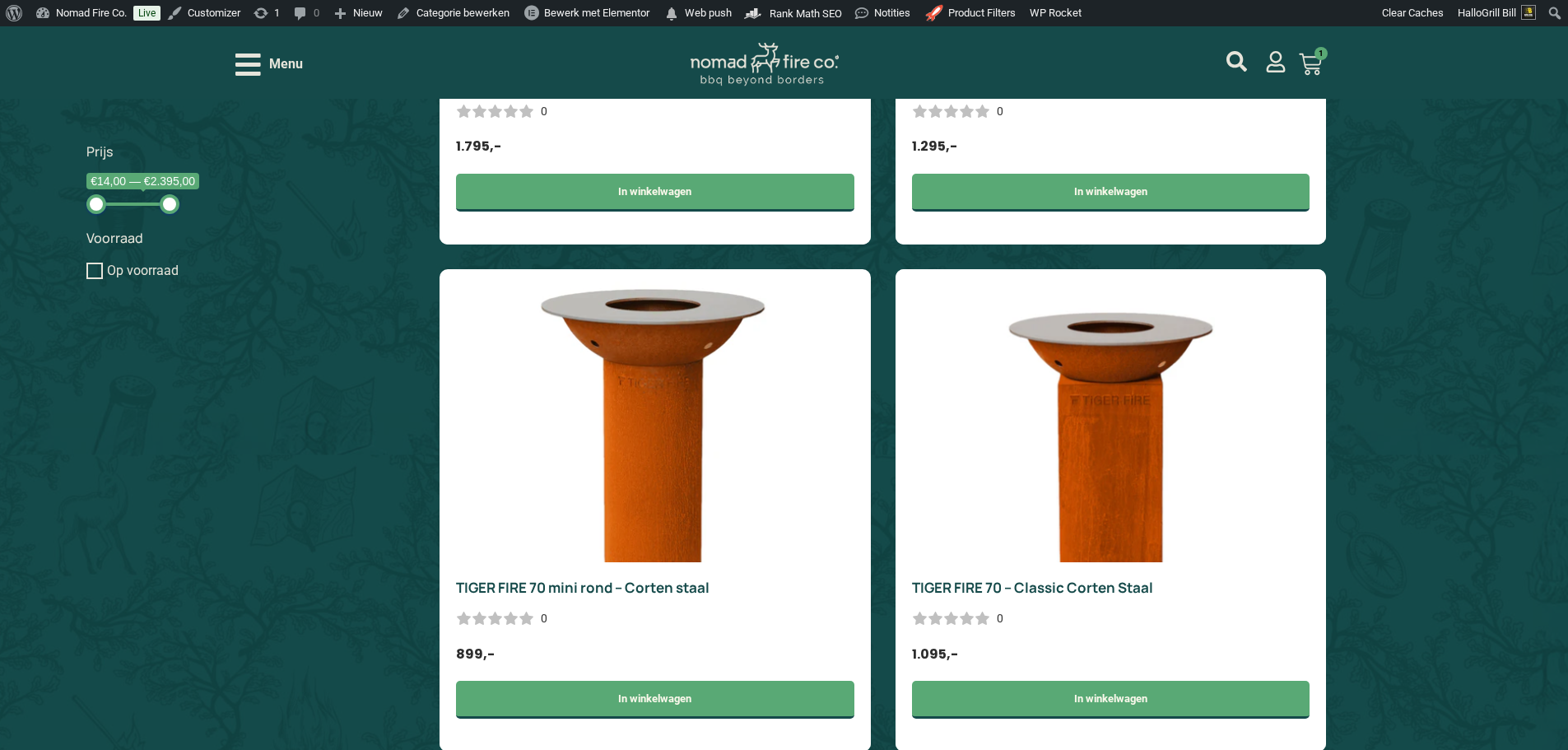
scroll to position [1153, 0]
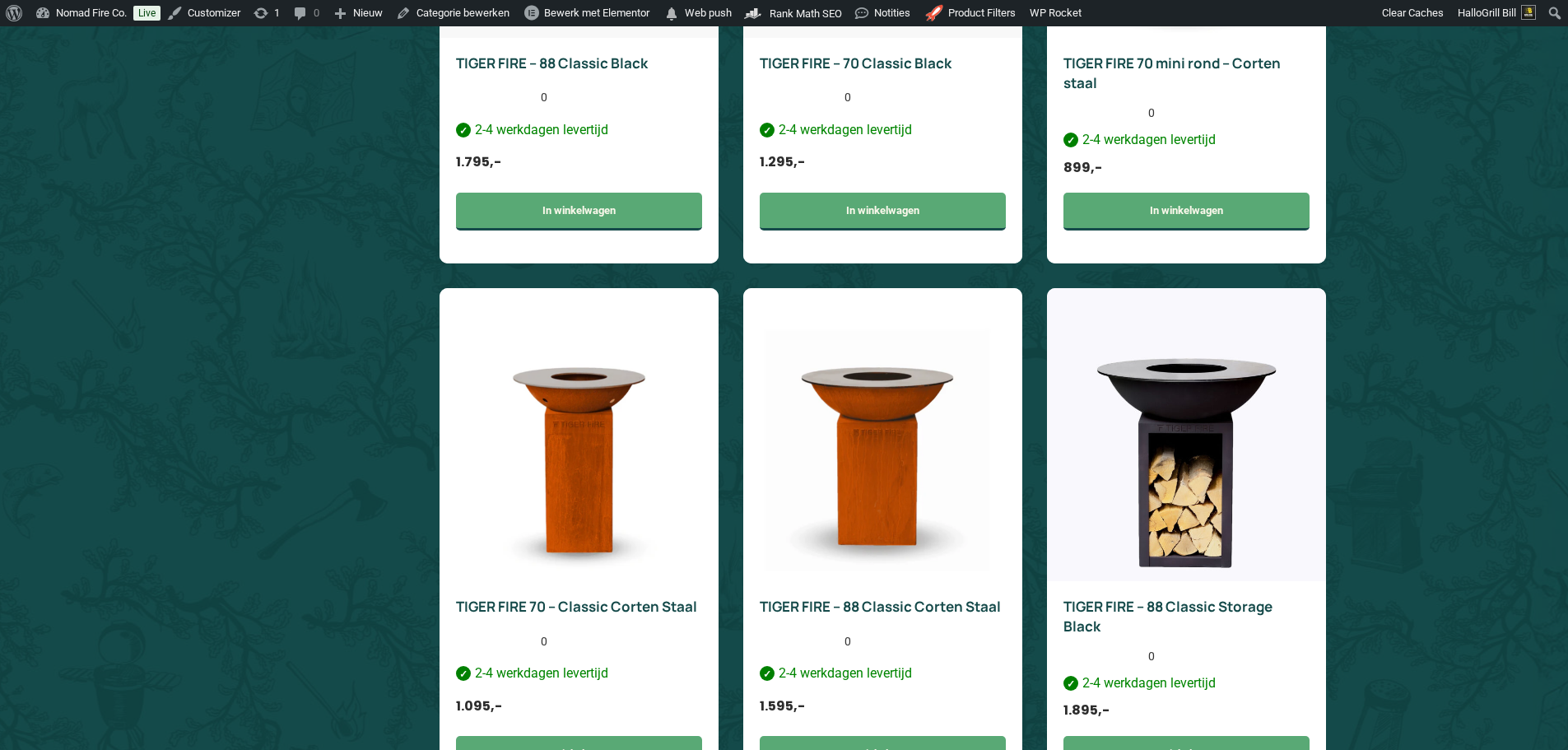
type input "14;2395"
